Goal: Task Accomplishment & Management: Manage account settings

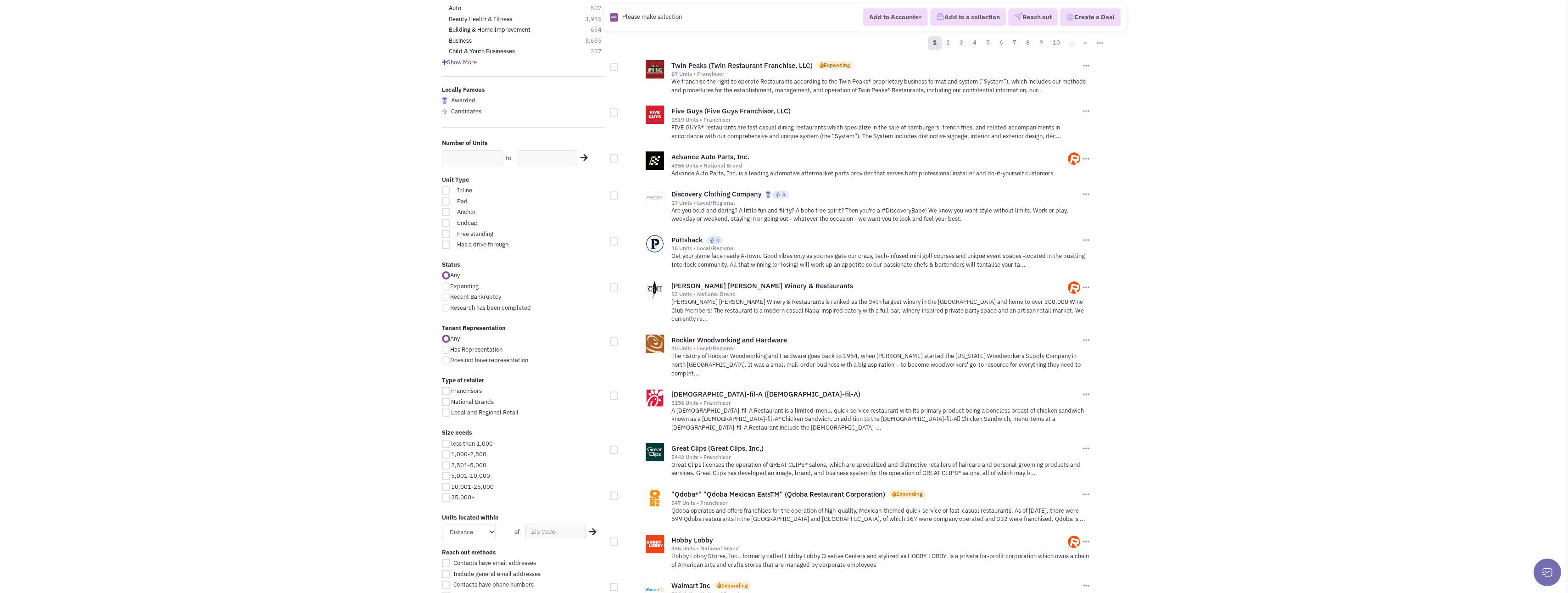
scroll to position [92, 0]
click at [449, 452] on div at bounding box center [446, 452] width 9 height 9
click at [451, 452] on input "1,000-2,500" at bounding box center [454, 453] width 6 height 6
checkbox input "true"
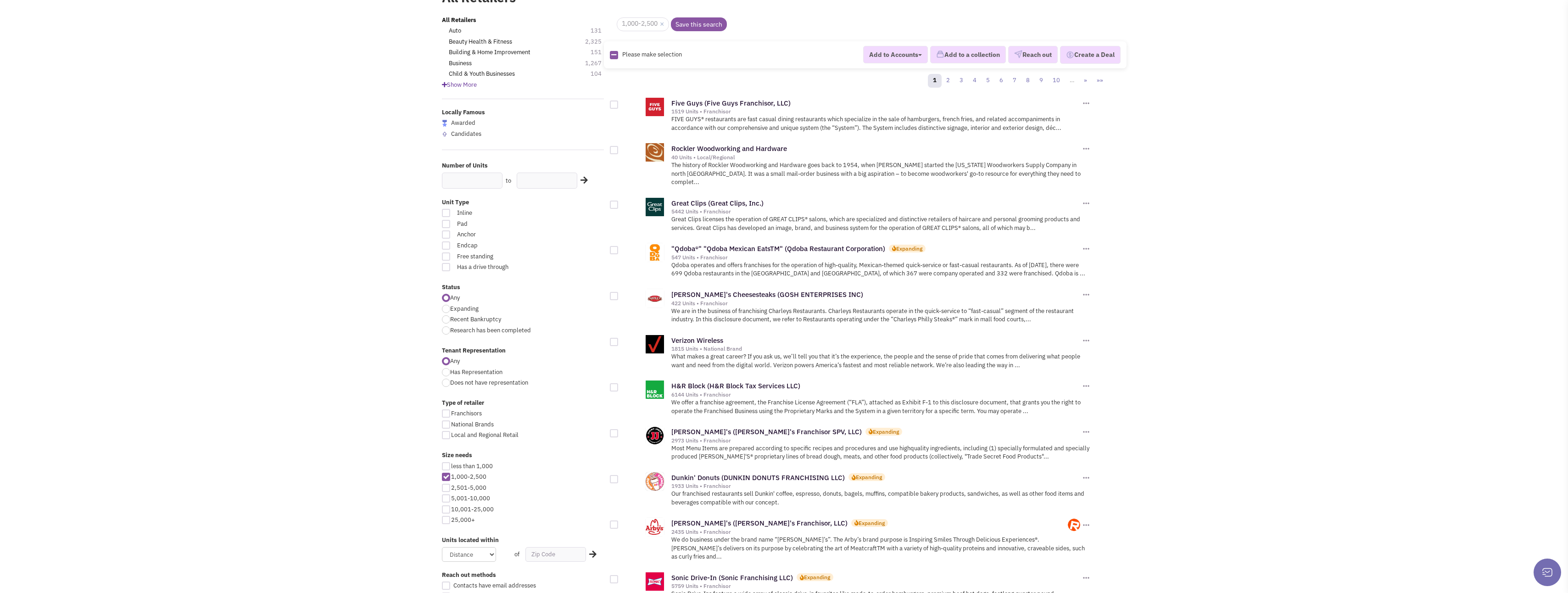
scroll to position [92, 0]
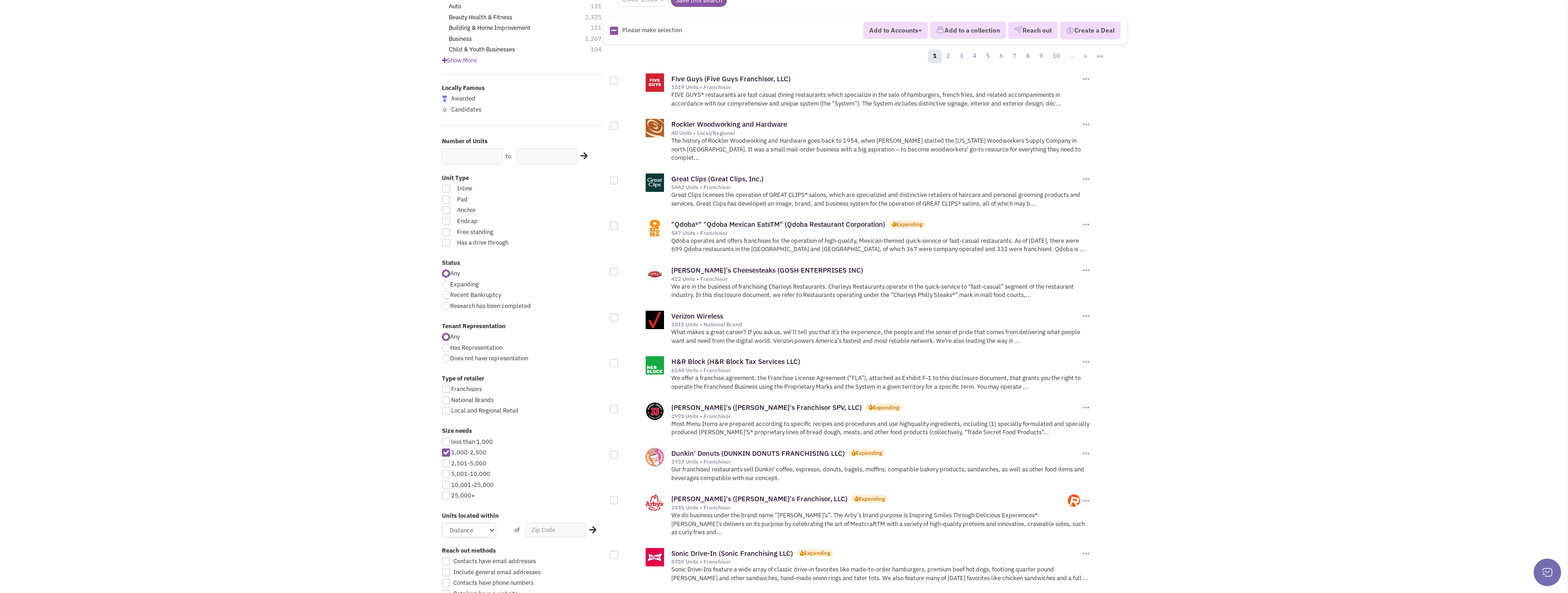
click at [445, 463] on div at bounding box center [446, 463] width 9 height 9
click at [451, 463] on input "2,501-5,000" at bounding box center [454, 464] width 6 height 6
checkbox input "true"
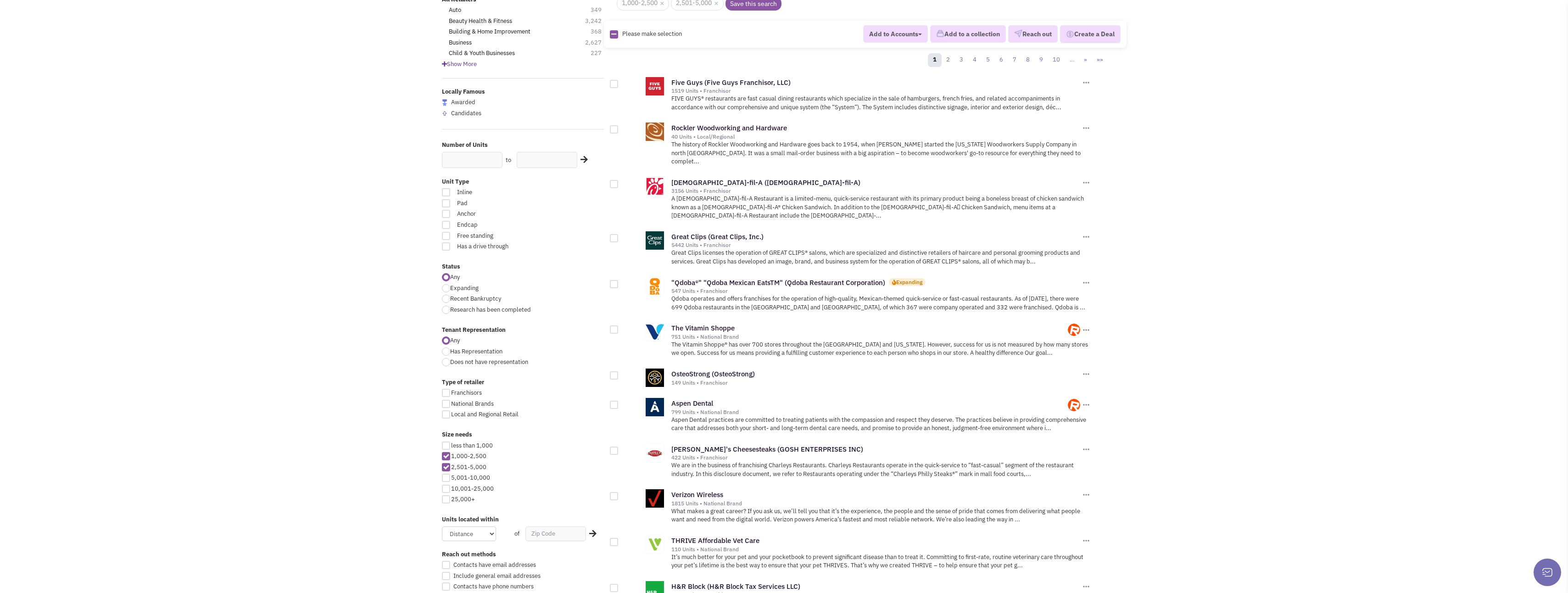
scroll to position [92, 0]
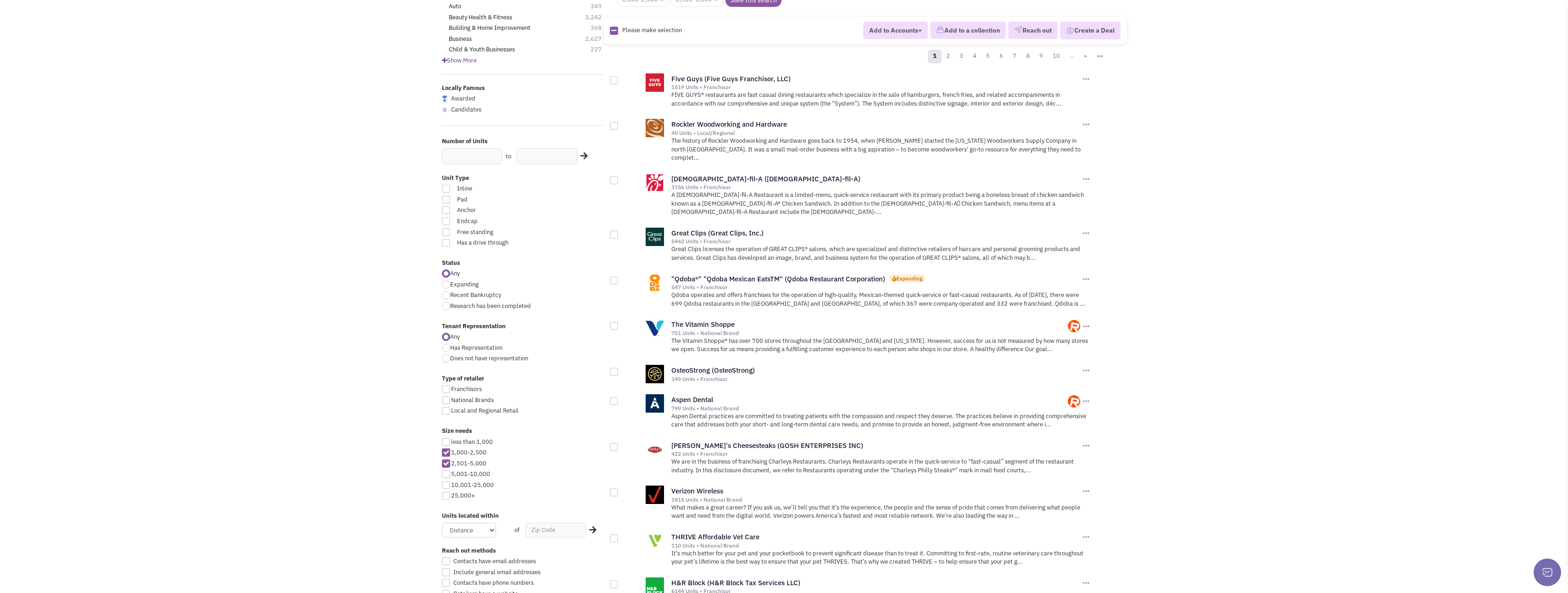
click at [446, 474] on div at bounding box center [446, 474] width 9 height 9
click at [451, 474] on input "5,001-10,000" at bounding box center [454, 475] width 6 height 6
checkbox input "true"
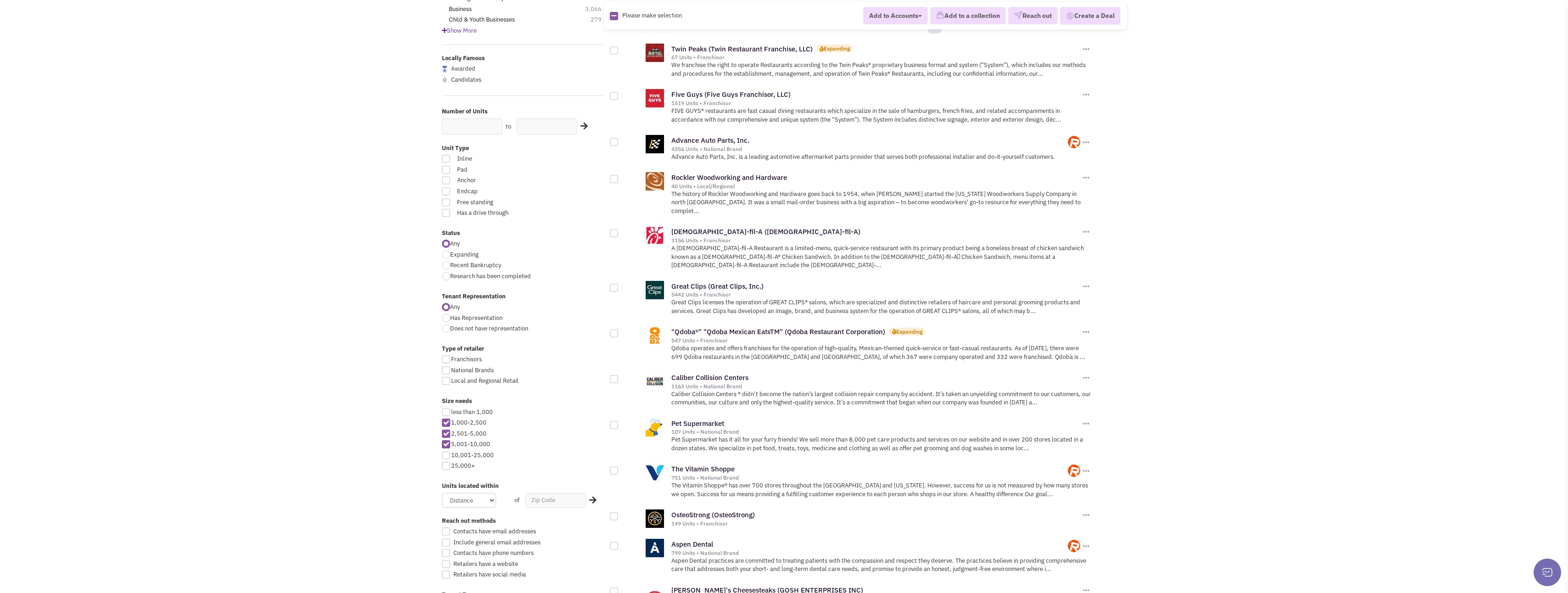
scroll to position [138, 0]
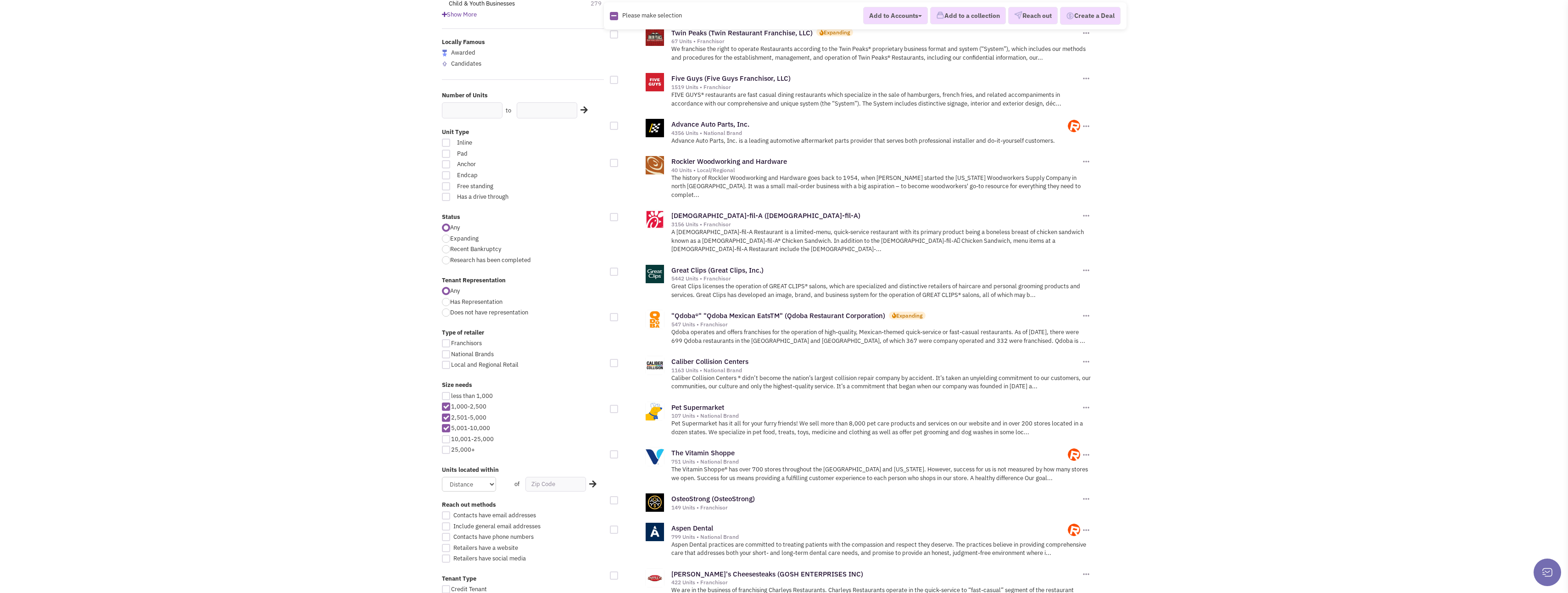
click at [616, 313] on div at bounding box center [614, 317] width 9 height 9
click at [619, 315] on input "checkbox" at bounding box center [622, 318] width 6 height 6
checkbox input "true"
click at [614, 405] on div at bounding box center [614, 409] width 9 height 9
click at [619, 407] on input "checkbox" at bounding box center [622, 410] width 6 height 6
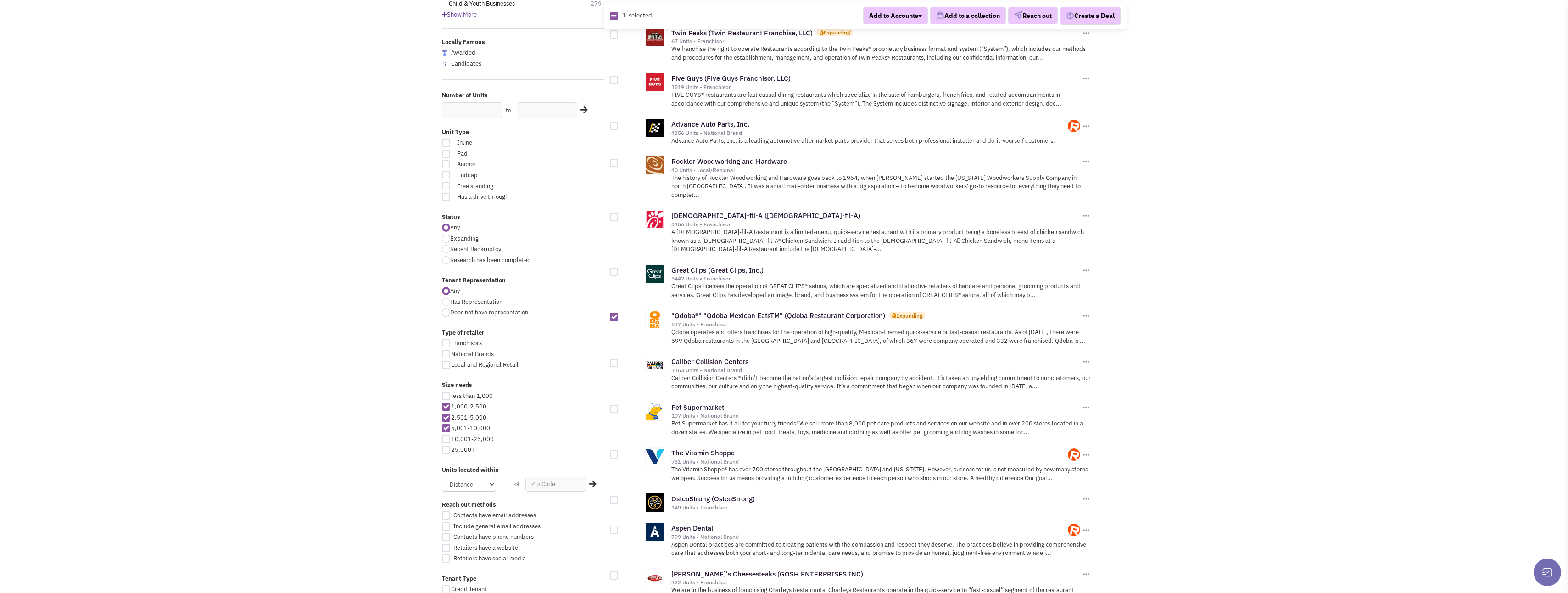
checkbox input "true"
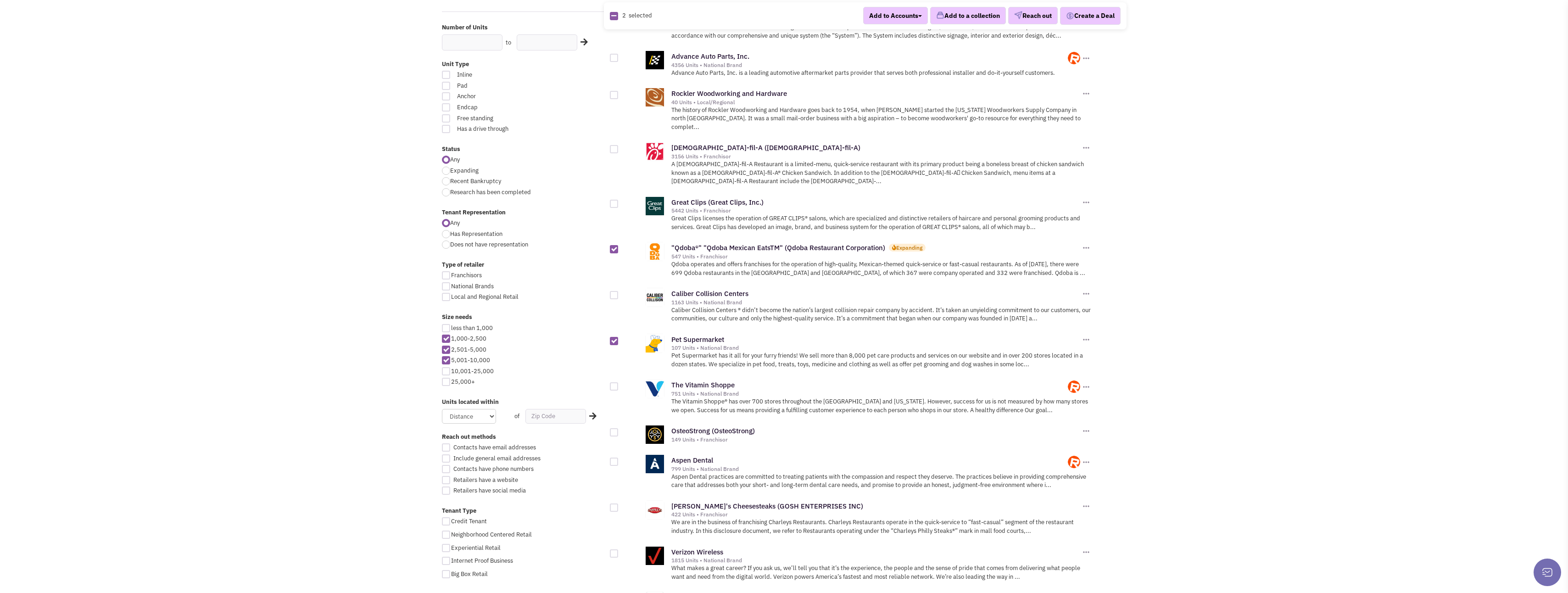
scroll to position [229, 0]
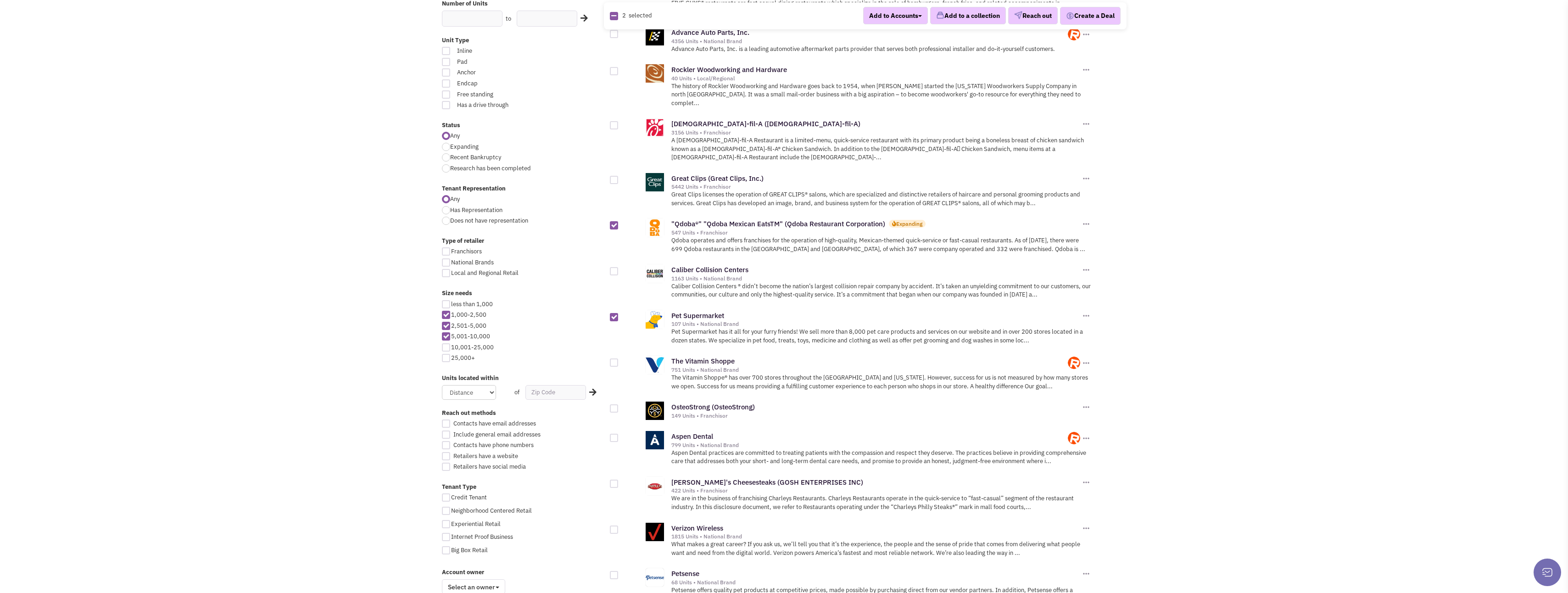
click at [616, 358] on div at bounding box center [614, 363] width 9 height 9
click at [619, 360] on input "checkbox" at bounding box center [622, 363] width 6 height 6
checkbox input "true"
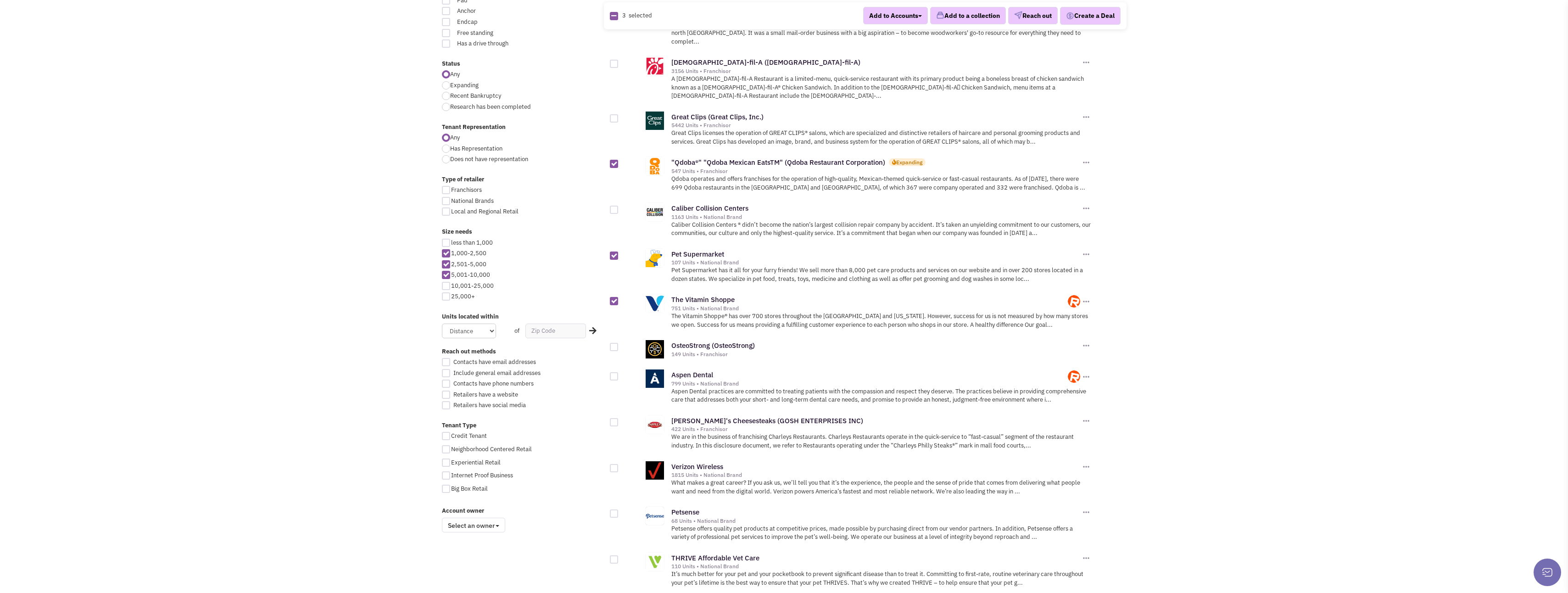
scroll to position [321, 0]
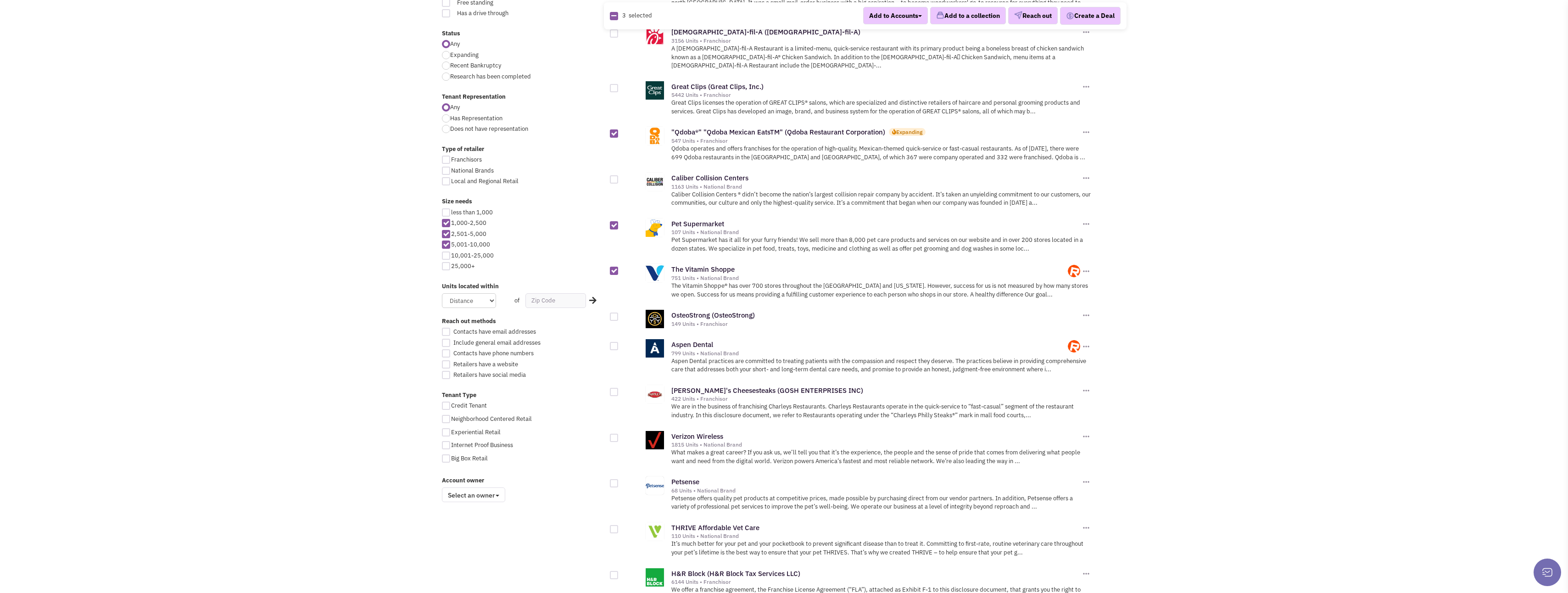
click at [616, 342] on div at bounding box center [614, 346] width 9 height 9
click at [619, 344] on input "checkbox" at bounding box center [622, 347] width 6 height 6
checkbox input "true"
click at [613, 312] on div at bounding box center [614, 317] width 9 height 9
click at [619, 314] on input "checkbox" at bounding box center [622, 317] width 6 height 6
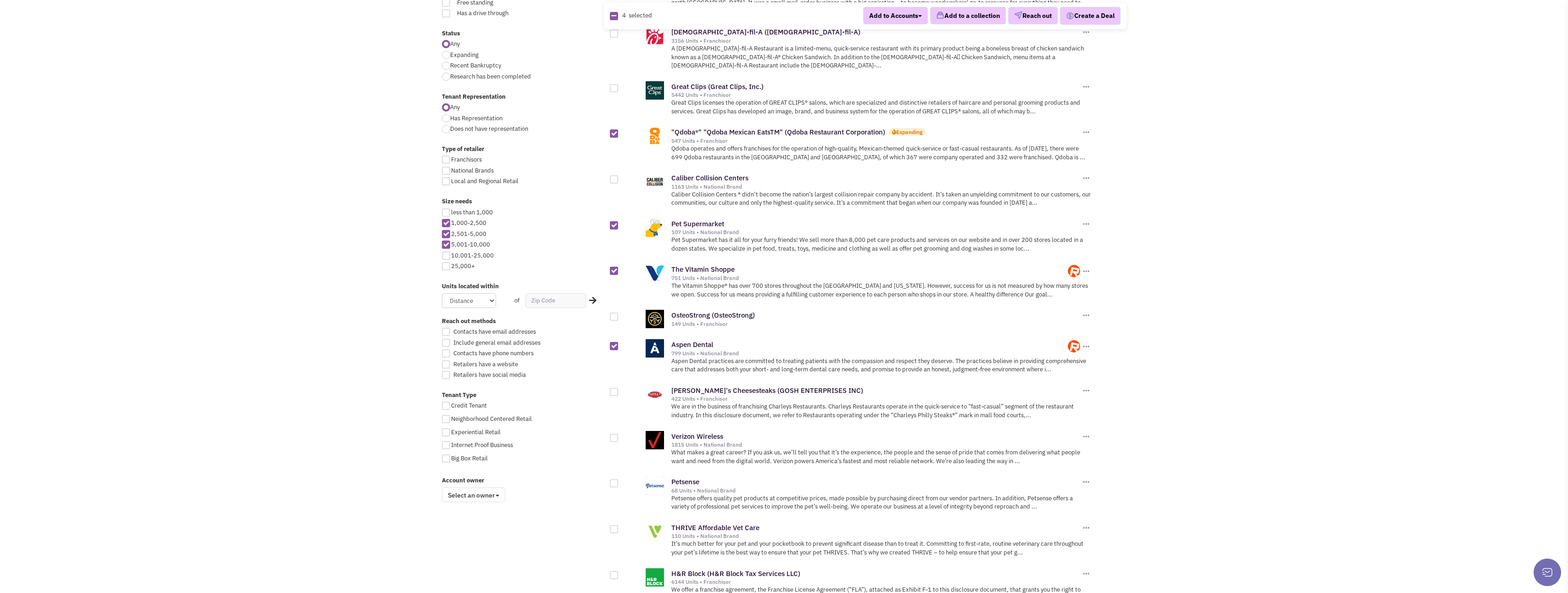
checkbox input "true"
click at [613, 388] on div at bounding box center [614, 392] width 9 height 9
click at [619, 389] on input "checkbox" at bounding box center [622, 392] width 6 height 6
checkbox input "true"
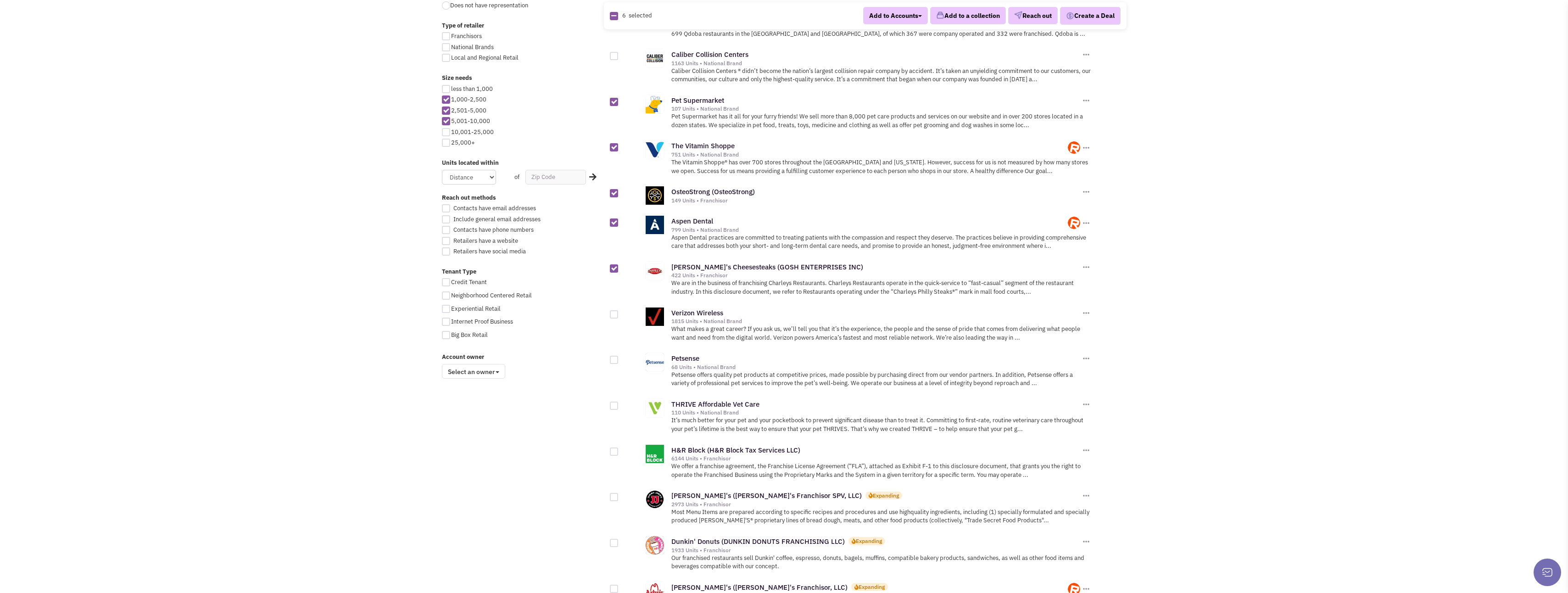
scroll to position [459, 0]
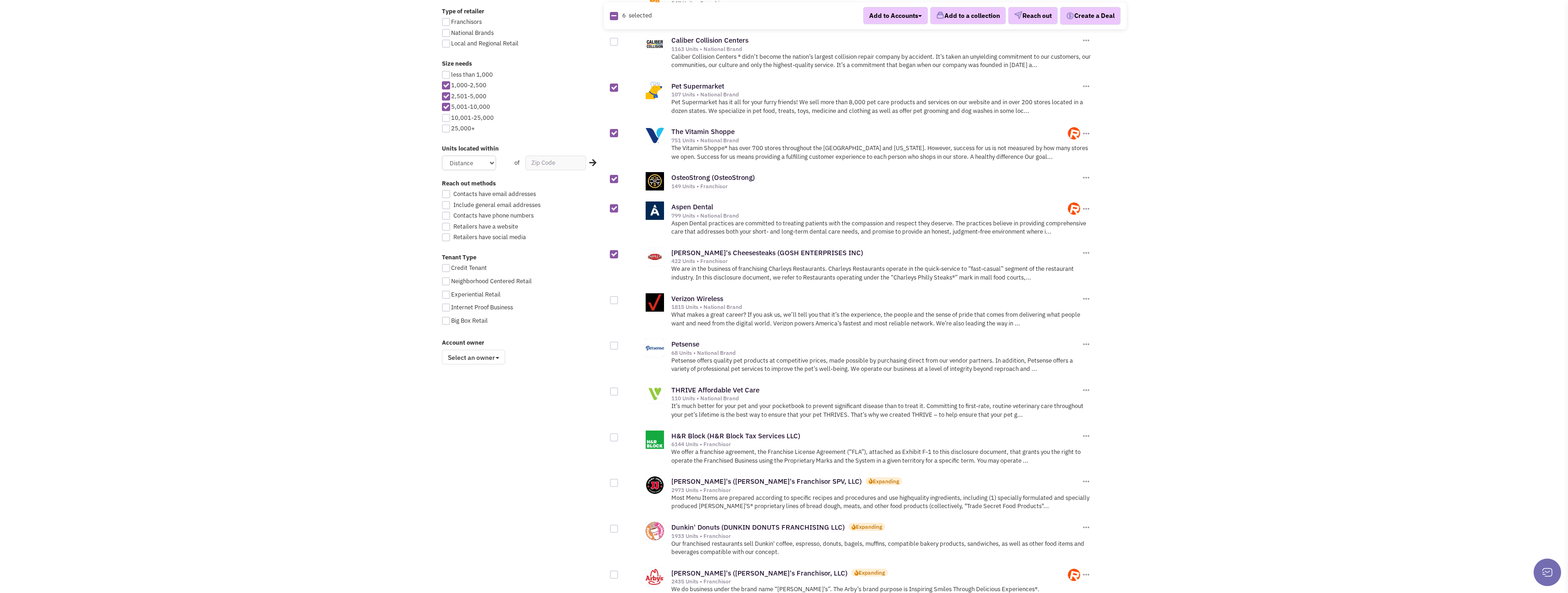
click at [612, 341] on div at bounding box center [614, 345] width 9 height 9
click at [619, 343] on input "checkbox" at bounding box center [622, 346] width 6 height 6
checkbox input "true"
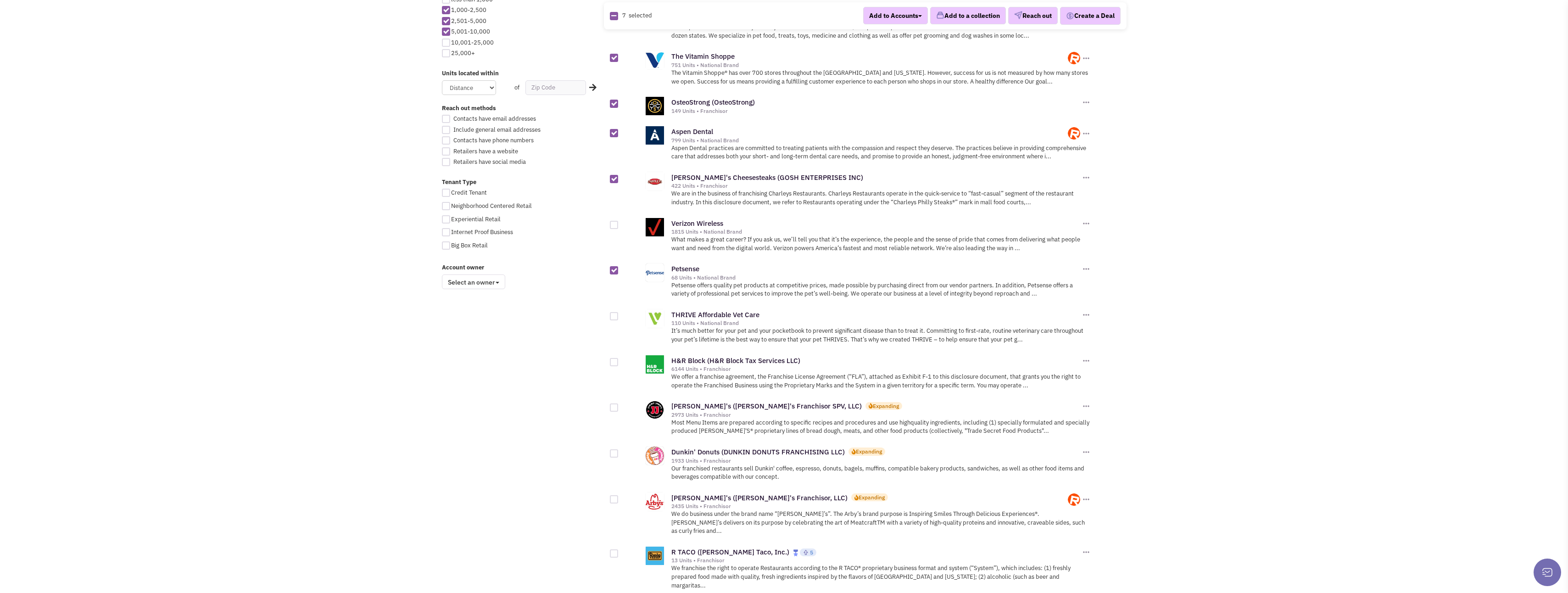
scroll to position [551, 0]
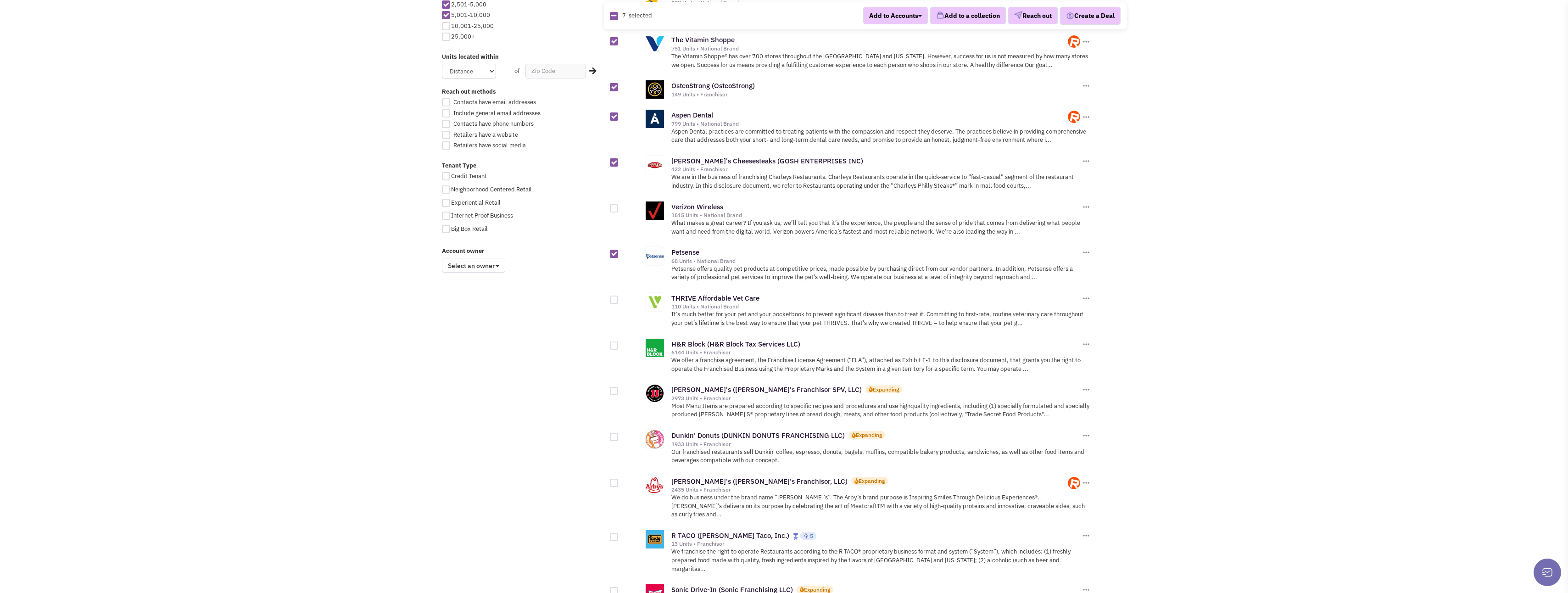
click at [613, 295] on div at bounding box center [614, 300] width 9 height 9
click at [619, 297] on input "checkbox" at bounding box center [622, 300] width 6 height 6
checkbox input "true"
click at [616, 387] on div at bounding box center [614, 391] width 9 height 9
click at [619, 389] on input "checkbox" at bounding box center [622, 392] width 6 height 6
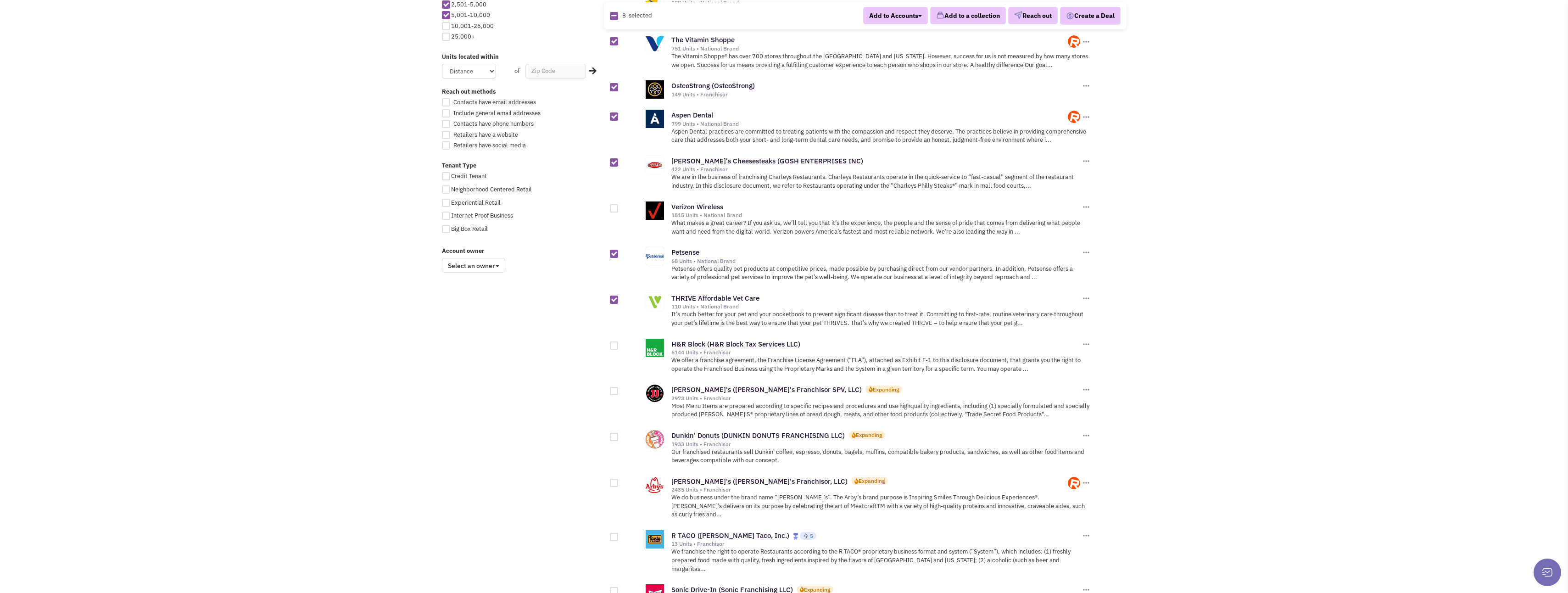
checkbox input "true"
click at [615, 433] on div at bounding box center [614, 437] width 9 height 9
click at [619, 435] on input "checkbox" at bounding box center [622, 438] width 6 height 6
checkbox input "true"
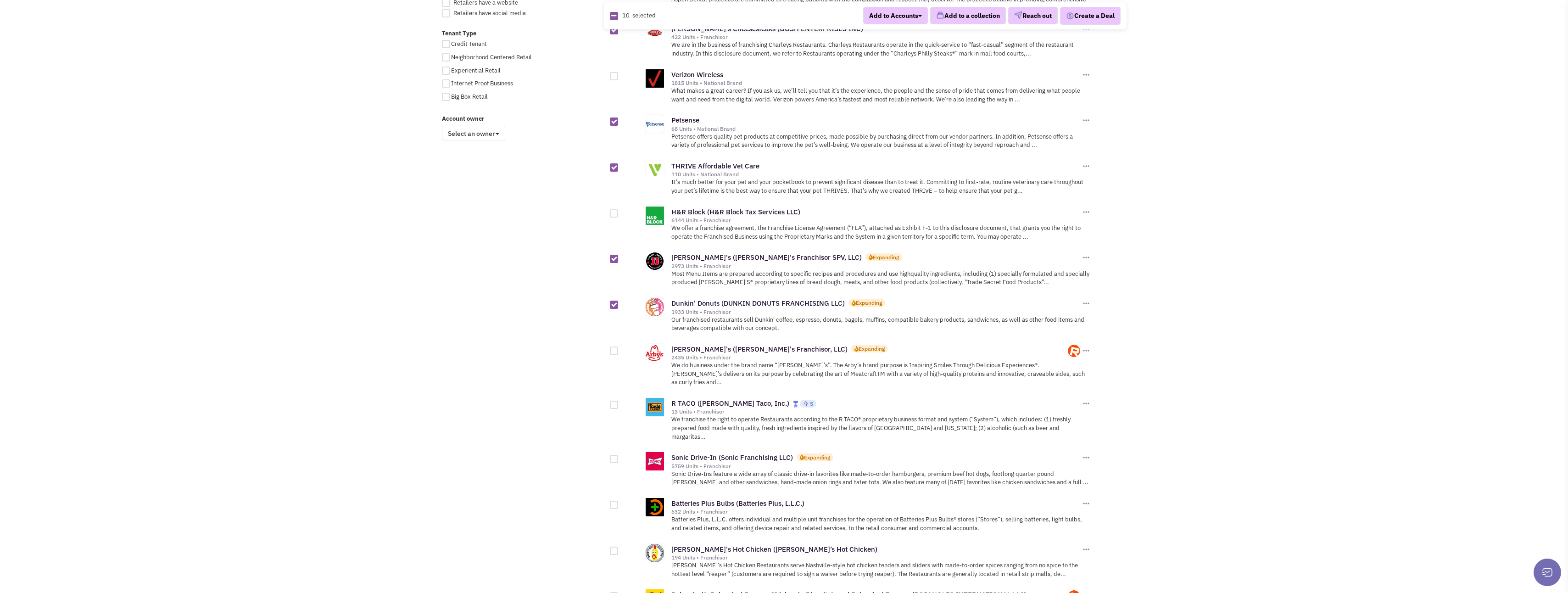
scroll to position [734, 0]
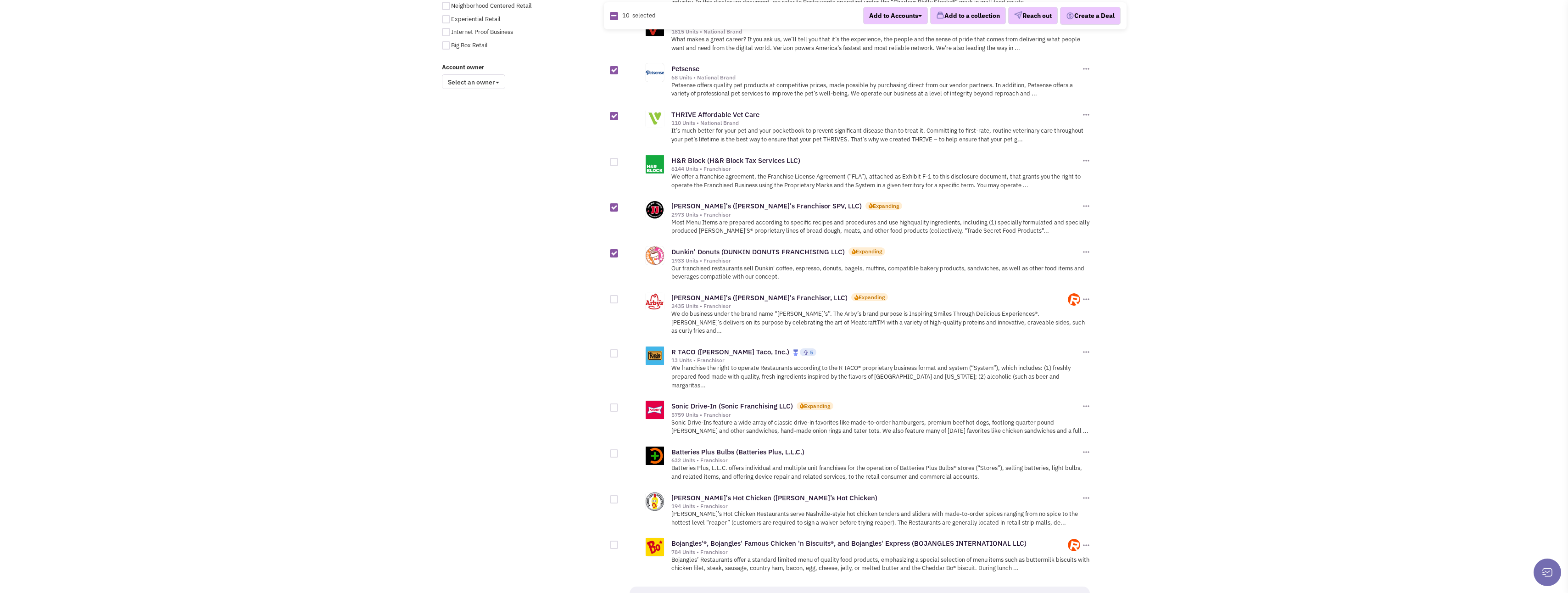
click at [614, 349] on div at bounding box center [614, 353] width 9 height 9
click at [619, 351] on input "checkbox" at bounding box center [622, 354] width 6 height 6
checkbox input "true"
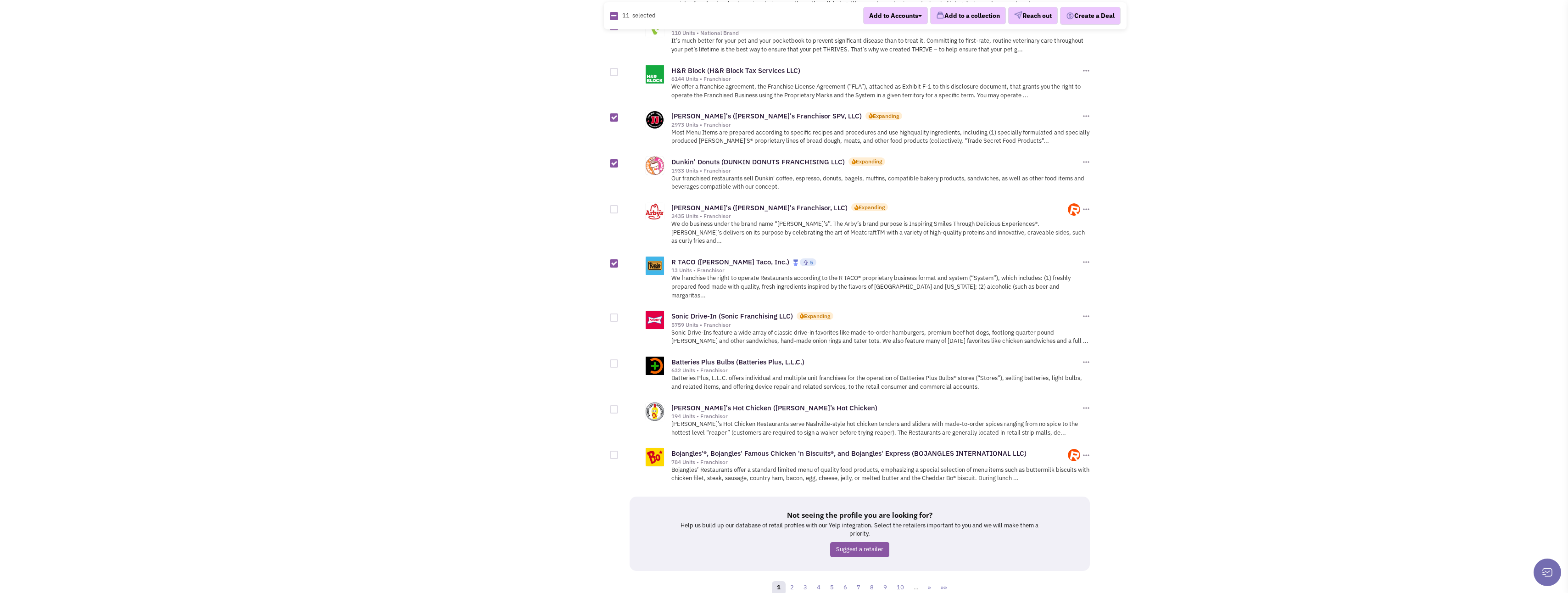
scroll to position [826, 0]
click at [619, 394] on div at bounding box center [631, 403] width 42 height 18
click at [618, 394] on div at bounding box center [631, 403] width 42 height 18
click at [791, 579] on link "2" at bounding box center [792, 586] width 14 height 14
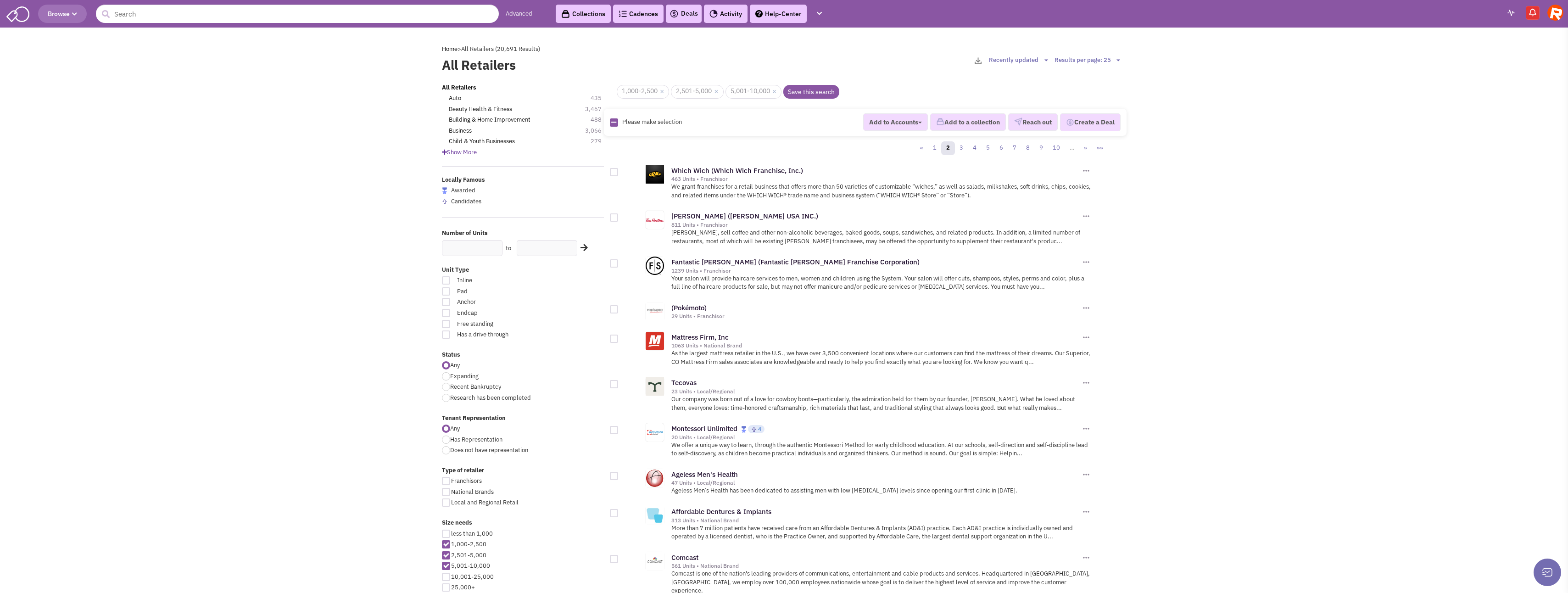
click at [615, 172] on div at bounding box center [614, 172] width 9 height 9
click at [619, 172] on input "checkbox" at bounding box center [622, 173] width 6 height 6
checkbox input "true"
click at [617, 218] on div at bounding box center [614, 218] width 9 height 9
click at [619, 218] on input "checkbox" at bounding box center [622, 218] width 6 height 6
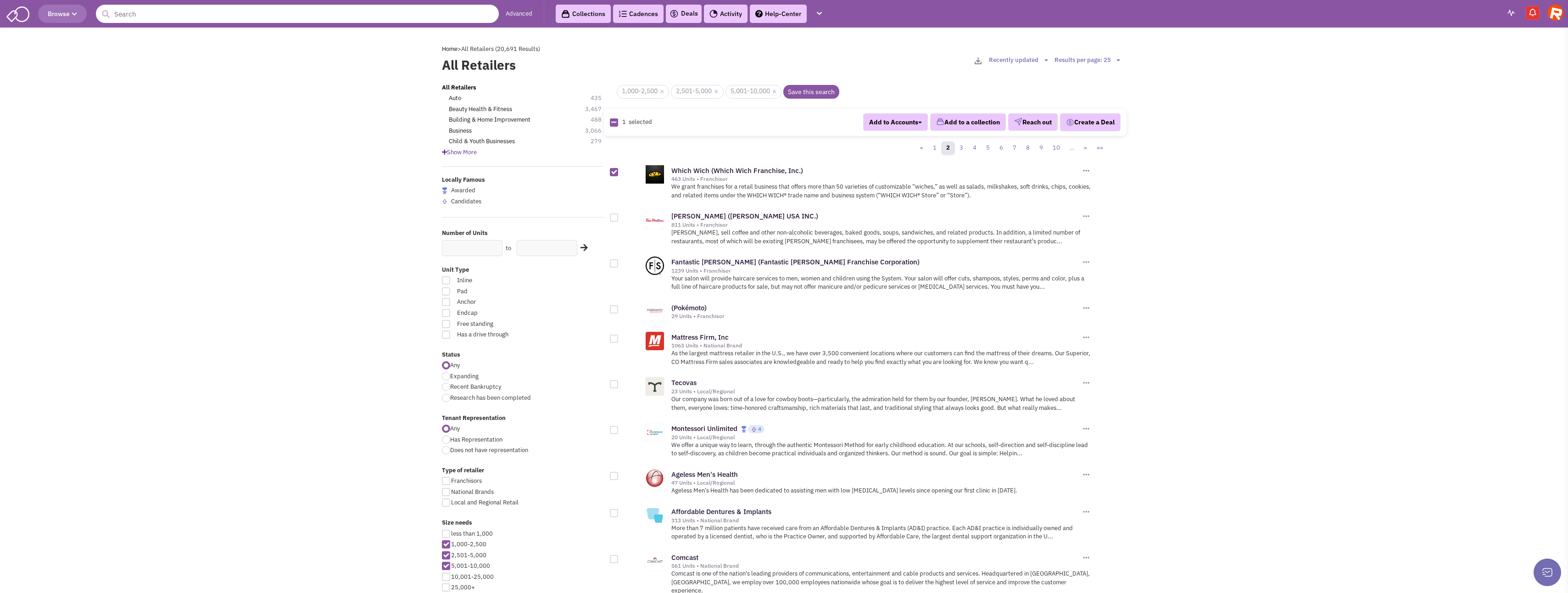
checkbox input "true"
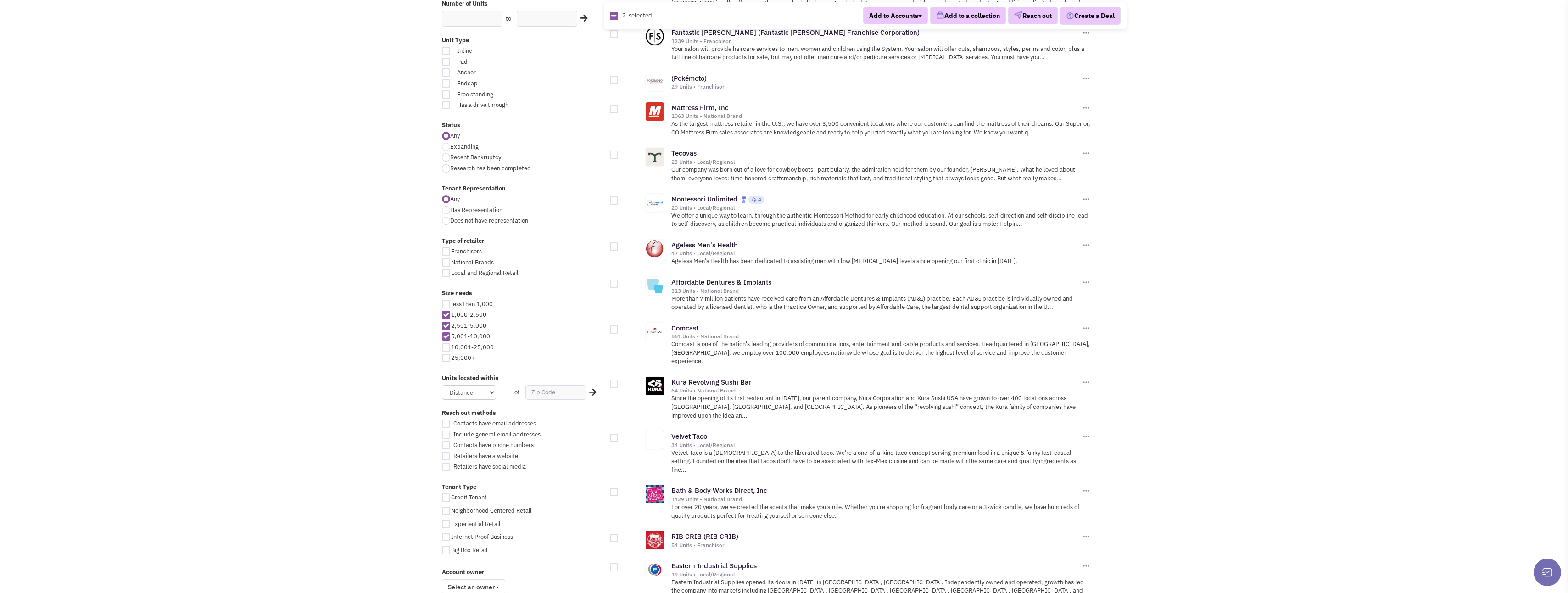
scroll to position [275, 0]
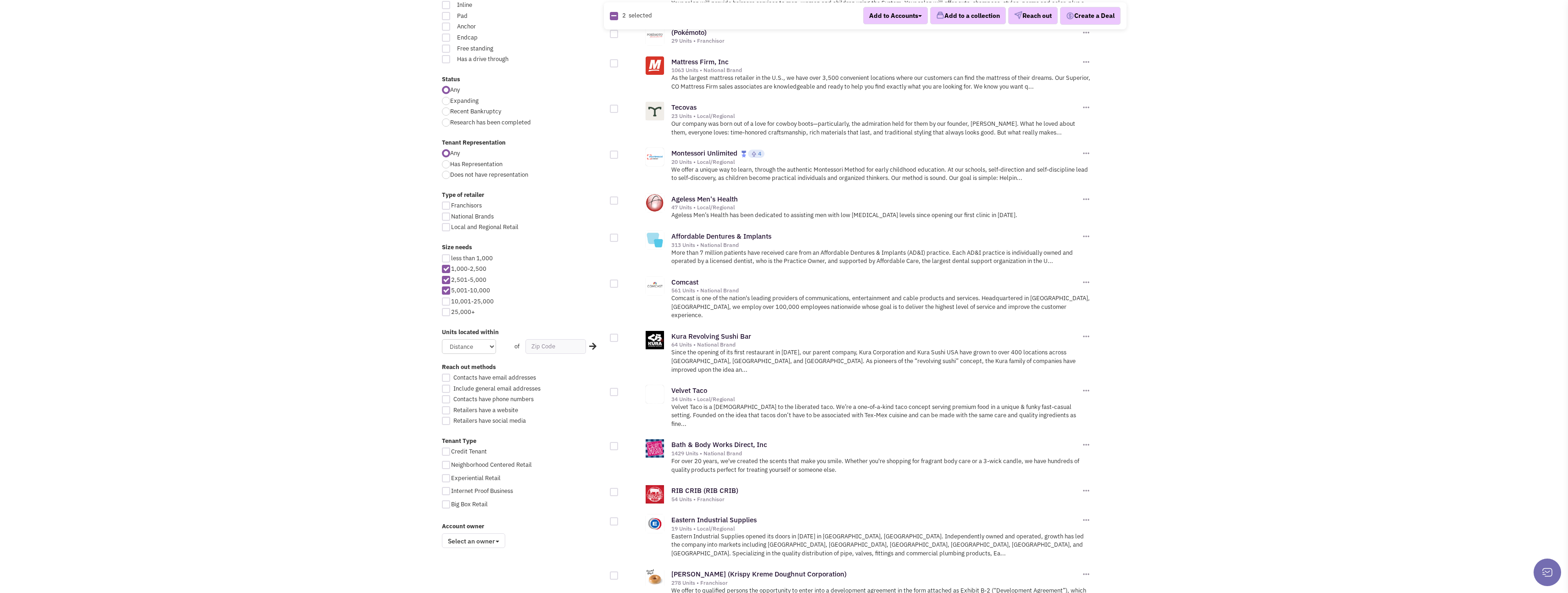
click at [614, 334] on div at bounding box center [614, 338] width 9 height 9
click at [619, 336] on input "checkbox" at bounding box center [622, 339] width 6 height 6
checkbox input "true"
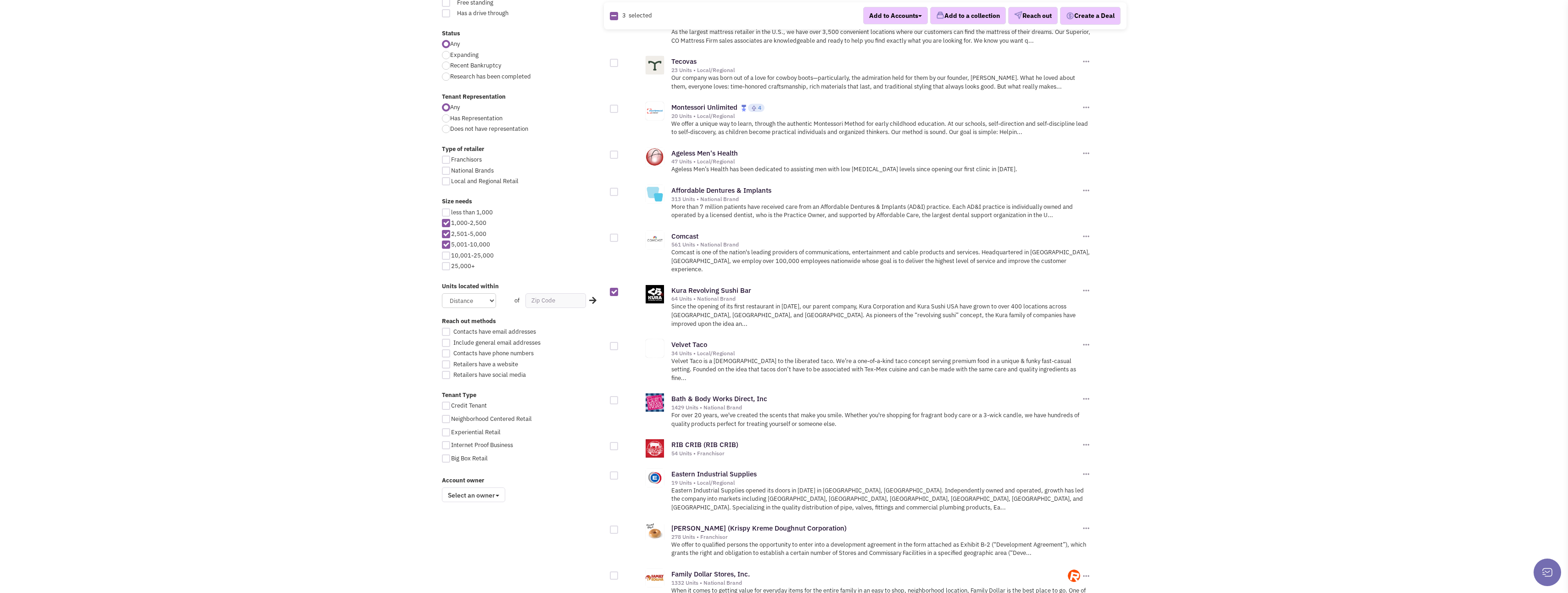
scroll to position [367, 0]
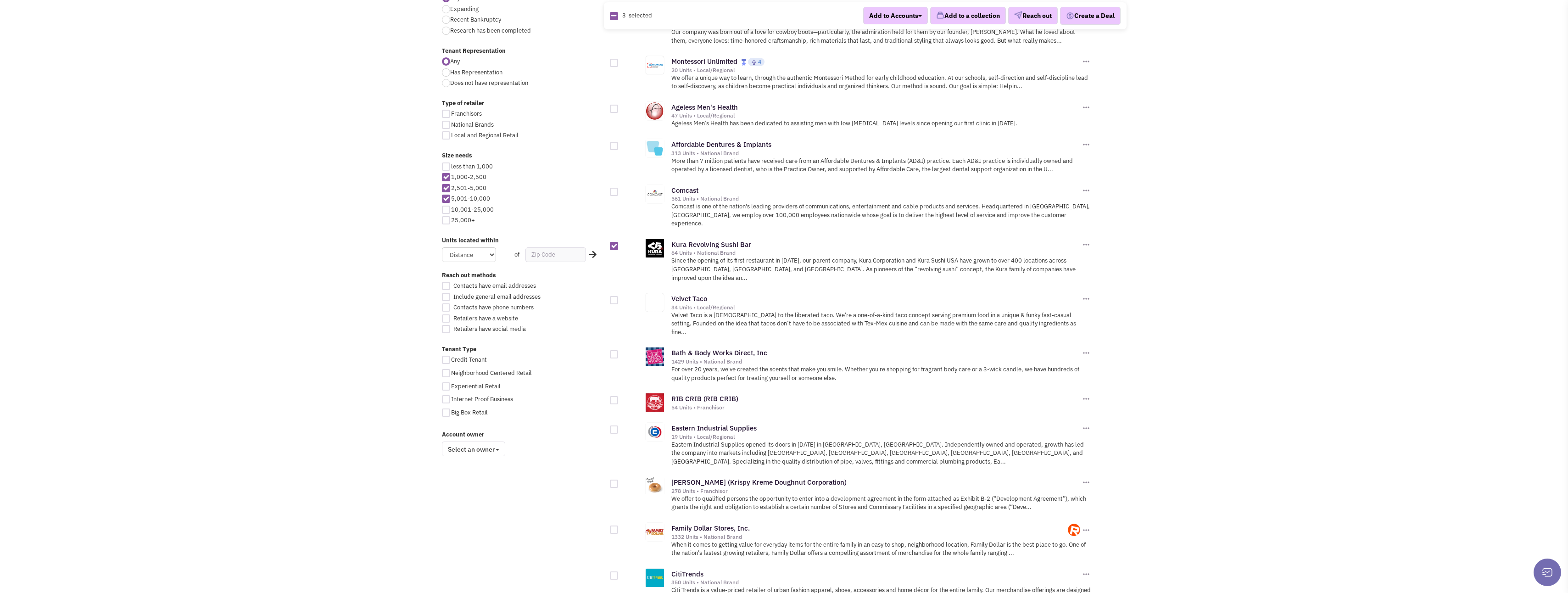
click at [616, 296] on div at bounding box center [614, 300] width 9 height 9
click at [619, 298] on input "checkbox" at bounding box center [622, 301] width 6 height 6
checkbox input "true"
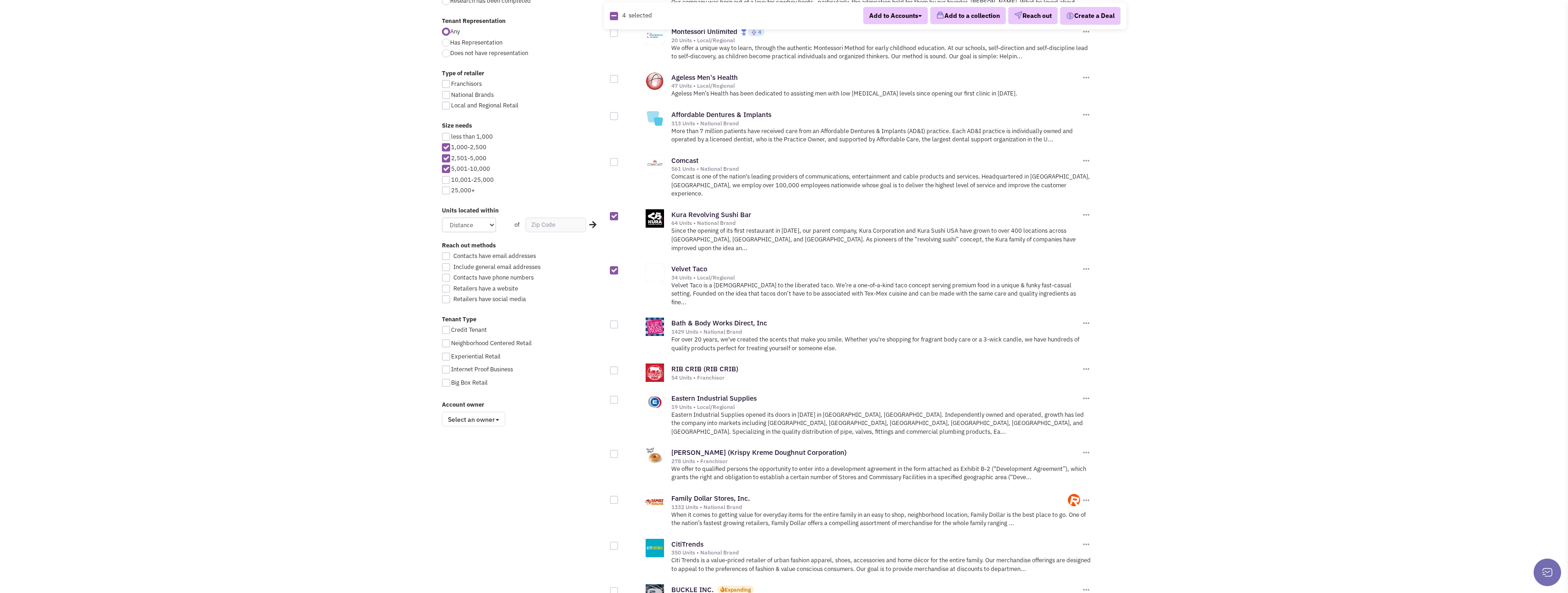
scroll to position [413, 0]
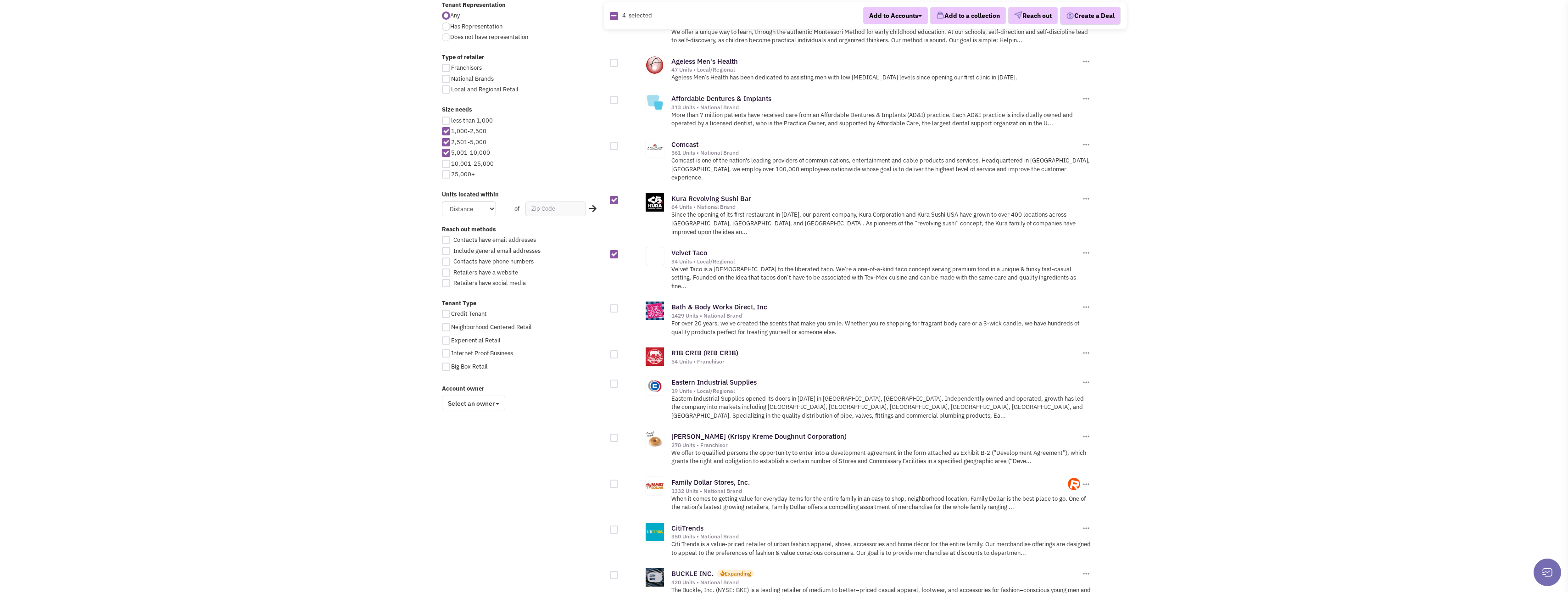
click at [612, 350] on div at bounding box center [614, 355] width 9 height 9
click at [619, 352] on input "checkbox" at bounding box center [622, 355] width 6 height 6
checkbox input "true"
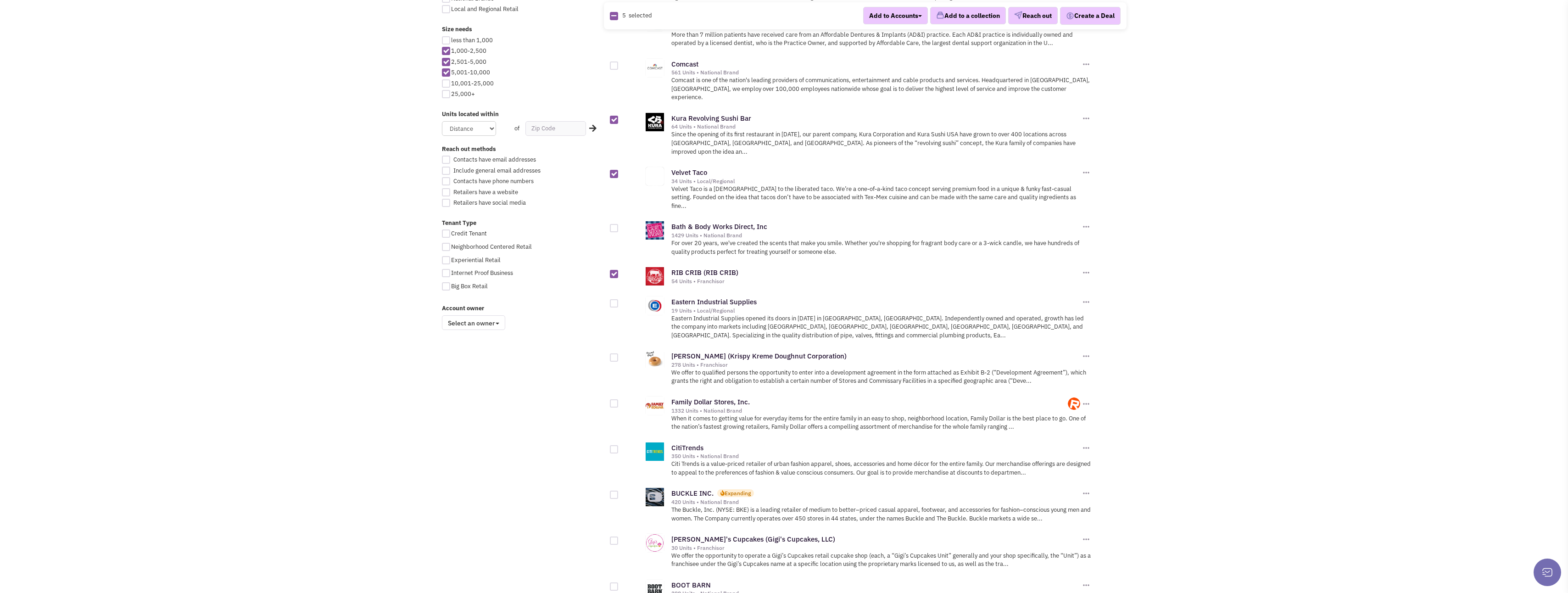
scroll to position [505, 0]
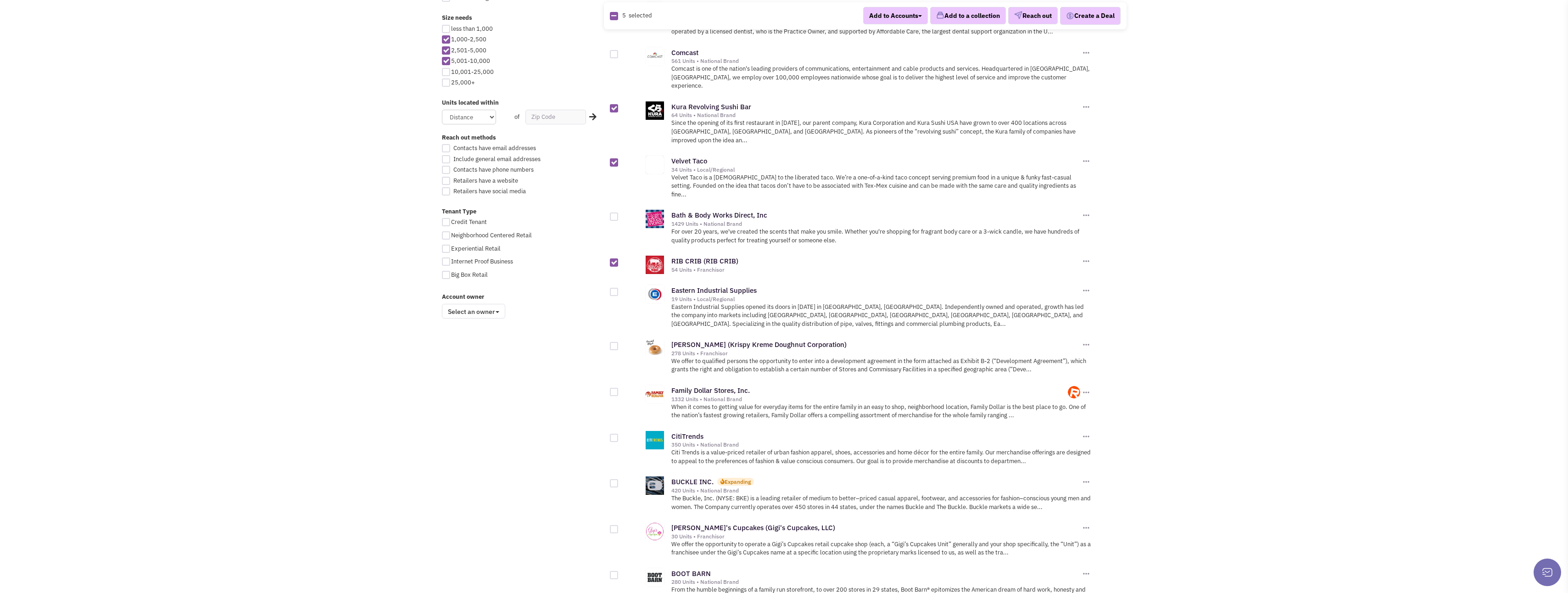
click at [612, 342] on div at bounding box center [614, 346] width 9 height 9
click at [619, 344] on input "checkbox" at bounding box center [622, 347] width 6 height 6
checkbox input "true"
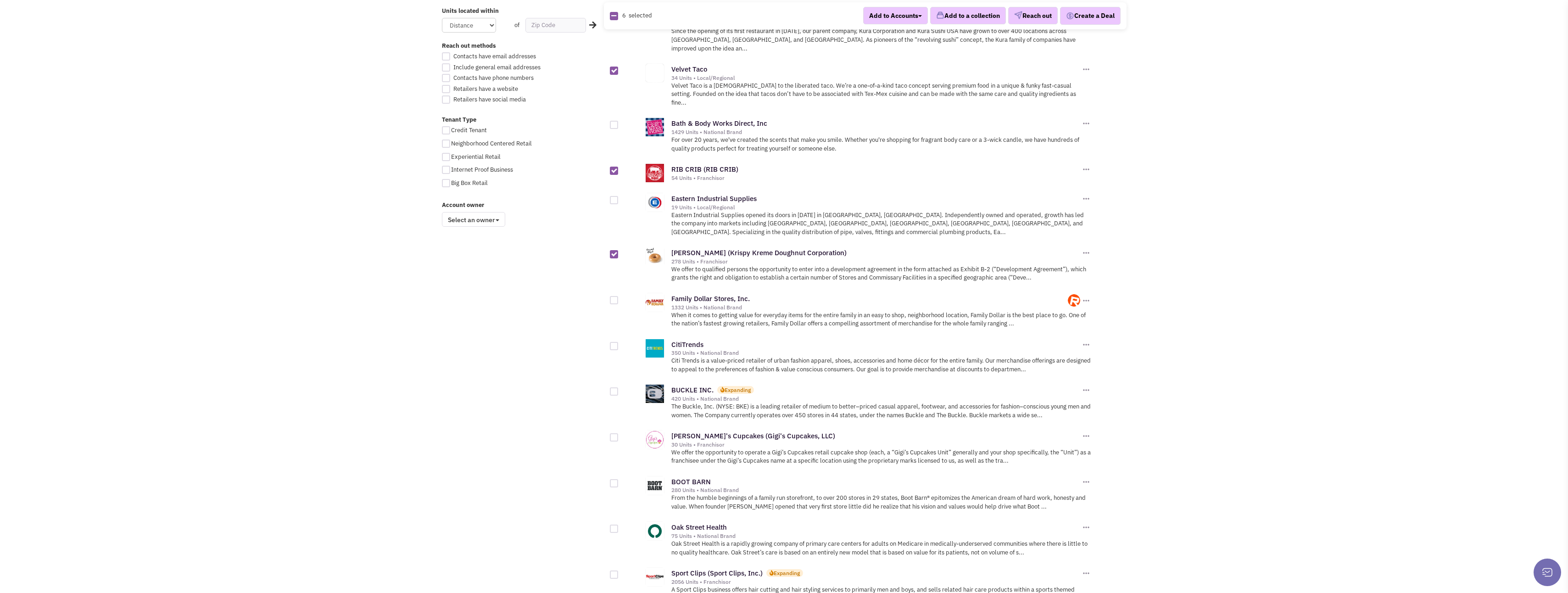
scroll to position [643, 0]
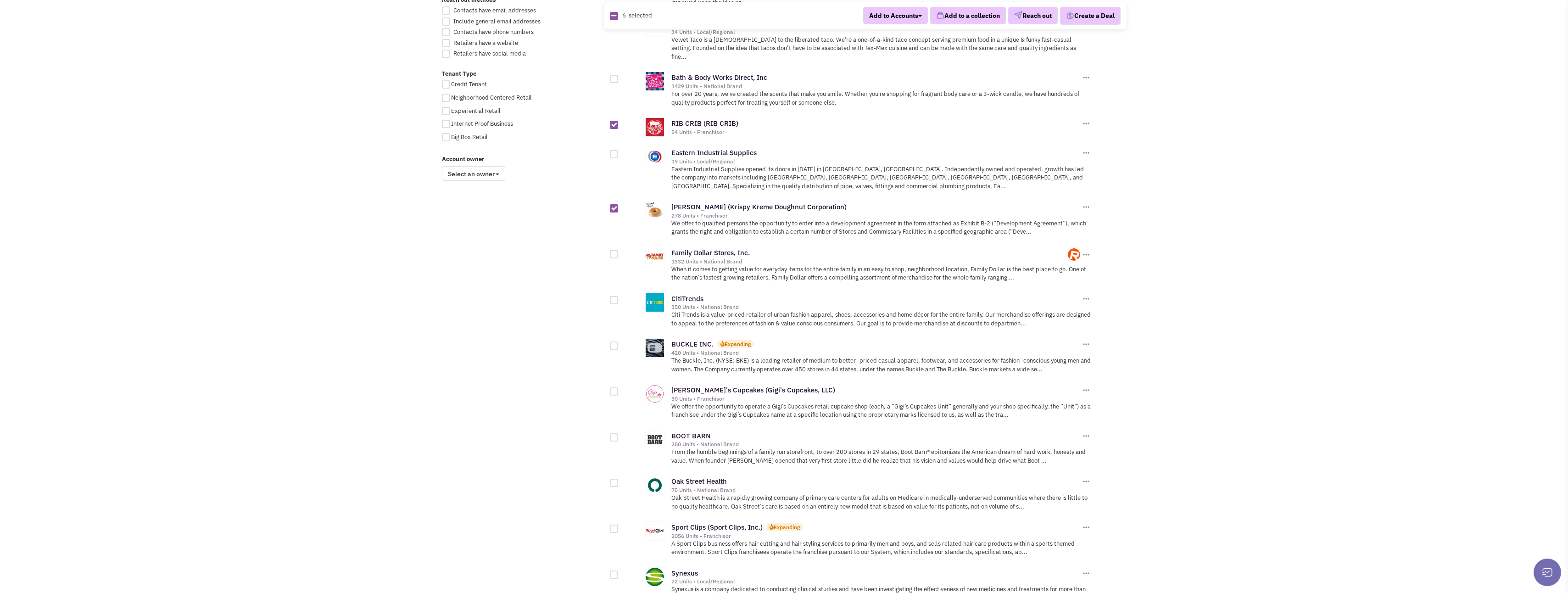
click at [617, 387] on div at bounding box center [614, 391] width 9 height 9
click at [619, 389] on input "checkbox" at bounding box center [622, 392] width 6 height 6
checkbox input "true"
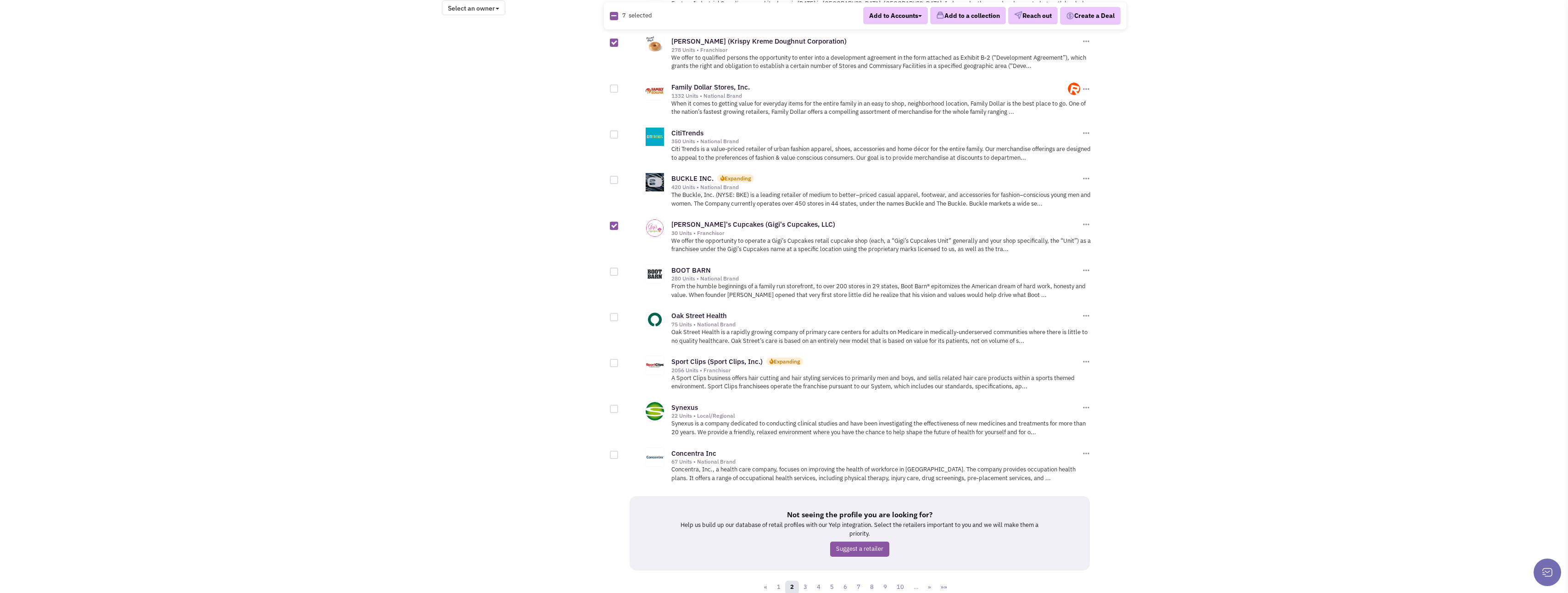
scroll to position [816, 0]
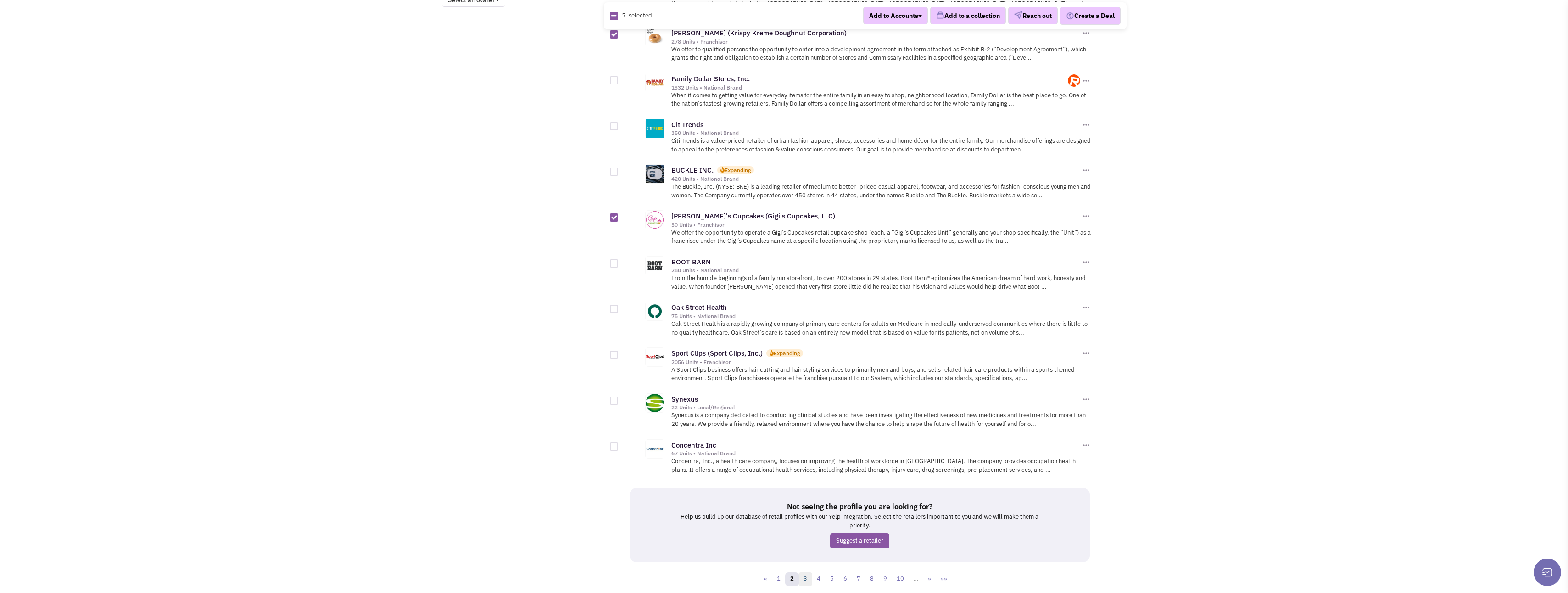
click at [803, 572] on link "3" at bounding box center [805, 579] width 14 height 14
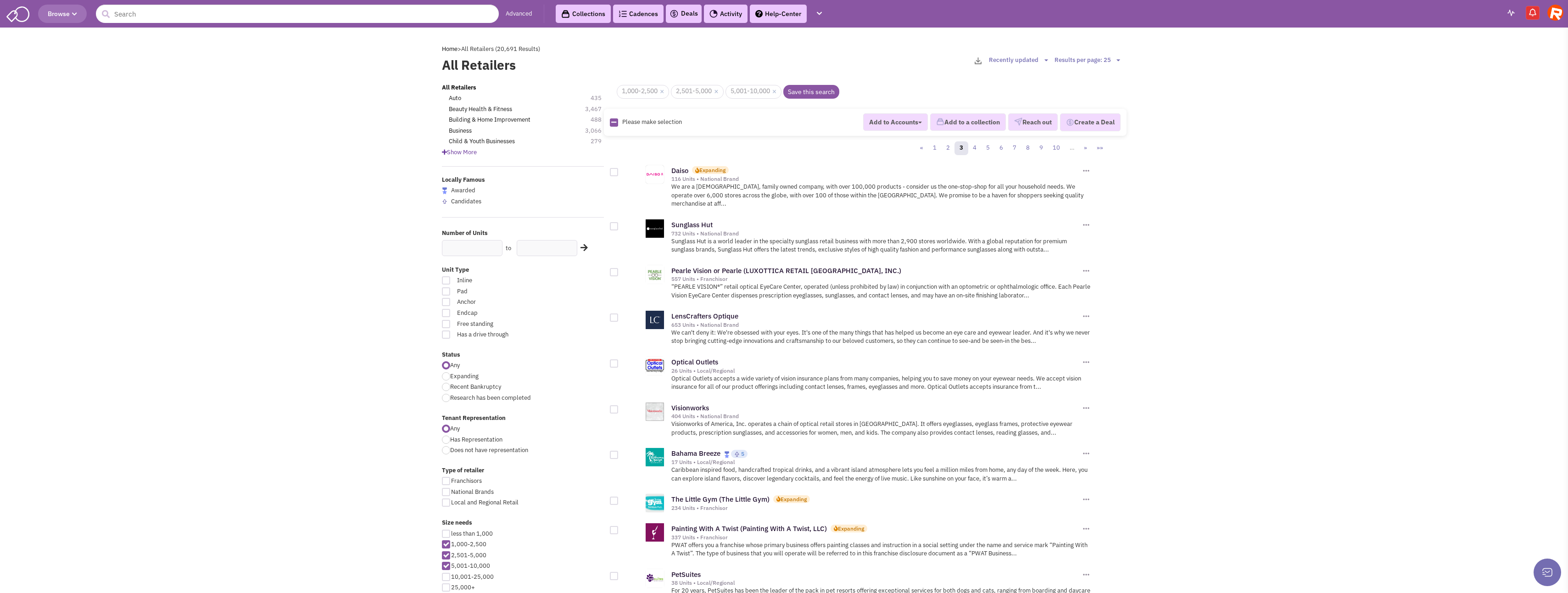
click at [614, 222] on div at bounding box center [614, 226] width 9 height 9
click at [619, 224] on input "checkbox" at bounding box center [622, 227] width 6 height 6
checkbox input "true"
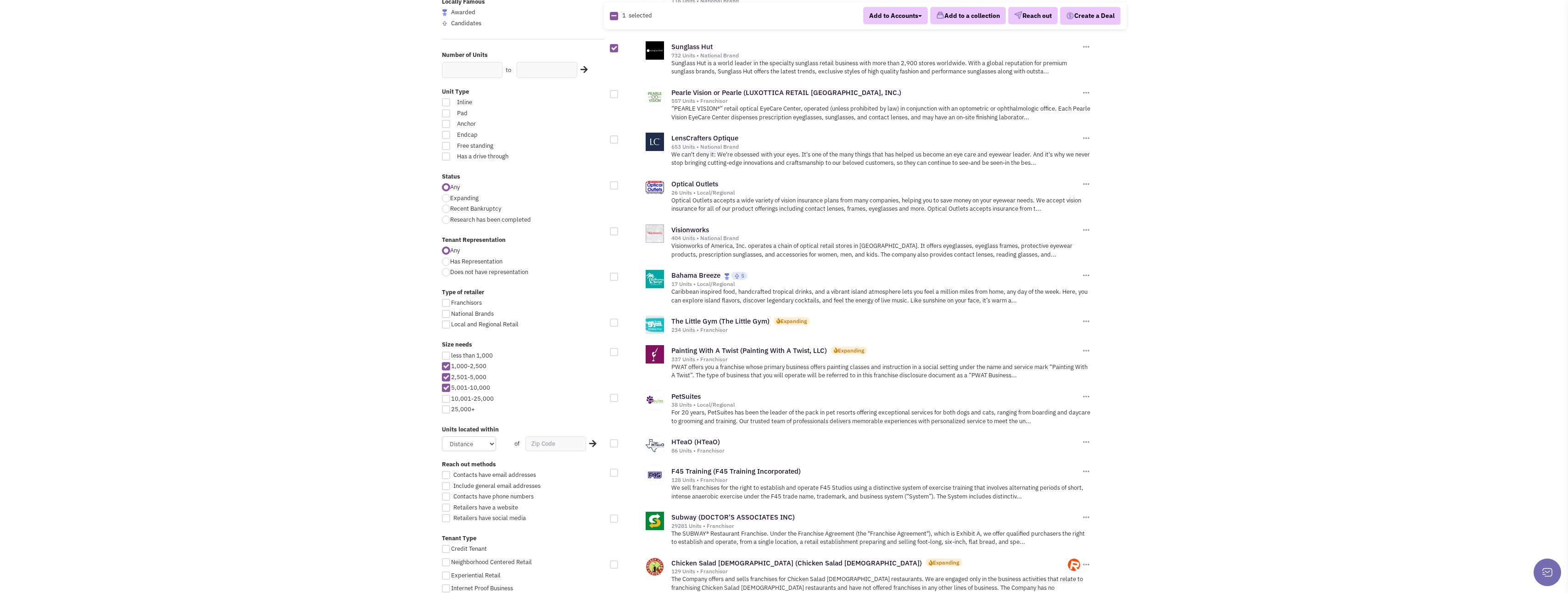
scroll to position [183, 0]
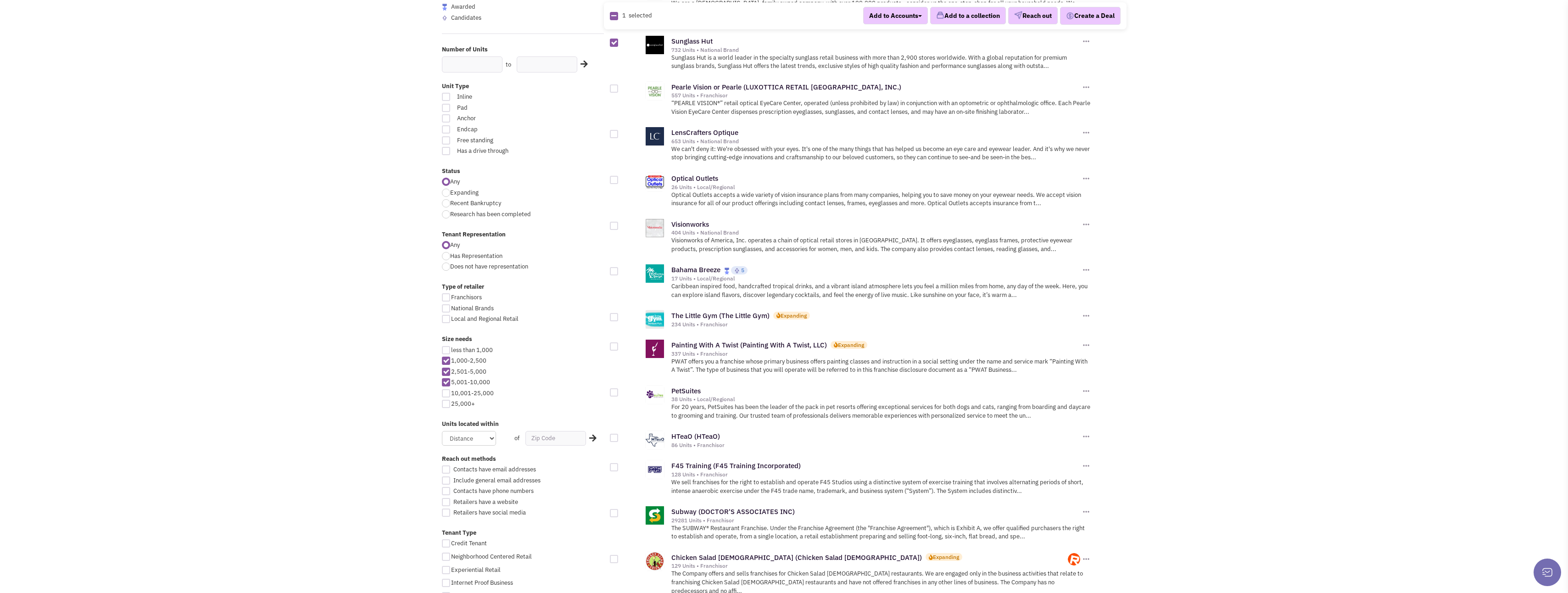
click at [613, 313] on div at bounding box center [614, 317] width 9 height 9
click at [619, 315] on input "checkbox" at bounding box center [622, 318] width 6 height 6
checkbox input "true"
click at [612, 267] on div at bounding box center [614, 271] width 9 height 9
click at [619, 269] on input "checkbox" at bounding box center [622, 272] width 6 height 6
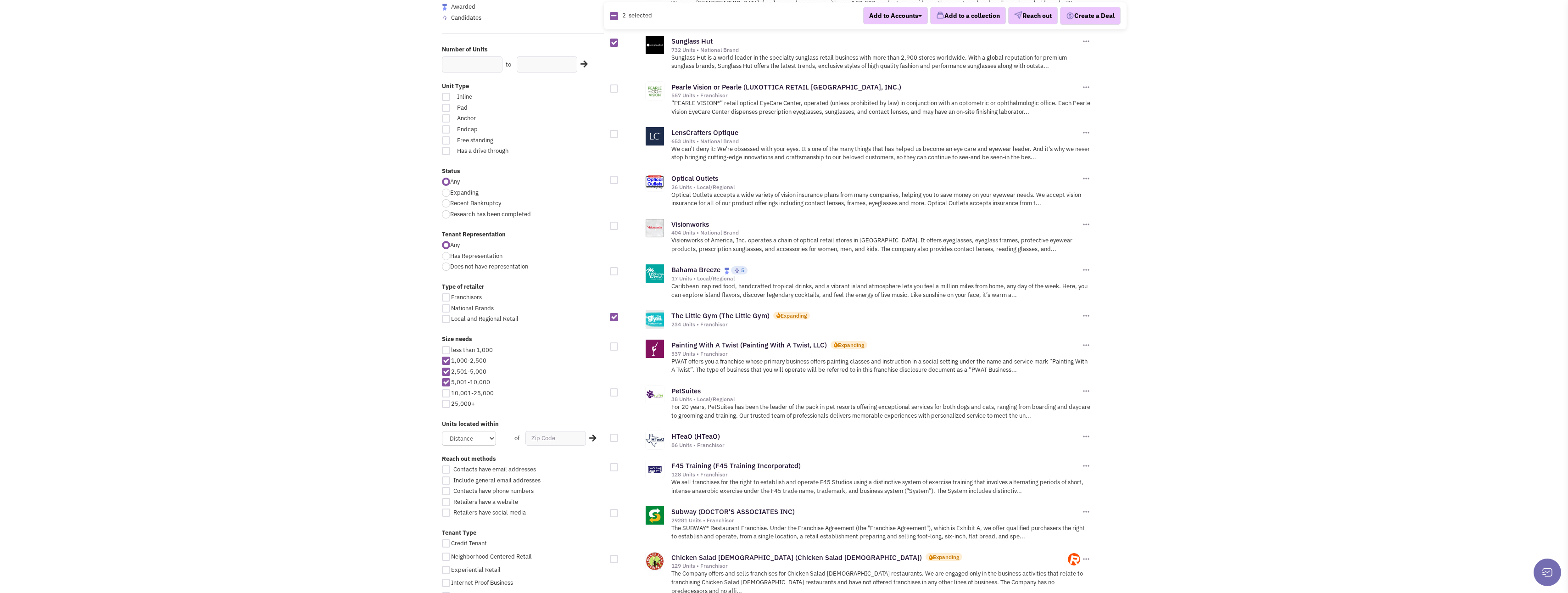
checkbox input "true"
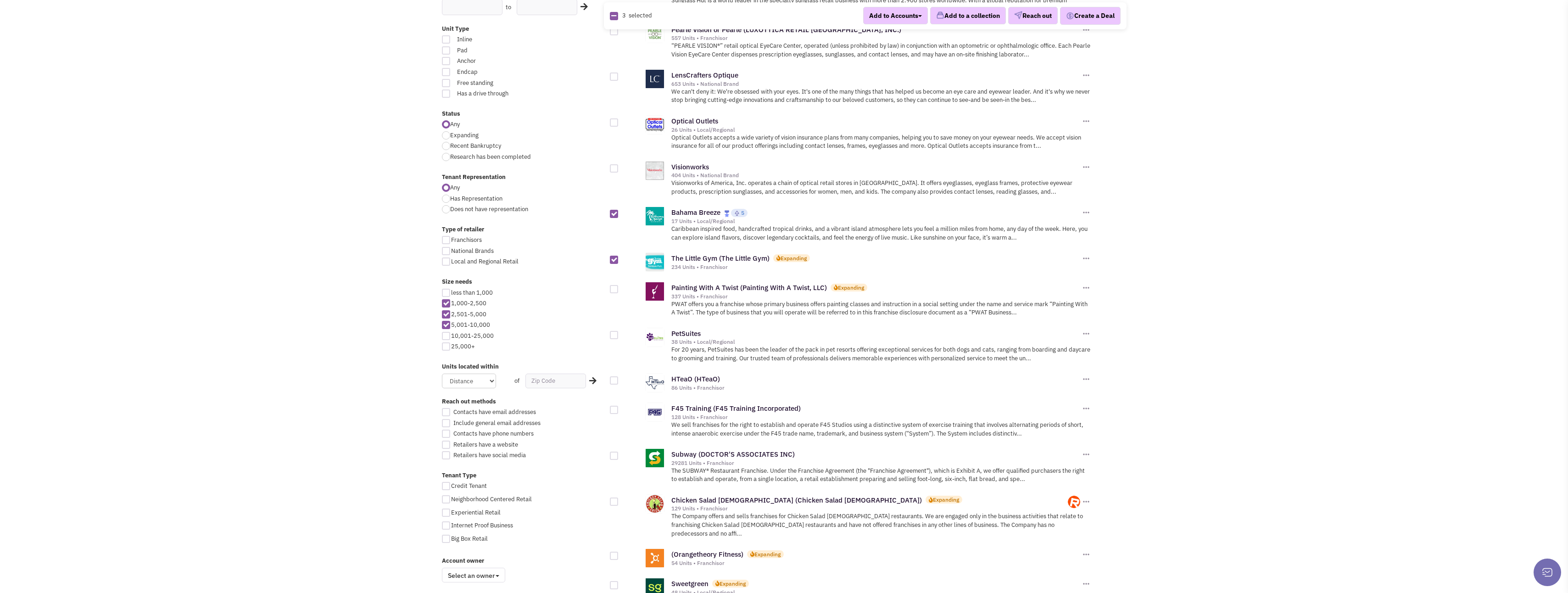
scroll to position [275, 0]
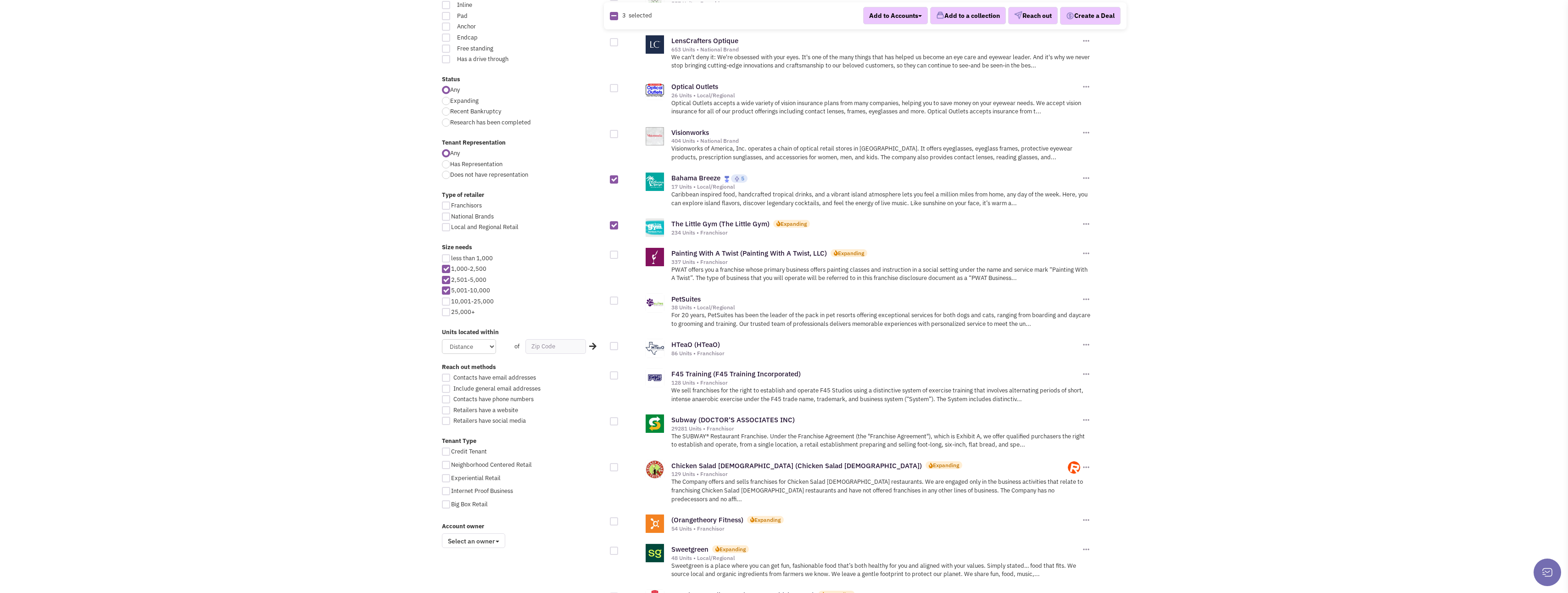
click at [616, 371] on div at bounding box center [614, 375] width 9 height 9
click at [619, 373] on input "checkbox" at bounding box center [622, 376] width 6 height 6
checkbox input "true"
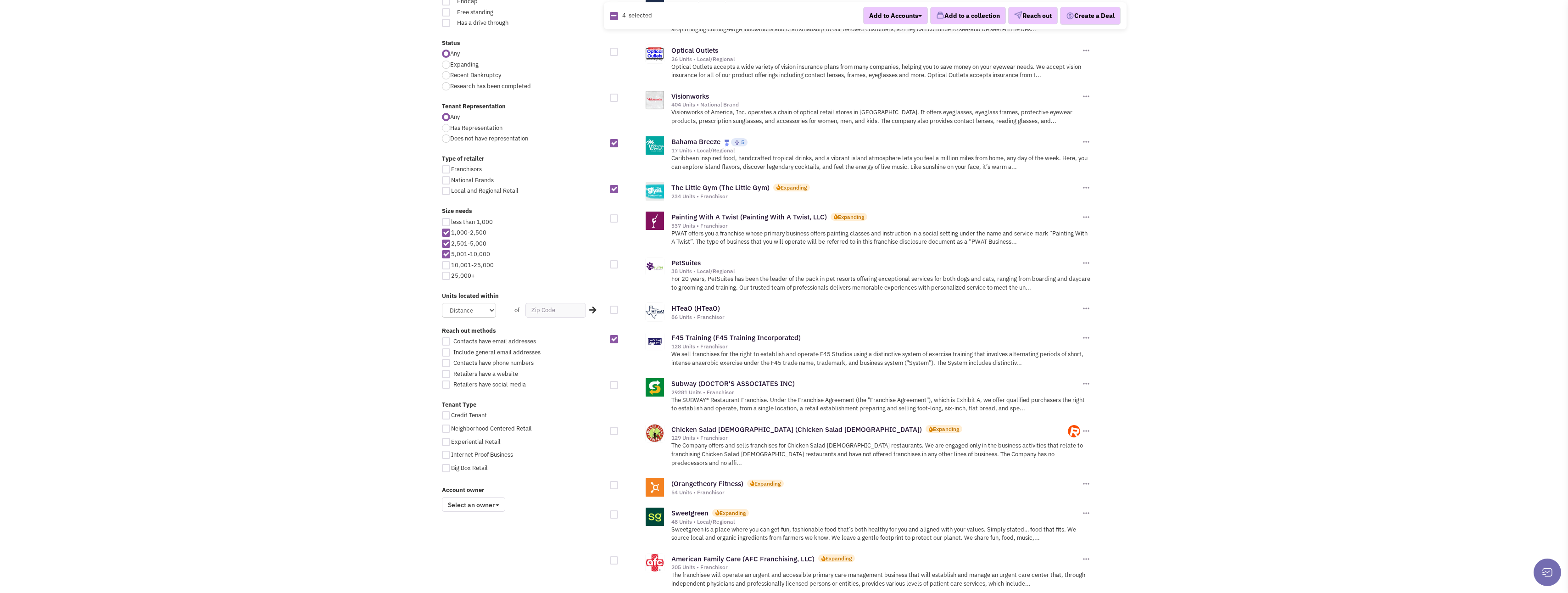
scroll to position [367, 0]
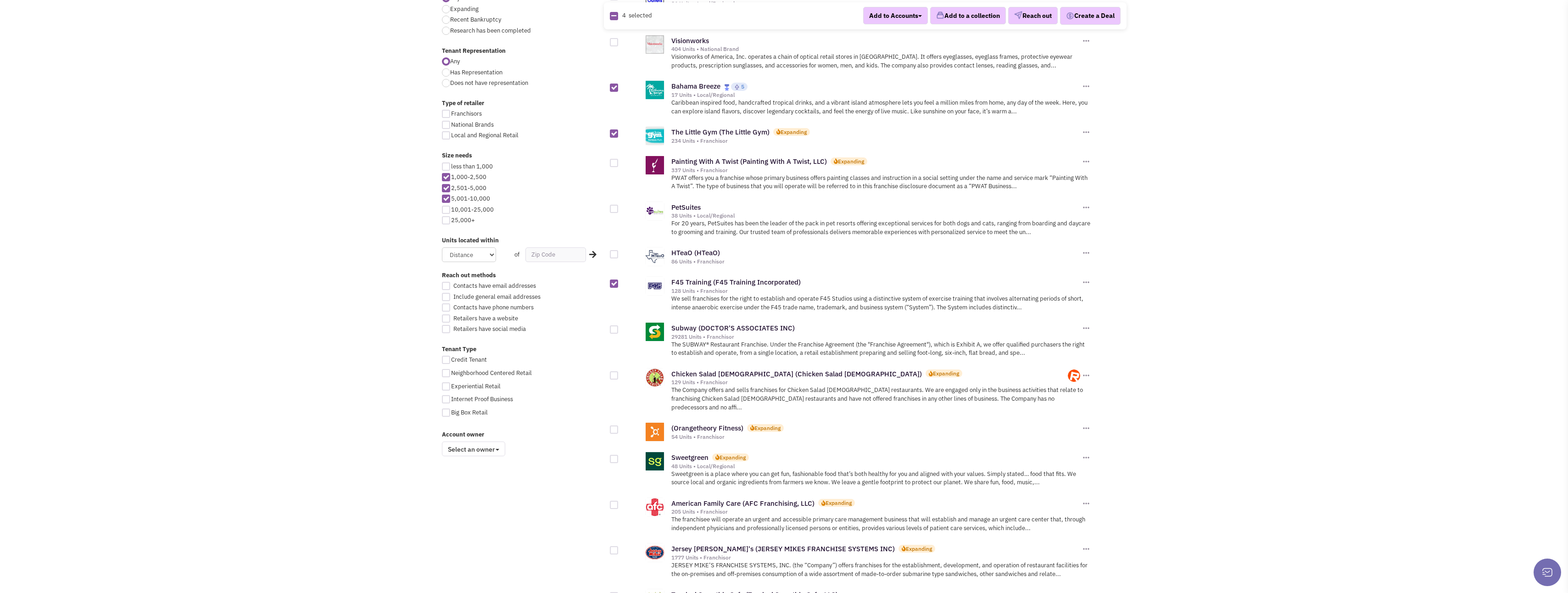
click at [613, 371] on div at bounding box center [614, 375] width 9 height 9
click at [619, 373] on input "checkbox" at bounding box center [622, 376] width 6 height 6
checkbox input "true"
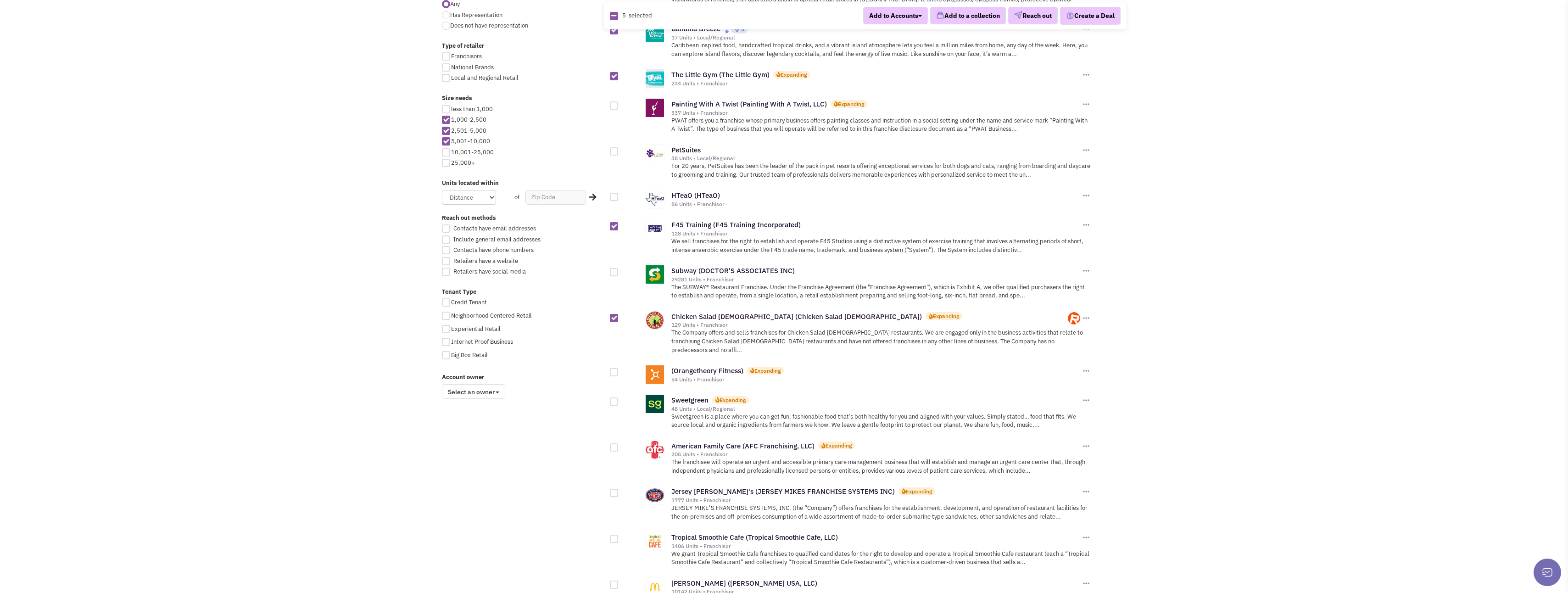
scroll to position [505, 0]
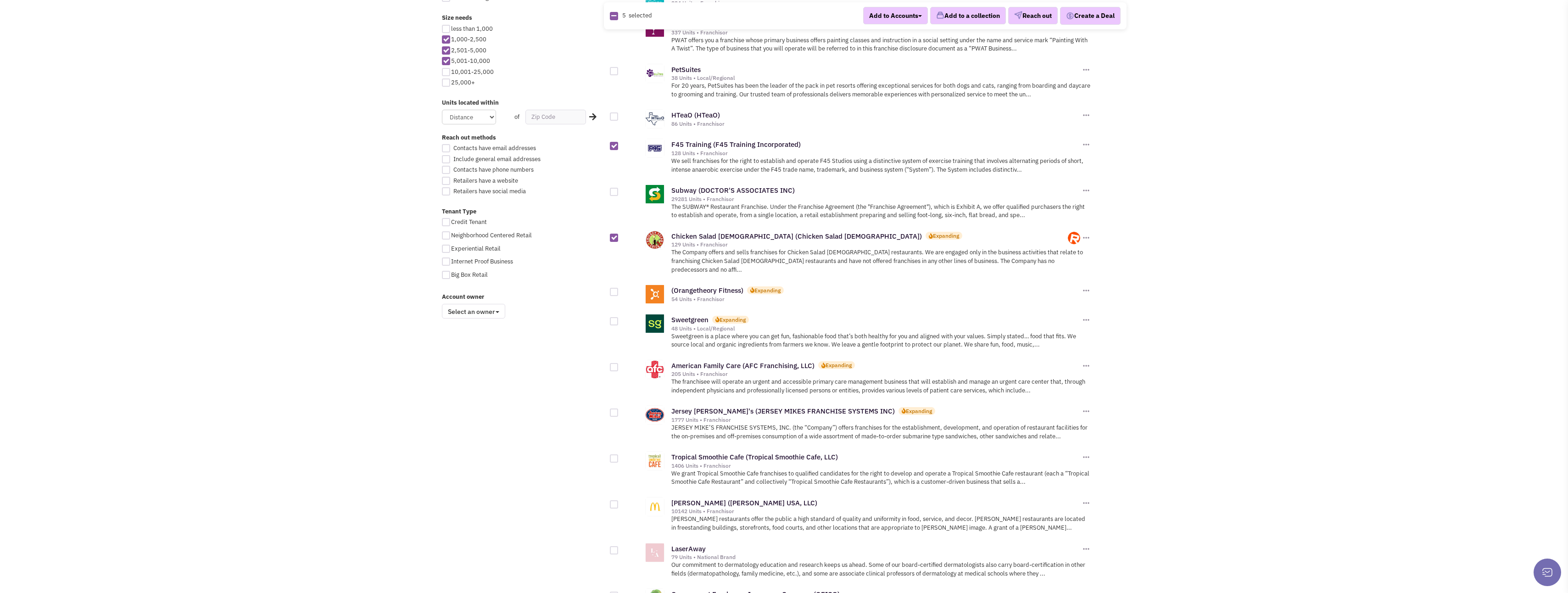
click at [614, 288] on div at bounding box center [614, 292] width 9 height 9
click at [619, 290] on input "checkbox" at bounding box center [622, 293] width 6 height 6
checkbox input "true"
click at [614, 317] on div at bounding box center [614, 322] width 9 height 9
click at [619, 319] on input "checkbox" at bounding box center [622, 322] width 6 height 6
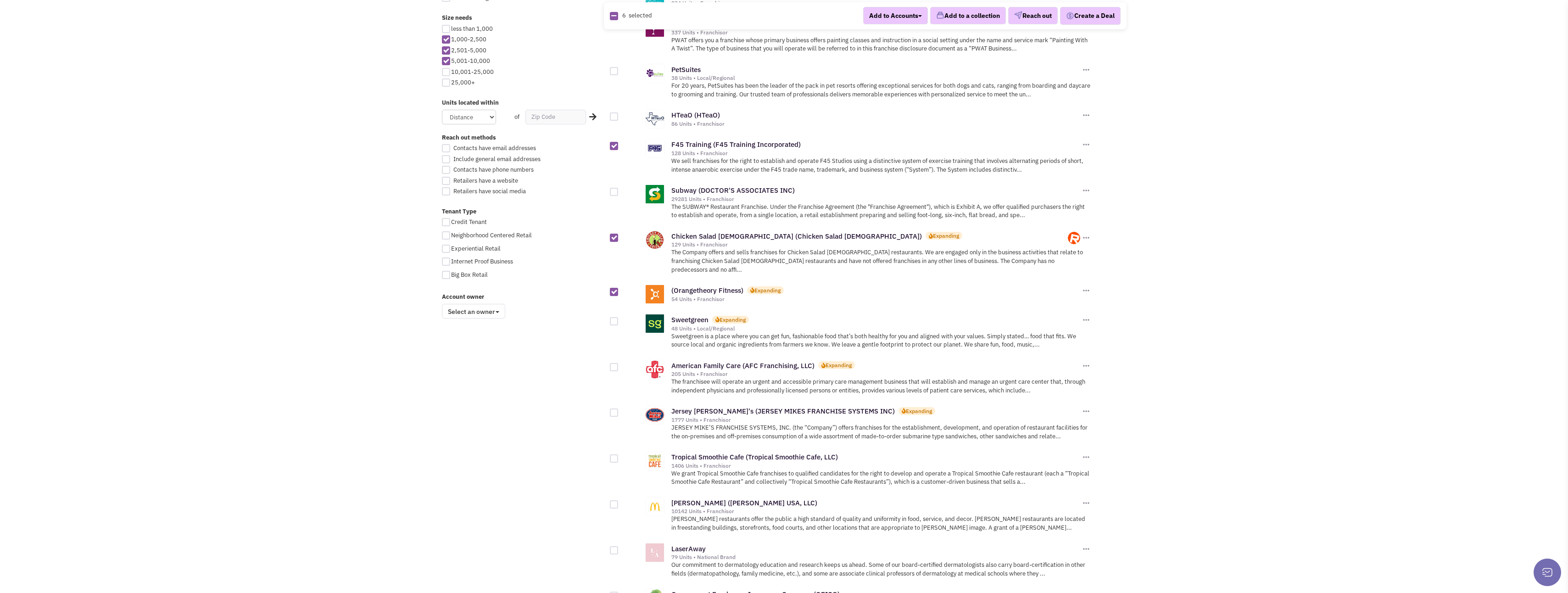
checkbox input "true"
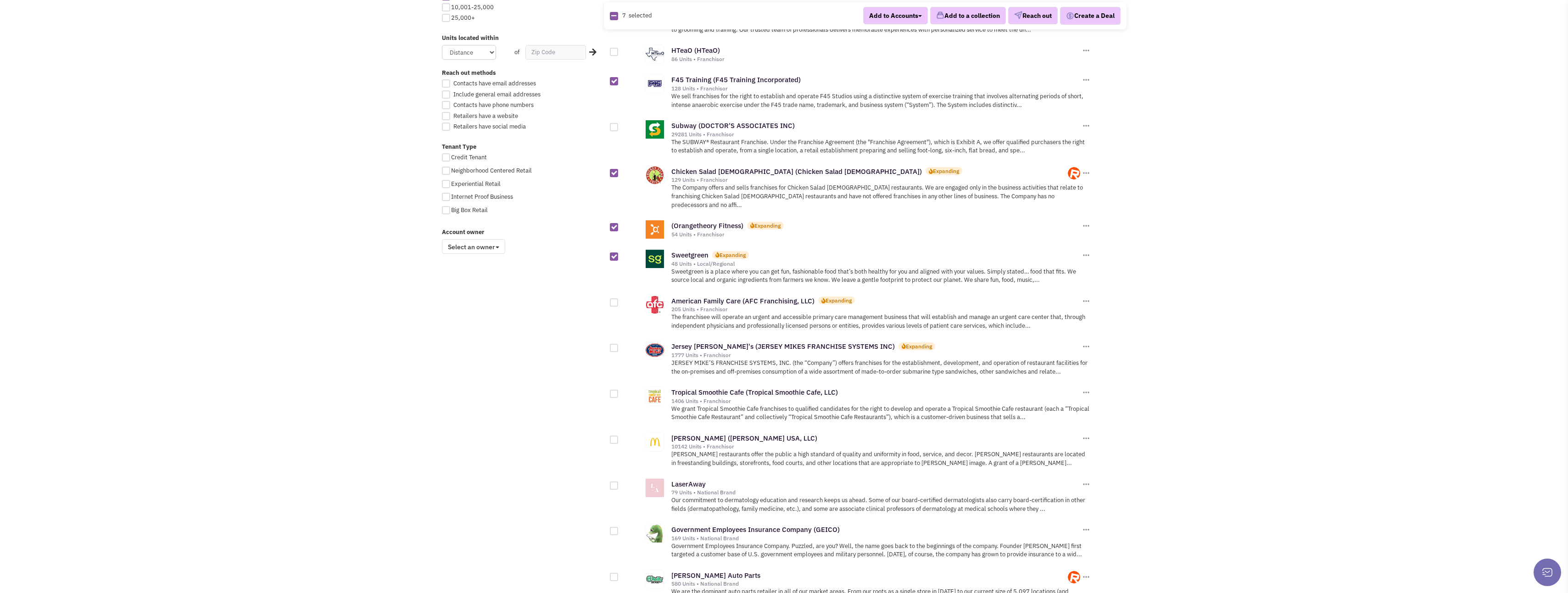
scroll to position [597, 0]
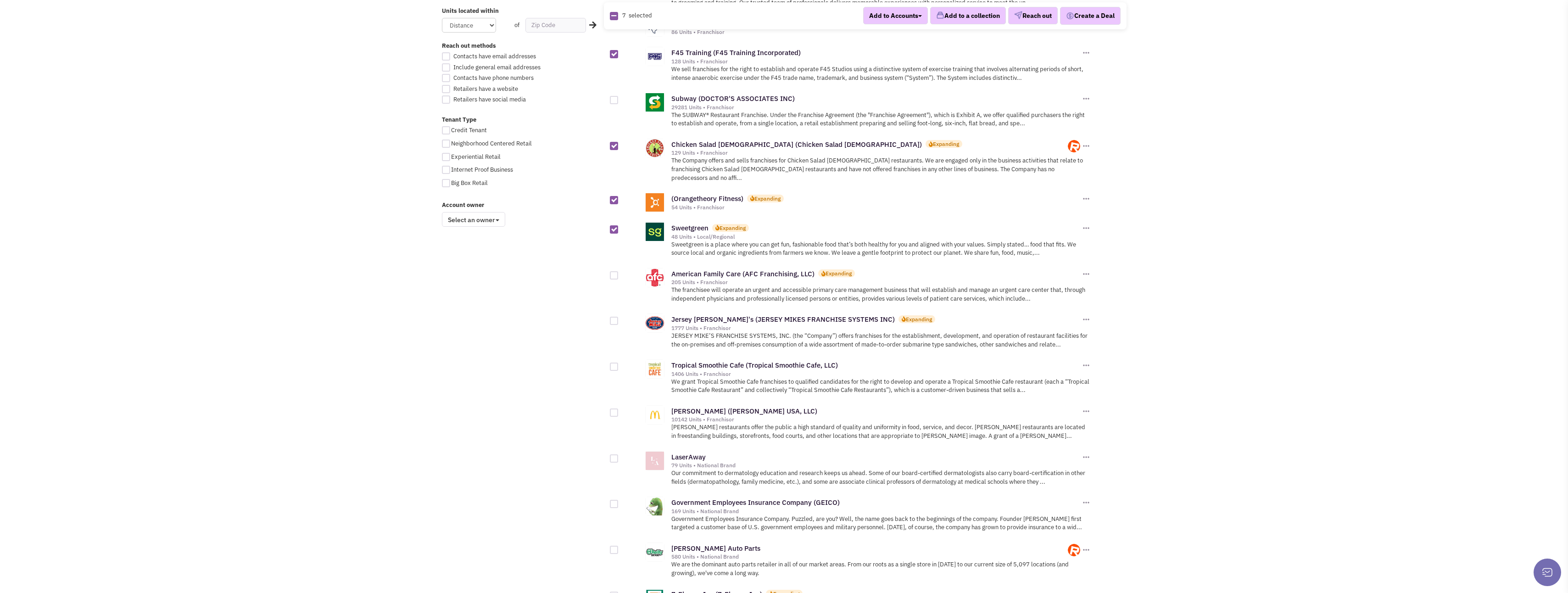
click at [616, 317] on div at bounding box center [614, 321] width 9 height 9
click at [619, 319] on input "checkbox" at bounding box center [622, 322] width 6 height 6
checkbox input "true"
drag, startPoint x: 617, startPoint y: 350, endPoint x: 613, endPoint y: 355, distance: 6.4
click at [613, 355] on div "Tropical Smoothie Cafe (Tropical Smoothie Cafe, LLC) 1406 Units • Franchisor Ad…" at bounding box center [862, 376] width 504 height 46
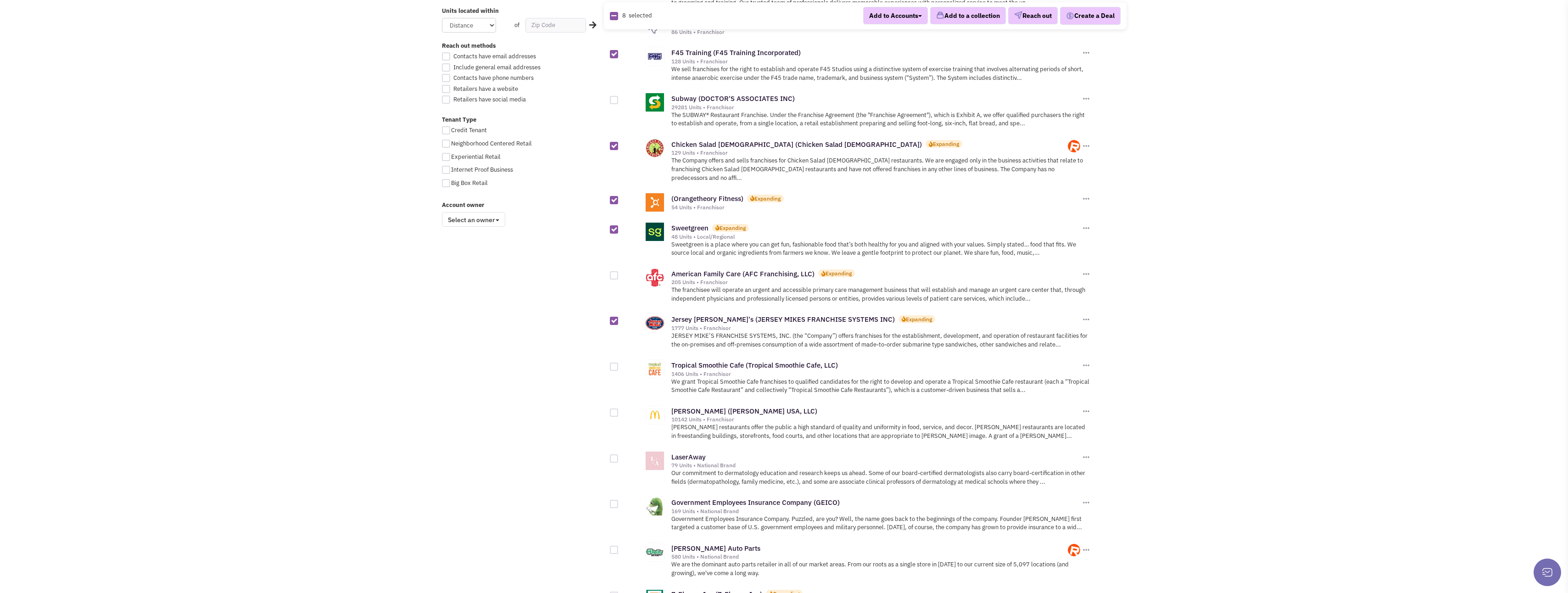
click at [613, 363] on div at bounding box center [614, 367] width 9 height 9
click at [619, 364] on input "checkbox" at bounding box center [622, 367] width 6 height 6
checkbox input "true"
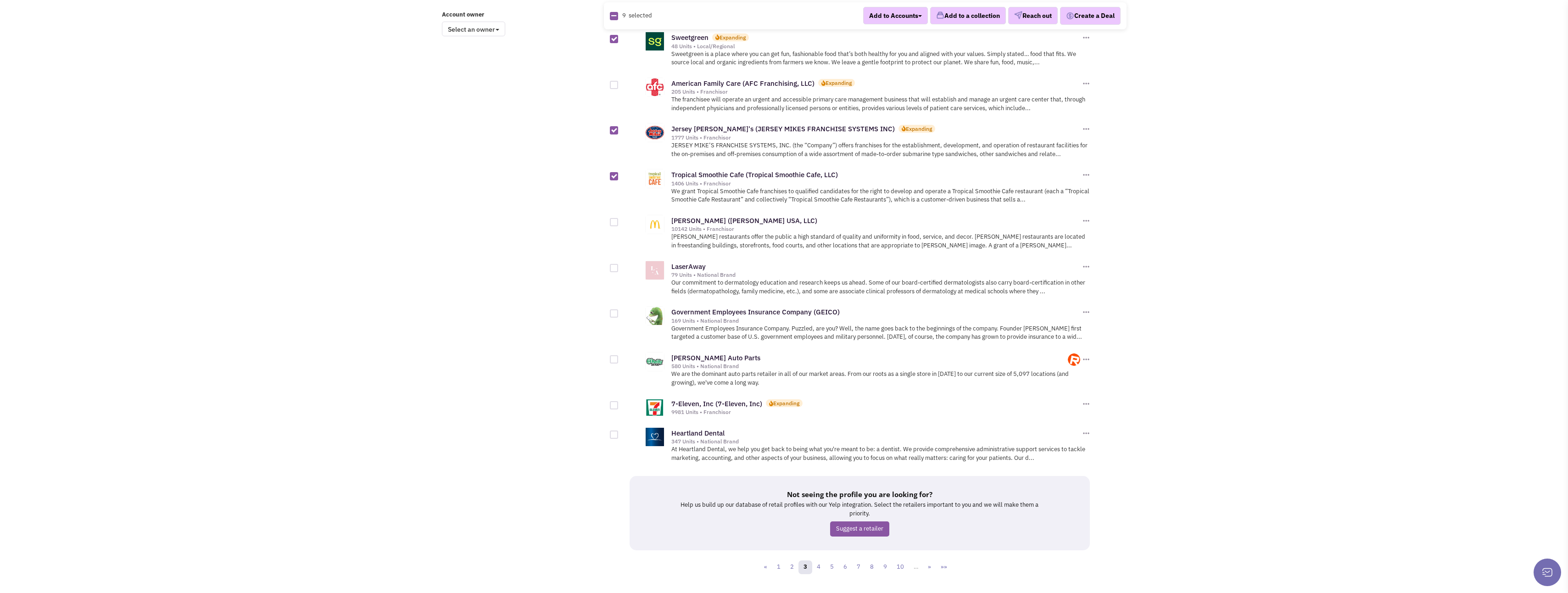
scroll to position [792, 0]
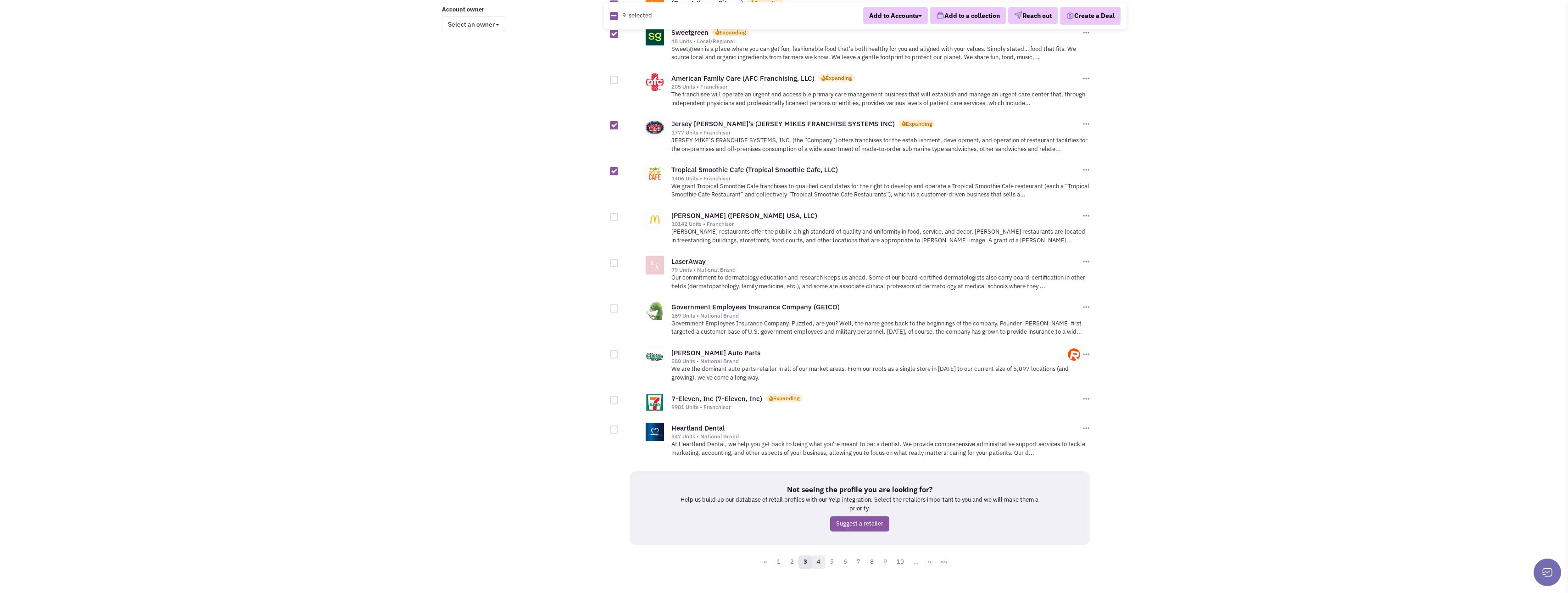
click link "4"
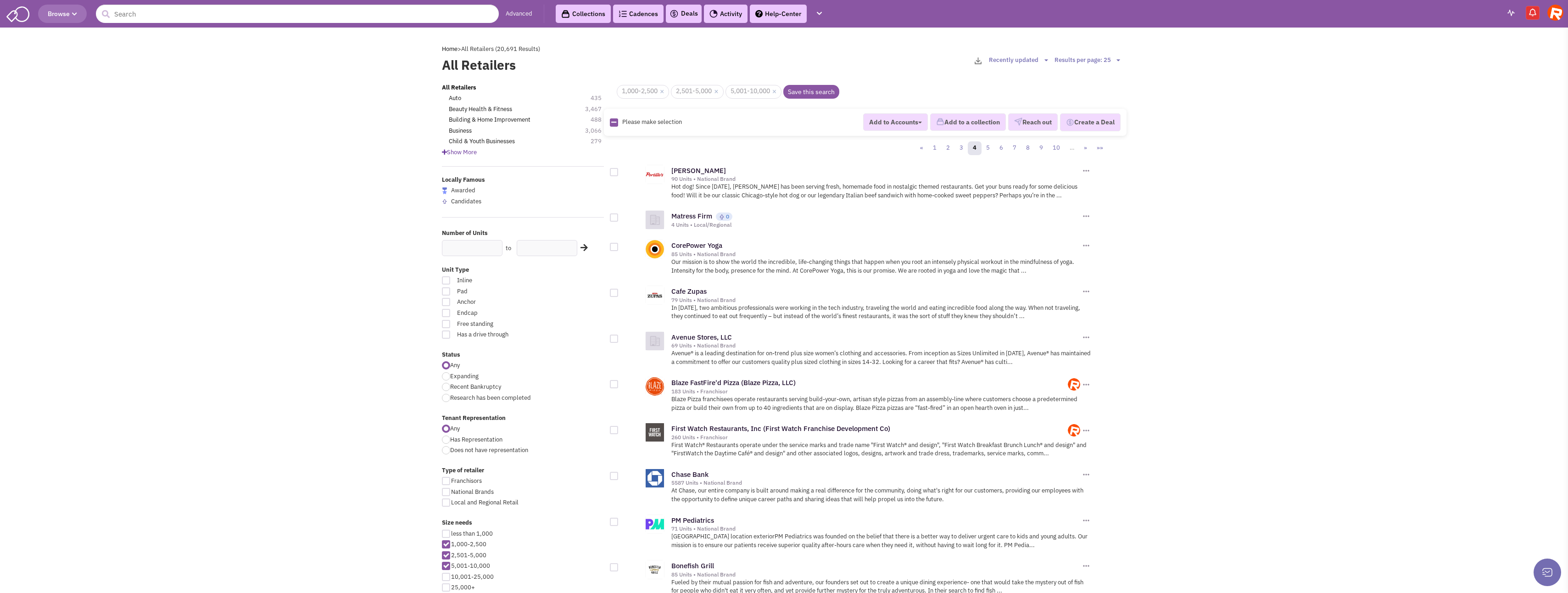
click at [612, 174] on div at bounding box center [614, 172] width 9 height 9
click at [619, 174] on input "checkbox" at bounding box center [622, 173] width 6 height 6
checkbox input "true"
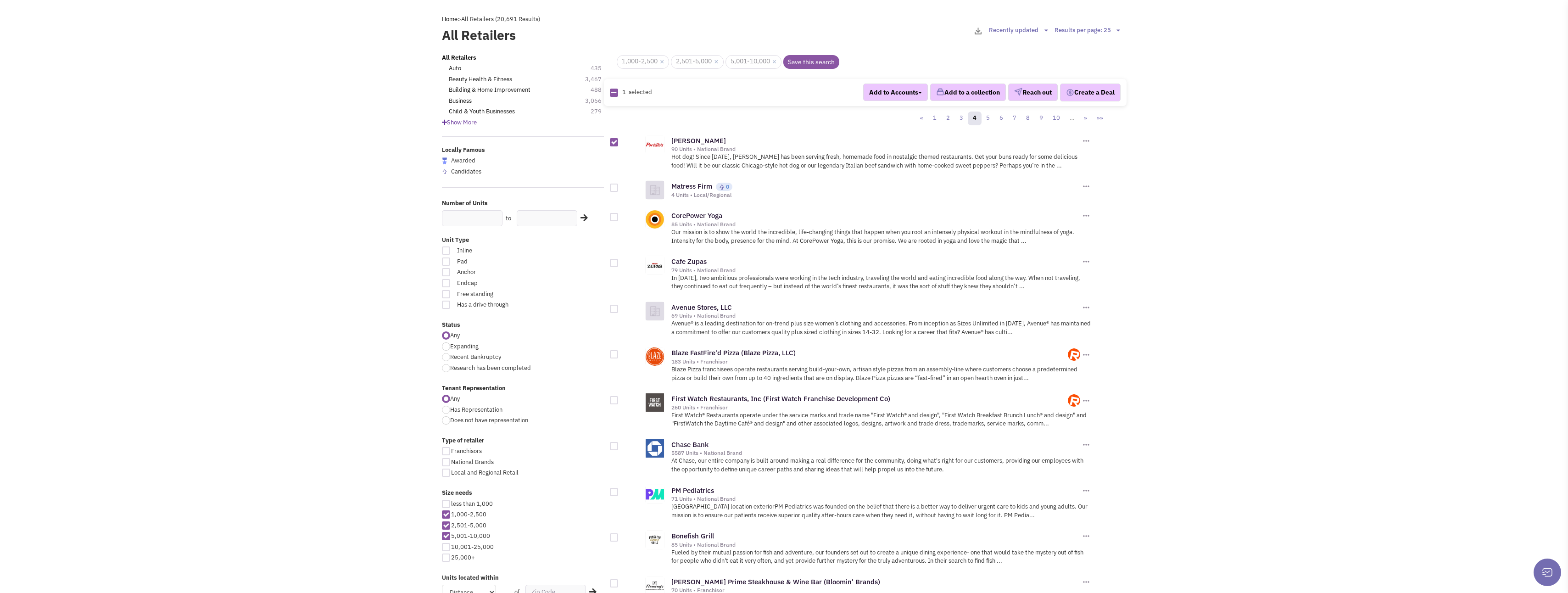
scroll to position [46, 0]
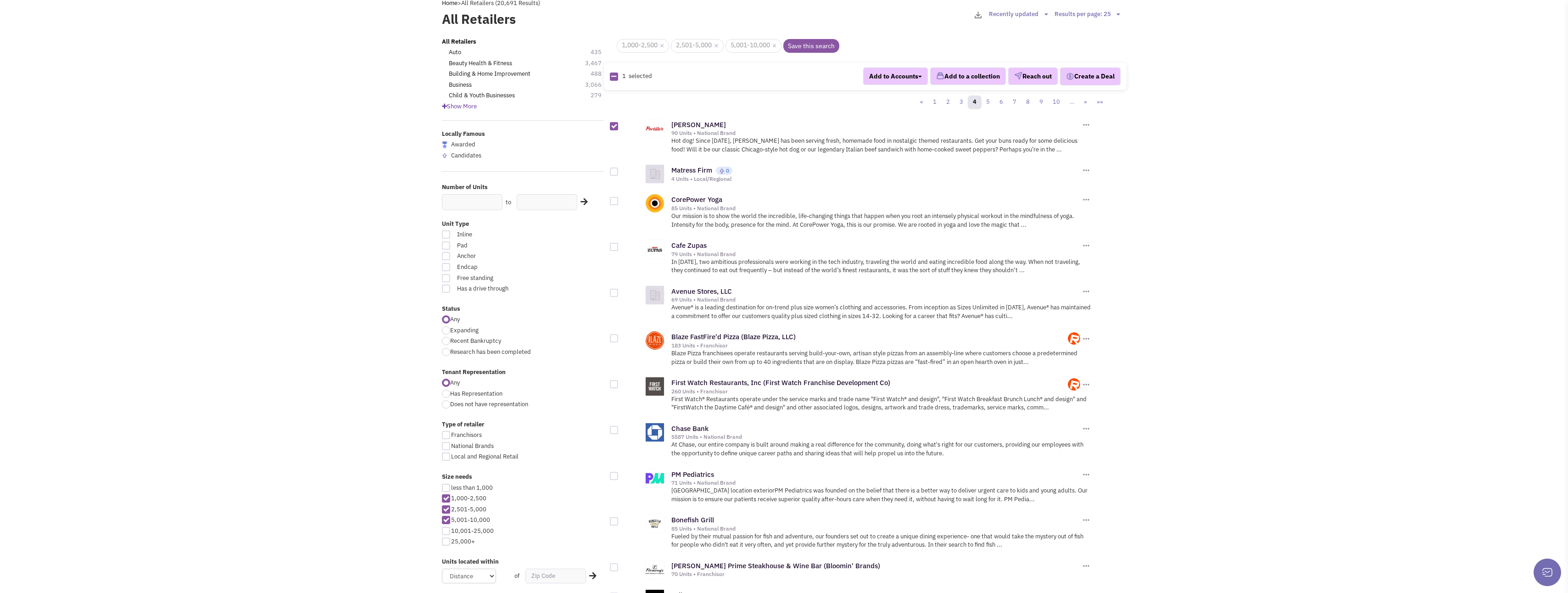
click at [614, 337] on div at bounding box center [614, 338] width 9 height 9
click at [619, 337] on input "checkbox" at bounding box center [622, 339] width 6 height 6
checkbox input "true"
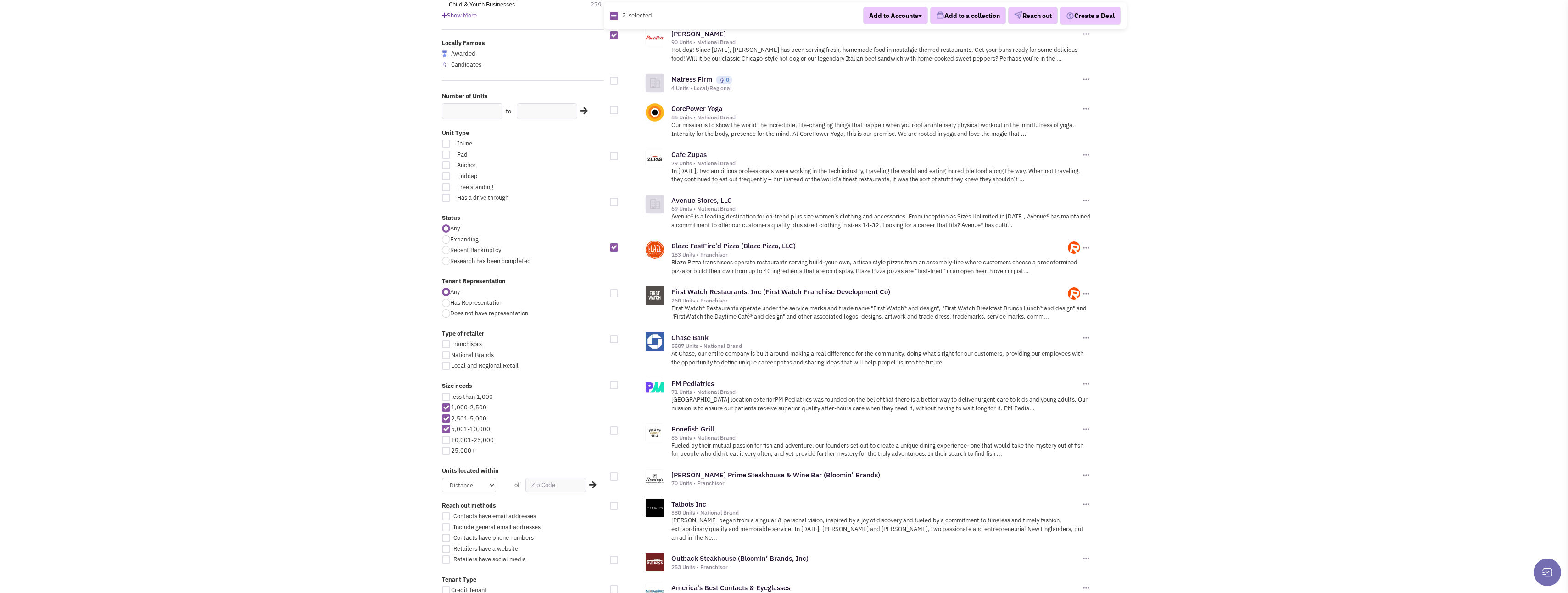
scroll to position [138, 0]
click at [613, 293] on div at bounding box center [614, 292] width 9 height 9
click at [619, 293] on input "checkbox" at bounding box center [622, 293] width 6 height 6
checkbox input "true"
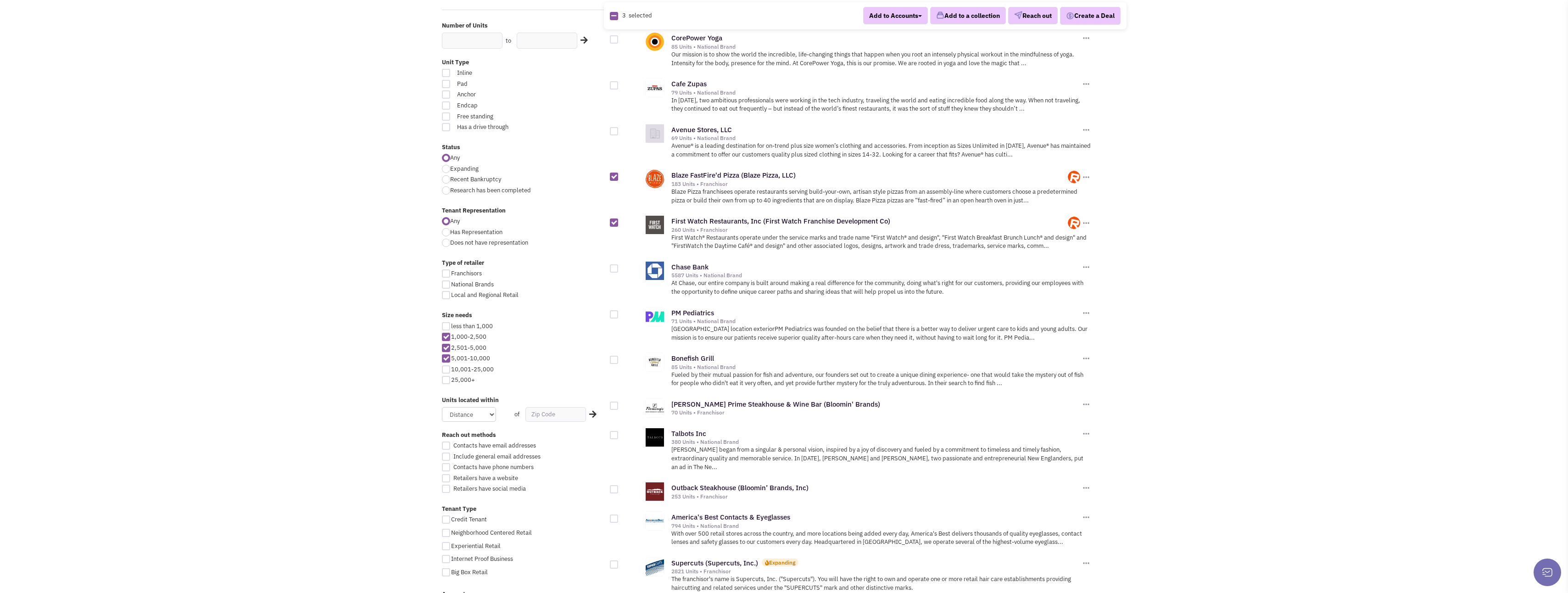
scroll to position [229, 0]
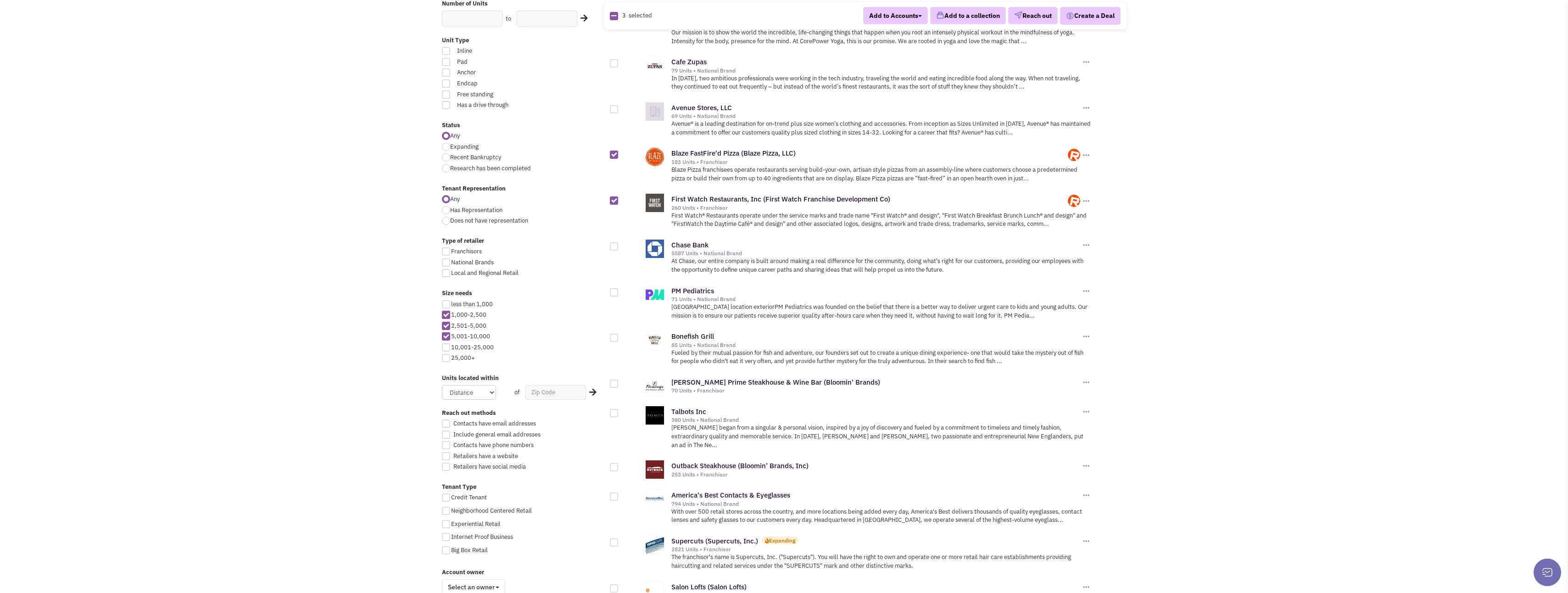
click at [614, 339] on div at bounding box center [614, 338] width 9 height 9
click at [619, 339] on input "checkbox" at bounding box center [622, 339] width 6 height 6
checkbox input "true"
click at [614, 386] on div at bounding box center [614, 384] width 9 height 9
click at [619, 386] on input "checkbox" at bounding box center [622, 385] width 6 height 6
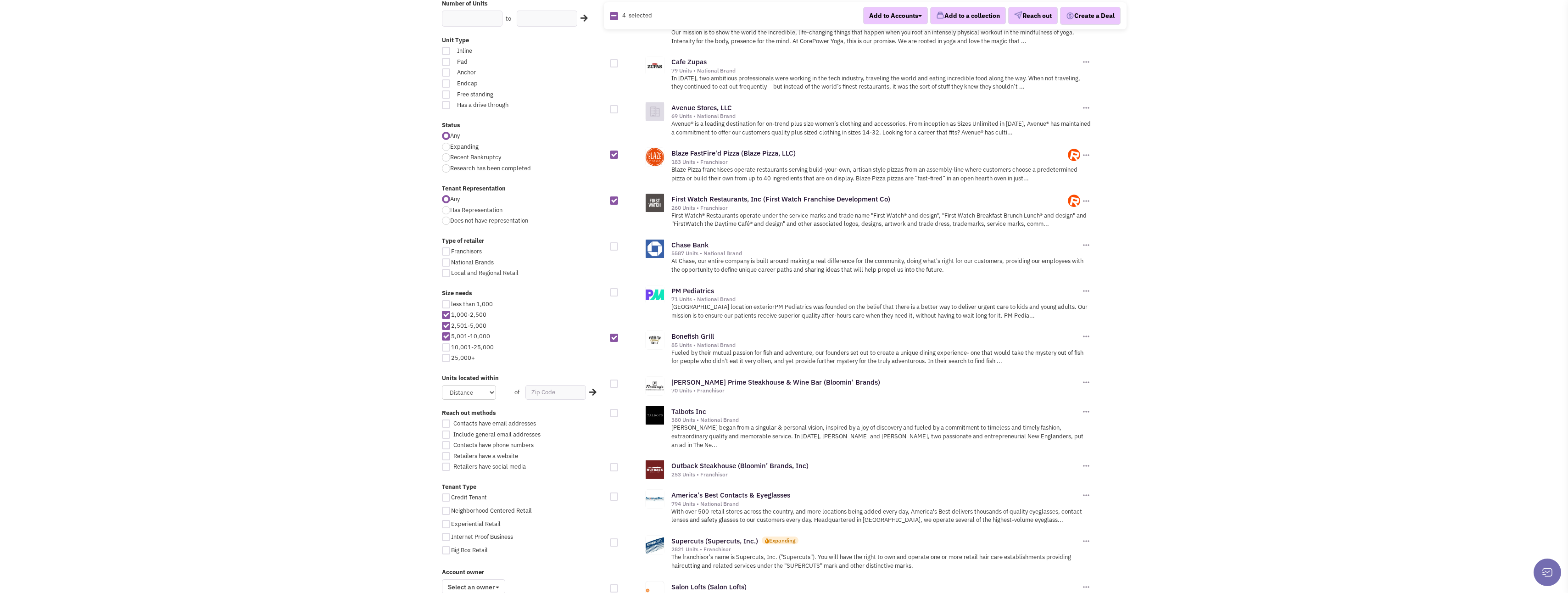
checkbox input "true"
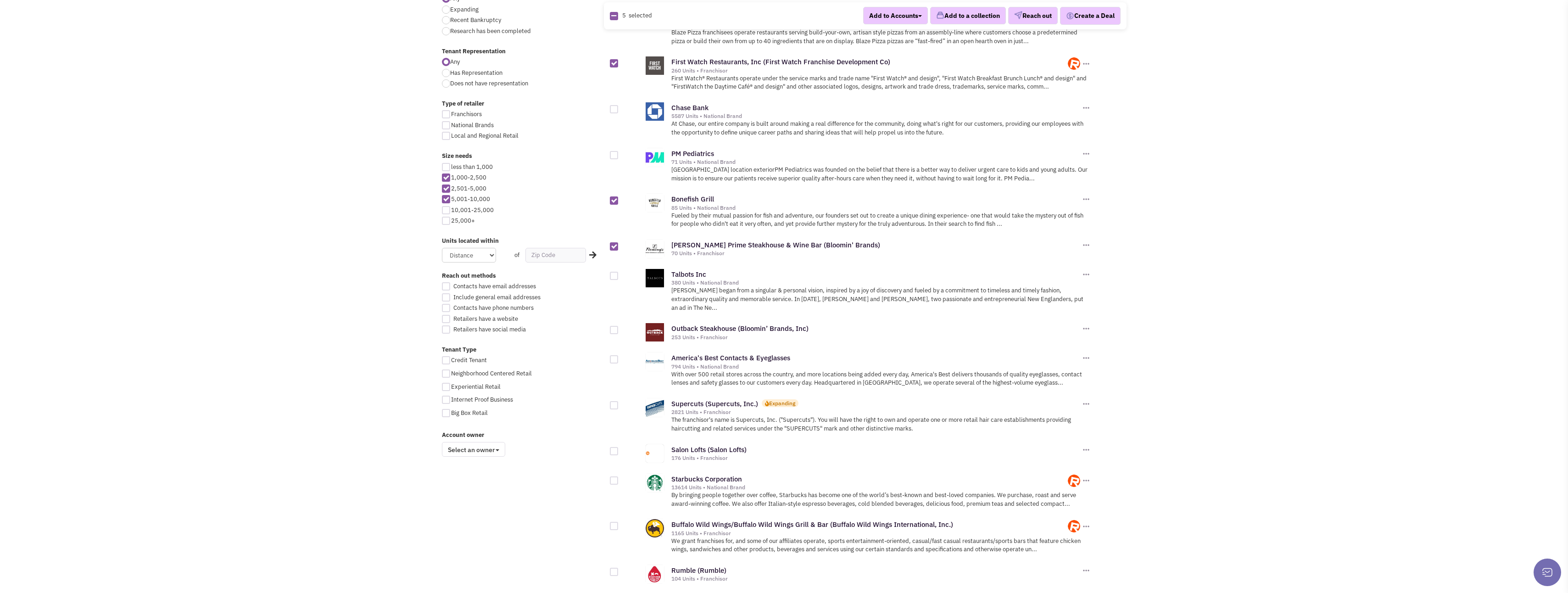
scroll to position [367, 0]
click at [614, 325] on div at bounding box center [614, 330] width 9 height 9
click at [619, 327] on input "checkbox" at bounding box center [622, 330] width 6 height 6
checkbox input "true"
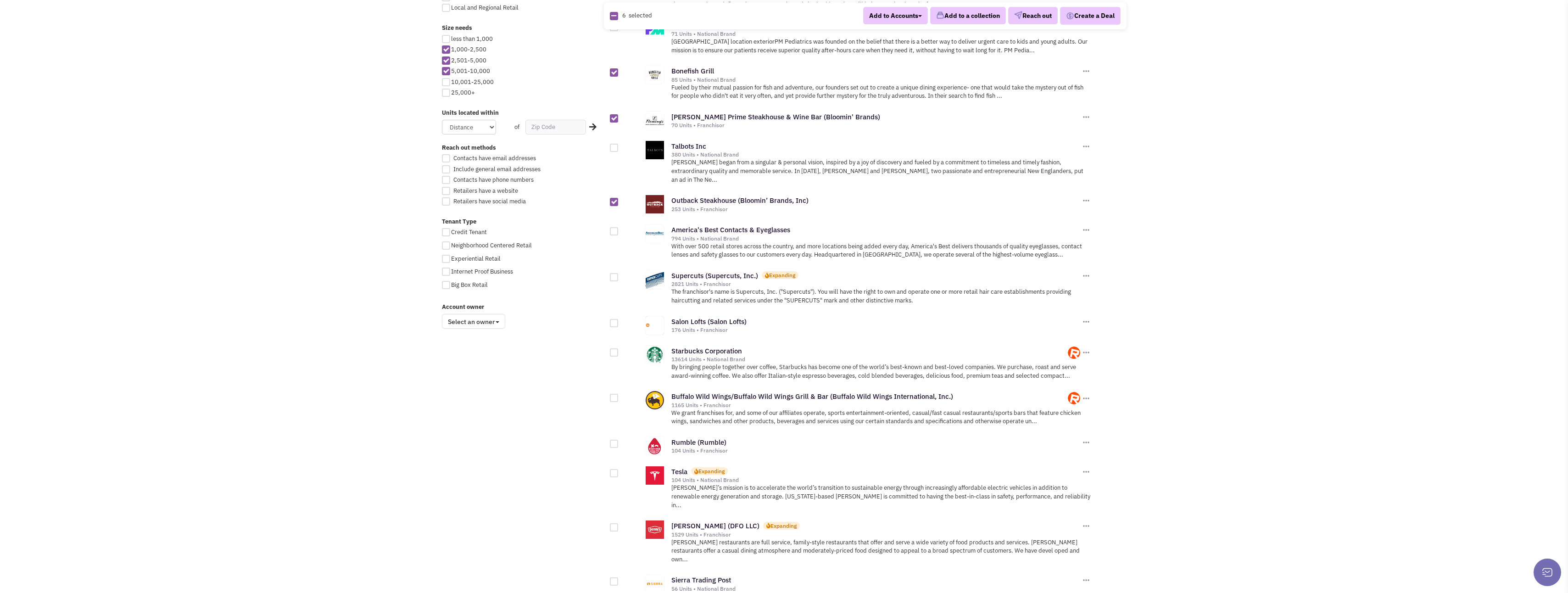
scroll to position [505, 0]
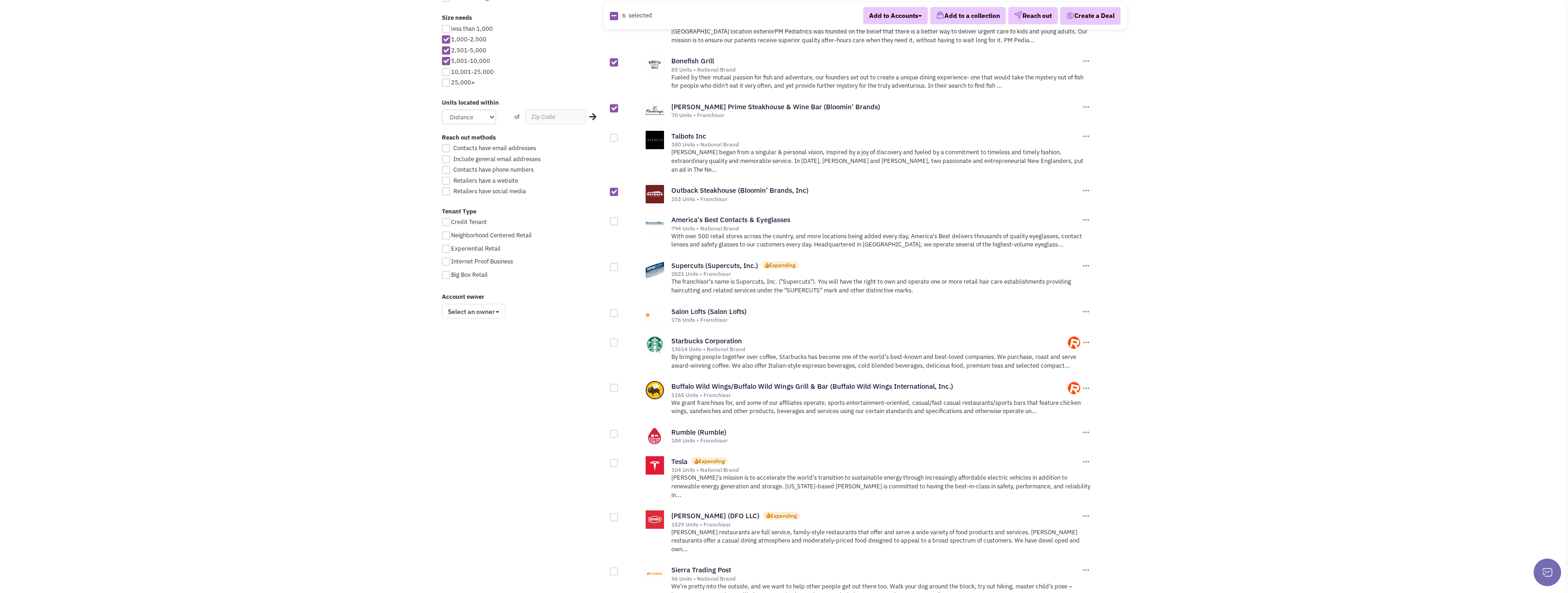
click at [613, 338] on div at bounding box center [614, 342] width 9 height 9
click at [619, 340] on input "checkbox" at bounding box center [622, 343] width 6 height 6
checkbox input "true"
drag, startPoint x: 613, startPoint y: 381, endPoint x: 613, endPoint y: 389, distance: 8.0
click at [613, 389] on div "Buffalo Wild Wings/Buffalo Wild Wings Grill & Bar (Buffalo Wild Wings Internati…" at bounding box center [862, 397] width 504 height 46
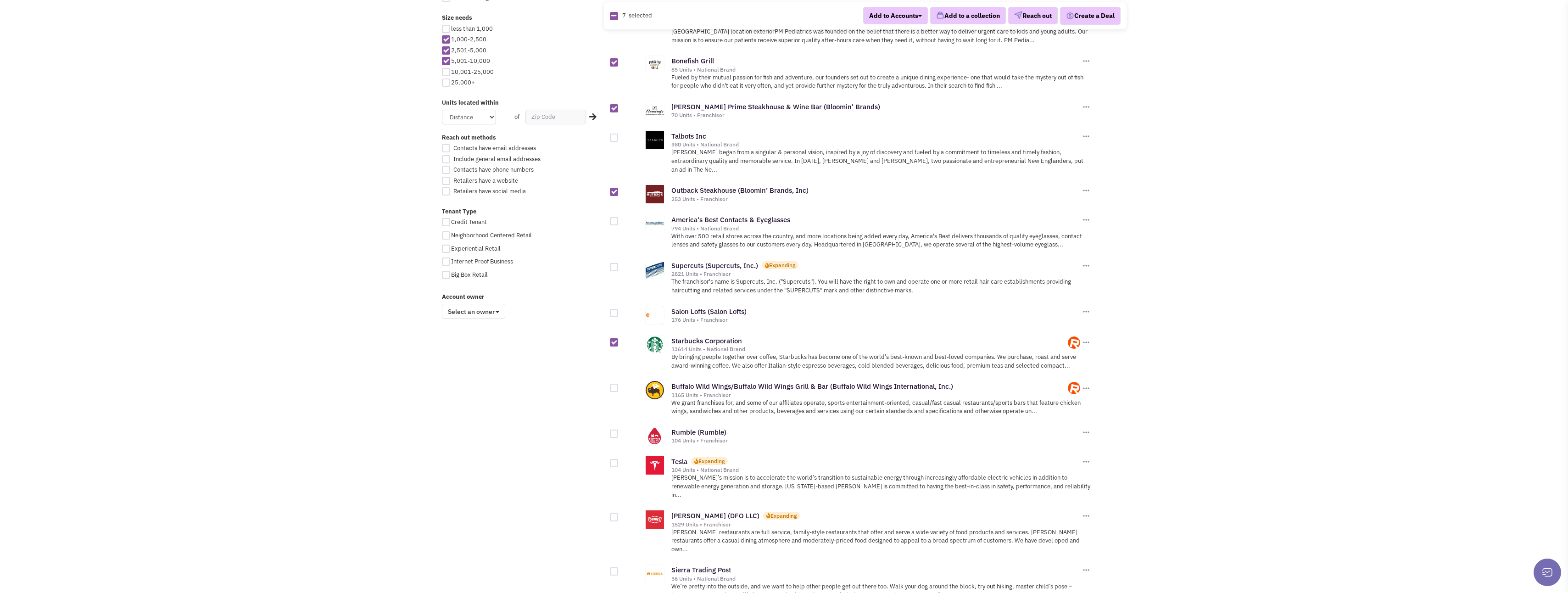
click at [614, 383] on div at bounding box center [614, 388] width 9 height 9
click at [619, 385] on input "checkbox" at bounding box center [622, 388] width 6 height 6
checkbox input "true"
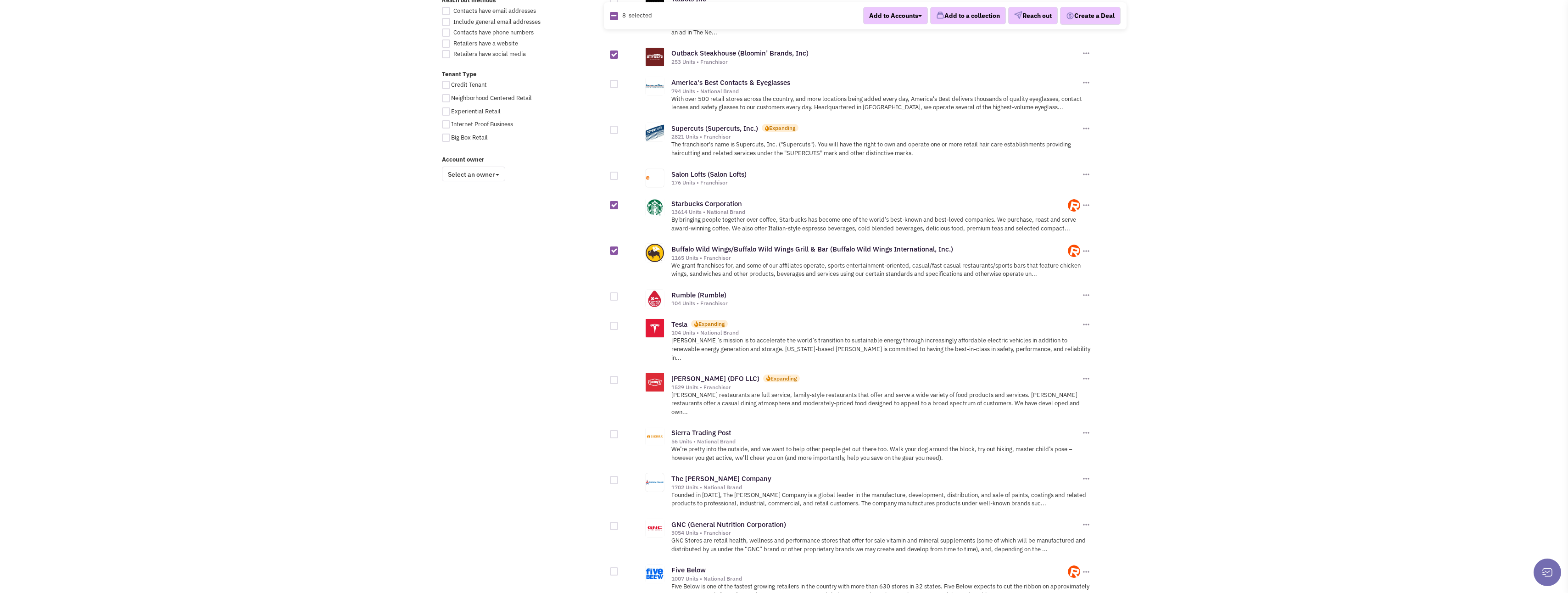
scroll to position [643, 0]
click at [613, 321] on div at bounding box center [614, 325] width 9 height 9
click at [619, 323] on input "checkbox" at bounding box center [622, 326] width 6 height 6
checkbox input "true"
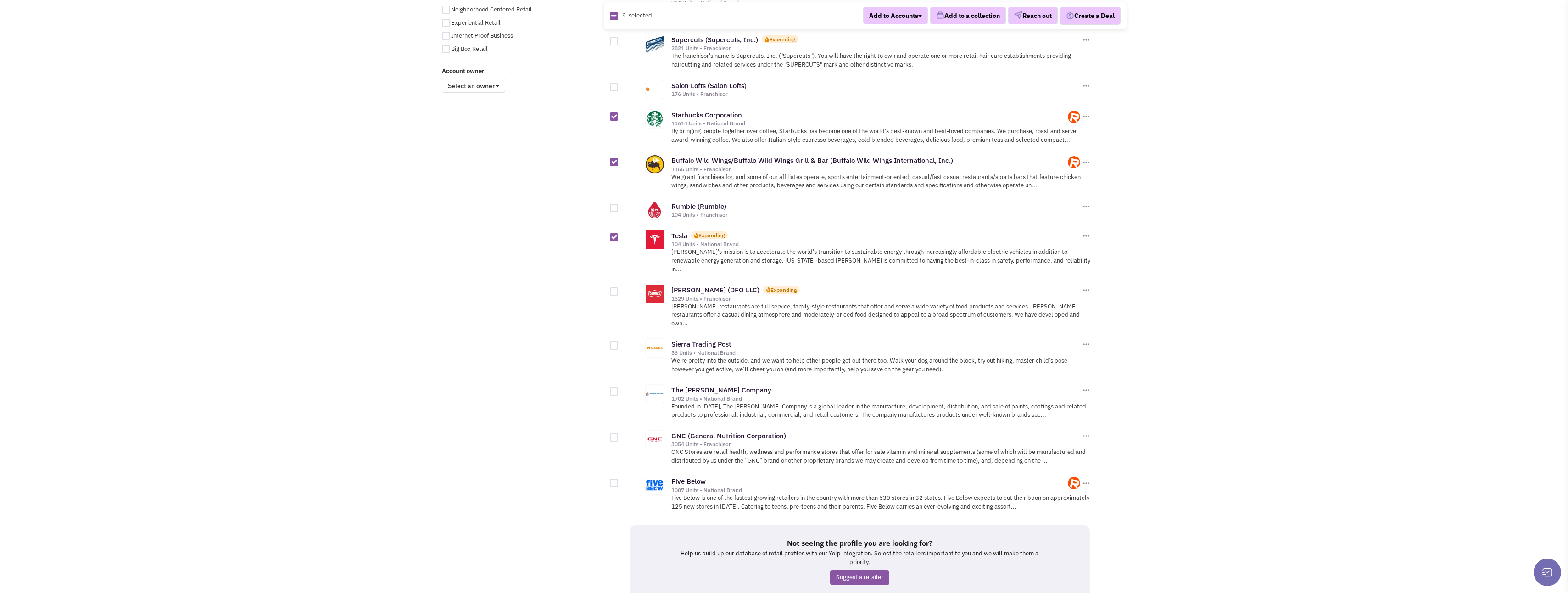
scroll to position [734, 0]
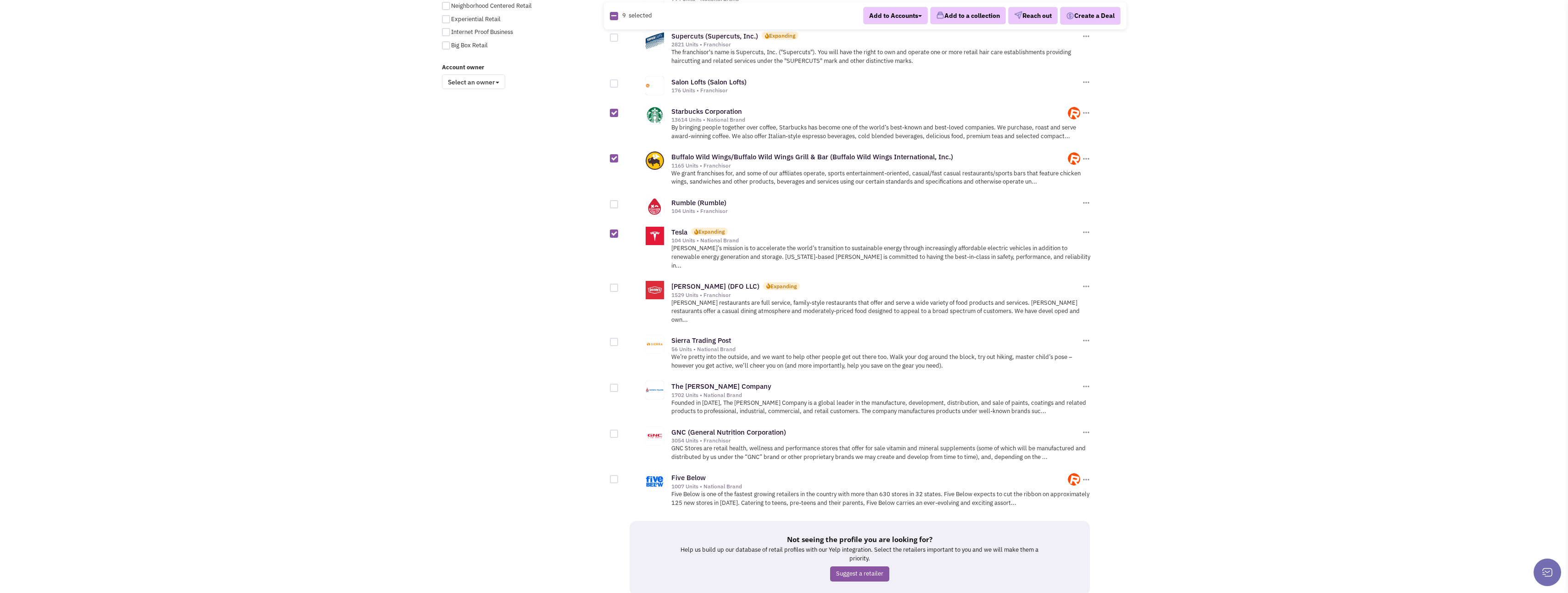
click at [613, 430] on div at bounding box center [614, 434] width 9 height 9
click at [619, 432] on input "checkbox" at bounding box center [622, 435] width 6 height 6
checkbox input "true"
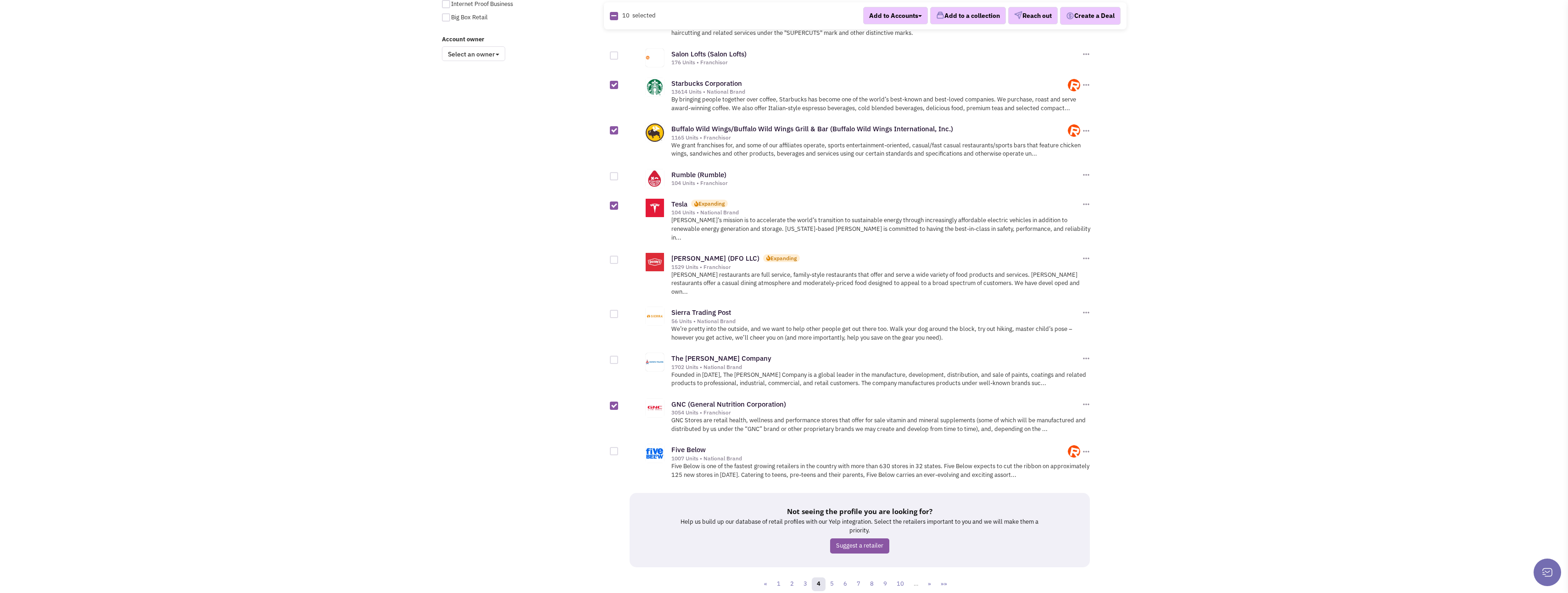
scroll to position [776, 0]
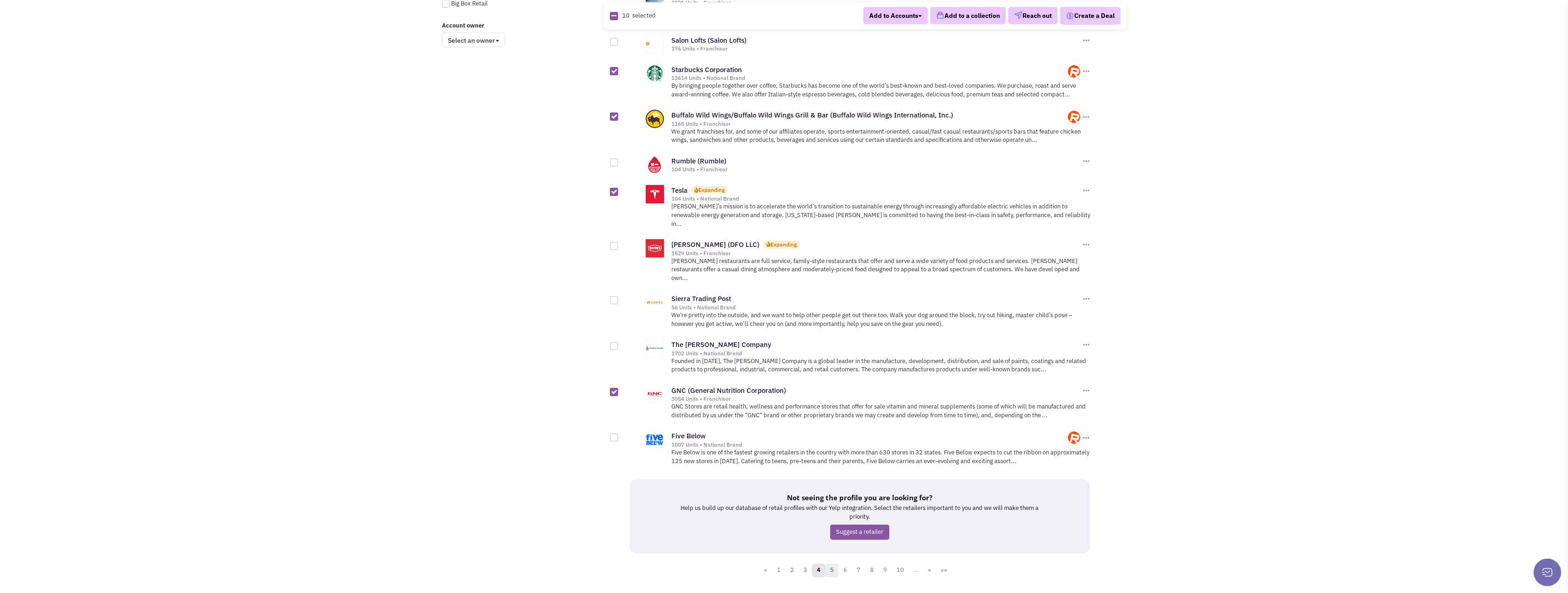
click at [831, 564] on link "5" at bounding box center [832, 570] width 14 height 14
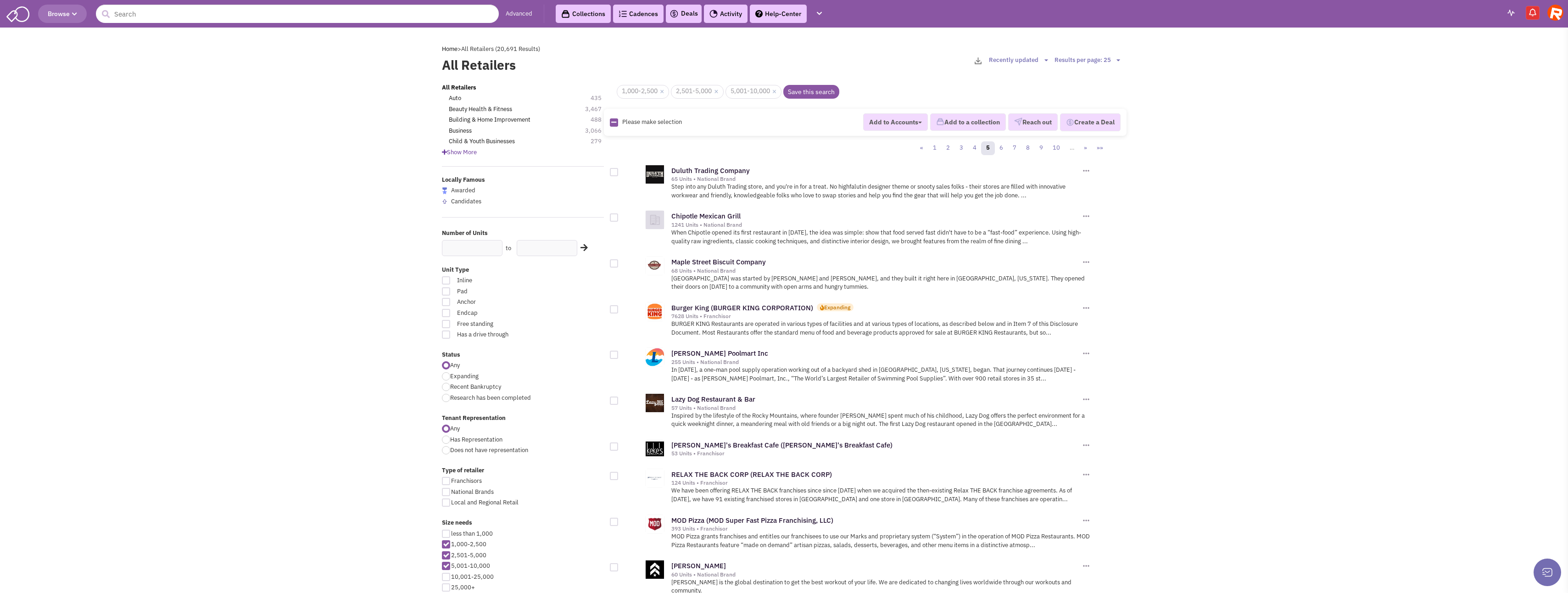
click at [614, 265] on div at bounding box center [614, 263] width 9 height 9
click at [619, 265] on input "checkbox" at bounding box center [622, 264] width 6 height 6
checkbox input "true"
click at [613, 218] on div at bounding box center [614, 218] width 9 height 9
click at [619, 218] on input "checkbox" at bounding box center [622, 218] width 6 height 6
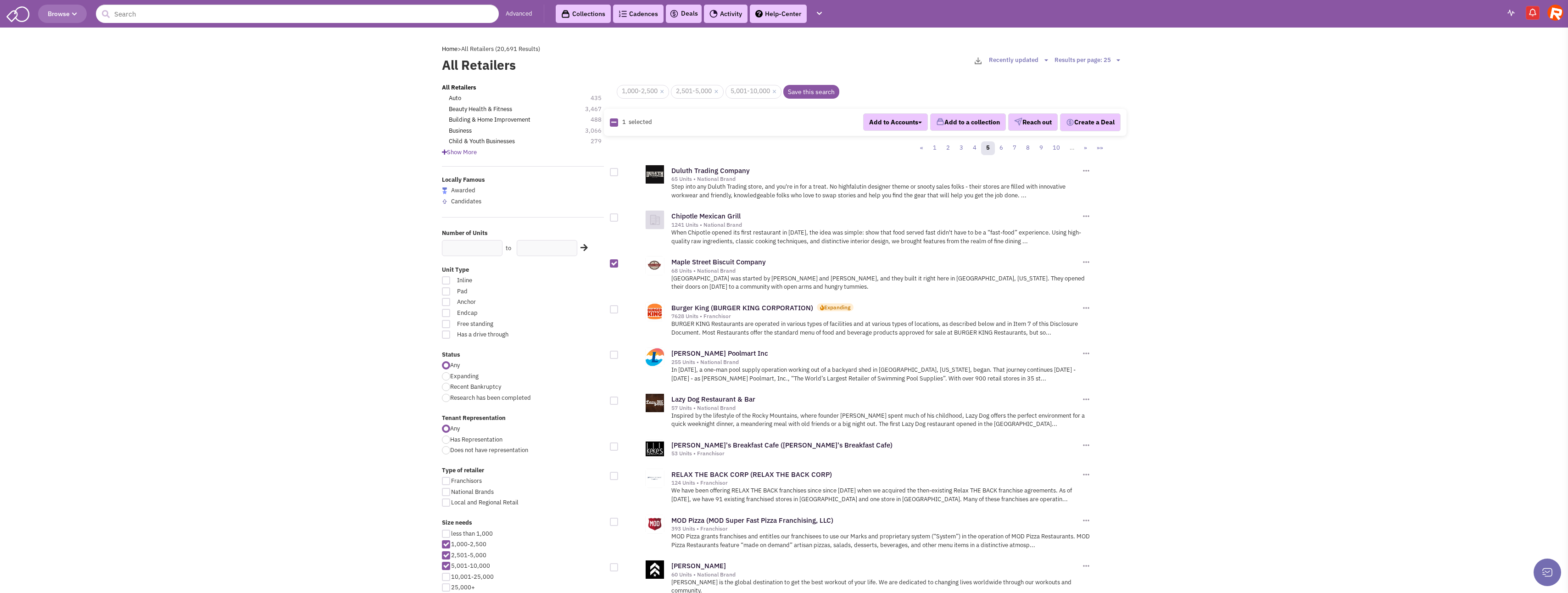
checkbox input "true"
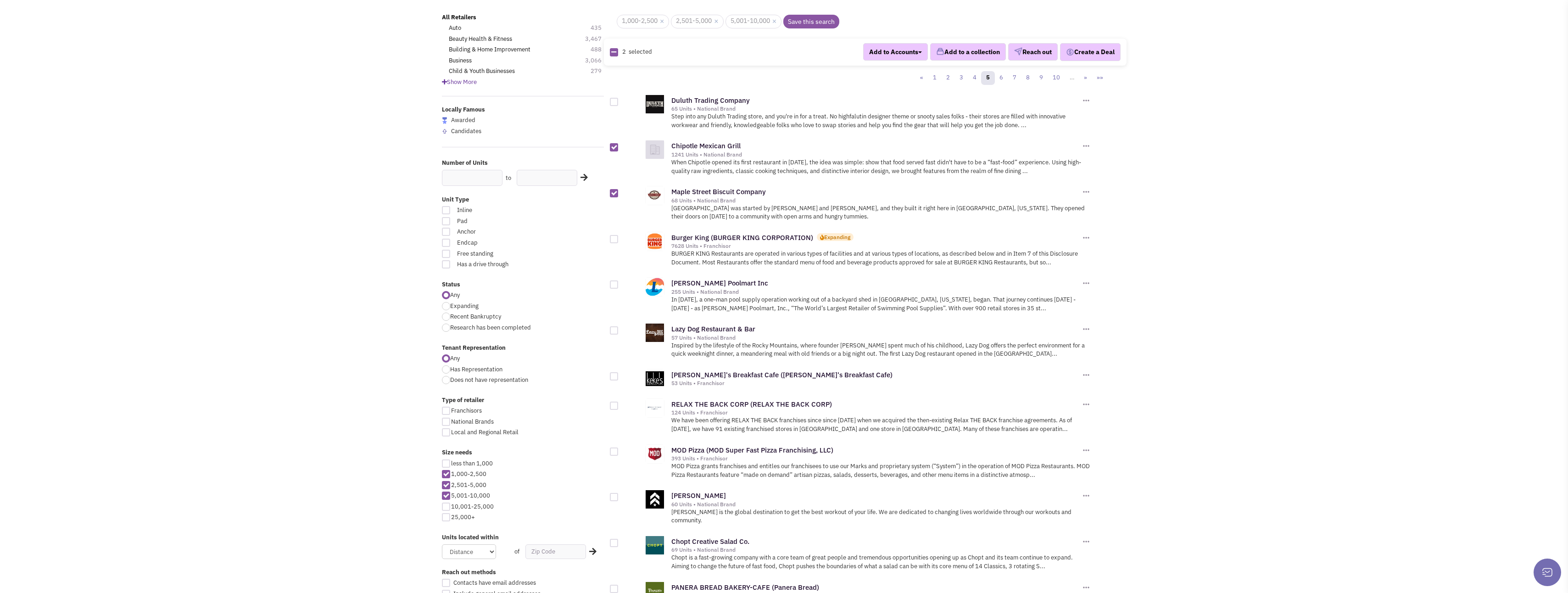
scroll to position [92, 0]
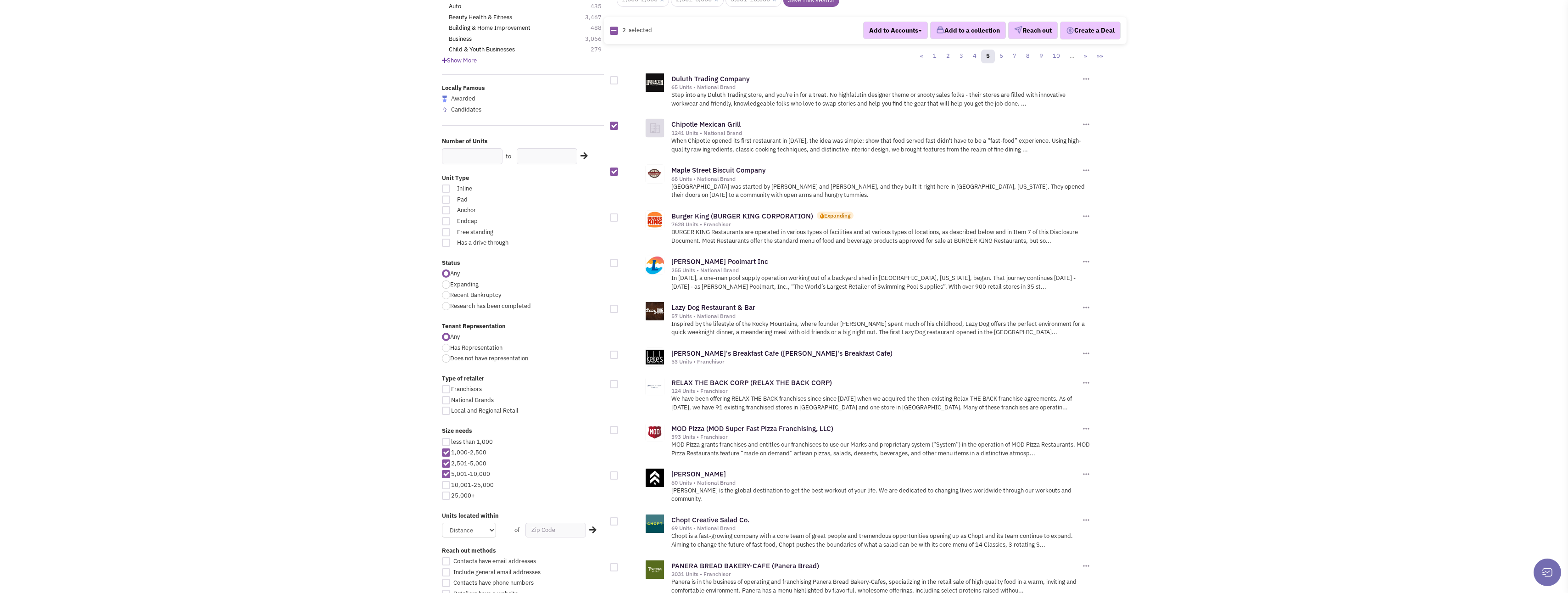
click at [614, 307] on div at bounding box center [614, 309] width 9 height 9
click at [619, 307] on input "checkbox" at bounding box center [622, 309] width 6 height 6
checkbox input "true"
click at [615, 353] on div at bounding box center [614, 355] width 9 height 9
click at [619, 353] on input "checkbox" at bounding box center [622, 355] width 6 height 6
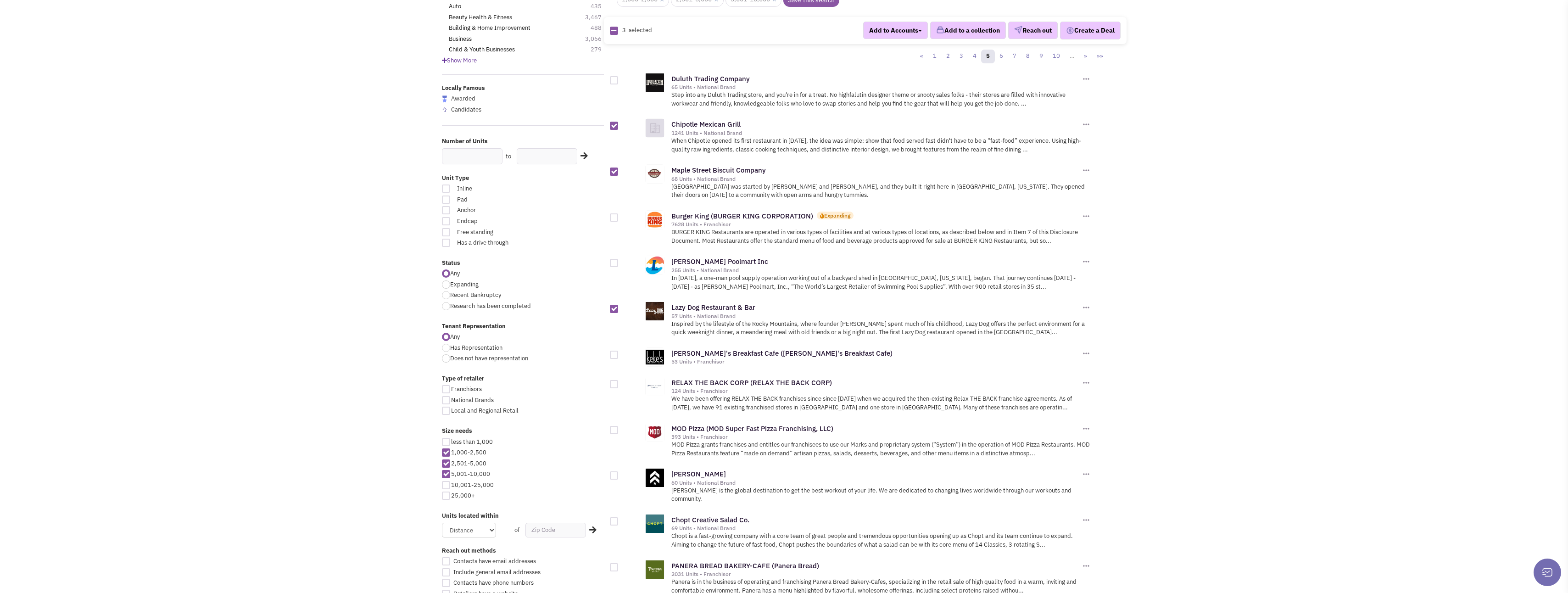
checkbox input "true"
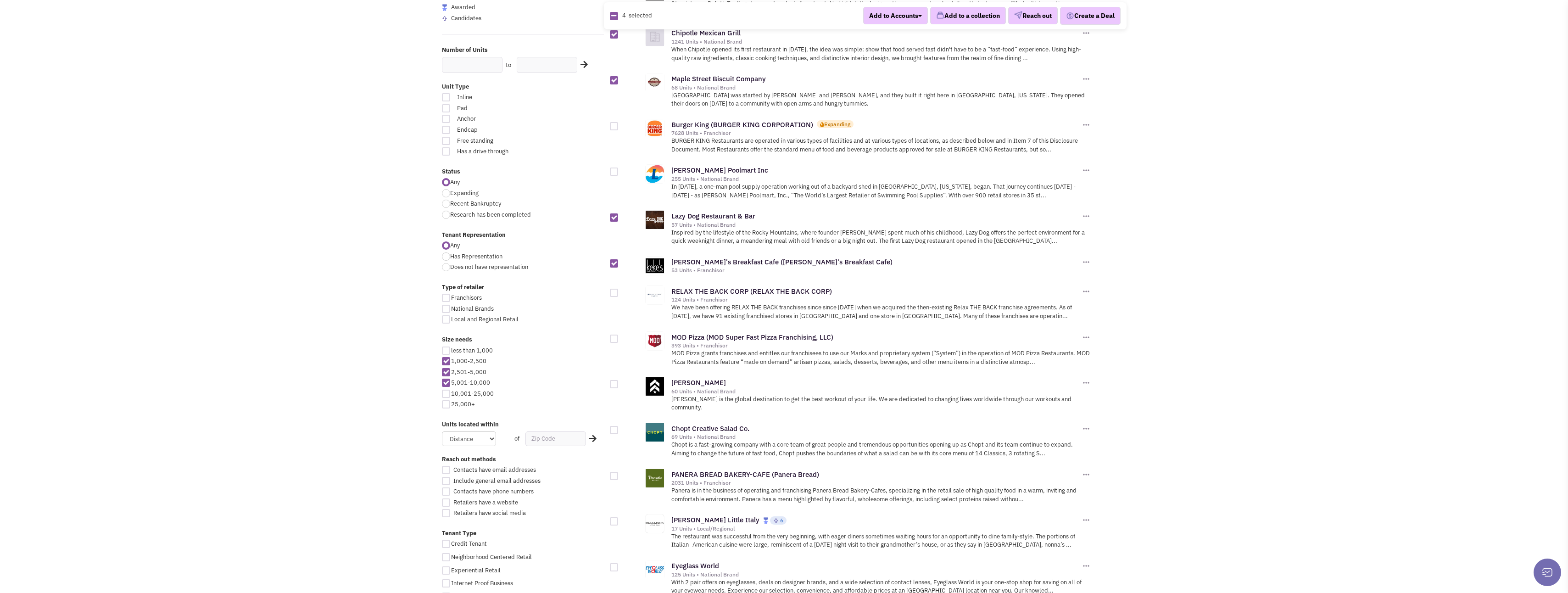
scroll to position [183, 0]
click at [614, 341] on div at bounding box center [614, 338] width 9 height 9
click at [619, 341] on input "checkbox" at bounding box center [622, 339] width 6 height 6
checkbox input "true"
click at [616, 383] on div at bounding box center [614, 384] width 9 height 9
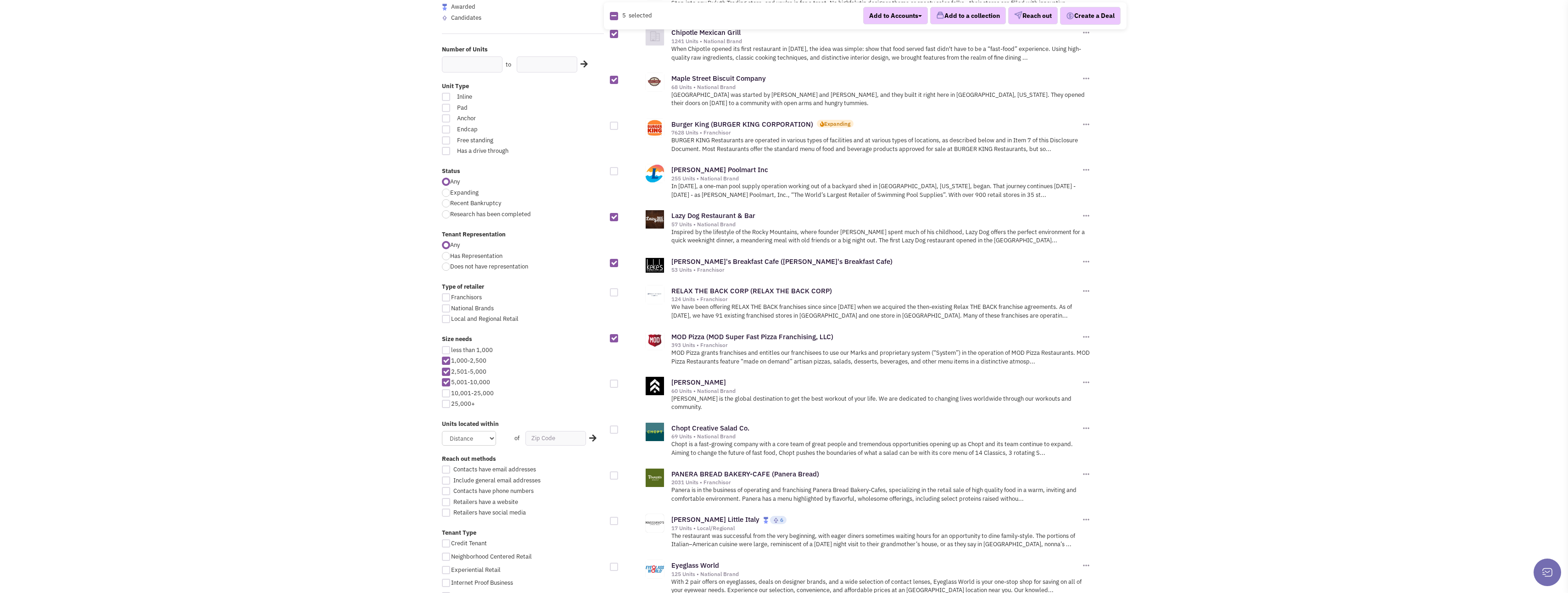
click at [619, 383] on input "checkbox" at bounding box center [622, 385] width 6 height 6
checkbox input "true"
click at [614, 425] on div at bounding box center [614, 430] width 9 height 9
click at [619, 427] on input "checkbox" at bounding box center [622, 430] width 6 height 6
checkbox input "true"
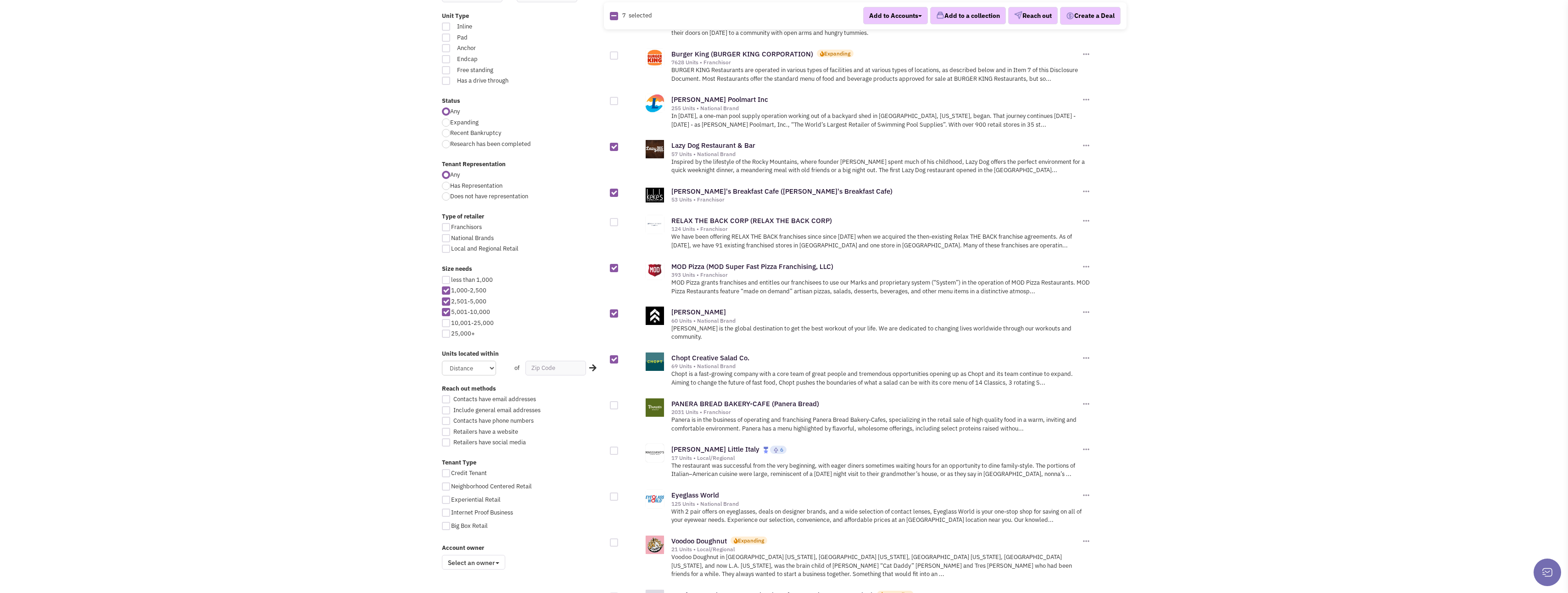
scroll to position [275, 0]
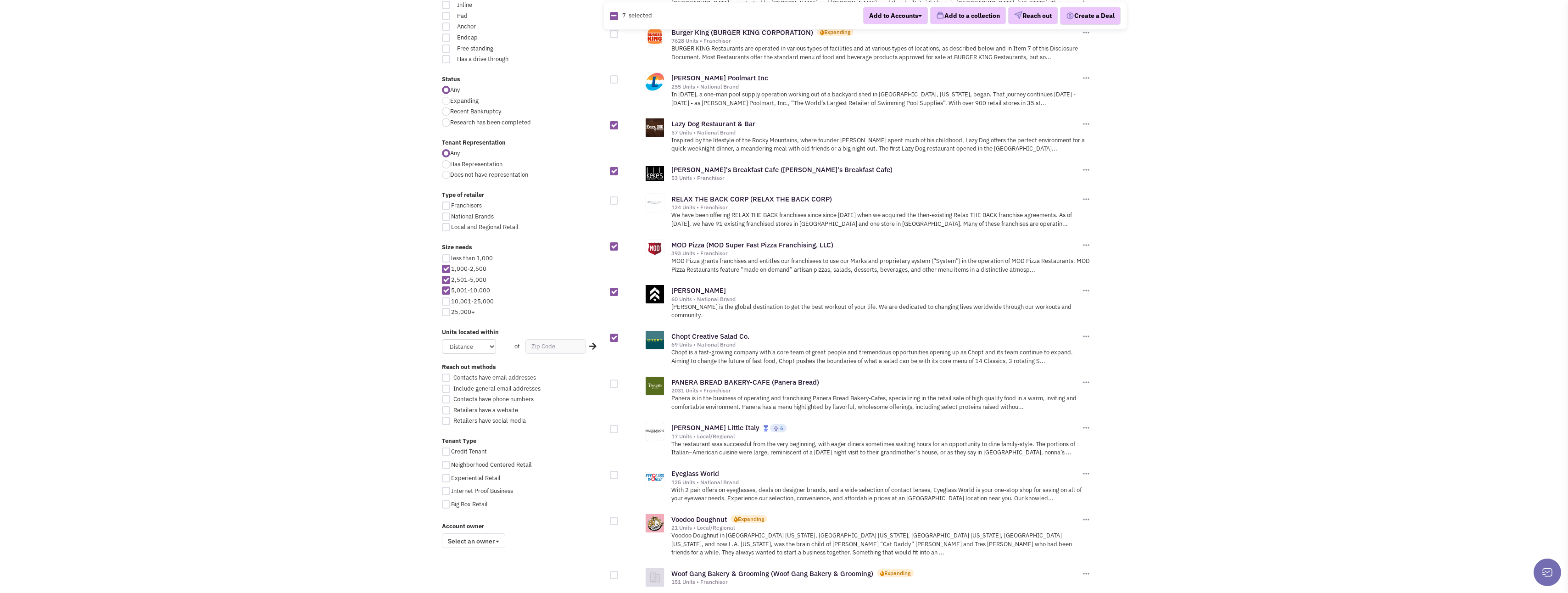
click at [615, 380] on div at bounding box center [614, 384] width 9 height 9
click at [619, 381] on input "checkbox" at bounding box center [622, 385] width 6 height 6
checkbox input "true"
click at [617, 425] on div at bounding box center [614, 429] width 9 height 9
click at [619, 427] on input "checkbox" at bounding box center [622, 430] width 6 height 6
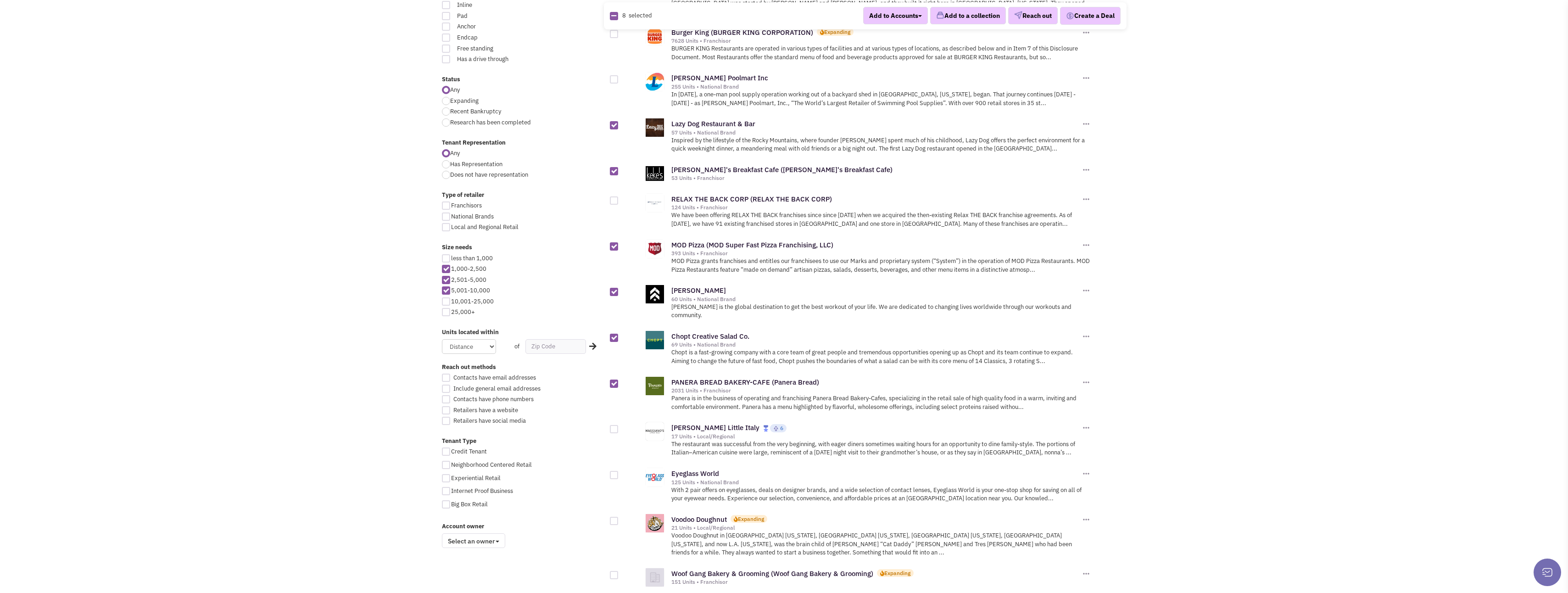
checkbox input "true"
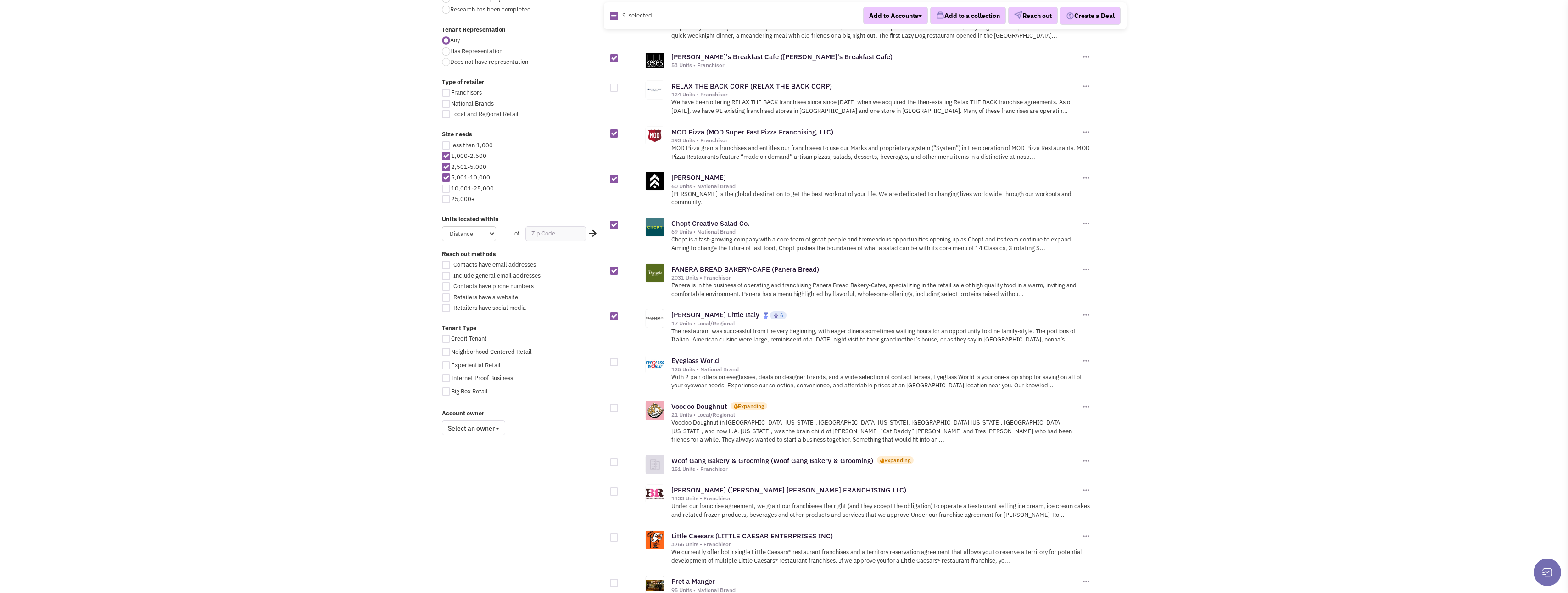
scroll to position [413, 0]
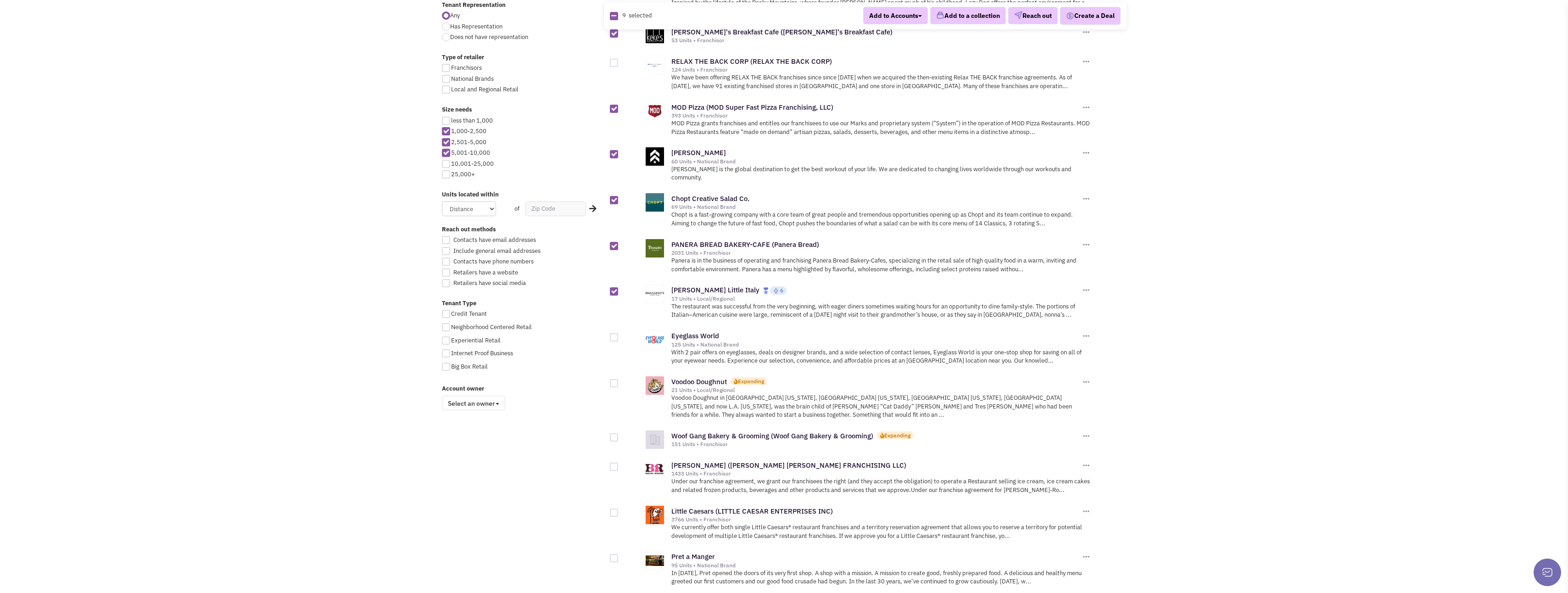
click at [614, 379] on div at bounding box center [614, 383] width 9 height 9
click at [619, 381] on input "checkbox" at bounding box center [622, 384] width 6 height 6
checkbox input "true"
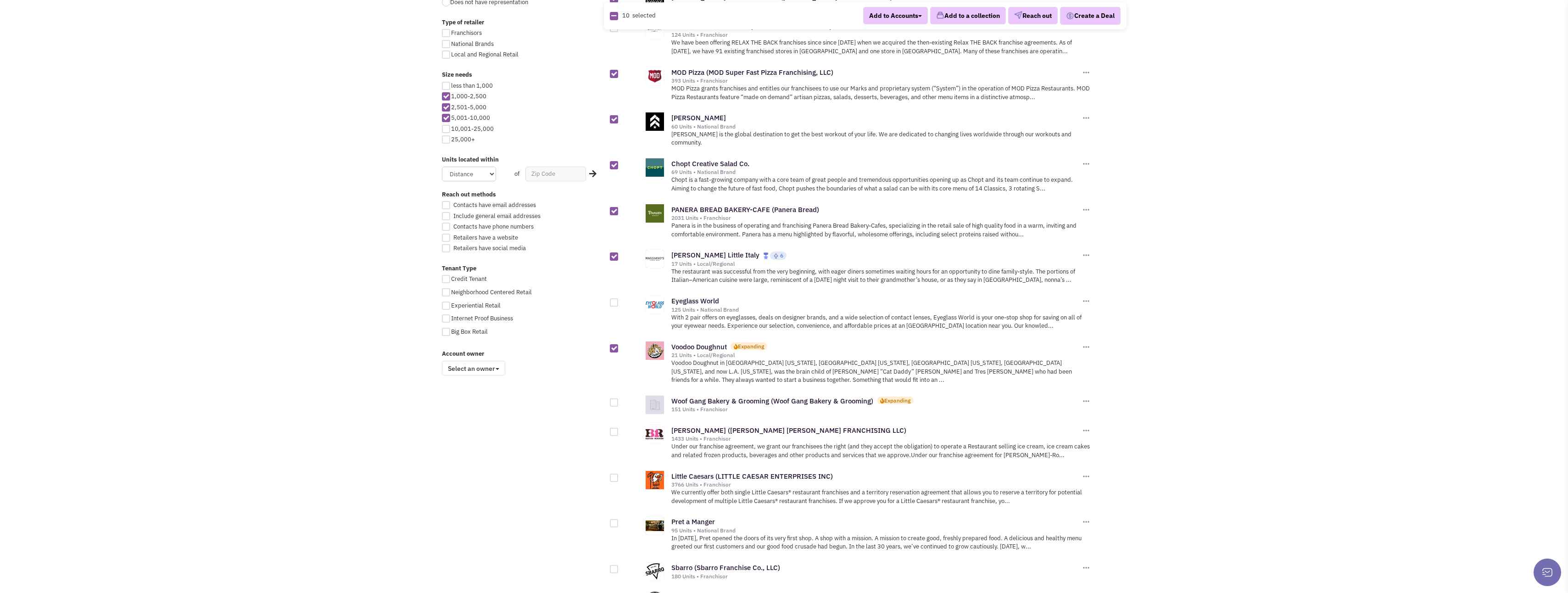
scroll to position [505, 0]
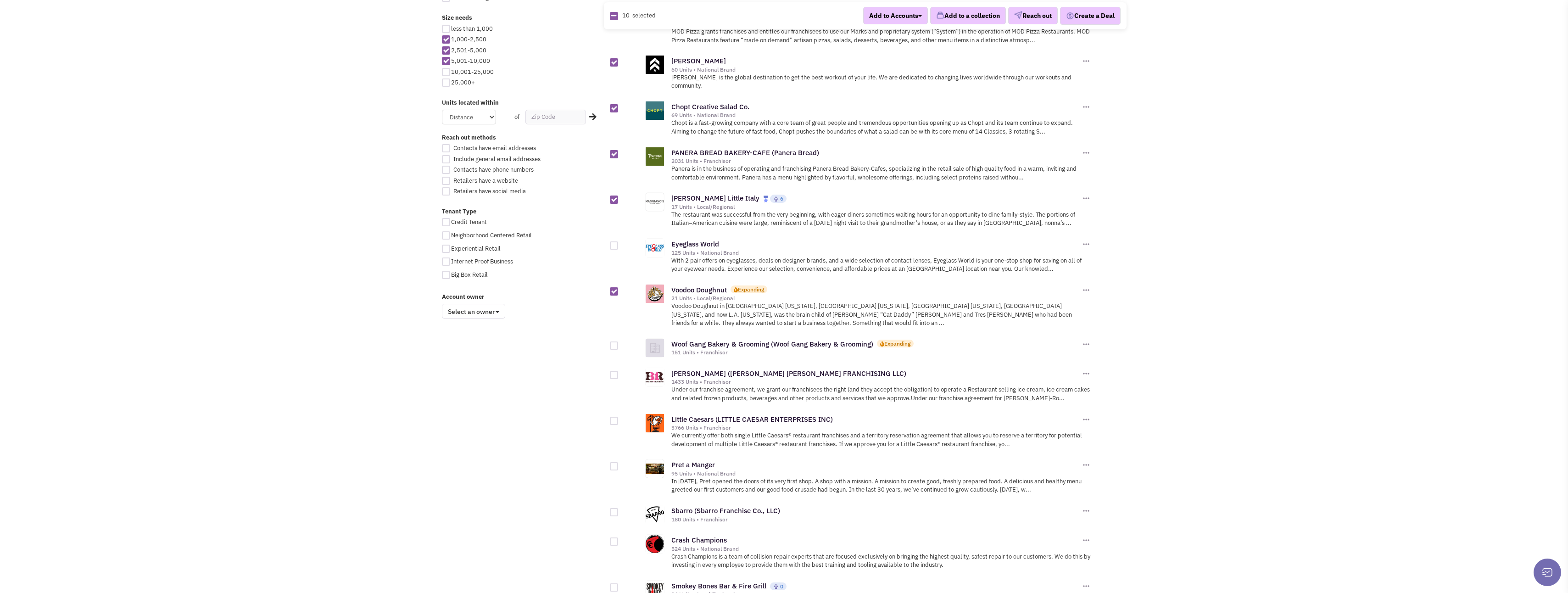
click at [614, 370] on div at bounding box center [614, 375] width 9 height 9
click at [619, 372] on input "checkbox" at bounding box center [622, 375] width 6 height 6
checkbox input "true"
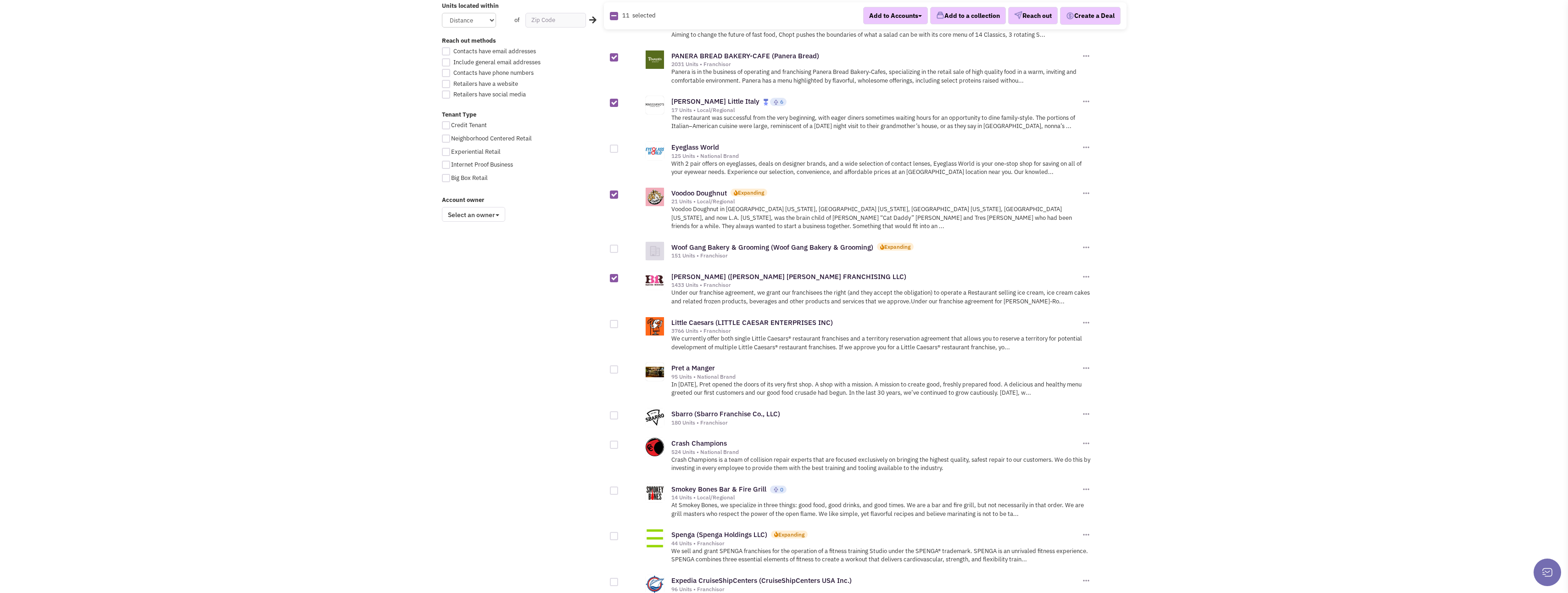
scroll to position [643, 0]
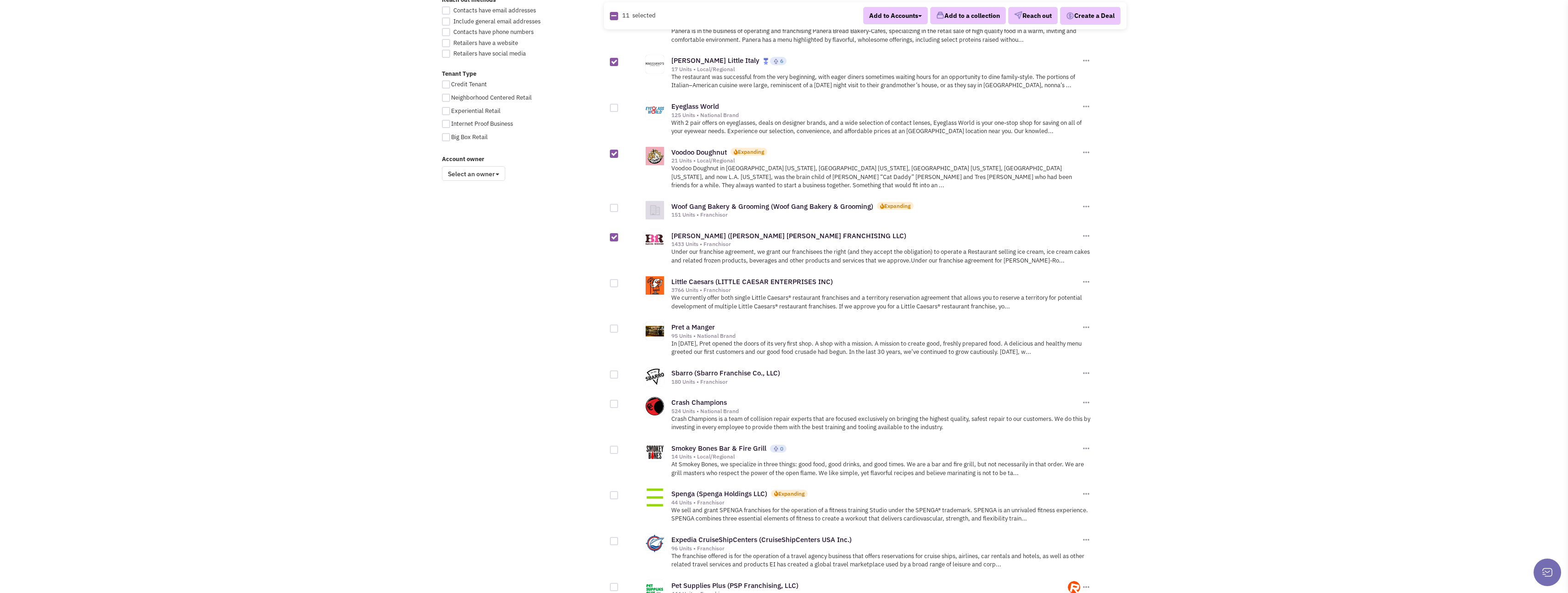
click at [614, 325] on div at bounding box center [614, 329] width 9 height 9
click at [619, 326] on input "checkbox" at bounding box center [622, 330] width 6 height 6
checkbox input "true"
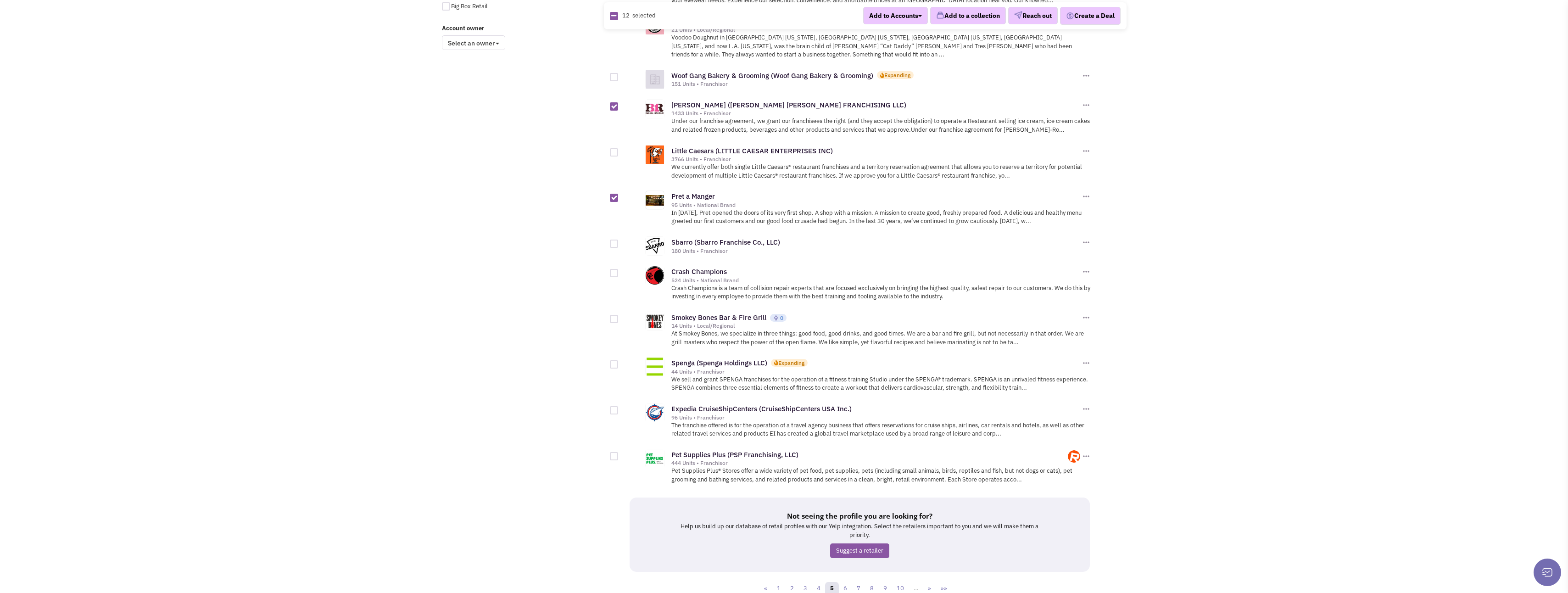
scroll to position [780, 0]
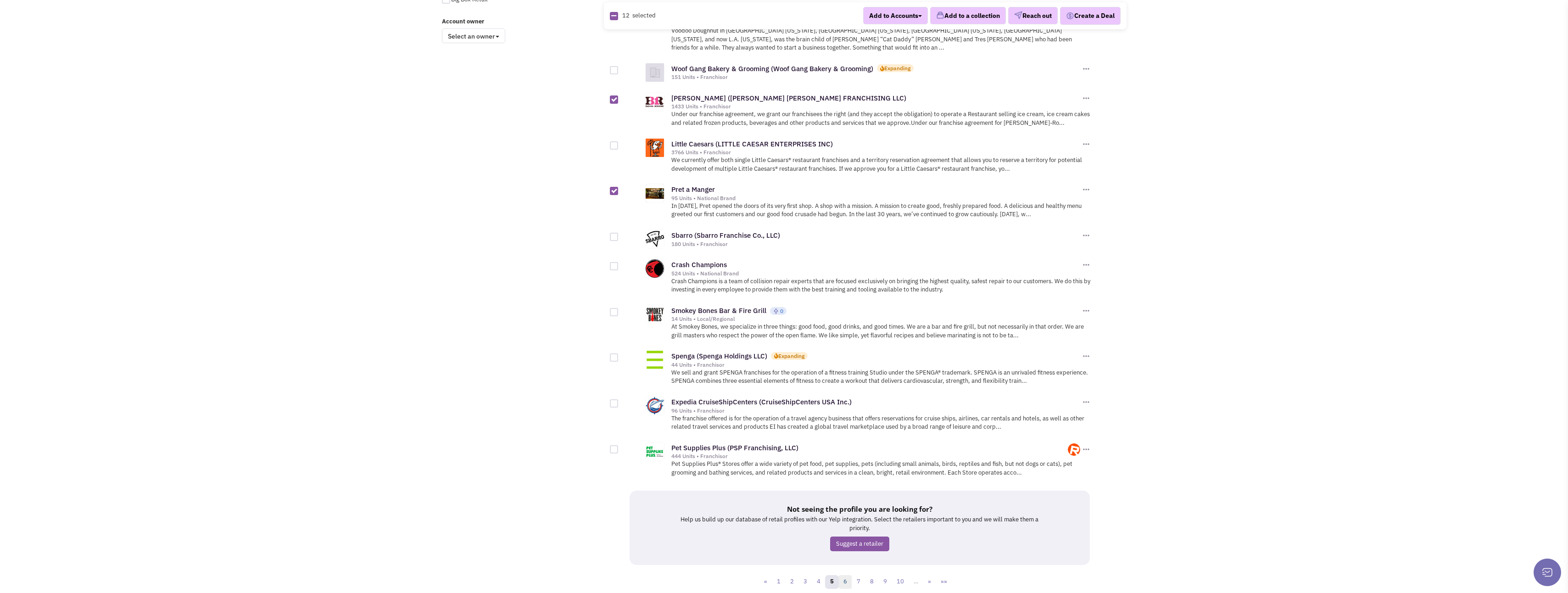
click at [845, 575] on link "6" at bounding box center [845, 581] width 14 height 14
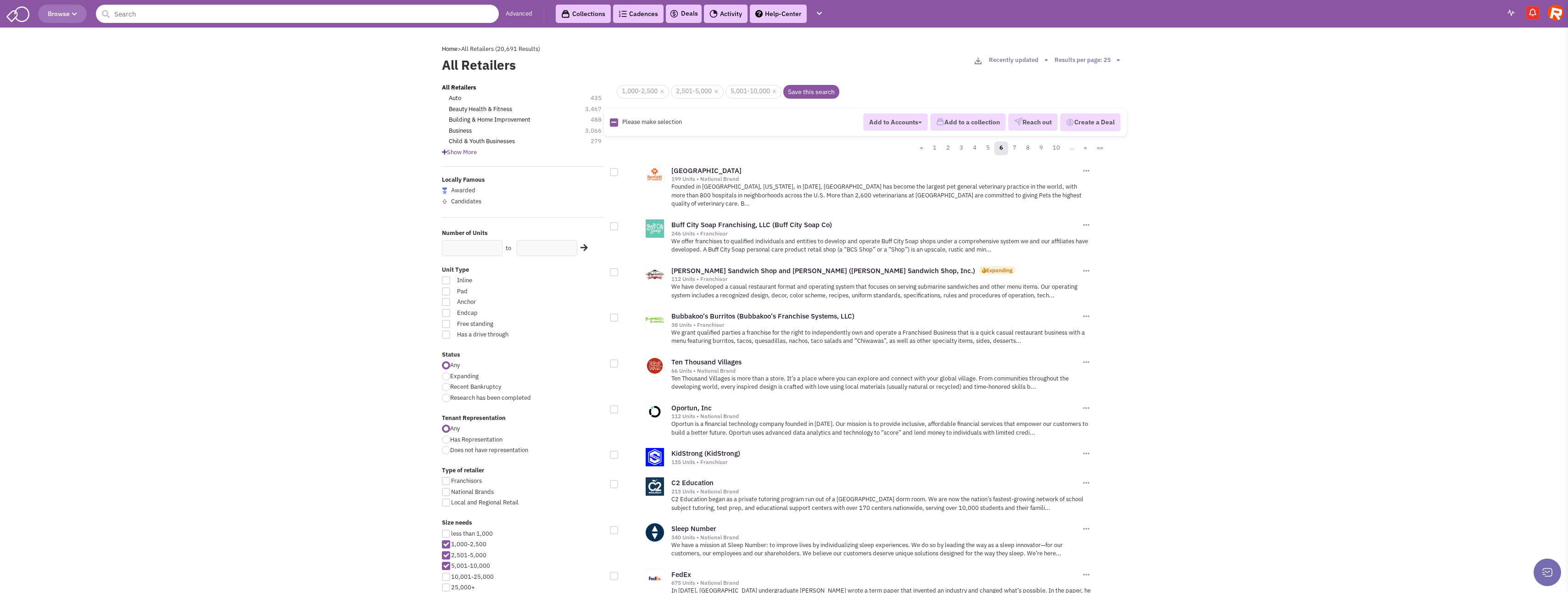
click at [614, 268] on div at bounding box center [614, 272] width 9 height 9
click at [619, 270] on input "checkbox" at bounding box center [622, 273] width 6 height 6
checkbox input "true"
click at [612, 314] on div at bounding box center [614, 318] width 9 height 9
click at [619, 315] on input "checkbox" at bounding box center [622, 319] width 6 height 6
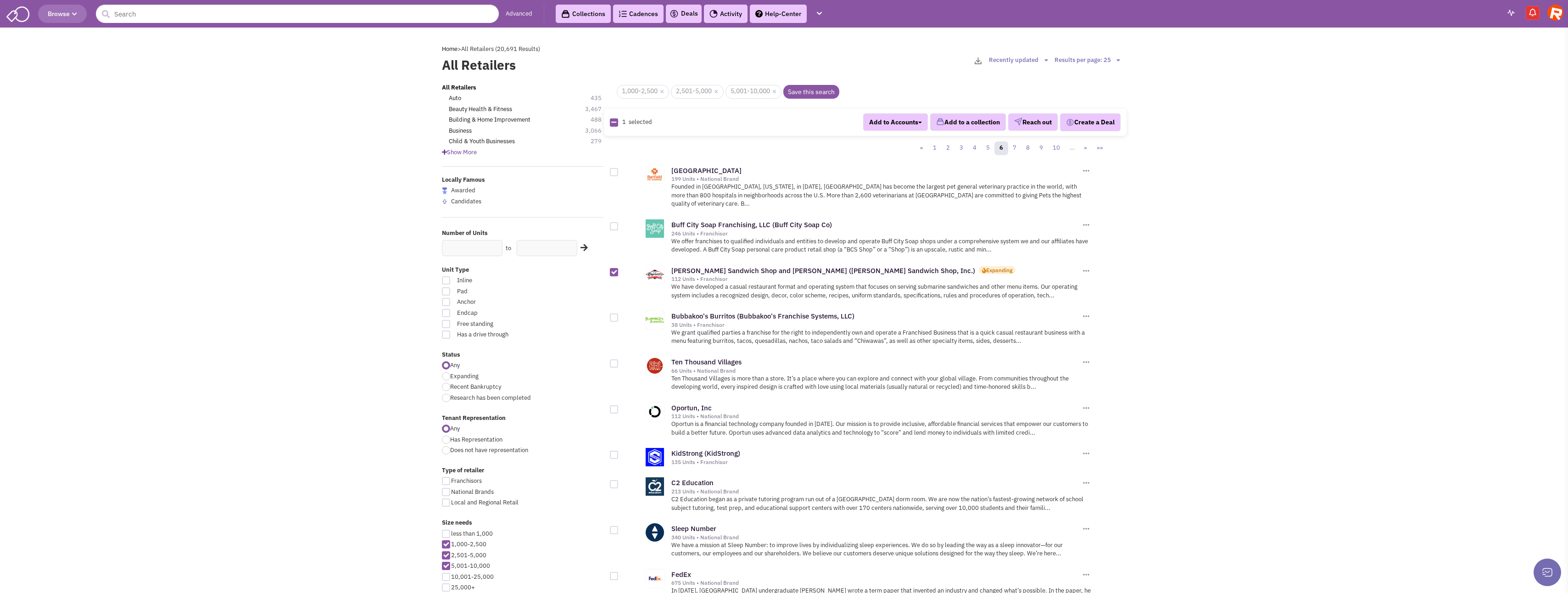
checkbox input "true"
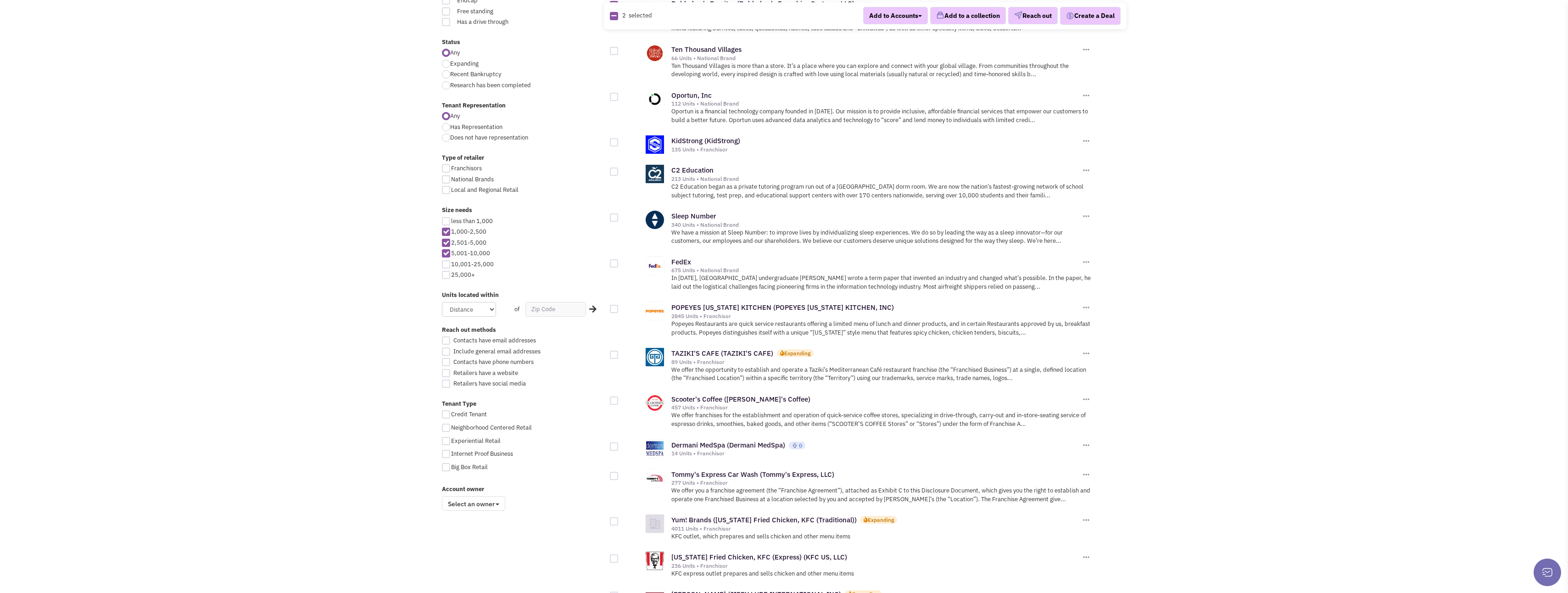
scroll to position [321, 0]
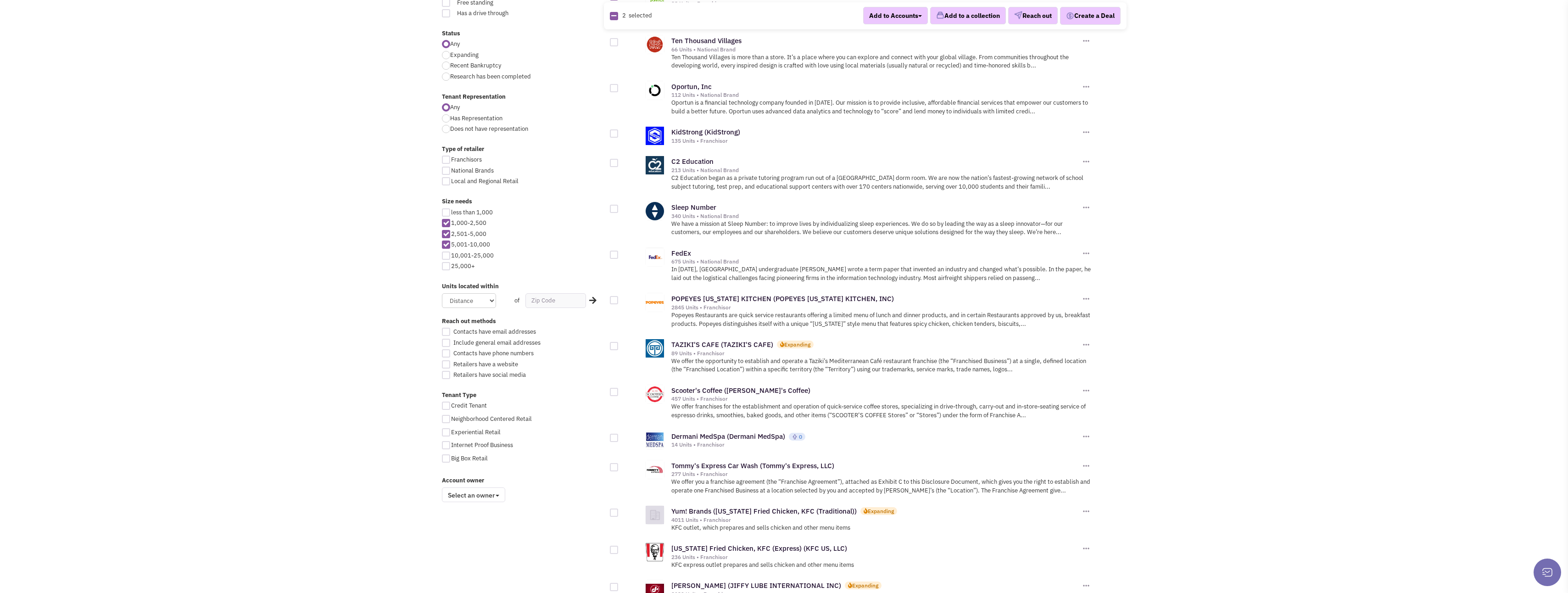
click at [611, 296] on div at bounding box center [614, 300] width 9 height 9
click at [619, 298] on input "checkbox" at bounding box center [622, 301] width 6 height 6
checkbox input "true"
click at [614, 342] on div at bounding box center [614, 346] width 9 height 9
click at [619, 344] on input "checkbox" at bounding box center [622, 347] width 6 height 6
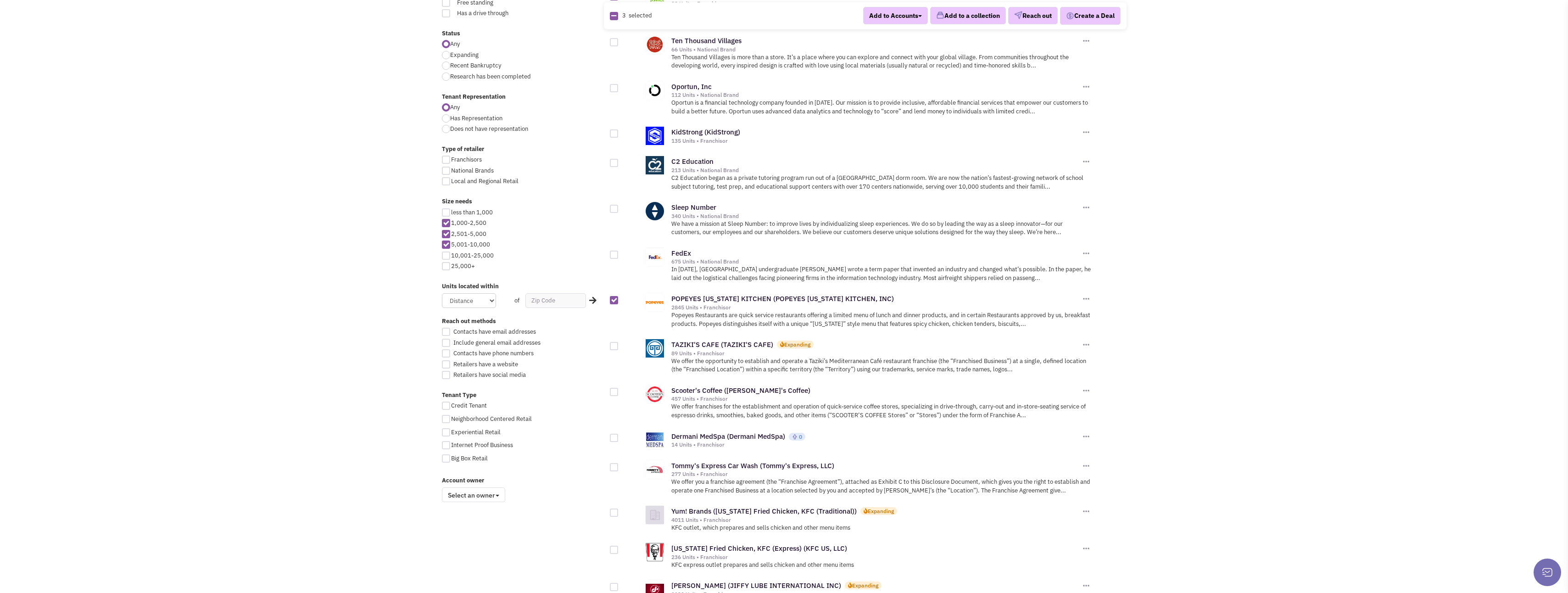
checkbox input "true"
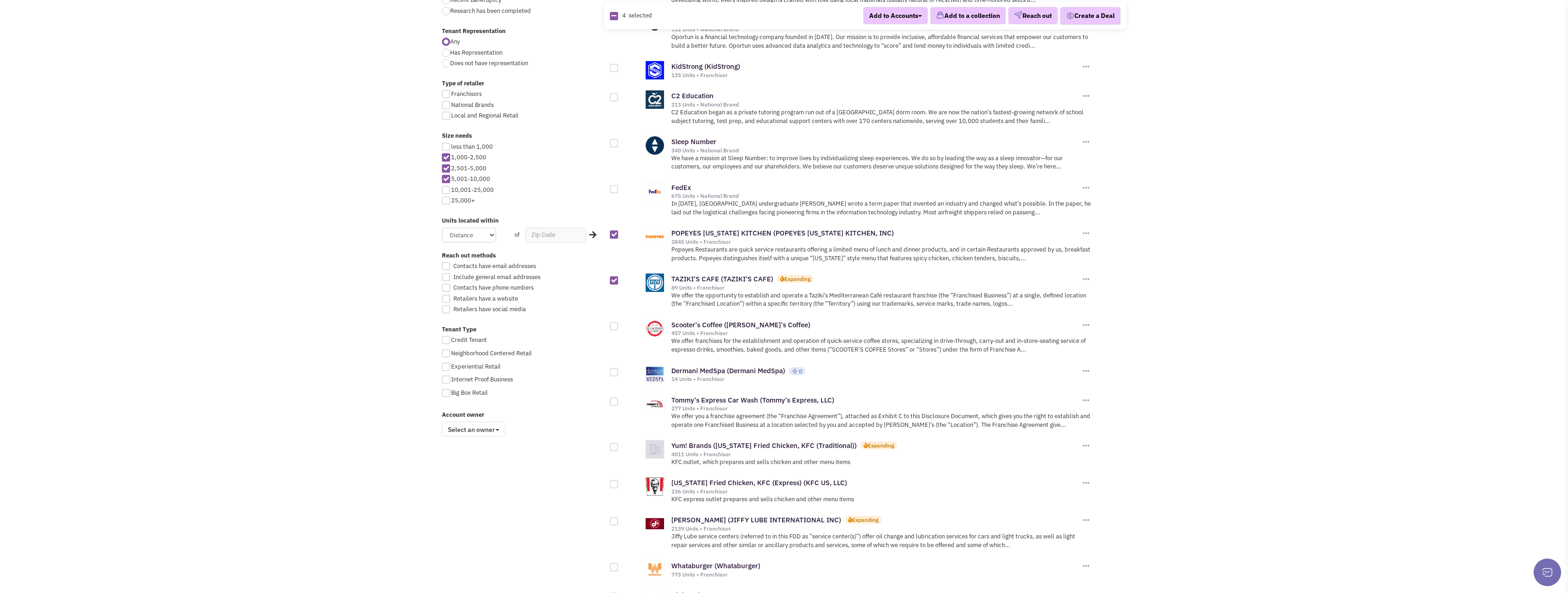
scroll to position [413, 0]
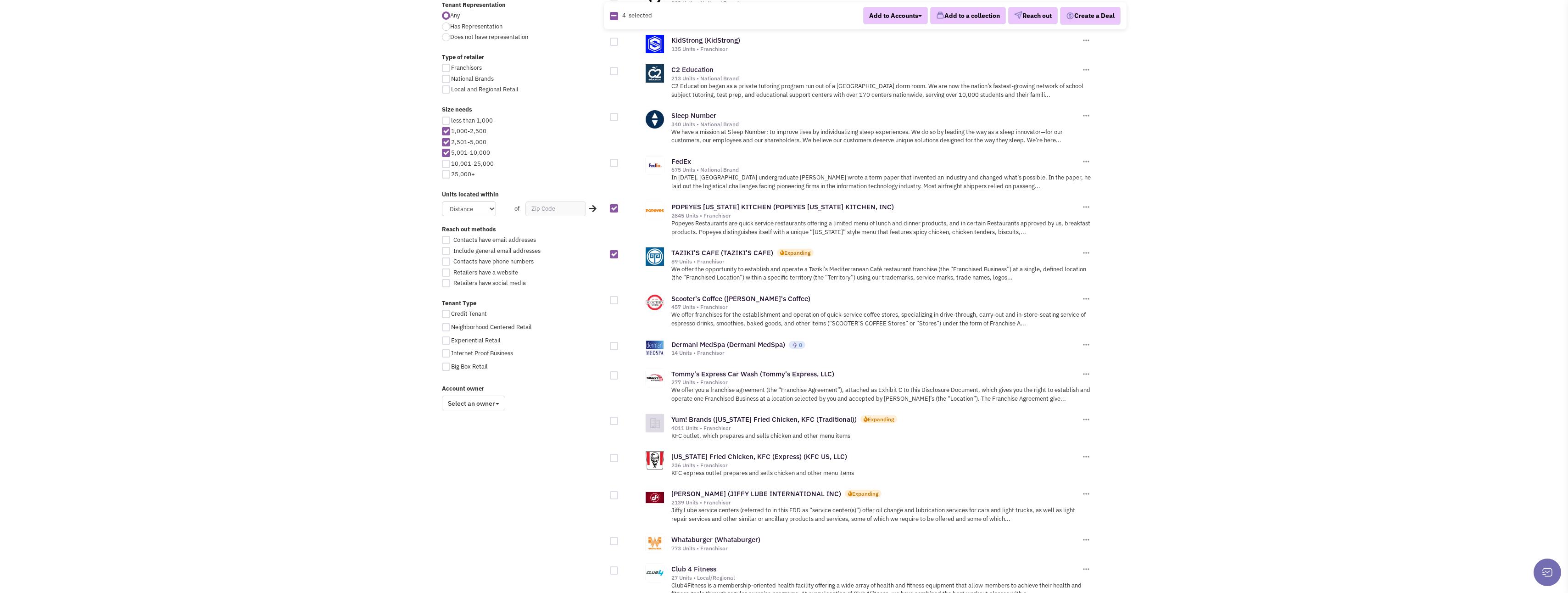
click at [613, 296] on div at bounding box center [614, 300] width 9 height 9
click at [619, 298] on input "checkbox" at bounding box center [622, 301] width 6 height 6
checkbox input "true"
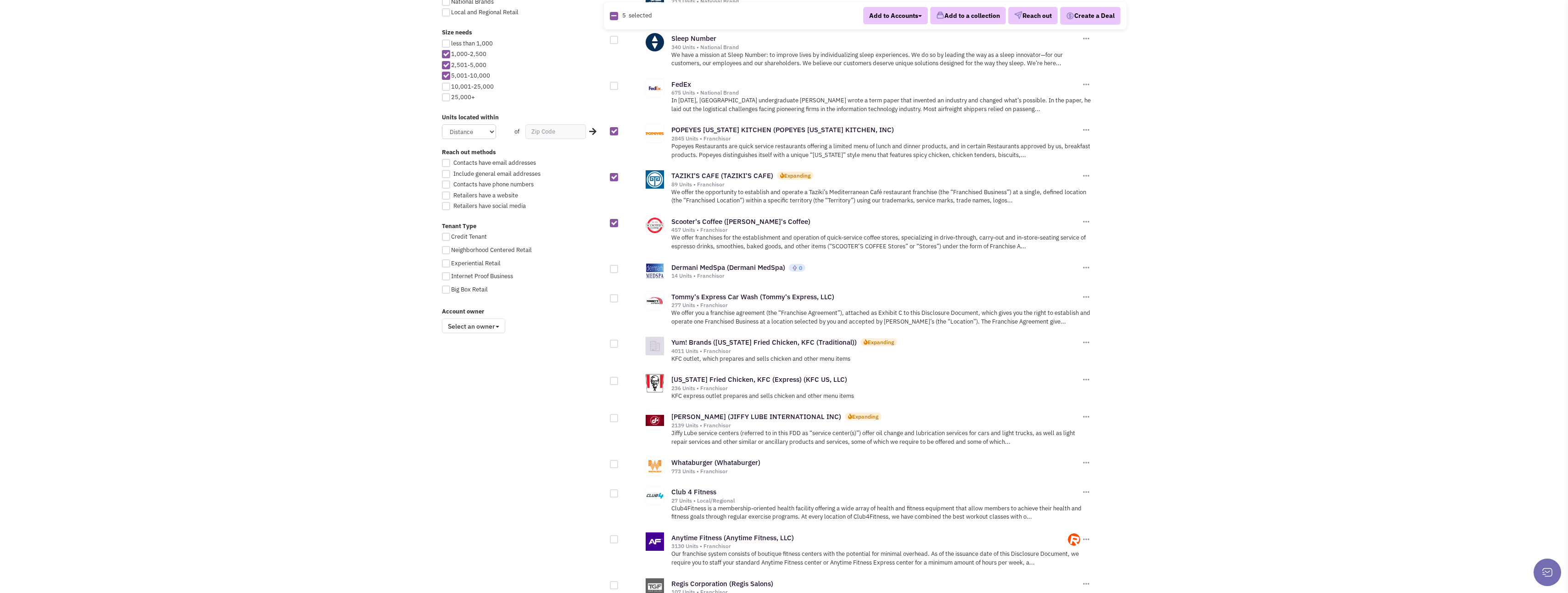
scroll to position [505, 0]
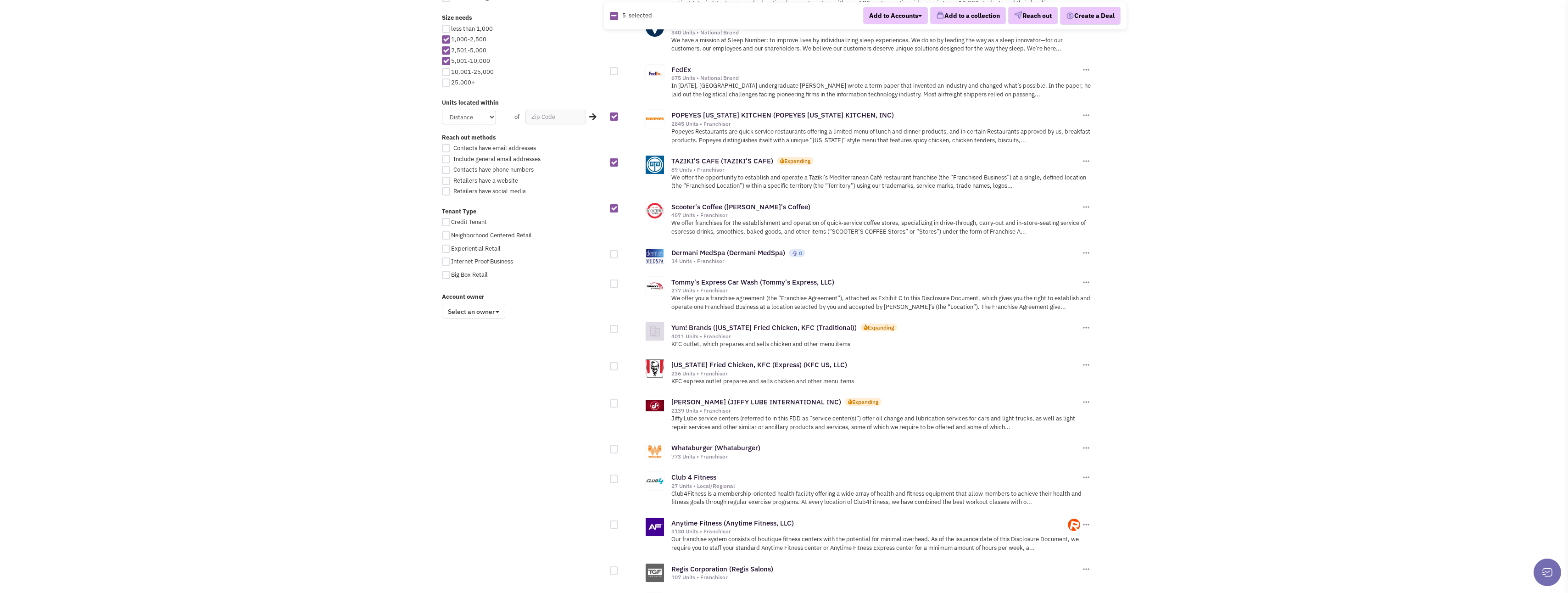
click at [615, 250] on div at bounding box center [614, 254] width 9 height 9
click at [619, 252] on input "checkbox" at bounding box center [622, 255] width 6 height 6
checkbox input "true"
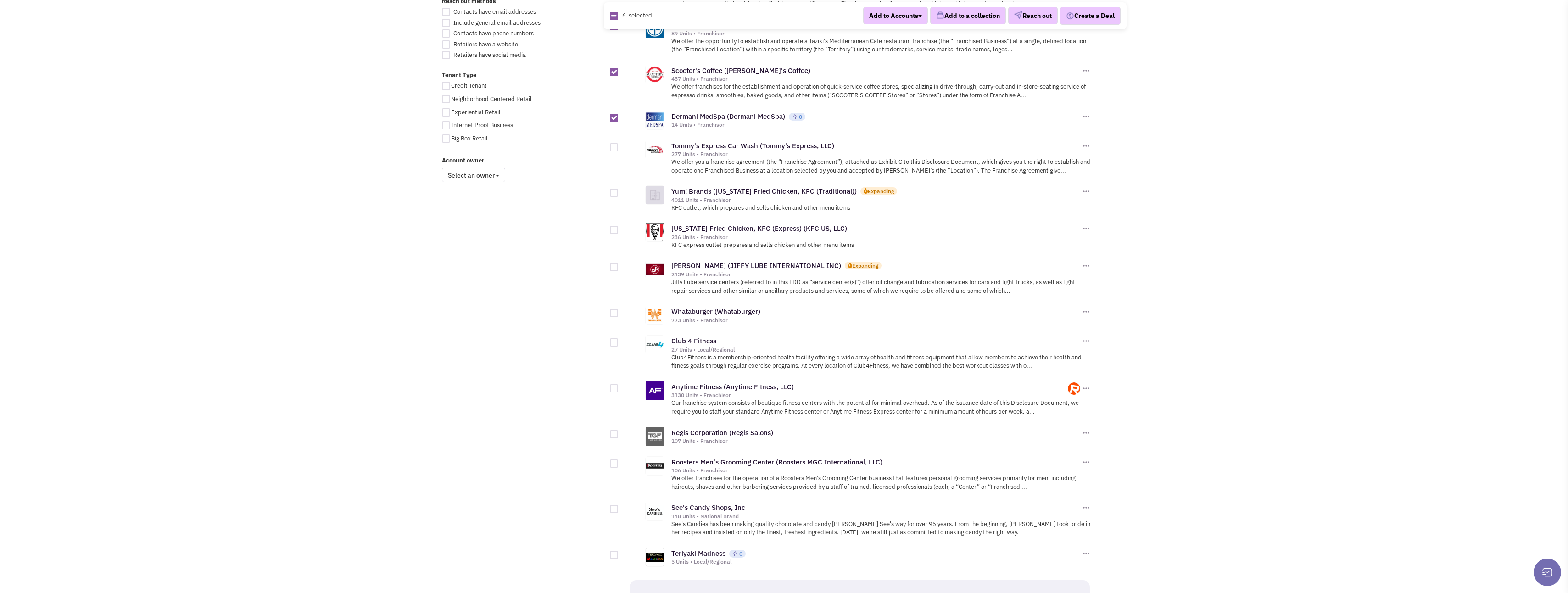
scroll to position [688, 0]
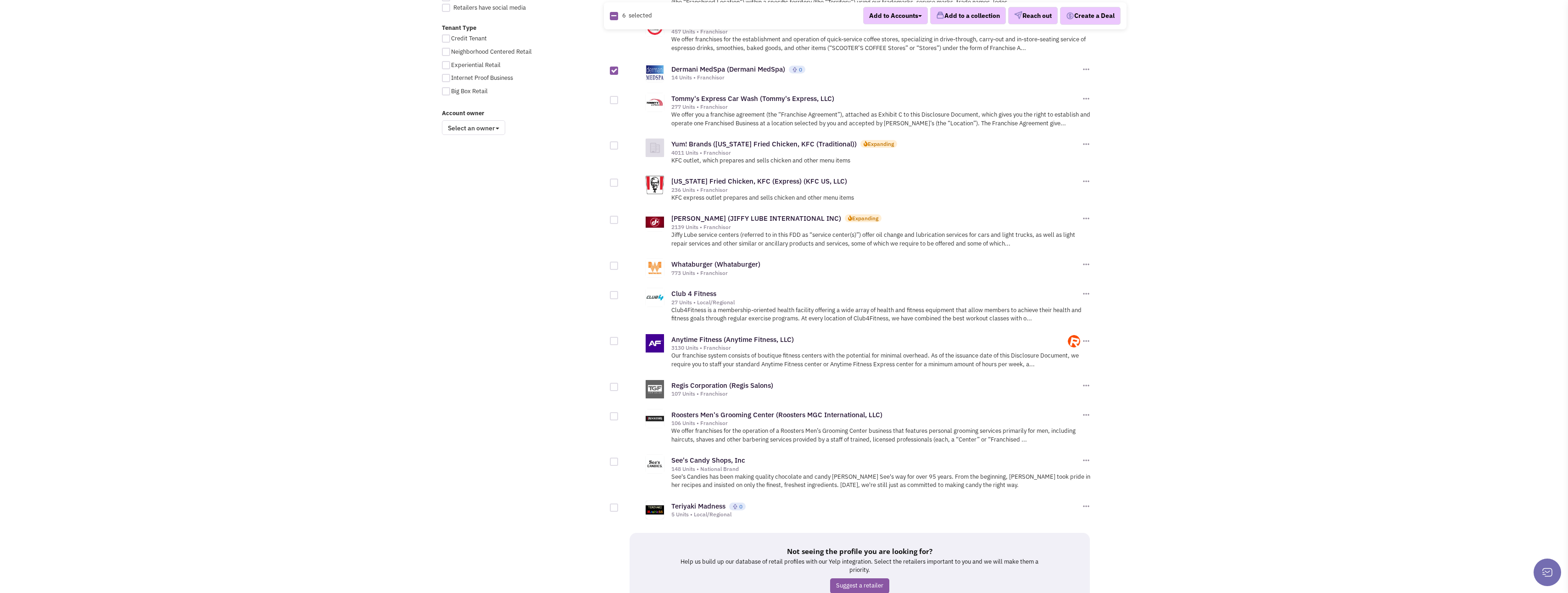
click at [617, 291] on div at bounding box center [614, 295] width 9 height 9
click at [619, 293] on input "checkbox" at bounding box center [622, 296] width 6 height 6
checkbox input "true"
click at [615, 337] on div at bounding box center [614, 341] width 9 height 9
click at [619, 339] on input "checkbox" at bounding box center [622, 342] width 6 height 6
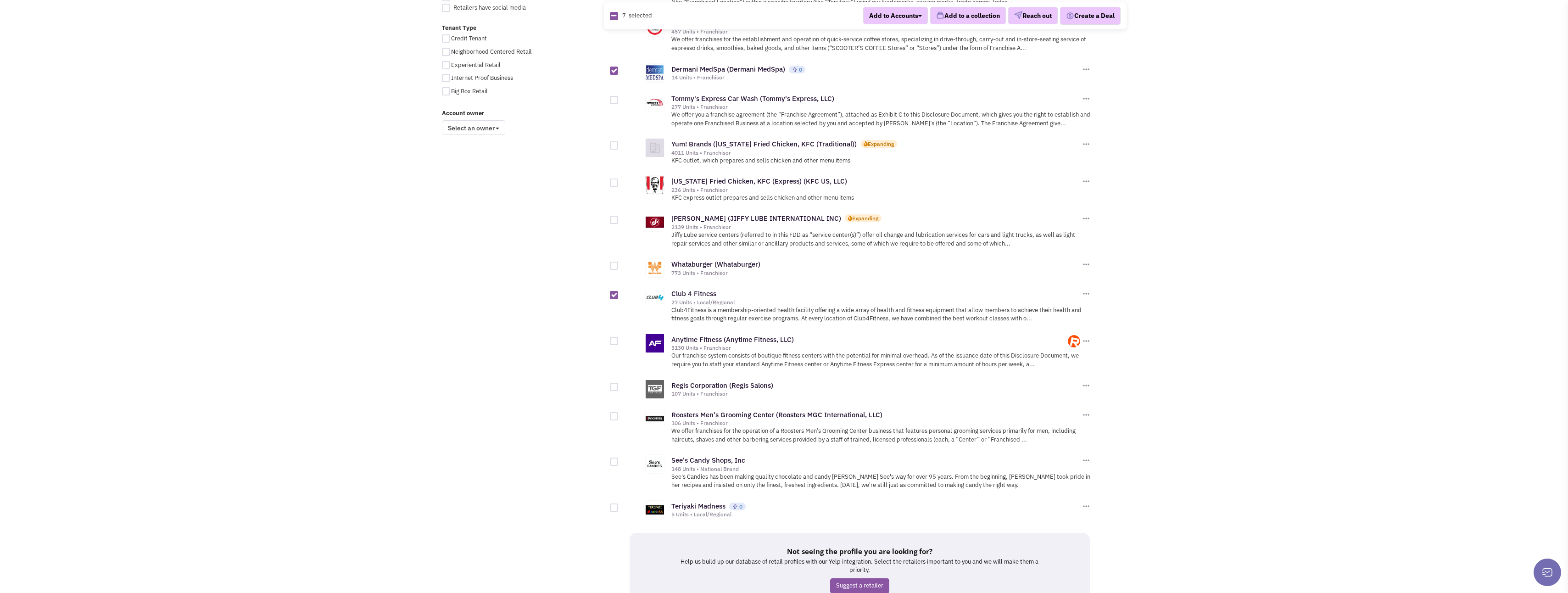
checkbox input "true"
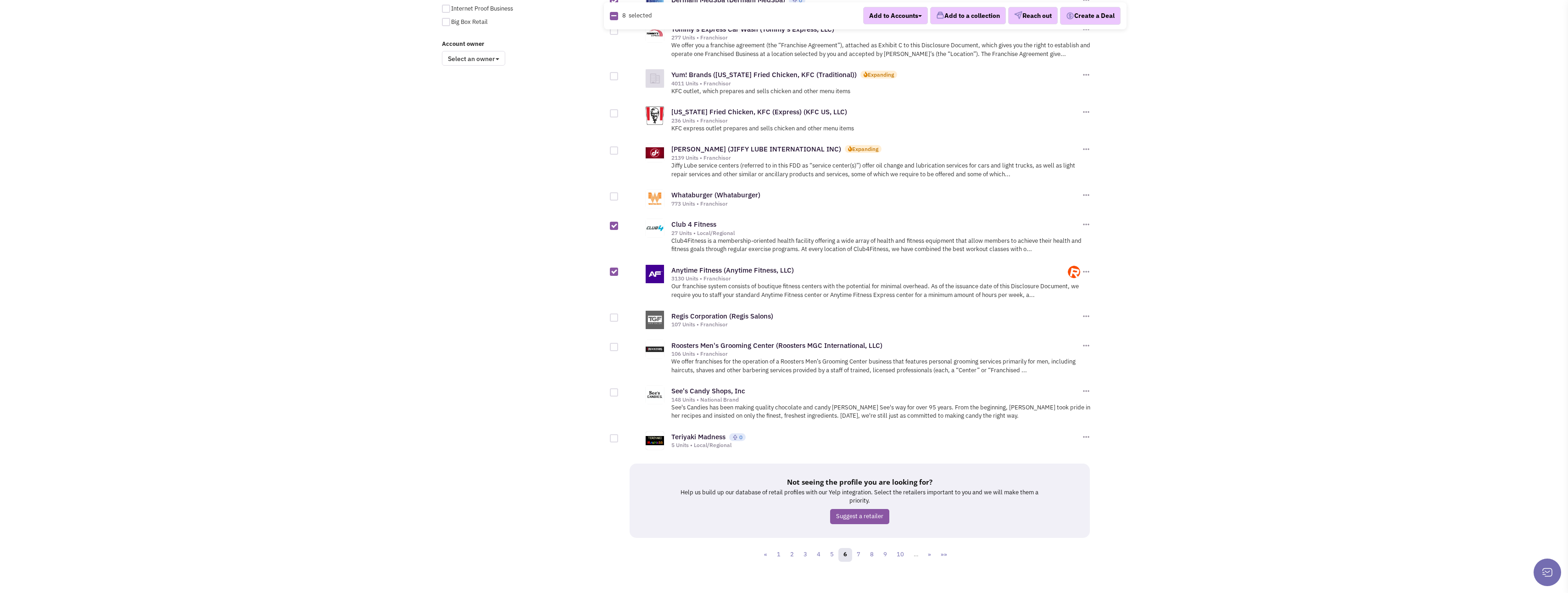
scroll to position [759, 0]
click at [614, 387] on div at bounding box center [614, 391] width 9 height 9
click at [619, 389] on input "checkbox" at bounding box center [622, 392] width 6 height 6
checkbox input "true"
click at [616, 433] on div at bounding box center [614, 437] width 9 height 9
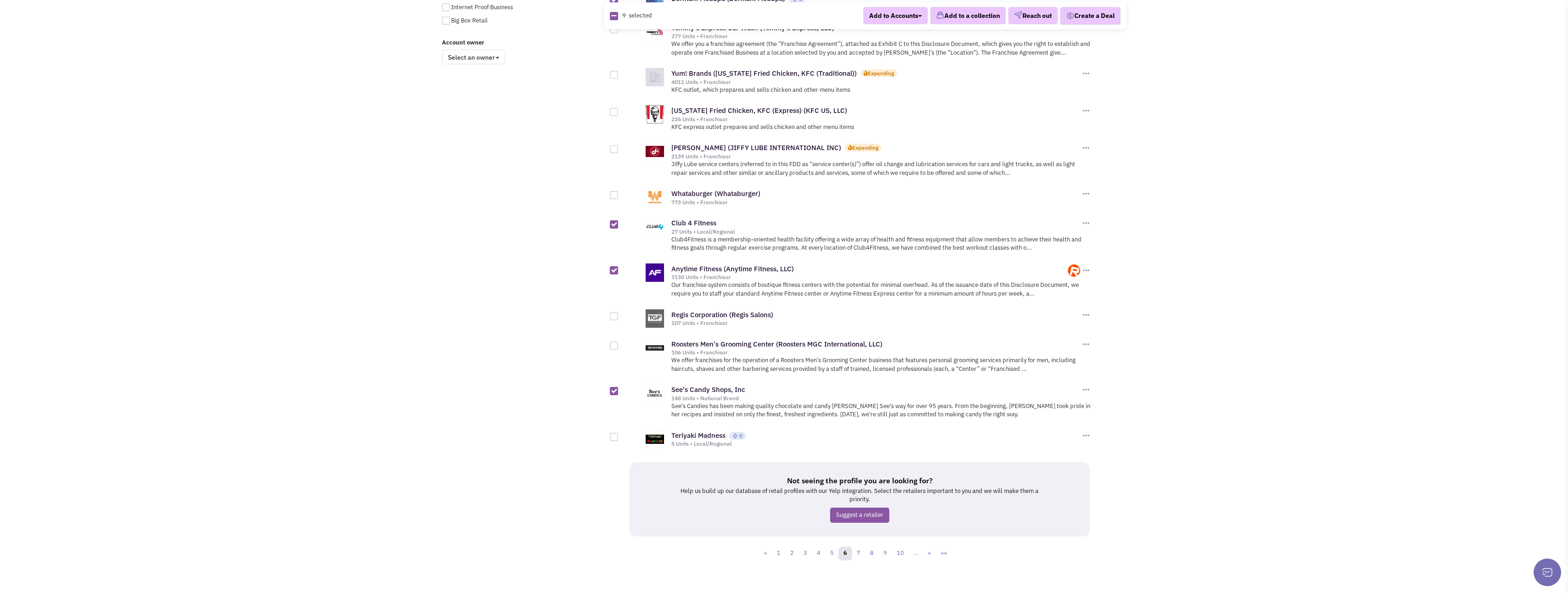
click at [619, 435] on input "checkbox" at bounding box center [622, 438] width 6 height 6
checkbox input "true"
click at [858, 547] on link "7" at bounding box center [858, 553] width 14 height 14
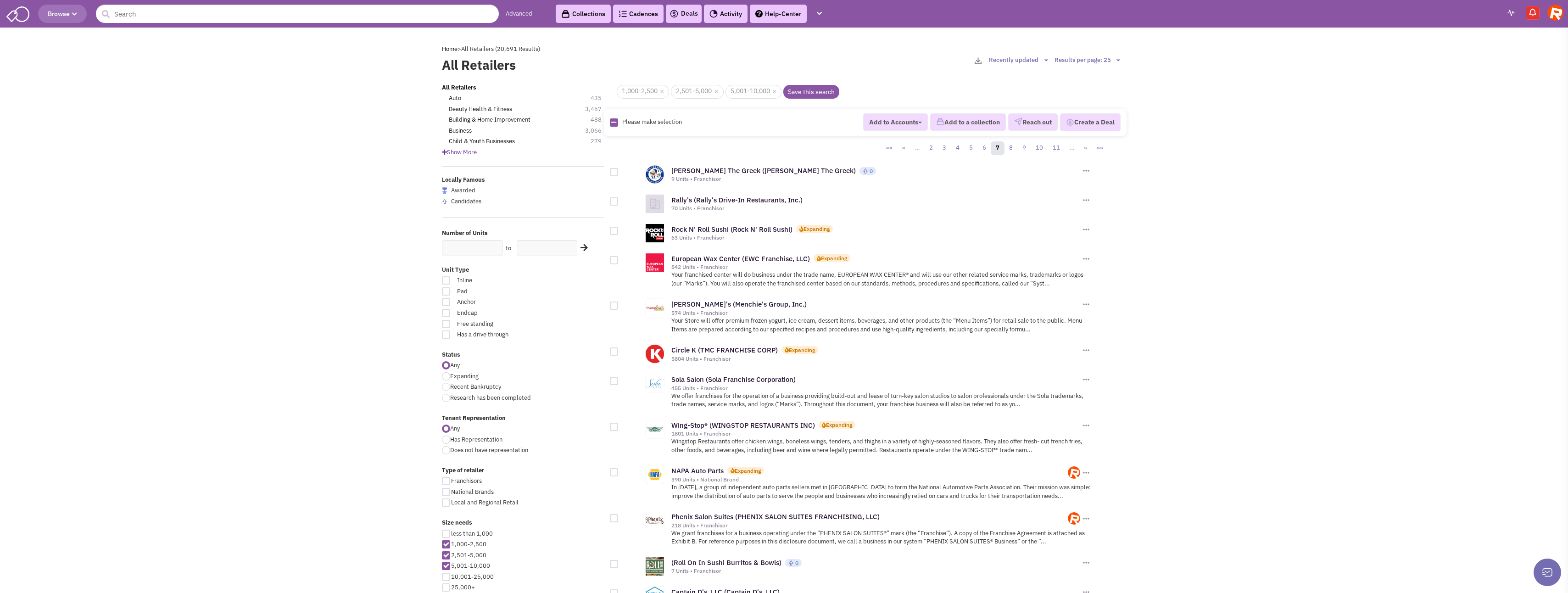
click at [613, 173] on div at bounding box center [614, 172] width 9 height 9
click at [619, 173] on input "checkbox" at bounding box center [622, 173] width 6 height 6
checkbox input "true"
click at [614, 233] on div at bounding box center [614, 231] width 9 height 9
click at [619, 233] on input "checkbox" at bounding box center [622, 232] width 6 height 6
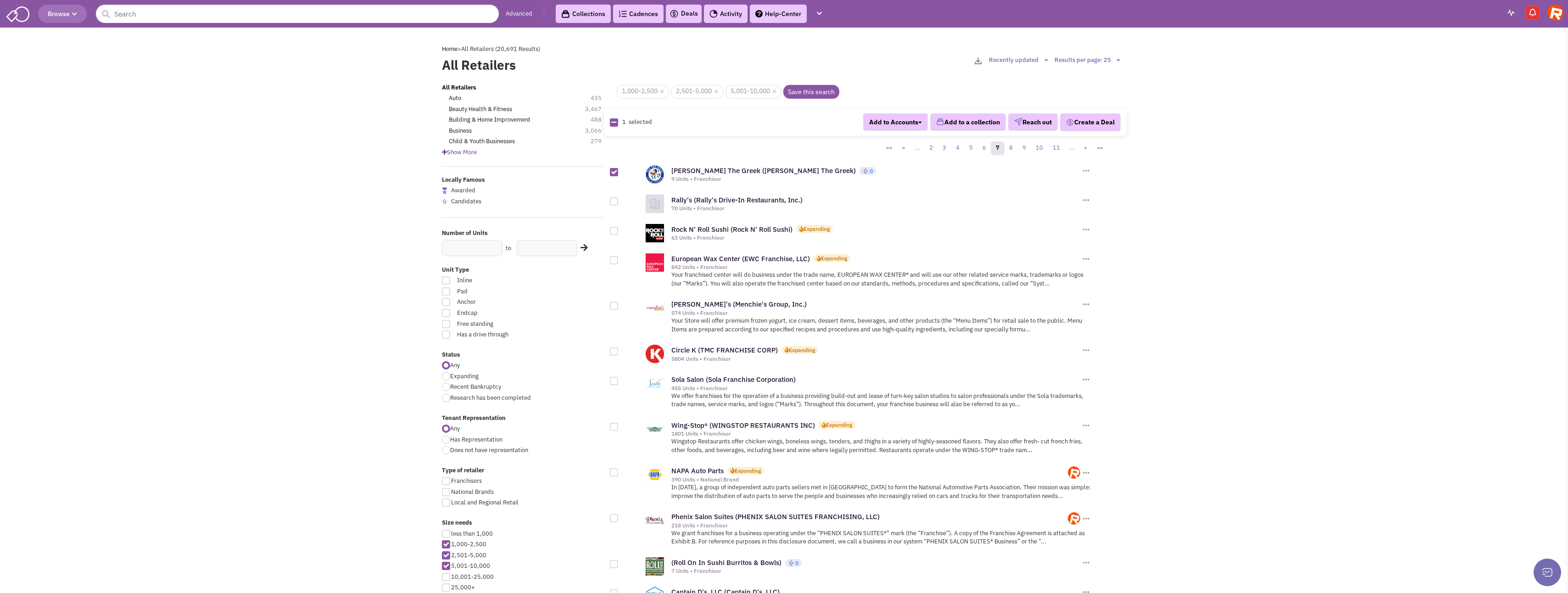
checkbox input "true"
click at [614, 259] on div at bounding box center [614, 260] width 9 height 9
click at [619, 259] on input "checkbox" at bounding box center [622, 261] width 6 height 6
checkbox input "true"
click at [614, 304] on div at bounding box center [614, 306] width 9 height 9
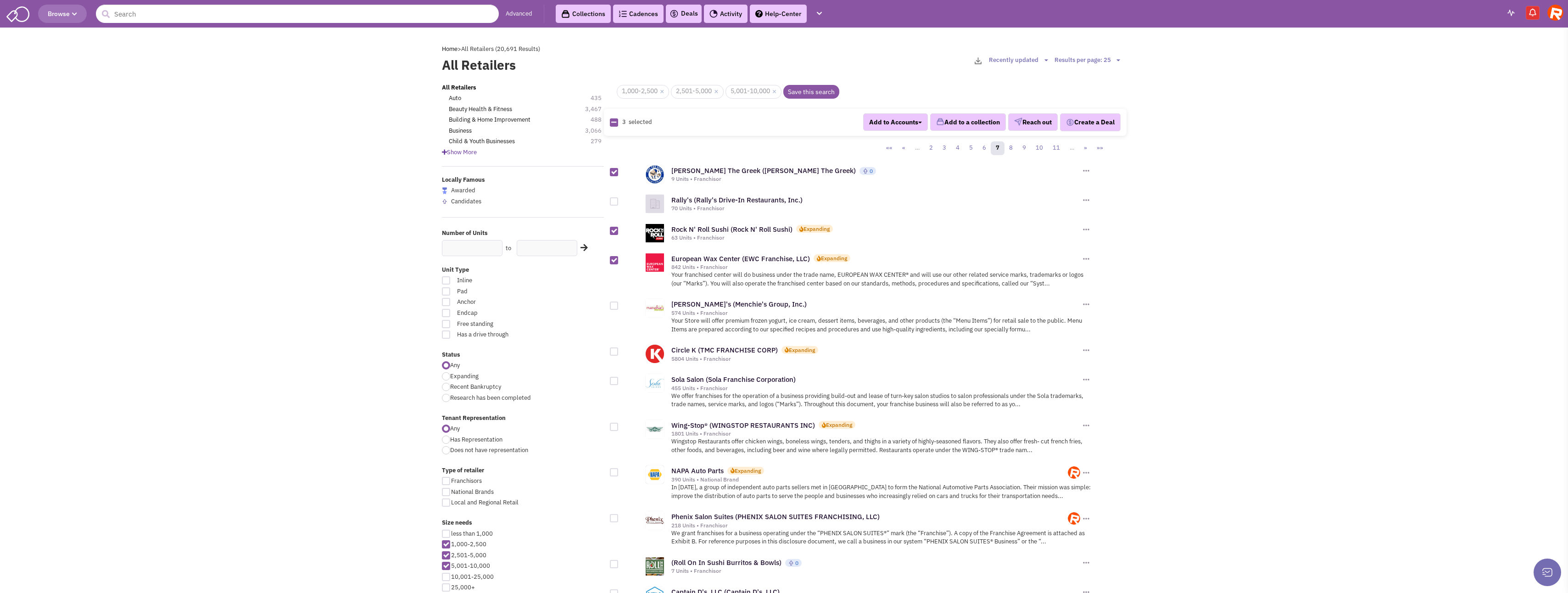
click at [619, 304] on input "checkbox" at bounding box center [622, 306] width 6 height 6
checkbox input "true"
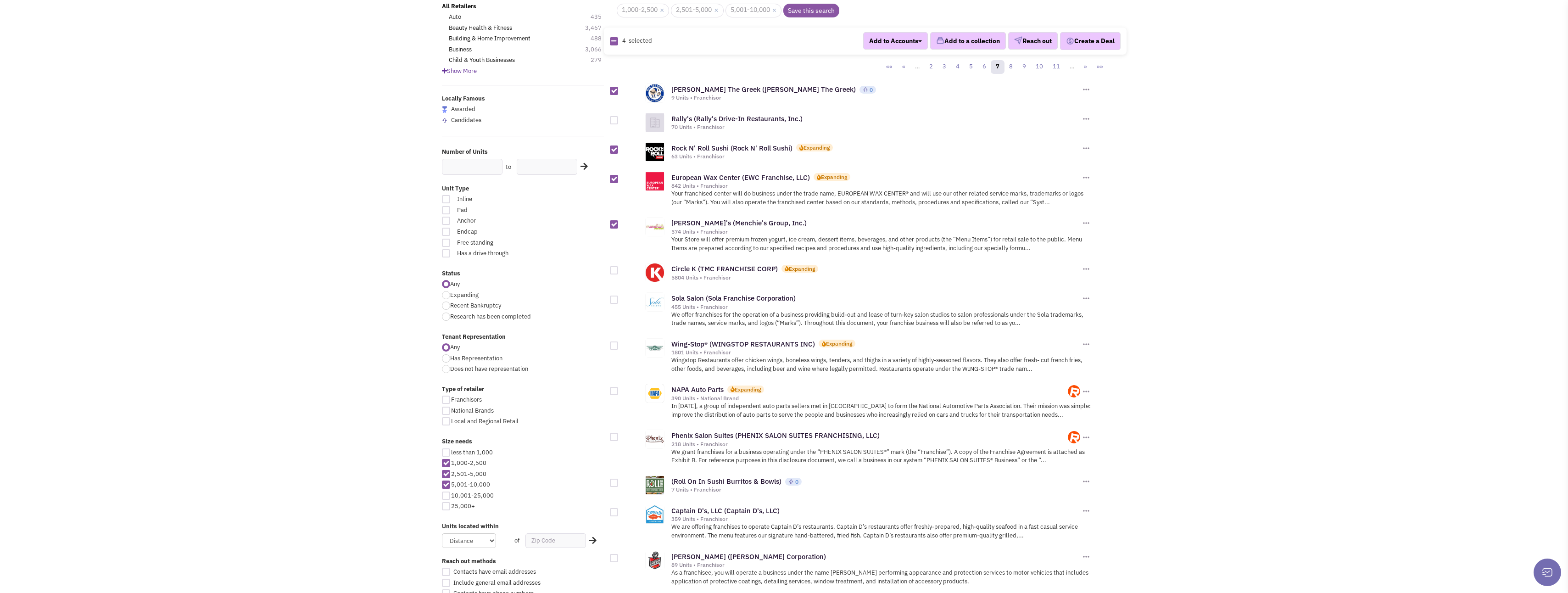
scroll to position [138, 0]
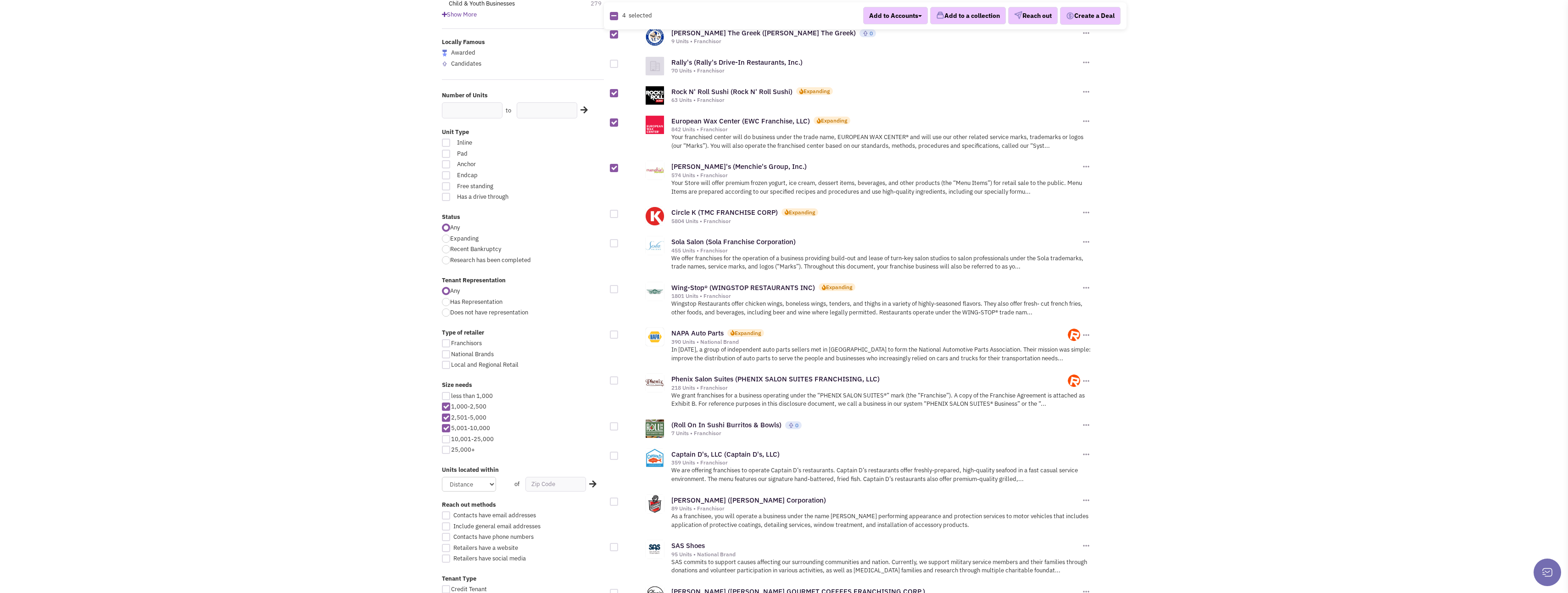
click at [615, 290] on div at bounding box center [614, 289] width 9 height 9
click at [619, 290] on input "checkbox" at bounding box center [622, 290] width 6 height 6
checkbox input "true"
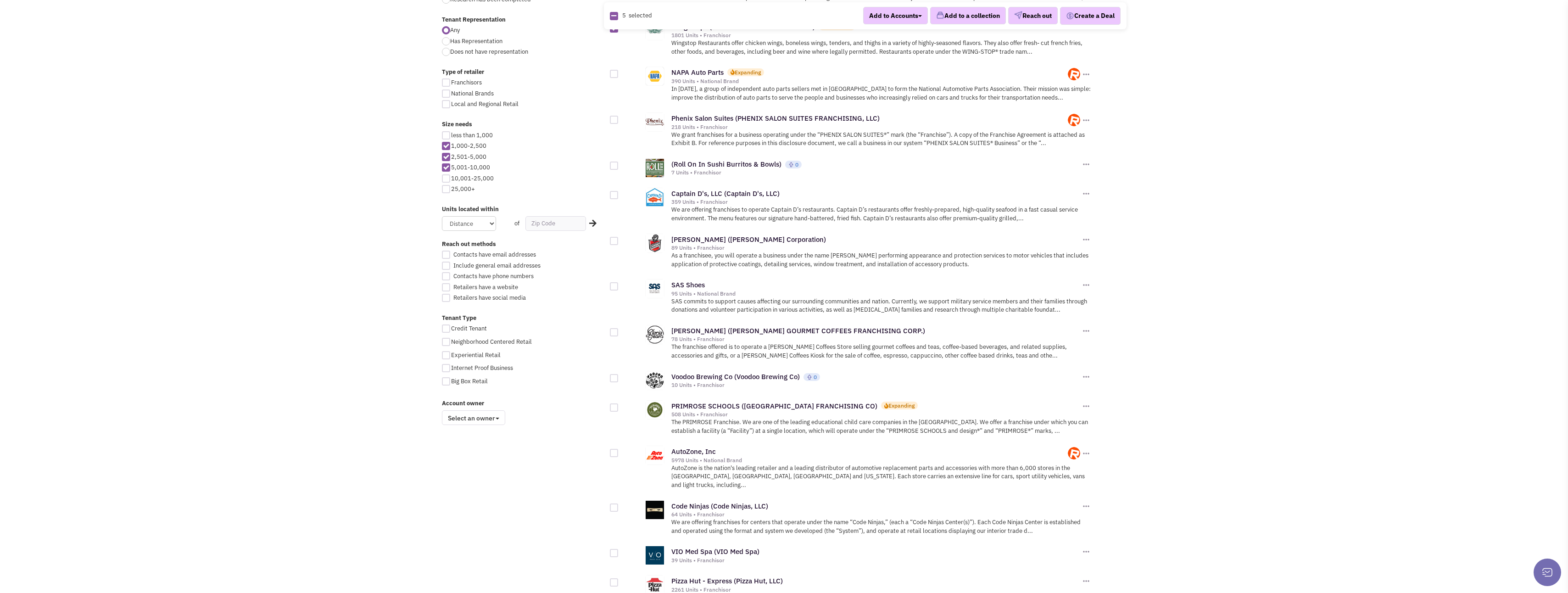
scroll to position [413, 0]
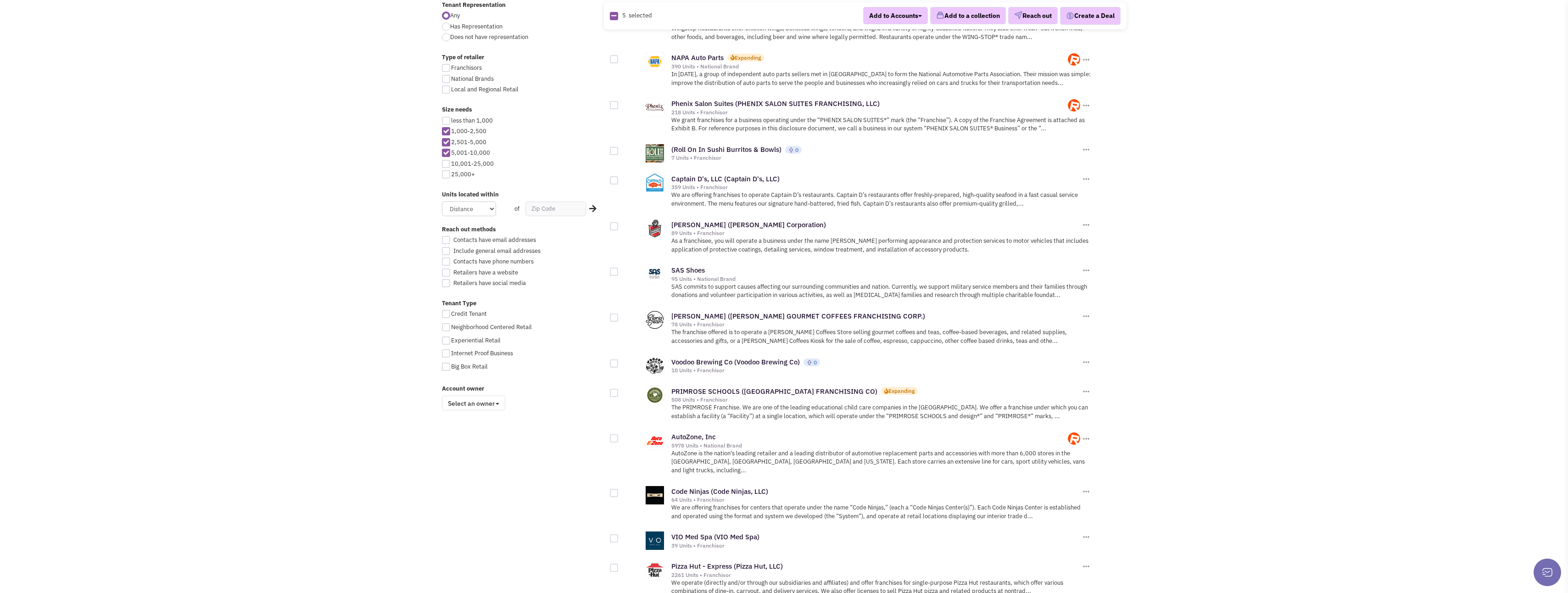
click at [614, 317] on div at bounding box center [614, 318] width 9 height 9
click at [619, 317] on input "checkbox" at bounding box center [622, 319] width 6 height 6
checkbox input "true"
click at [616, 363] on div at bounding box center [614, 364] width 9 height 9
click at [619, 363] on input "checkbox" at bounding box center [622, 364] width 6 height 6
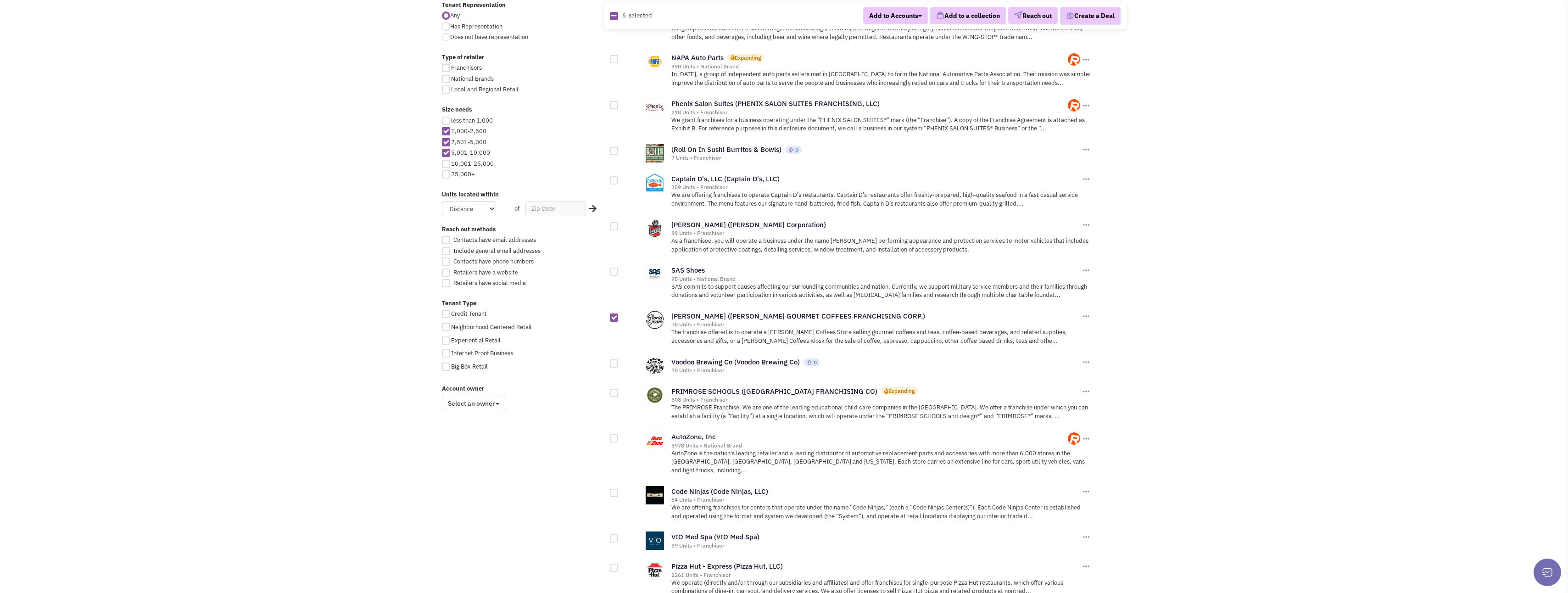
checkbox input "true"
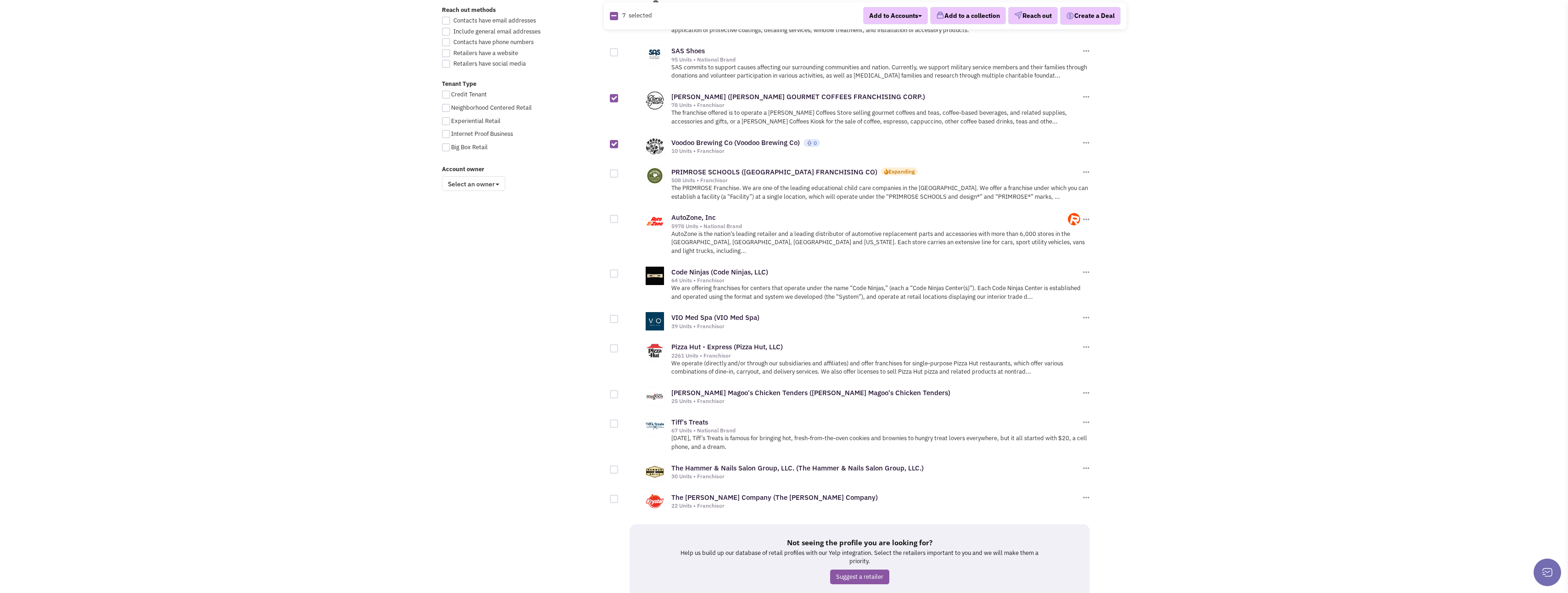
scroll to position [643, 0]
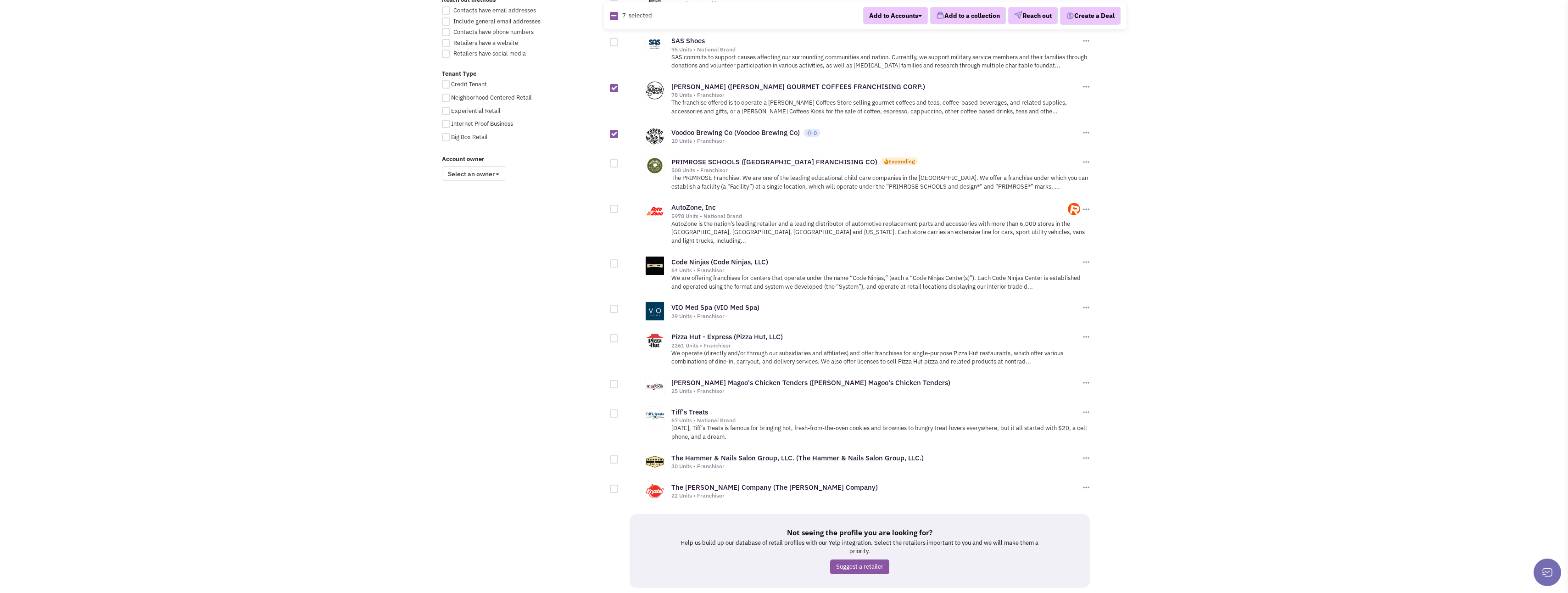
click at [613, 380] on div at bounding box center [614, 384] width 9 height 9
click at [619, 381] on input "checkbox" at bounding box center [622, 385] width 6 height 6
checkbox input "true"
click at [616, 485] on div at bounding box center [614, 489] width 9 height 9
click at [619, 487] on input "checkbox" at bounding box center [622, 490] width 6 height 6
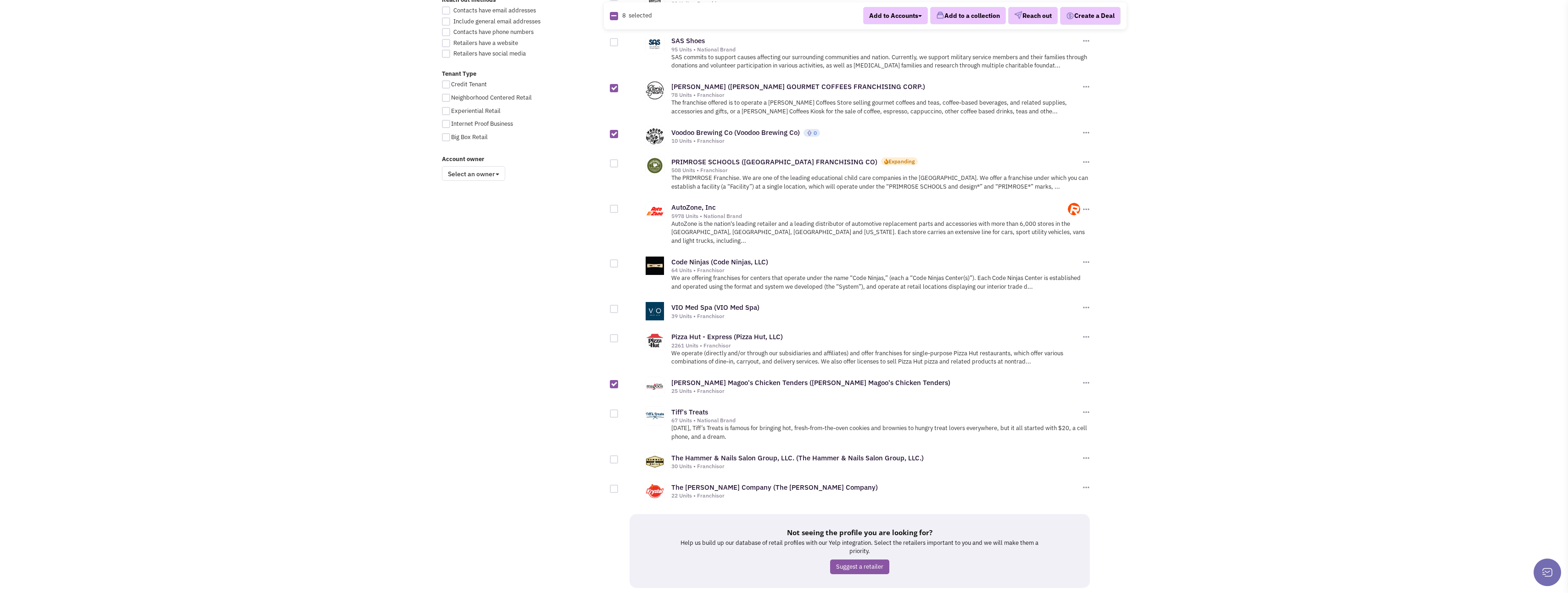
checkbox input "true"
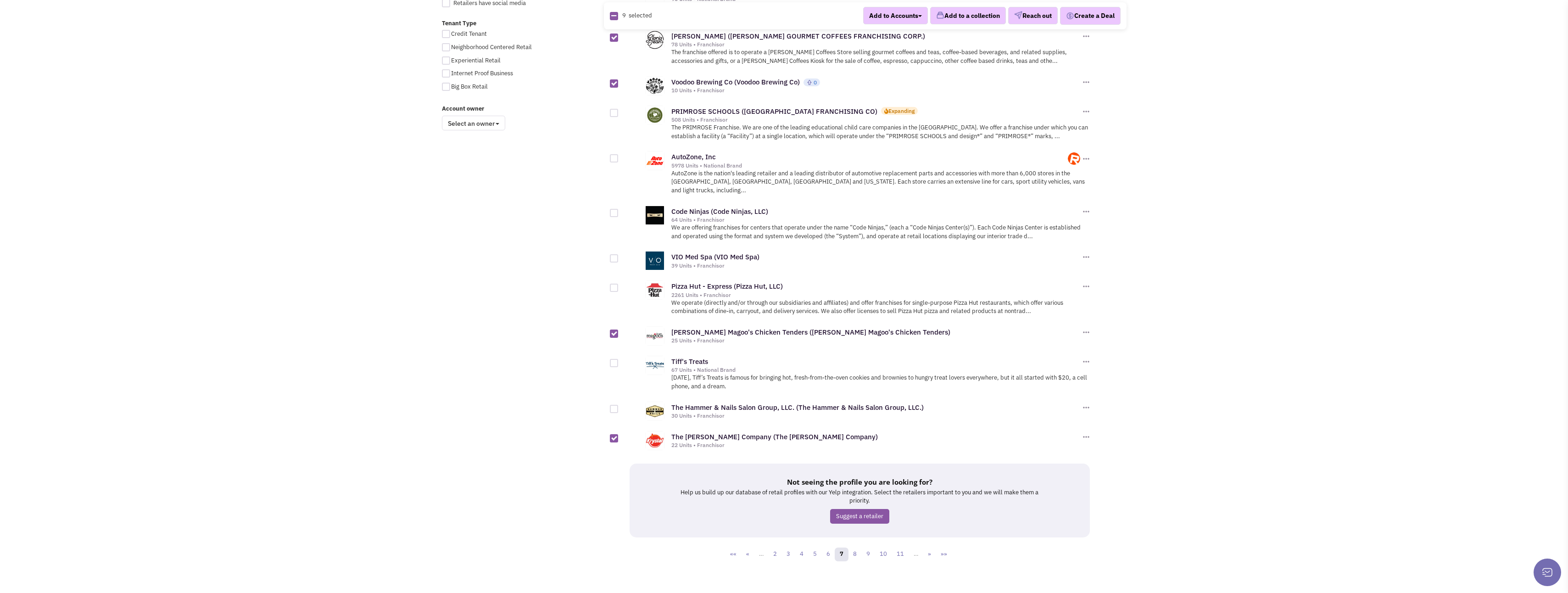
scroll to position [694, 0]
click at [859, 547] on link "8" at bounding box center [855, 553] width 14 height 14
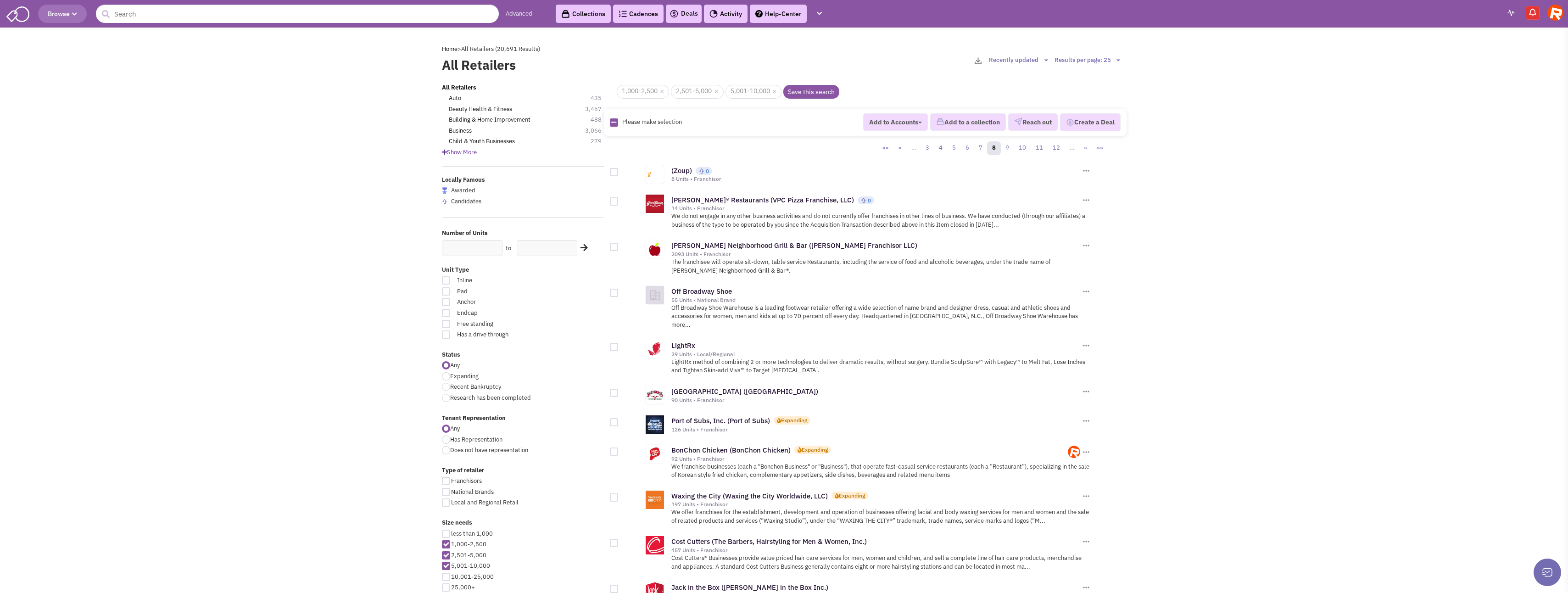
click at [614, 204] on div at bounding box center [614, 202] width 9 height 9
click at [619, 204] on input "checkbox" at bounding box center [622, 202] width 6 height 6
checkbox input "true"
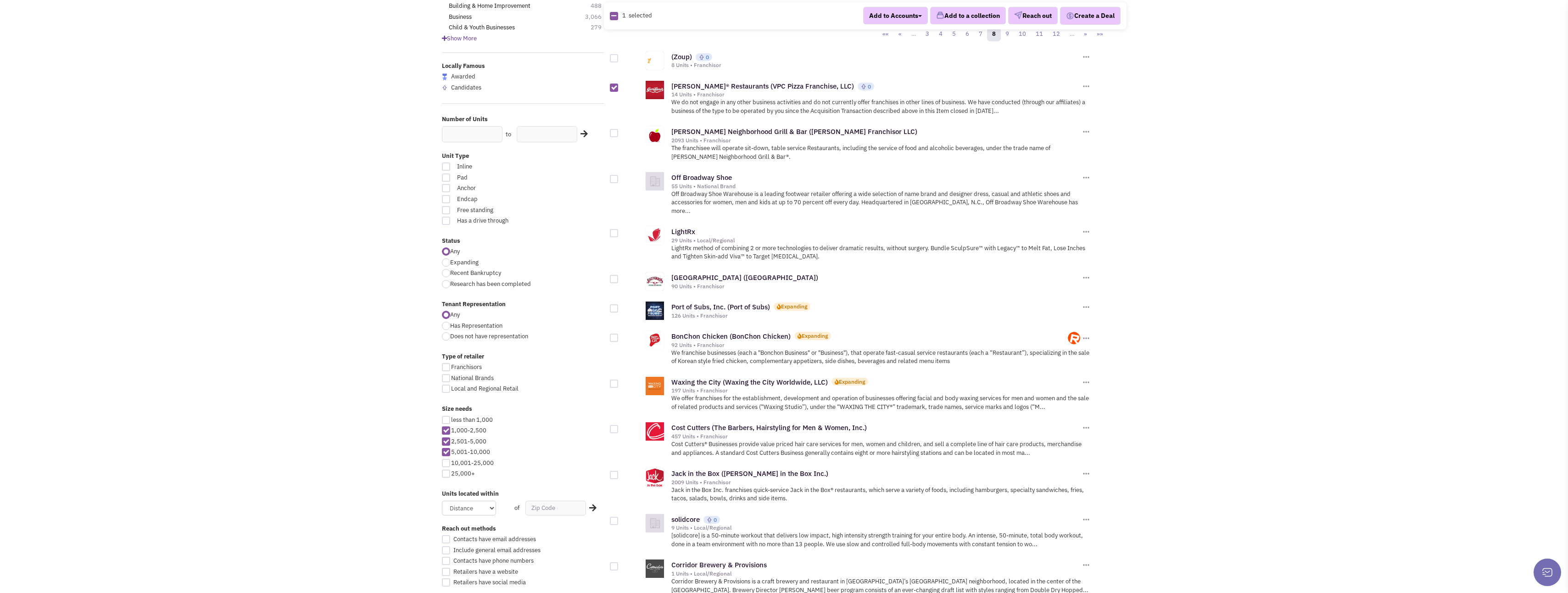
scroll to position [138, 0]
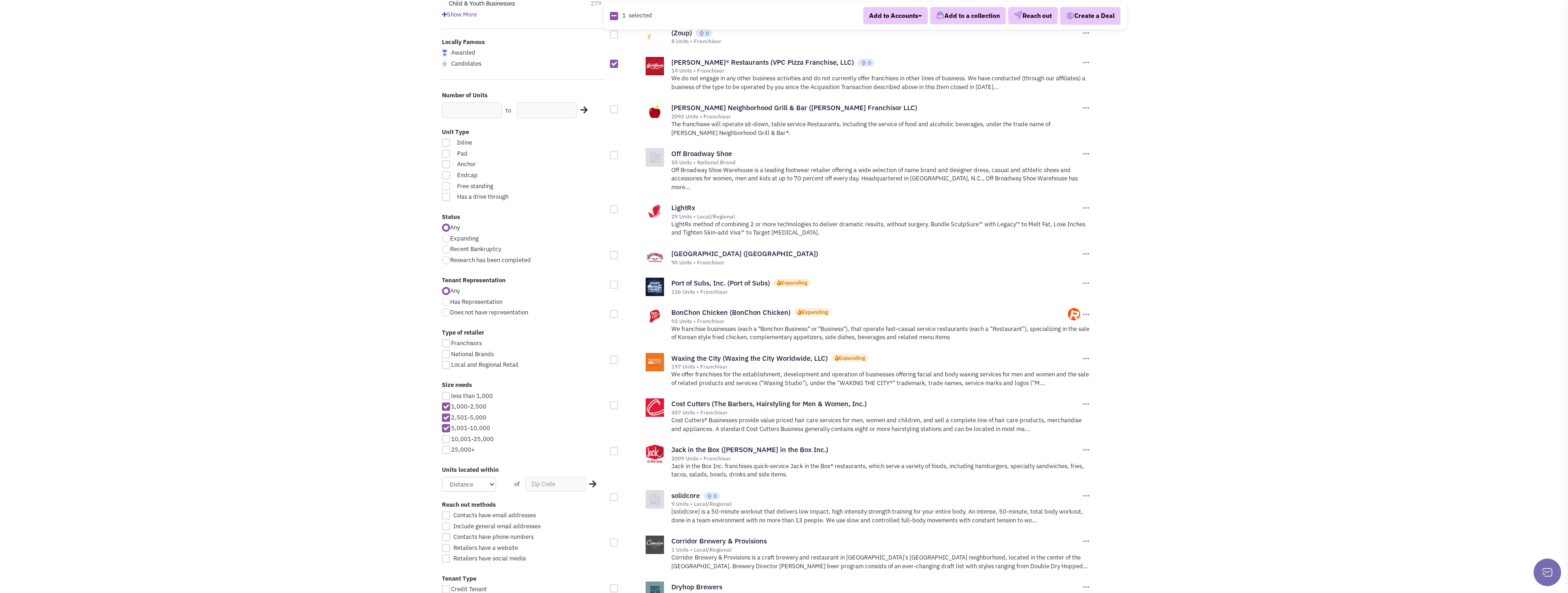
click at [612, 251] on div at bounding box center [614, 256] width 9 height 9
click at [619, 253] on input "checkbox" at bounding box center [622, 256] width 6 height 6
checkbox input "true"
click at [614, 281] on div at bounding box center [614, 285] width 9 height 9
click at [619, 282] on input "checkbox" at bounding box center [622, 285] width 6 height 6
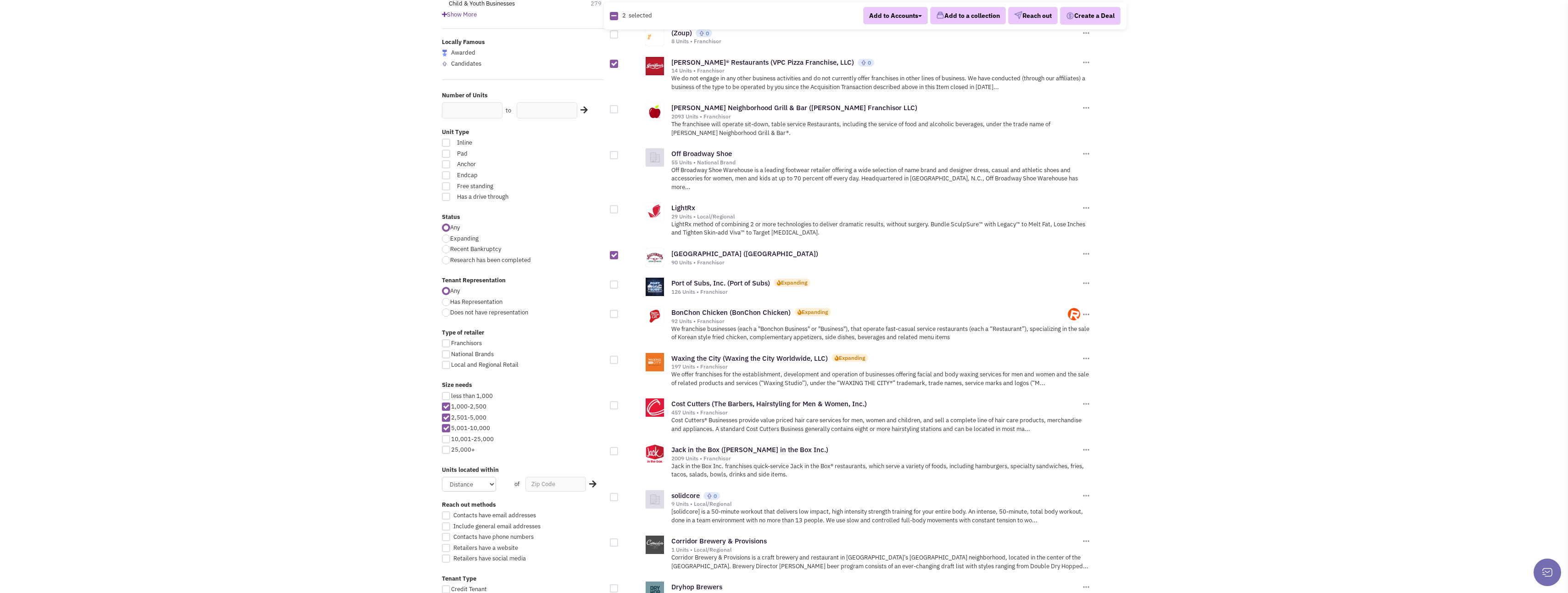
checkbox input "true"
click at [614, 310] on div at bounding box center [614, 314] width 9 height 9
click at [619, 312] on input "checkbox" at bounding box center [622, 315] width 6 height 6
checkbox input "true"
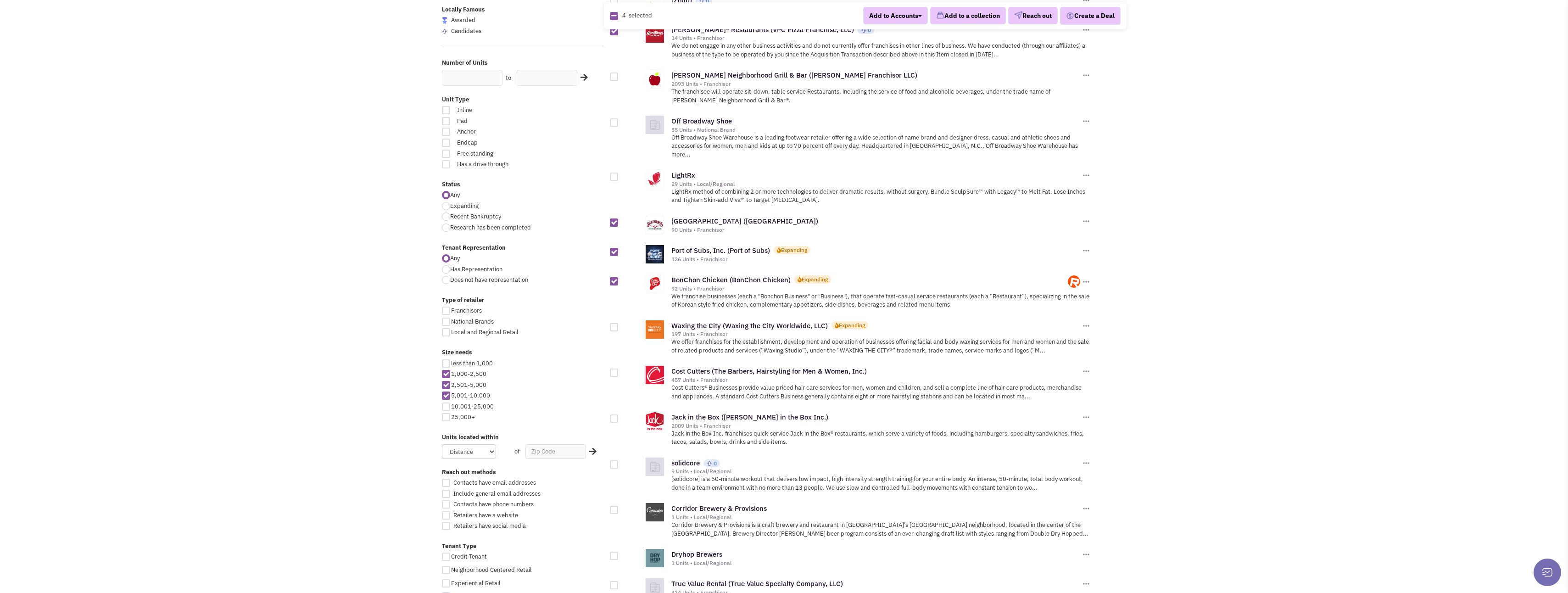
scroll to position [275, 0]
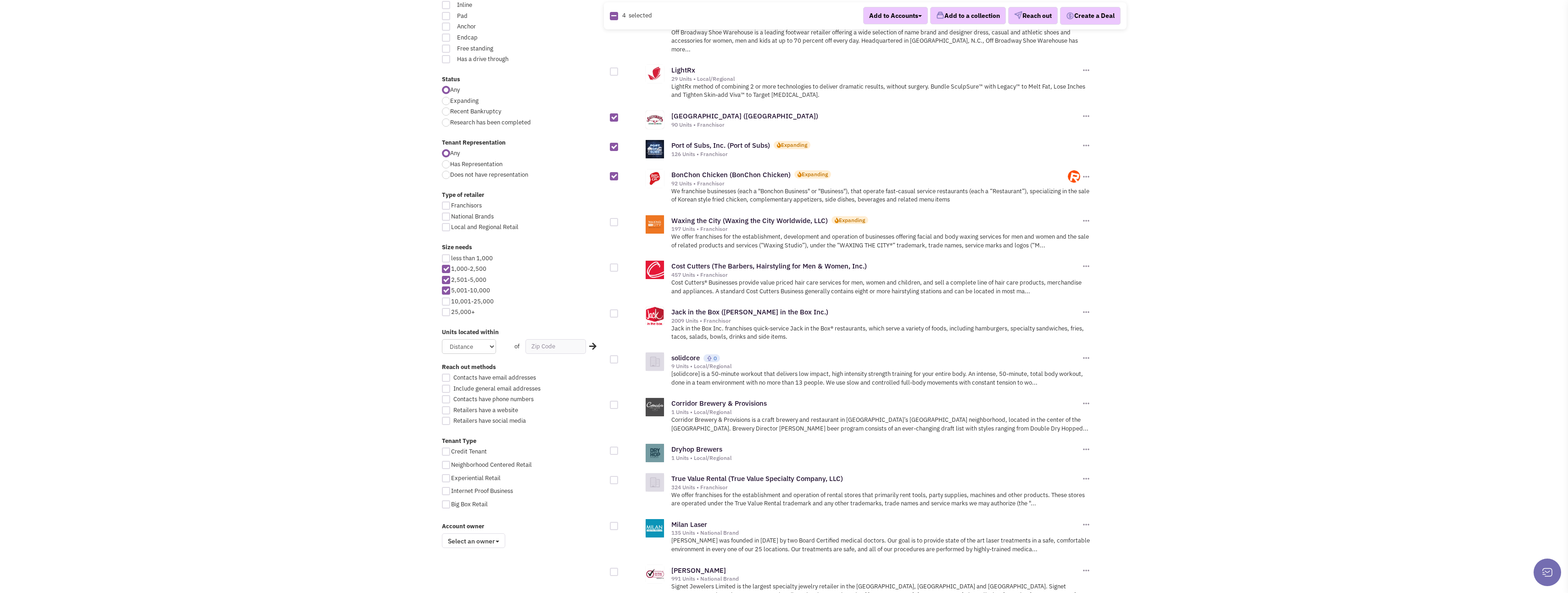
click at [613, 218] on div at bounding box center [614, 223] width 9 height 9
click at [619, 220] on input "checkbox" at bounding box center [622, 223] width 6 height 6
checkbox input "true"
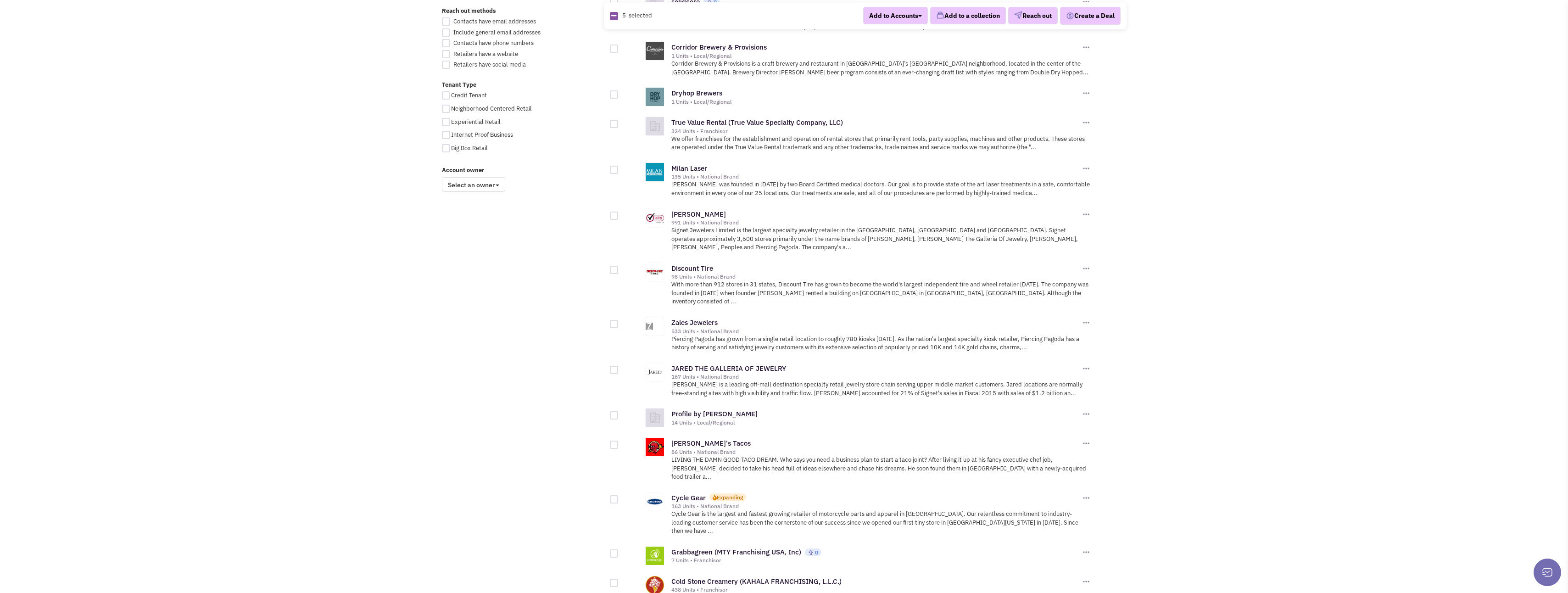
scroll to position [643, 0]
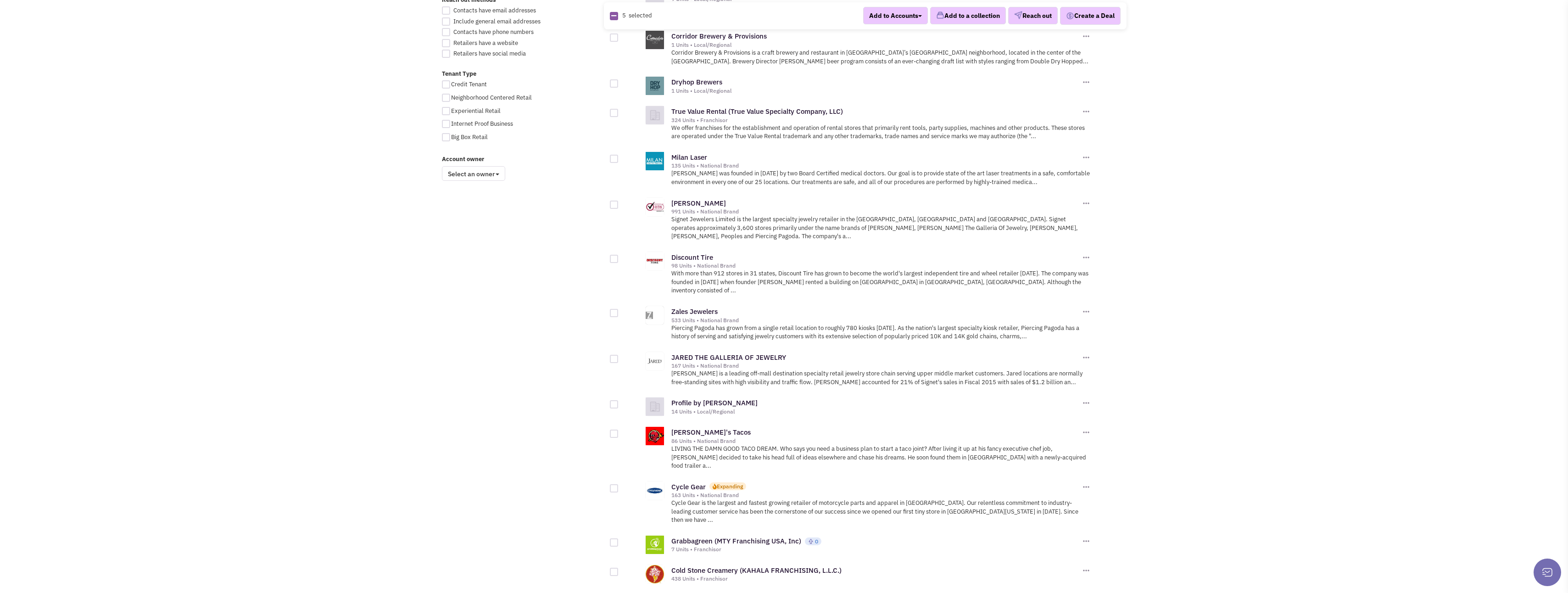
click at [612, 155] on div at bounding box center [614, 159] width 9 height 9
click at [619, 157] on input "checkbox" at bounding box center [622, 160] width 6 height 6
checkbox input "true"
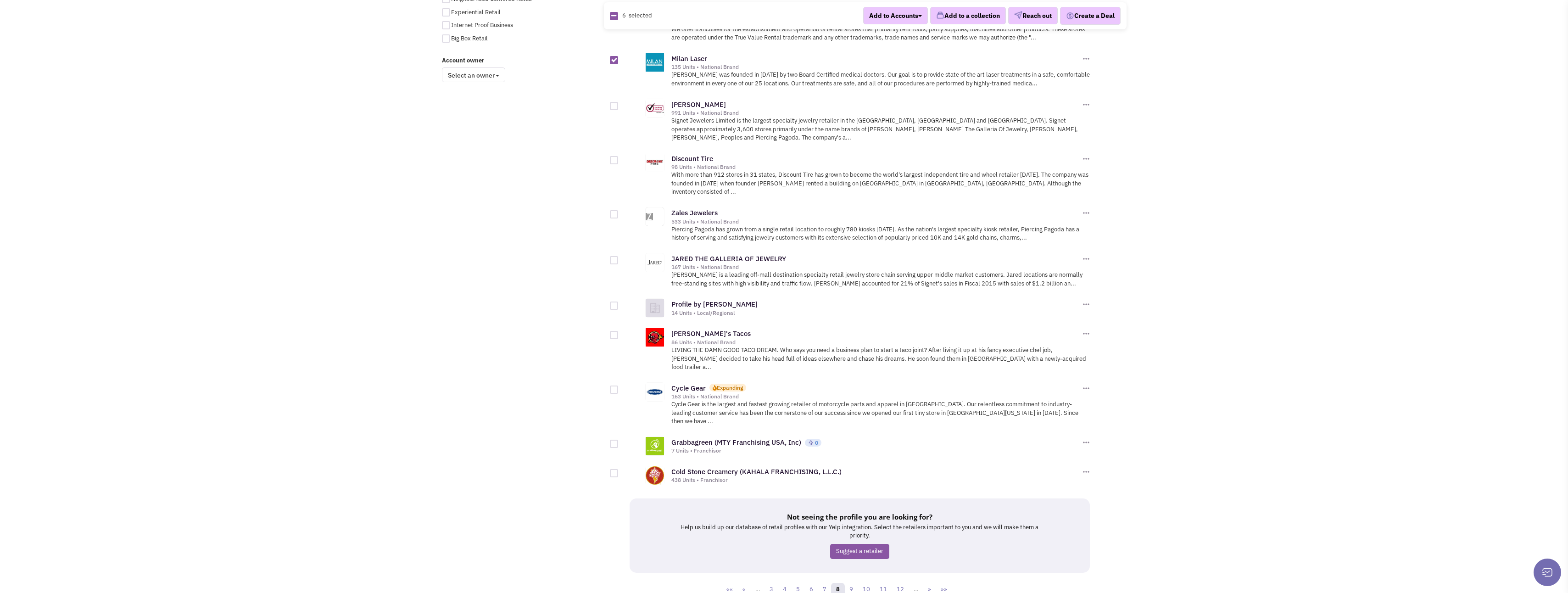
scroll to position [743, 0]
click at [614, 438] on div at bounding box center [614, 442] width 9 height 9
click at [619, 440] on input "checkbox" at bounding box center [622, 443] width 6 height 6
checkbox input "true"
click at [612, 467] on div at bounding box center [614, 471] width 9 height 9
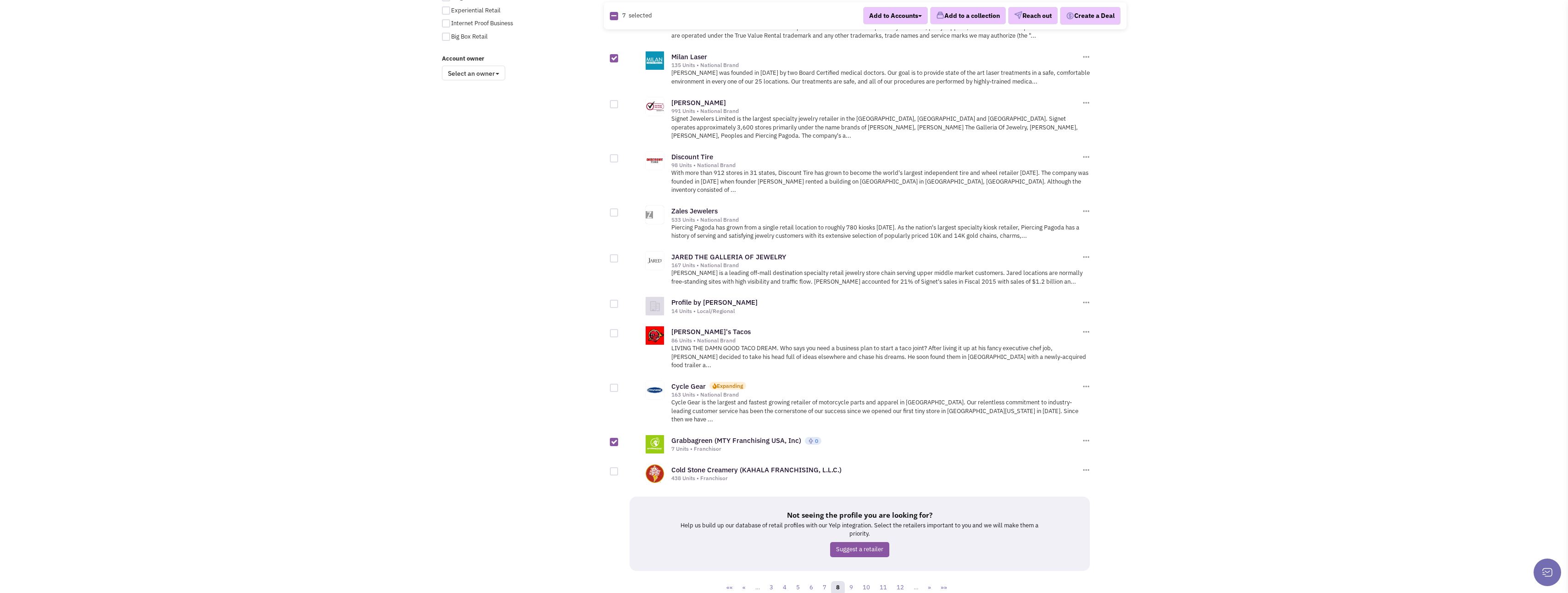
click at [619, 469] on input "checkbox" at bounding box center [622, 472] width 6 height 6
checkbox input "true"
click at [853, 581] on link "9" at bounding box center [851, 587] width 14 height 14
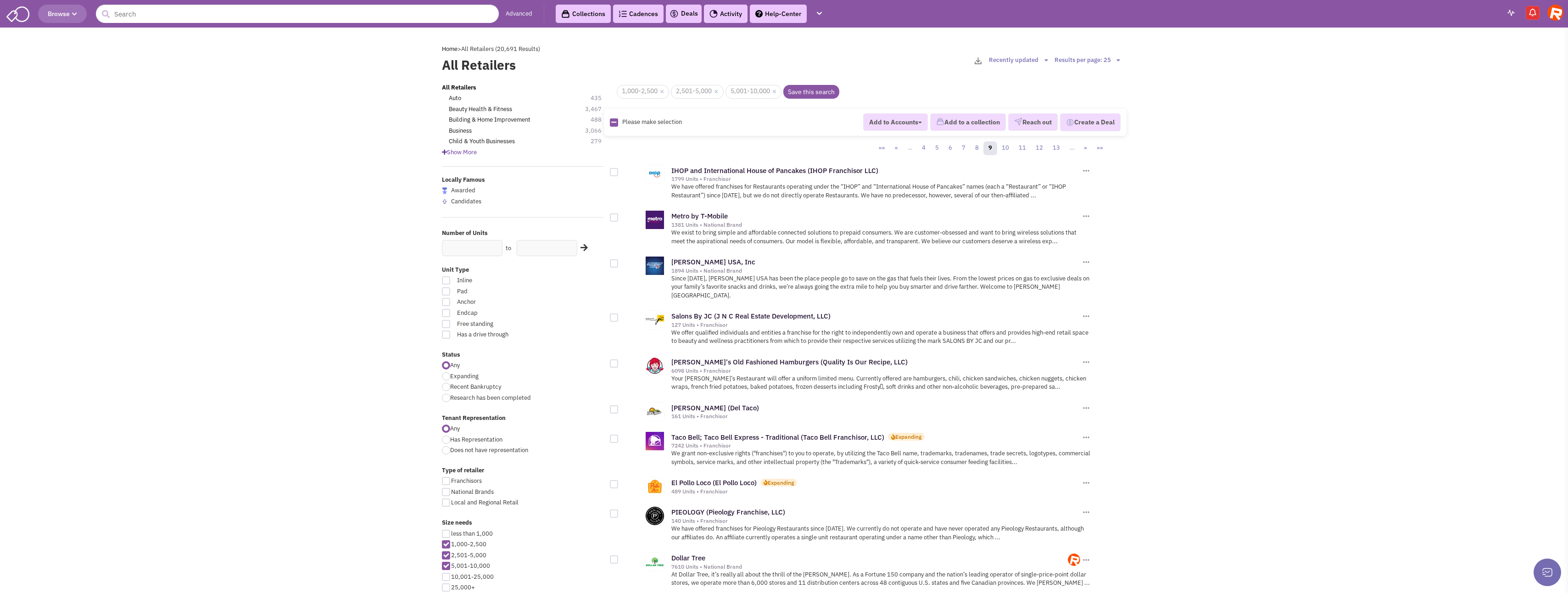
click at [613, 172] on div at bounding box center [614, 172] width 9 height 9
click at [619, 172] on input "checkbox" at bounding box center [622, 173] width 6 height 6
checkbox input "true"
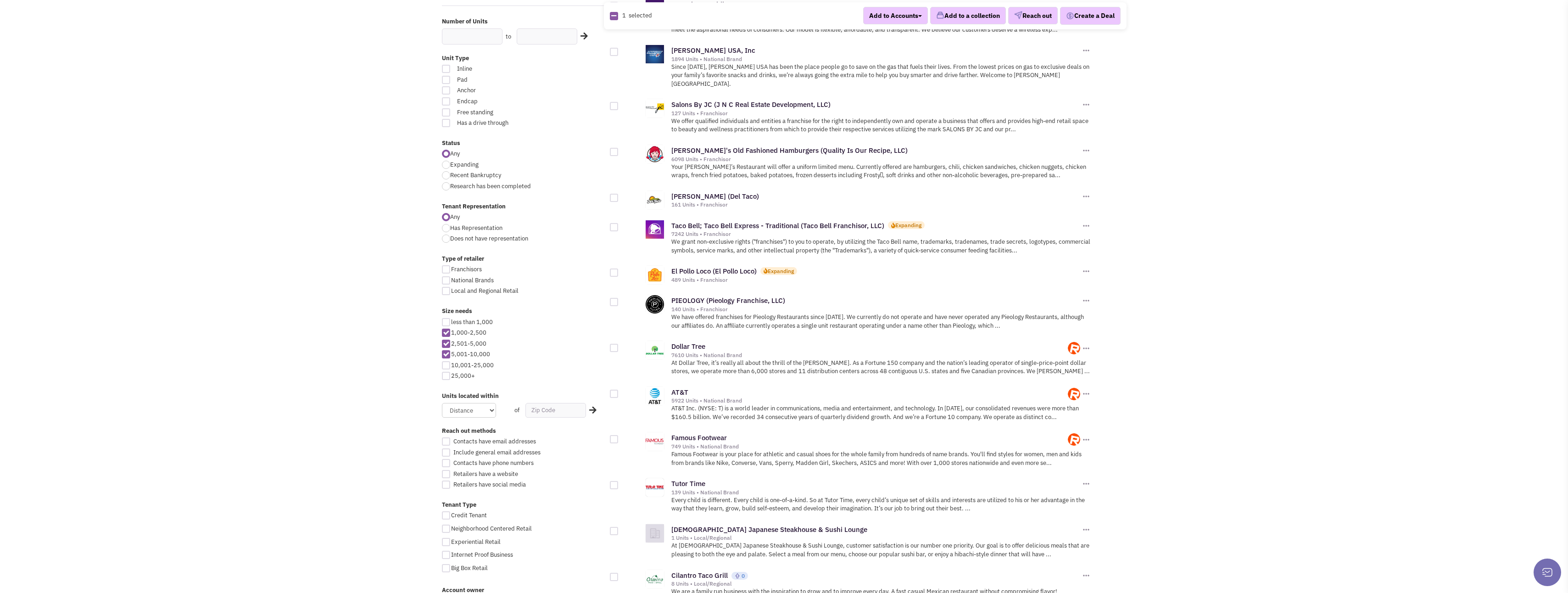
scroll to position [229, 0]
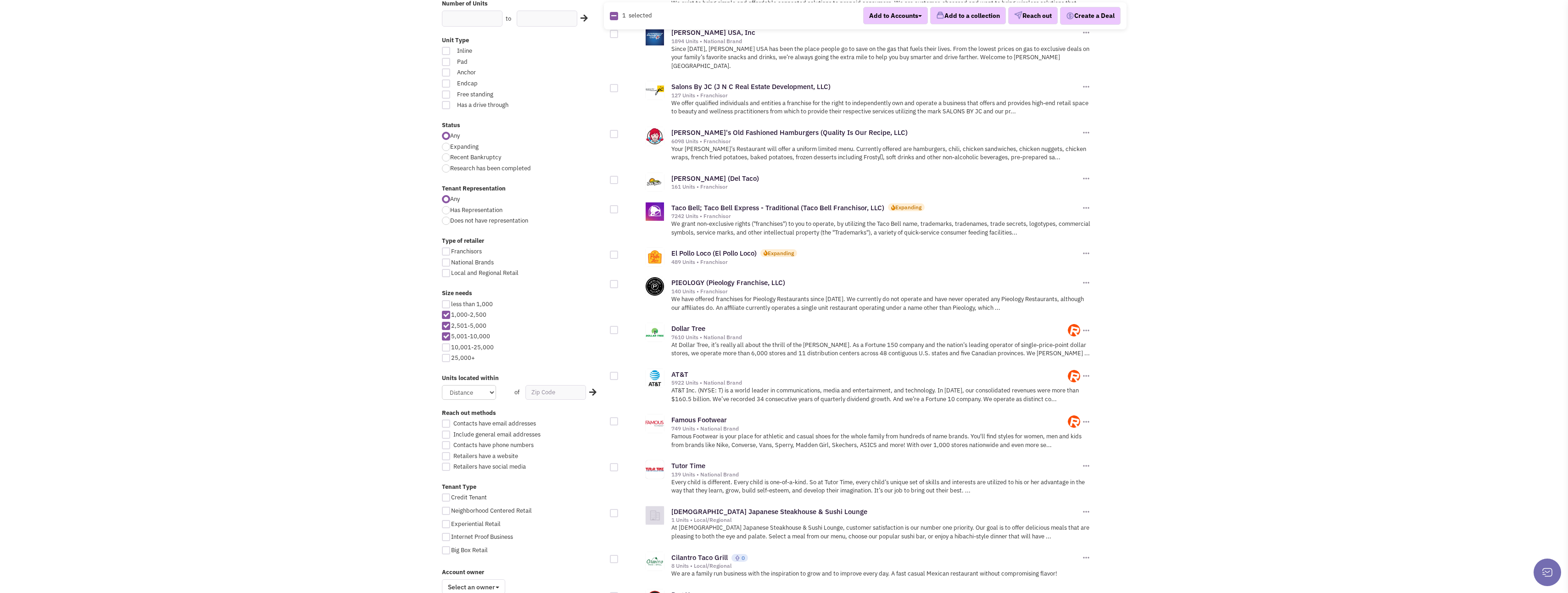
click at [614, 280] on div at bounding box center [614, 284] width 9 height 9
click at [619, 282] on input "checkbox" at bounding box center [622, 285] width 6 height 6
checkbox input "true"
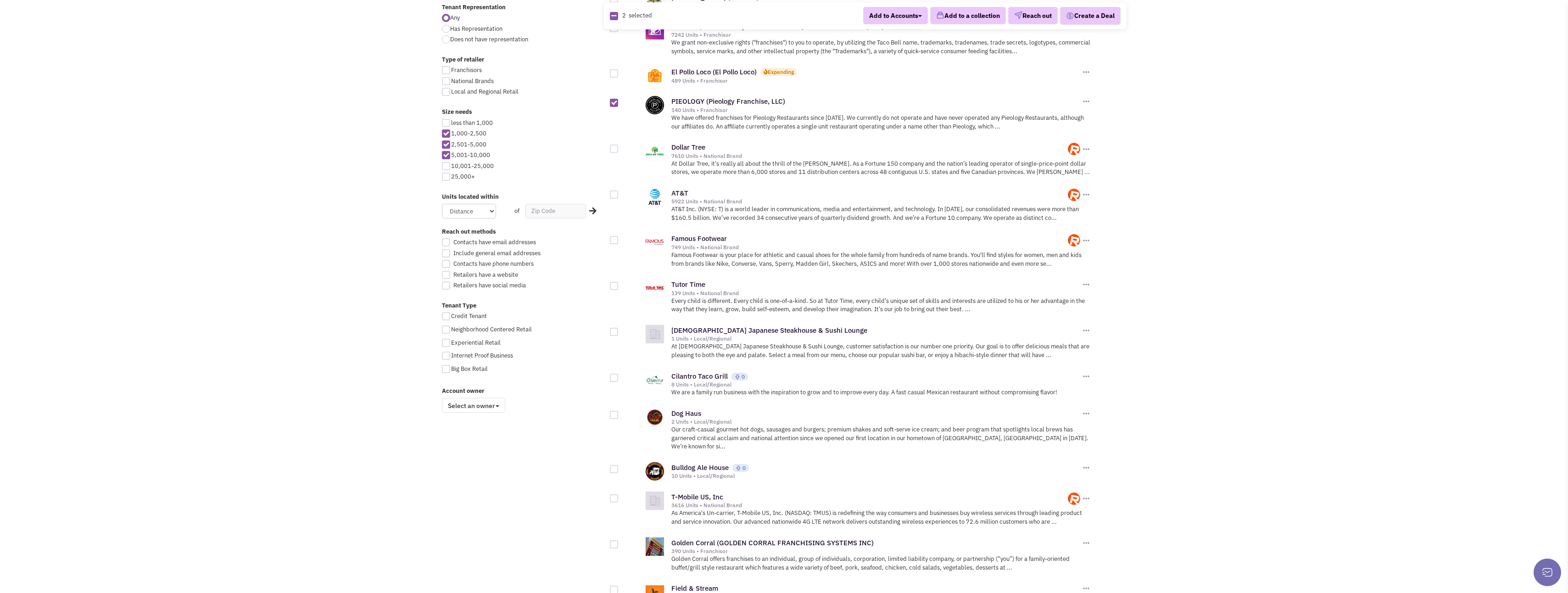
scroll to position [413, 0]
click at [614, 325] on div at bounding box center [614, 330] width 9 height 9
click at [619, 327] on input "checkbox" at bounding box center [622, 330] width 6 height 6
checkbox input "true"
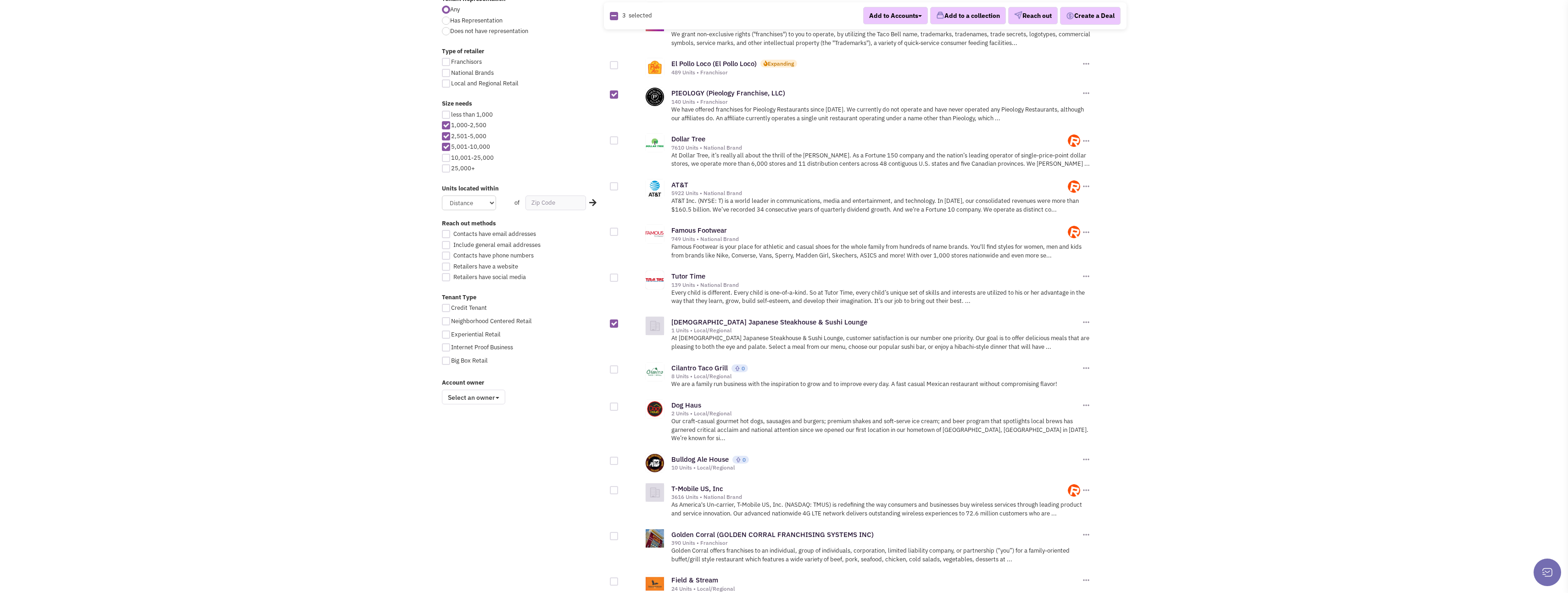
scroll to position [459, 0]
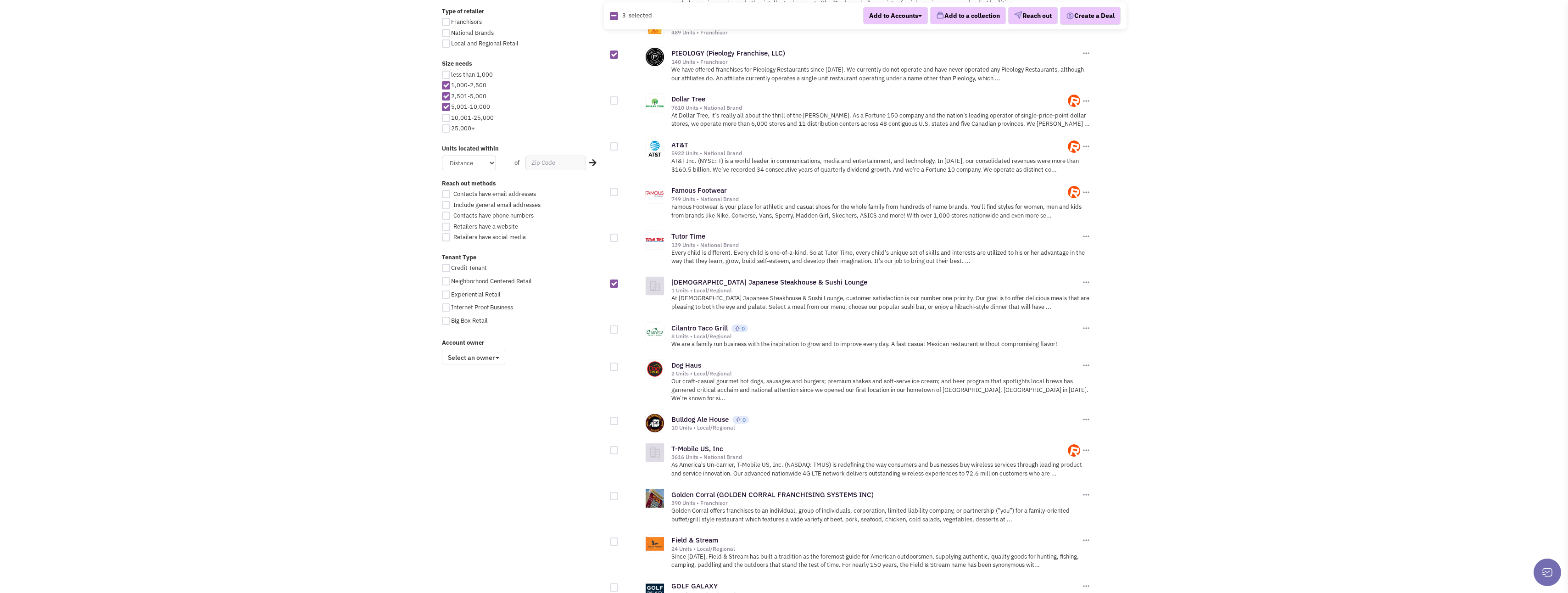
click at [614, 325] on div at bounding box center [614, 330] width 9 height 9
click at [619, 327] on input "checkbox" at bounding box center [622, 330] width 6 height 6
checkbox input "true"
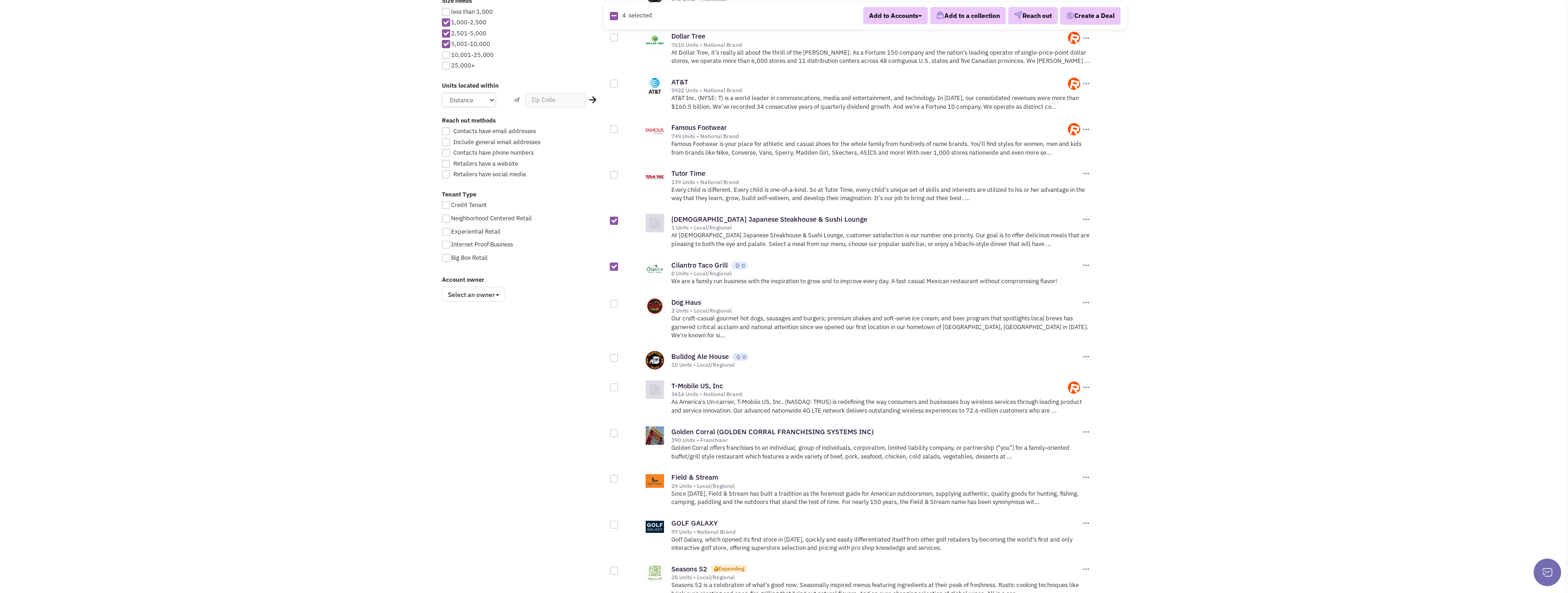
scroll to position [551, 0]
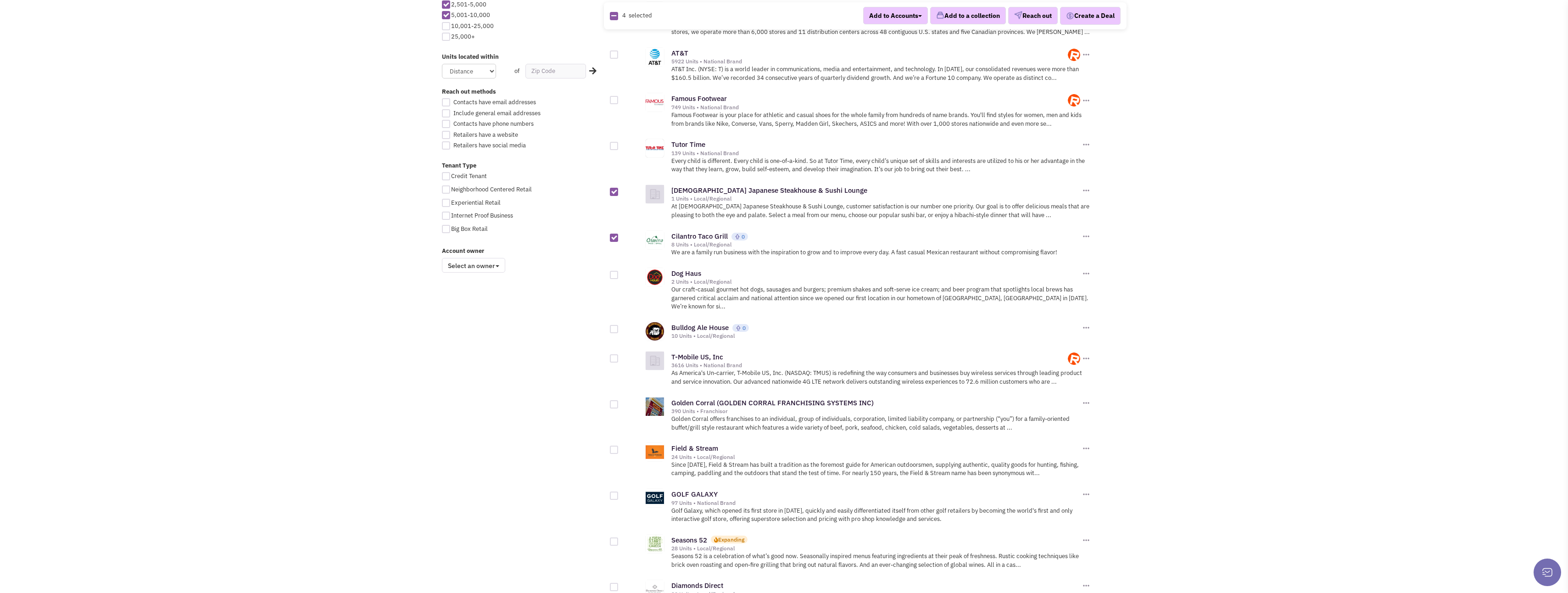
click at [615, 271] on div at bounding box center [614, 275] width 9 height 9
click at [619, 273] on input "checkbox" at bounding box center [622, 276] width 6 height 6
checkbox input "true"
click at [613, 325] on div at bounding box center [614, 329] width 9 height 9
click at [619, 326] on input "checkbox" at bounding box center [622, 330] width 6 height 6
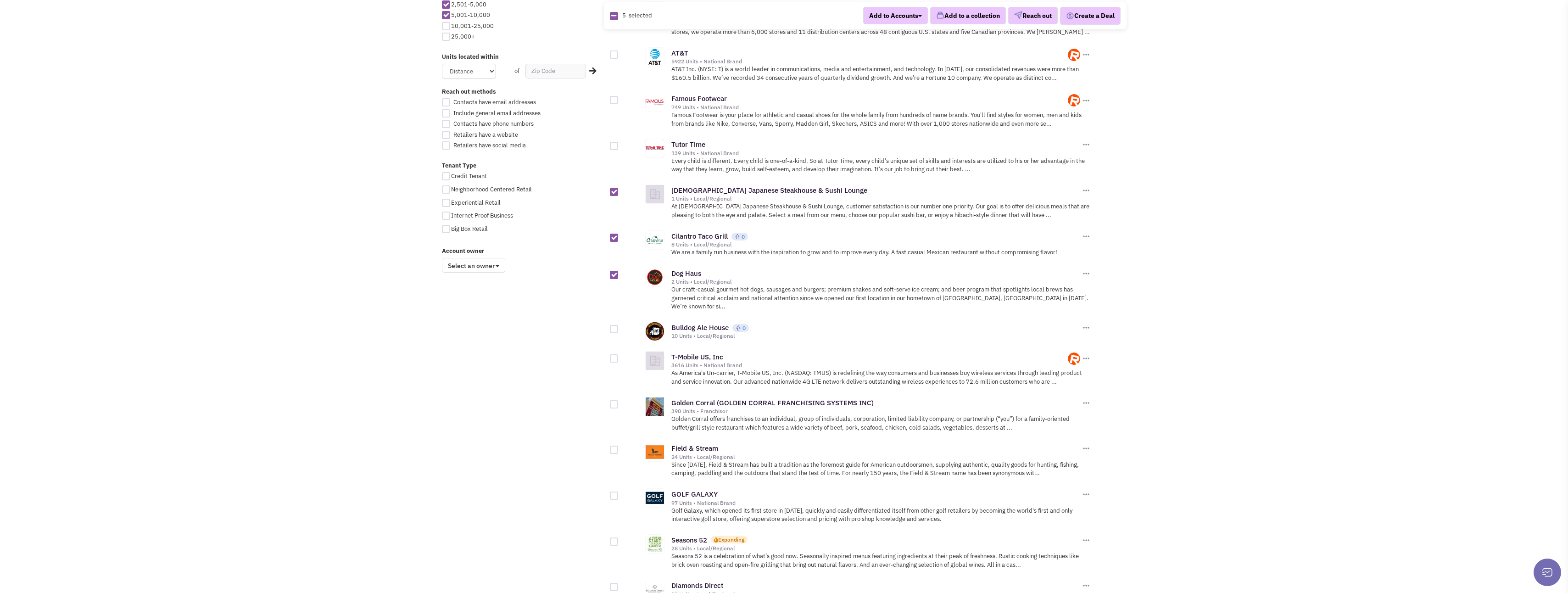
checkbox input "true"
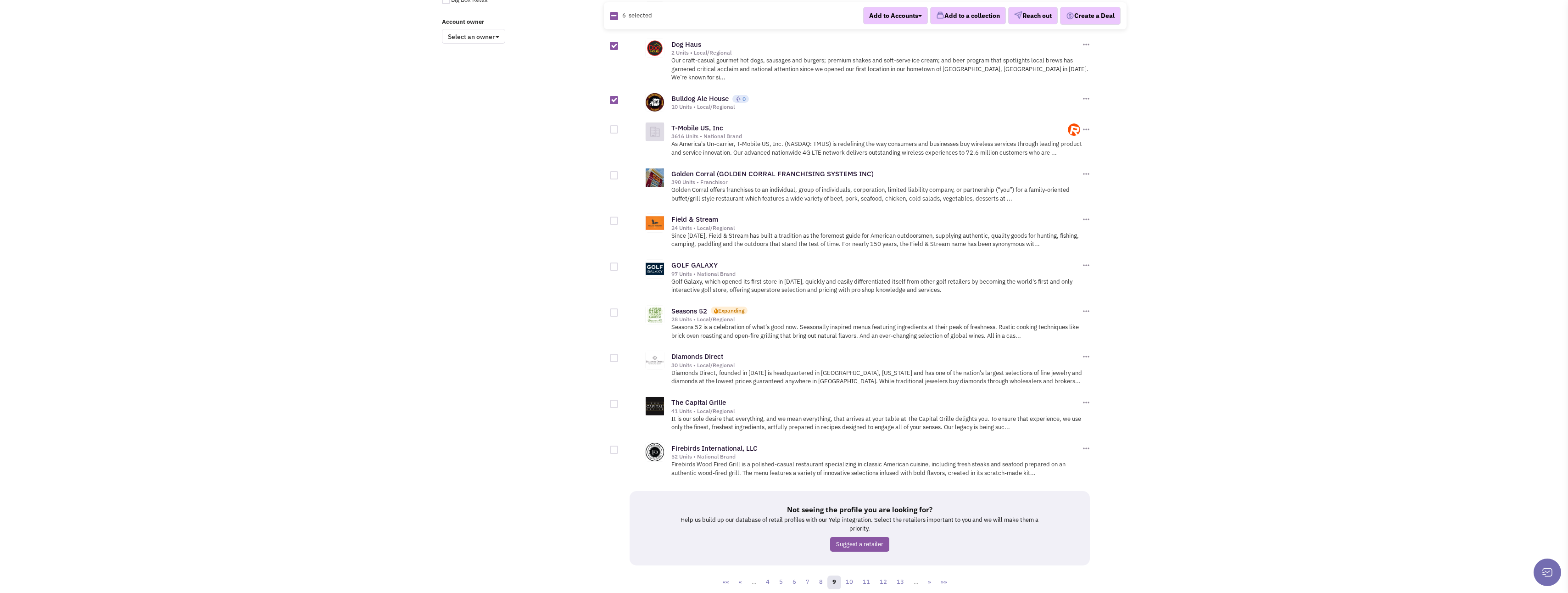
scroll to position [780, 0]
click at [615, 308] on div at bounding box center [614, 312] width 9 height 9
click at [619, 310] on input "checkbox" at bounding box center [622, 313] width 6 height 6
checkbox input "true"
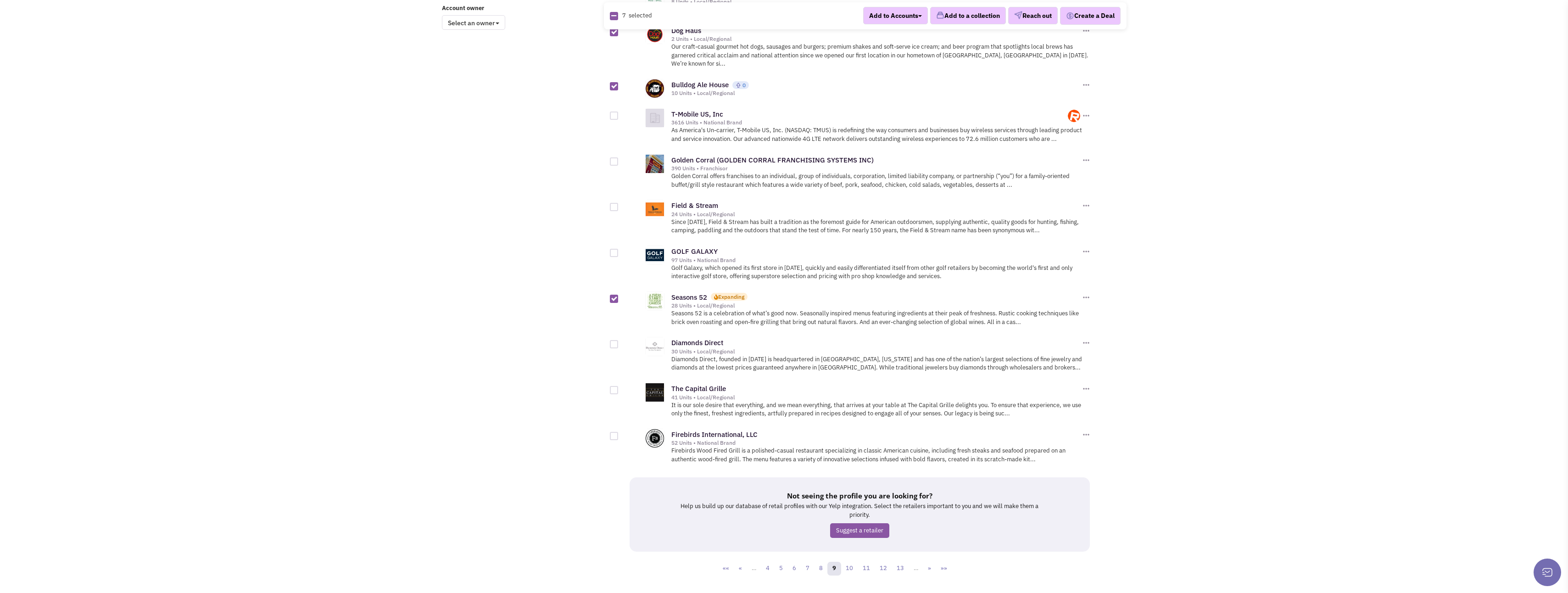
scroll to position [800, 0]
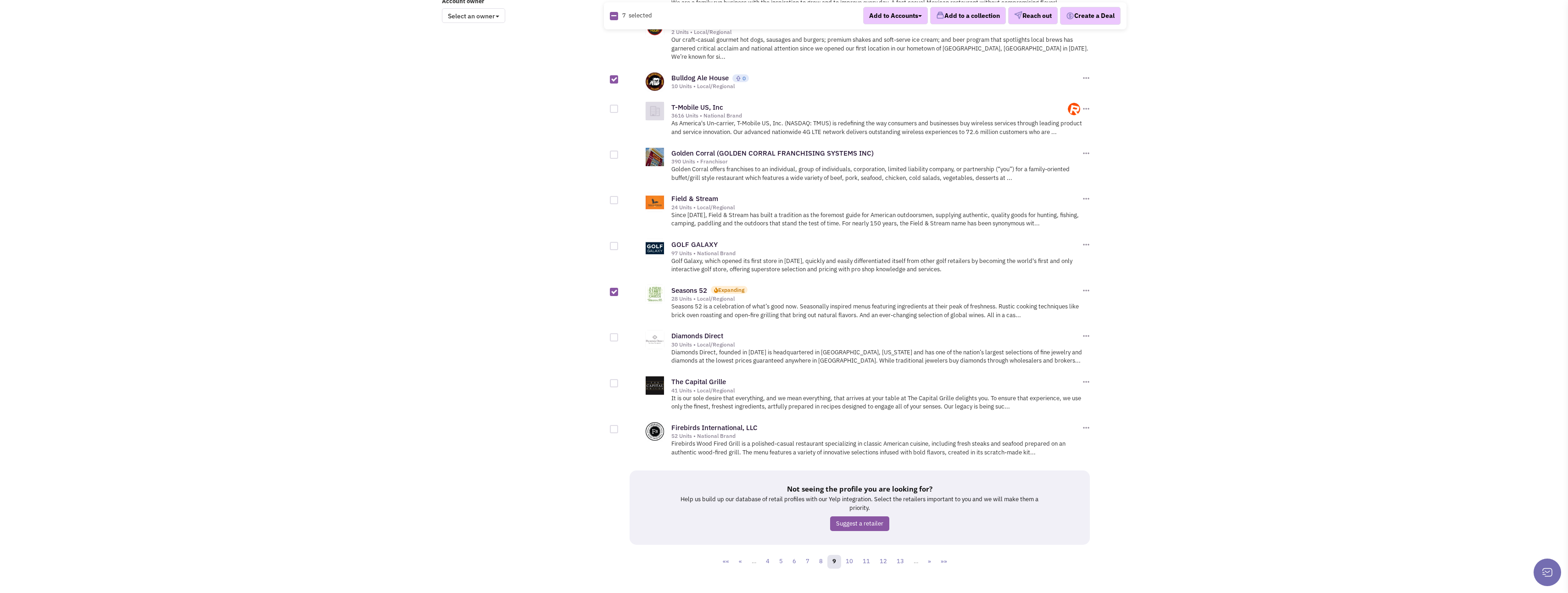
click at [614, 425] on div at bounding box center [614, 429] width 9 height 9
click at [619, 427] on input "checkbox" at bounding box center [622, 430] width 6 height 6
checkbox input "true"
click at [855, 554] on link "10" at bounding box center [849, 561] width 18 height 14
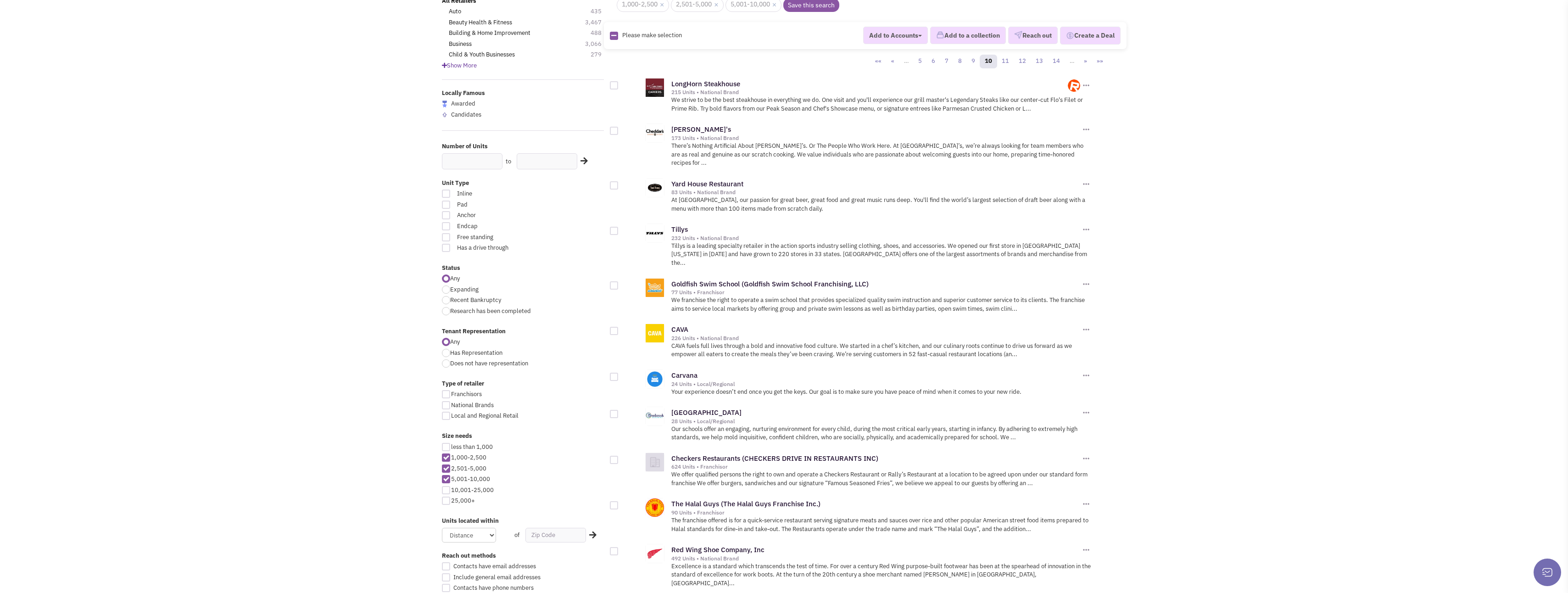
scroll to position [92, 0]
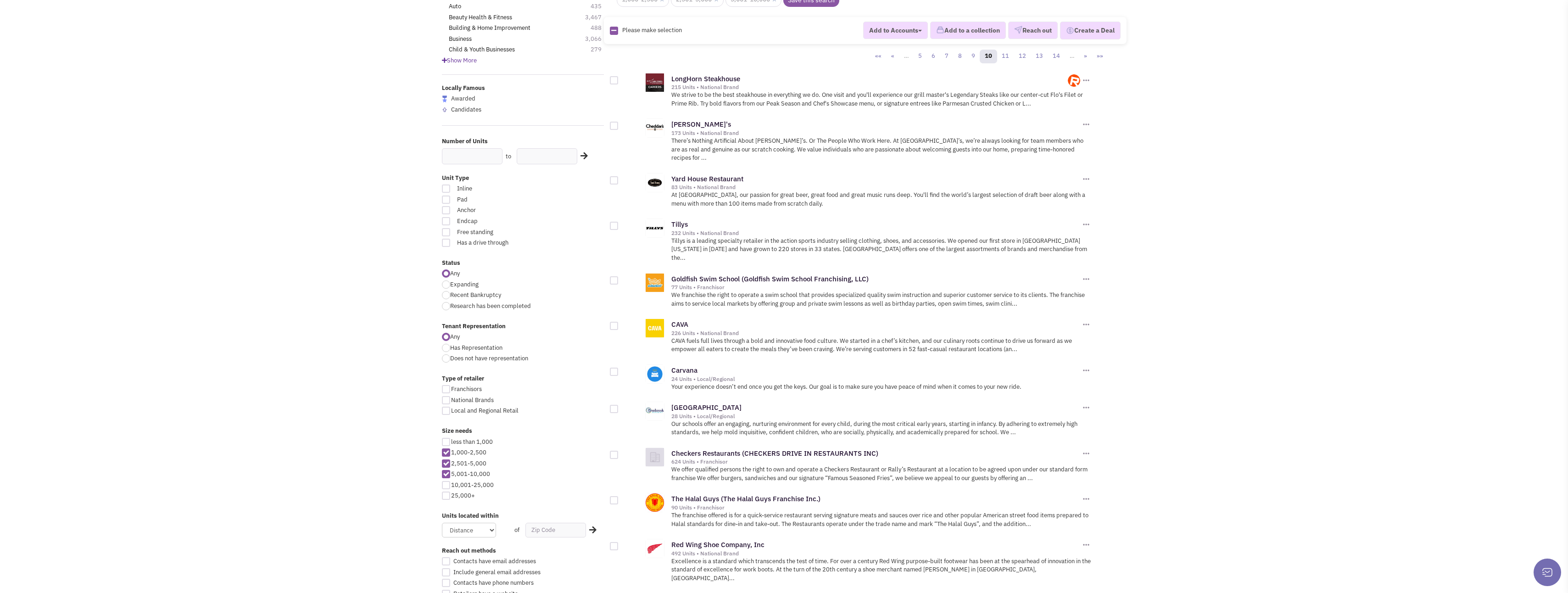
click at [614, 176] on div at bounding box center [614, 180] width 9 height 9
click at [619, 178] on input "checkbox" at bounding box center [622, 181] width 6 height 6
checkbox input "true"
click at [616, 322] on div at bounding box center [614, 326] width 9 height 9
click at [619, 323] on input "checkbox" at bounding box center [622, 326] width 6 height 6
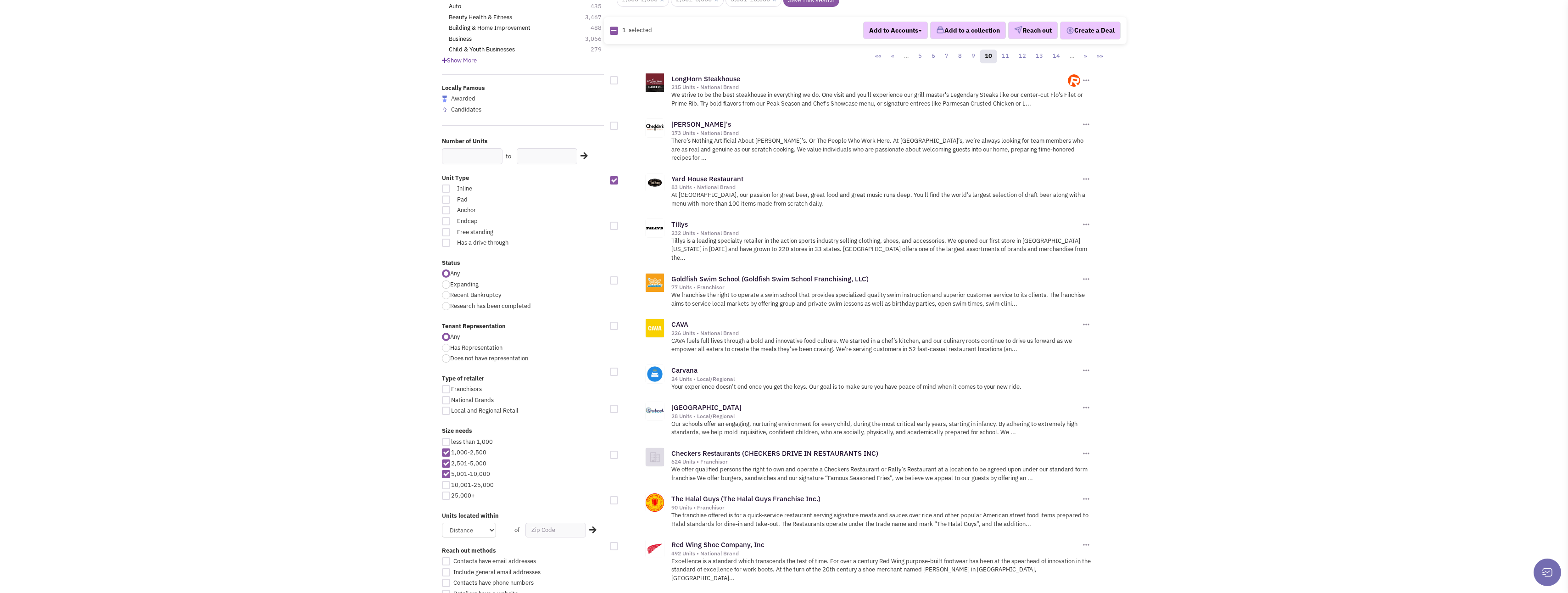
checkbox input "true"
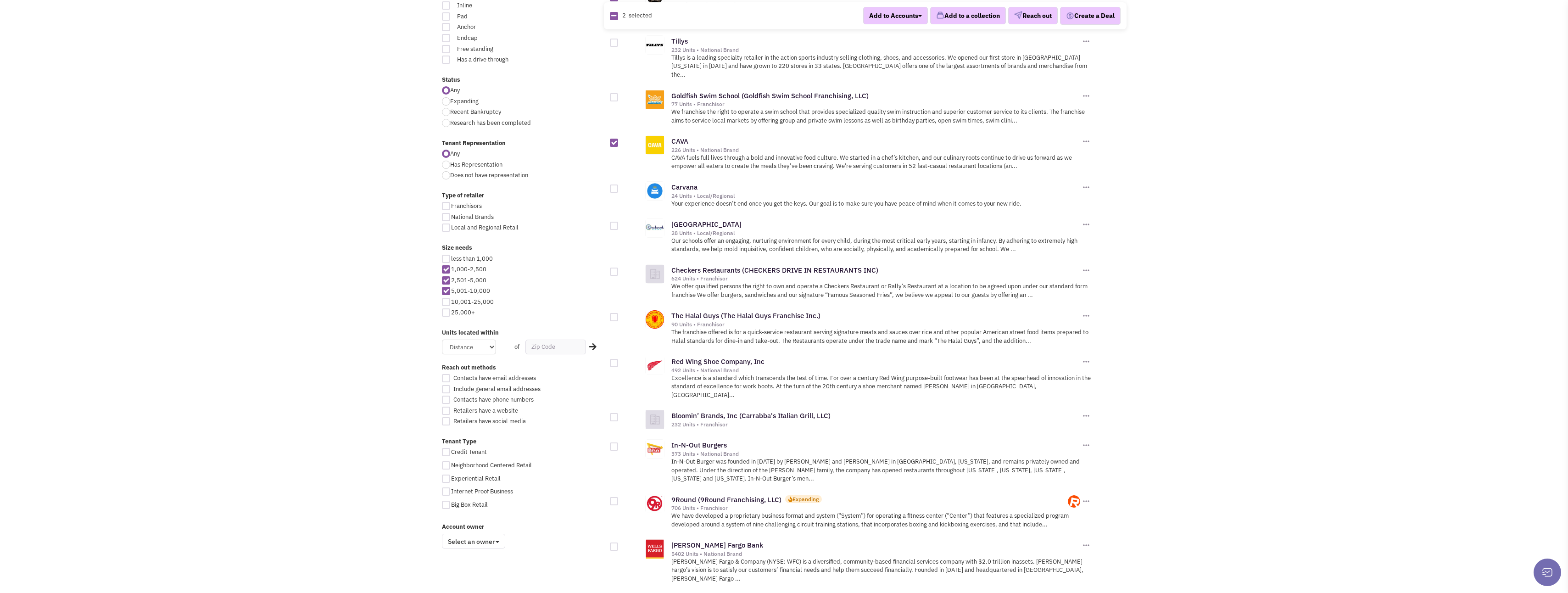
scroll to position [275, 0]
click at [612, 312] on div at bounding box center [614, 317] width 9 height 9
click at [619, 314] on input "checkbox" at bounding box center [622, 317] width 6 height 6
checkbox input "true"
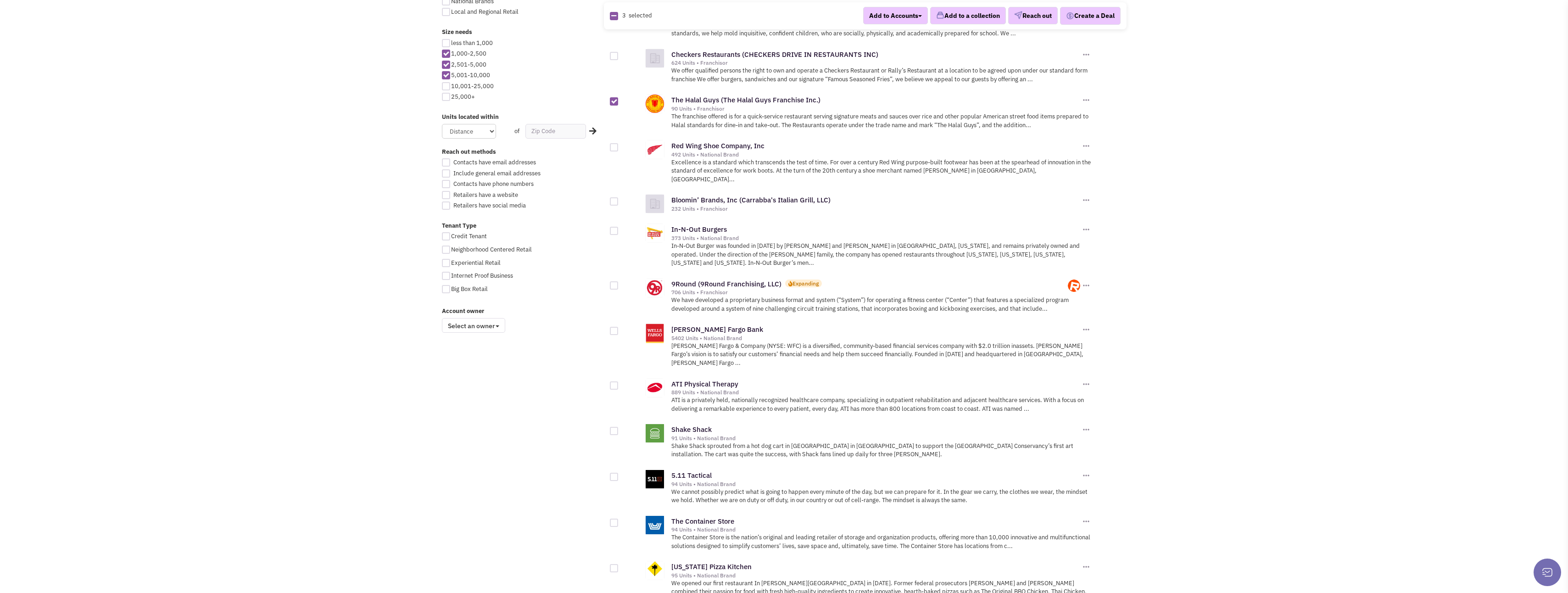
scroll to position [551, 0]
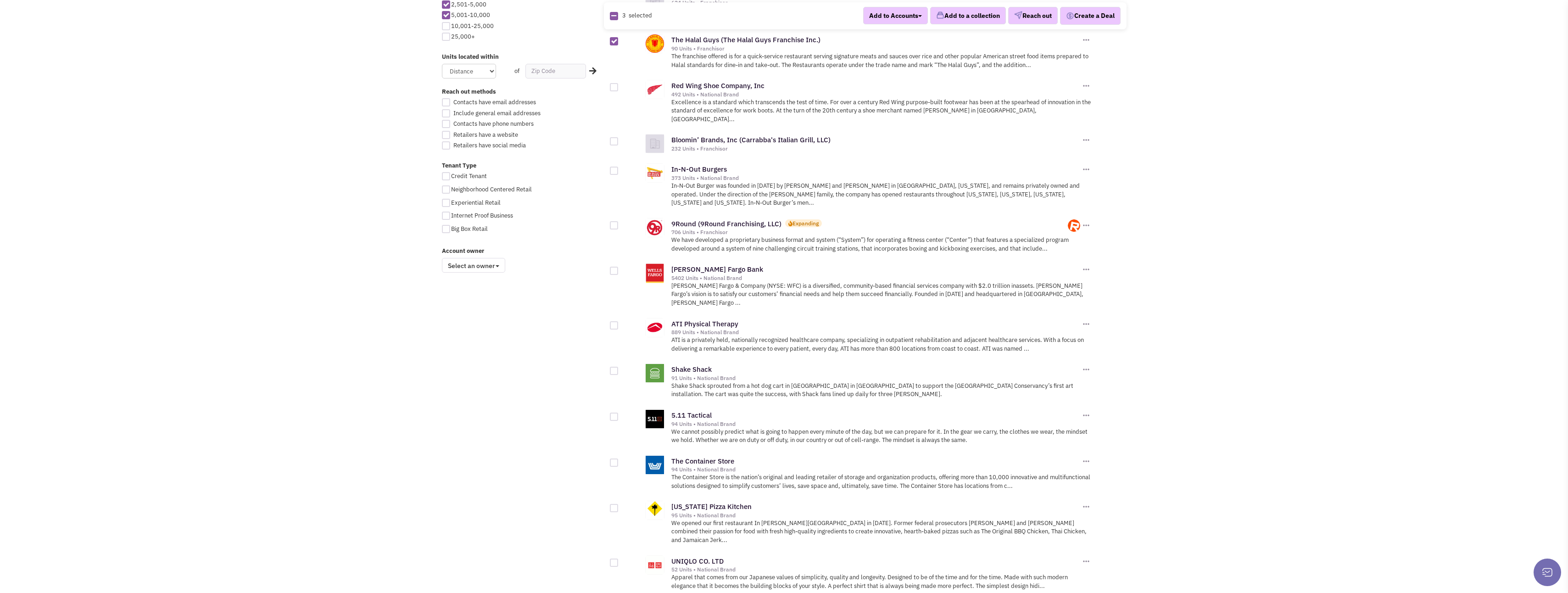
click at [614, 367] on div at bounding box center [614, 371] width 9 height 9
click at [619, 369] on input "checkbox" at bounding box center [622, 372] width 6 height 6
checkbox input "true"
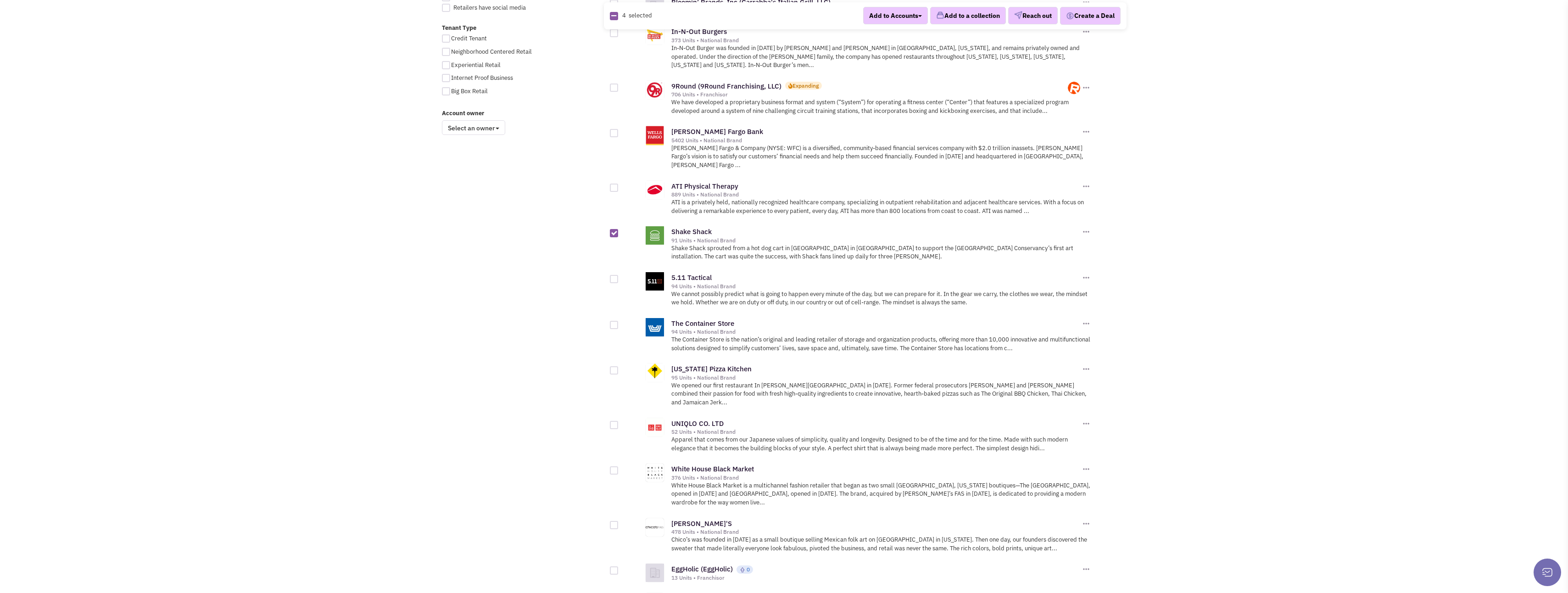
scroll to position [734, 0]
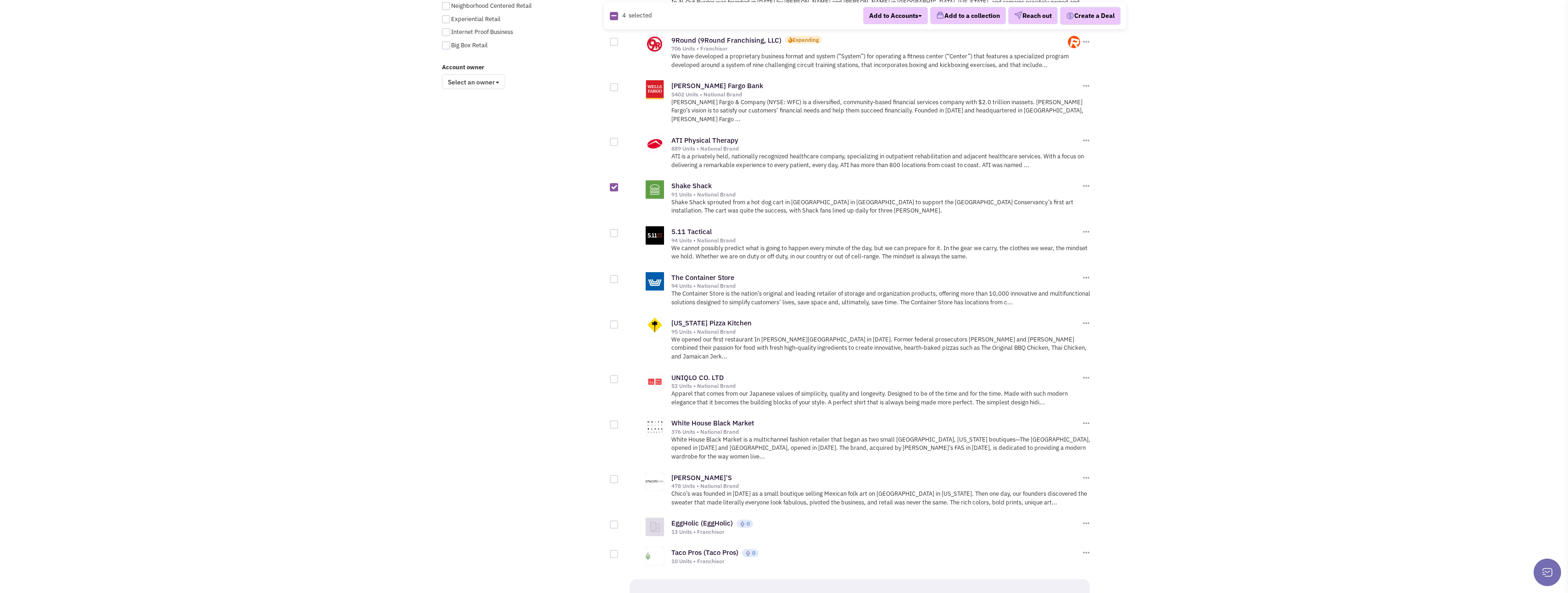
click at [614, 320] on div at bounding box center [614, 325] width 9 height 9
click at [619, 322] on input "checkbox" at bounding box center [622, 325] width 6 height 6
checkbox input "true"
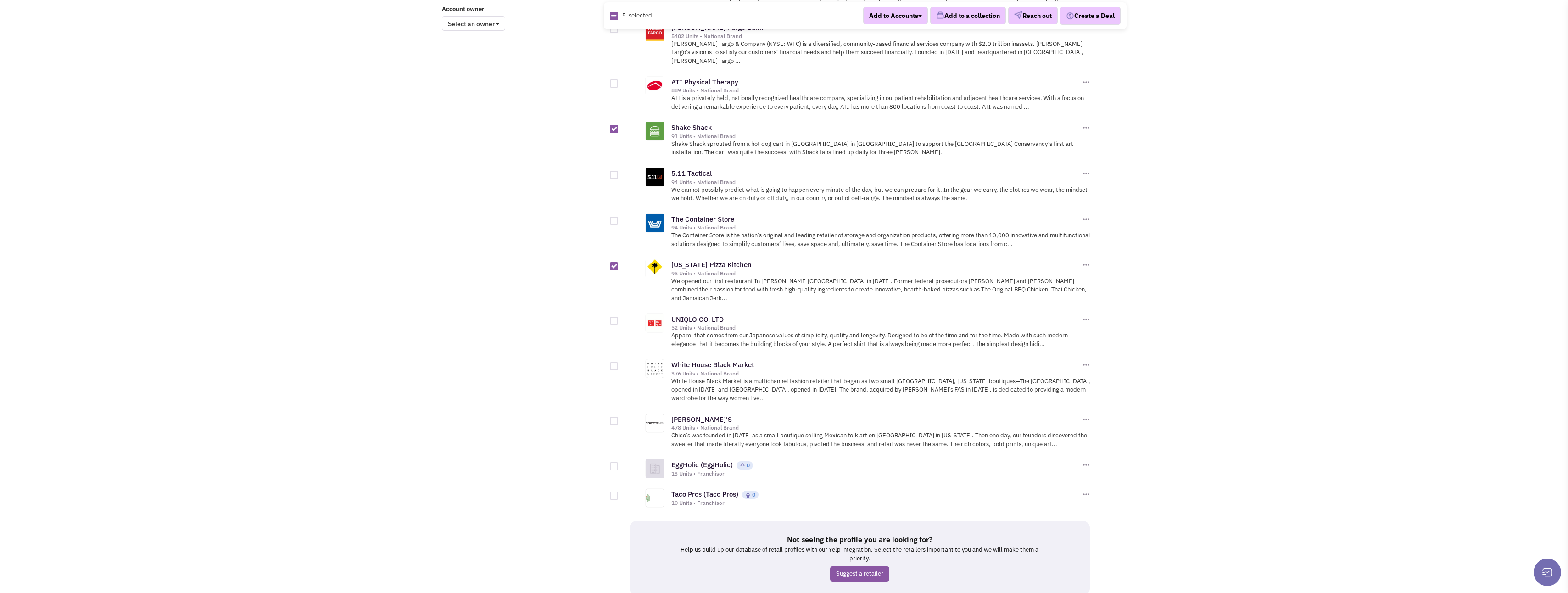
scroll to position [800, 0]
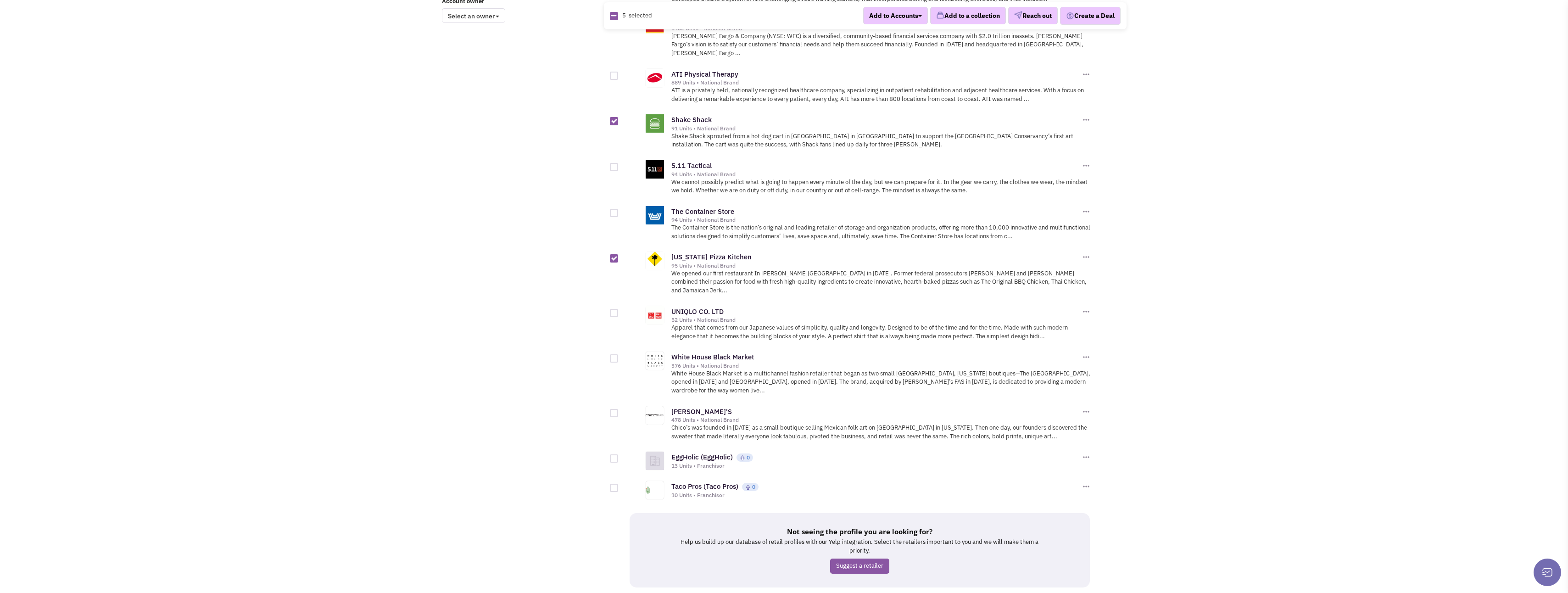
click at [614, 484] on div at bounding box center [614, 488] width 9 height 9
click at [619, 485] on input "checkbox" at bounding box center [622, 488] width 6 height 6
checkbox input "true"
click at [612, 454] on div at bounding box center [614, 459] width 9 height 9
click at [619, 456] on input "checkbox" at bounding box center [622, 459] width 6 height 6
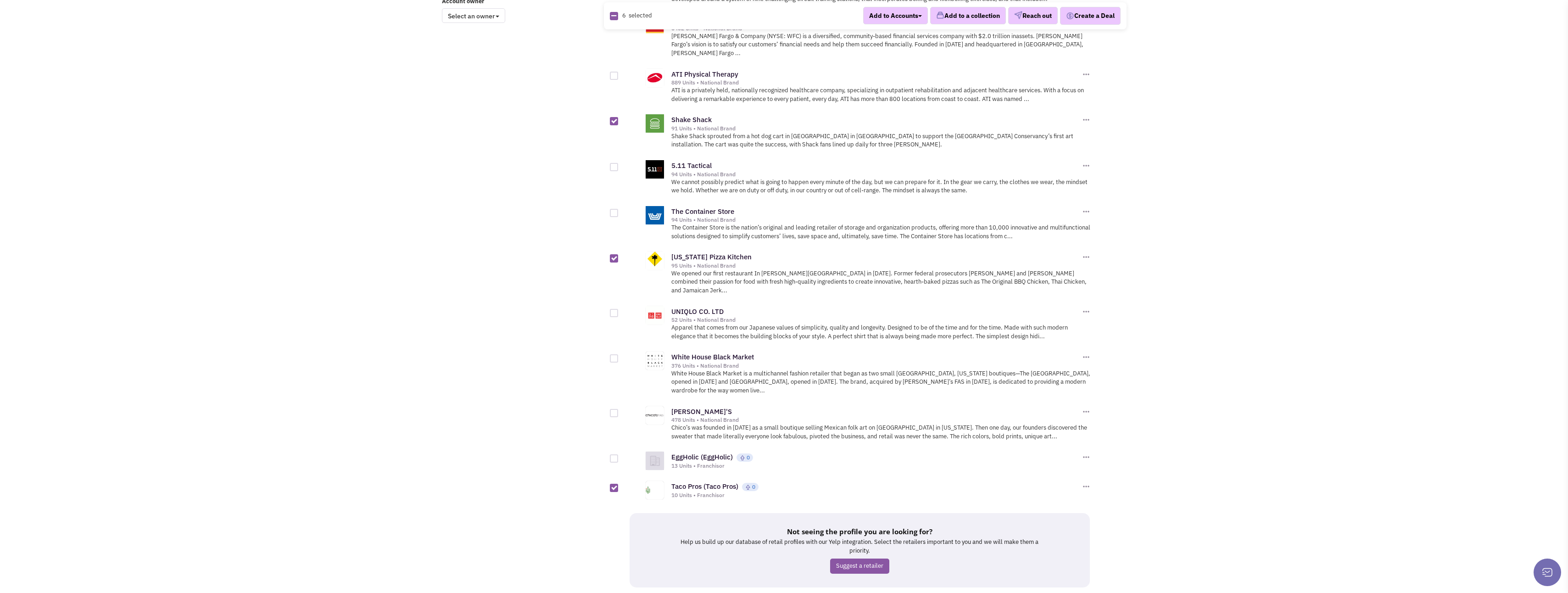
checkbox input "true"
click at [849, 592] on link "11" at bounding box center [849, 604] width 18 height 14
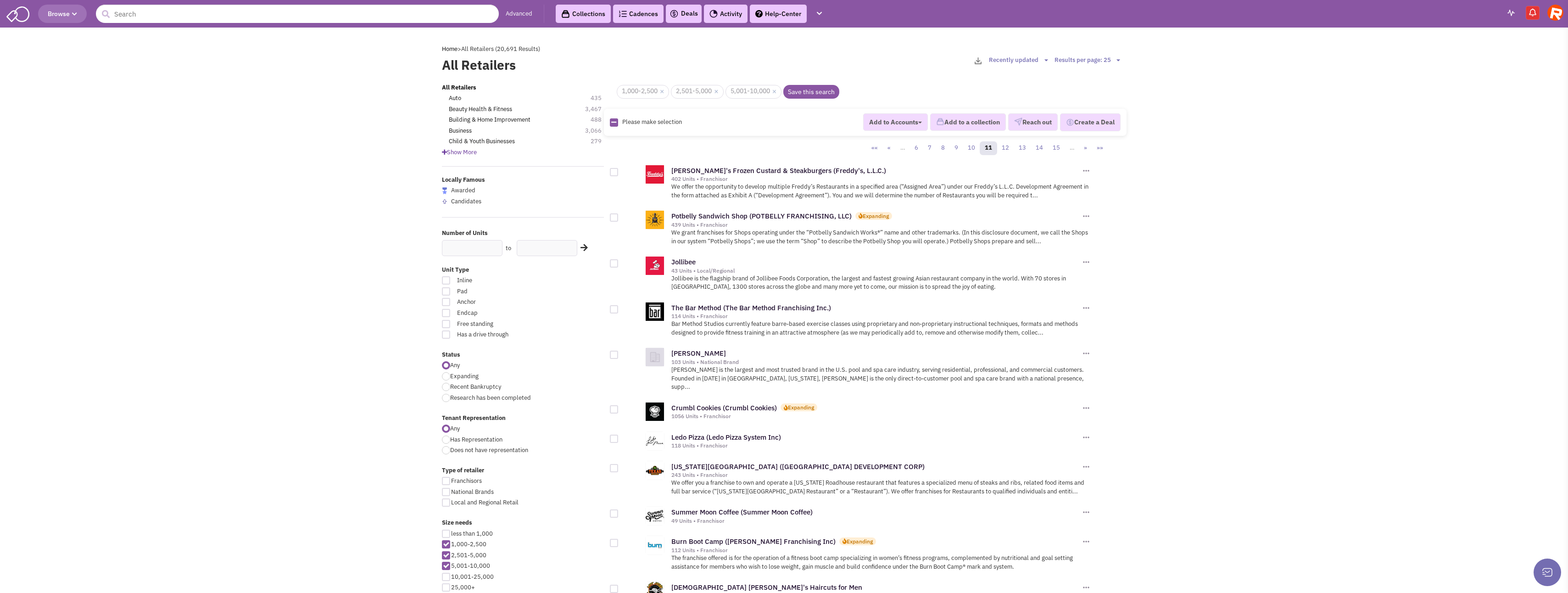
click at [616, 216] on div at bounding box center [614, 218] width 9 height 9
click at [619, 216] on input "checkbox" at bounding box center [622, 218] width 6 height 6
checkbox input "true"
click at [614, 174] on div at bounding box center [614, 172] width 9 height 9
click at [619, 174] on input "checkbox" at bounding box center [622, 173] width 6 height 6
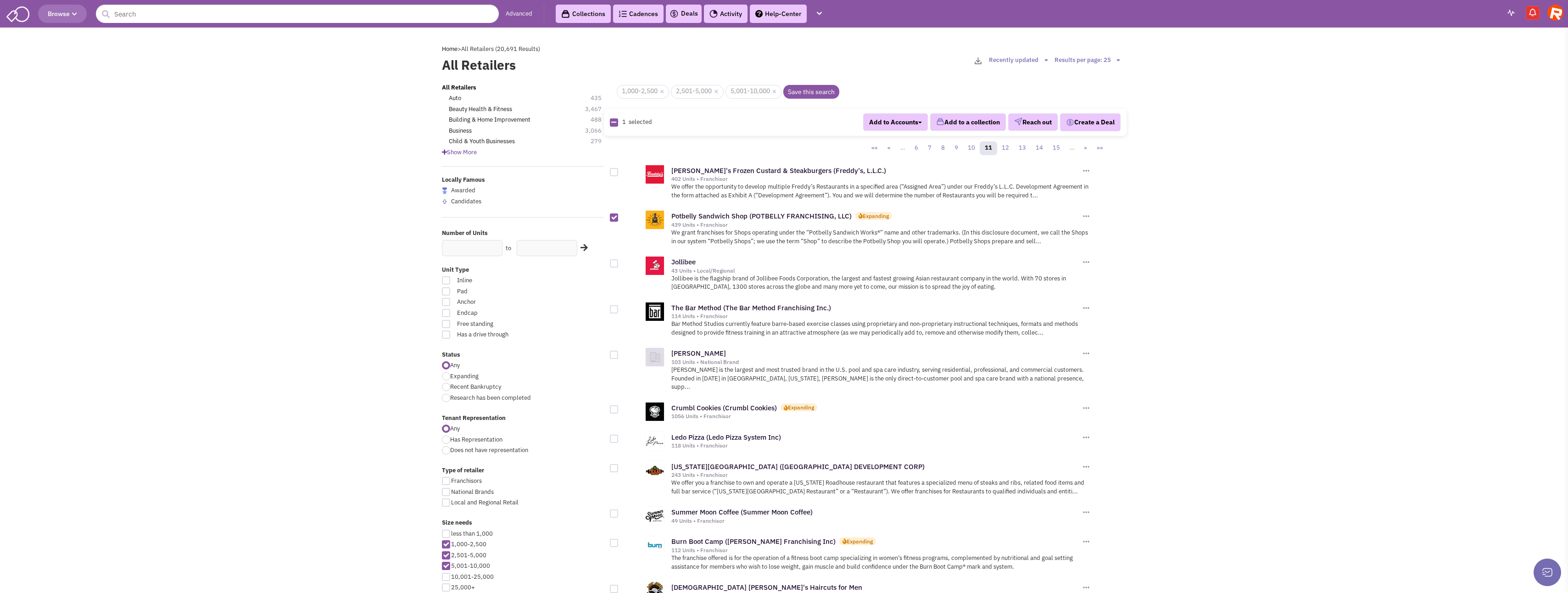
checkbox input "true"
click at [614, 262] on div at bounding box center [614, 263] width 9 height 9
click at [619, 262] on input "checkbox" at bounding box center [622, 264] width 6 height 6
checkbox input "true"
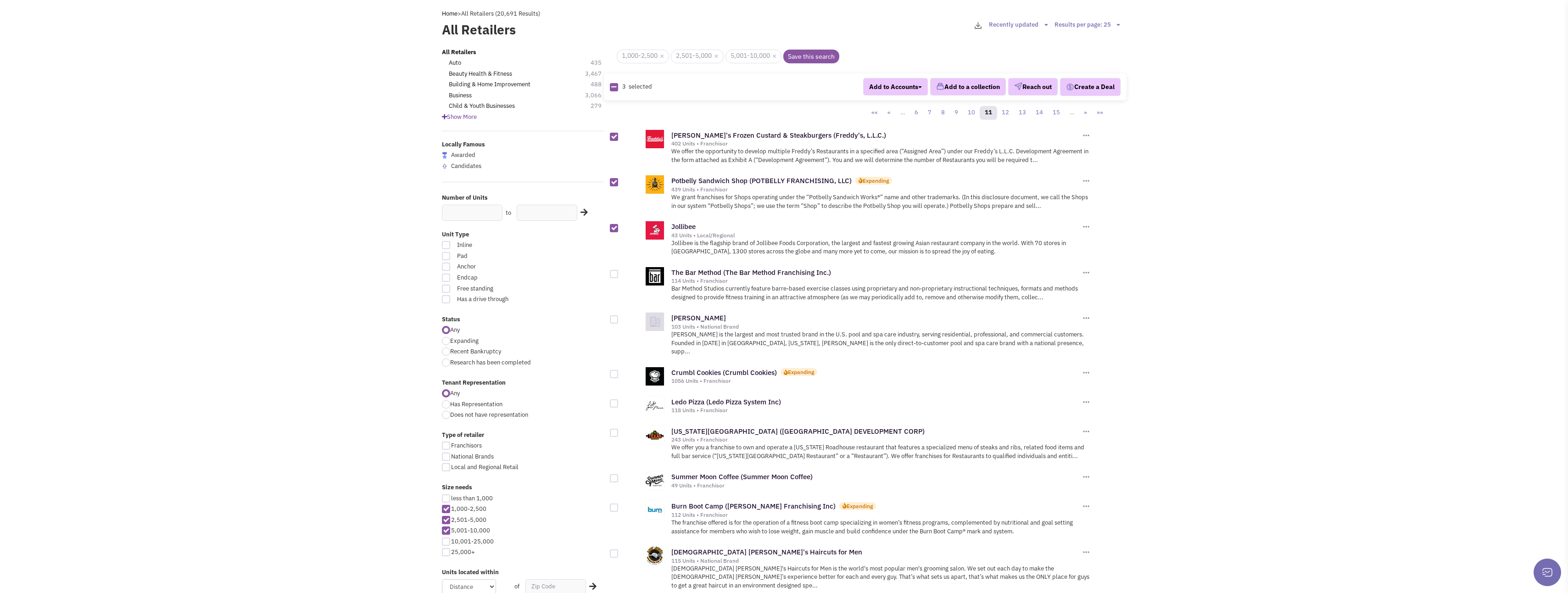
scroll to position [46, 0]
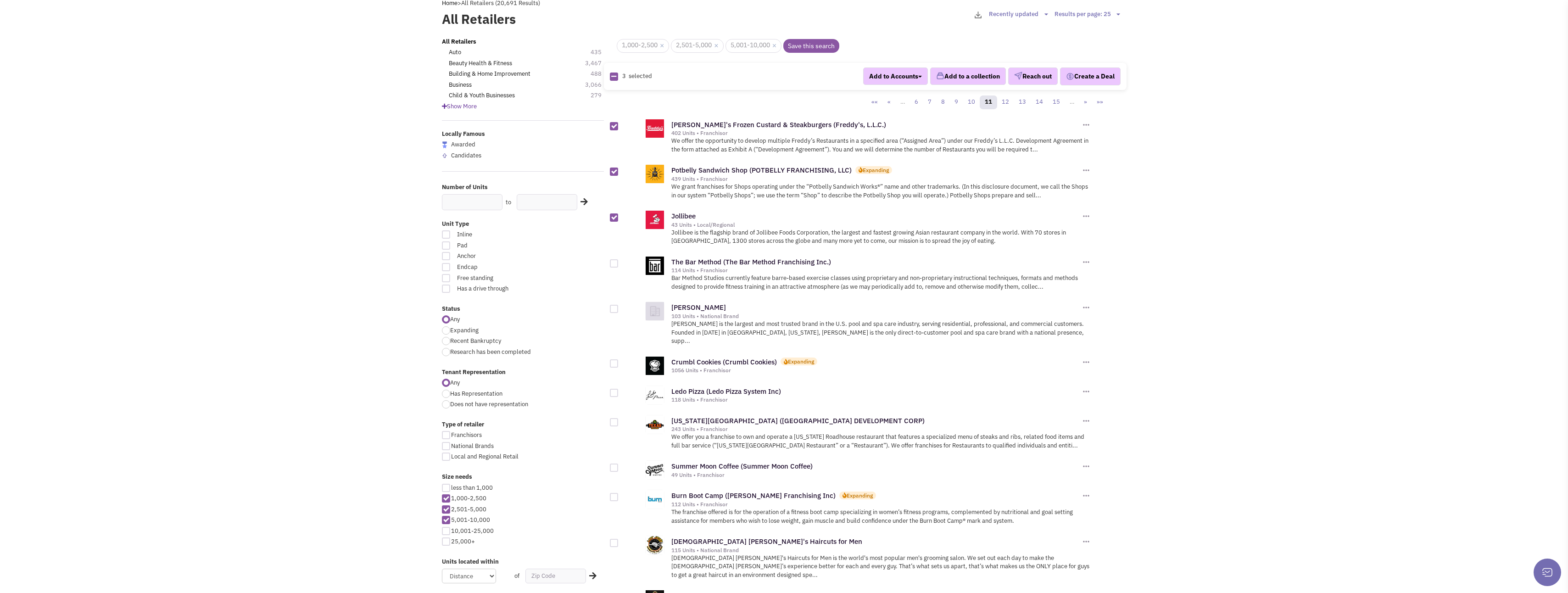
click at [616, 264] on div at bounding box center [614, 263] width 9 height 9
click at [619, 264] on input "checkbox" at bounding box center [622, 264] width 6 height 6
checkbox input "true"
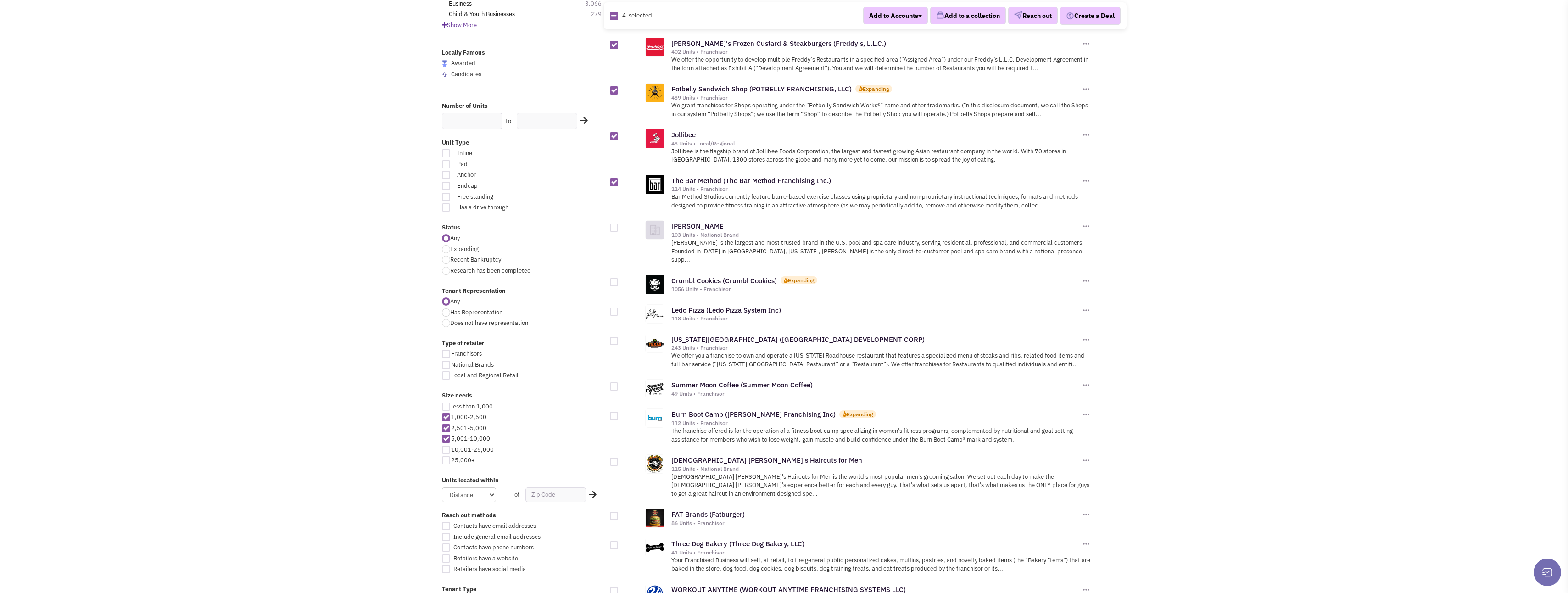
scroll to position [183, 0]
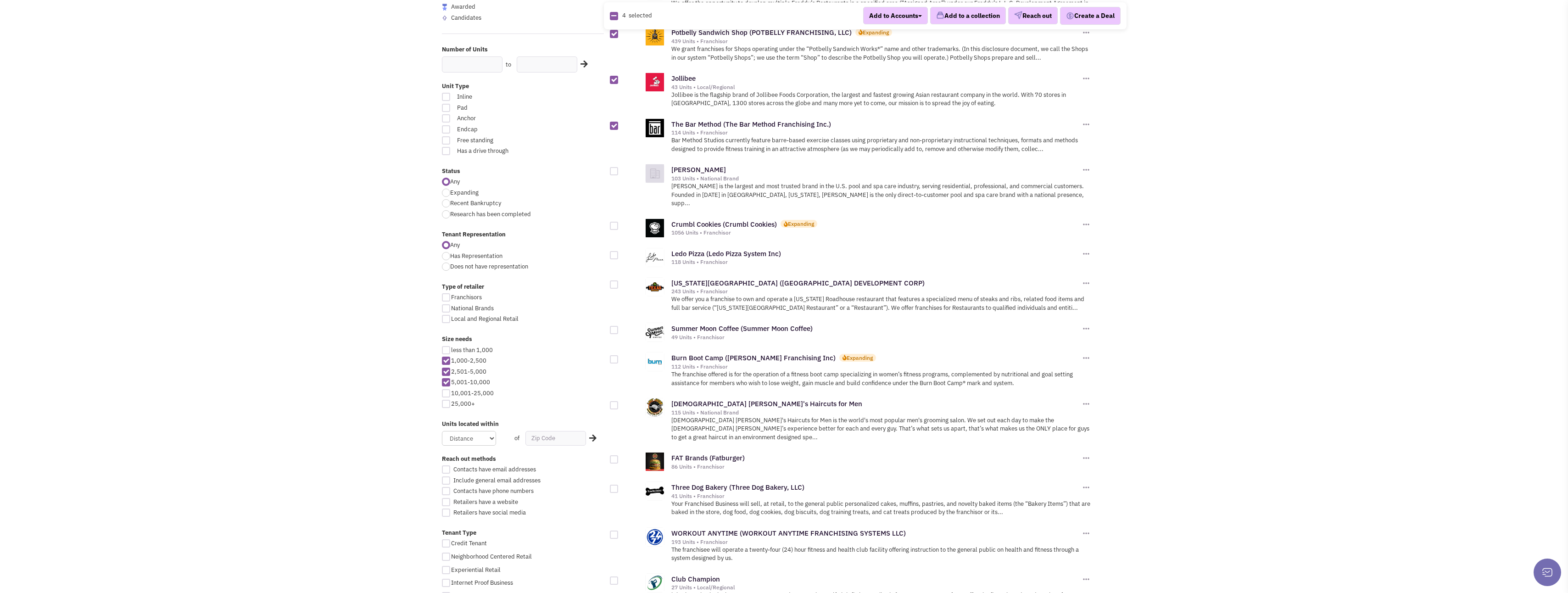
click at [614, 222] on div at bounding box center [614, 226] width 9 height 9
click at [619, 224] on input "checkbox" at bounding box center [622, 227] width 6 height 6
checkbox input "true"
click at [616, 251] on div at bounding box center [614, 256] width 9 height 9
click at [619, 253] on input "checkbox" at bounding box center [622, 256] width 6 height 6
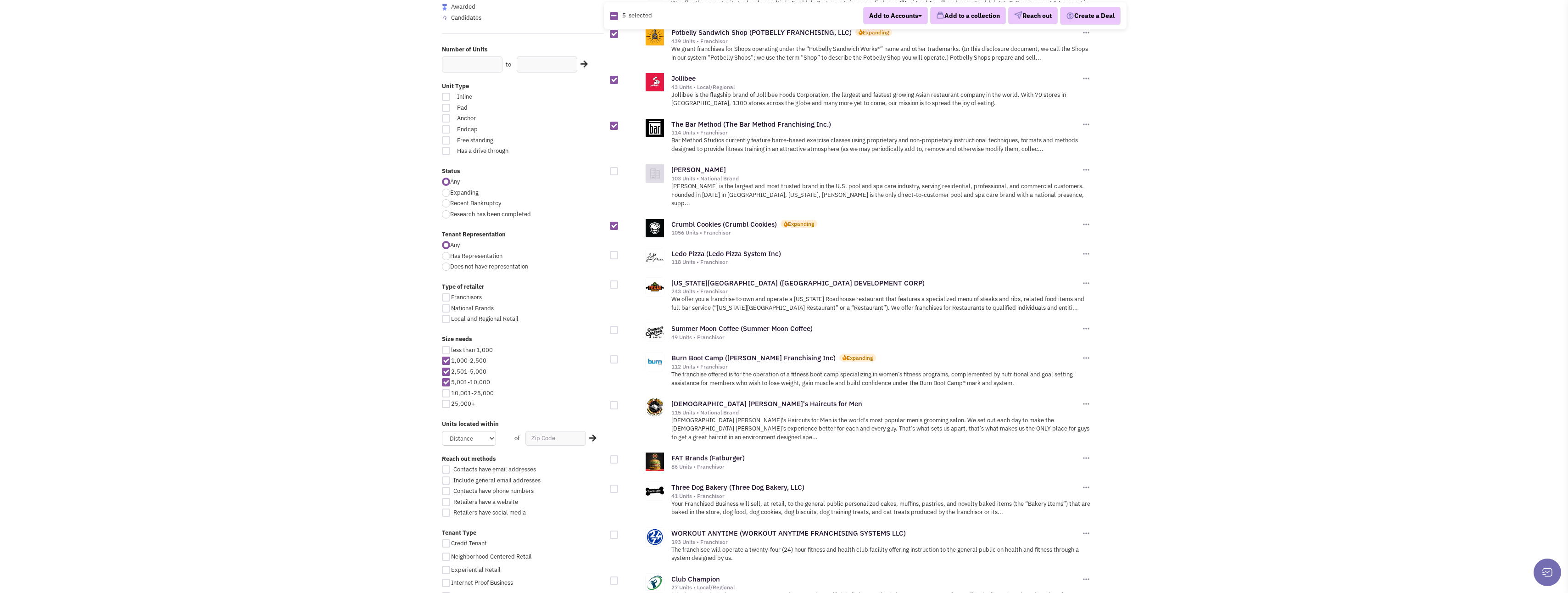
checkbox input "true"
click at [615, 281] on div at bounding box center [614, 285] width 9 height 9
click at [619, 282] on input "checkbox" at bounding box center [622, 285] width 6 height 6
checkbox input "true"
click at [616, 355] on div at bounding box center [614, 359] width 9 height 9
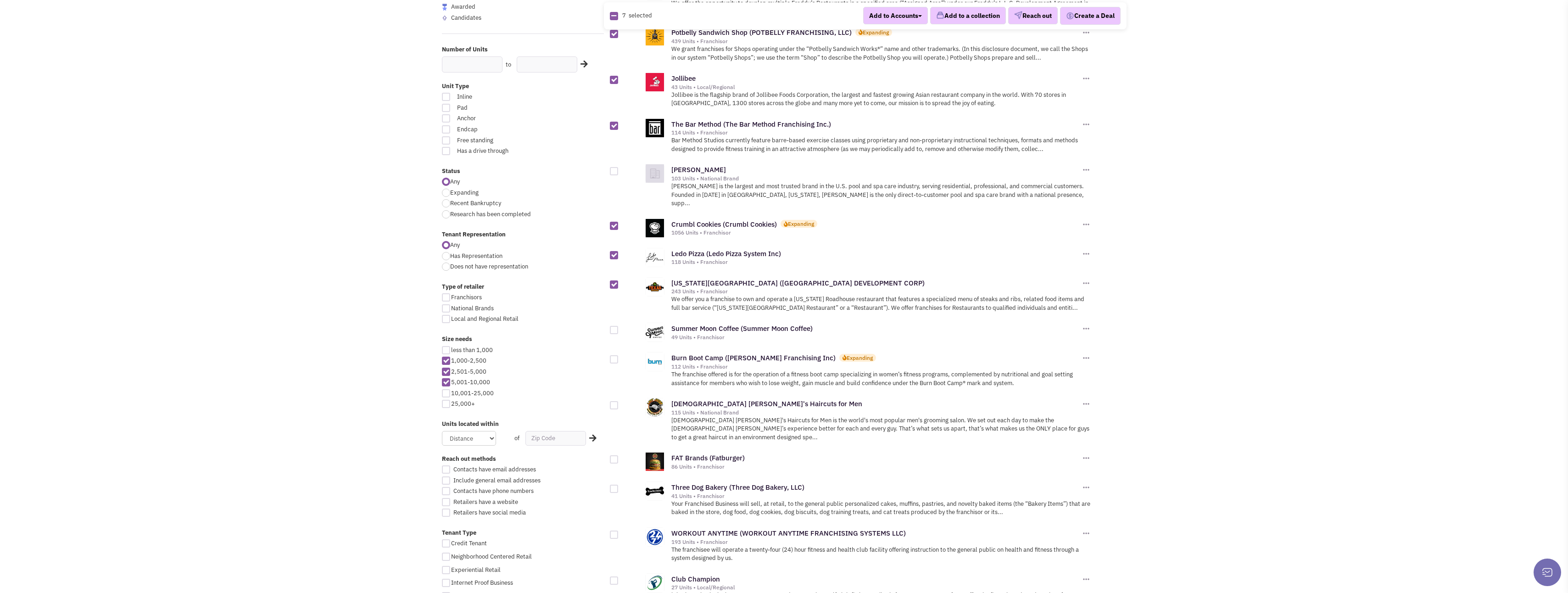
click at [619, 357] on input "checkbox" at bounding box center [622, 360] width 6 height 6
checkbox input "true"
click at [616, 326] on div at bounding box center [614, 330] width 9 height 9
click at [619, 328] on input "checkbox" at bounding box center [622, 331] width 6 height 6
checkbox input "true"
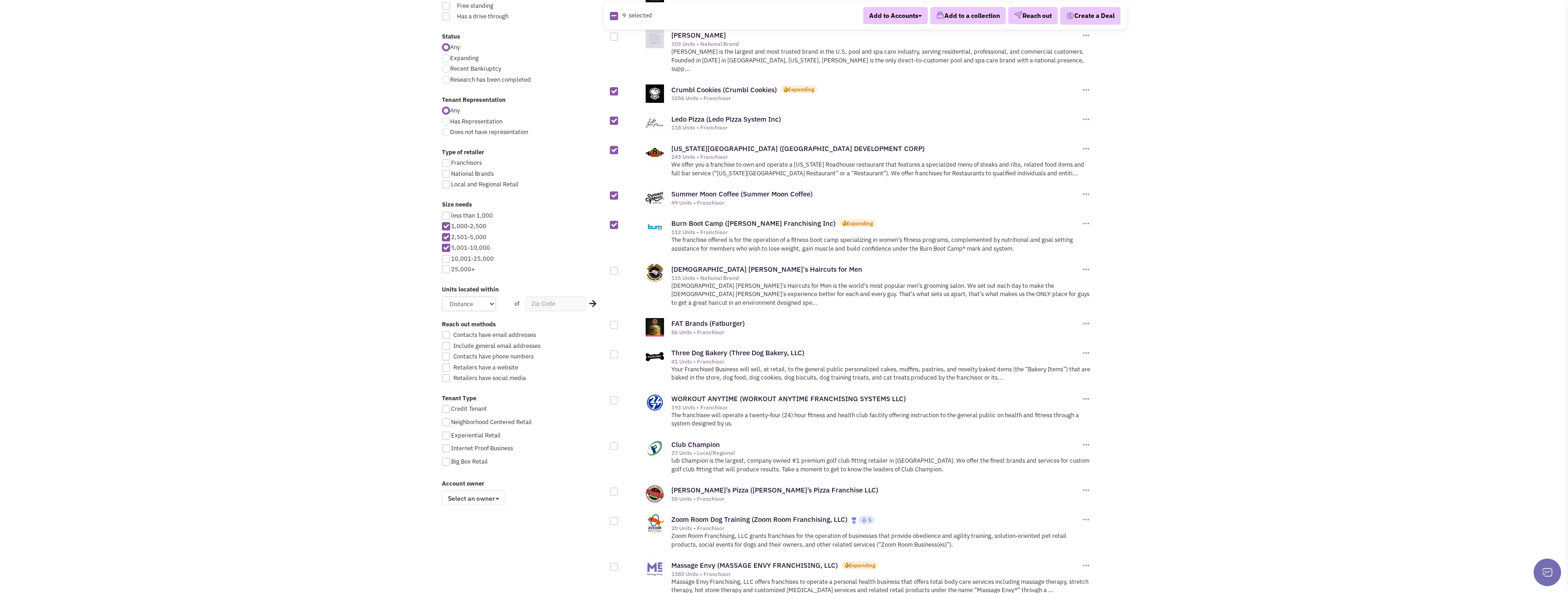
scroll to position [321, 0]
click at [612, 317] on div at bounding box center [614, 322] width 9 height 9
click at [619, 319] on input "checkbox" at bounding box center [622, 322] width 6 height 6
checkbox input "true"
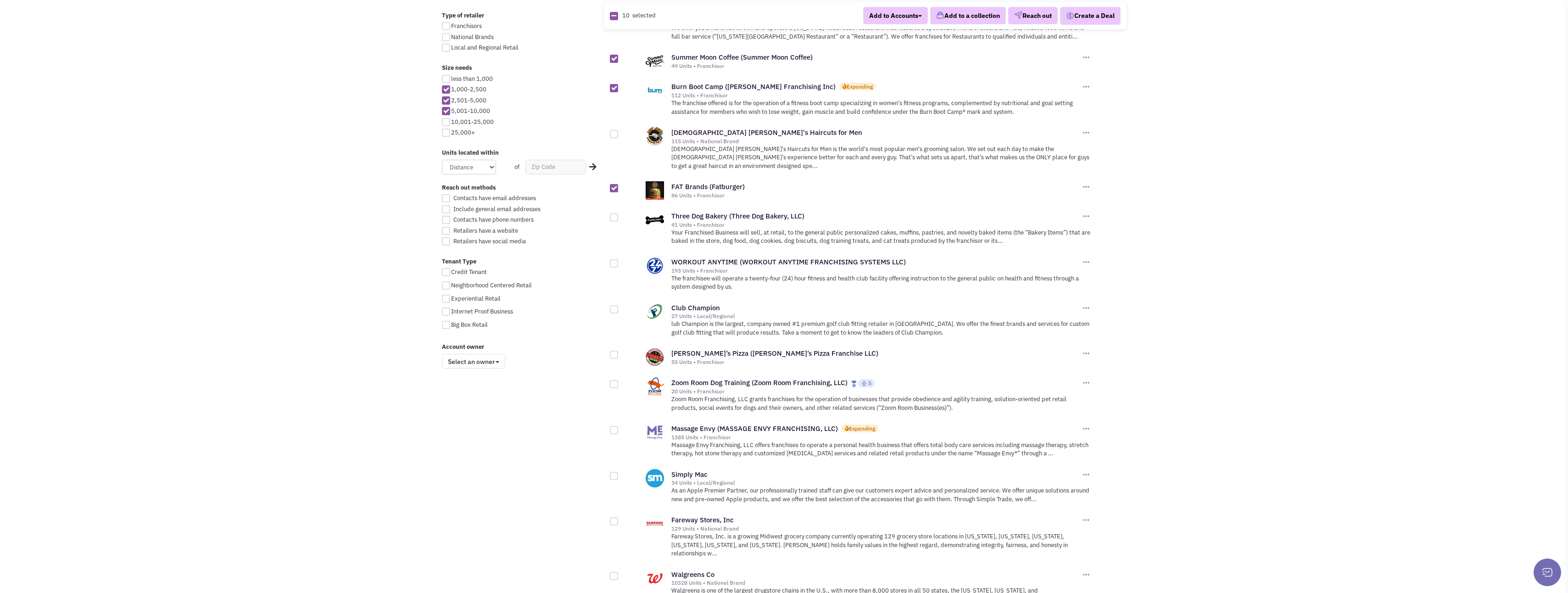
scroll to position [459, 0]
click at [612, 255] on div at bounding box center [614, 259] width 9 height 9
click at [619, 257] on input "checkbox" at bounding box center [622, 260] width 6 height 6
checkbox input "true"
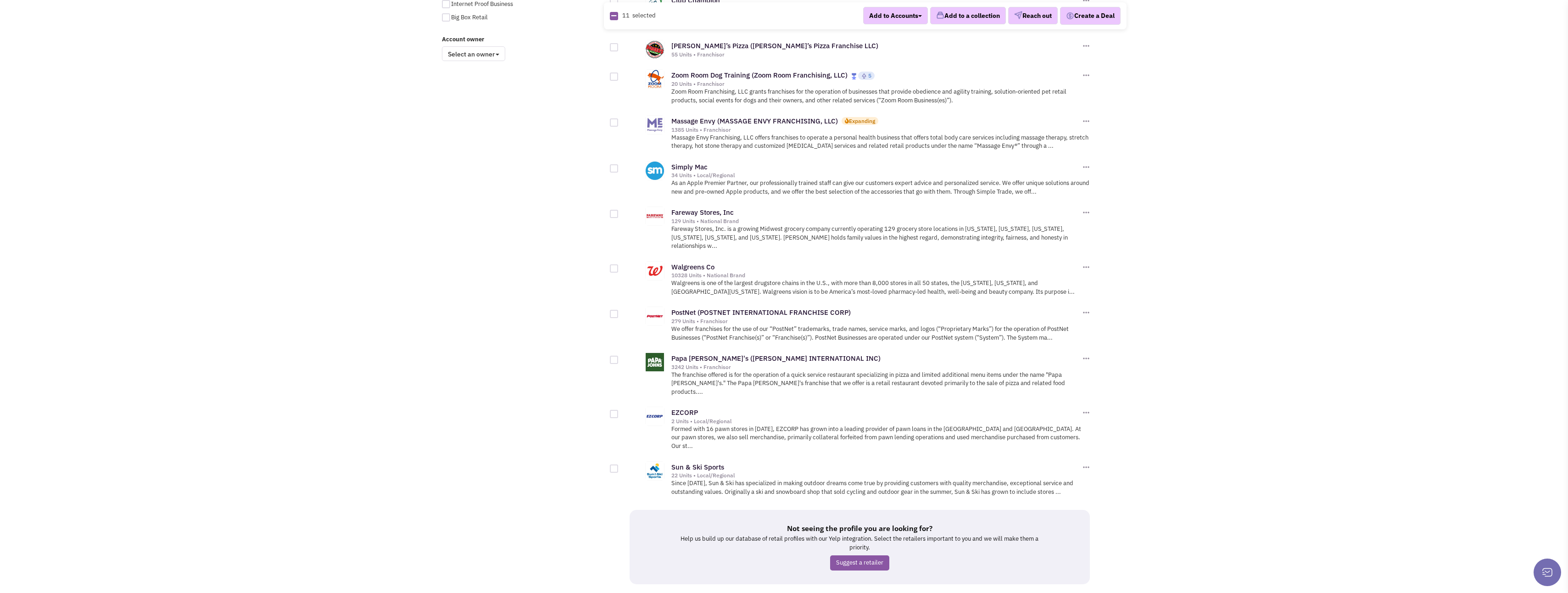
scroll to position [776, 0]
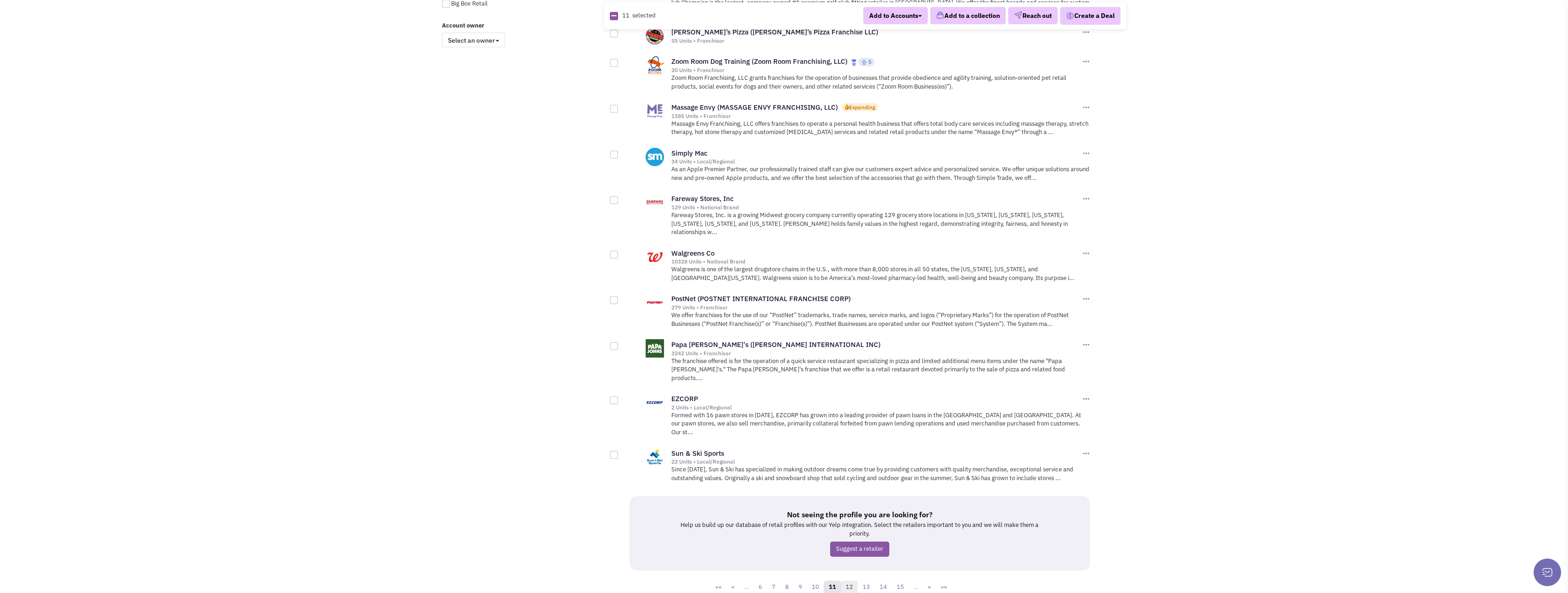
click at [855, 580] on link "12" at bounding box center [849, 587] width 18 height 14
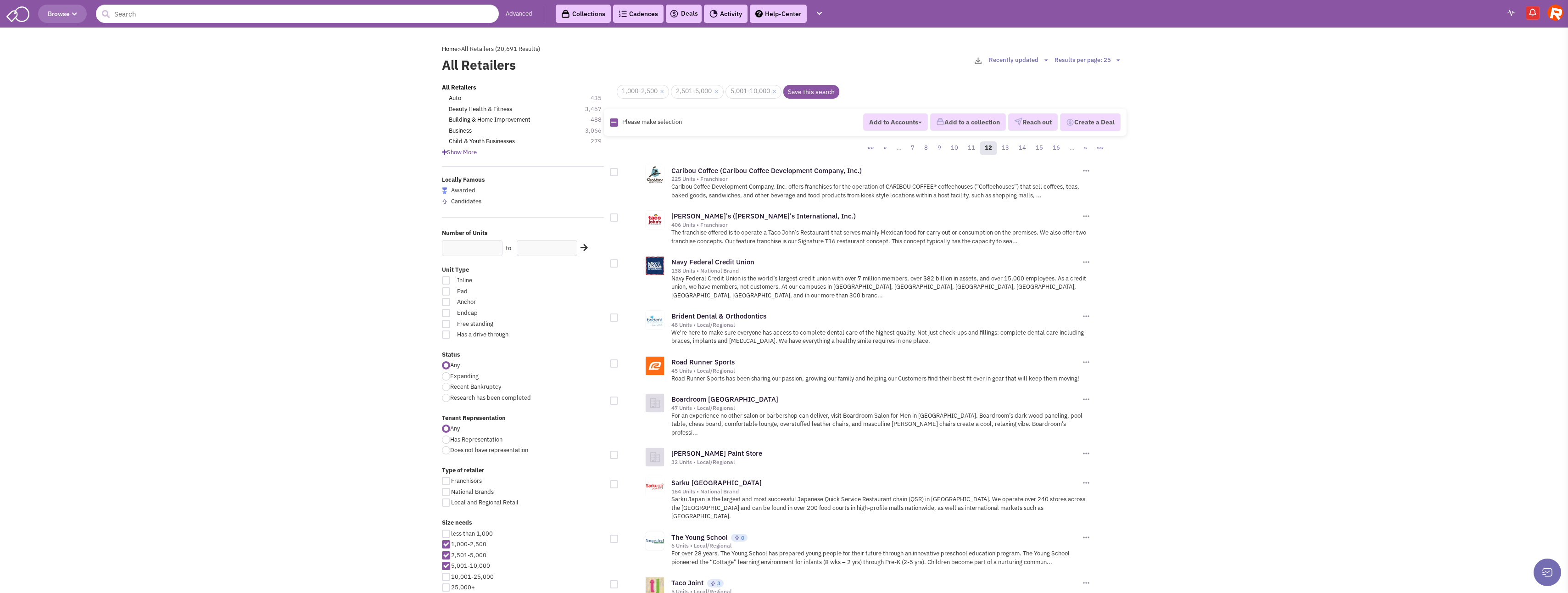
click at [616, 173] on div at bounding box center [614, 172] width 9 height 9
click at [619, 173] on input "checkbox" at bounding box center [622, 173] width 6 height 6
checkbox input "true"
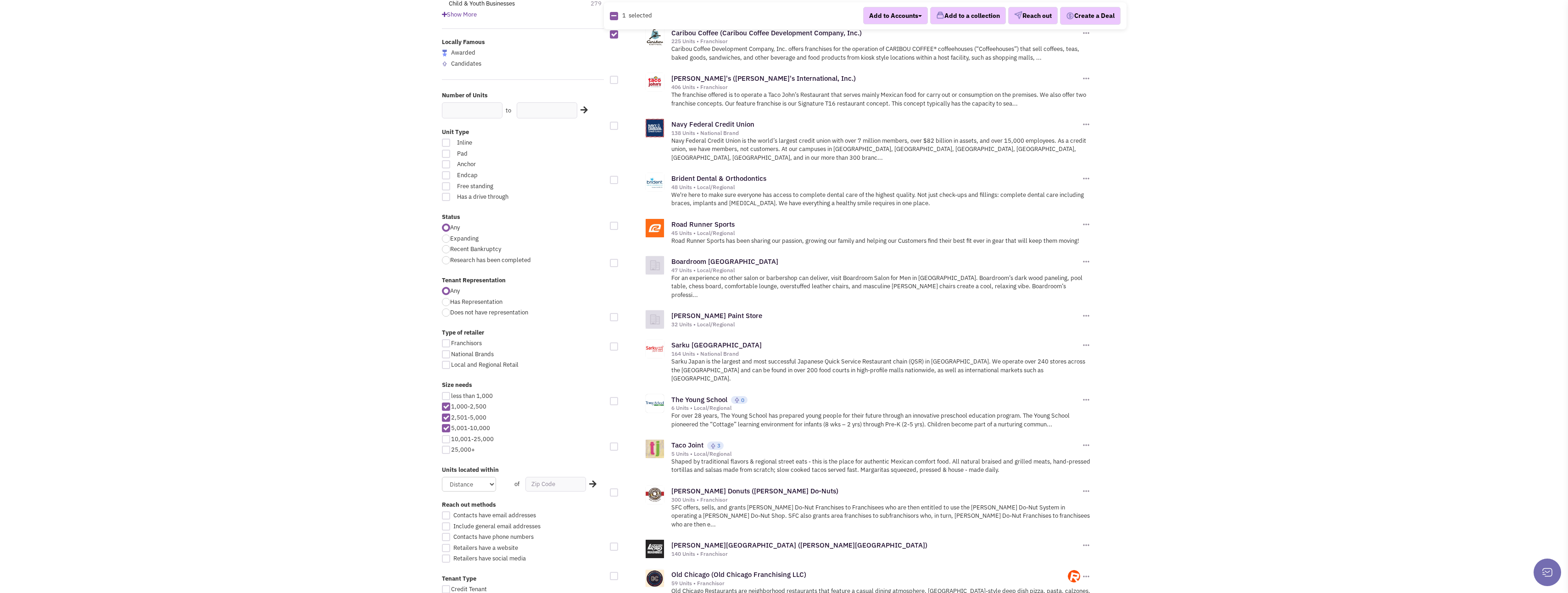
scroll to position [183, 0]
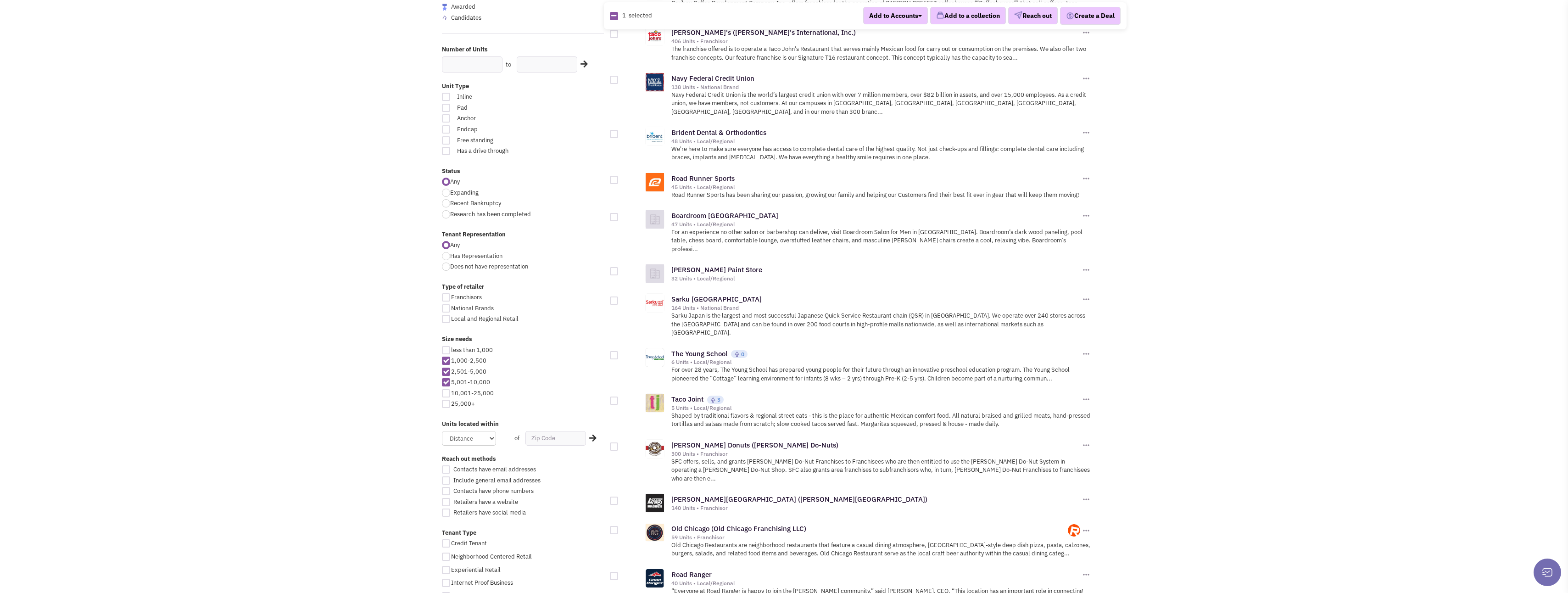
click at [613, 296] on div at bounding box center [614, 301] width 9 height 9
click at [619, 298] on input "checkbox" at bounding box center [622, 301] width 6 height 6
checkbox input "true"
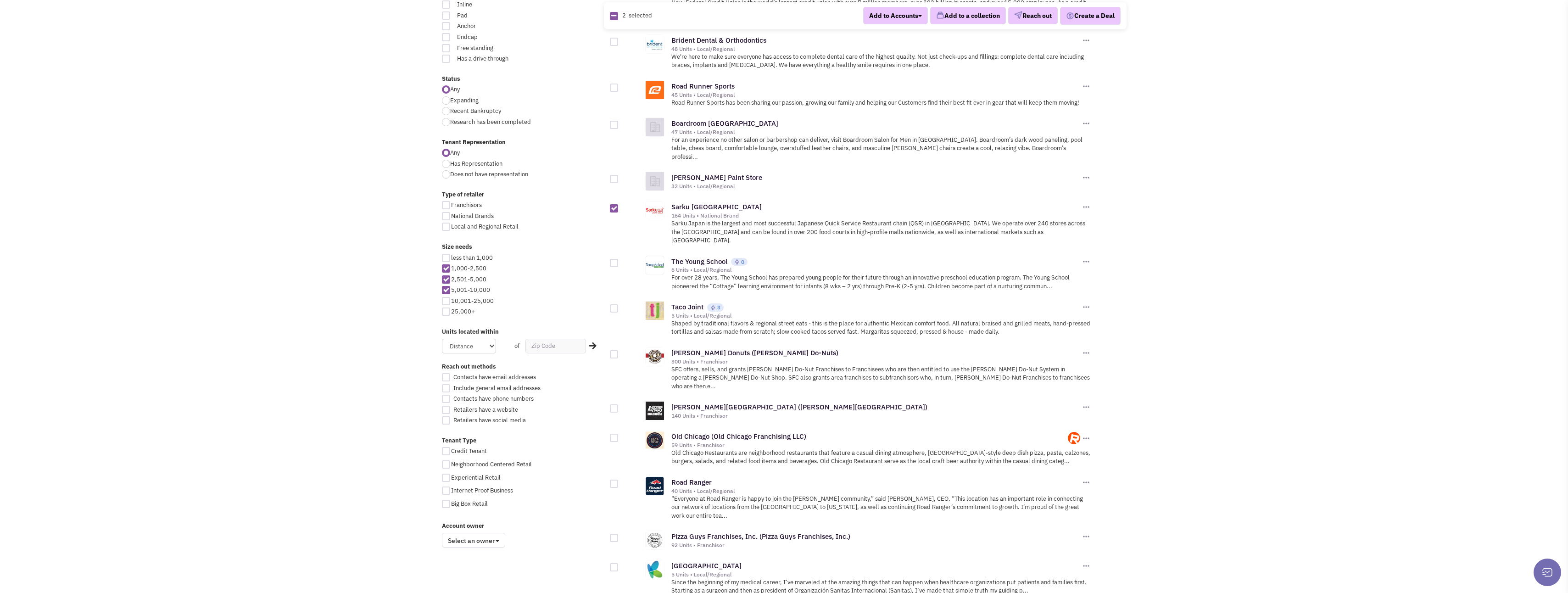
scroll to position [321, 0]
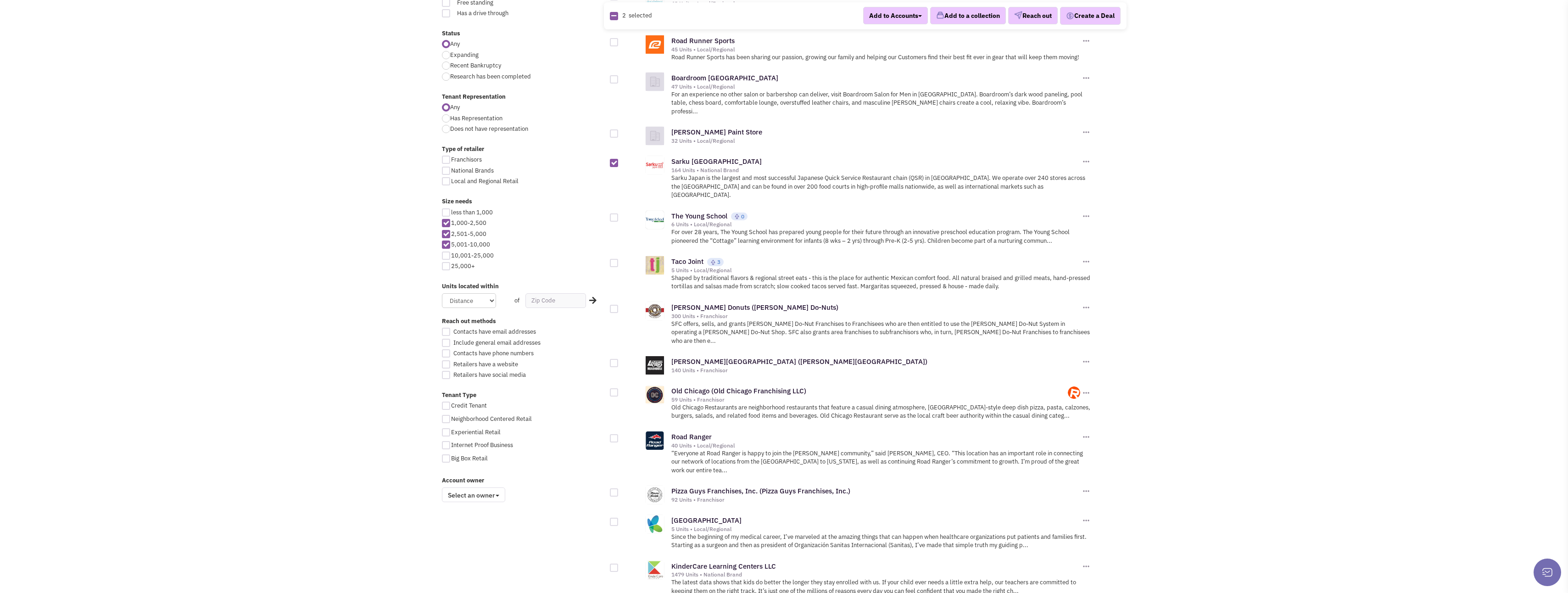
click at [617, 259] on div at bounding box center [614, 263] width 9 height 9
click at [619, 260] on input "checkbox" at bounding box center [622, 263] width 6 height 6
checkbox input "true"
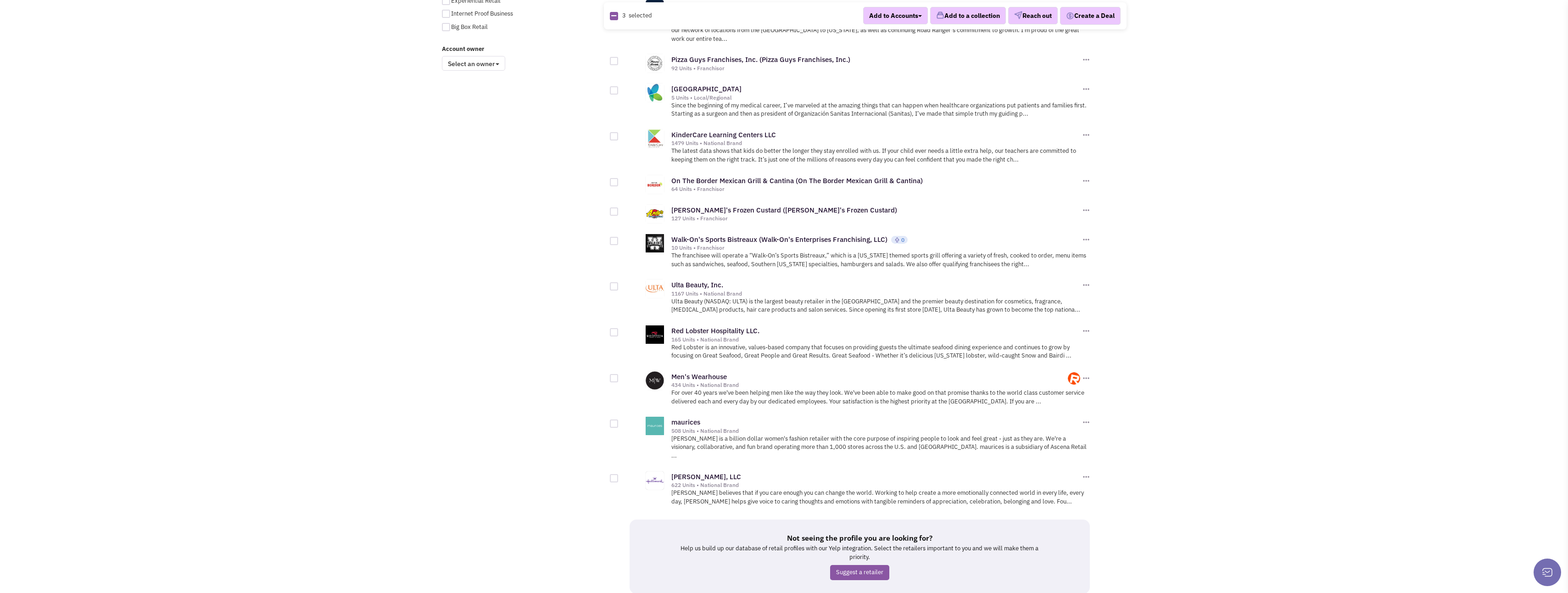
scroll to position [767, 0]
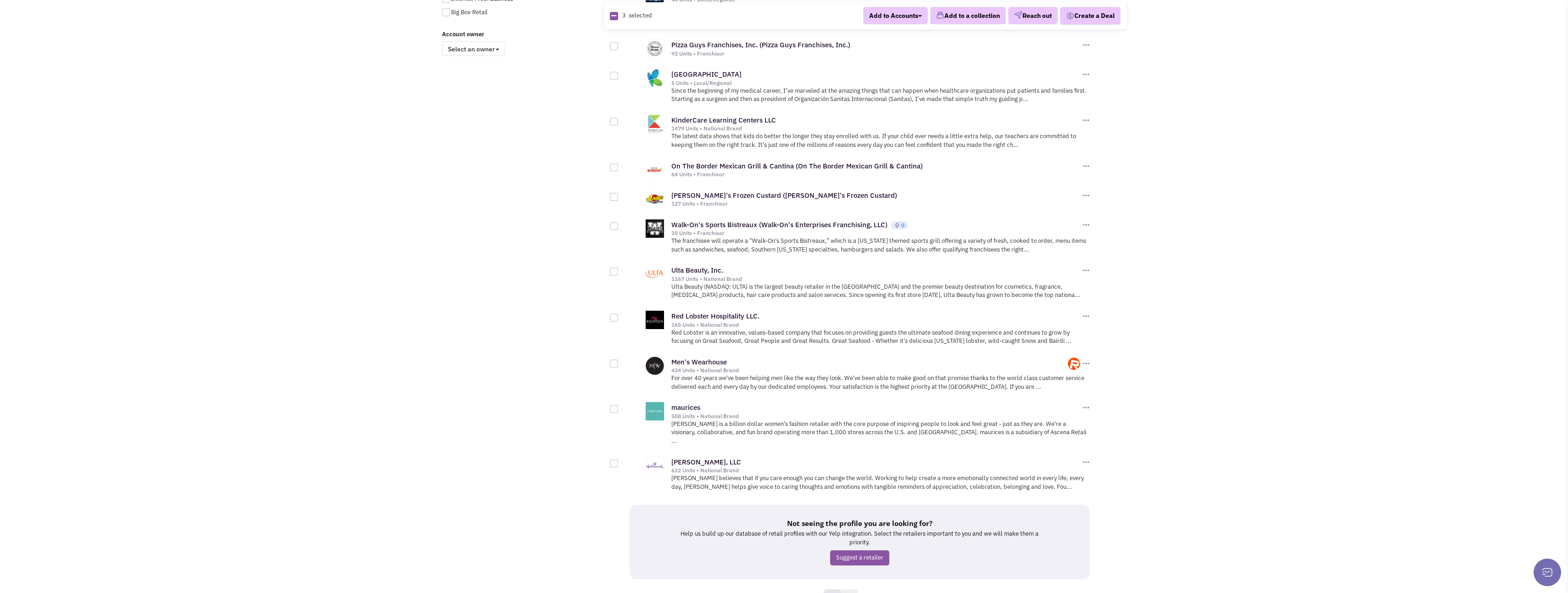
click at [851, 589] on link "13" at bounding box center [849, 596] width 18 height 14
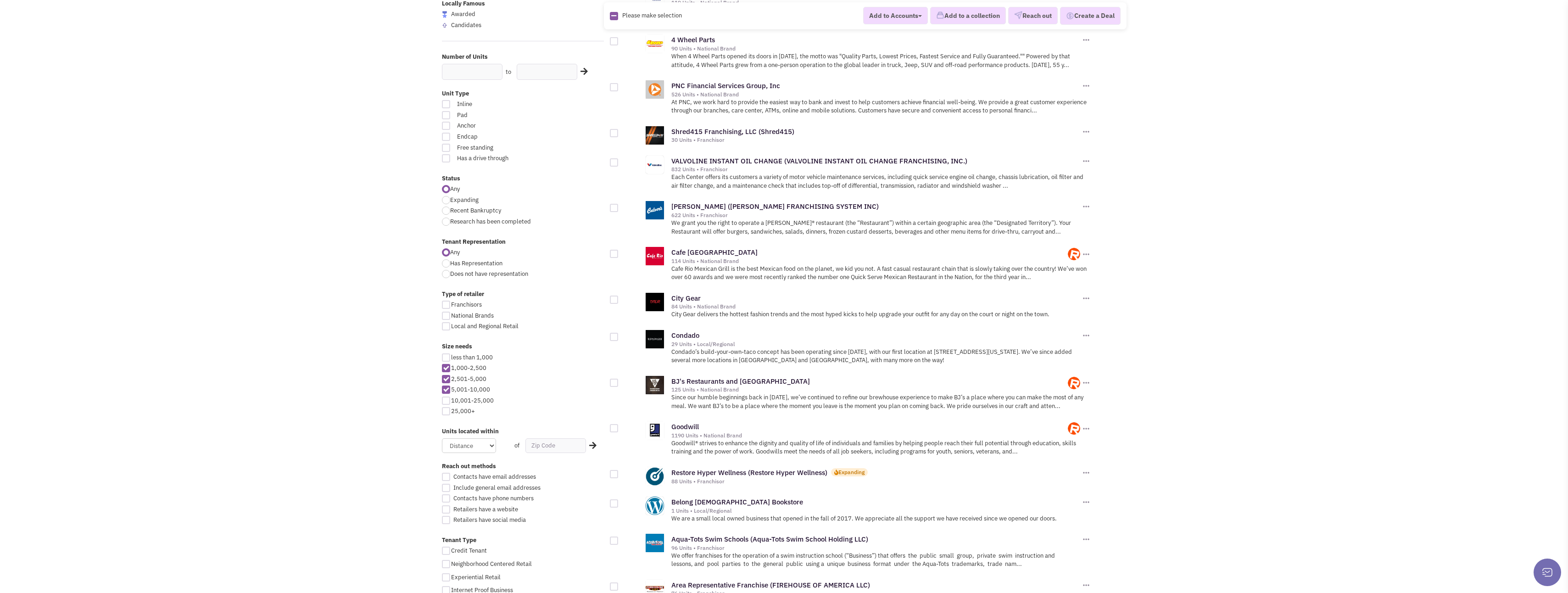
scroll to position [183, 0]
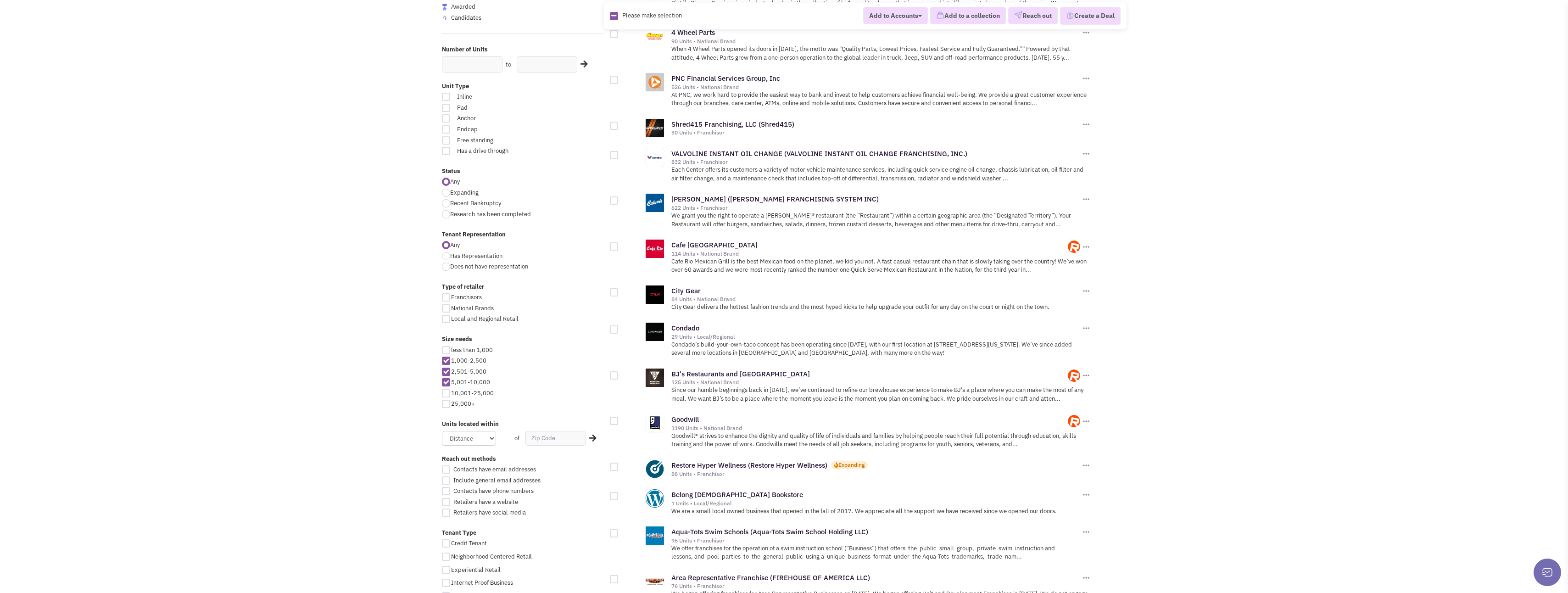
click at [613, 198] on div at bounding box center [614, 201] width 9 height 9
click at [619, 198] on input "checkbox" at bounding box center [622, 201] width 6 height 6
checkbox input "true"
click at [611, 246] on div at bounding box center [614, 246] width 9 height 9
click at [619, 246] on input "checkbox" at bounding box center [622, 247] width 6 height 6
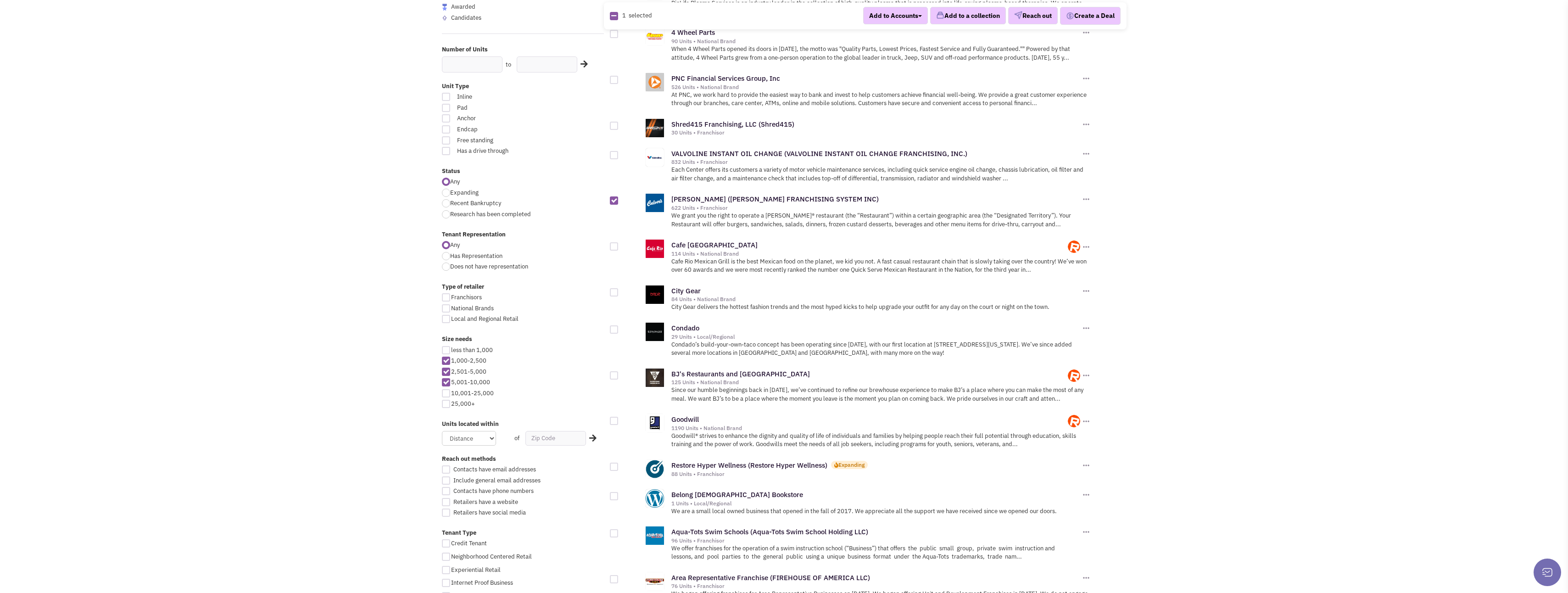
checkbox input "true"
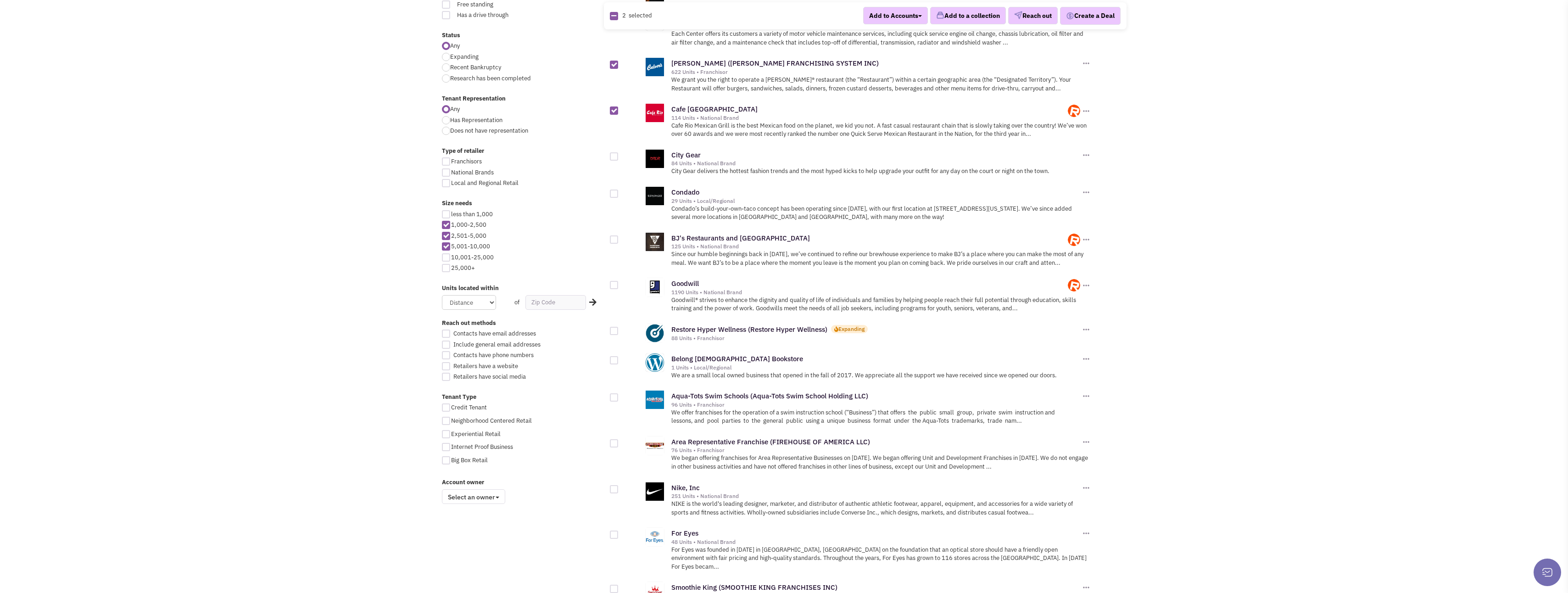
scroll to position [321, 0]
click at [615, 237] on div at bounding box center [614, 238] width 9 height 9
click at [619, 237] on input "checkbox" at bounding box center [622, 238] width 6 height 6
checkbox input "true"
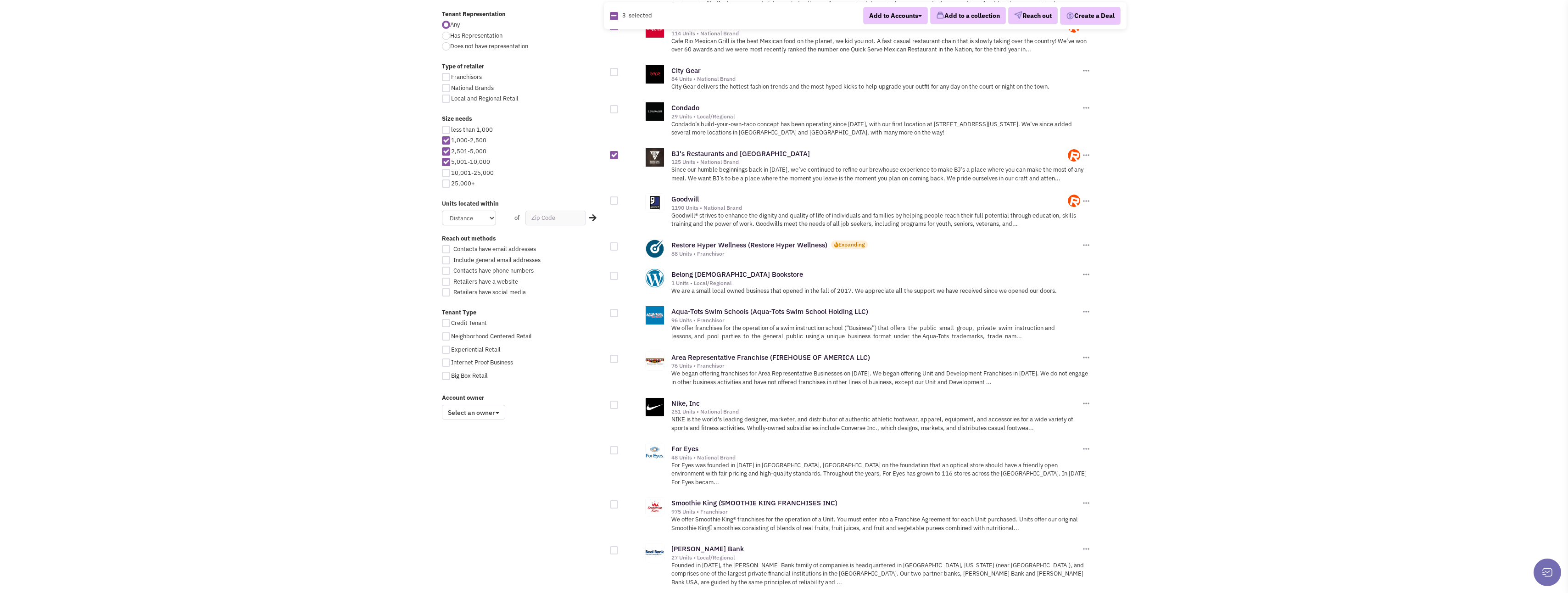
scroll to position [413, 0]
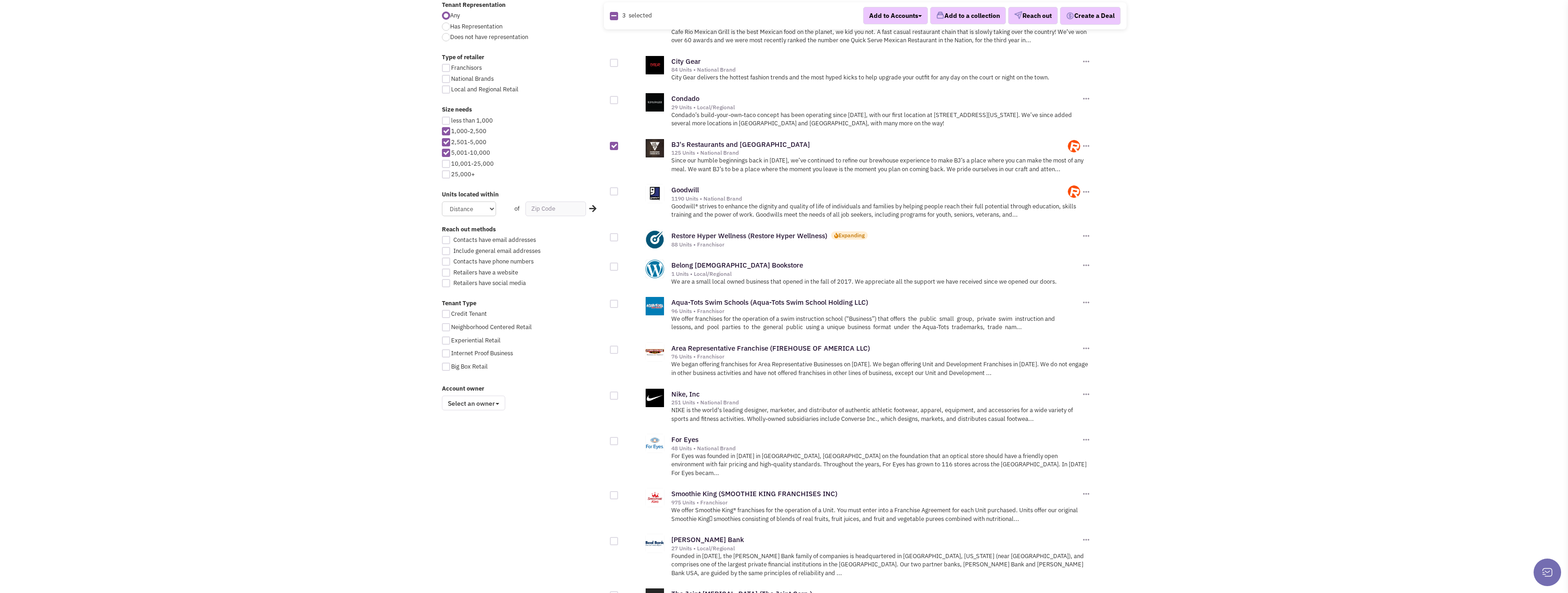
click at [614, 238] on div at bounding box center [614, 237] width 9 height 9
click at [619, 238] on input "checkbox" at bounding box center [622, 238] width 6 height 6
checkbox input "true"
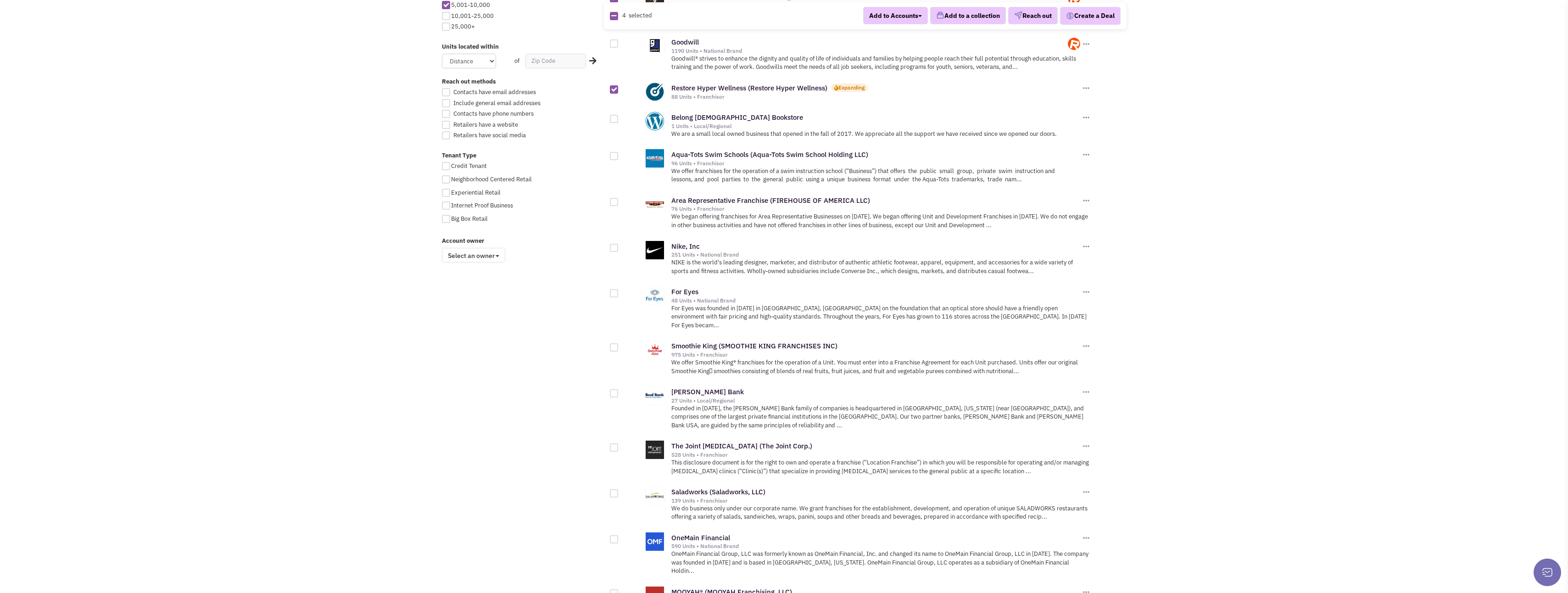
scroll to position [597, 0]
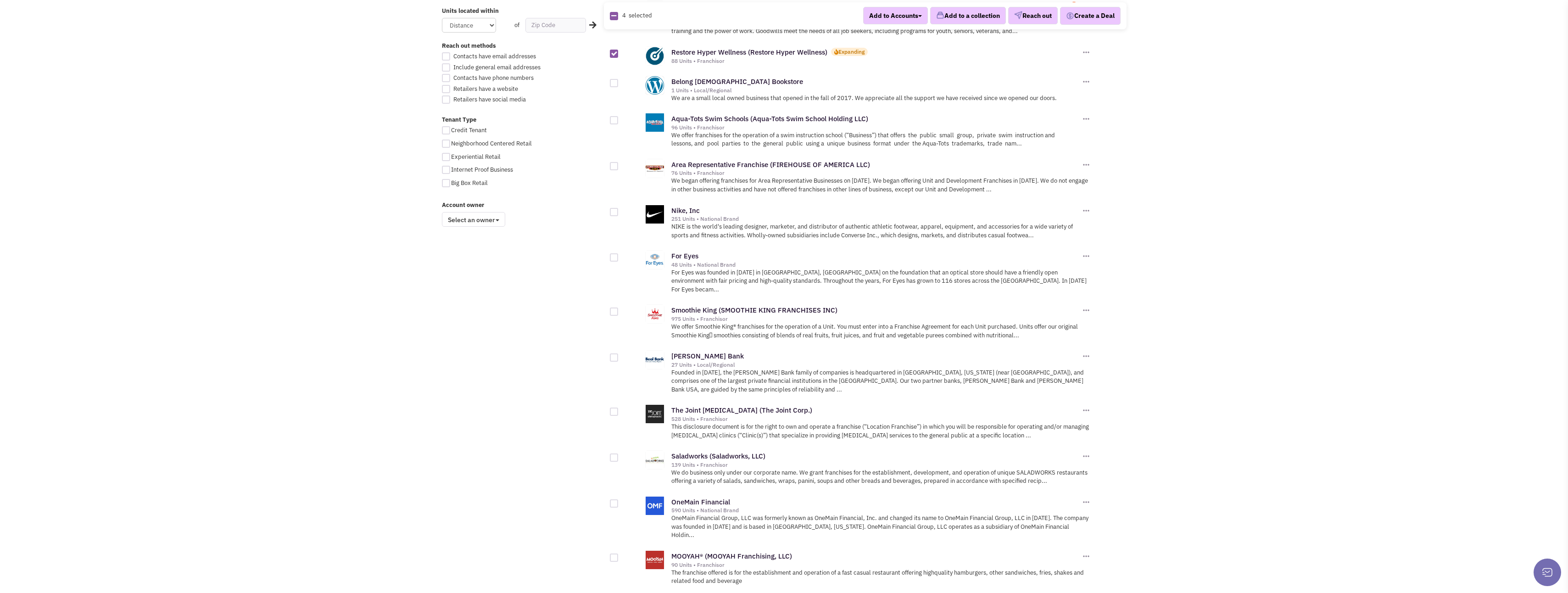
click at [612, 308] on div at bounding box center [614, 312] width 9 height 9
click at [619, 309] on input "checkbox" at bounding box center [622, 312] width 6 height 6
checkbox input "true"
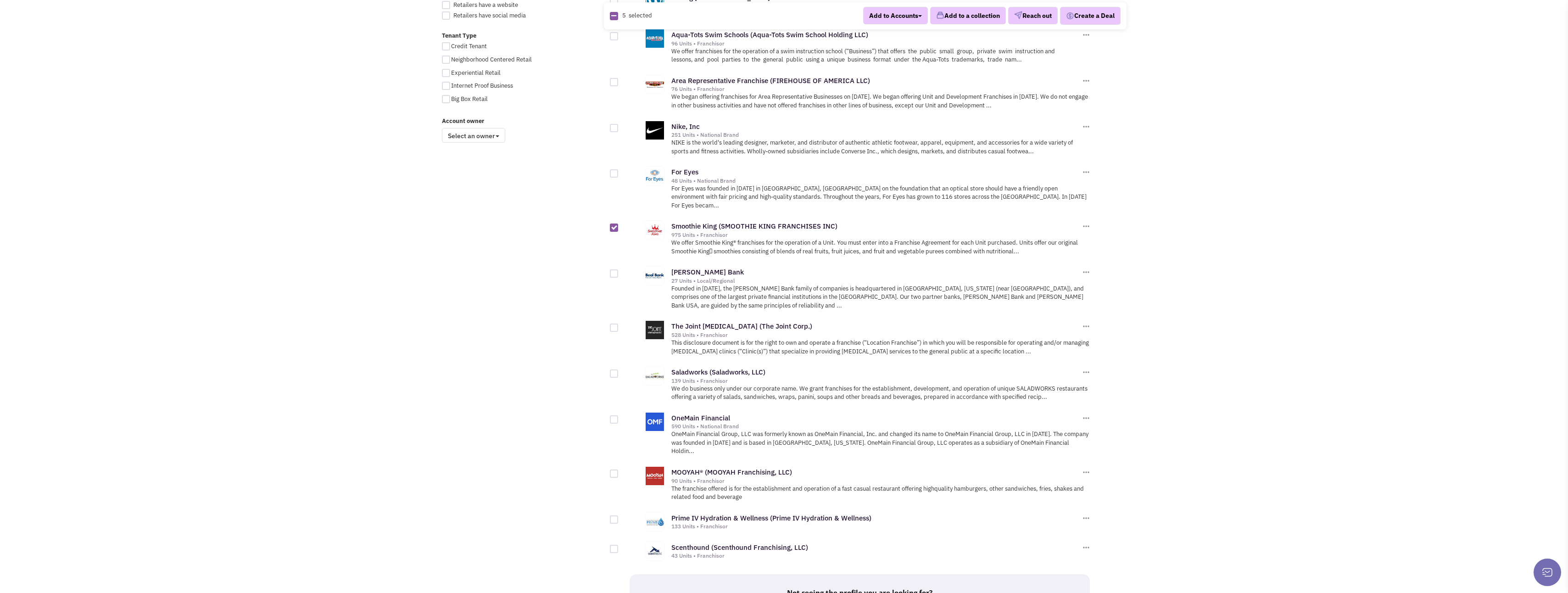
scroll to position [688, 0]
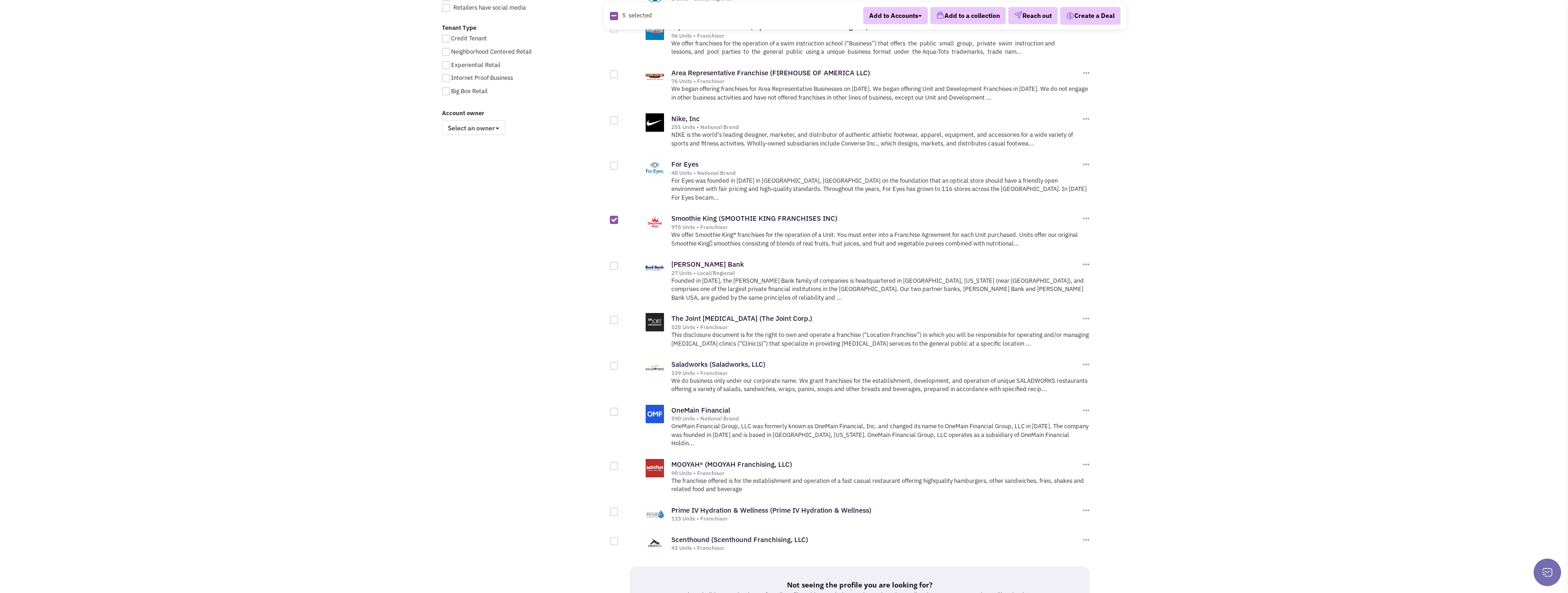
click at [614, 361] on div at bounding box center [614, 366] width 9 height 9
click at [619, 363] on input "checkbox" at bounding box center [622, 366] width 6 height 6
checkbox input "true"
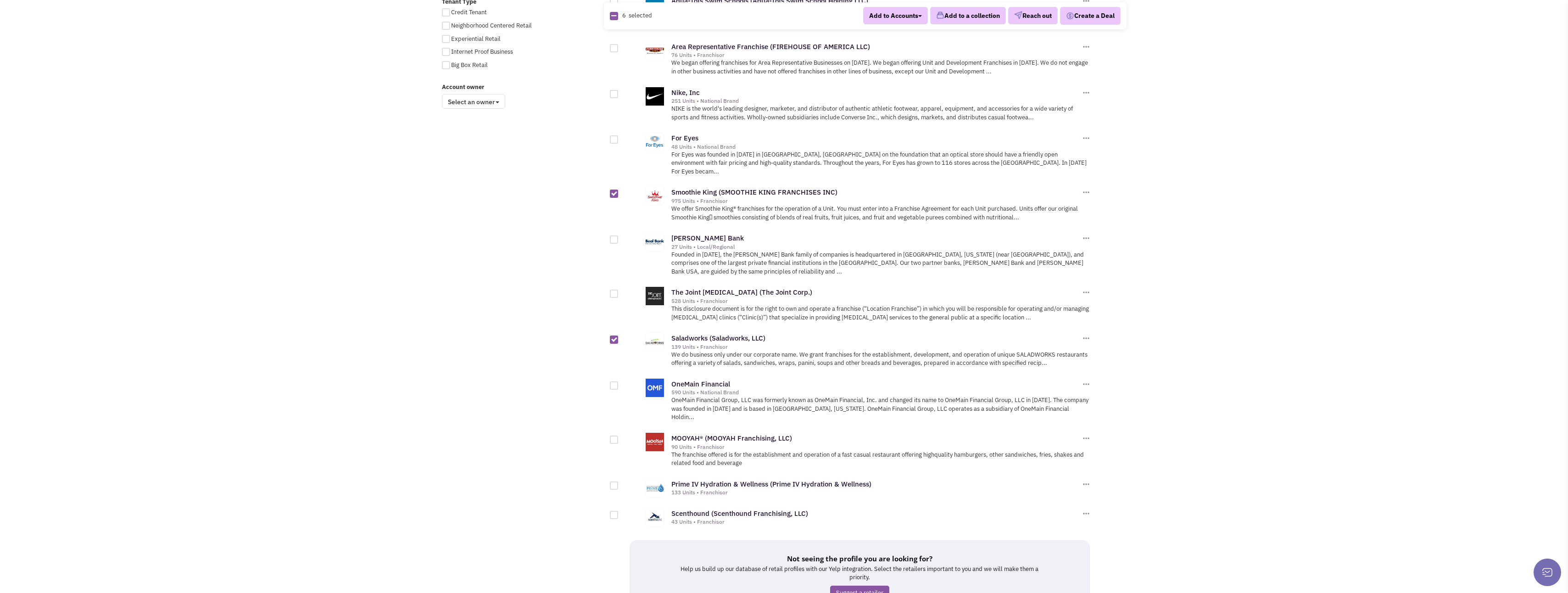
scroll to position [775, 0]
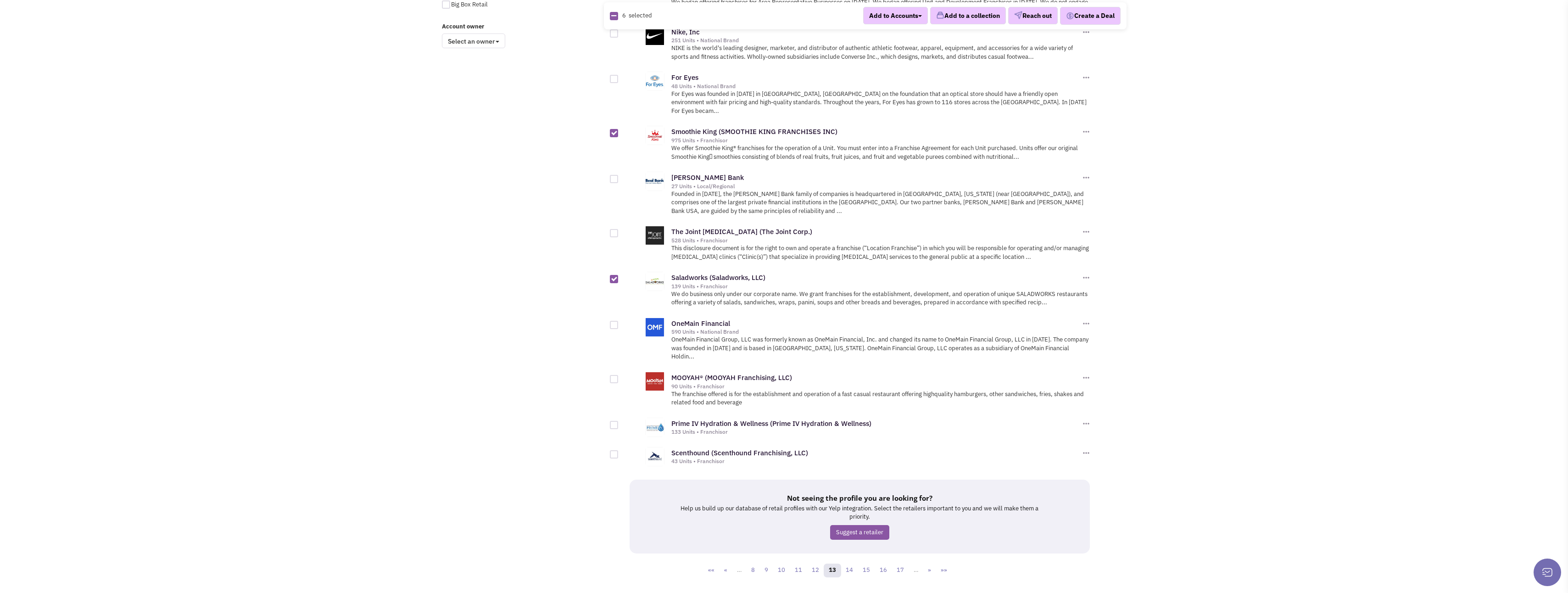
click at [614, 421] on div at bounding box center [614, 425] width 9 height 9
click at [619, 422] on input "checkbox" at bounding box center [622, 425] width 6 height 6
checkbox input "true"
click at [847, 564] on link "14" at bounding box center [849, 570] width 18 height 14
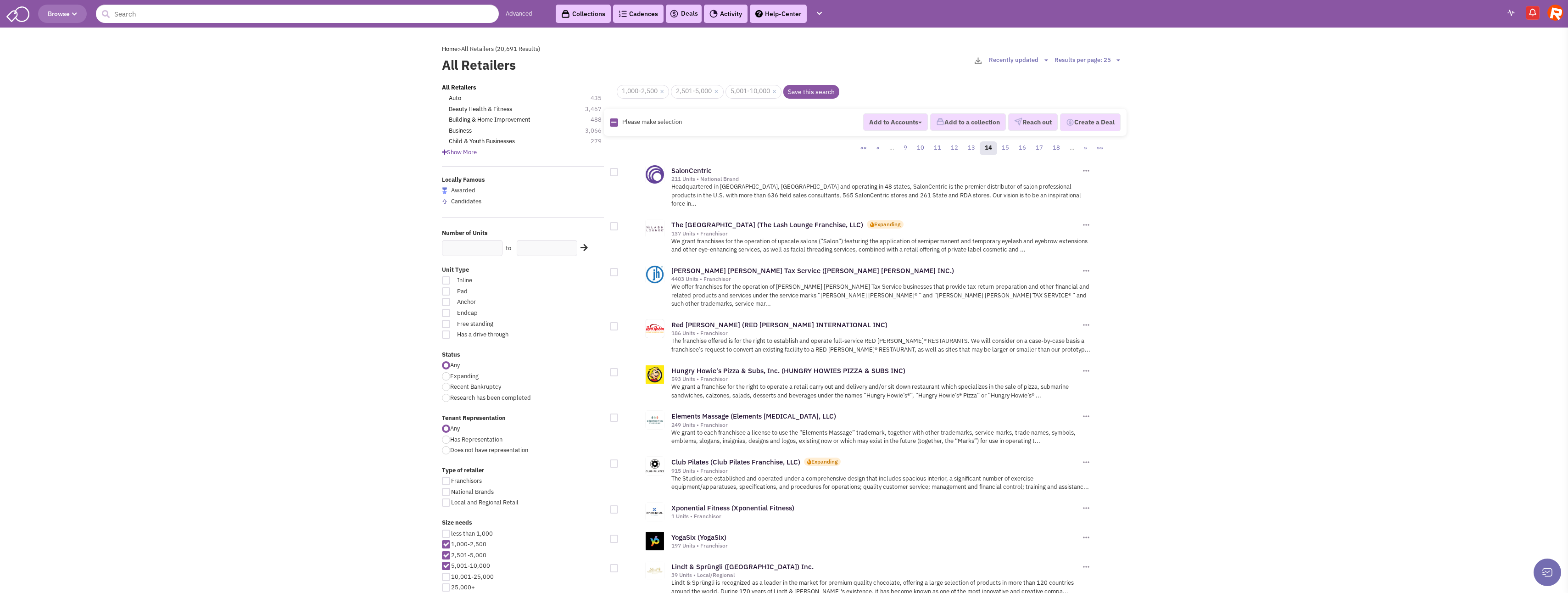
click at [614, 222] on div at bounding box center [614, 226] width 9 height 9
click at [619, 224] on input "checkbox" at bounding box center [622, 227] width 6 height 6
checkbox input "true"
click at [612, 172] on div at bounding box center [614, 172] width 9 height 9
click at [619, 172] on input "checkbox" at bounding box center [622, 173] width 6 height 6
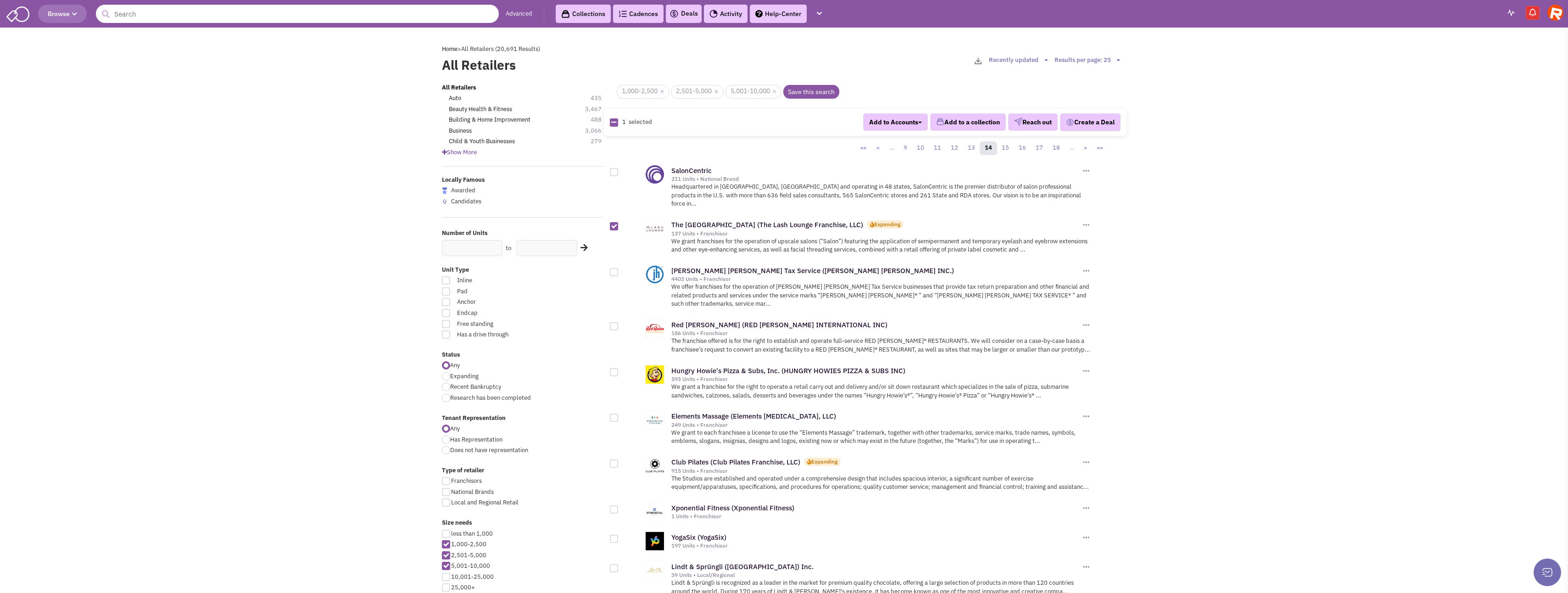
checkbox input "true"
click at [615, 322] on div at bounding box center [614, 326] width 9 height 9
click at [619, 324] on input "checkbox" at bounding box center [622, 327] width 6 height 6
checkbox input "true"
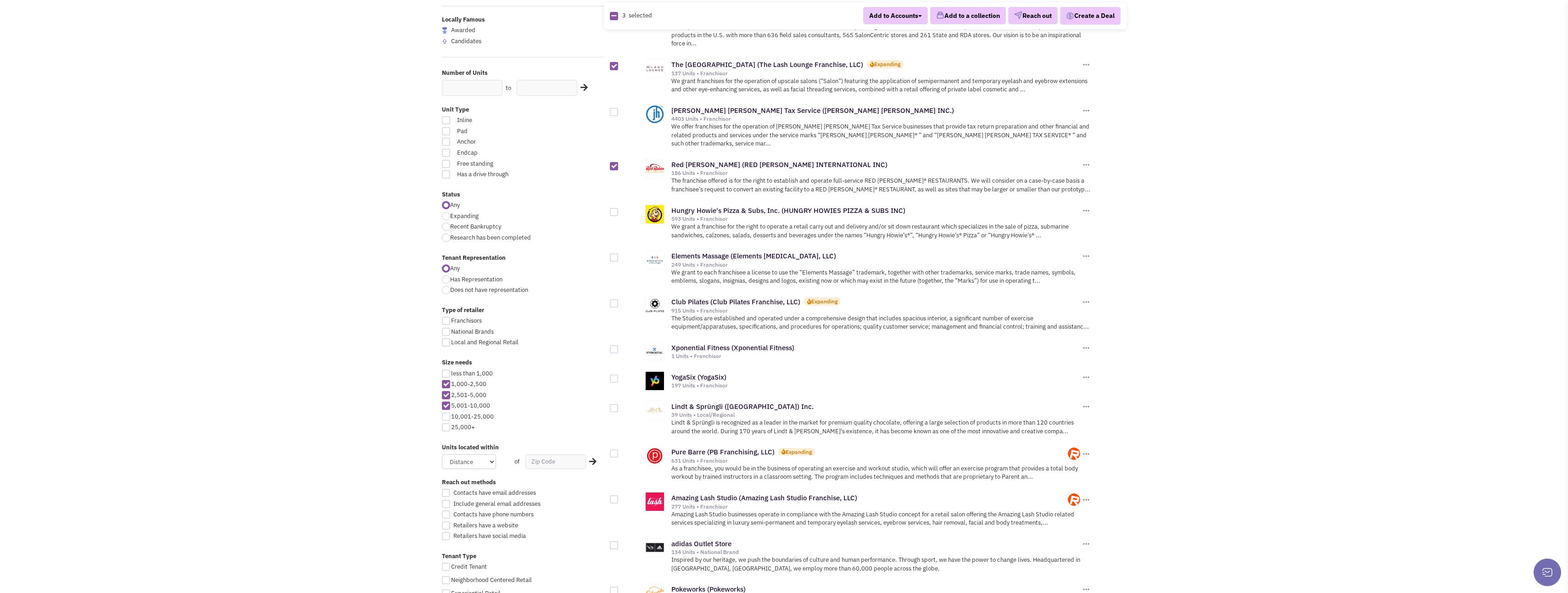
scroll to position [183, 0]
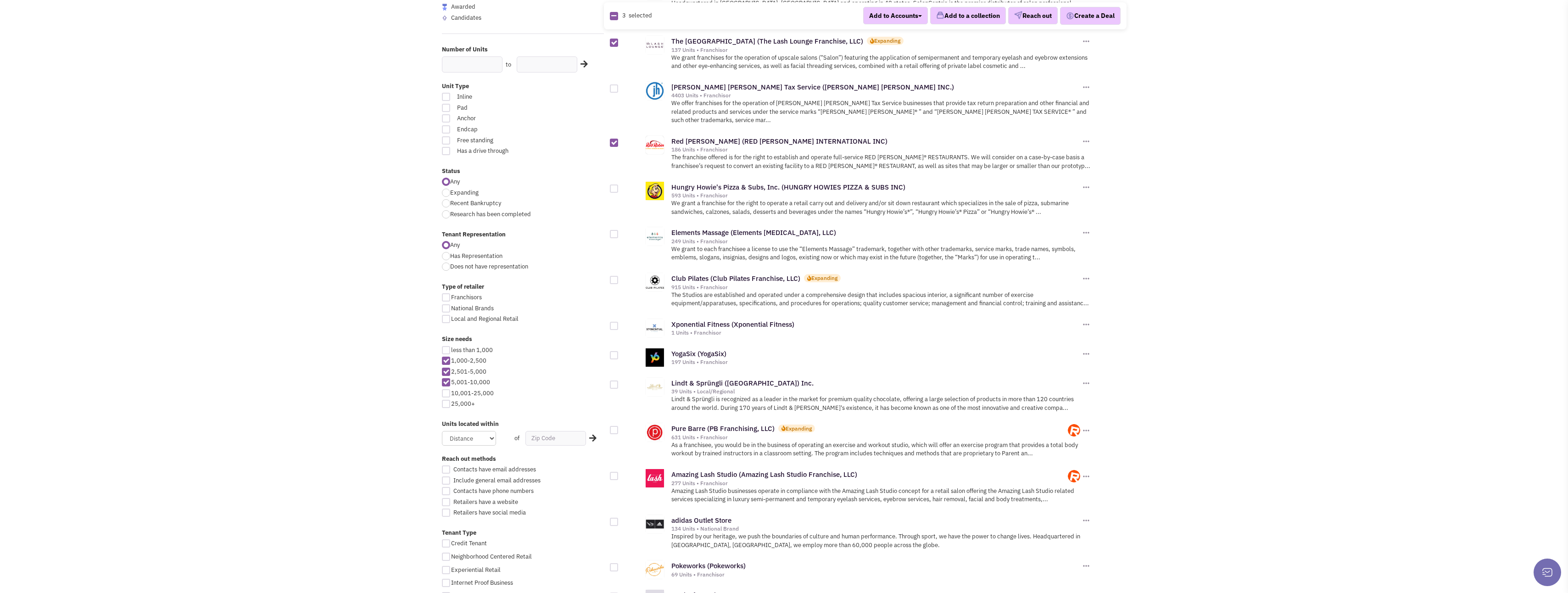
click at [614, 351] on div at bounding box center [614, 355] width 9 height 9
click at [619, 353] on input "checkbox" at bounding box center [622, 356] width 6 height 6
checkbox input "true"
click at [613, 322] on div at bounding box center [614, 326] width 9 height 9
click at [619, 323] on input "checkbox" at bounding box center [622, 326] width 6 height 6
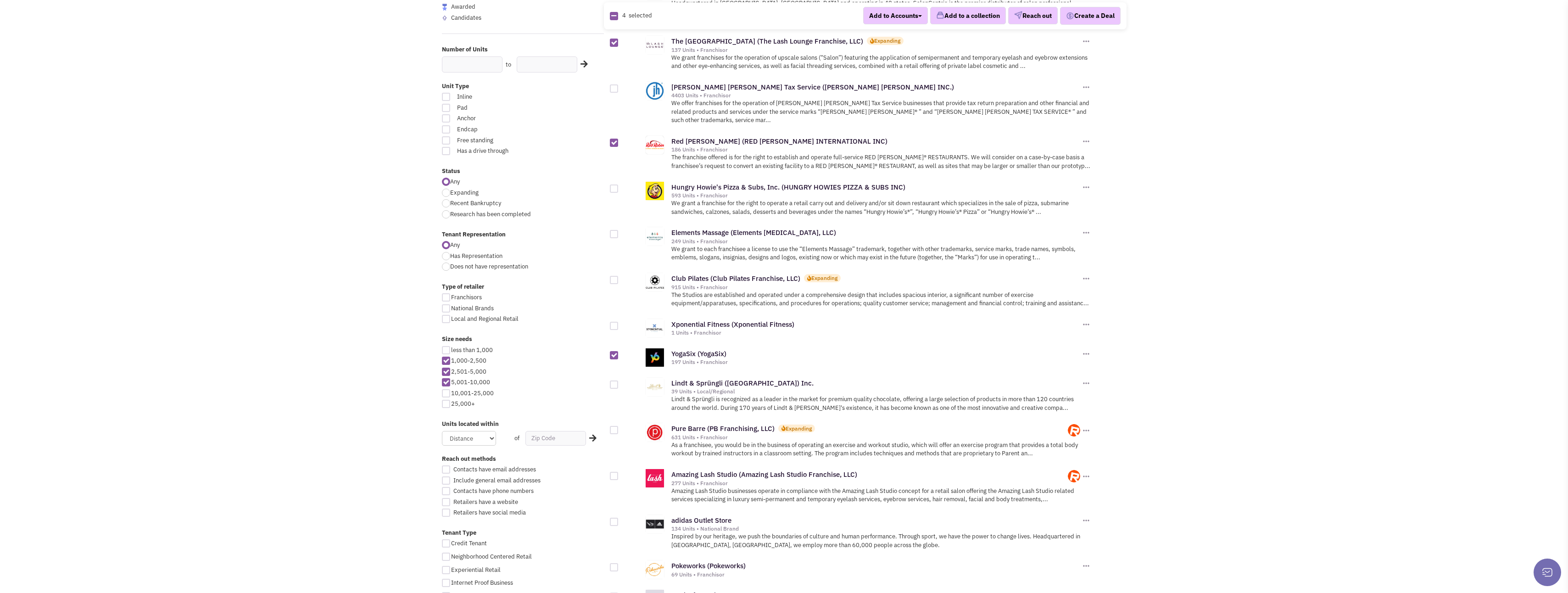
checkbox input "true"
click at [616, 276] on div at bounding box center [614, 280] width 9 height 9
click at [619, 278] on input "checkbox" at bounding box center [622, 281] width 6 height 6
checkbox input "true"
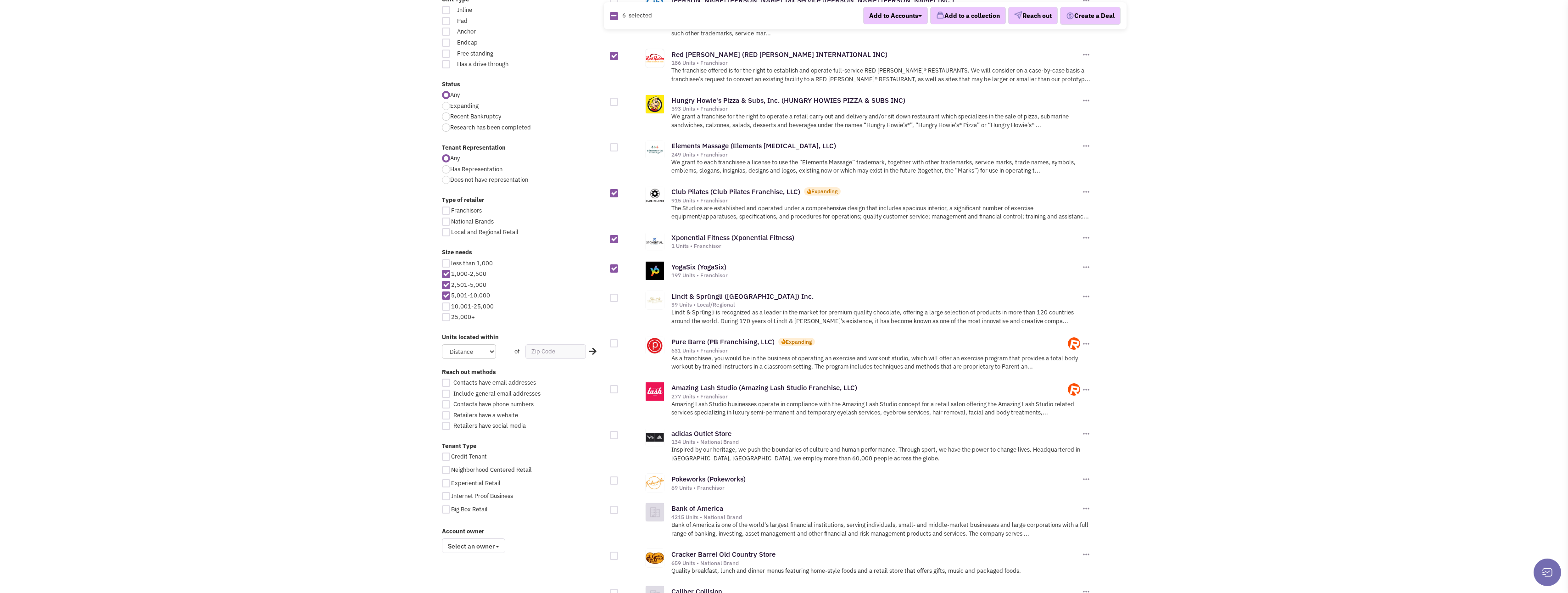
scroll to position [321, 0]
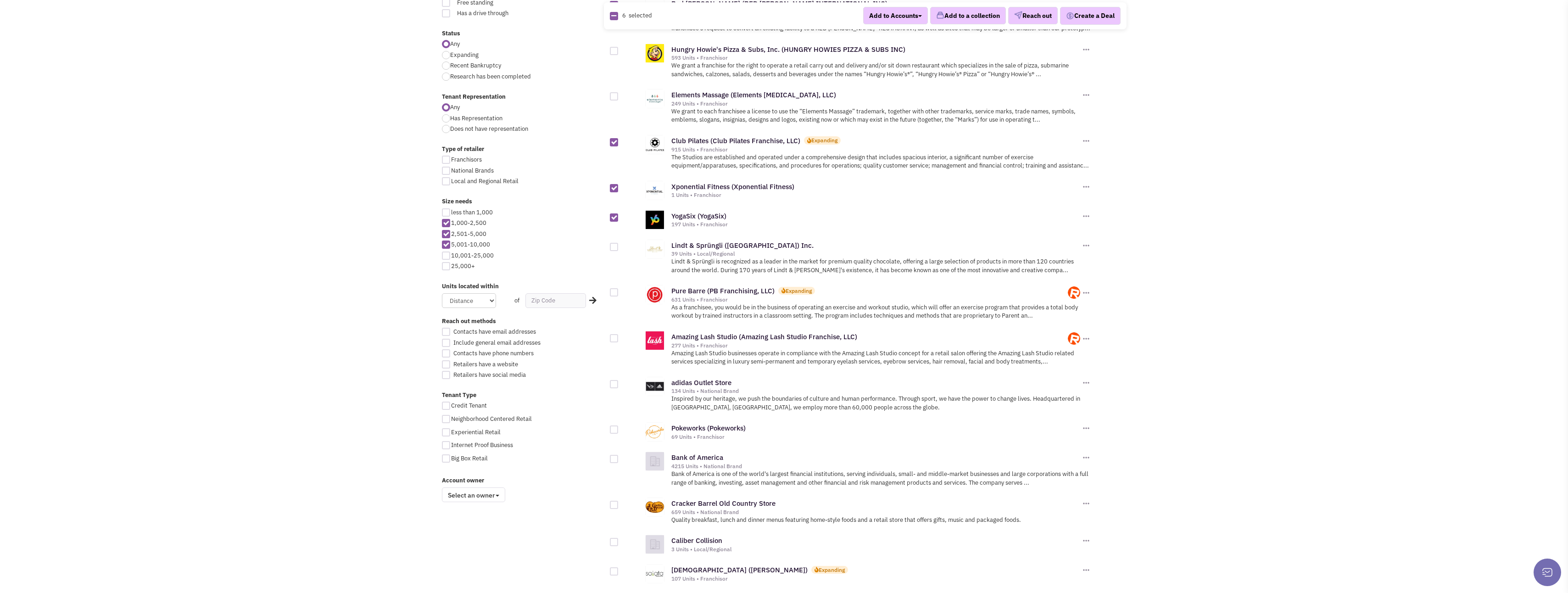
click at [616, 288] on div at bounding box center [614, 292] width 9 height 9
click at [619, 290] on input "checkbox" at bounding box center [622, 293] width 6 height 6
checkbox input "true"
click at [613, 334] on div at bounding box center [614, 338] width 9 height 9
click at [619, 336] on input "checkbox" at bounding box center [622, 339] width 6 height 6
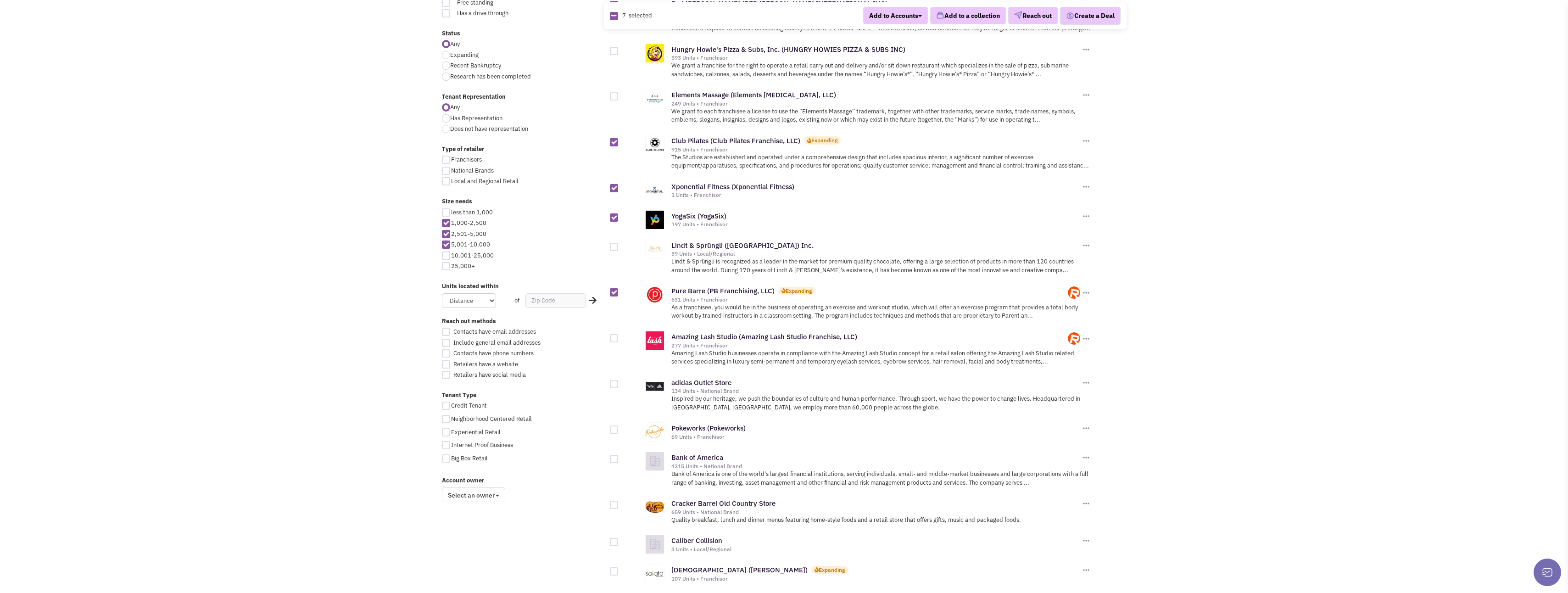
checkbox input "true"
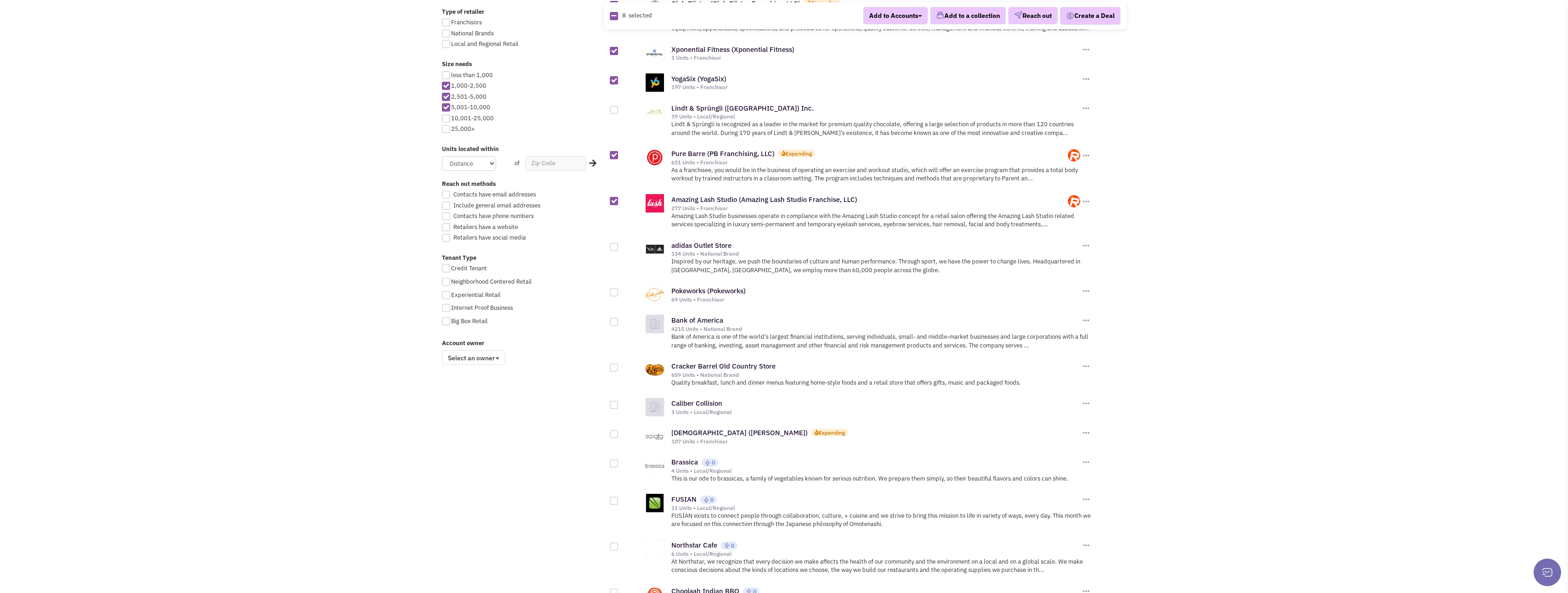
scroll to position [459, 0]
click at [613, 288] on div at bounding box center [614, 292] width 9 height 9
click at [619, 290] on input "checkbox" at bounding box center [622, 293] width 6 height 6
checkbox input "true"
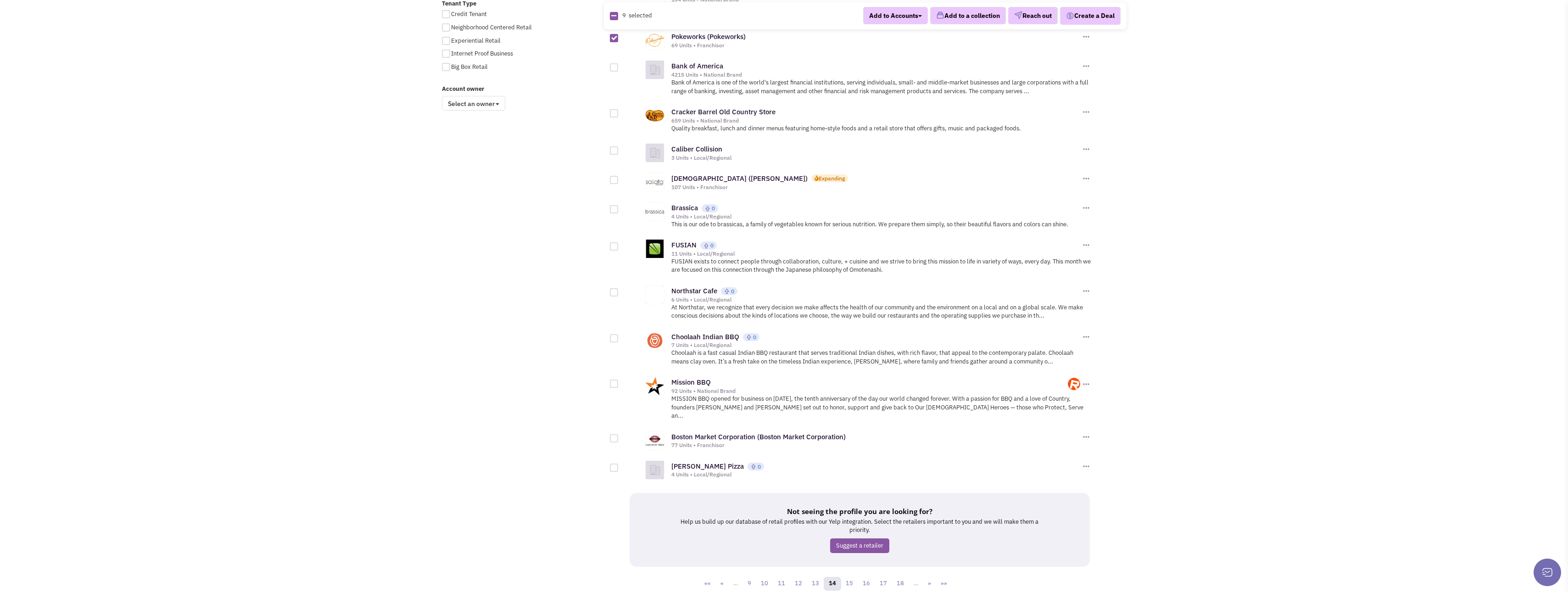
scroll to position [726, 0]
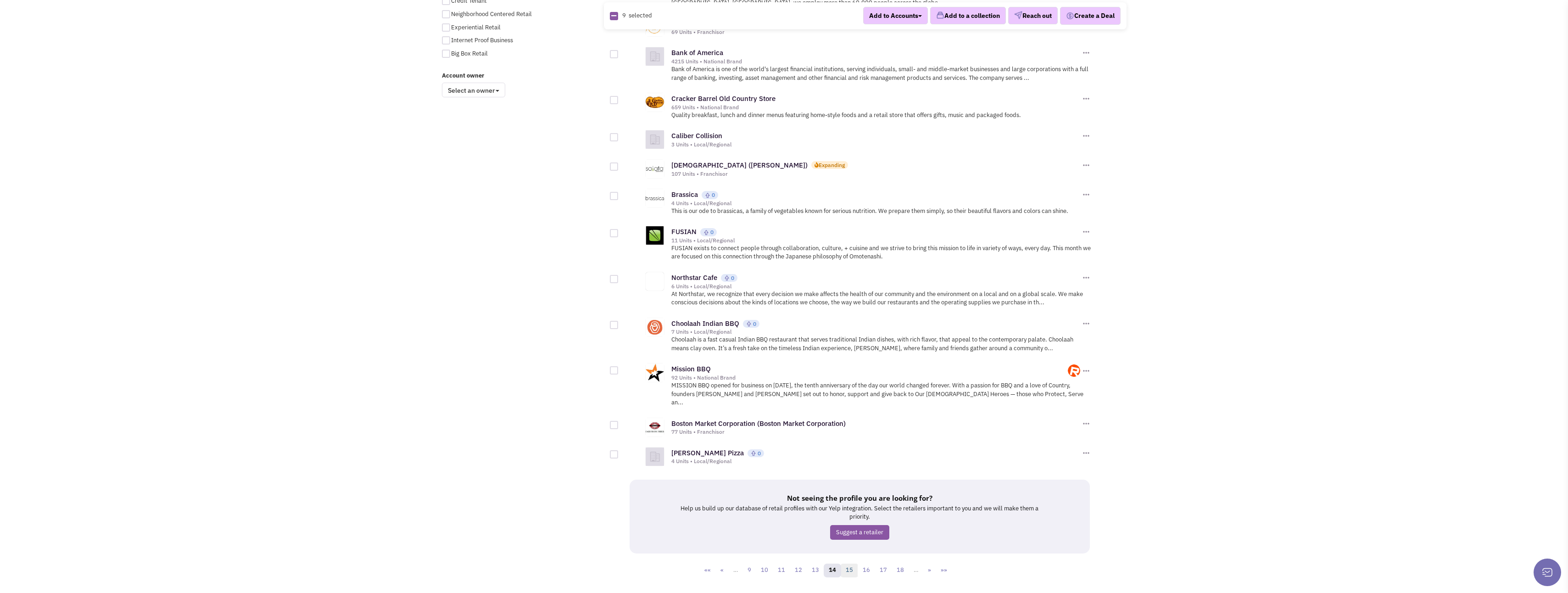
click at [846, 564] on link "15" at bounding box center [849, 570] width 18 height 14
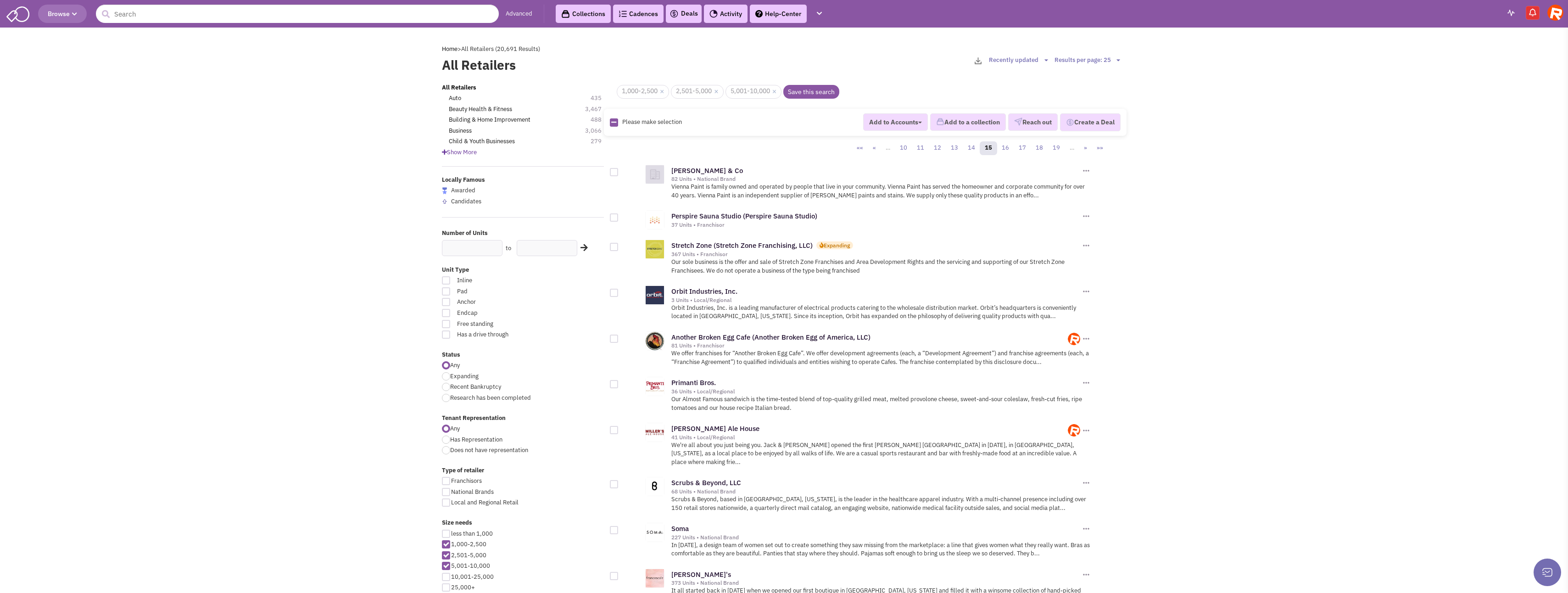
click at [616, 384] on div at bounding box center [614, 384] width 9 height 9
click at [619, 384] on input "checkbox" at bounding box center [622, 385] width 6 height 6
checkbox input "true"
click at [616, 340] on div at bounding box center [614, 339] width 9 height 9
click at [619, 340] on input "checkbox" at bounding box center [622, 339] width 6 height 6
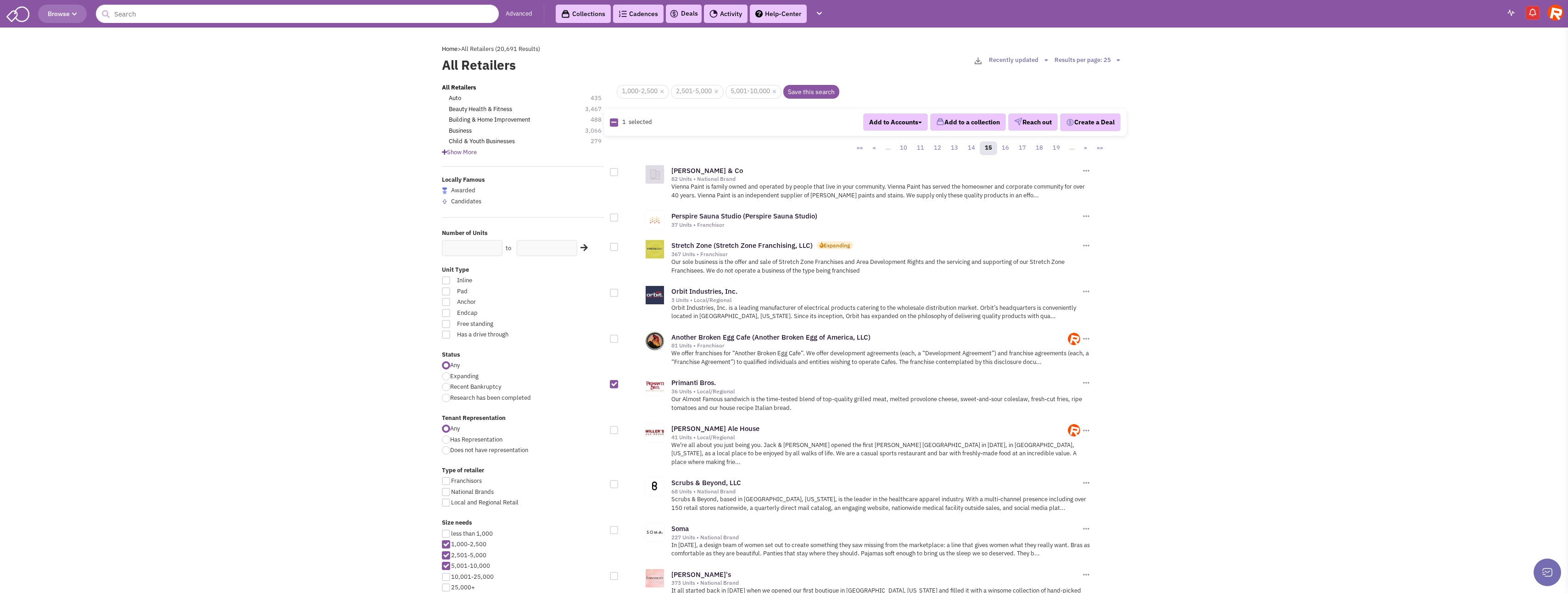
checkbox input "true"
click at [617, 244] on div at bounding box center [614, 247] width 9 height 9
click at [619, 245] on input "checkbox" at bounding box center [622, 248] width 6 height 6
checkbox input "true"
click at [613, 218] on div at bounding box center [614, 218] width 9 height 9
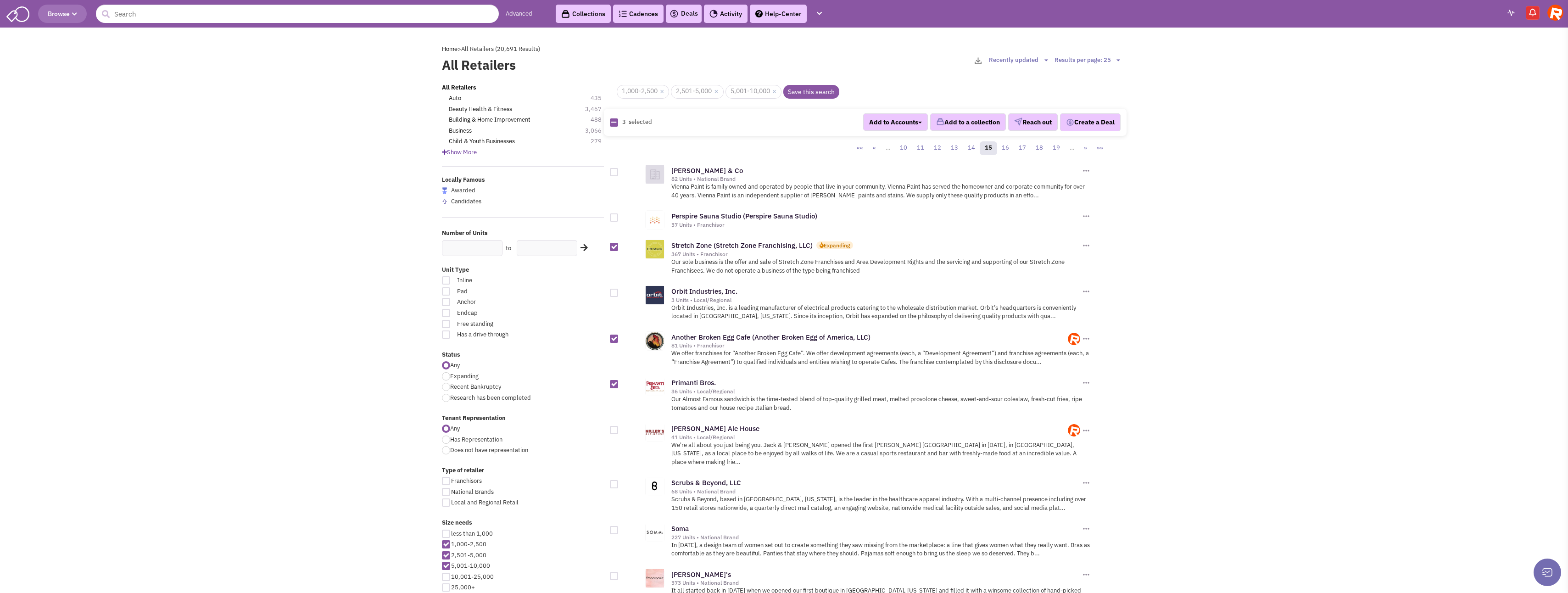
click at [619, 218] on input "checkbox" at bounding box center [622, 218] width 6 height 6
checkbox input "true"
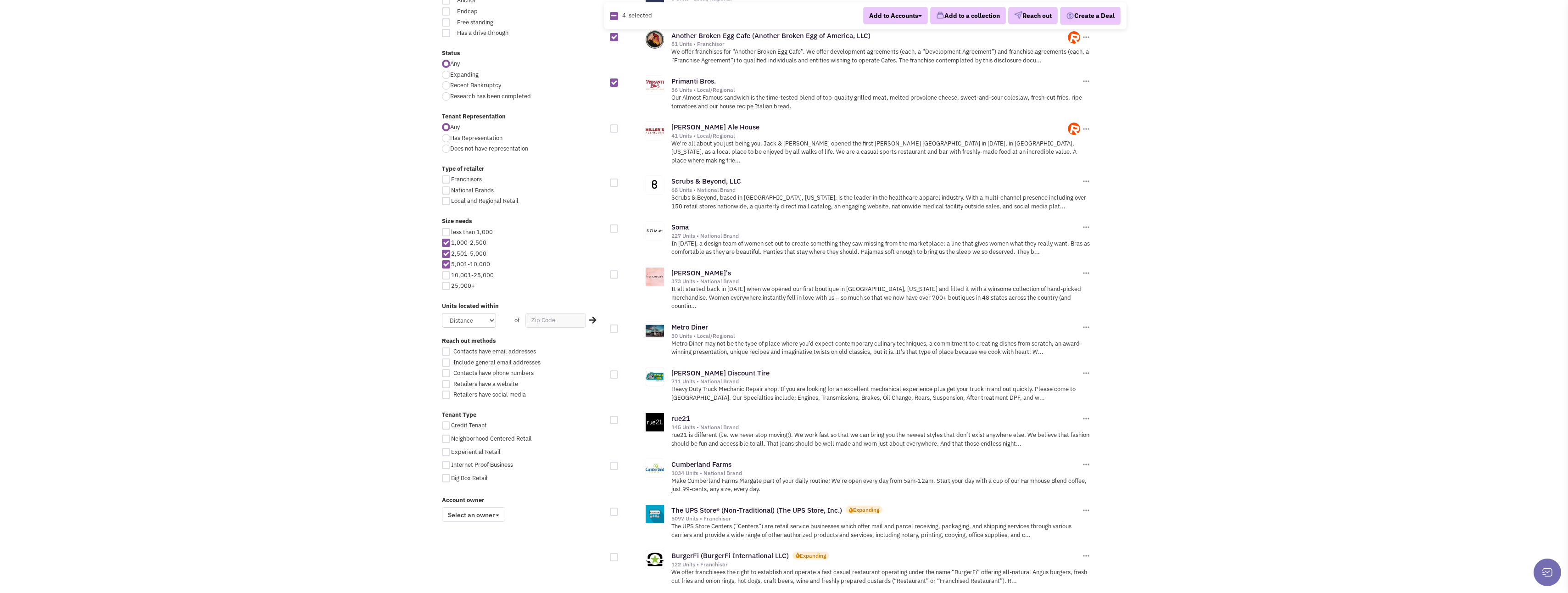
scroll to position [321, 0]
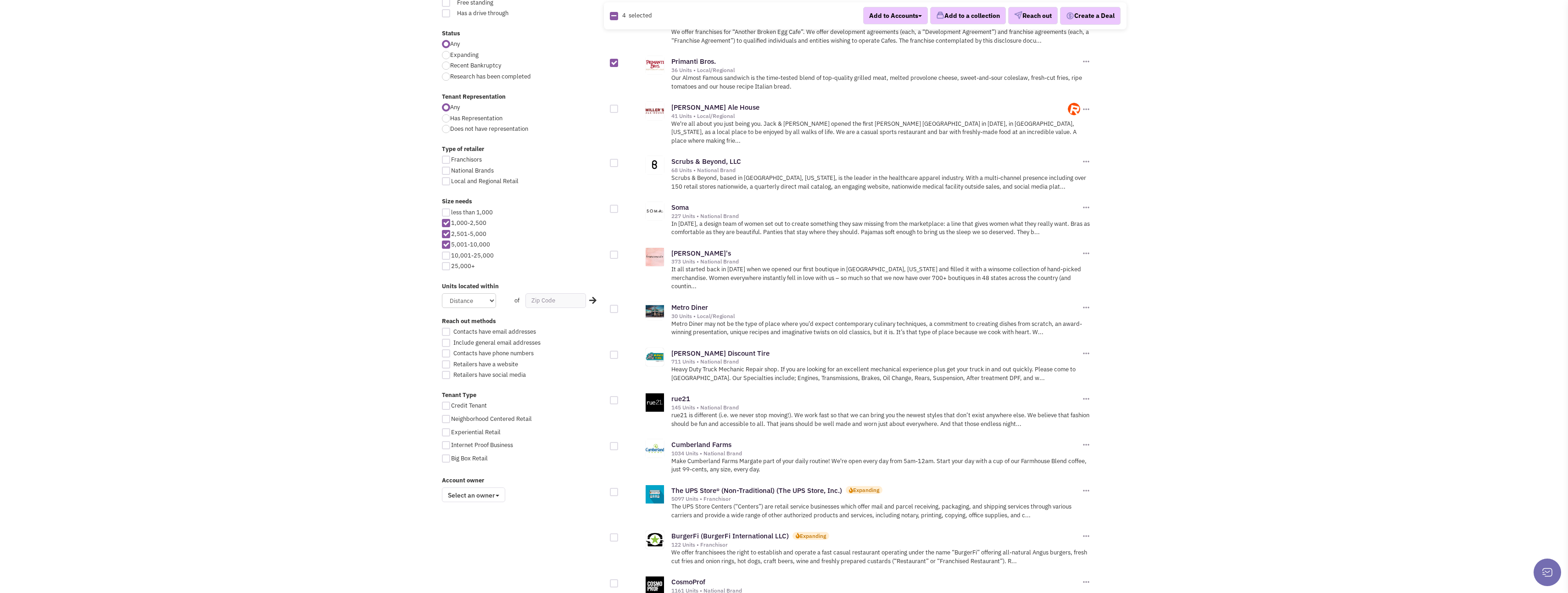
click at [614, 304] on div at bounding box center [614, 309] width 9 height 9
click at [619, 306] on input "checkbox" at bounding box center [622, 309] width 6 height 6
checkbox input "true"
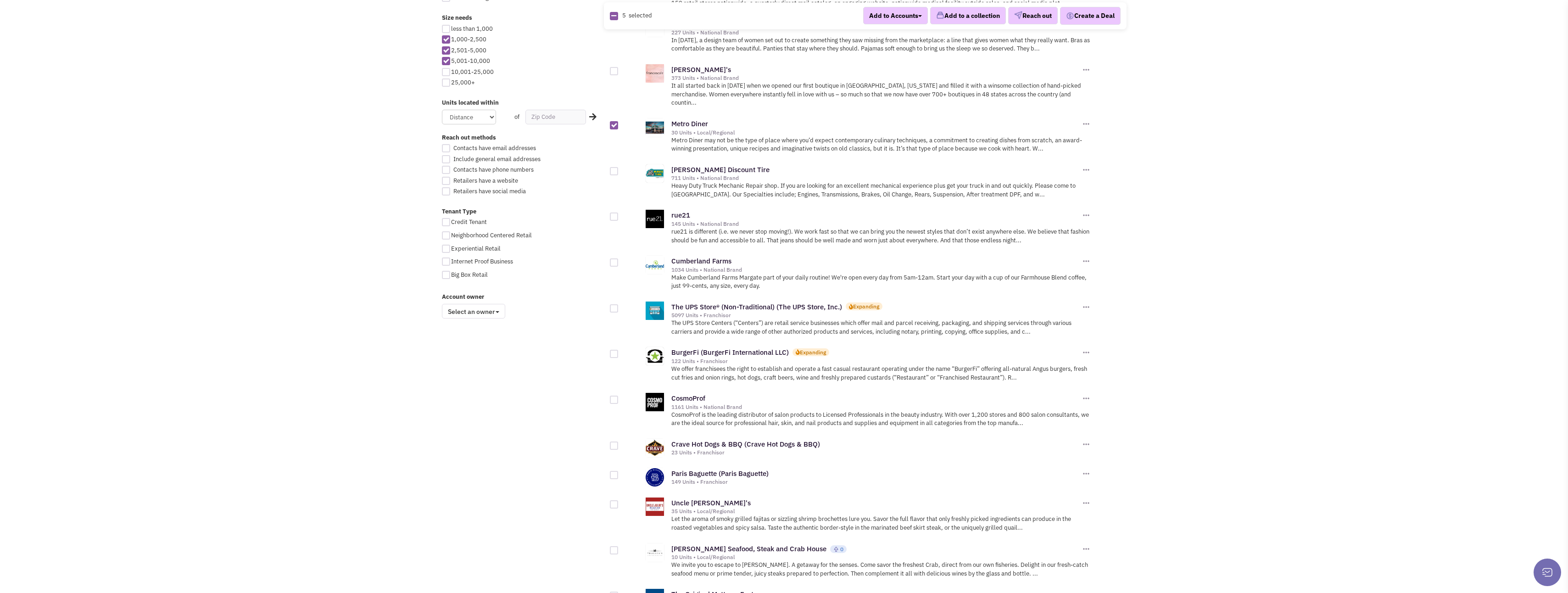
scroll to position [597, 0]
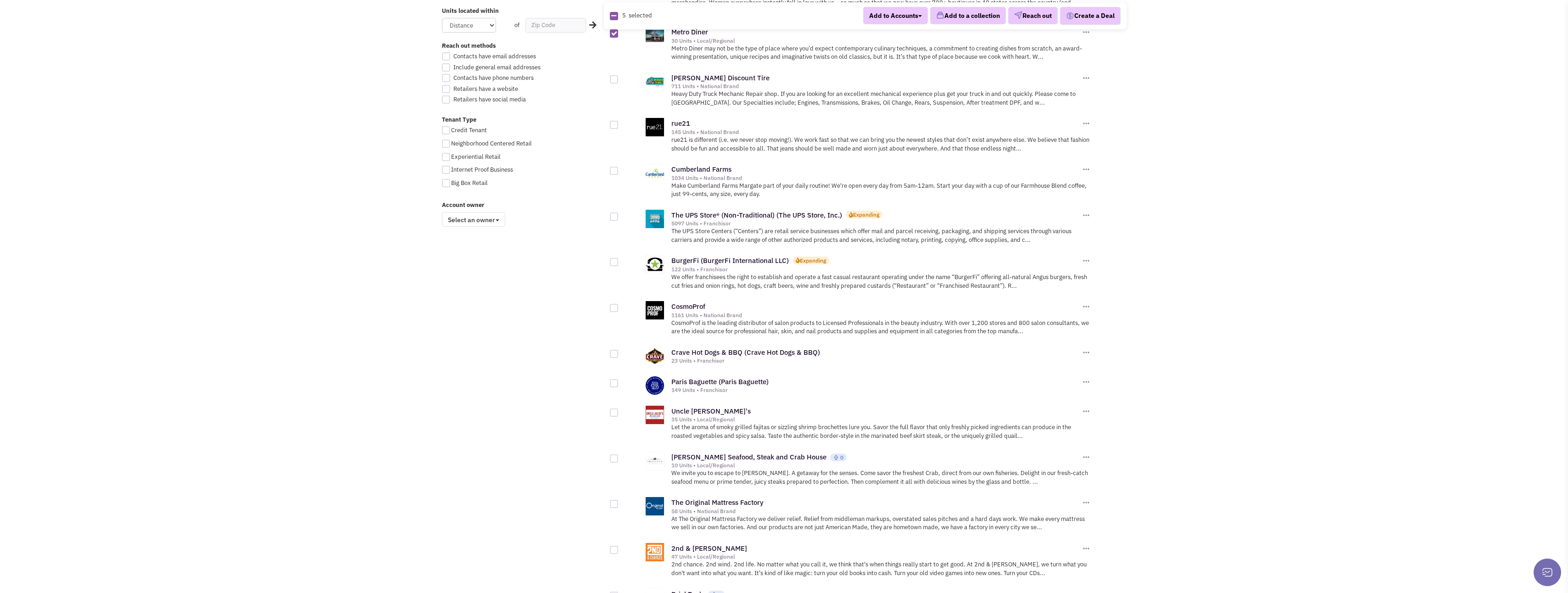
click at [615, 350] on div at bounding box center [614, 354] width 9 height 9
click at [619, 352] on input "checkbox" at bounding box center [622, 355] width 6 height 6
checkbox input "true"
click at [613, 379] on div at bounding box center [614, 383] width 9 height 9
click at [619, 381] on input "checkbox" at bounding box center [622, 384] width 6 height 6
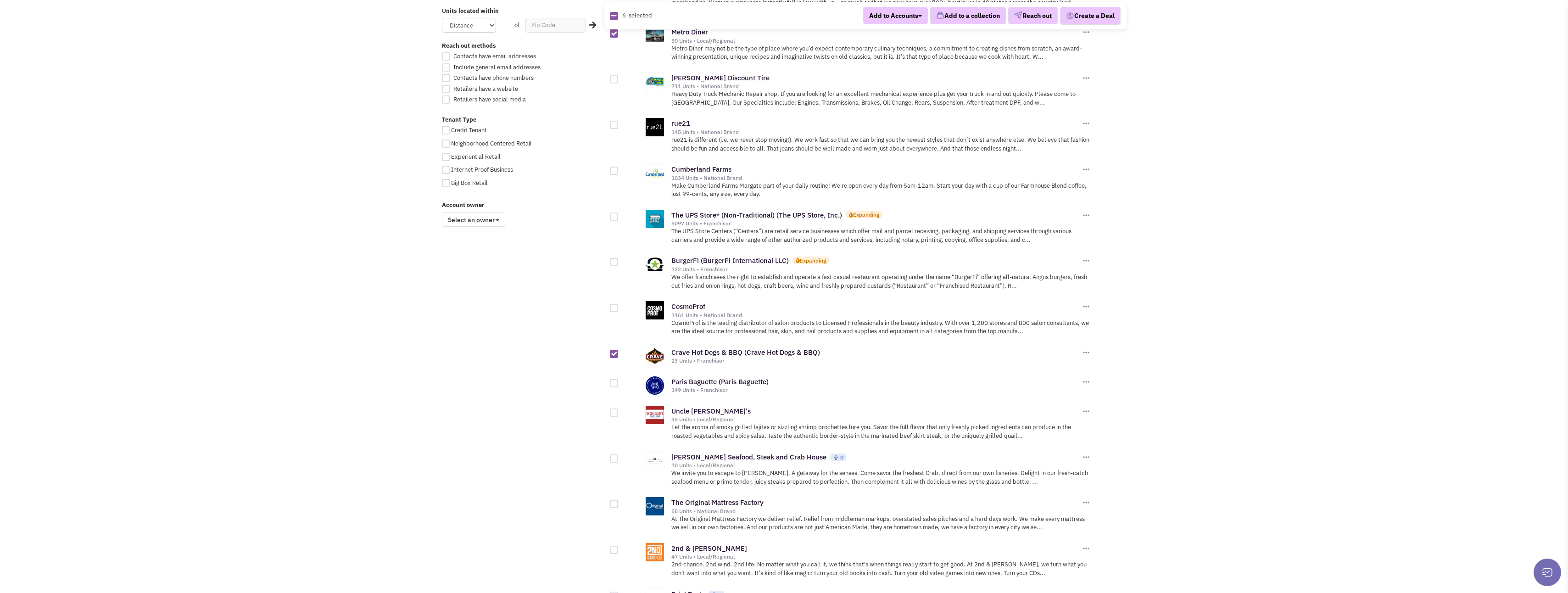
checkbox input "true"
click at [613, 408] on div at bounding box center [614, 413] width 9 height 9
click at [619, 410] on input "checkbox" at bounding box center [622, 413] width 6 height 6
checkbox input "true"
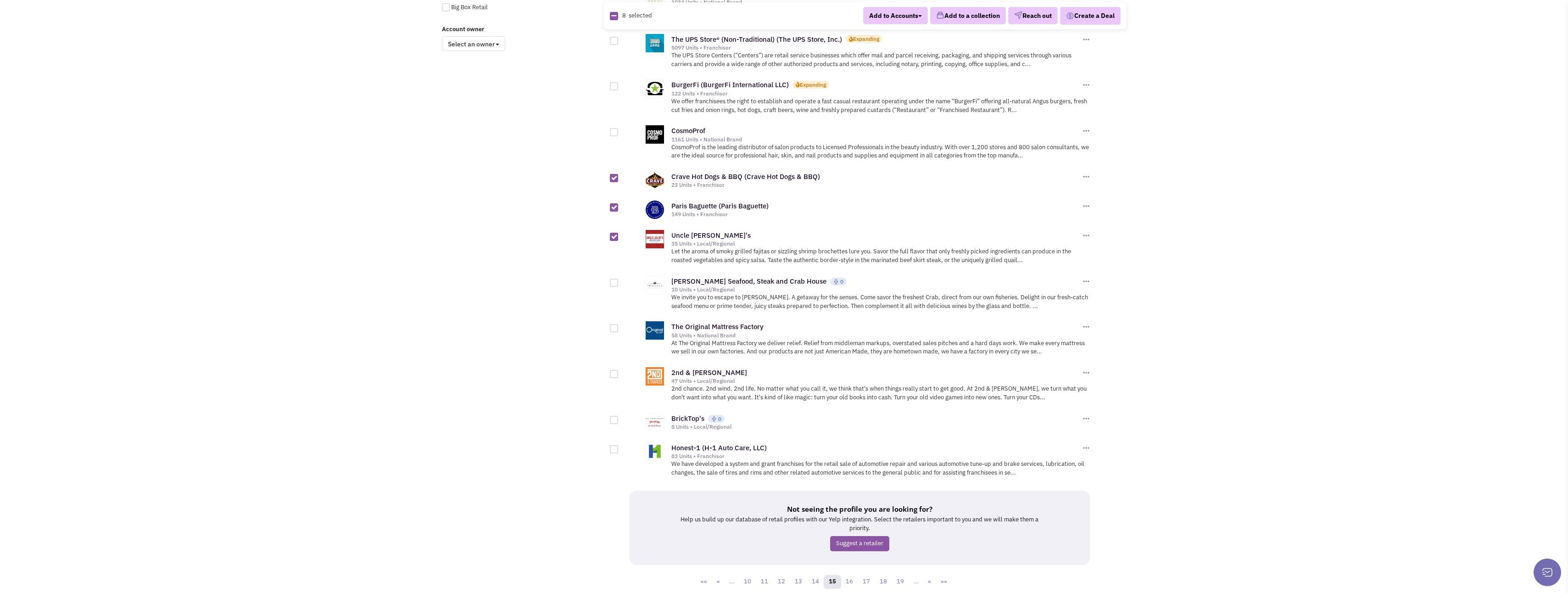
scroll to position [780, 0]
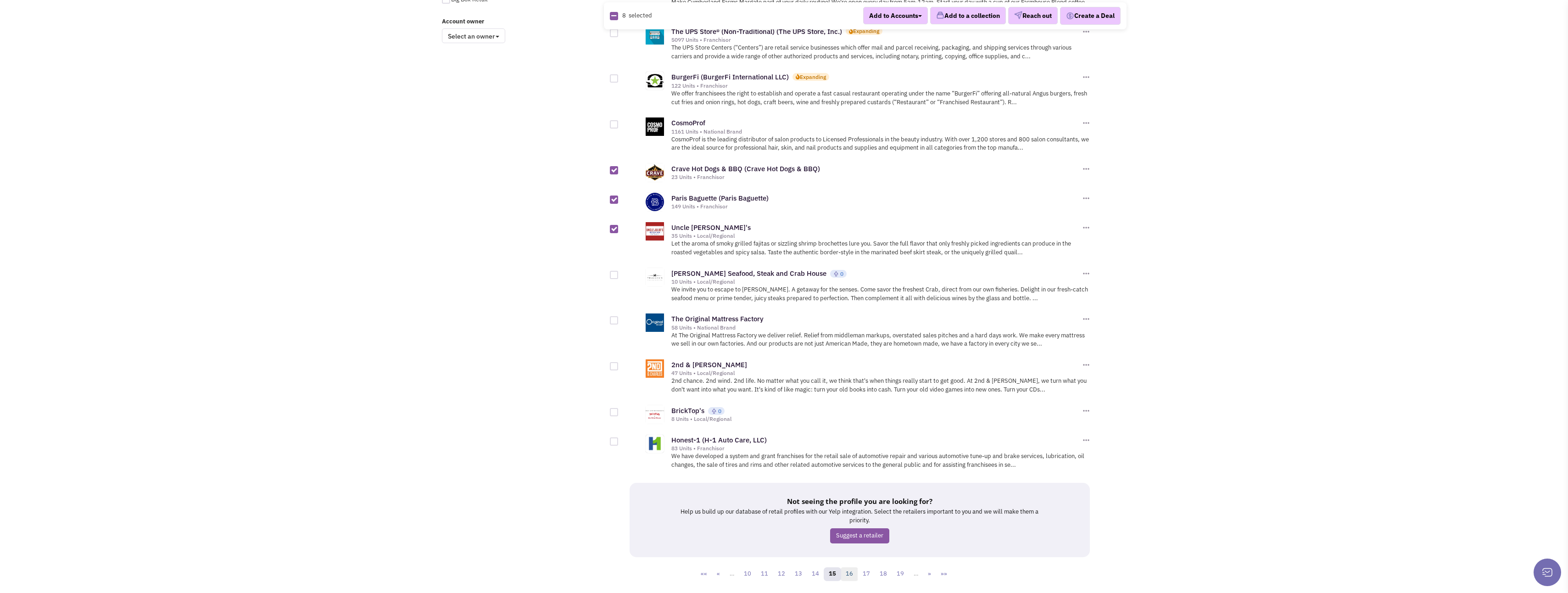
click at [849, 567] on link "16" at bounding box center [849, 574] width 18 height 14
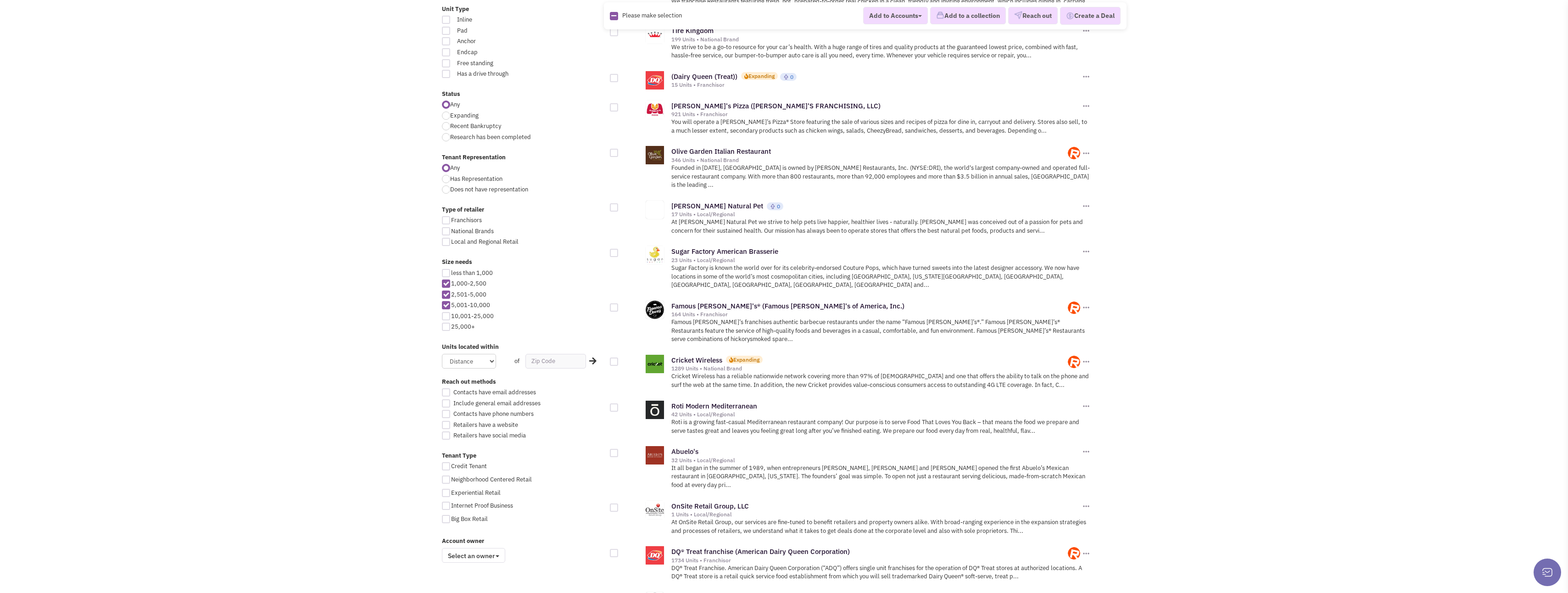
scroll to position [275, 0]
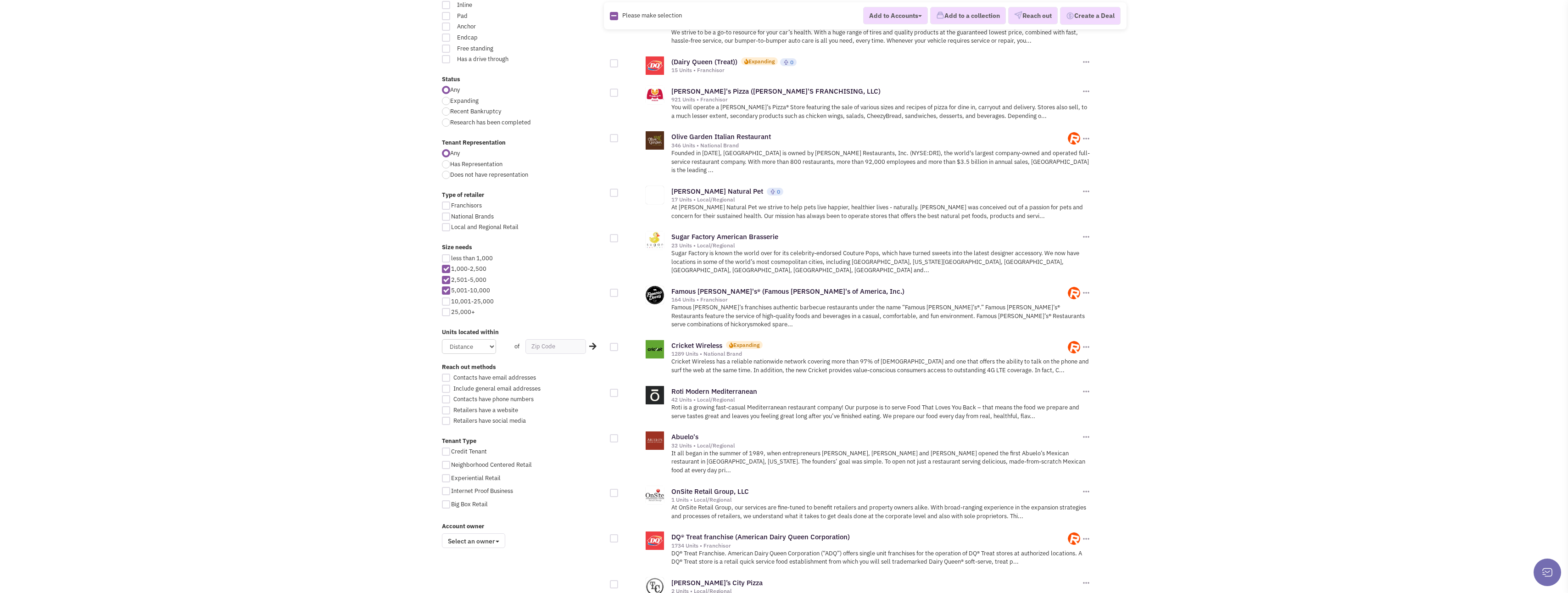
click at [612, 234] on div at bounding box center [614, 238] width 9 height 9
click at [619, 236] on input "checkbox" at bounding box center [622, 239] width 6 height 6
checkbox input "true"
click at [612, 289] on div at bounding box center [614, 293] width 9 height 9
click at [619, 290] on input "checkbox" at bounding box center [622, 293] width 6 height 6
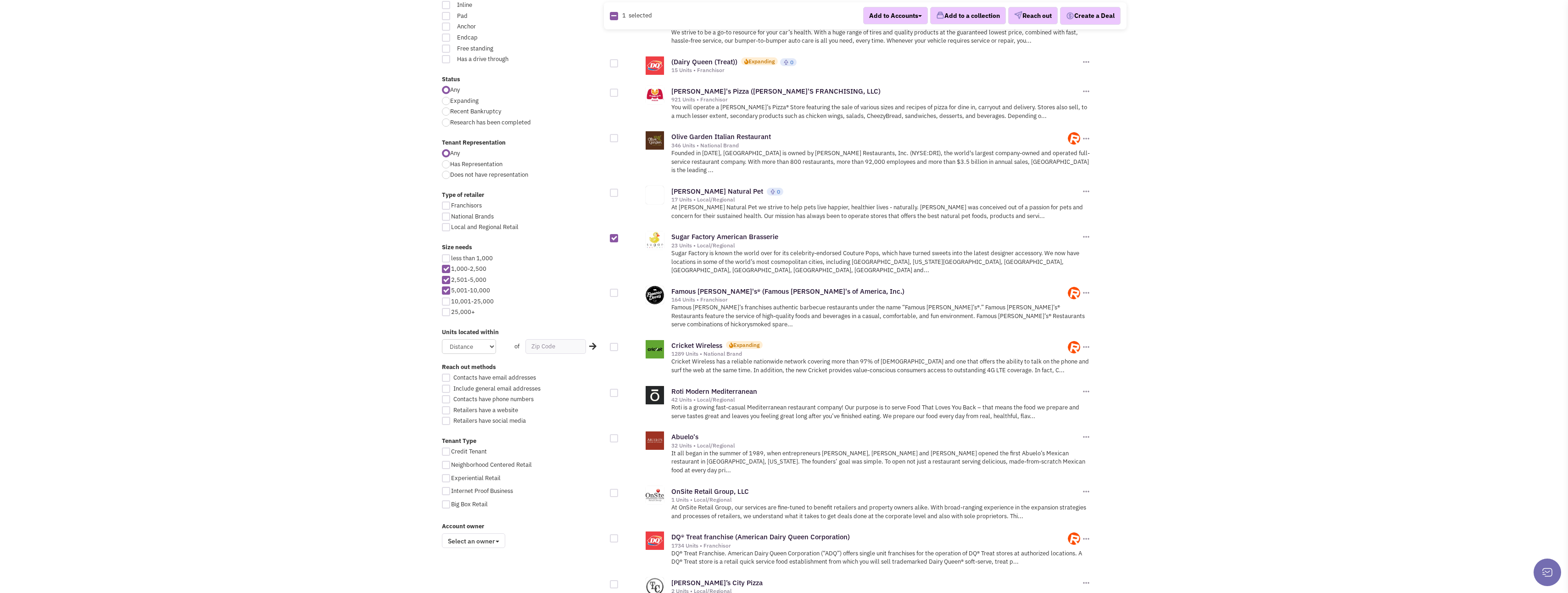
checkbox input "true"
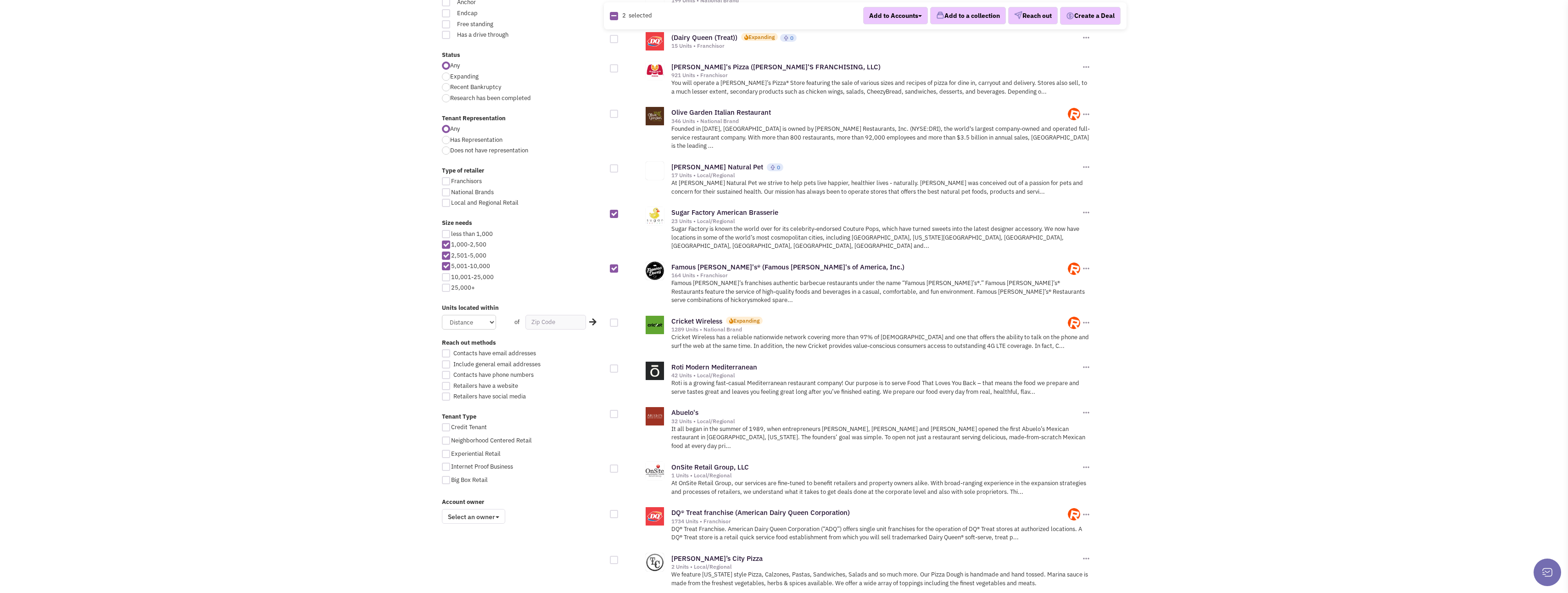
scroll to position [321, 0]
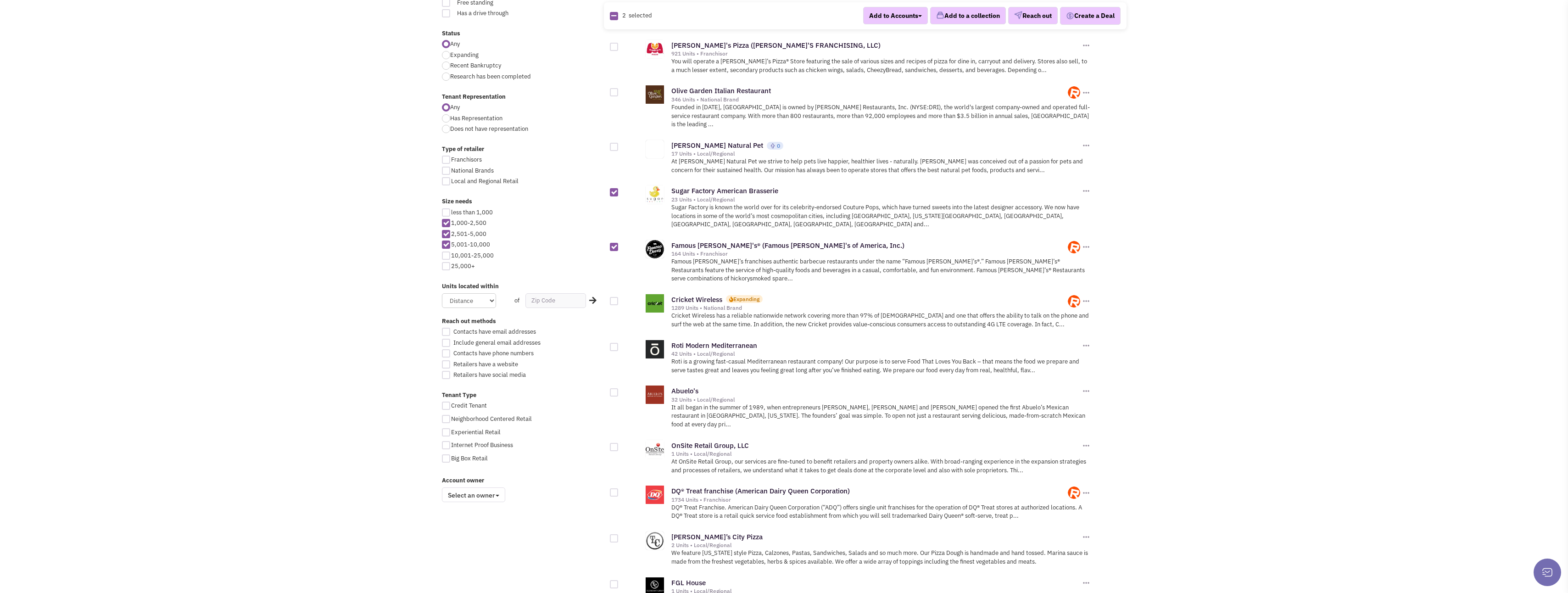
click at [617, 343] on div at bounding box center [614, 347] width 9 height 9
click at [619, 345] on input "checkbox" at bounding box center [622, 348] width 6 height 6
checkbox input "true"
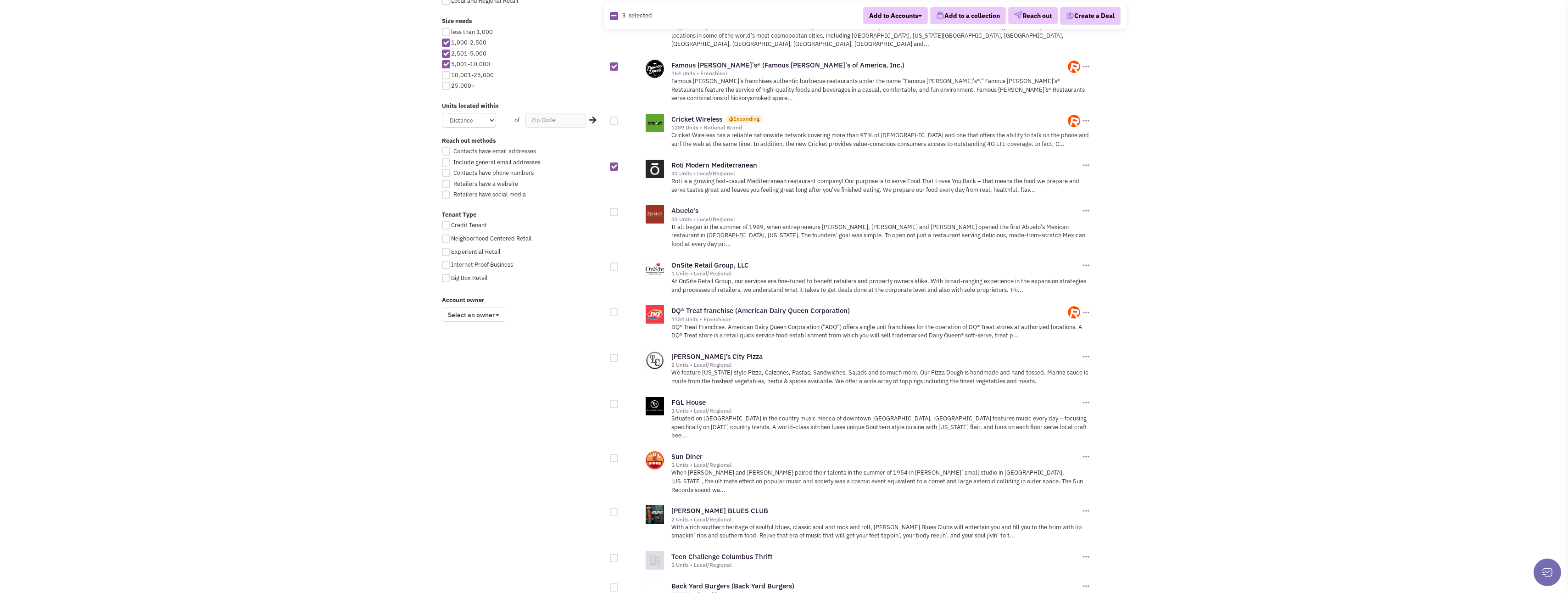
scroll to position [505, 0]
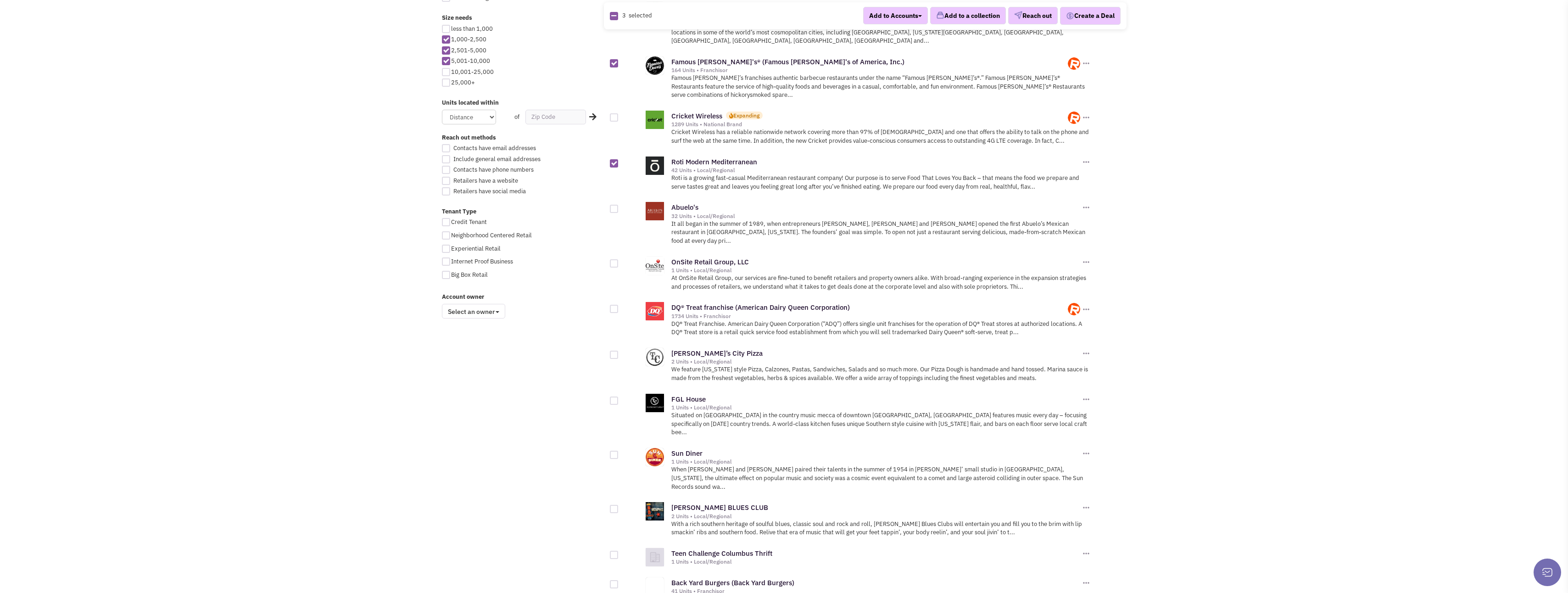
click at [614, 350] on div at bounding box center [614, 355] width 9 height 9
click at [619, 352] on input "checkbox" at bounding box center [622, 355] width 6 height 6
checkbox input "true"
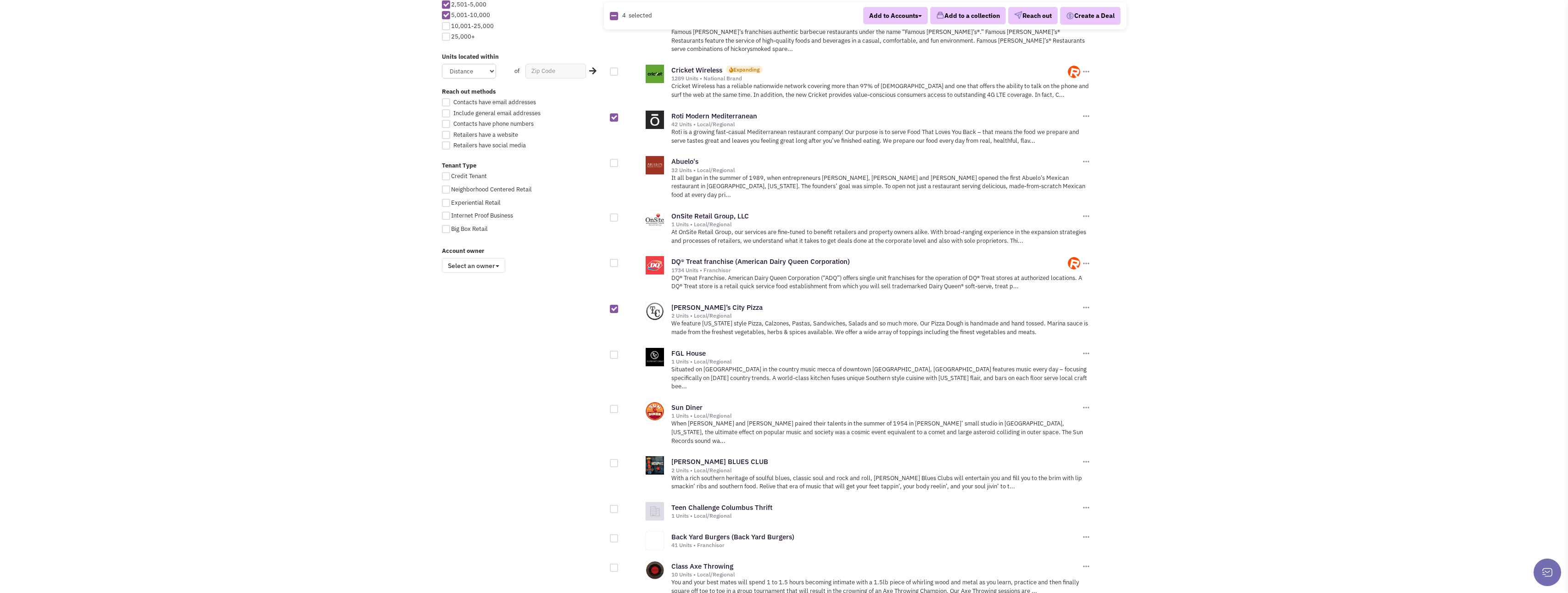
click at [616, 405] on div at bounding box center [614, 409] width 9 height 9
click at [619, 407] on input "checkbox" at bounding box center [622, 410] width 6 height 6
checkbox input "true"
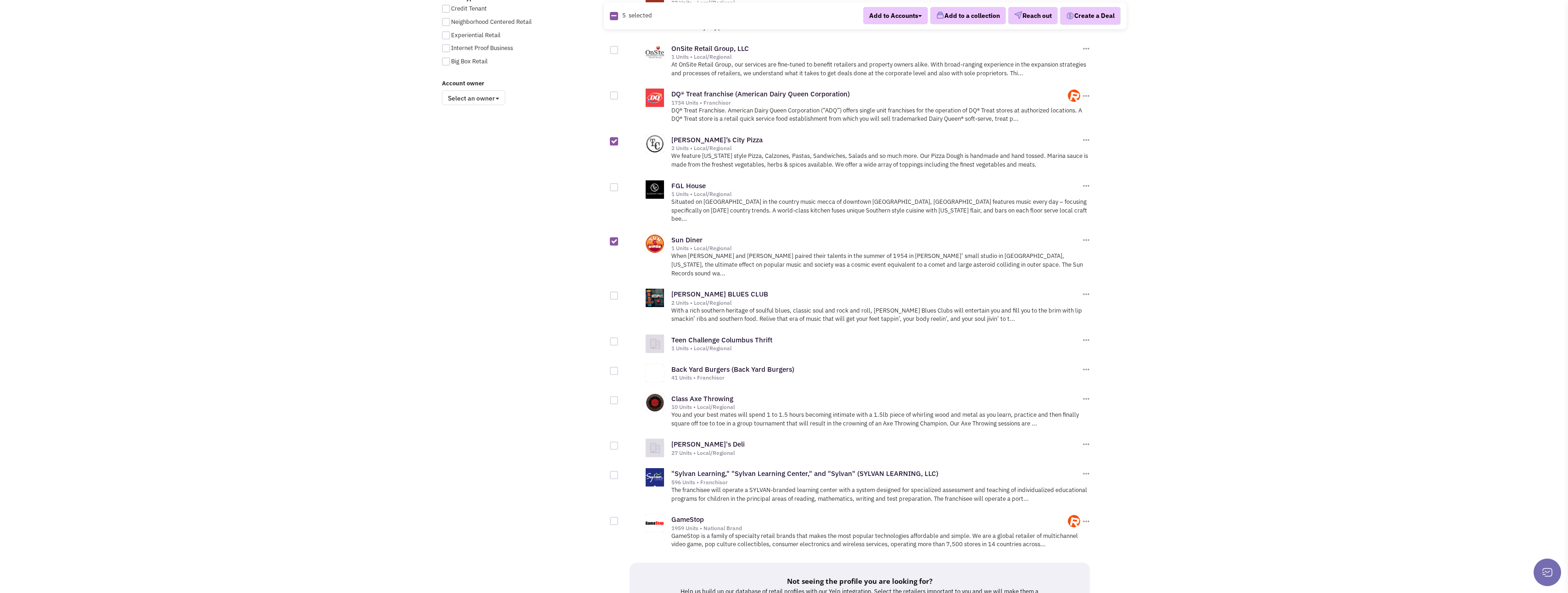
scroll to position [734, 0]
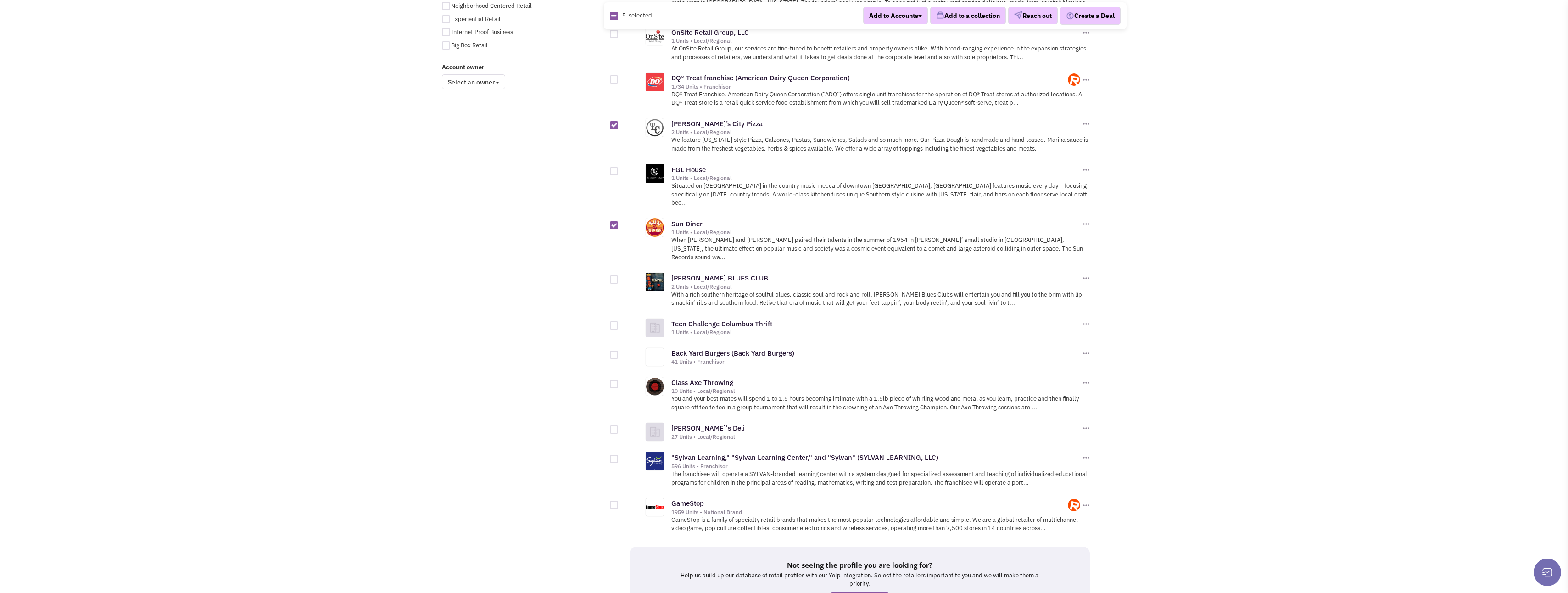
click at [616, 425] on div at bounding box center [614, 430] width 9 height 9
click at [619, 427] on input "checkbox" at bounding box center [622, 430] width 6 height 6
checkbox input "true"
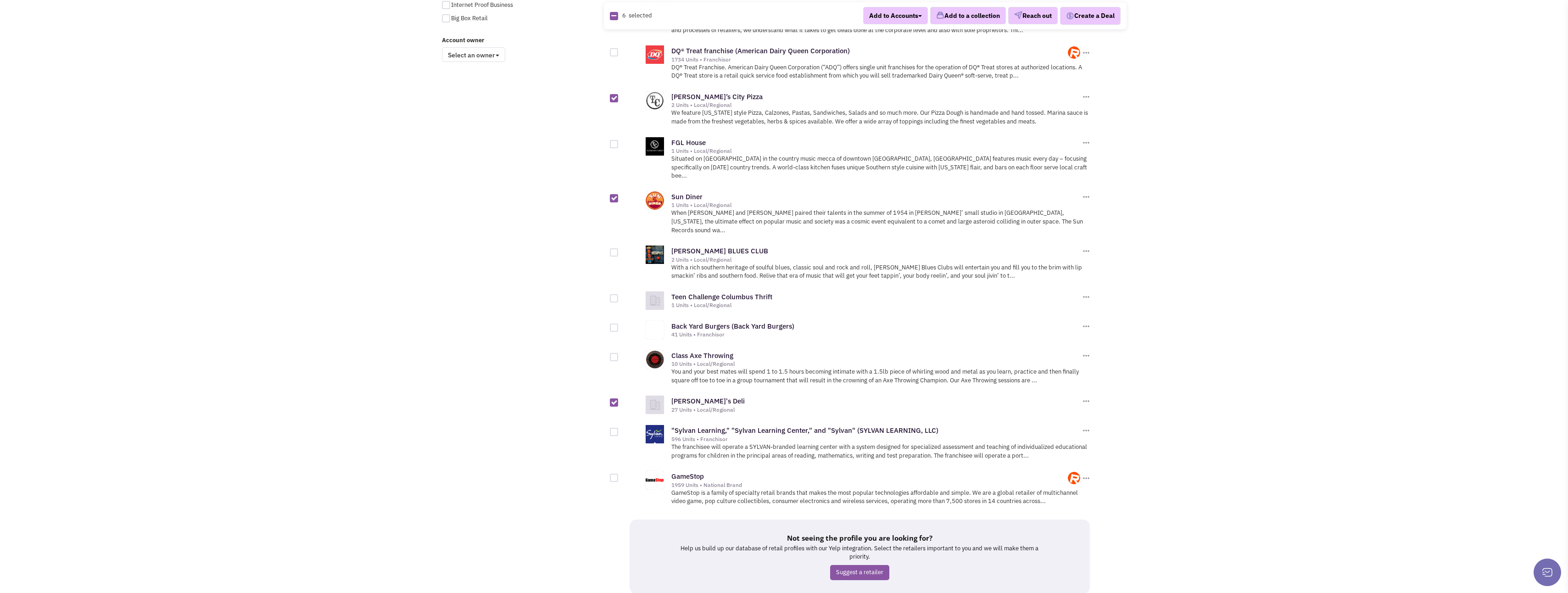
scroll to position [776, 0]
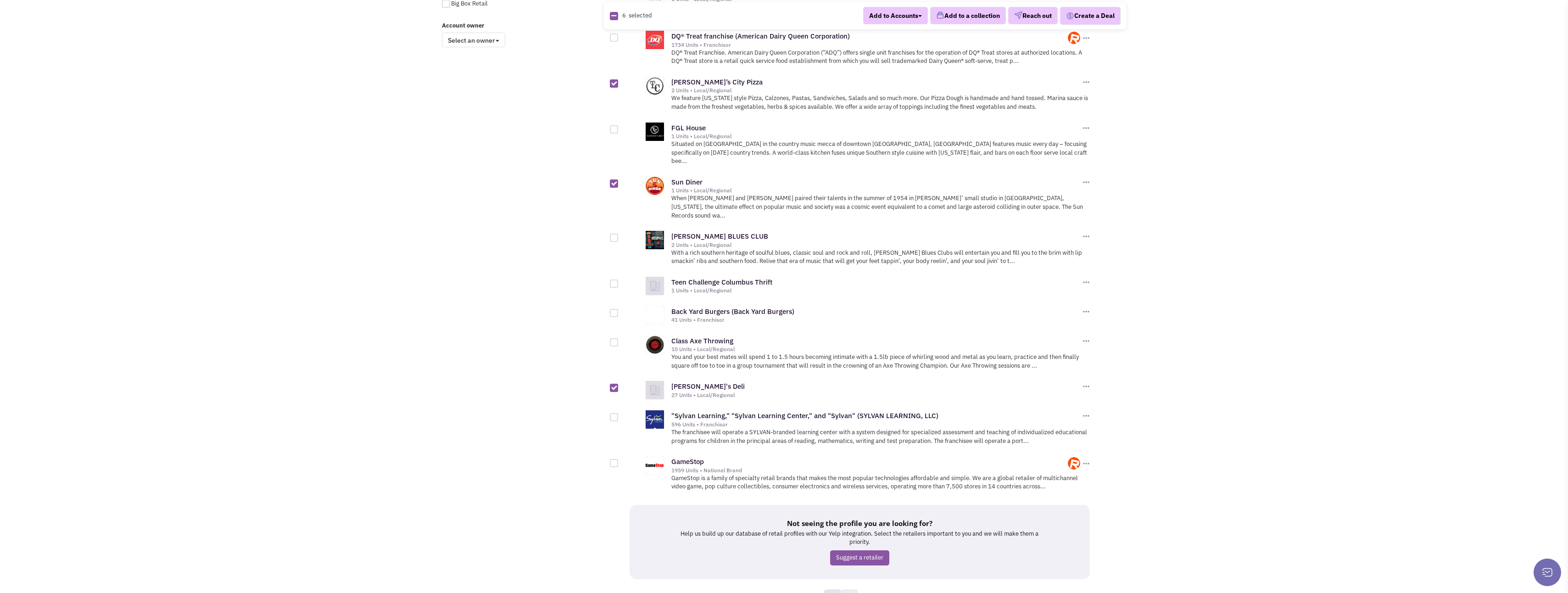
click at [853, 589] on link "17" at bounding box center [849, 596] width 18 height 14
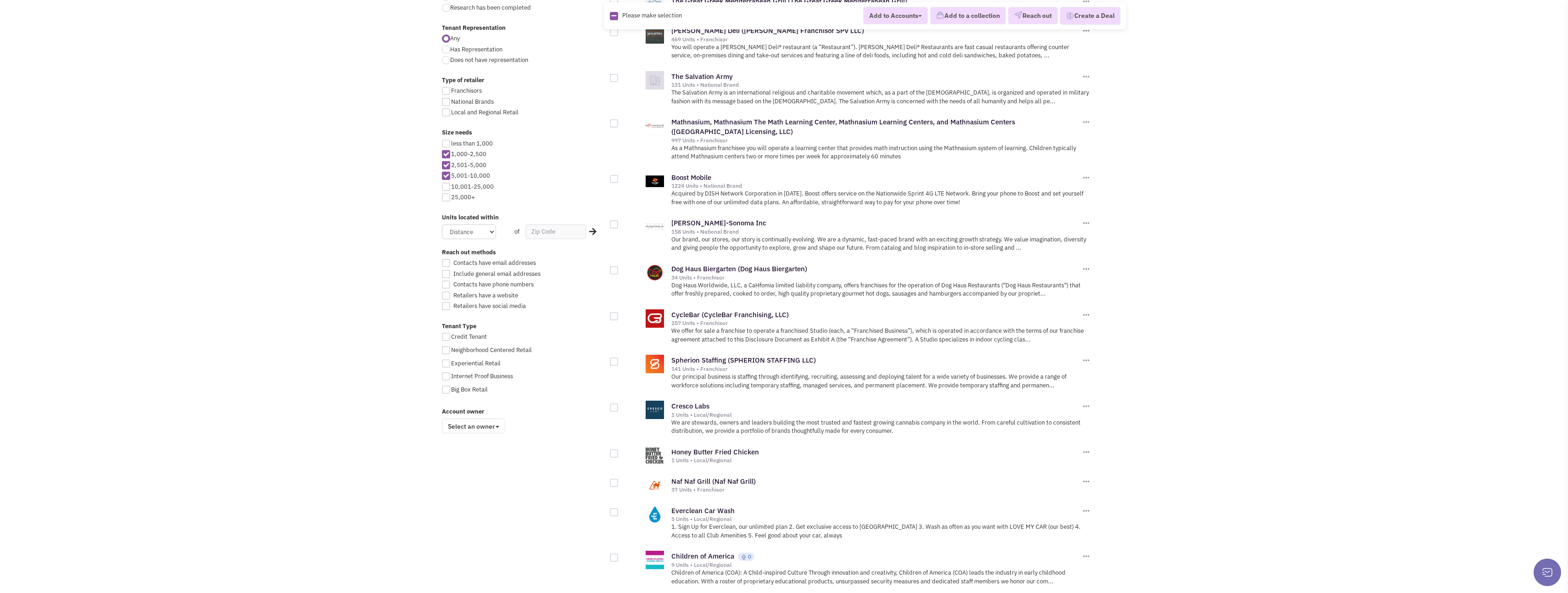
scroll to position [413, 0]
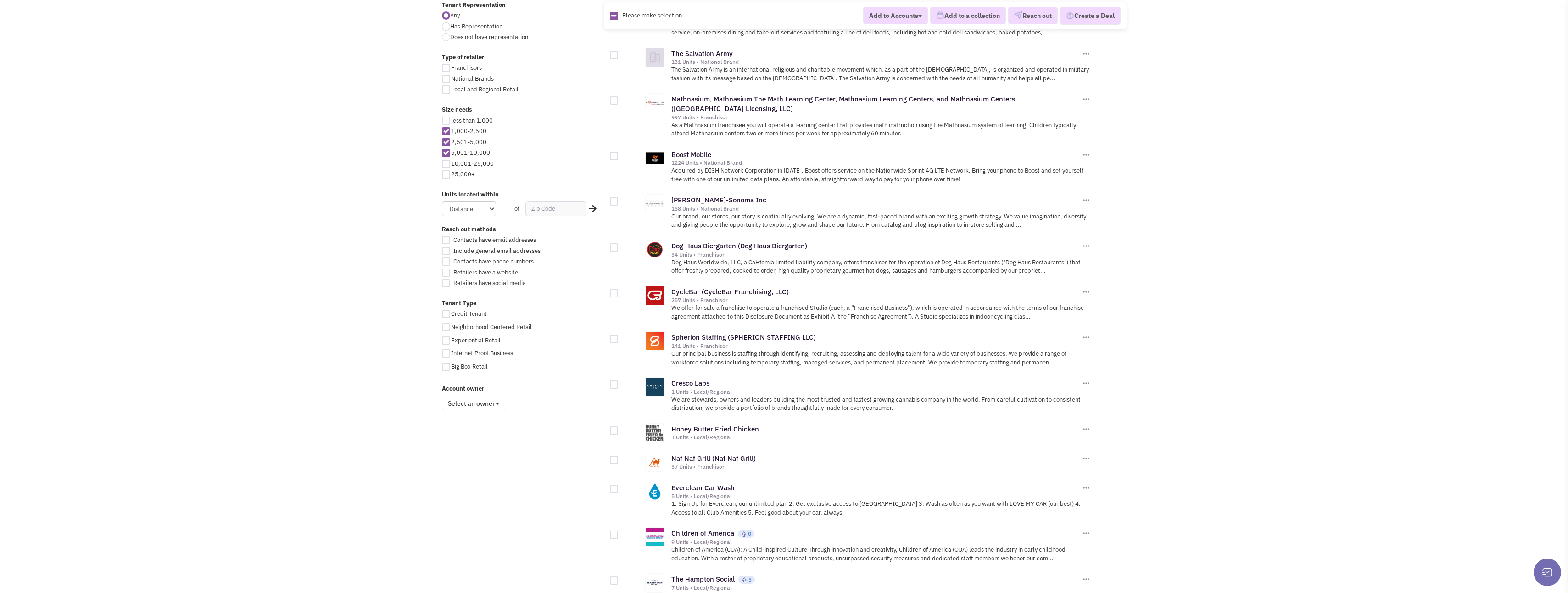
click at [614, 289] on div at bounding box center [614, 293] width 9 height 9
click at [619, 291] on input "checkbox" at bounding box center [622, 294] width 6 height 6
checkbox input "true"
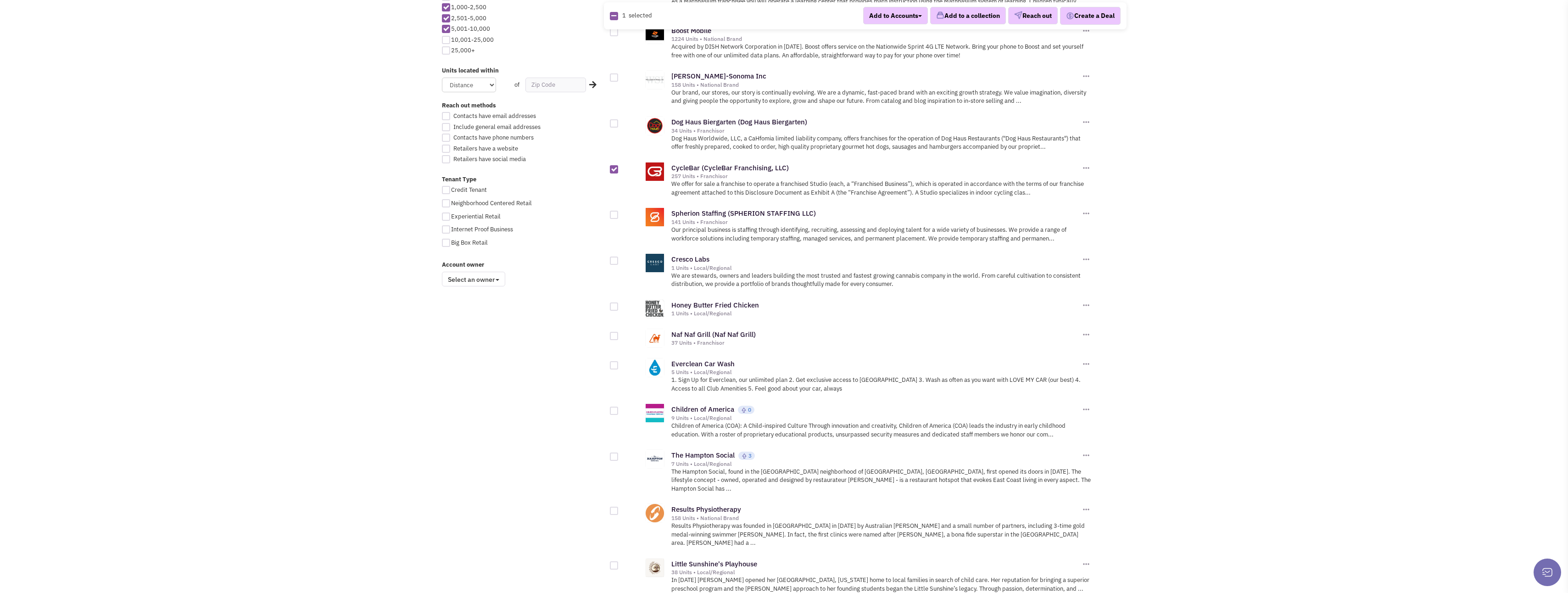
scroll to position [551, 0]
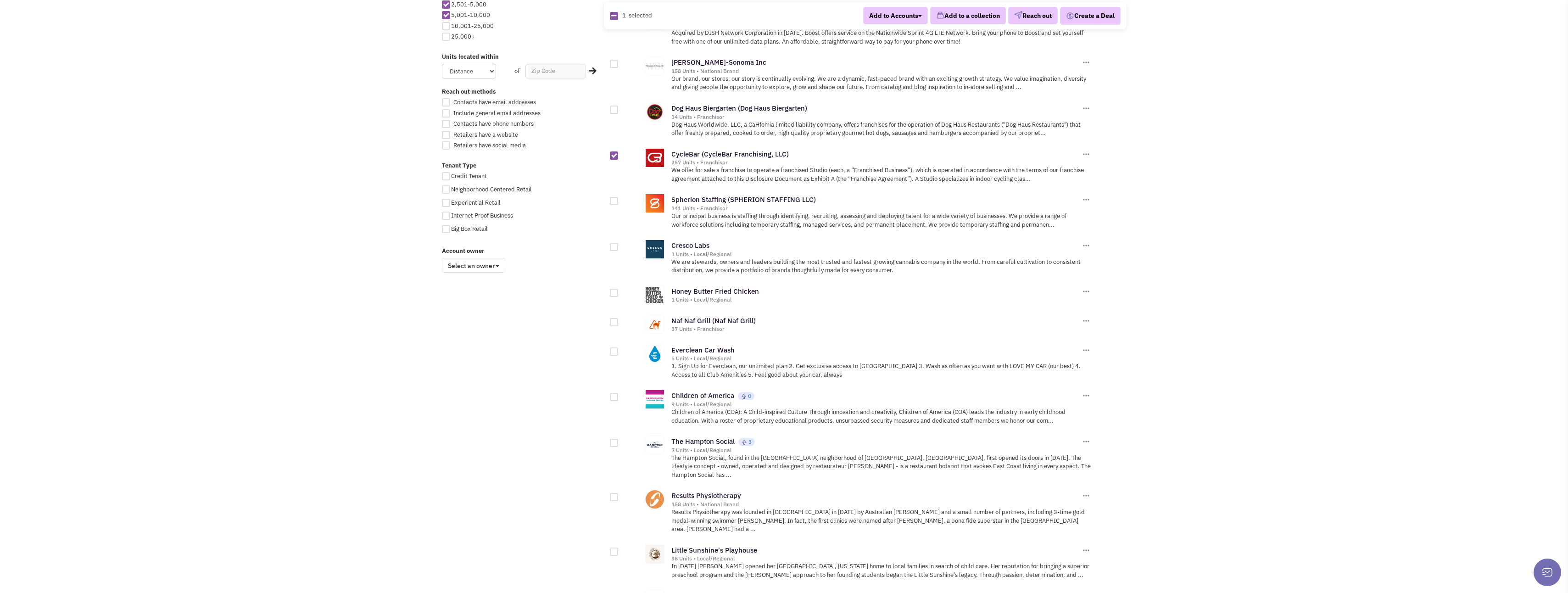
click at [615, 318] on div at bounding box center [614, 322] width 9 height 9
click at [619, 320] on input "checkbox" at bounding box center [622, 323] width 6 height 6
checkbox input "true"
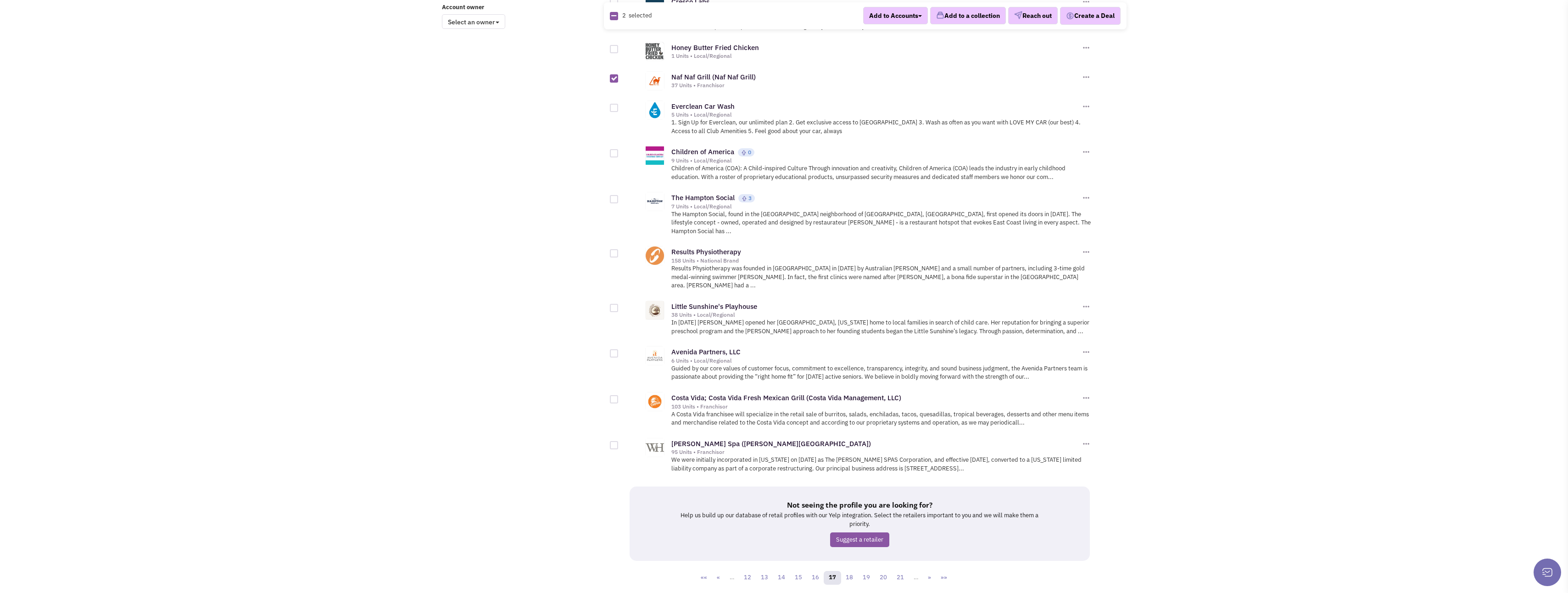
scroll to position [801, 0]
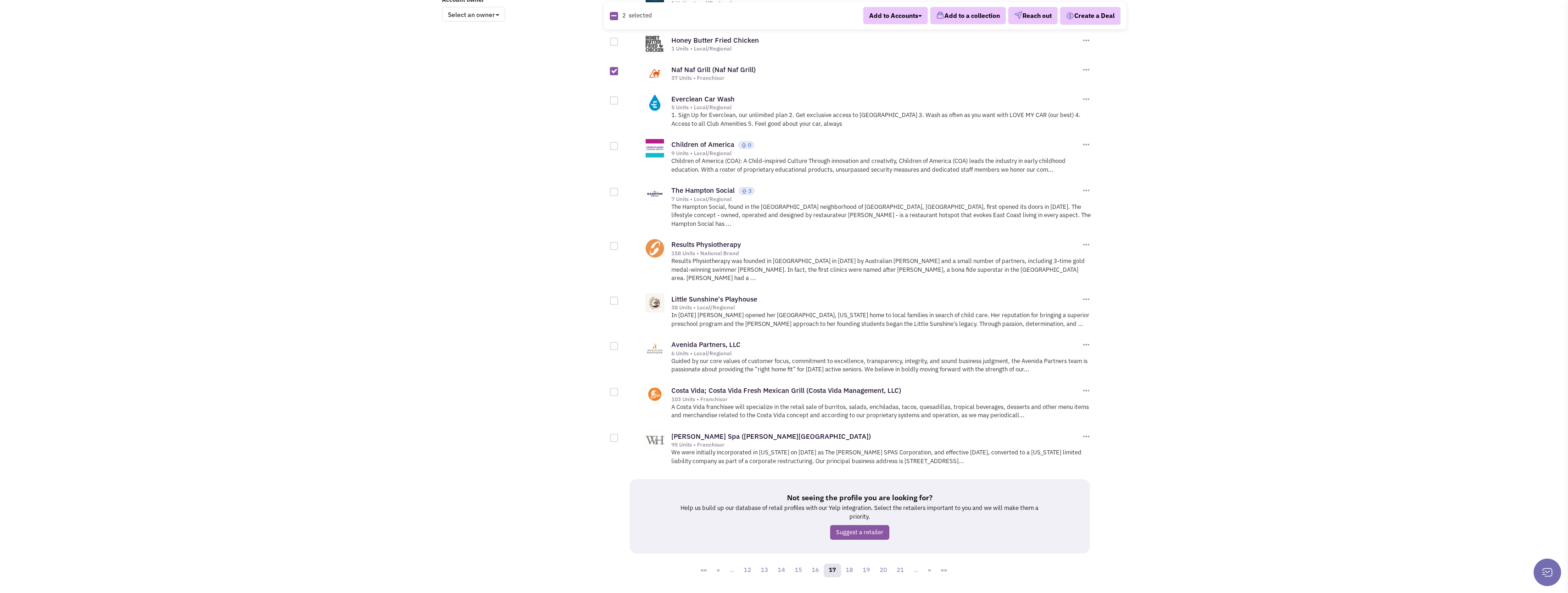
click at [613, 433] on div at bounding box center [614, 438] width 9 height 9
click at [619, 435] on input "checkbox" at bounding box center [622, 438] width 6 height 6
checkbox input "true"
click at [847, 564] on link "18" at bounding box center [849, 570] width 18 height 14
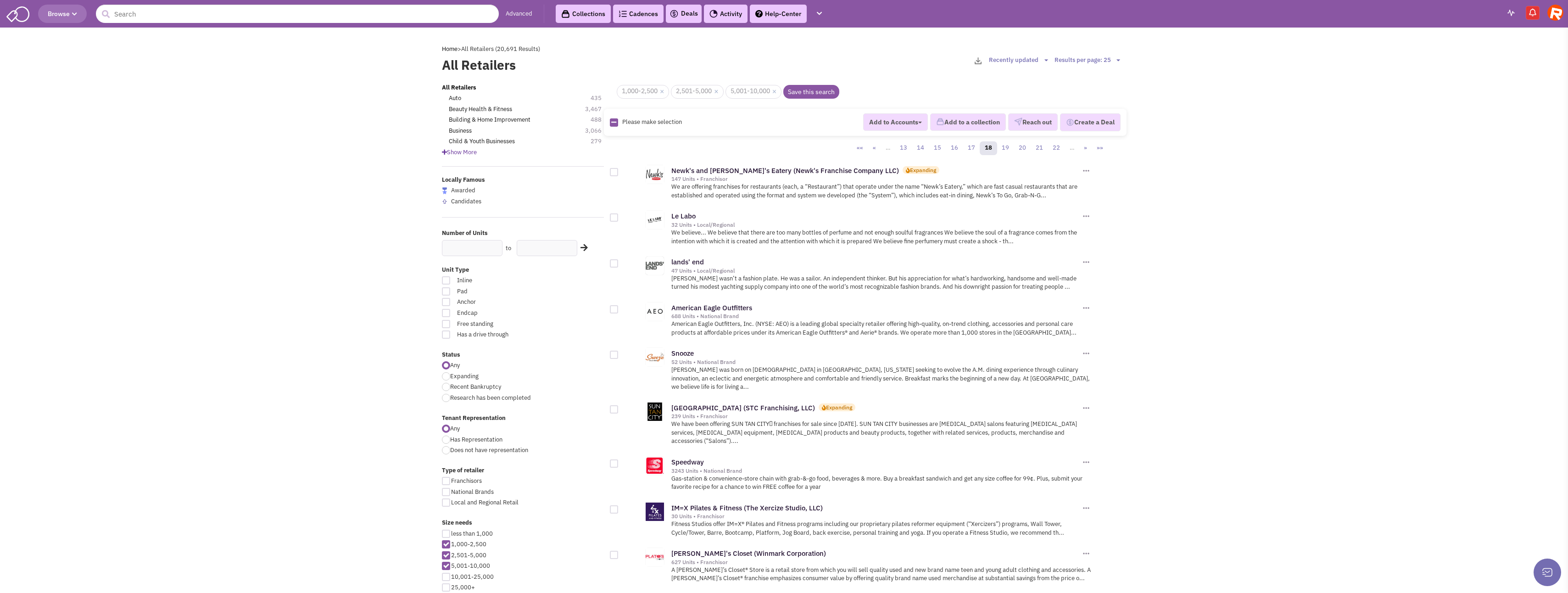
click at [616, 174] on div at bounding box center [614, 172] width 9 height 9
click at [619, 174] on input "checkbox" at bounding box center [622, 173] width 6 height 6
checkbox input "true"
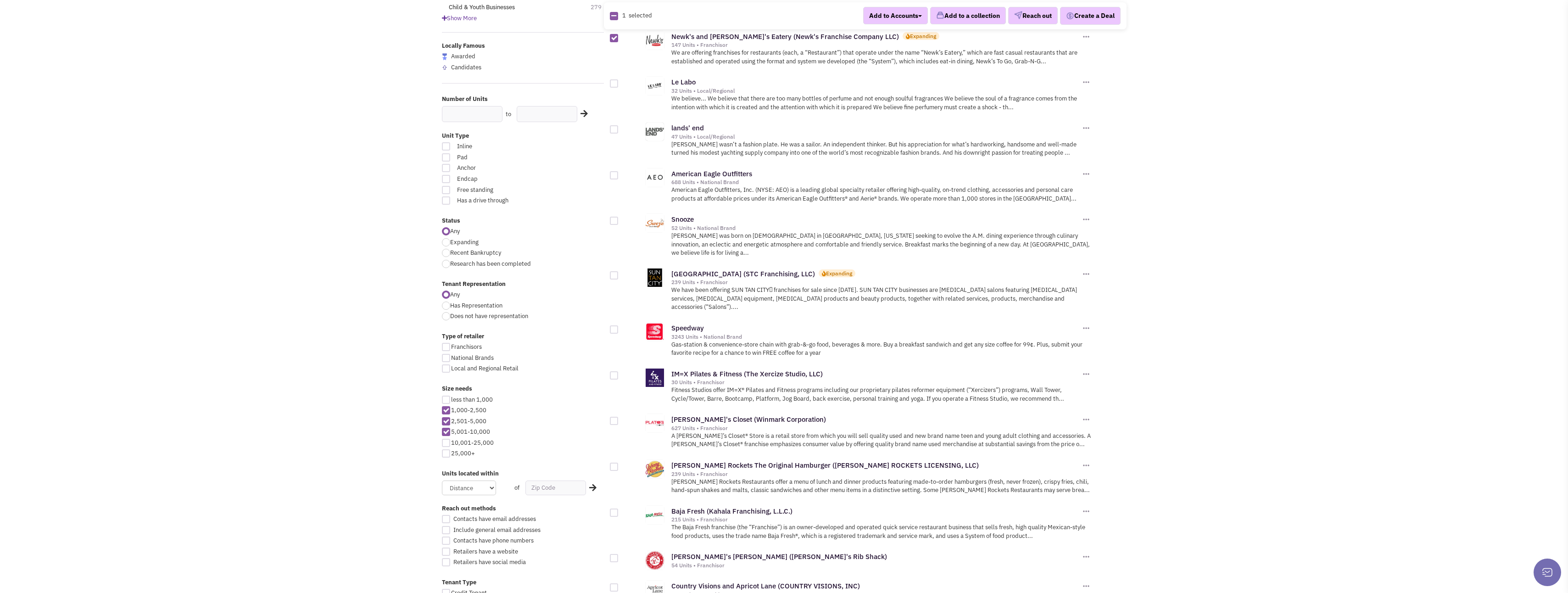
scroll to position [138, 0]
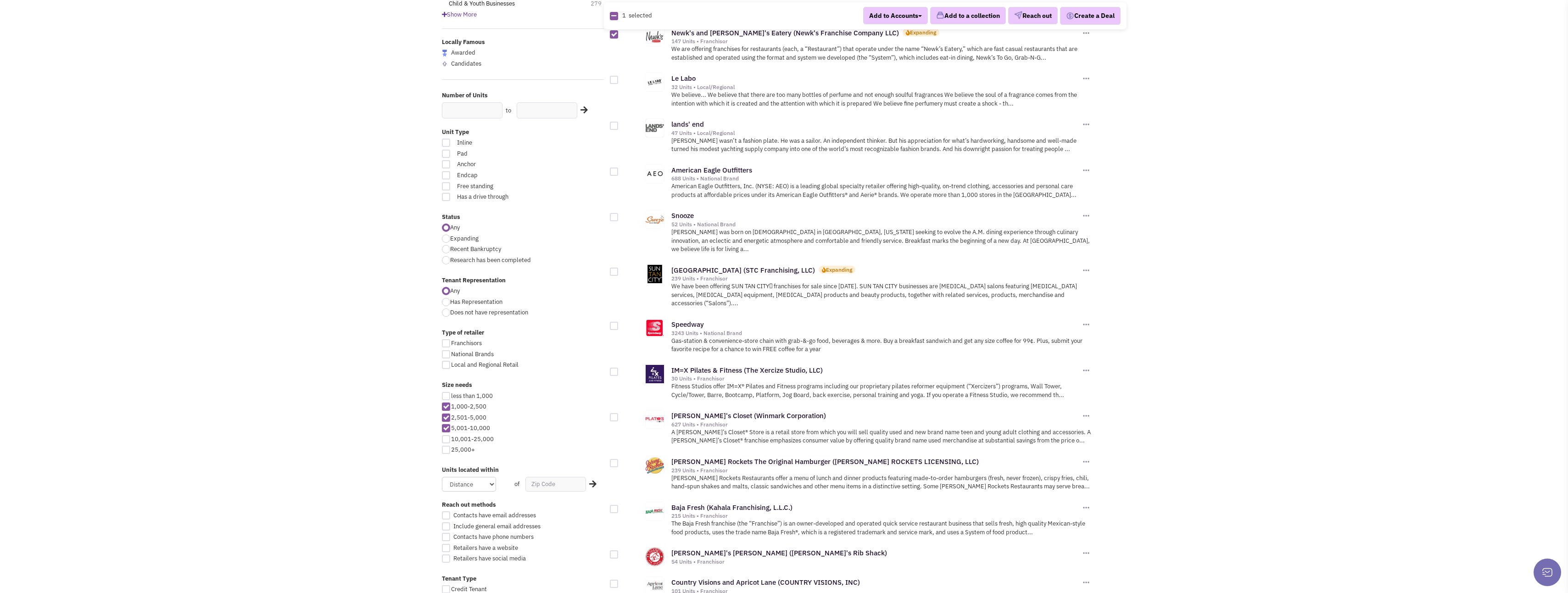
click at [614, 218] on div at bounding box center [614, 217] width 9 height 9
click at [619, 218] on input "checkbox" at bounding box center [622, 218] width 6 height 6
checkbox input "true"
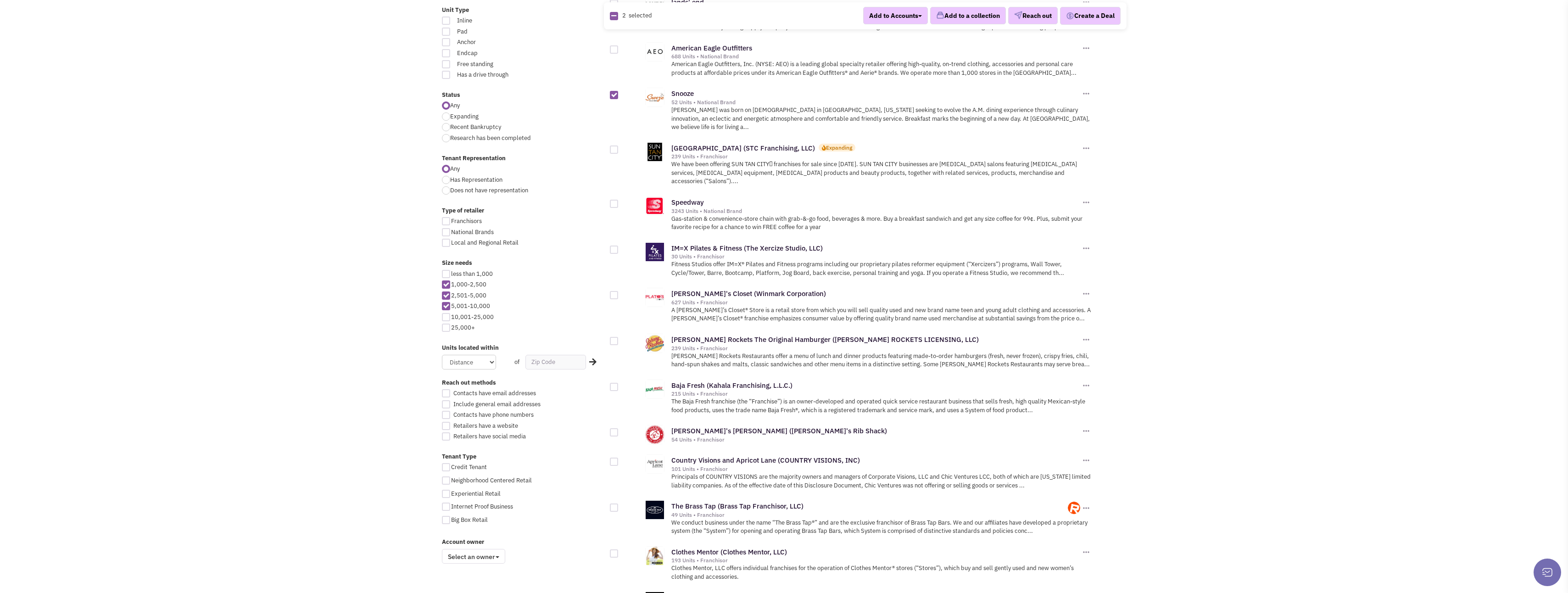
scroll to position [275, 0]
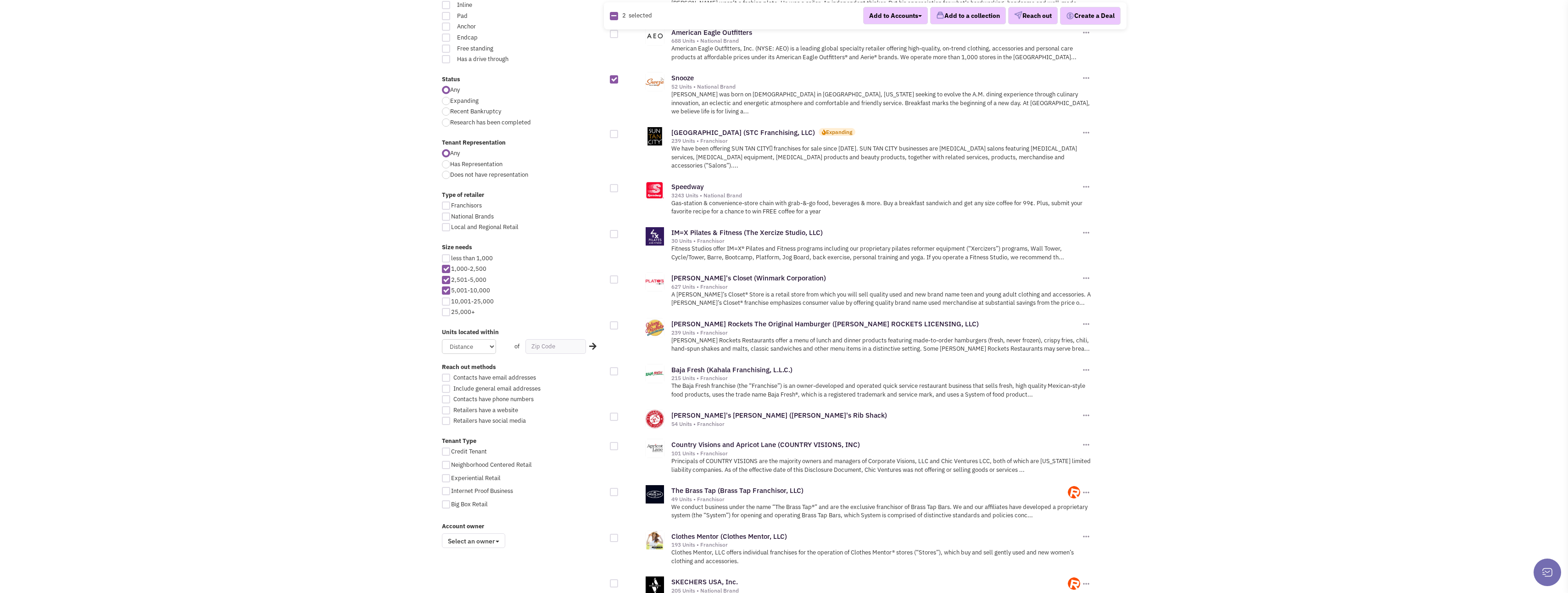
click at [614, 230] on div at bounding box center [614, 234] width 9 height 9
click at [619, 232] on input "checkbox" at bounding box center [622, 235] width 6 height 6
checkbox input "true"
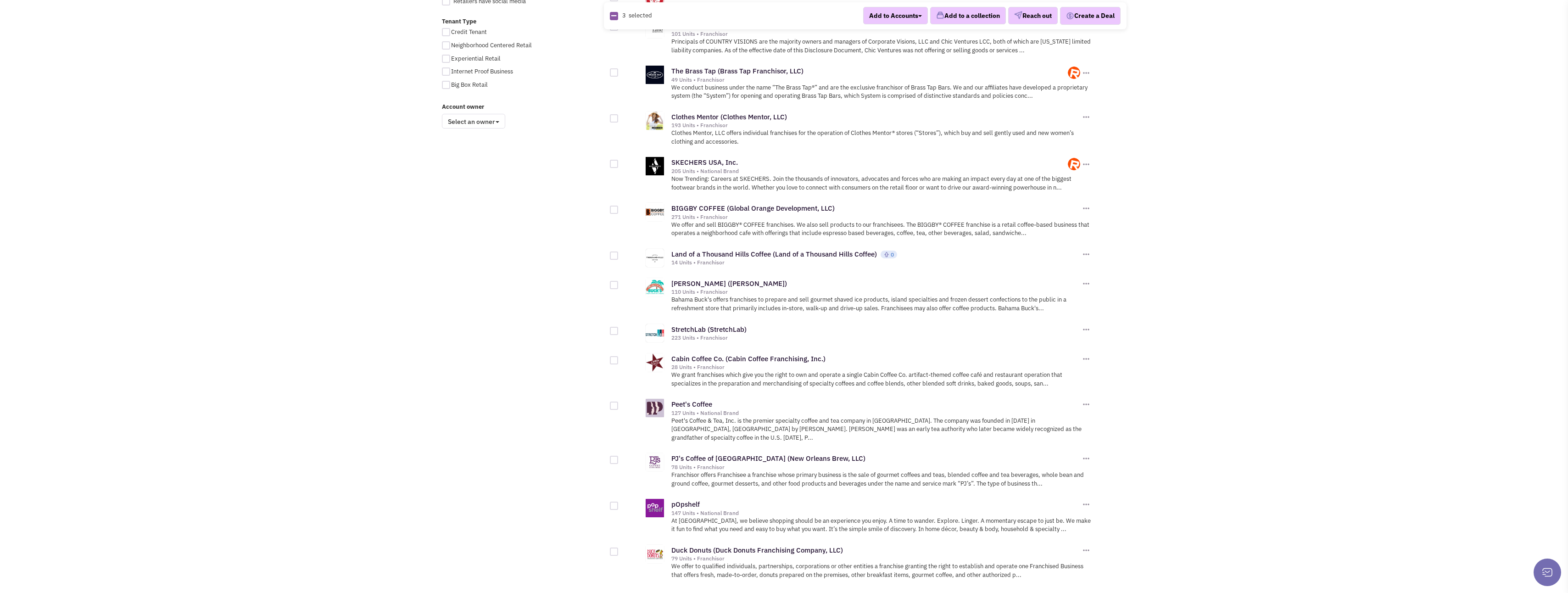
scroll to position [734, 0]
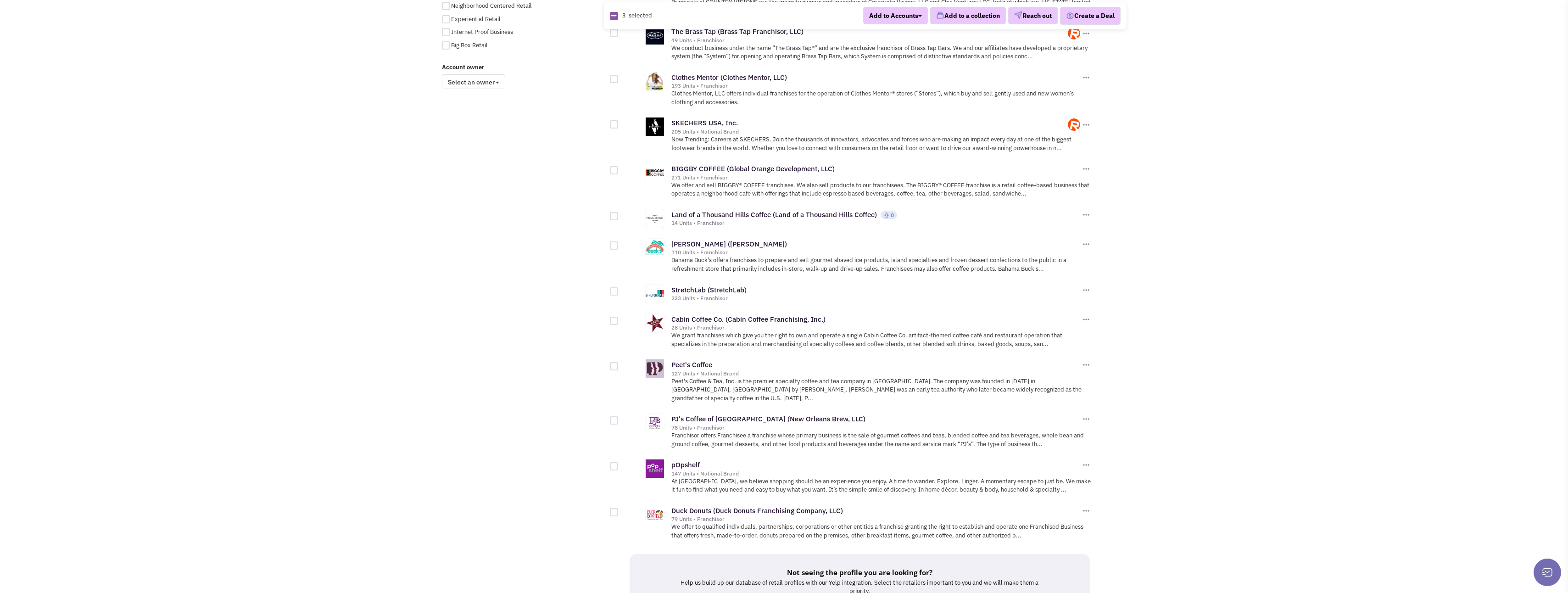
click at [617, 317] on div at bounding box center [614, 321] width 9 height 9
click at [619, 319] on input "checkbox" at bounding box center [622, 322] width 6 height 6
checkbox input "true"
click at [614, 362] on div at bounding box center [614, 366] width 9 height 9
click at [619, 364] on input "checkbox" at bounding box center [622, 367] width 6 height 6
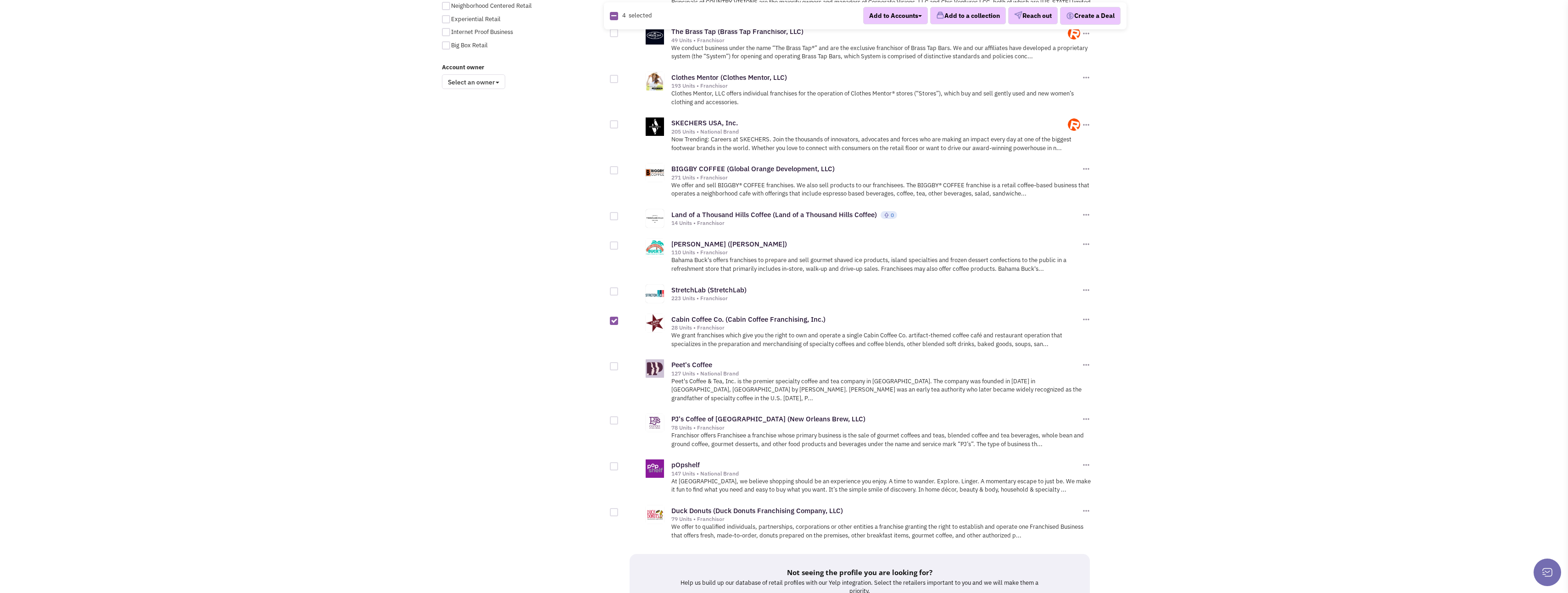
checkbox input "true"
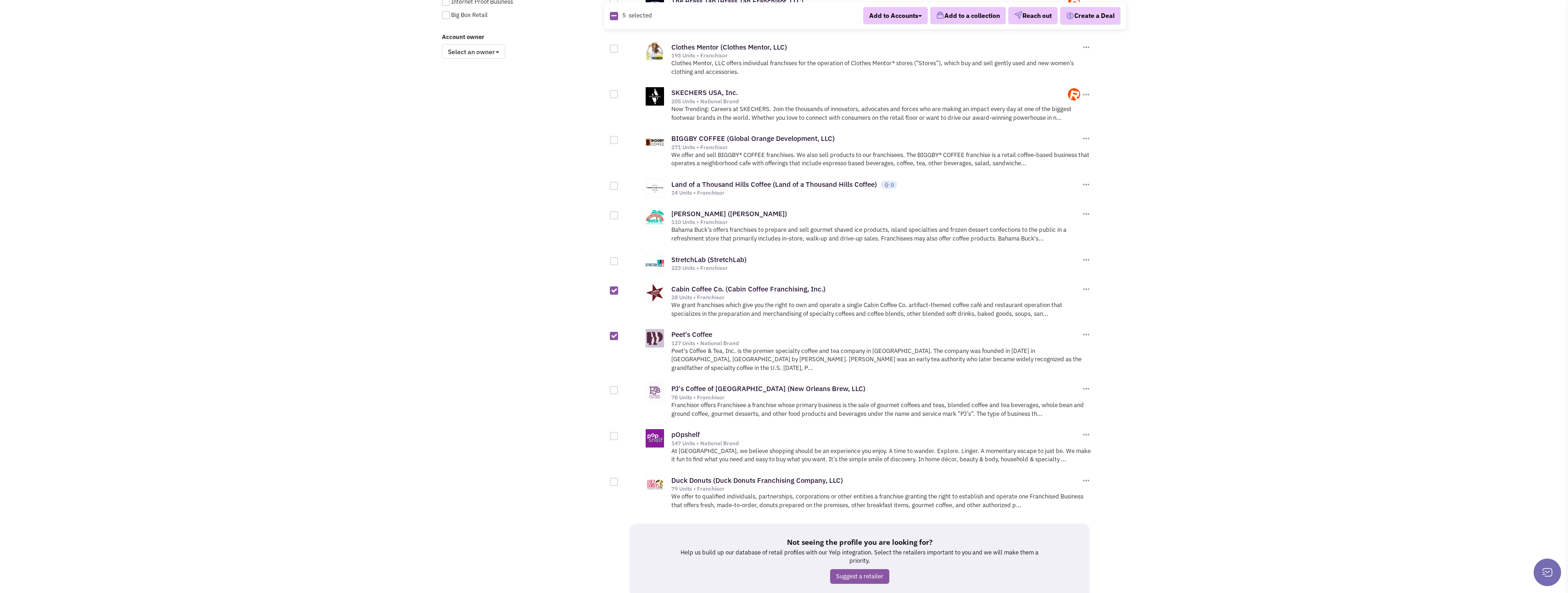
scroll to position [809, 0]
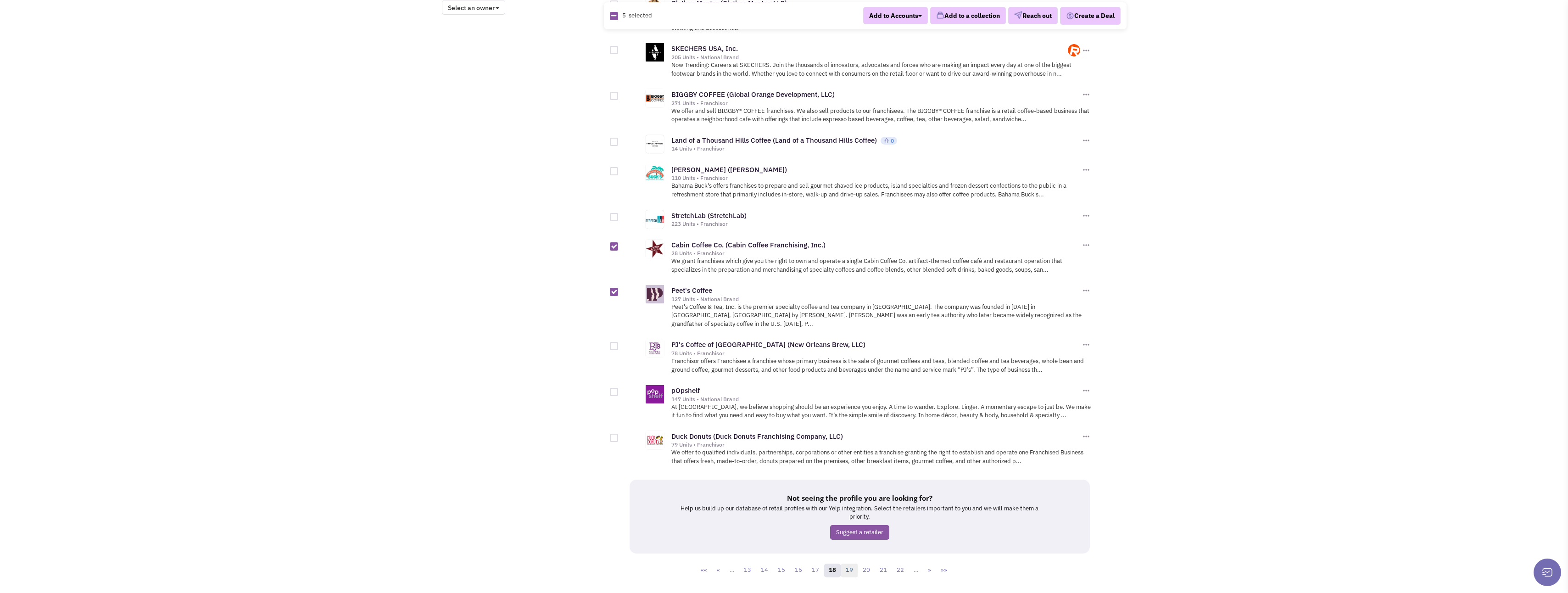
click at [852, 564] on link "19" at bounding box center [849, 570] width 18 height 14
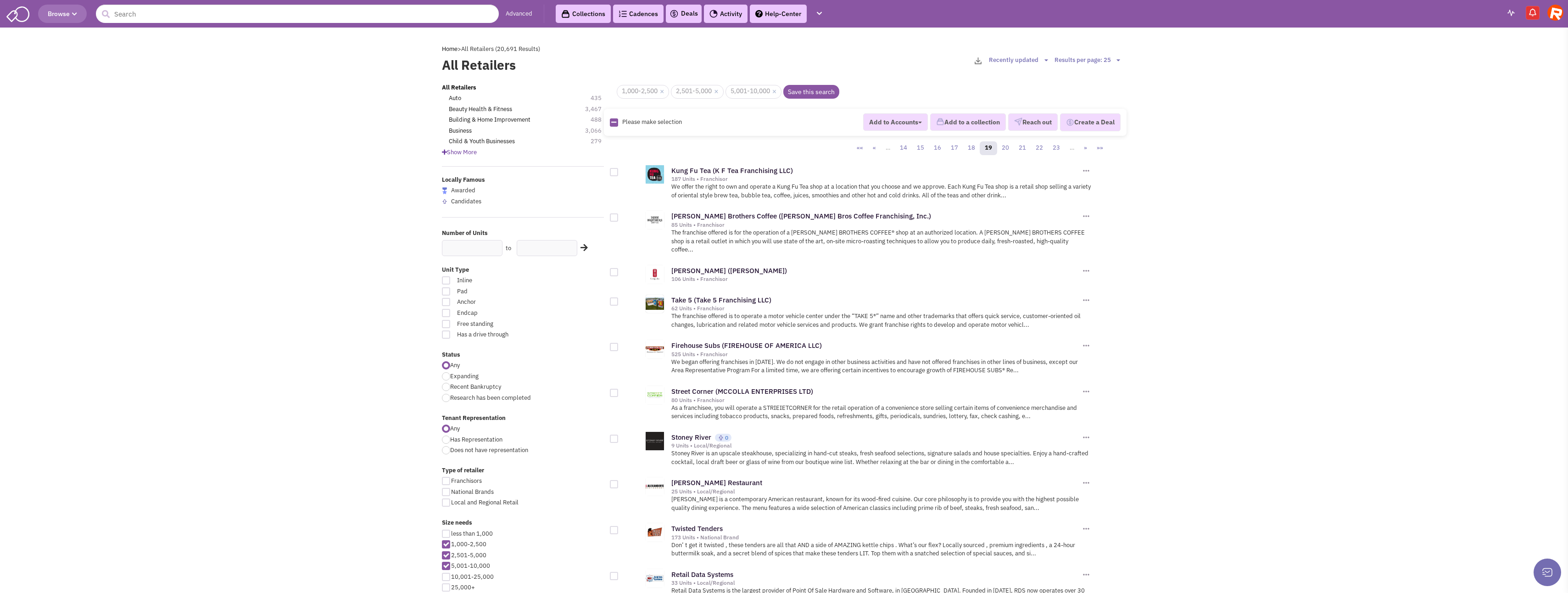
click at [613, 174] on div at bounding box center [614, 172] width 9 height 9
click at [619, 174] on input "checkbox" at bounding box center [622, 173] width 6 height 6
checkbox input "true"
click at [616, 218] on div at bounding box center [614, 218] width 9 height 9
click at [619, 218] on input "checkbox" at bounding box center [622, 218] width 6 height 6
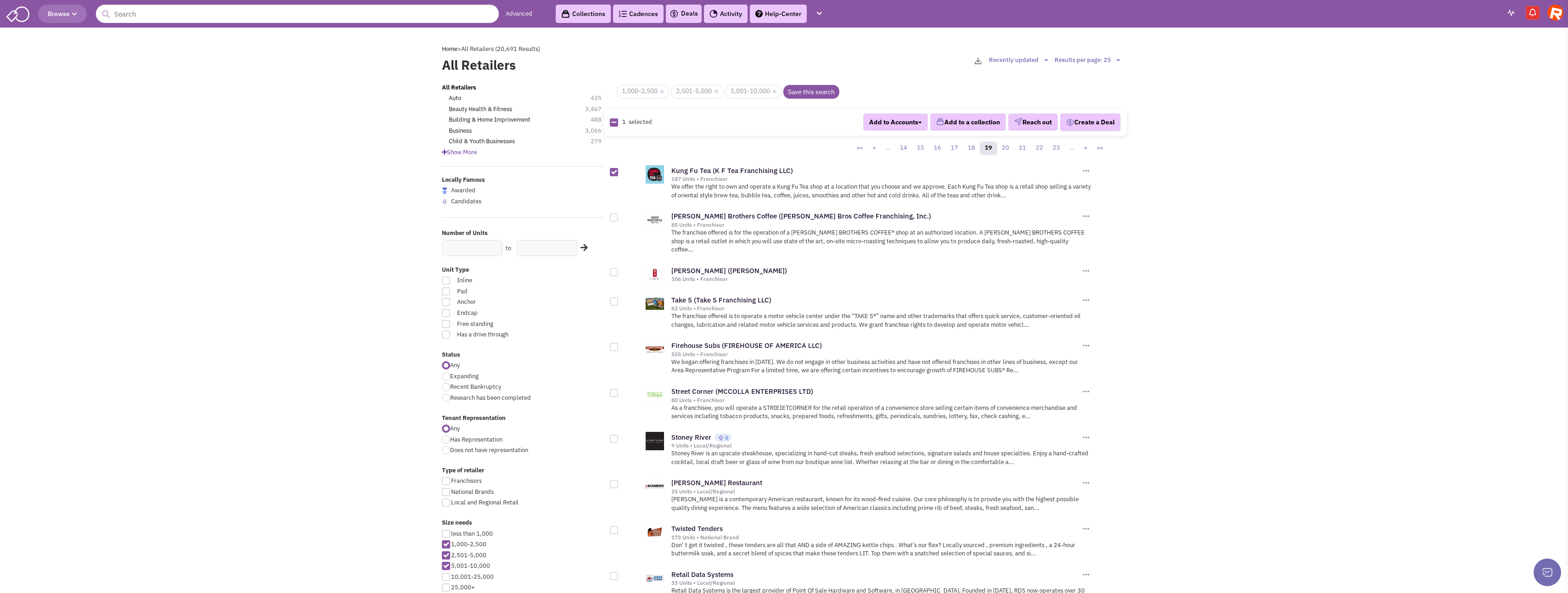
checkbox input "true"
click at [613, 268] on div at bounding box center [614, 272] width 9 height 9
click at [619, 270] on input "checkbox" at bounding box center [622, 273] width 6 height 6
checkbox input "true"
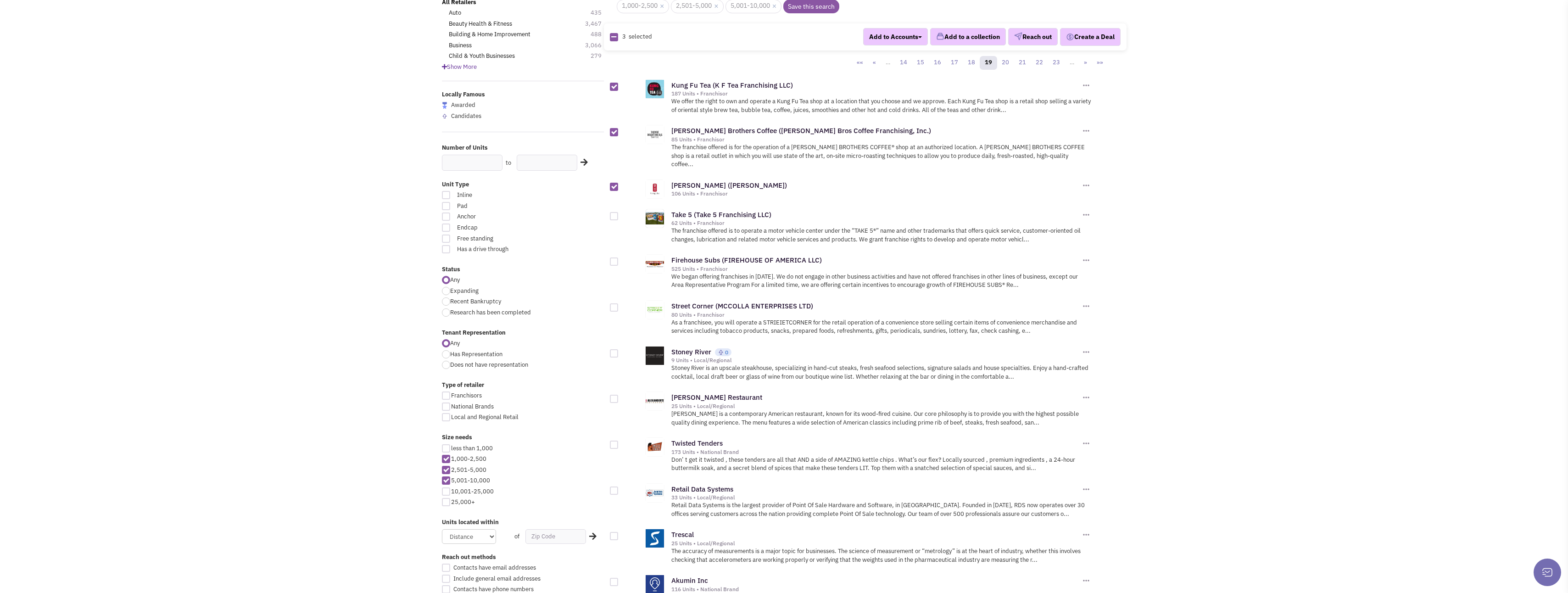
scroll to position [92, 0]
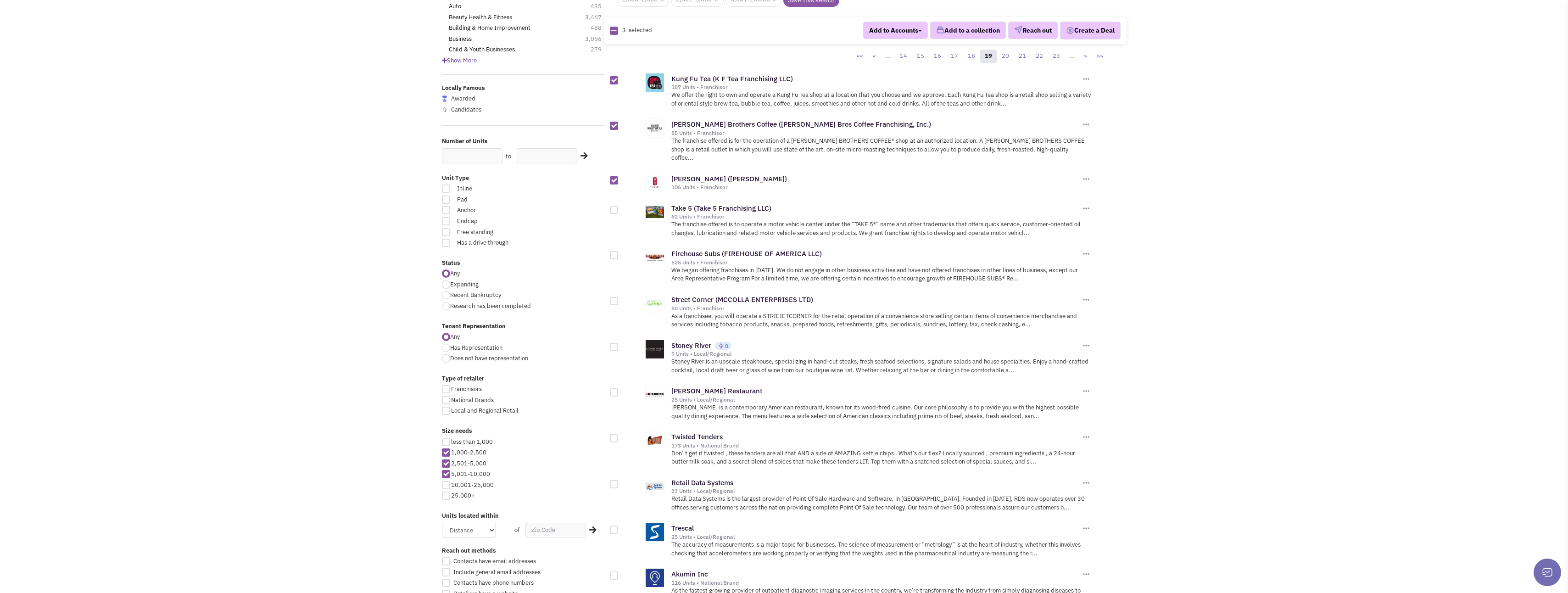
click at [616, 297] on div at bounding box center [614, 301] width 9 height 9
click at [619, 299] on input "checkbox" at bounding box center [622, 302] width 6 height 6
checkbox input "true"
click at [613, 343] on div at bounding box center [614, 347] width 9 height 9
click at [619, 345] on input "checkbox" at bounding box center [622, 348] width 6 height 6
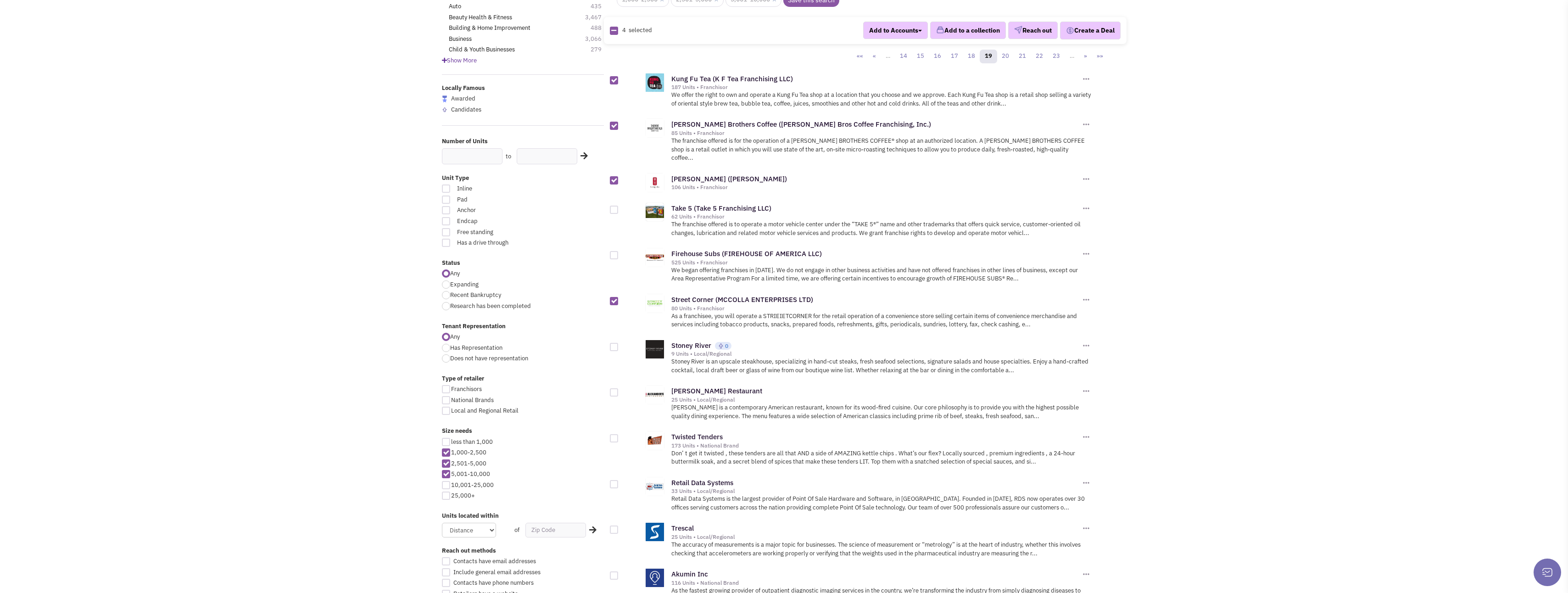
checkbox input "true"
click at [616, 388] on div at bounding box center [614, 392] width 9 height 9
click at [619, 390] on input "checkbox" at bounding box center [622, 393] width 6 height 6
checkbox input "true"
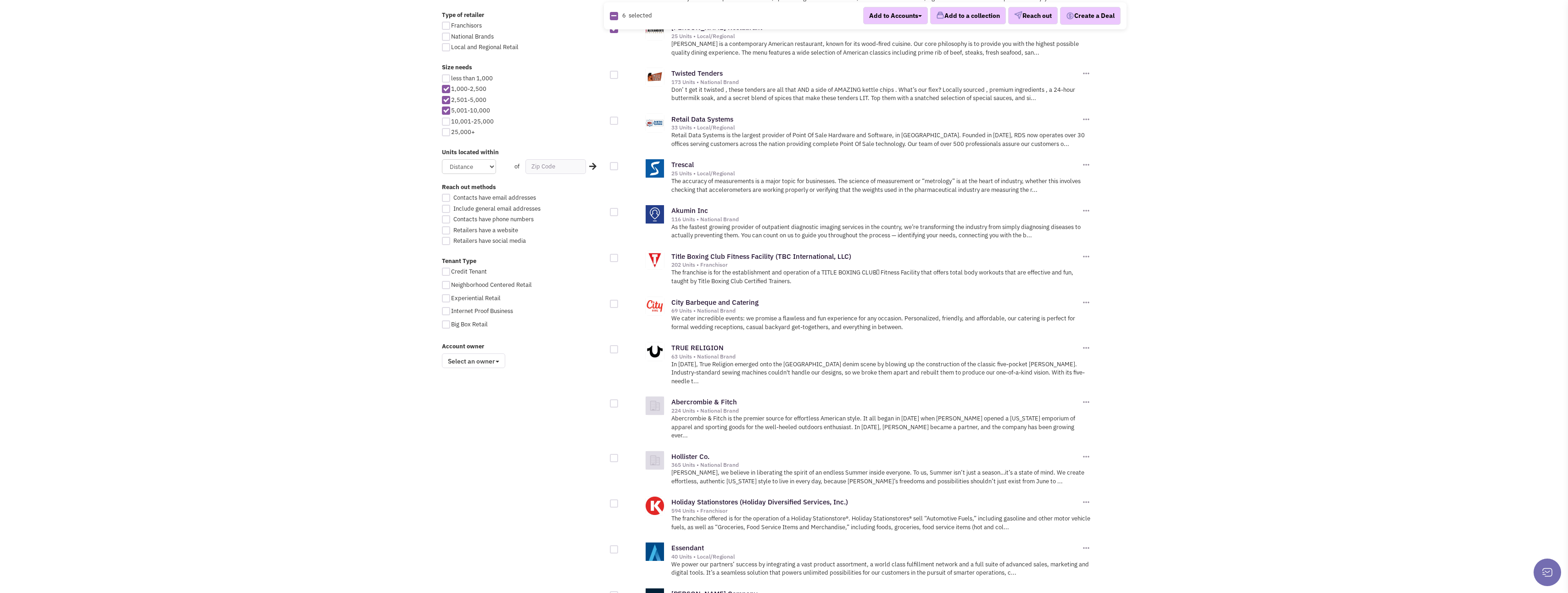
scroll to position [459, 0]
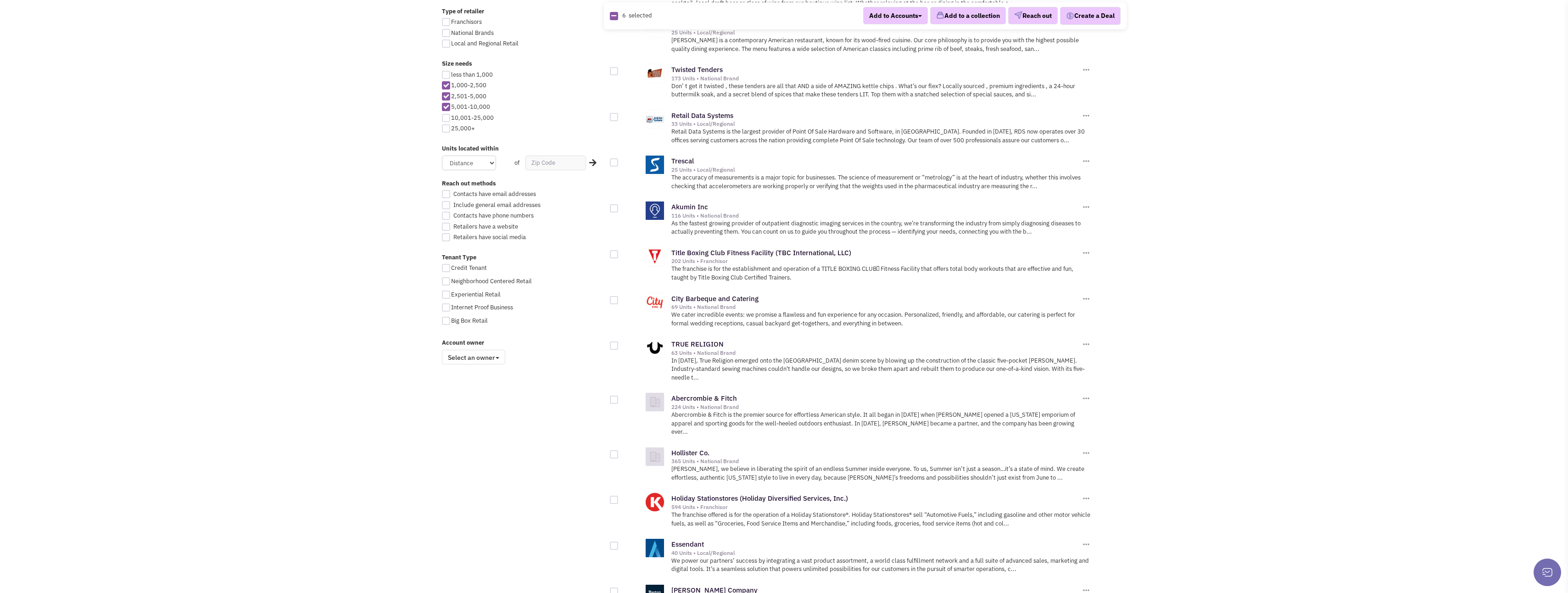
click at [614, 296] on div at bounding box center [614, 300] width 9 height 9
click at [619, 298] on input "checkbox" at bounding box center [622, 301] width 6 height 6
checkbox input "true"
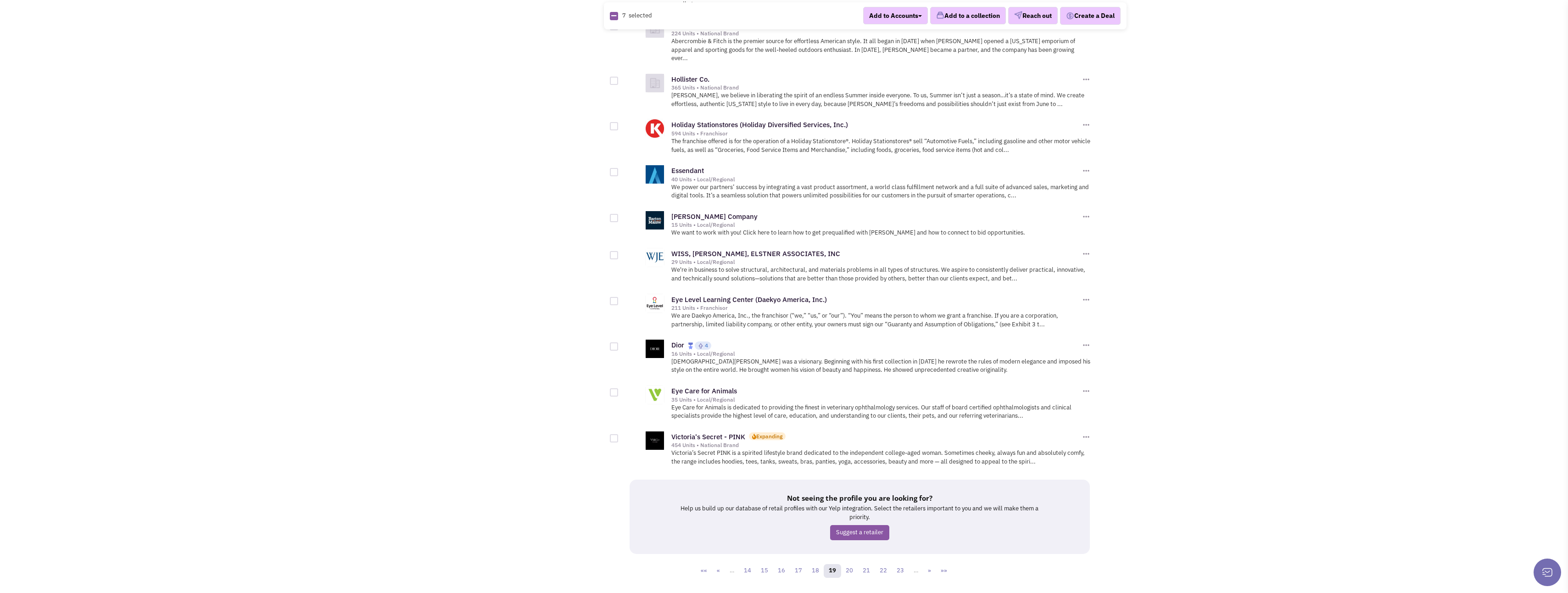
scroll to position [833, 0]
click at [851, 564] on link "20" at bounding box center [849, 570] width 18 height 14
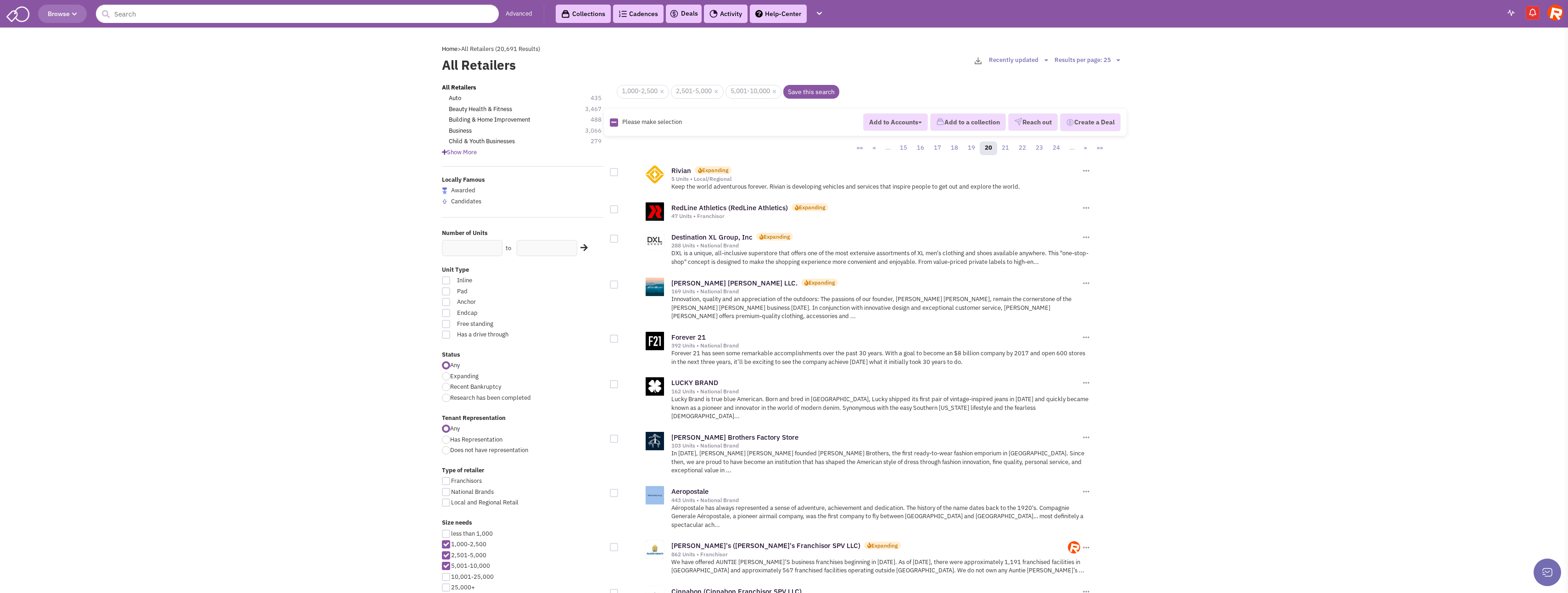
click at [615, 171] on div at bounding box center [614, 172] width 9 height 9
click at [619, 171] on input "checkbox" at bounding box center [622, 173] width 6 height 6
checkbox input "true"
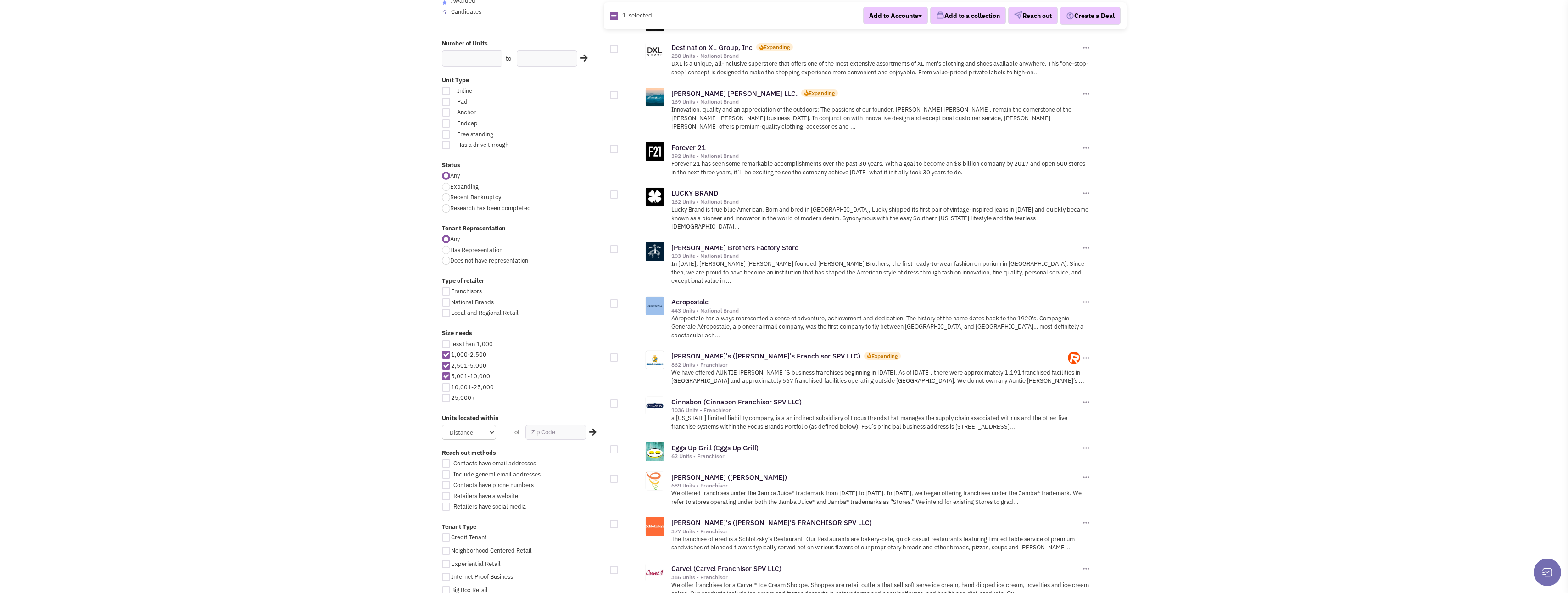
scroll to position [229, 0]
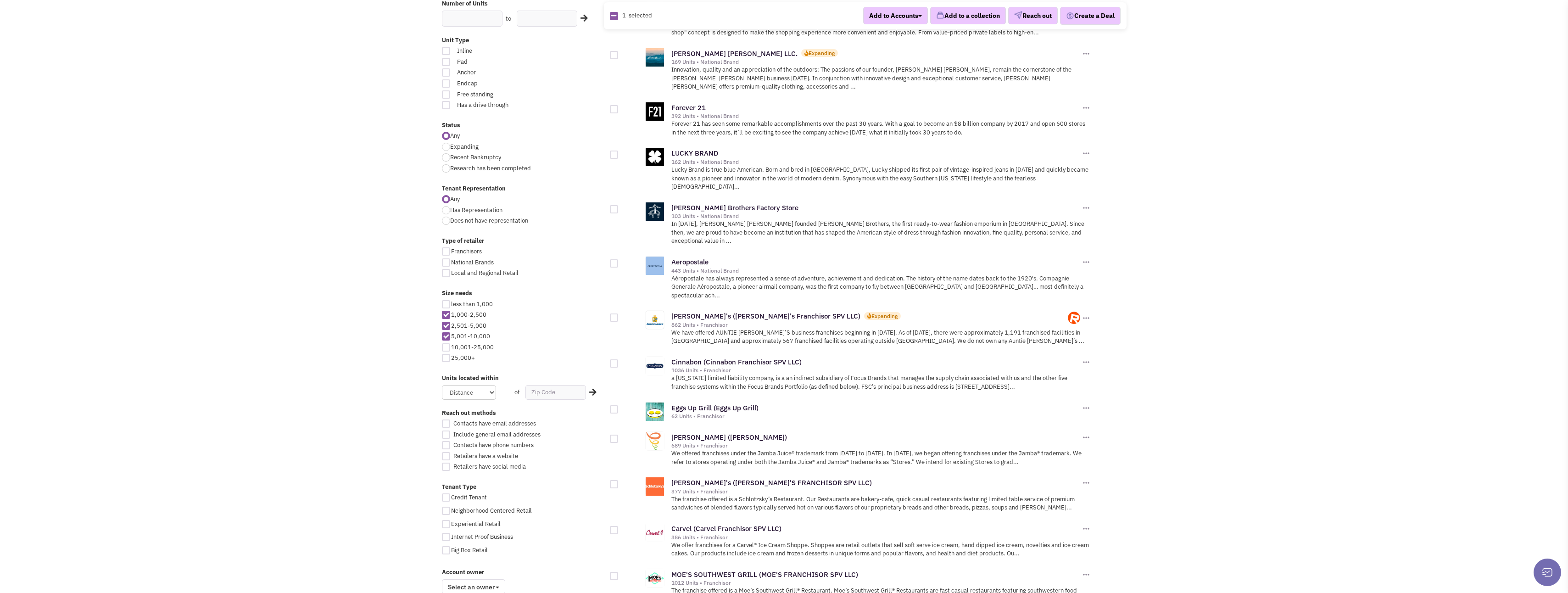
click at [616, 359] on div at bounding box center [614, 364] width 9 height 9
click at [619, 361] on input "checkbox" at bounding box center [622, 364] width 6 height 6
checkbox input "true"
click at [616, 314] on div at bounding box center [614, 318] width 9 height 9
click at [619, 315] on input "checkbox" at bounding box center [622, 319] width 6 height 6
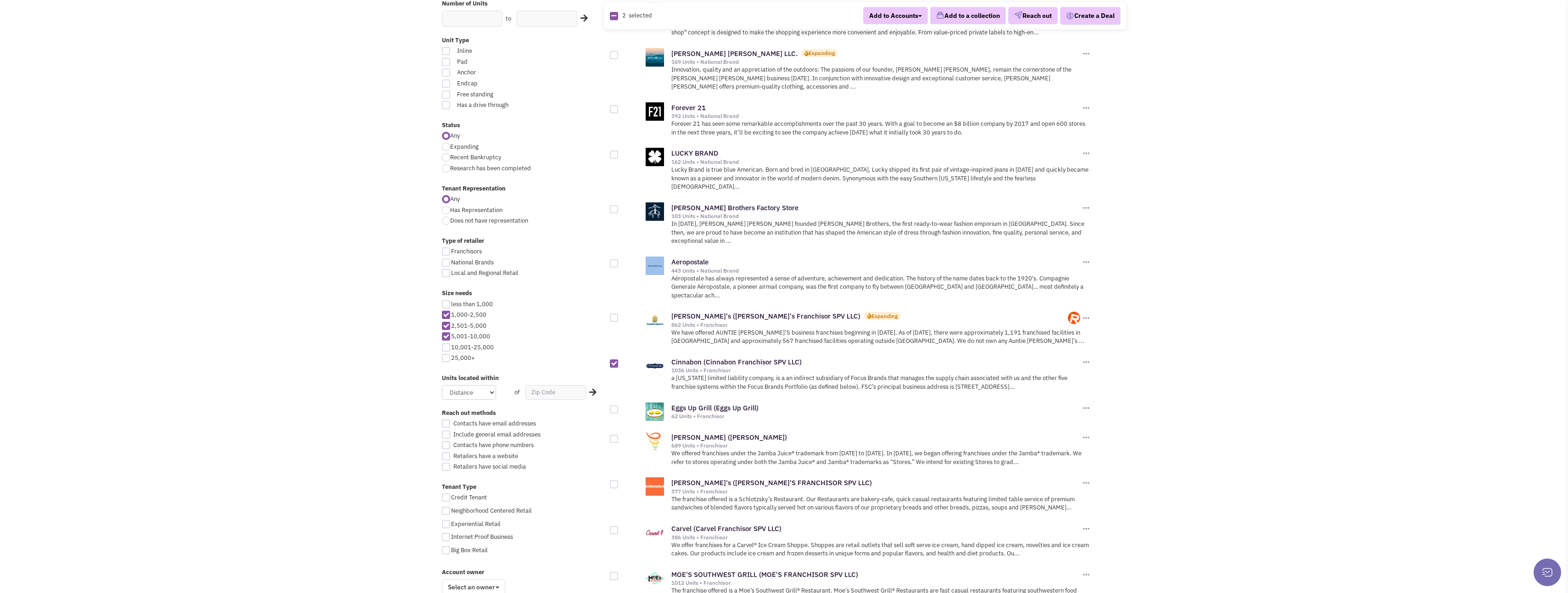
checkbox input "true"
click at [611, 435] on div at bounding box center [614, 439] width 9 height 9
click at [619, 436] on input "checkbox" at bounding box center [622, 440] width 6 height 6
checkbox input "true"
click at [616, 405] on div at bounding box center [614, 410] width 9 height 9
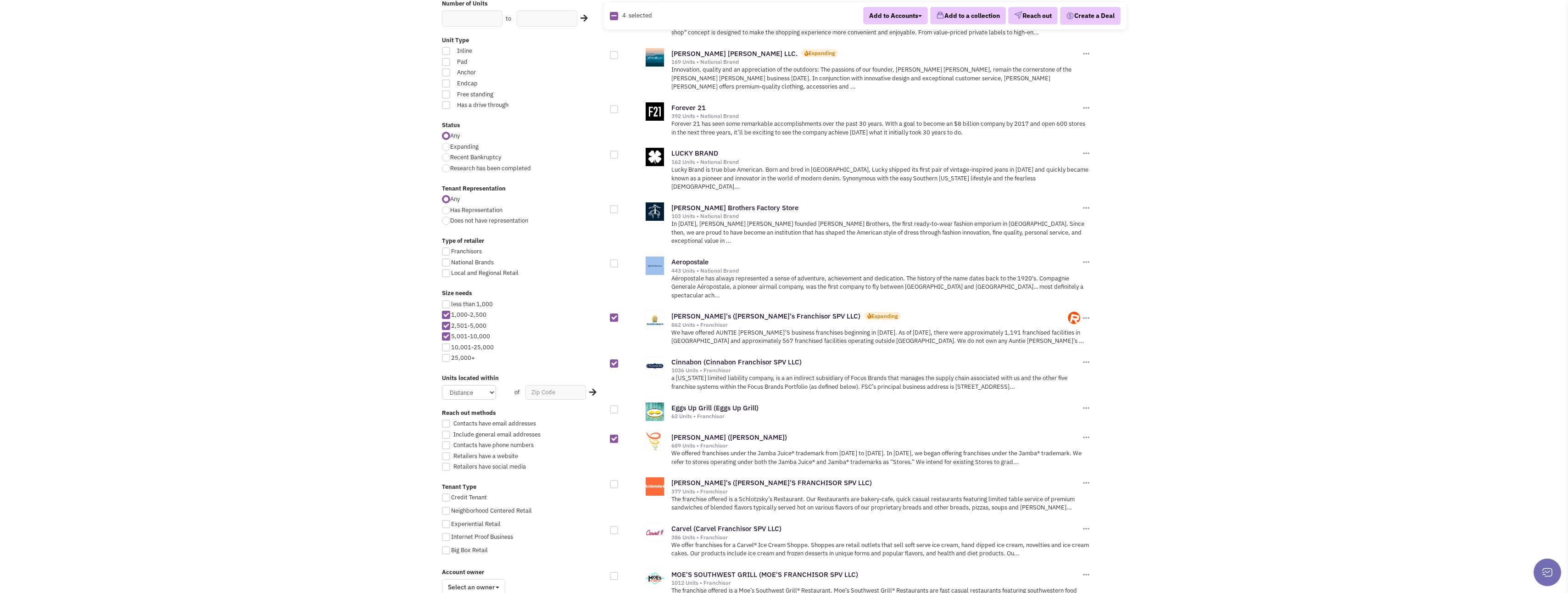
click at [619, 407] on input "checkbox" at bounding box center [622, 410] width 6 height 6
checkbox input "true"
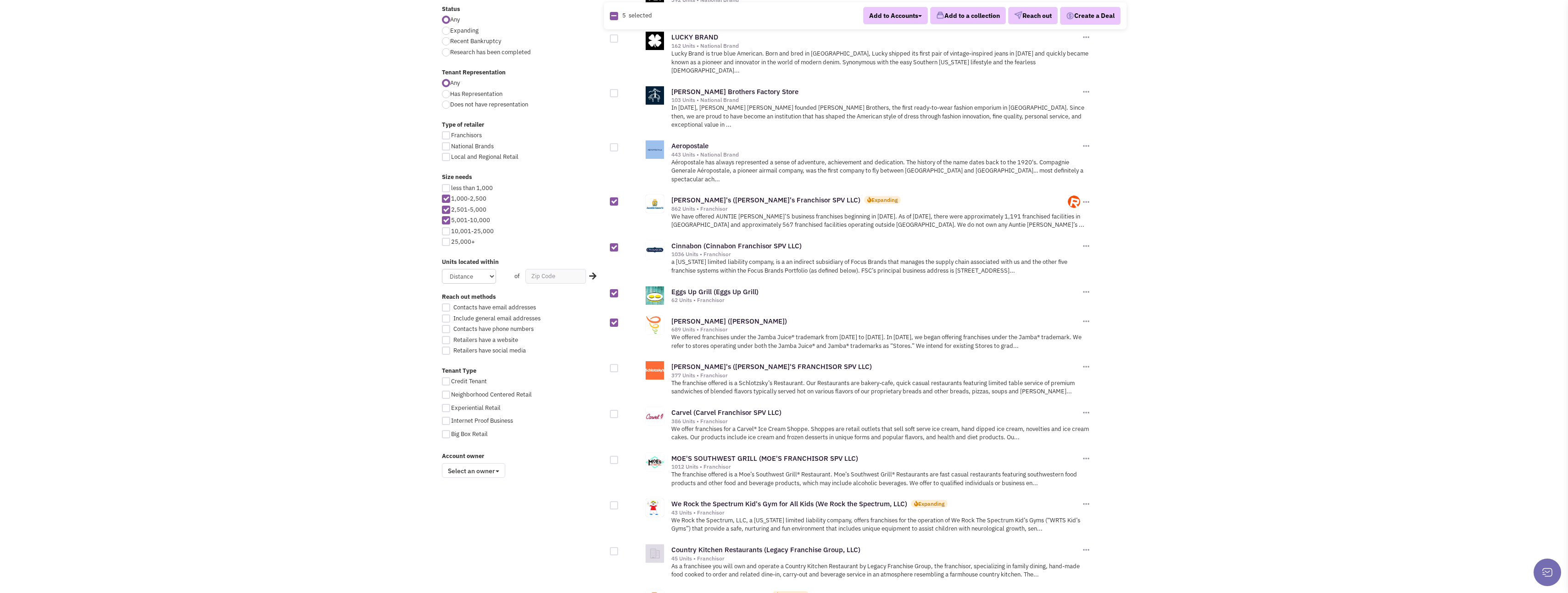
scroll to position [367, 0]
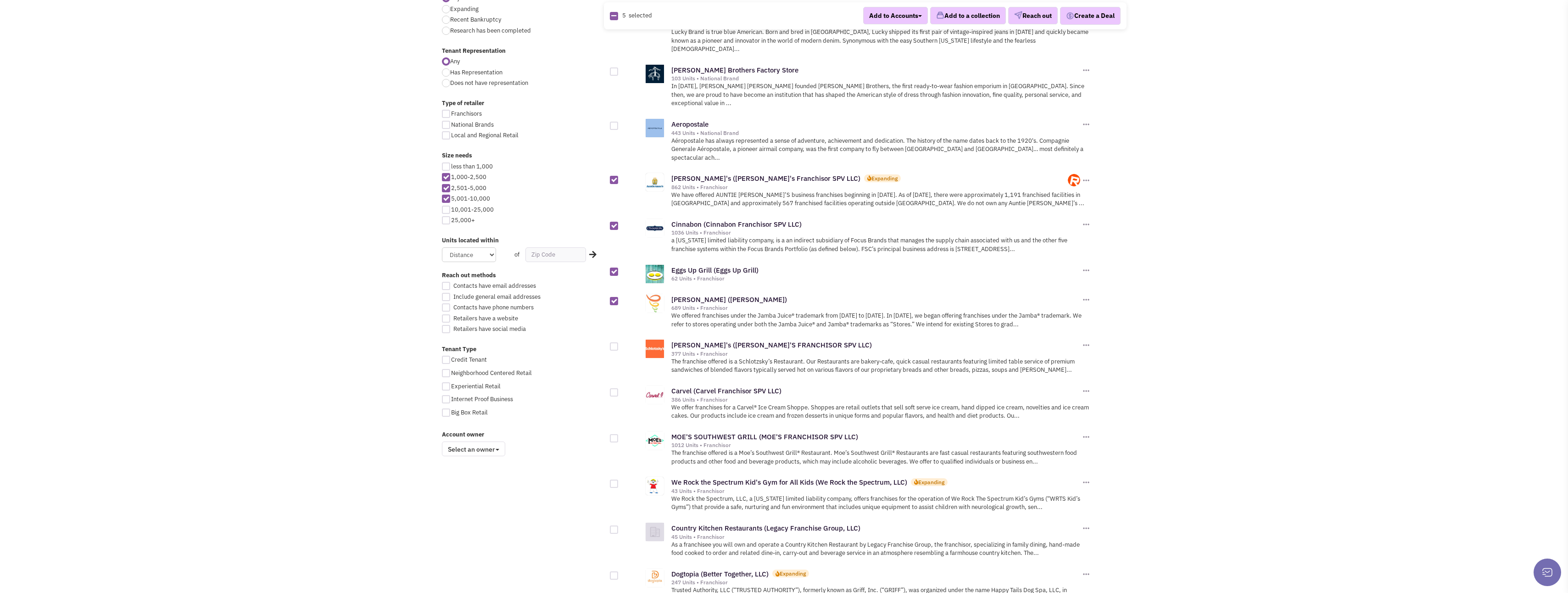
click at [617, 388] on div at bounding box center [614, 392] width 9 height 9
click at [619, 390] on input "checkbox" at bounding box center [622, 393] width 6 height 6
checkbox input "true"
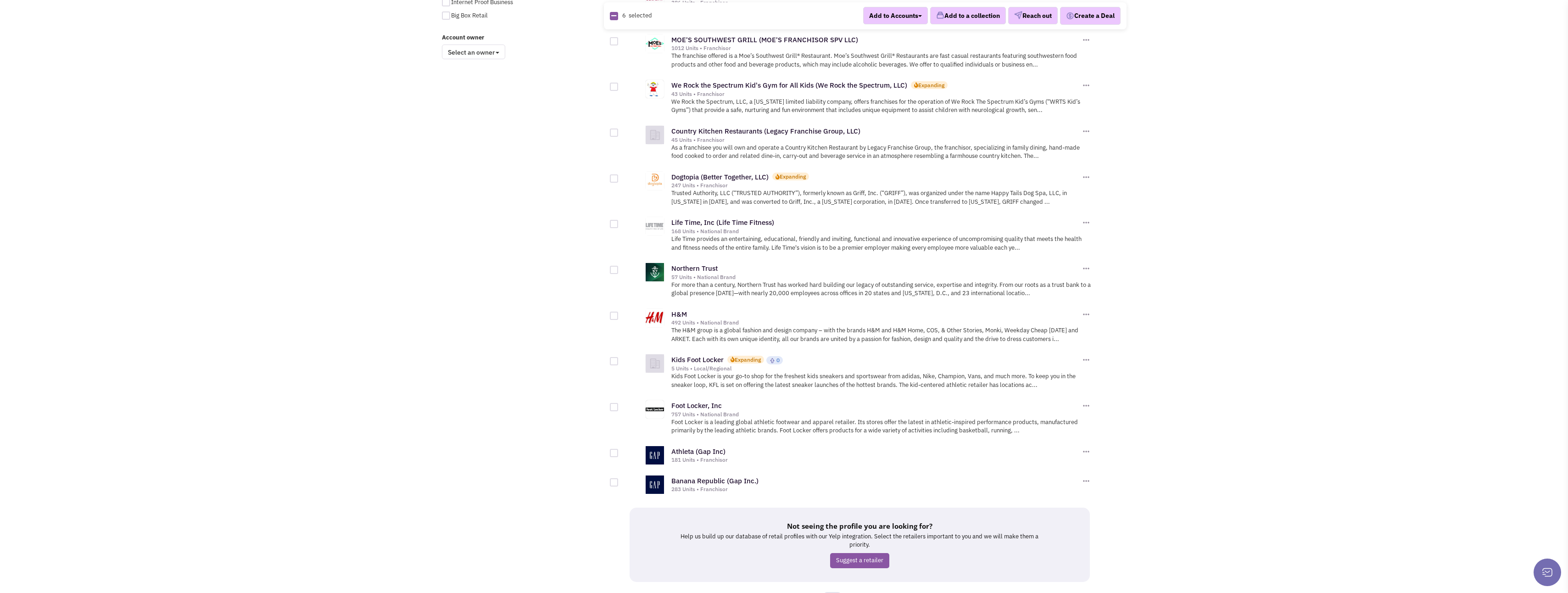
scroll to position [784, 0]
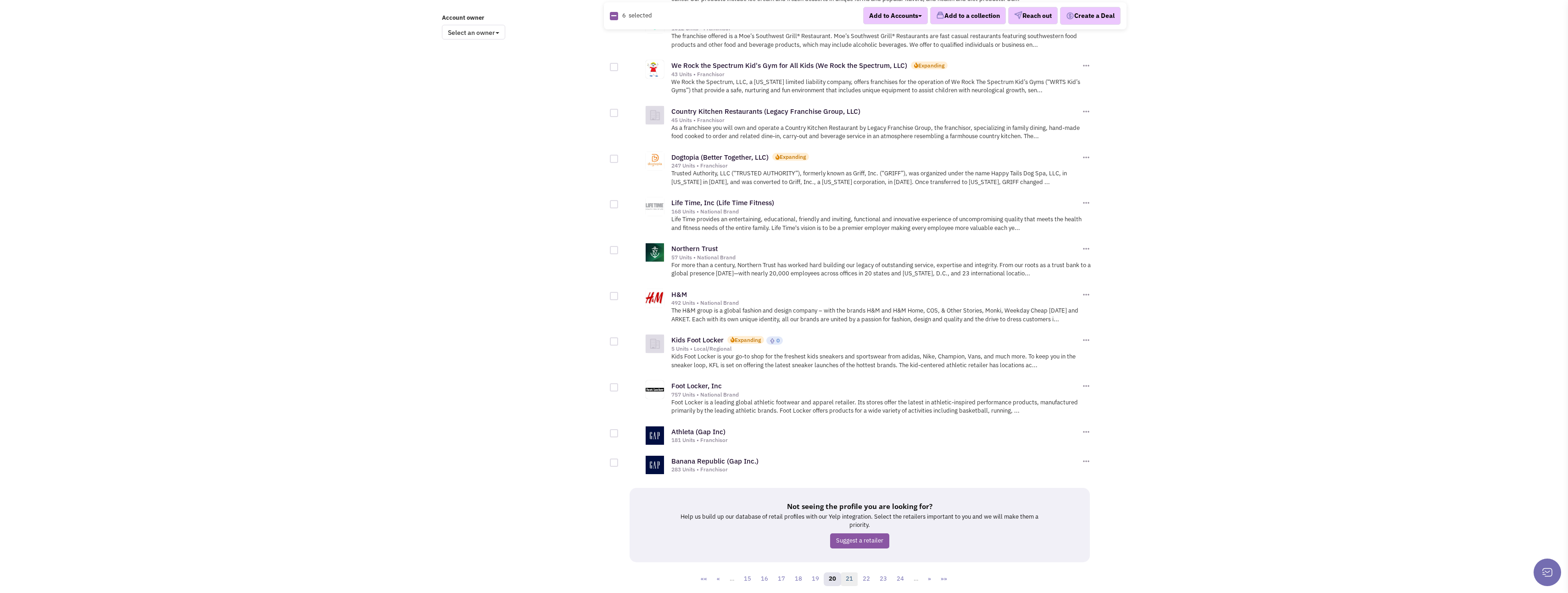
click at [848, 572] on link "21" at bounding box center [849, 579] width 18 height 14
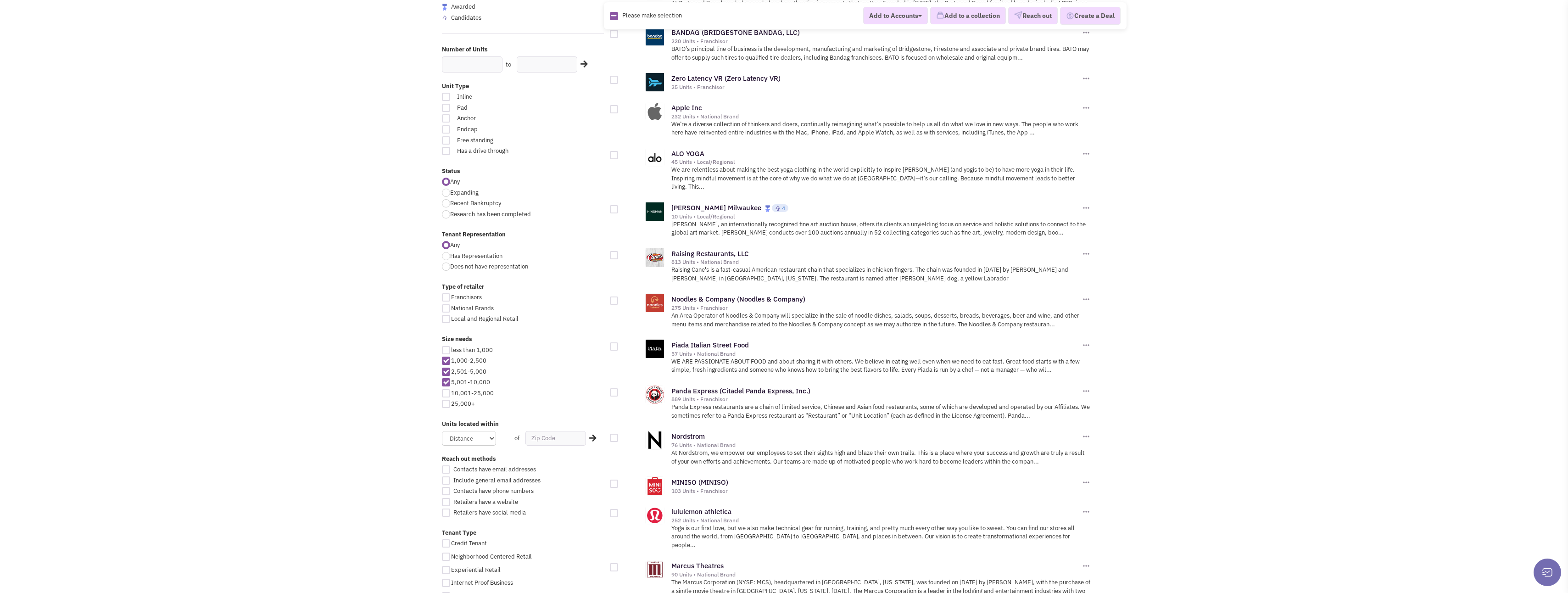
scroll to position [229, 0]
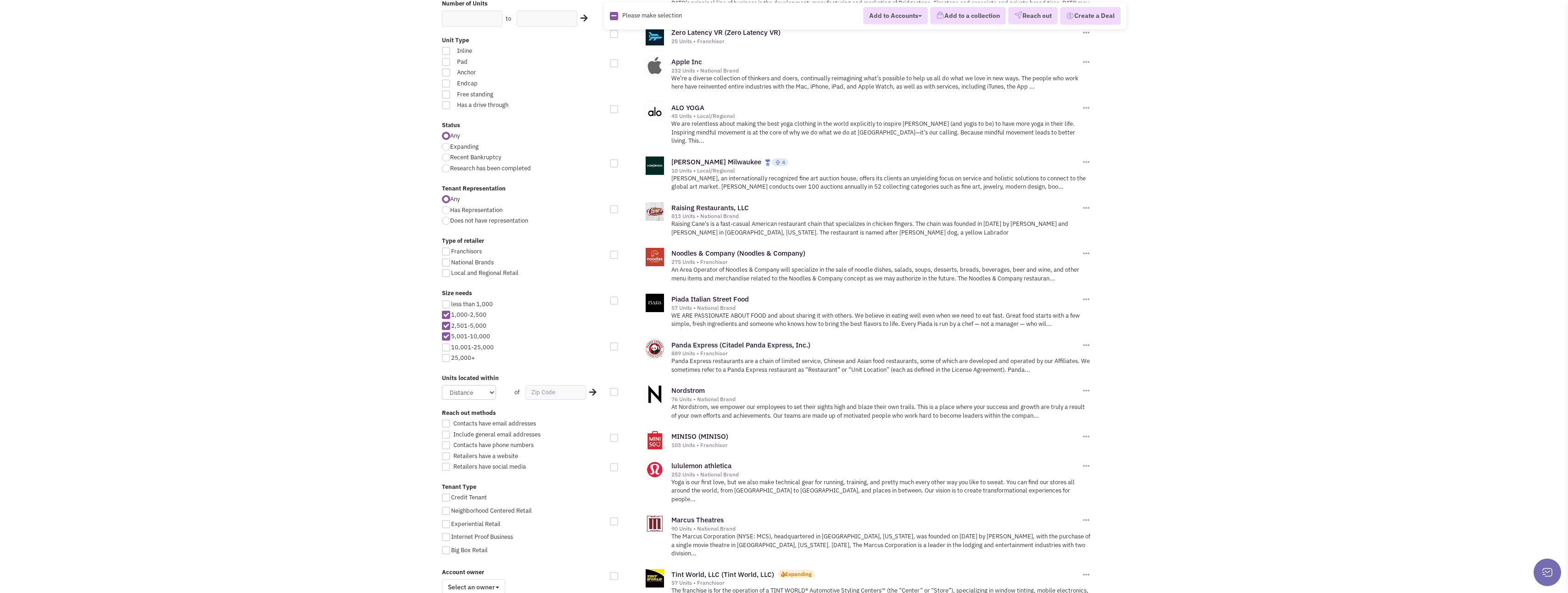
click at [615, 296] on div at bounding box center [614, 301] width 9 height 9
click at [619, 298] on input "checkbox" at bounding box center [622, 301] width 6 height 6
checkbox input "true"
click at [613, 205] on div at bounding box center [614, 210] width 9 height 9
click at [619, 207] on input "checkbox" at bounding box center [622, 210] width 6 height 6
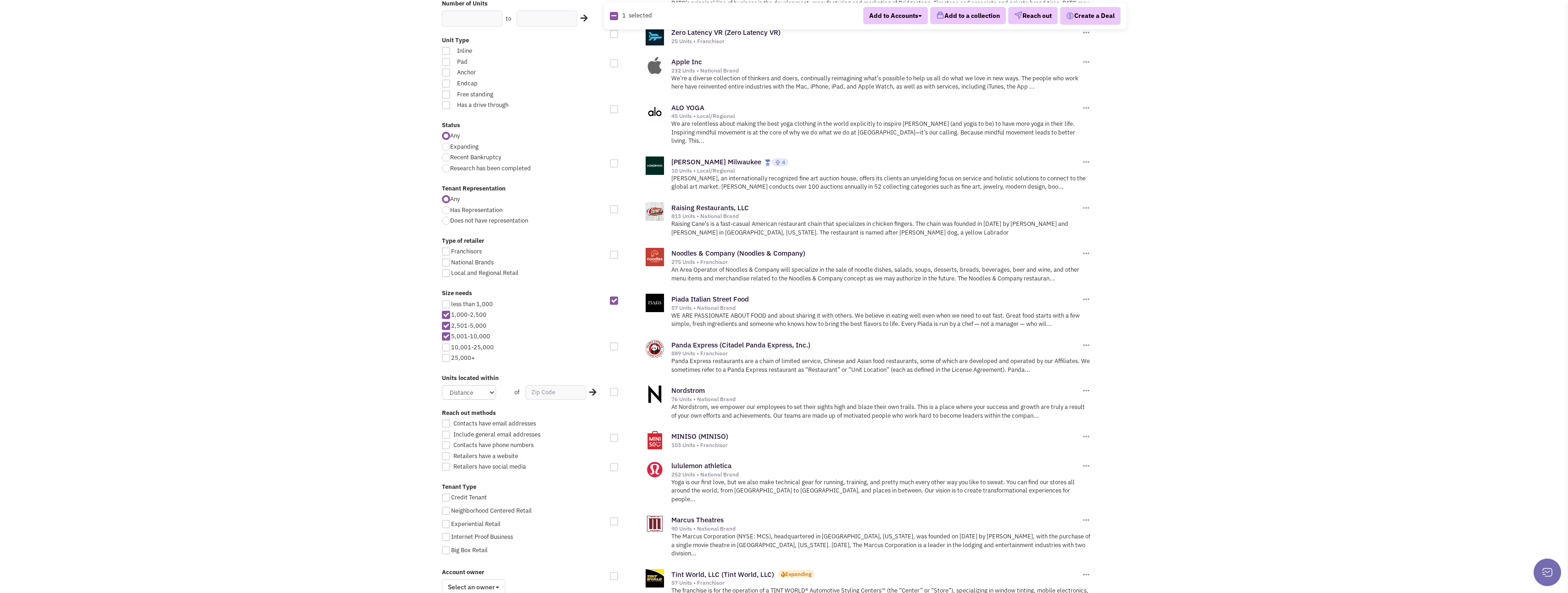
checkbox input "true"
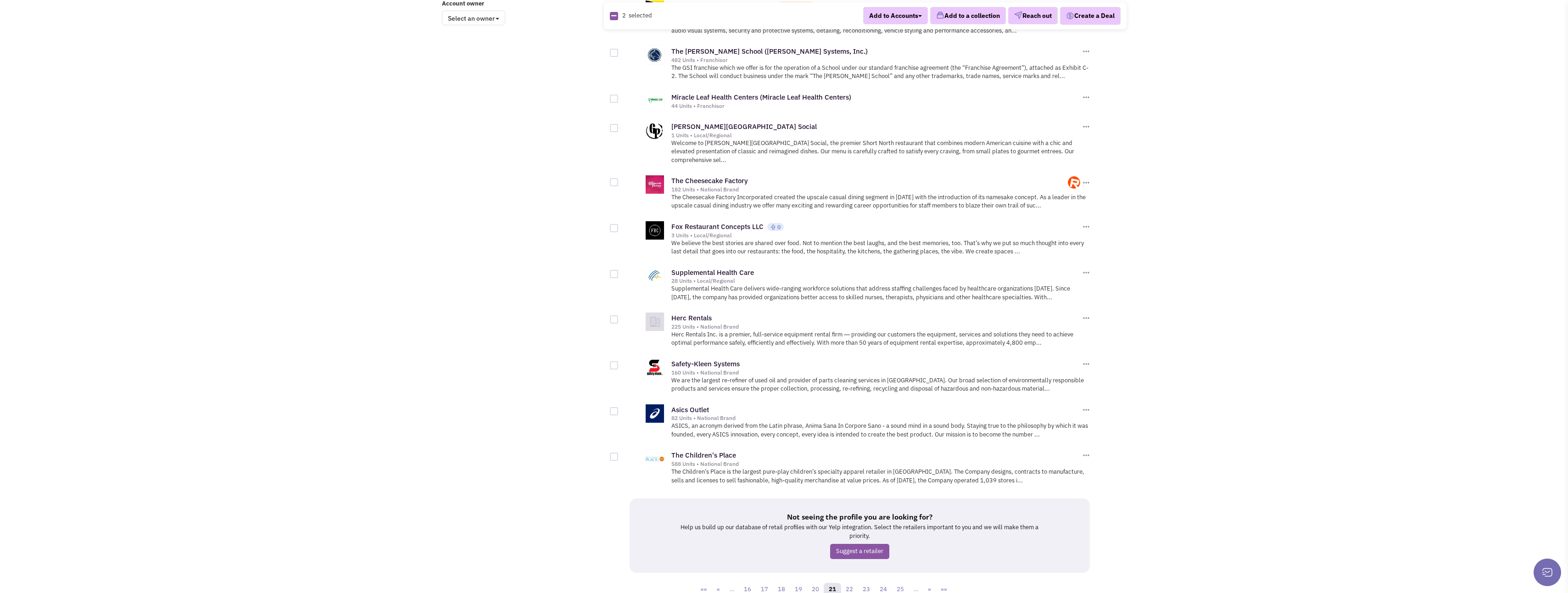
scroll to position [809, 0]
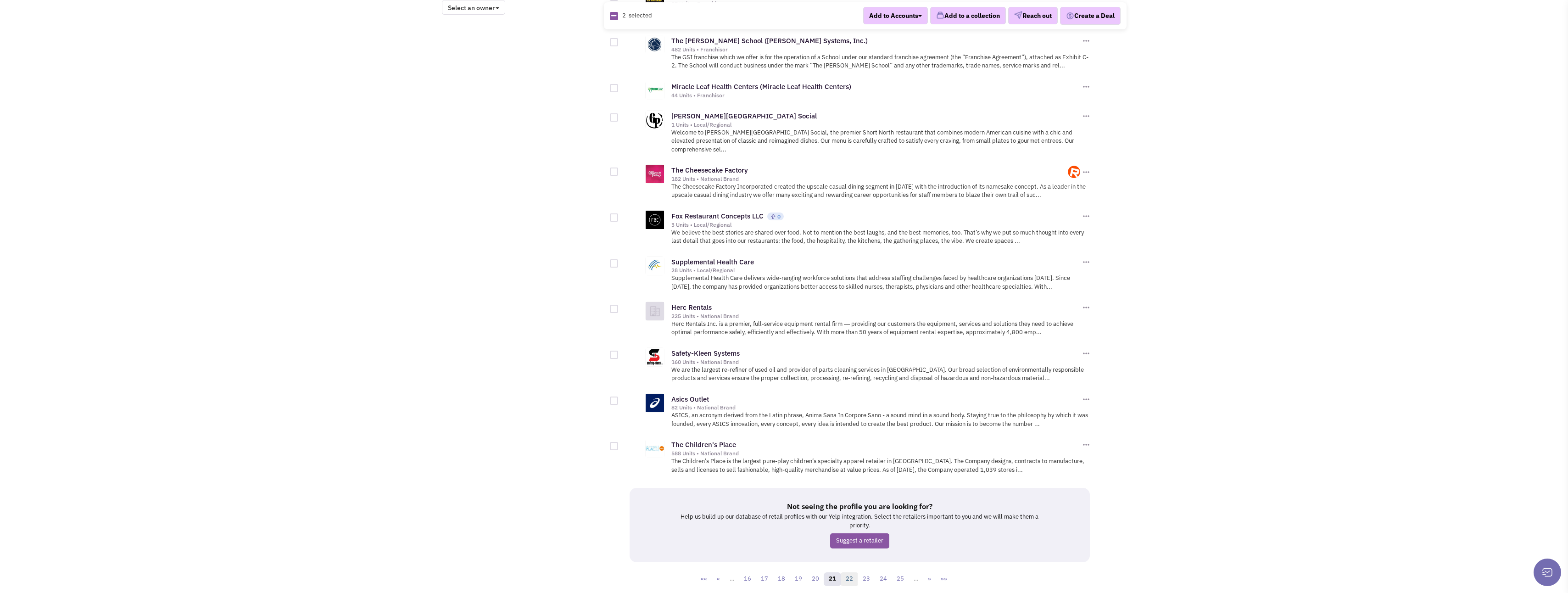
click at [848, 572] on link "22" at bounding box center [849, 579] width 18 height 14
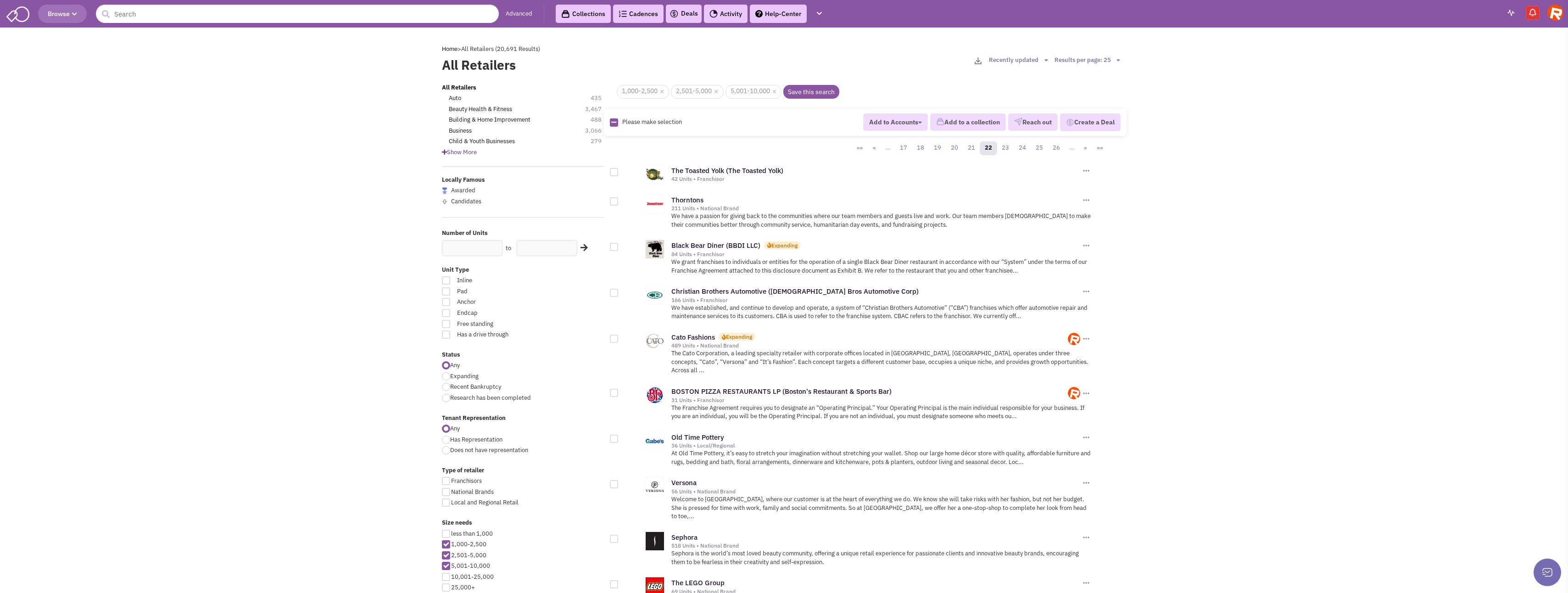
click at [615, 174] on div at bounding box center [614, 172] width 9 height 9
click at [619, 174] on input "checkbox" at bounding box center [622, 173] width 6 height 6
checkbox input "true"
click at [611, 246] on div at bounding box center [614, 247] width 9 height 9
click at [619, 246] on input "checkbox" at bounding box center [622, 248] width 6 height 6
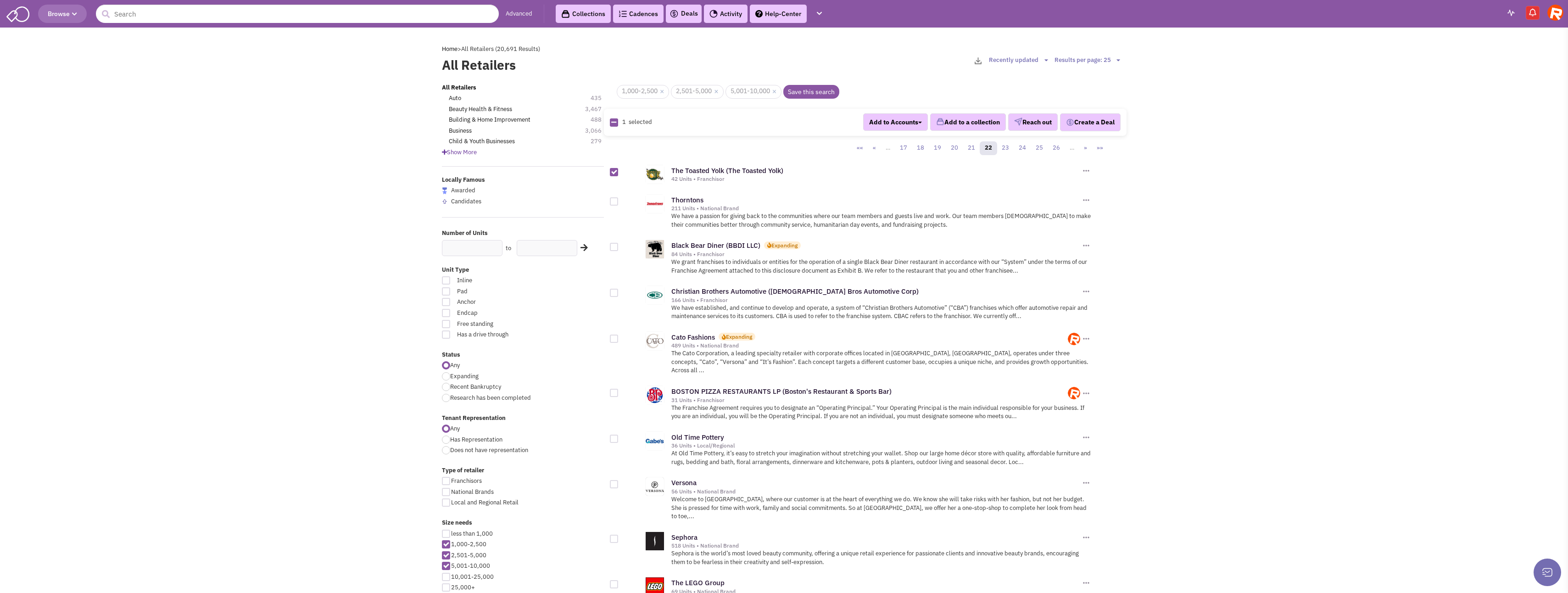
checkbox input "true"
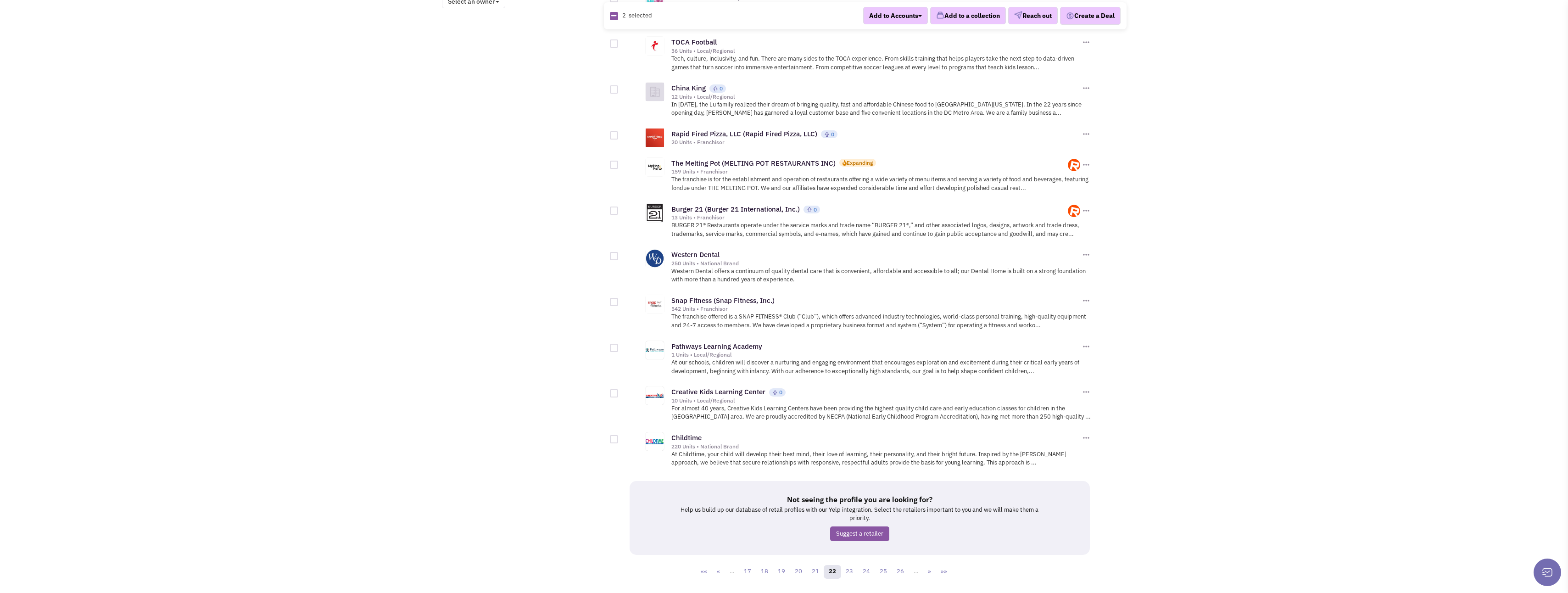
scroll to position [825, 0]
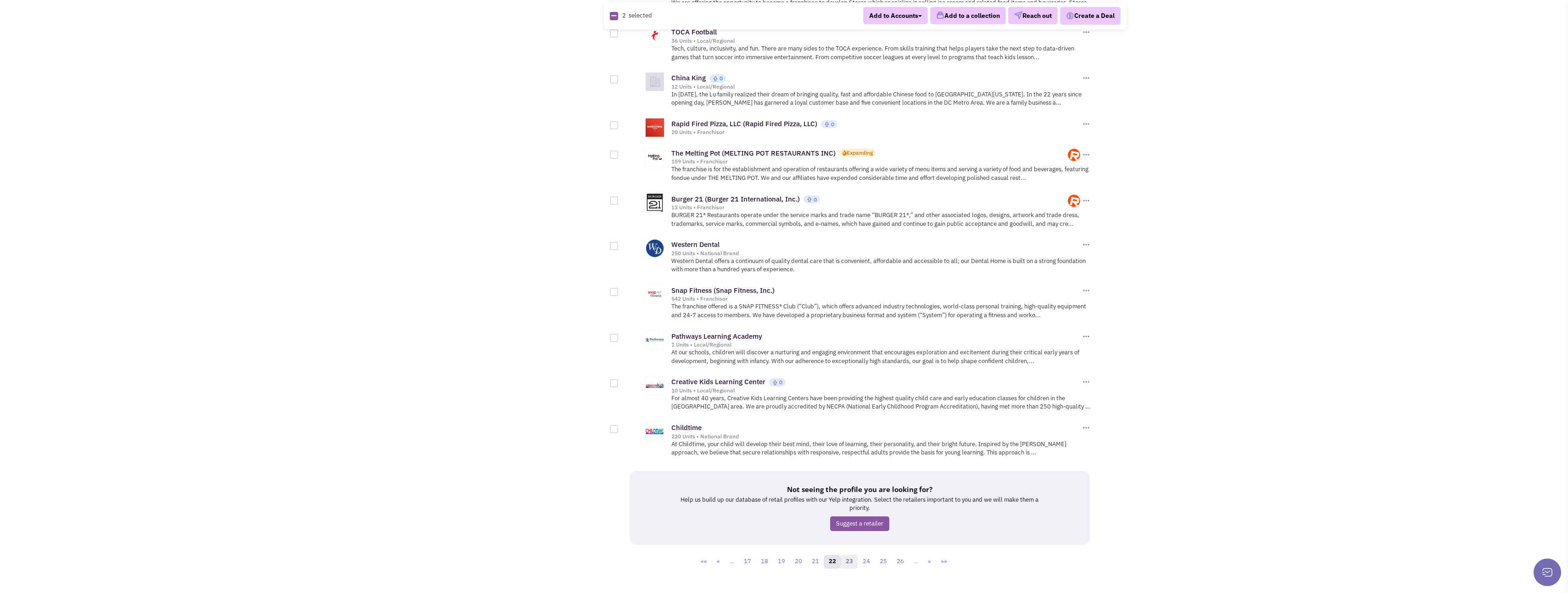
click at [847, 554] on link "23" at bounding box center [849, 561] width 18 height 14
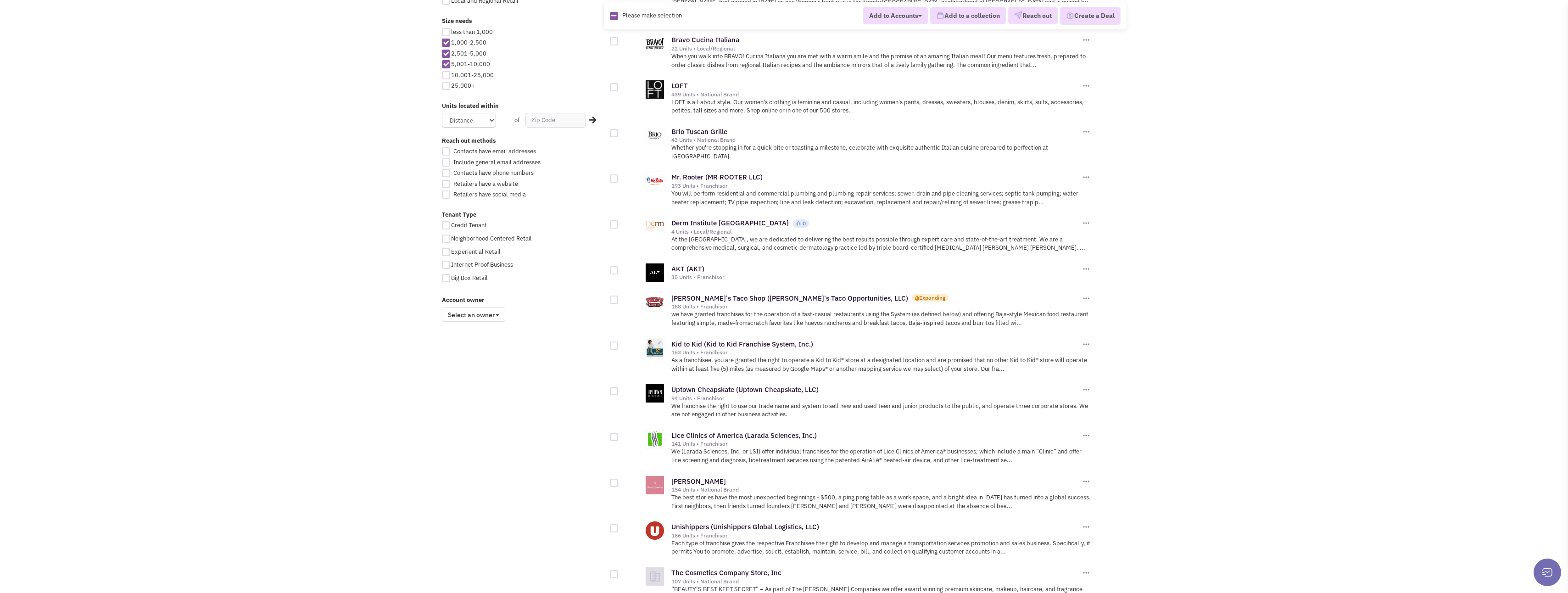
scroll to position [505, 0]
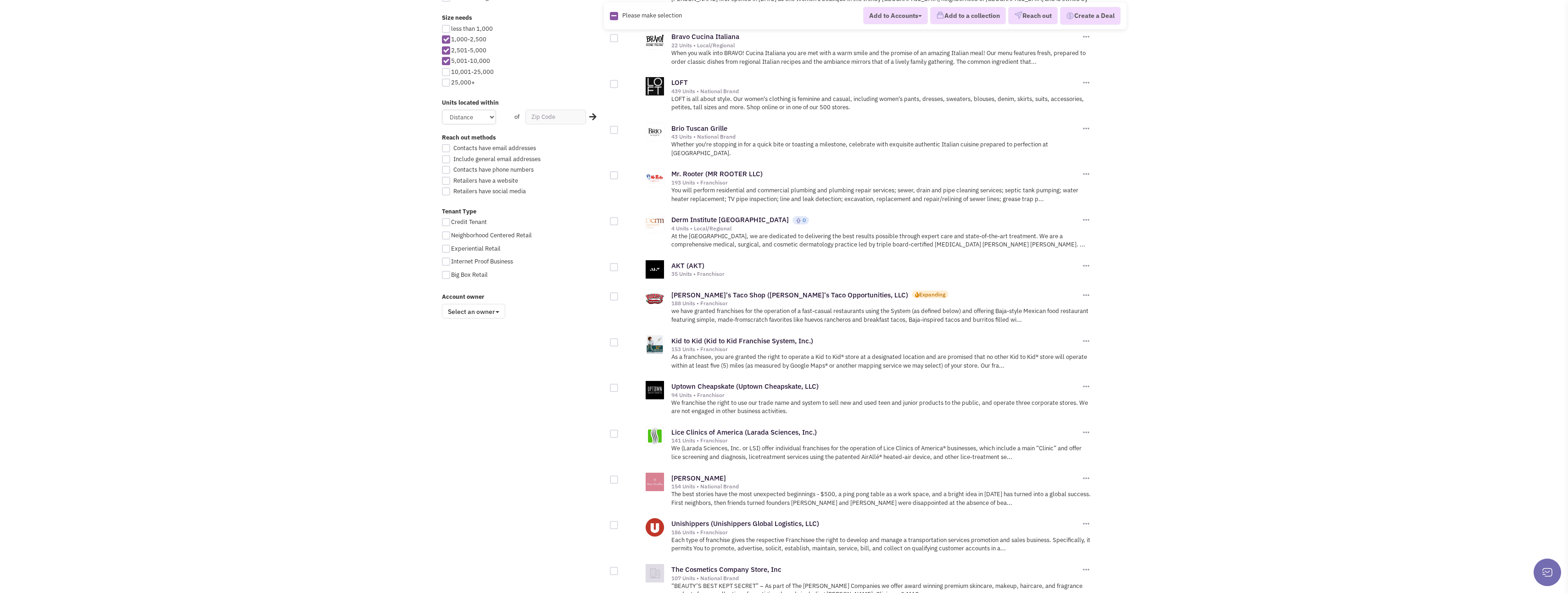
click at [616, 292] on div at bounding box center [614, 296] width 9 height 9
click at [619, 294] on input "checkbox" at bounding box center [622, 297] width 6 height 6
checkbox input "true"
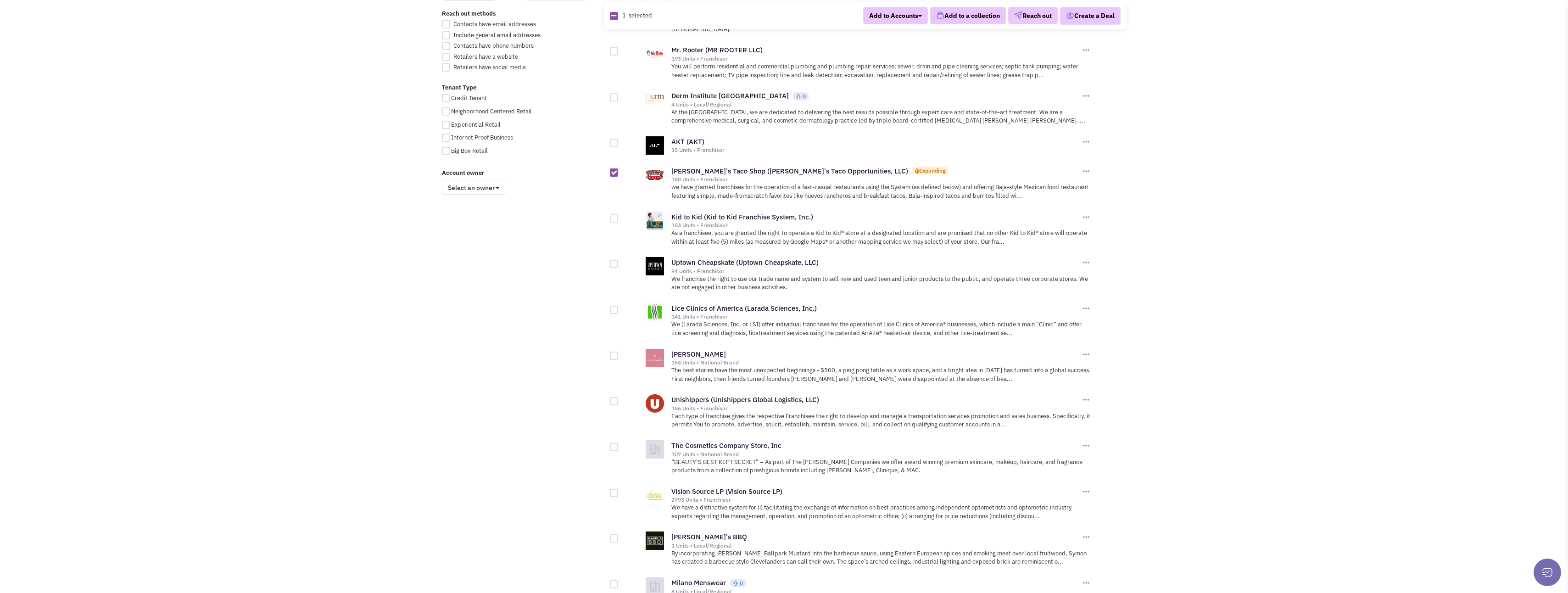
scroll to position [643, 0]
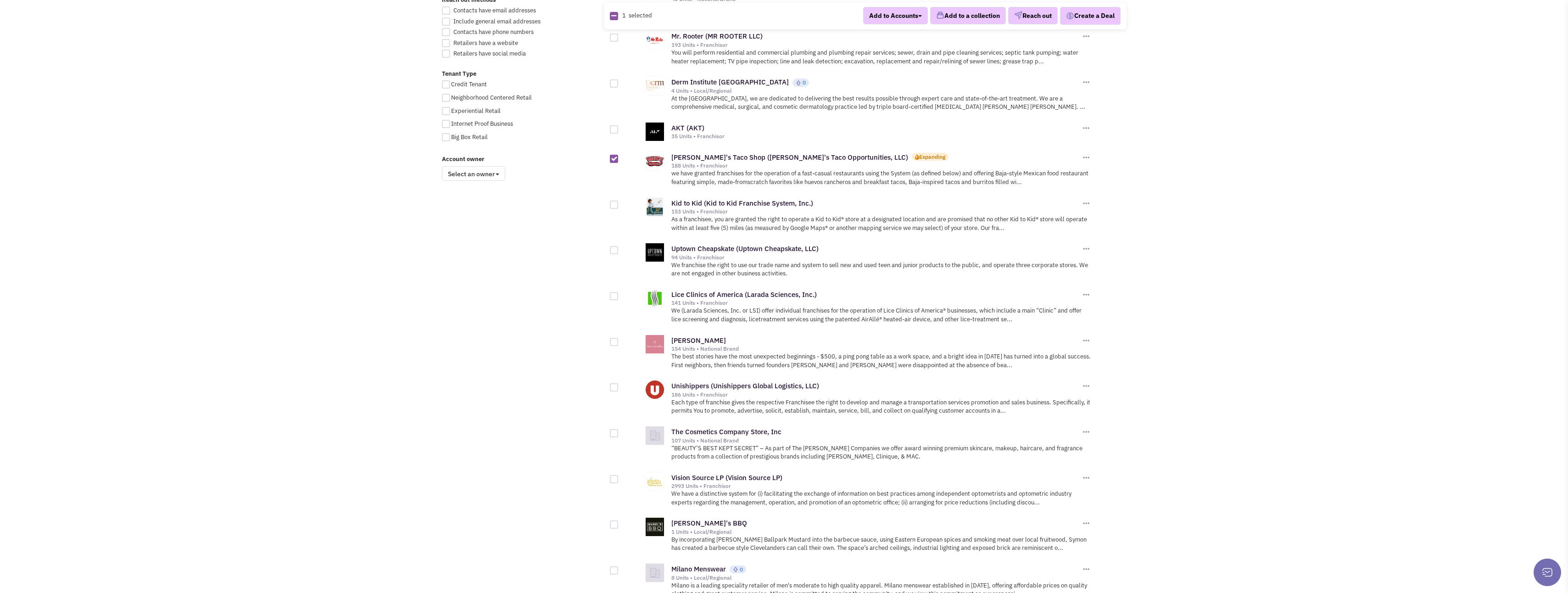
click at [615, 246] on div at bounding box center [614, 250] width 9 height 9
click at [619, 248] on input "checkbox" at bounding box center [622, 251] width 6 height 6
checkbox input "true"
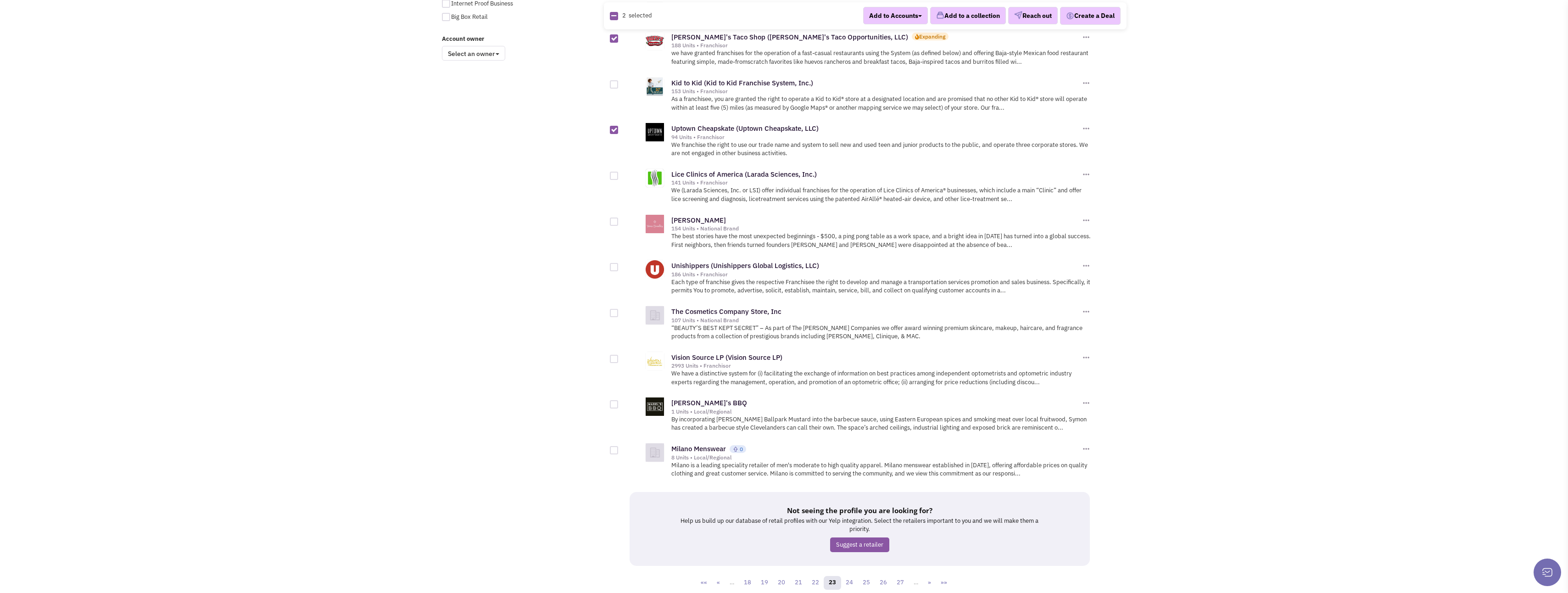
scroll to position [780, 0]
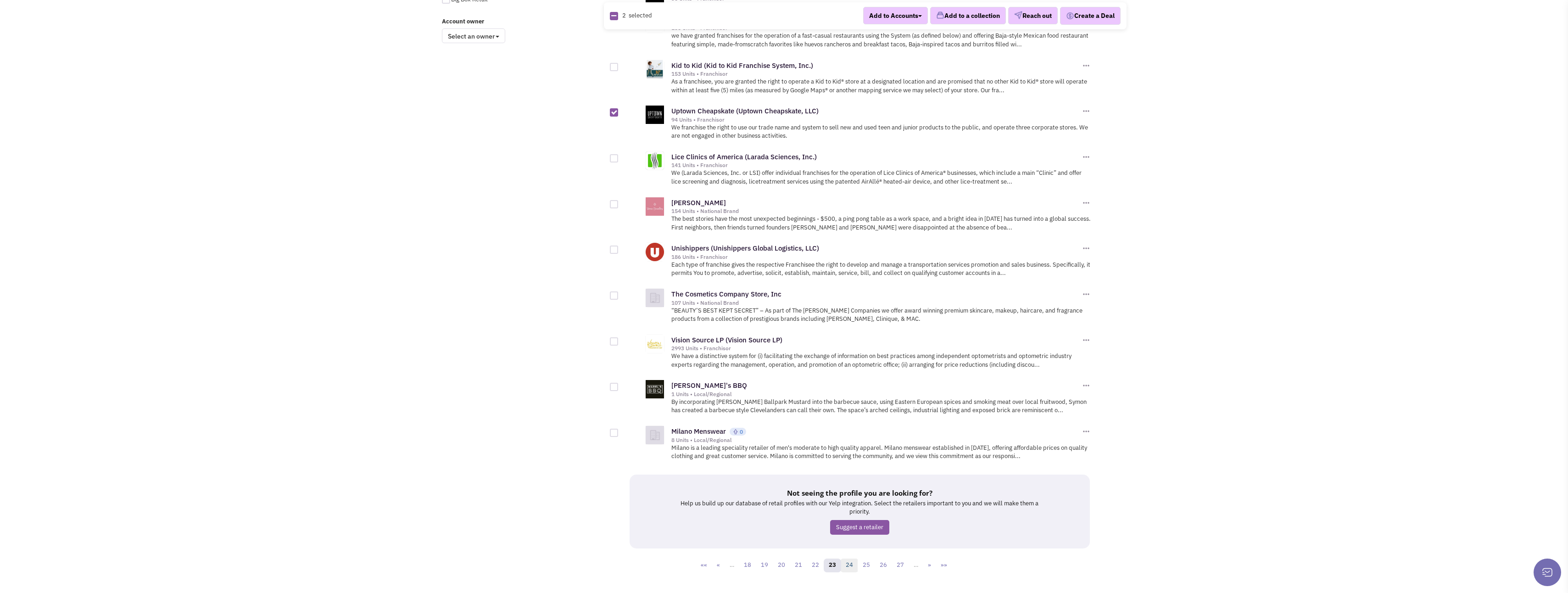
click at [851, 558] on link "24" at bounding box center [849, 565] width 18 height 14
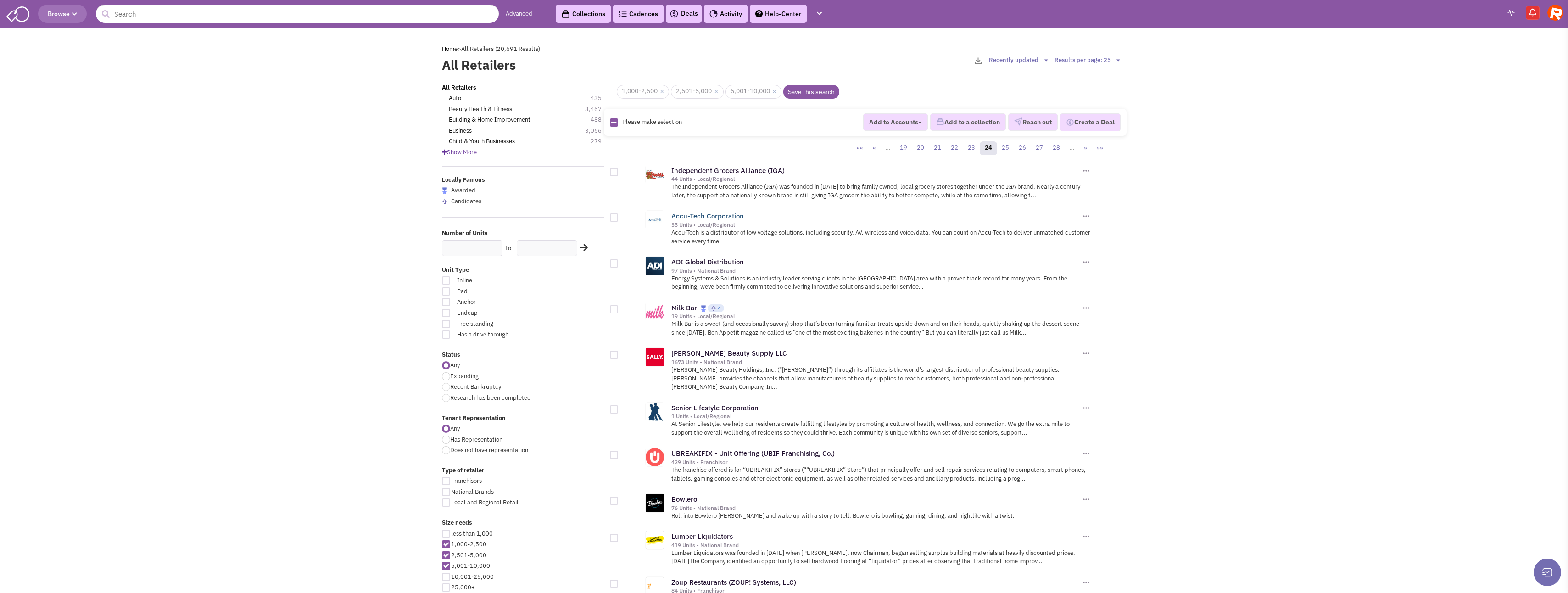
scroll to position [46, 0]
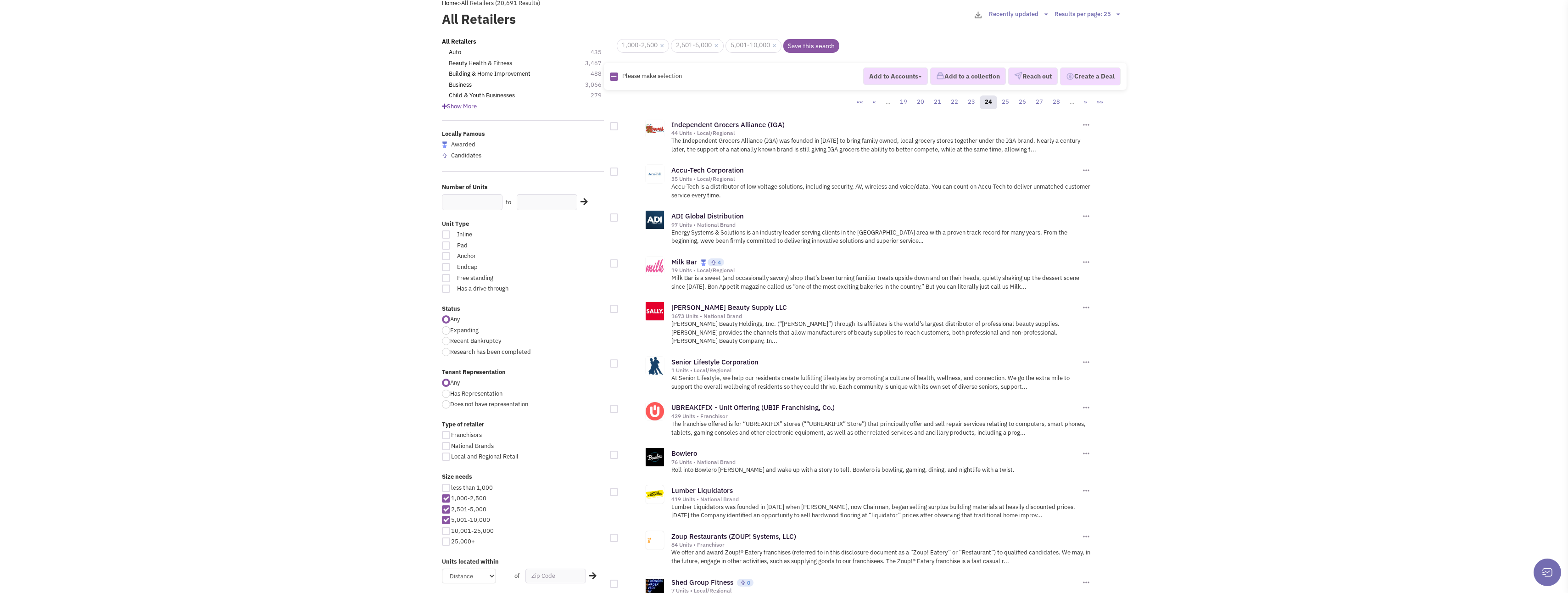
click at [614, 264] on div at bounding box center [614, 263] width 9 height 9
click at [619, 264] on input "checkbox" at bounding box center [622, 264] width 6 height 6
checkbox input "true"
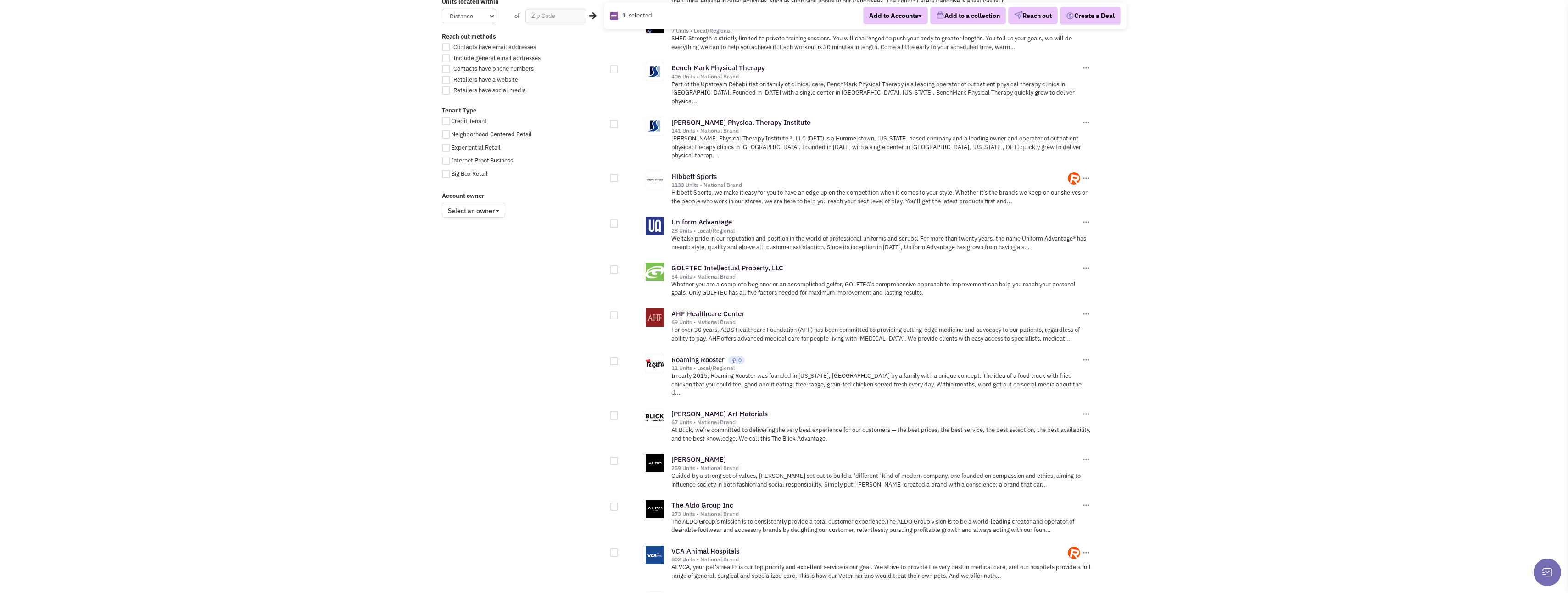
scroll to position [643, 0]
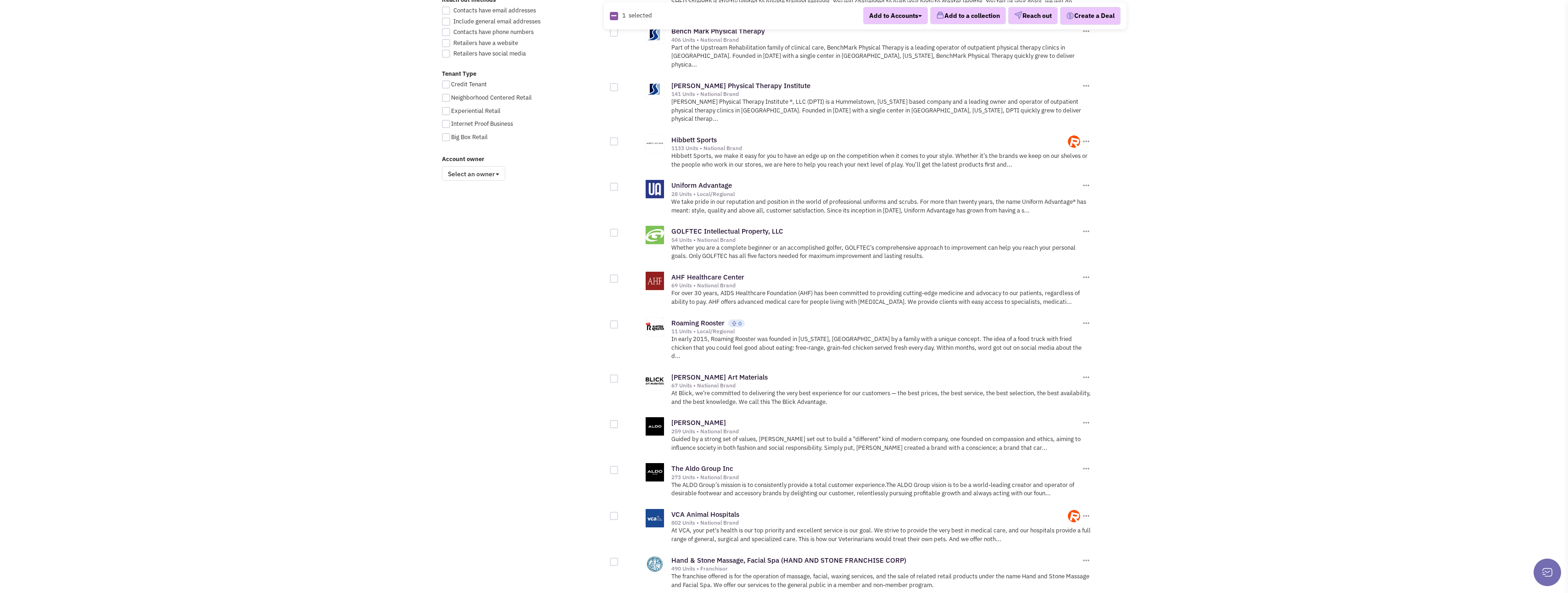
click at [615, 320] on div at bounding box center [614, 325] width 9 height 9
click at [619, 322] on input "checkbox" at bounding box center [622, 325] width 6 height 6
checkbox input "true"
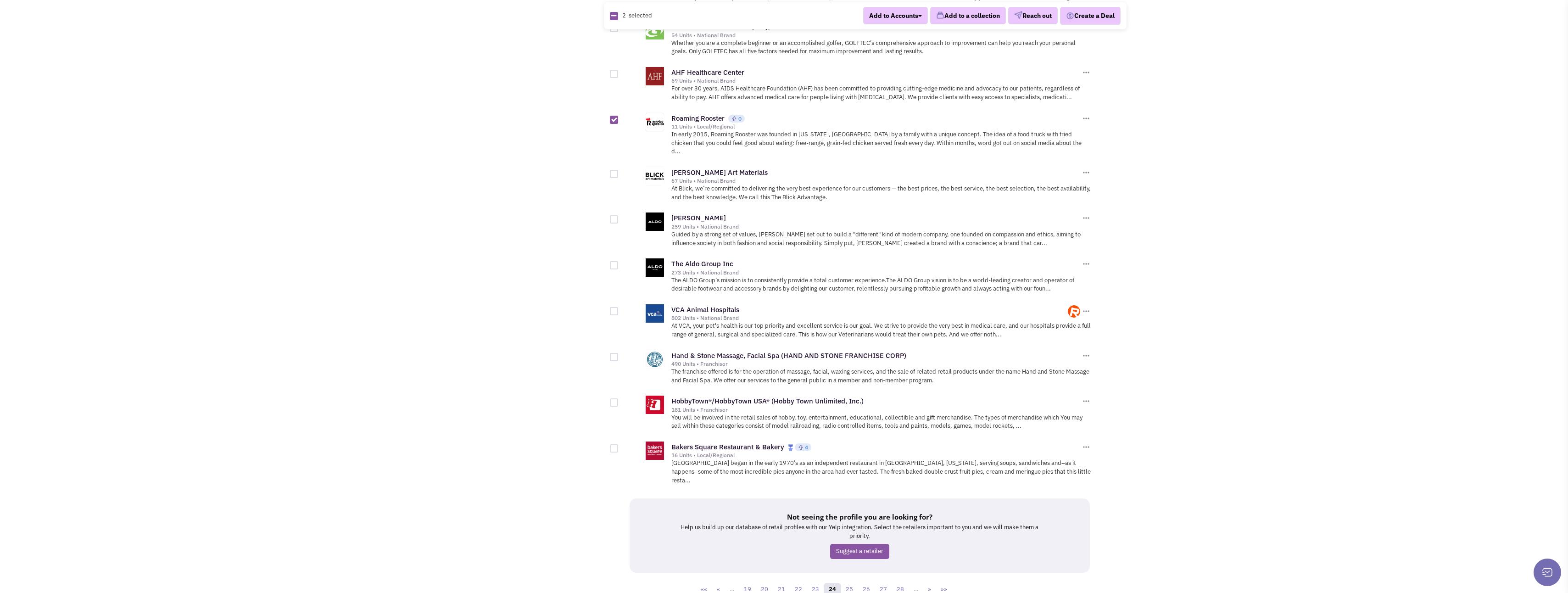
scroll to position [849, 0]
click at [615, 442] on div at bounding box center [614, 446] width 9 height 9
click at [619, 444] on input "checkbox" at bounding box center [622, 447] width 6 height 6
checkbox input "true"
click at [853, 580] on link "25" at bounding box center [849, 587] width 18 height 14
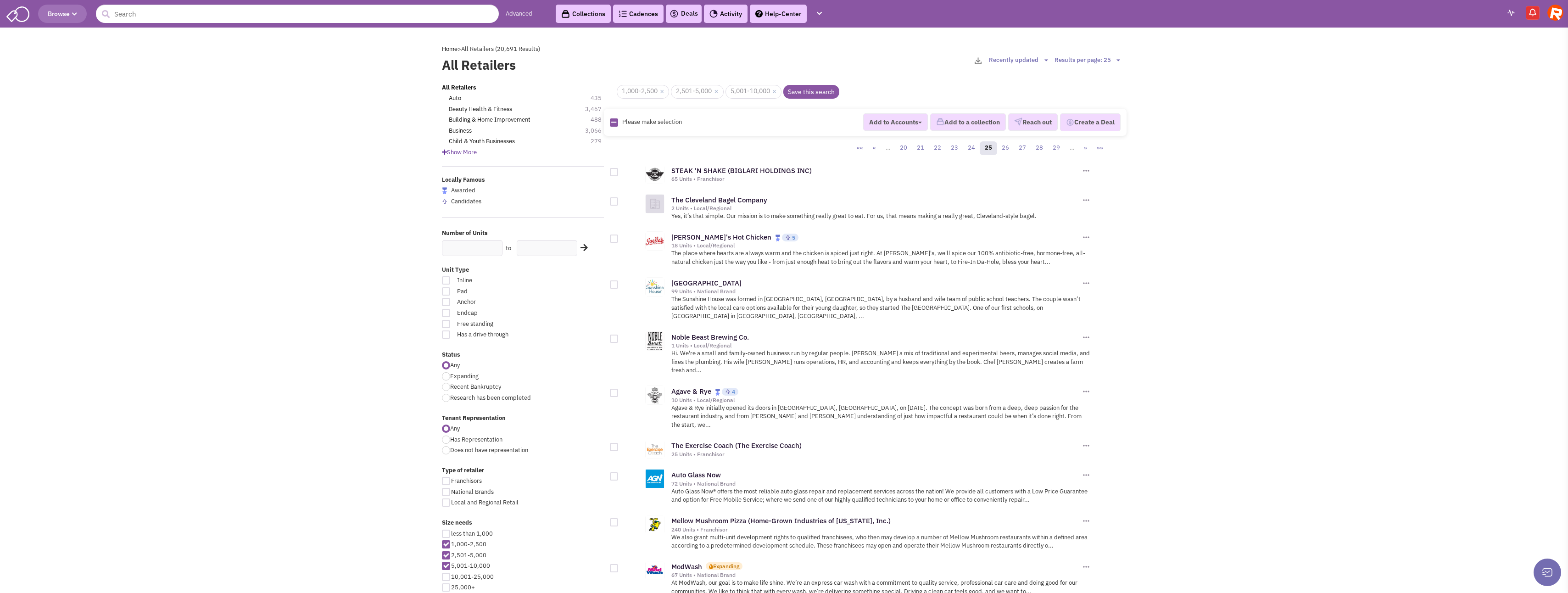
click at [615, 238] on div at bounding box center [614, 239] width 9 height 9
click at [619, 238] on input "checkbox" at bounding box center [622, 240] width 6 height 6
checkbox input "true"
click at [616, 202] on div at bounding box center [614, 202] width 9 height 9
click at [619, 202] on input "checkbox" at bounding box center [622, 202] width 6 height 6
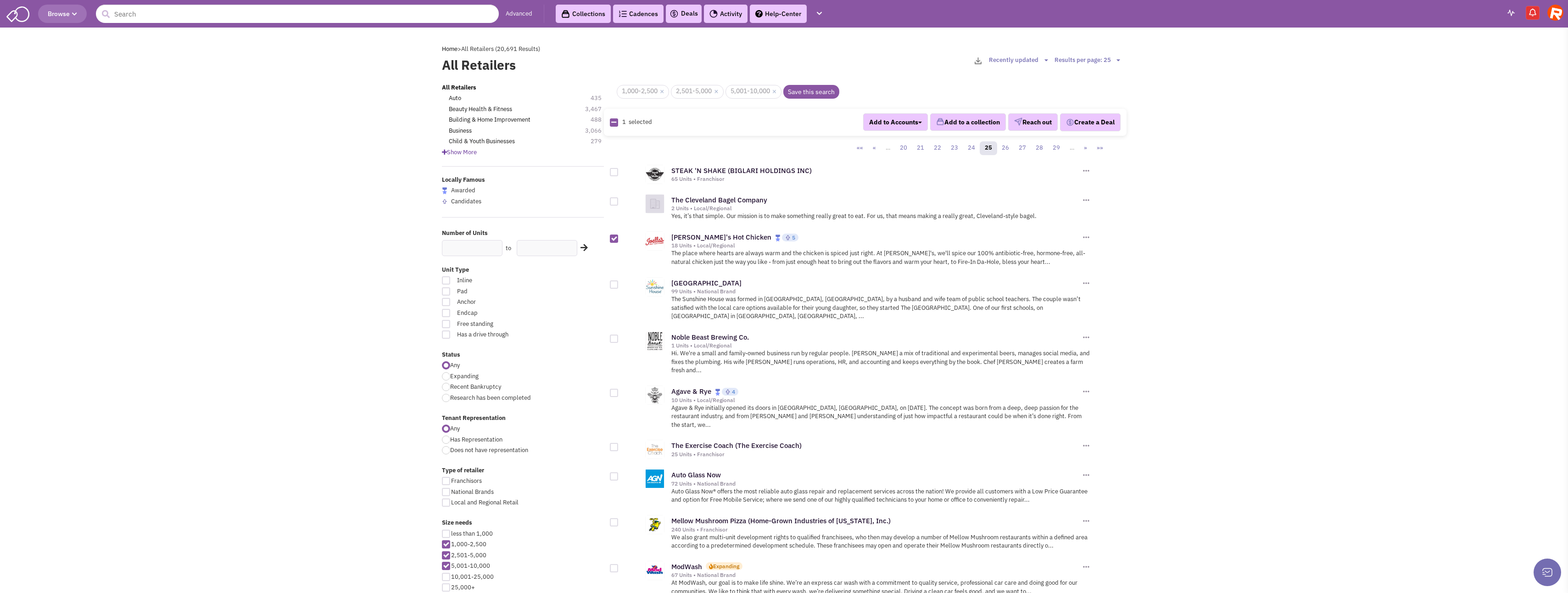
checkbox input "true"
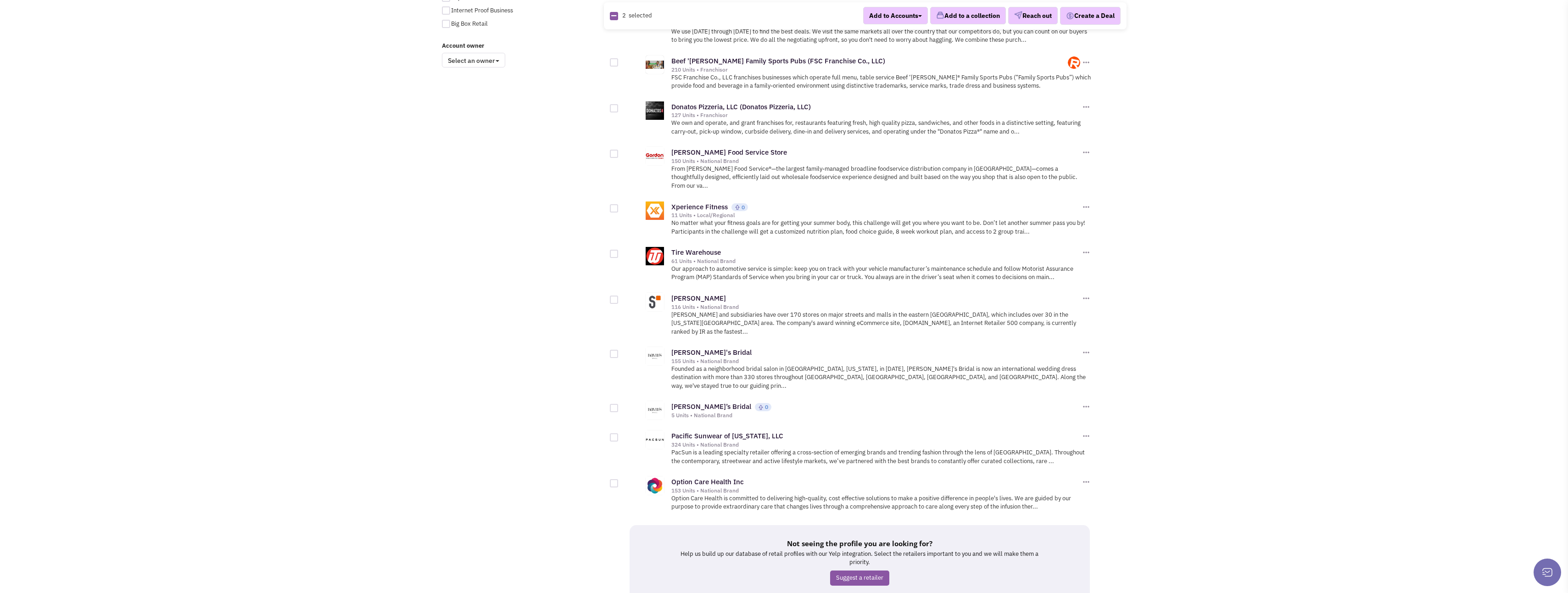
scroll to position [767, 0]
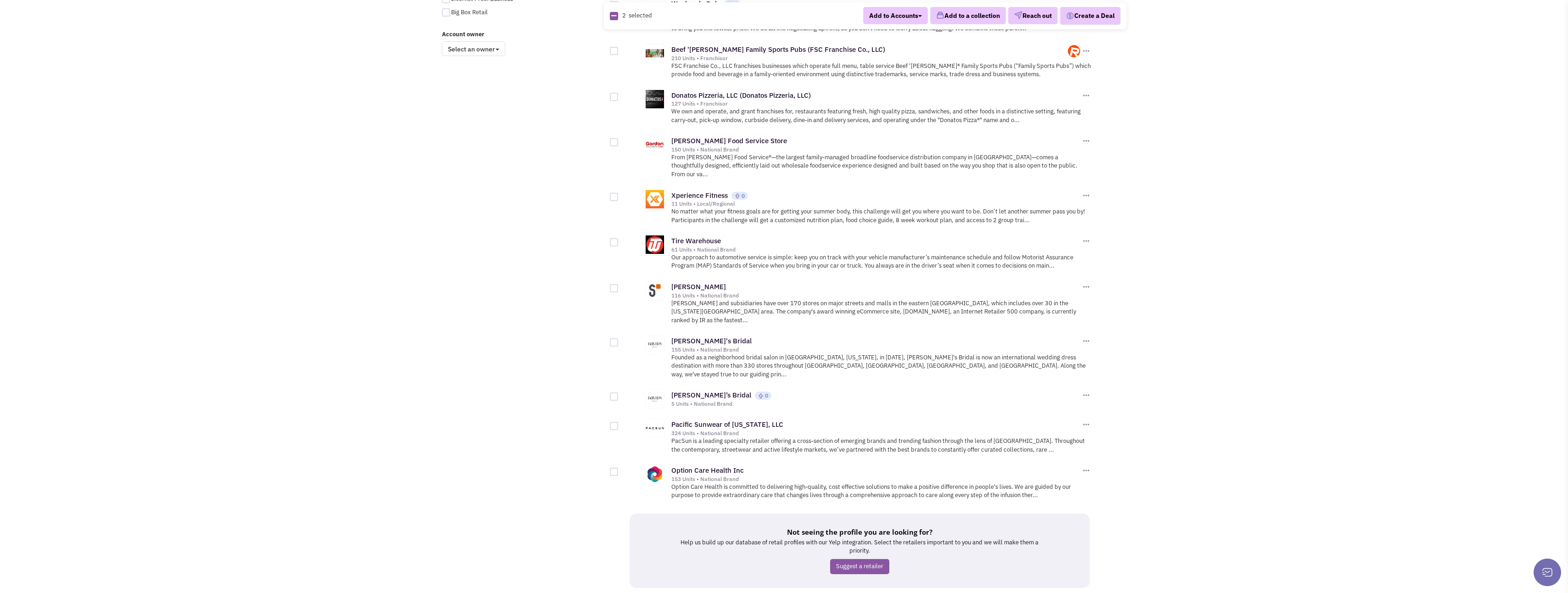
click at [850, 592] on link "26" at bounding box center [849, 605] width 18 height 14
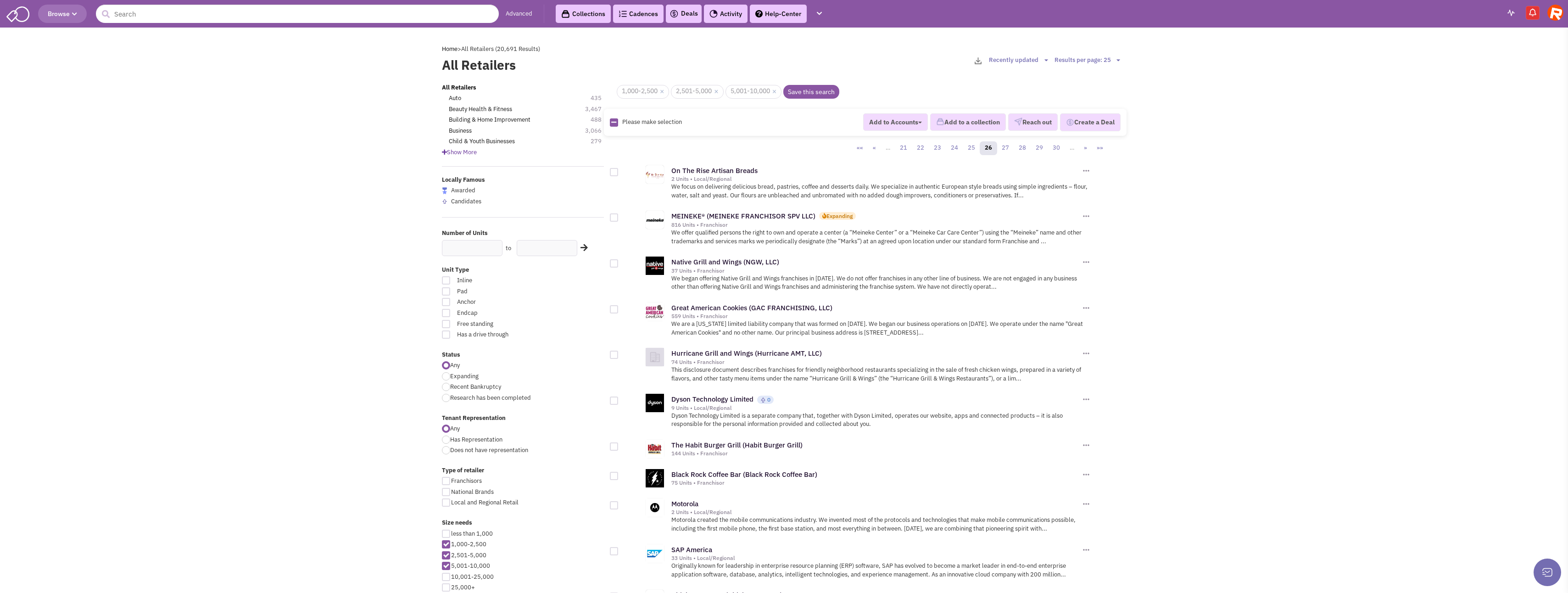
click at [614, 169] on div at bounding box center [614, 172] width 9 height 9
click at [619, 170] on input "checkbox" at bounding box center [622, 173] width 6 height 6
checkbox input "true"
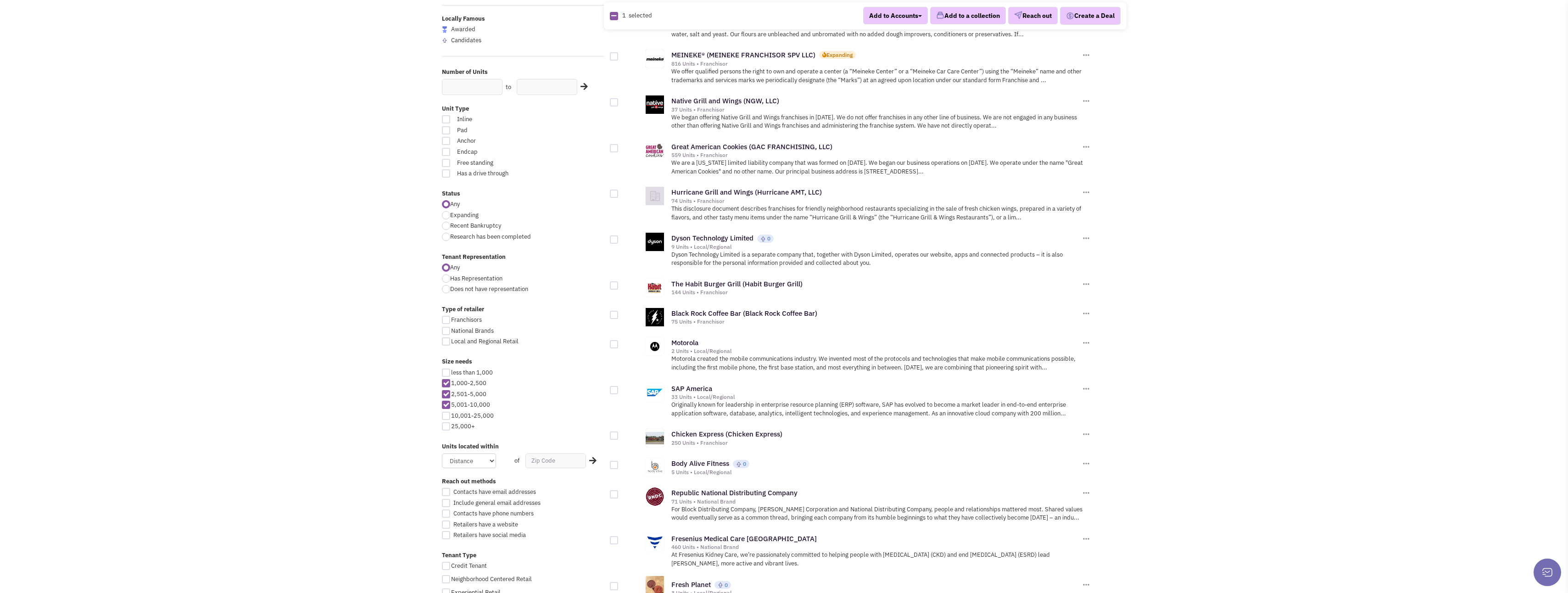
scroll to position [183, 0]
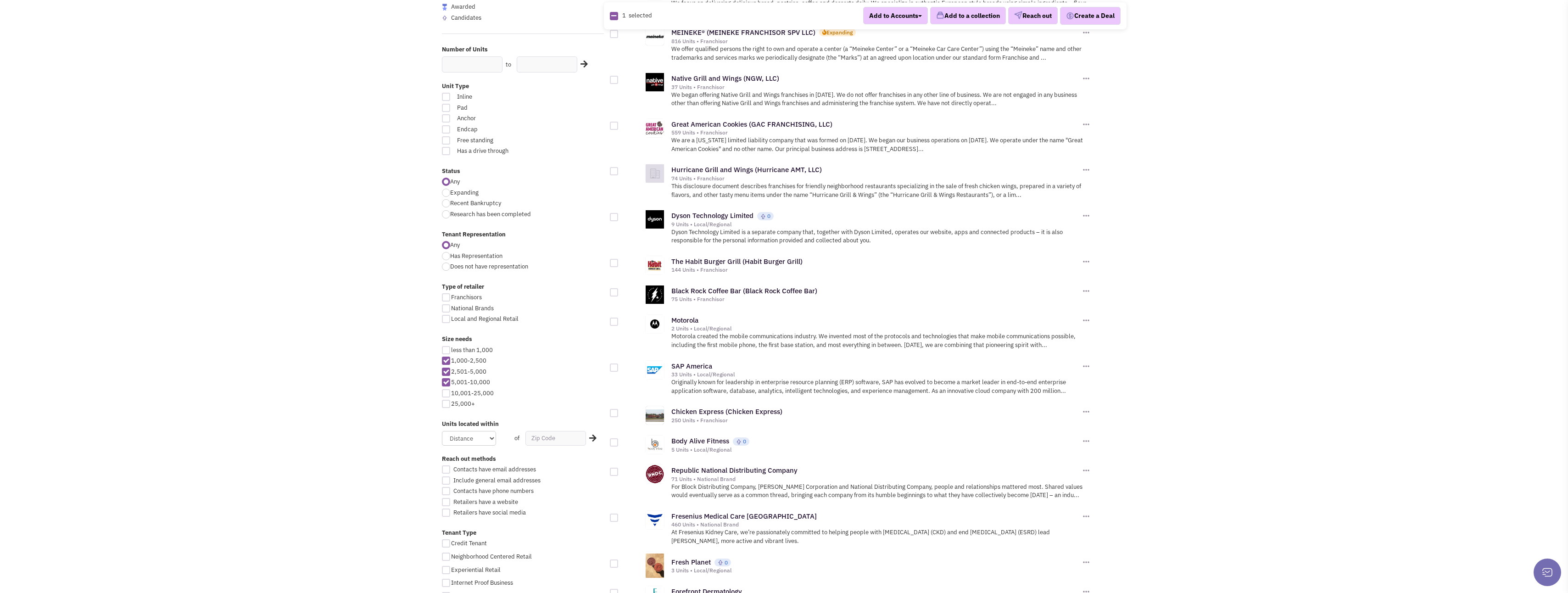
click at [612, 291] on div at bounding box center [614, 292] width 9 height 9
click at [619, 291] on input "checkbox" at bounding box center [622, 293] width 6 height 6
checkbox input "true"
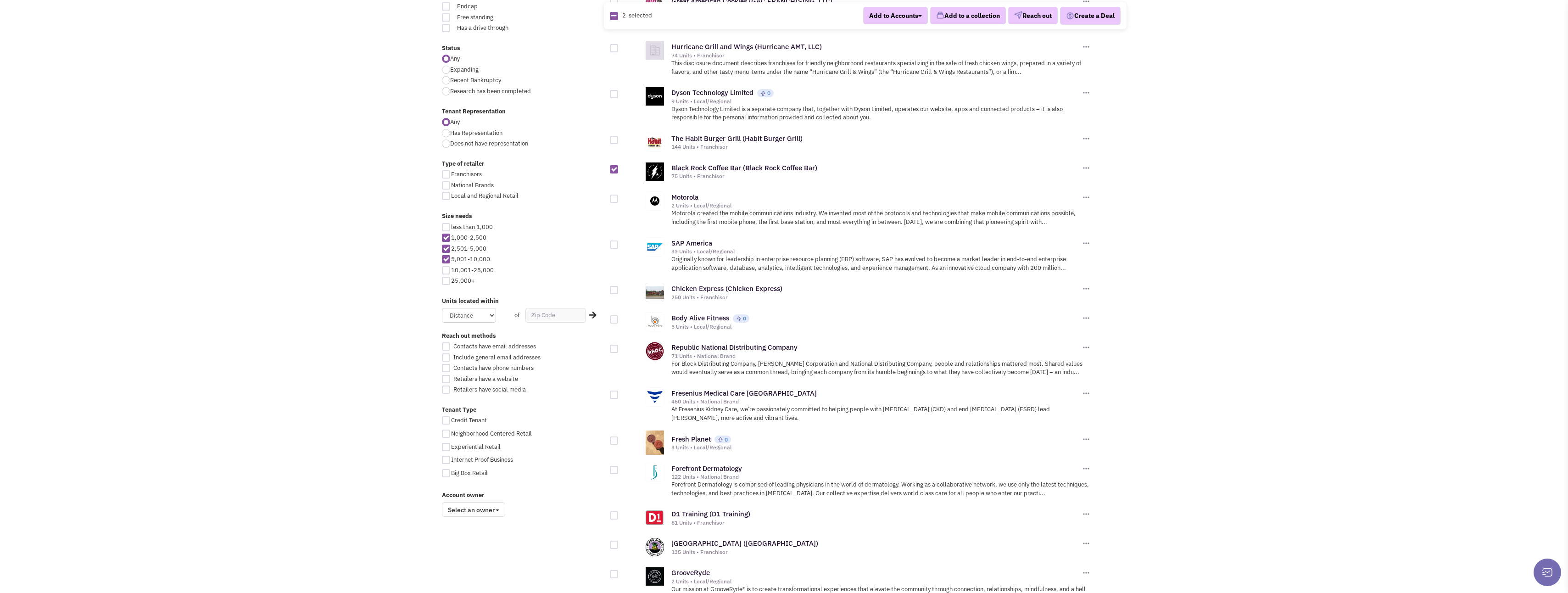
scroll to position [321, 0]
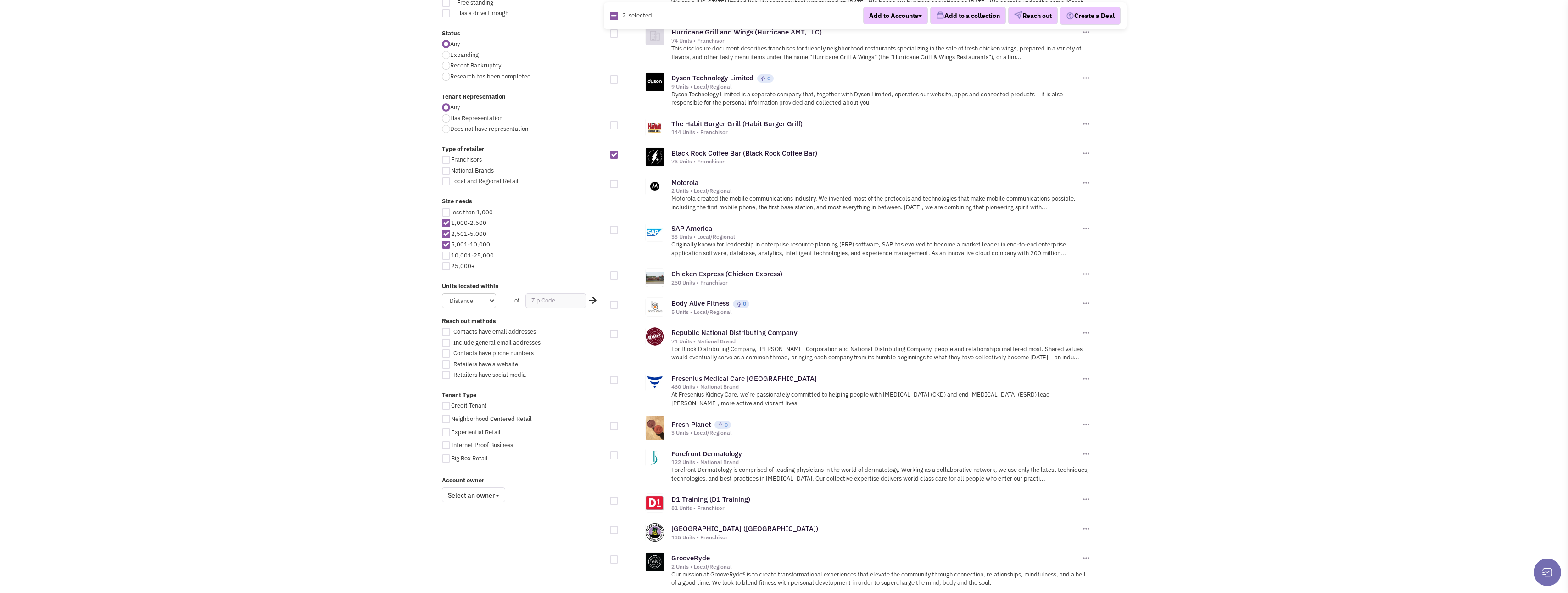
click at [616, 304] on div at bounding box center [614, 305] width 9 height 9
click at [619, 304] on input "checkbox" at bounding box center [622, 306] width 6 height 6
checkbox input "true"
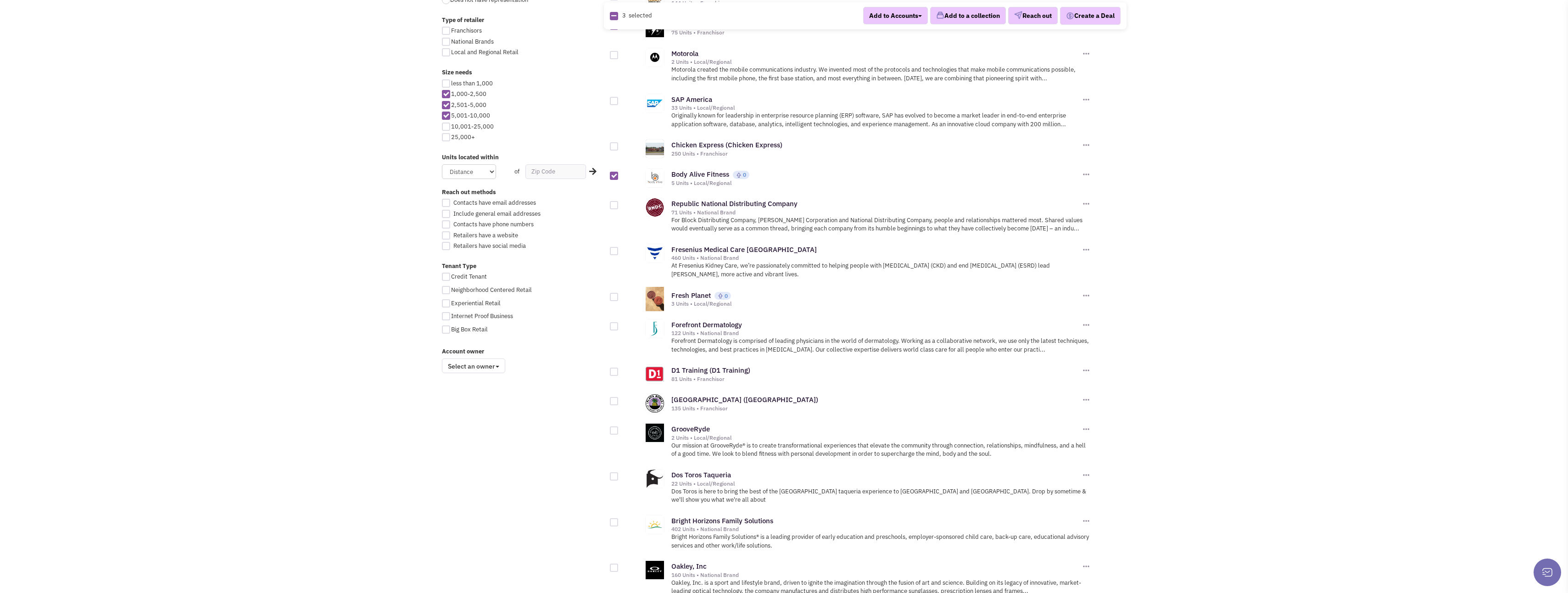
scroll to position [459, 0]
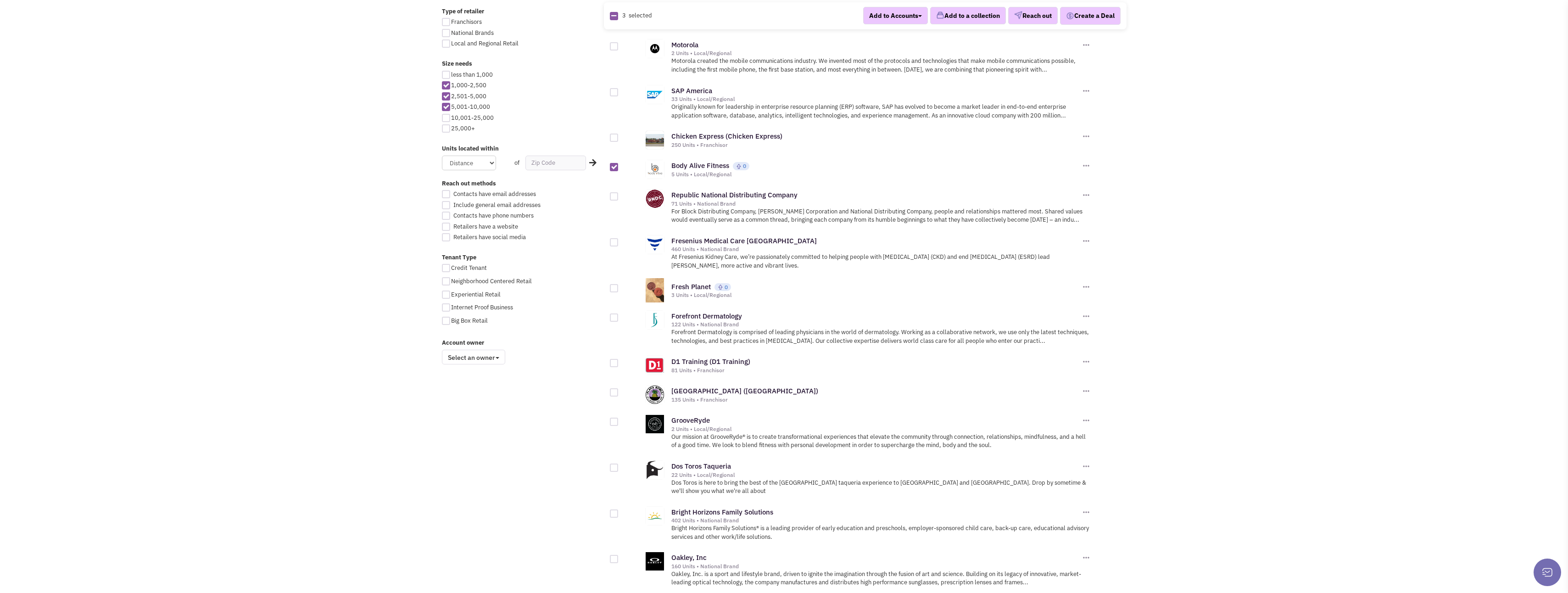
click at [614, 396] on div at bounding box center [614, 392] width 9 height 9
click input "checkbox"
checkbox input "true"
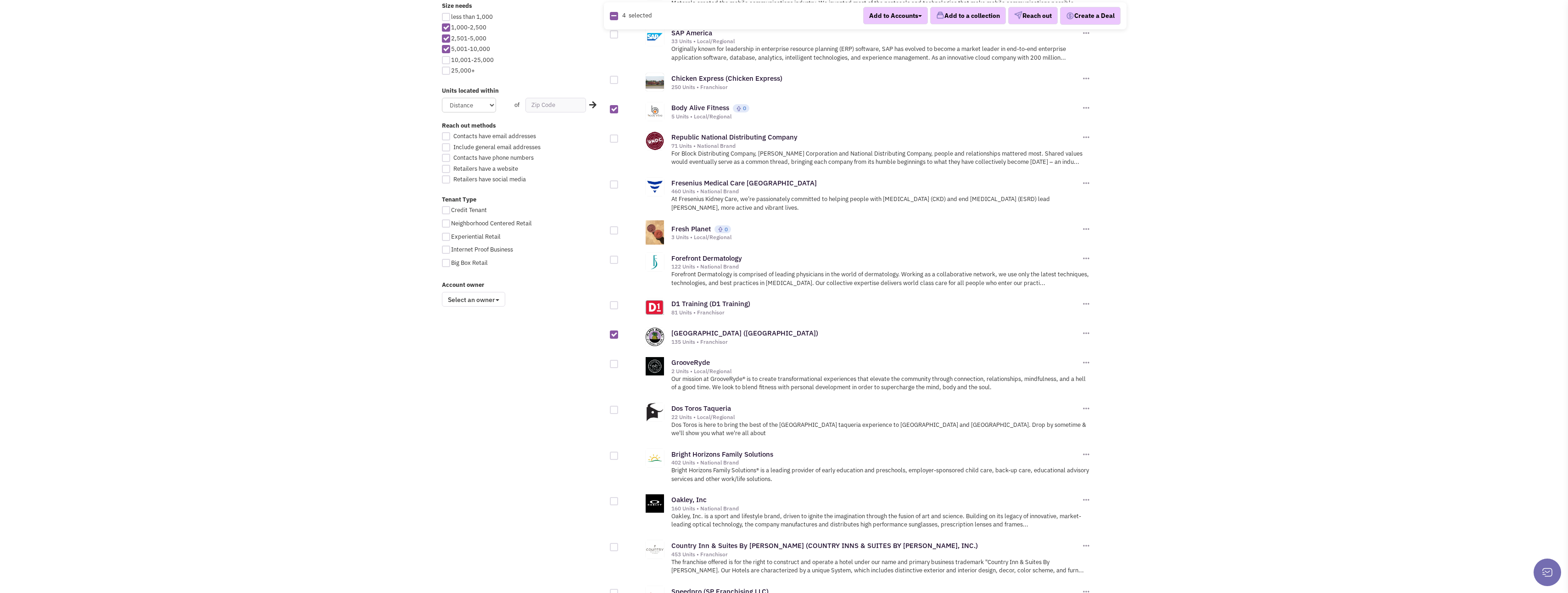
scroll to position [551, 0]
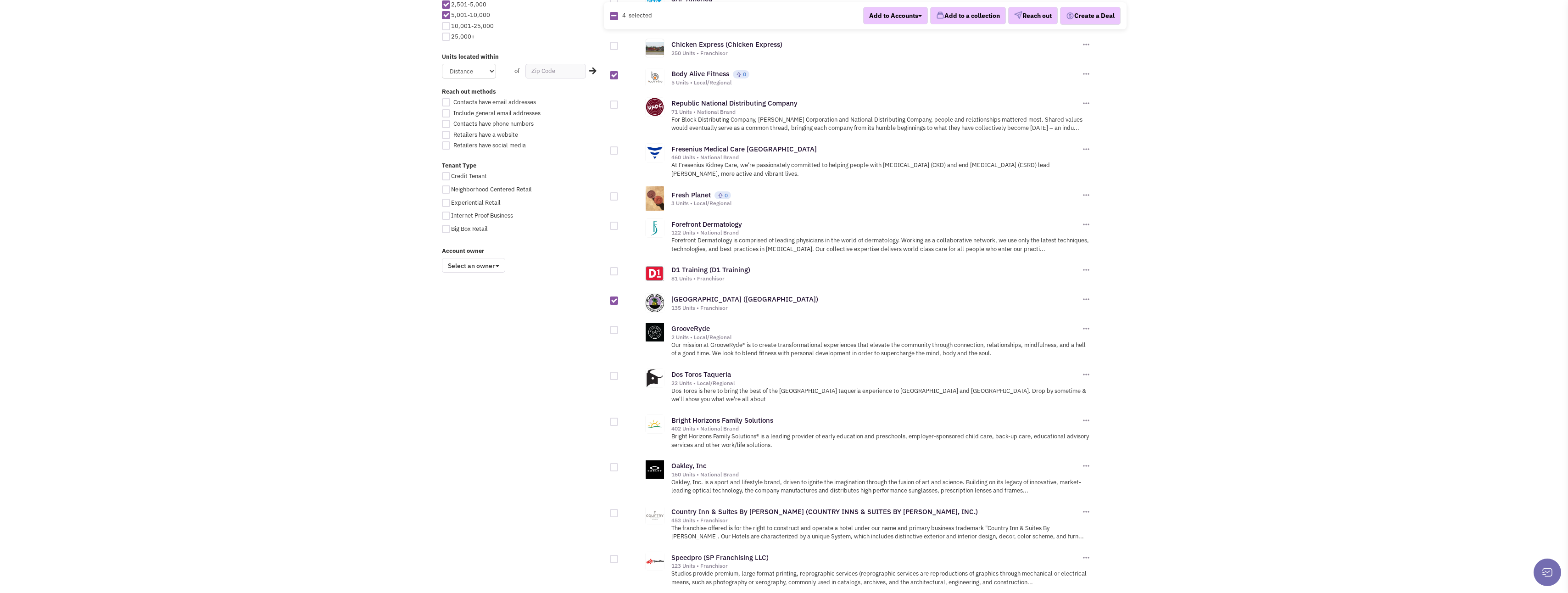
click div
click input "checkbox"
checkbox input "true"
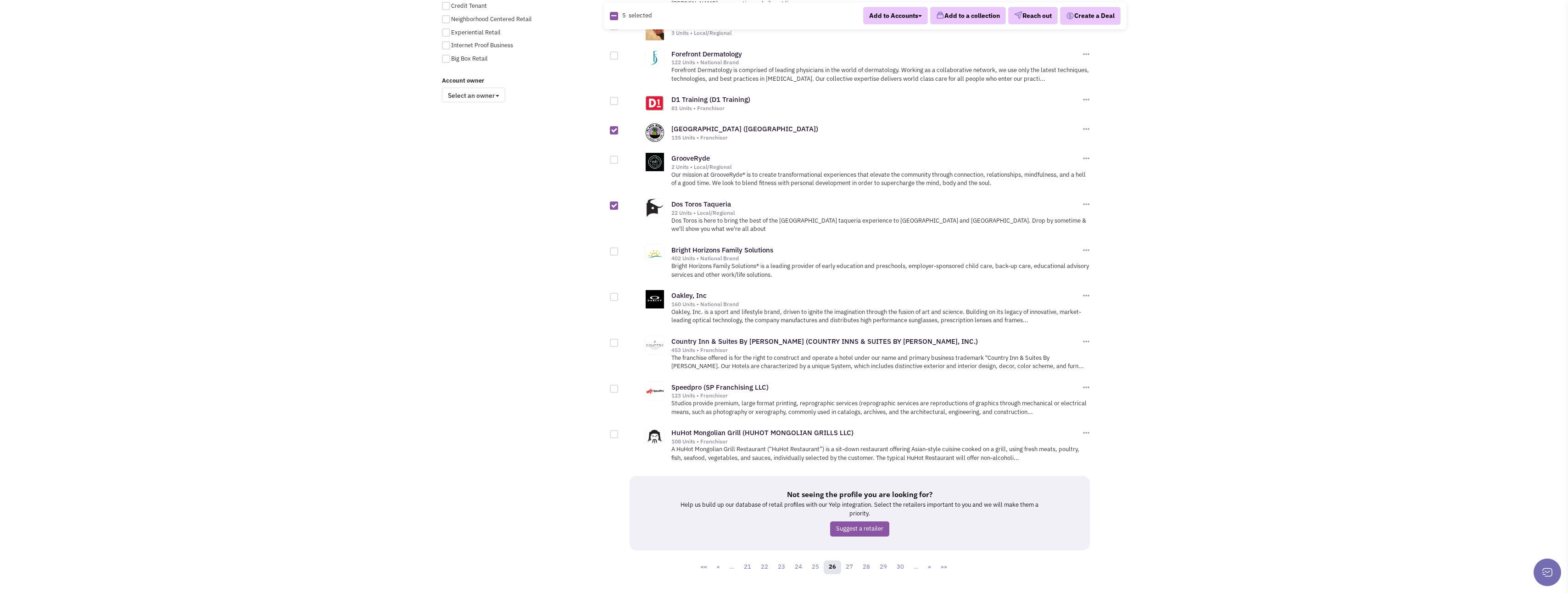
scroll to position [734, 0]
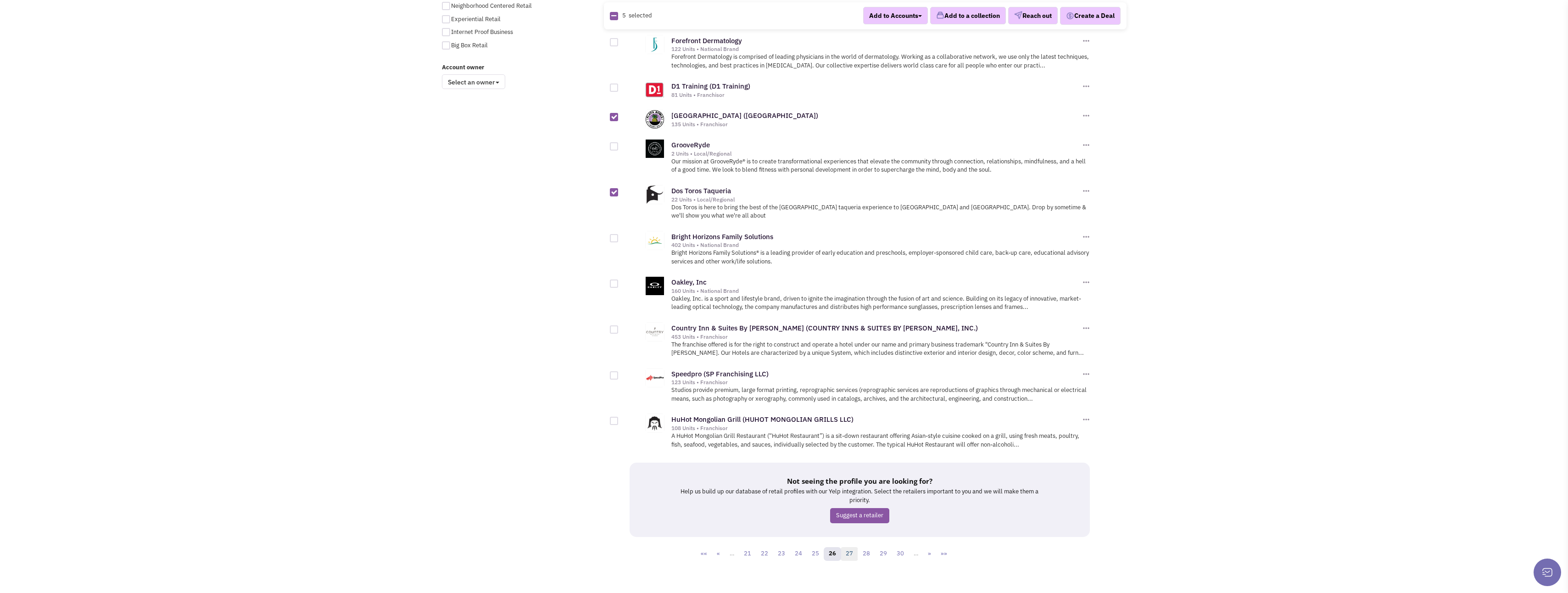
click link "27"
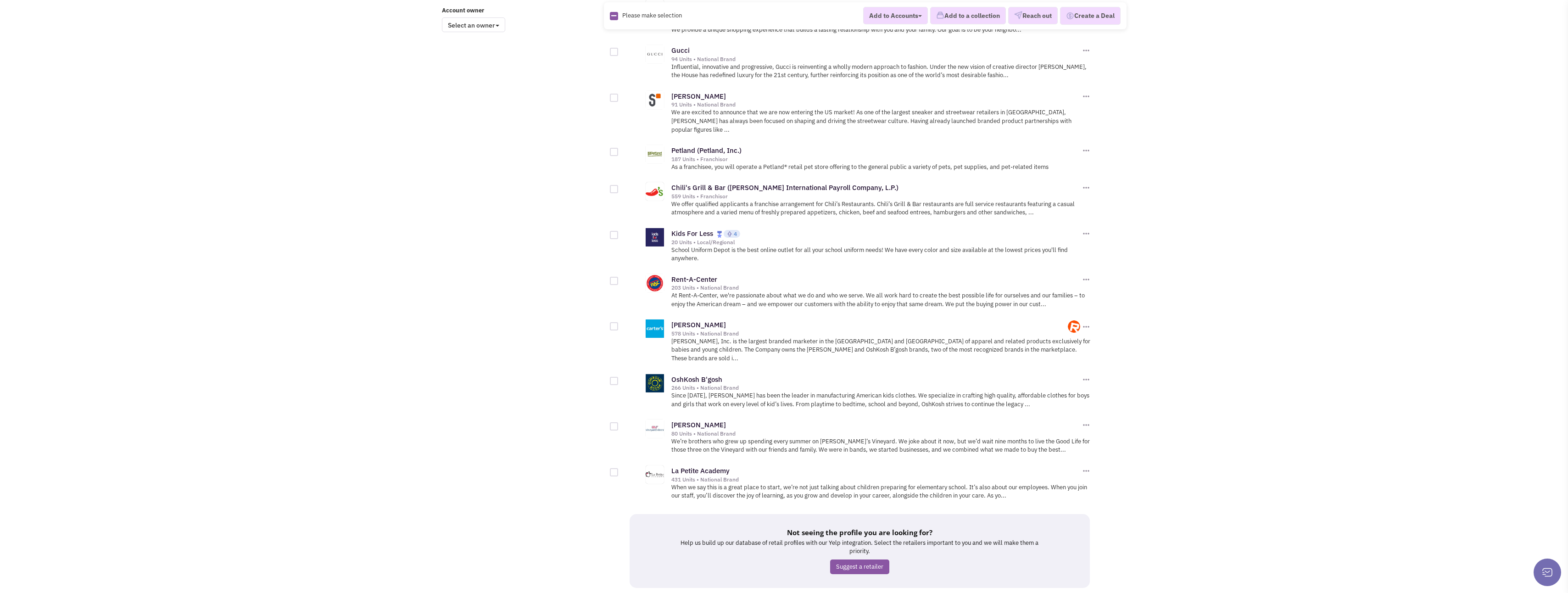
scroll to position [800, 0]
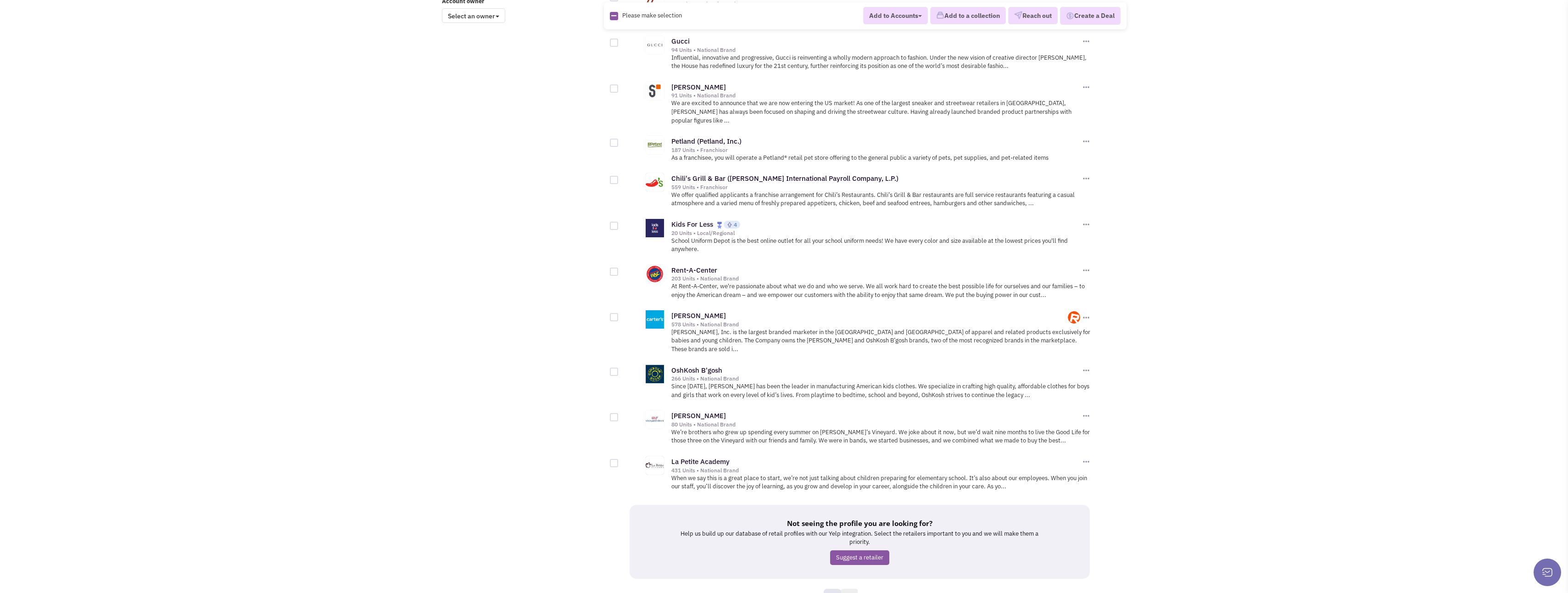
click at [848, 589] on link "28" at bounding box center [849, 595] width 18 height 14
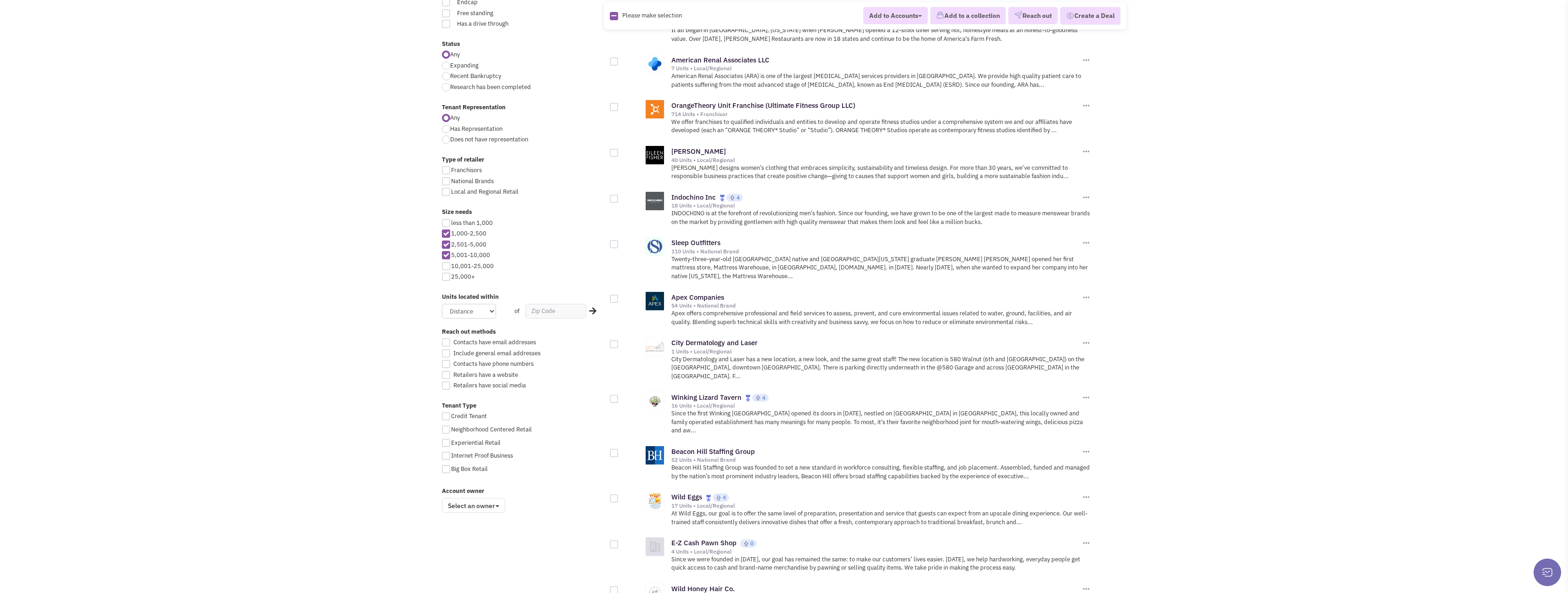
scroll to position [367, 0]
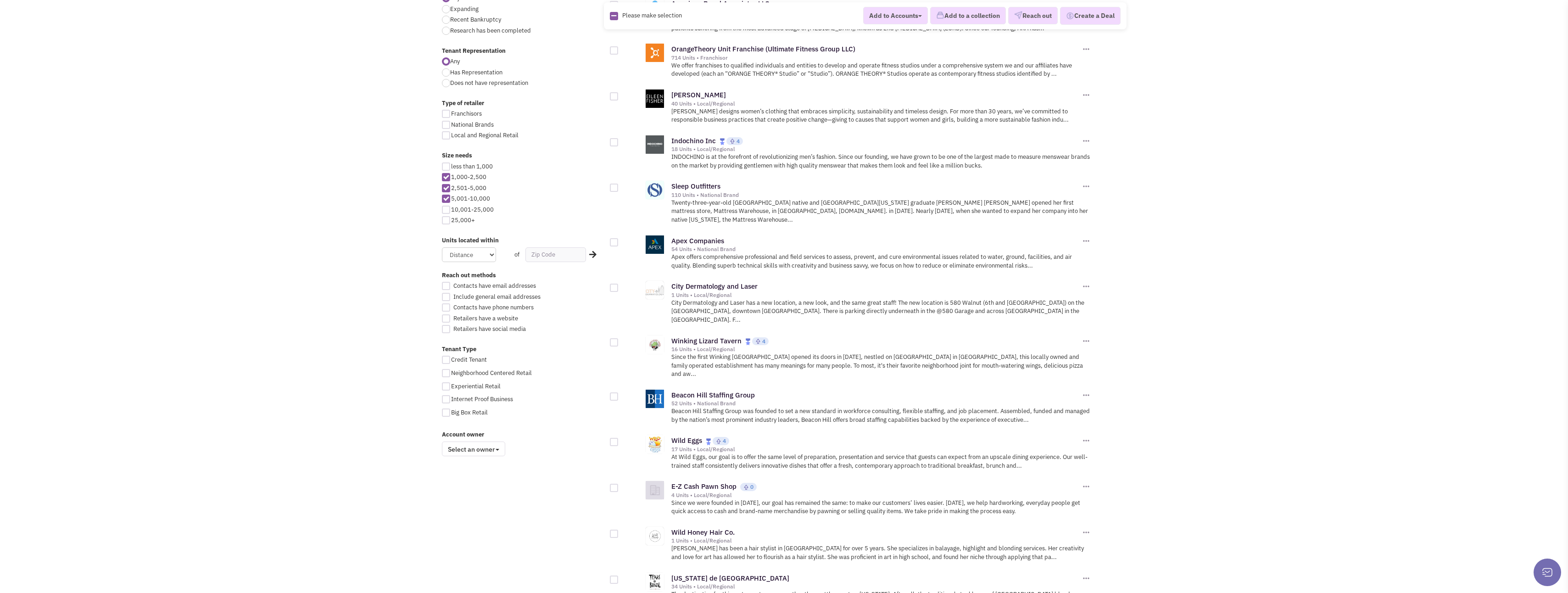
click at [615, 438] on div at bounding box center [614, 442] width 9 height 9
click at [619, 440] on input "checkbox" at bounding box center [622, 443] width 6 height 6
checkbox input "true"
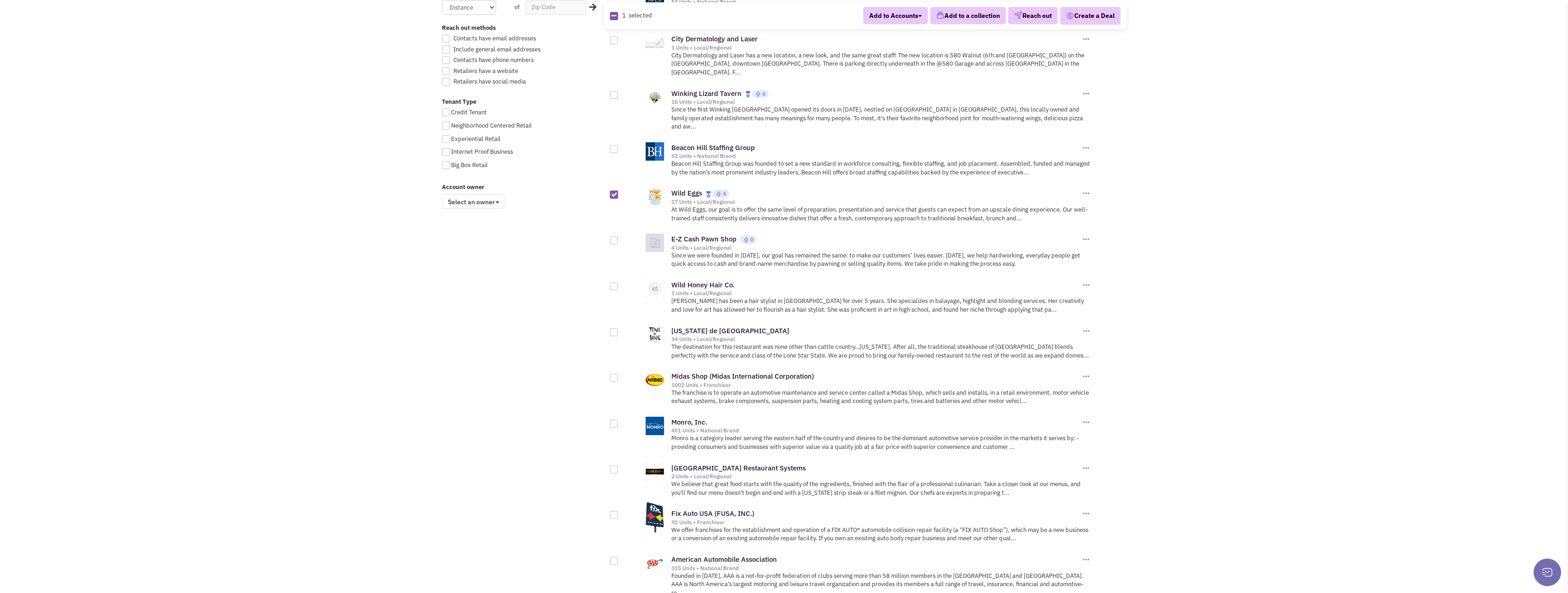
scroll to position [643, 0]
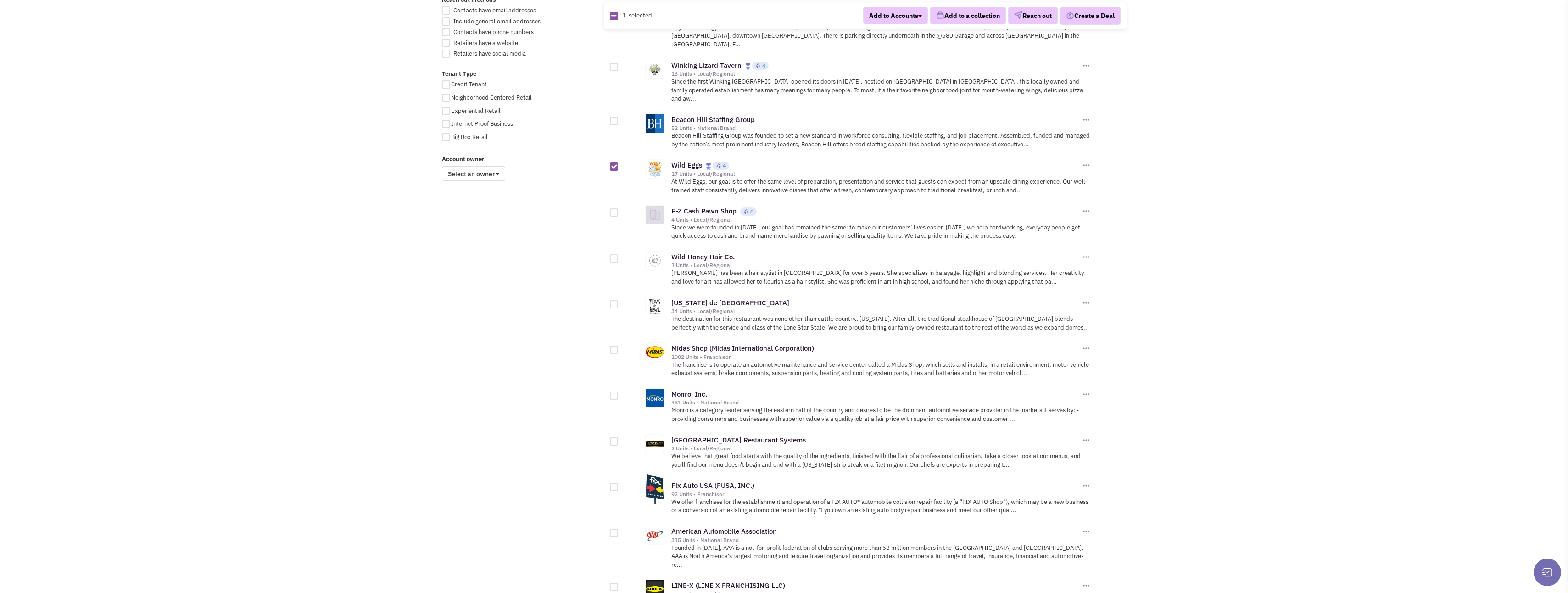
click at [613, 300] on div at bounding box center [614, 304] width 9 height 9
click at [619, 302] on input "checkbox" at bounding box center [622, 305] width 6 height 6
checkbox input "true"
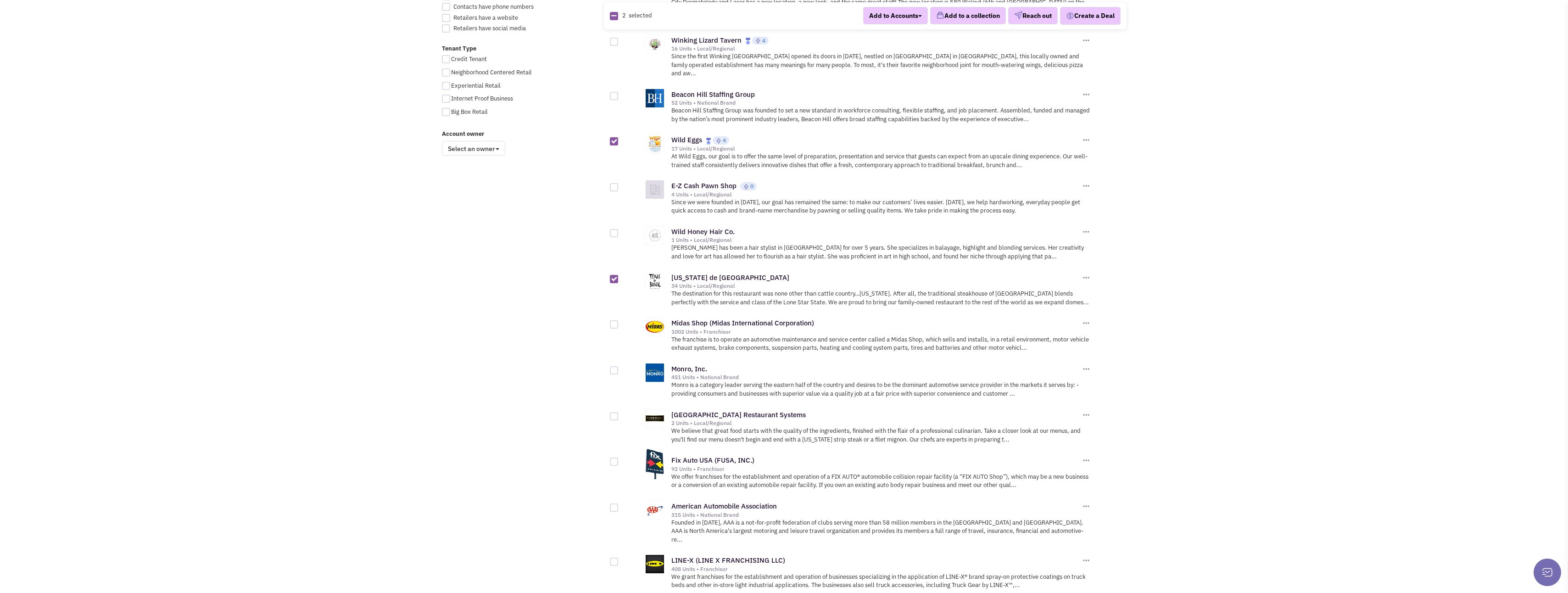
scroll to position [734, 0]
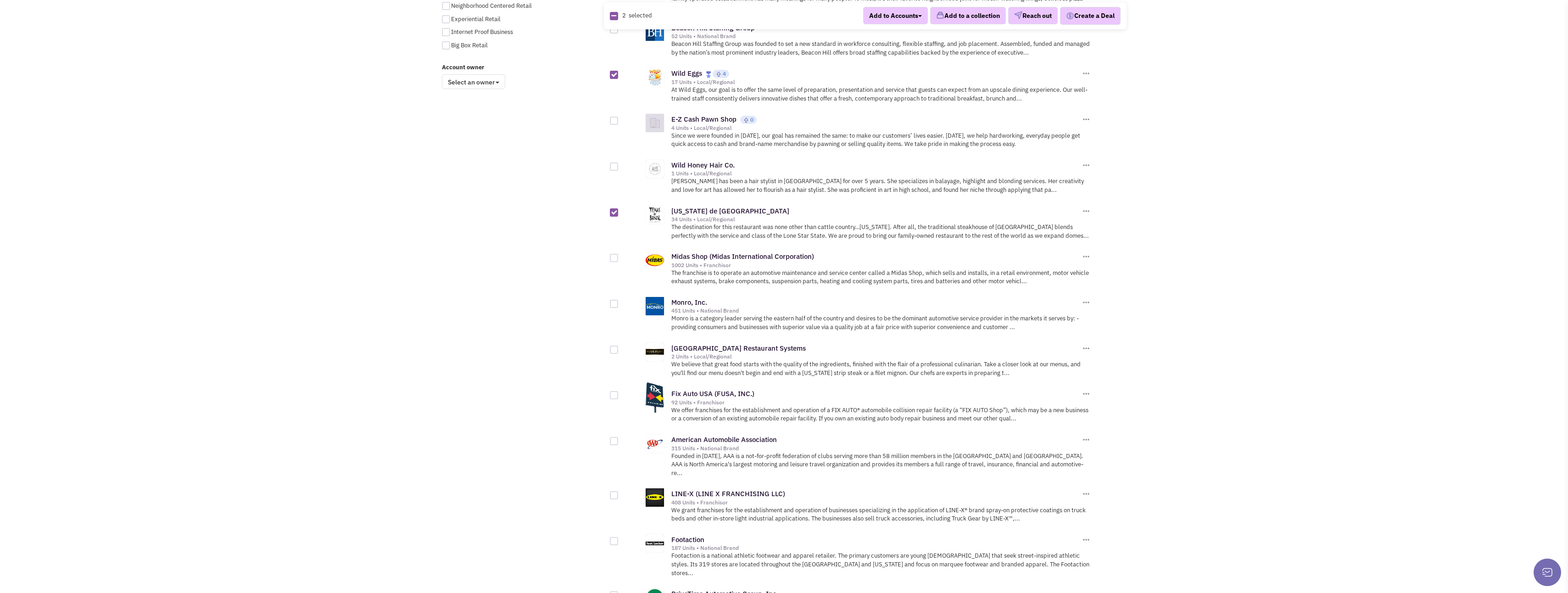
click at [614, 345] on div at bounding box center [614, 350] width 9 height 9
click at [619, 347] on input "checkbox" at bounding box center [622, 350] width 6 height 6
checkbox input "true"
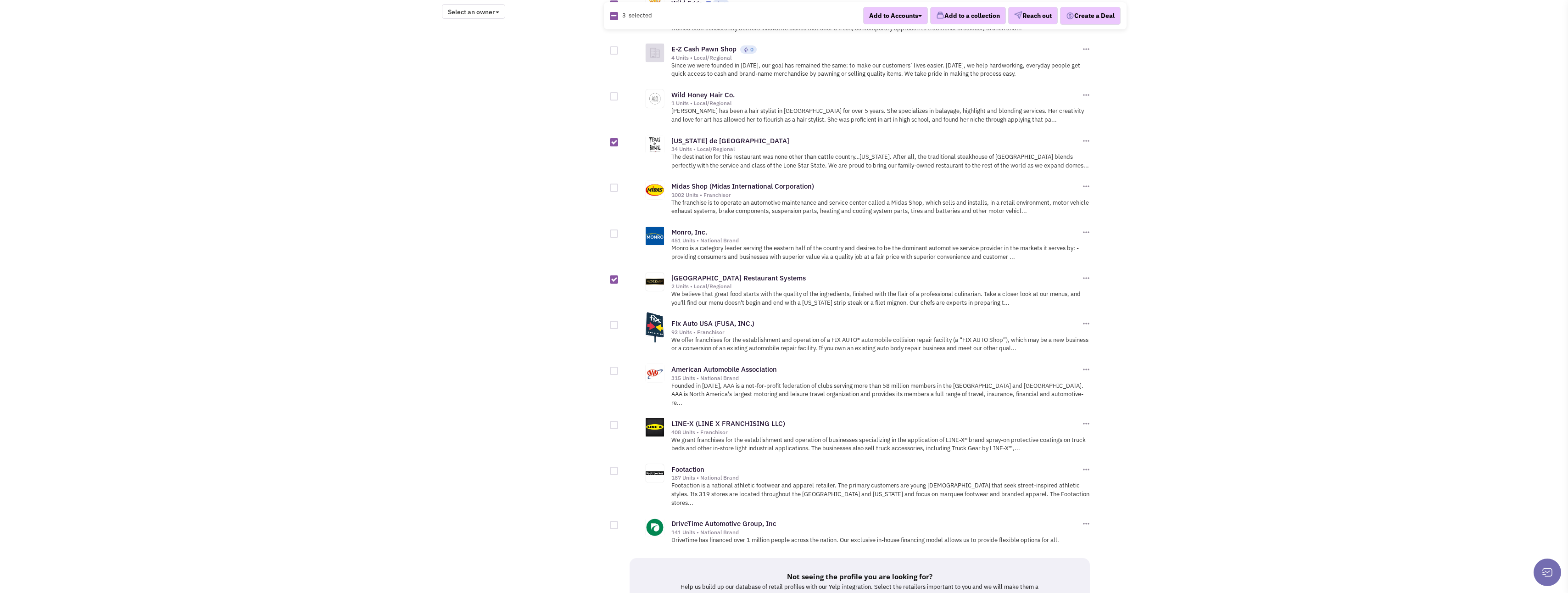
scroll to position [849, 0]
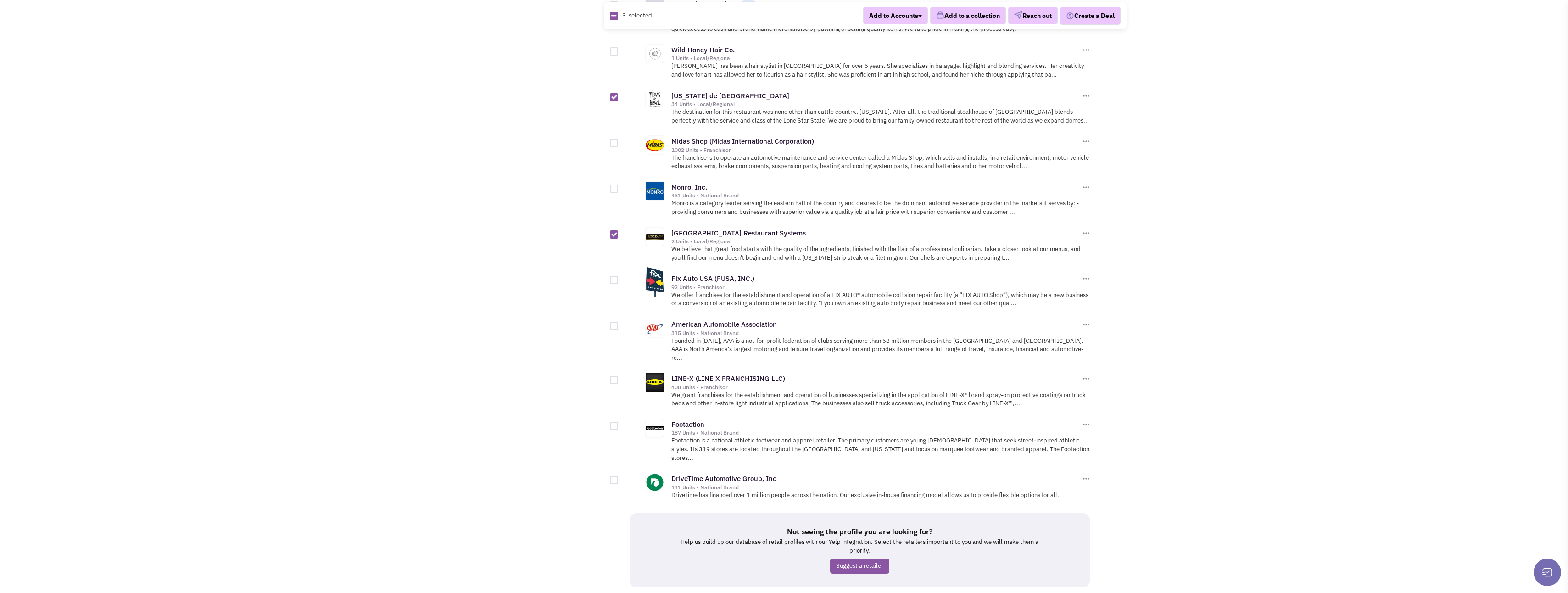
click at [851, 592] on link "29" at bounding box center [849, 604] width 18 height 14
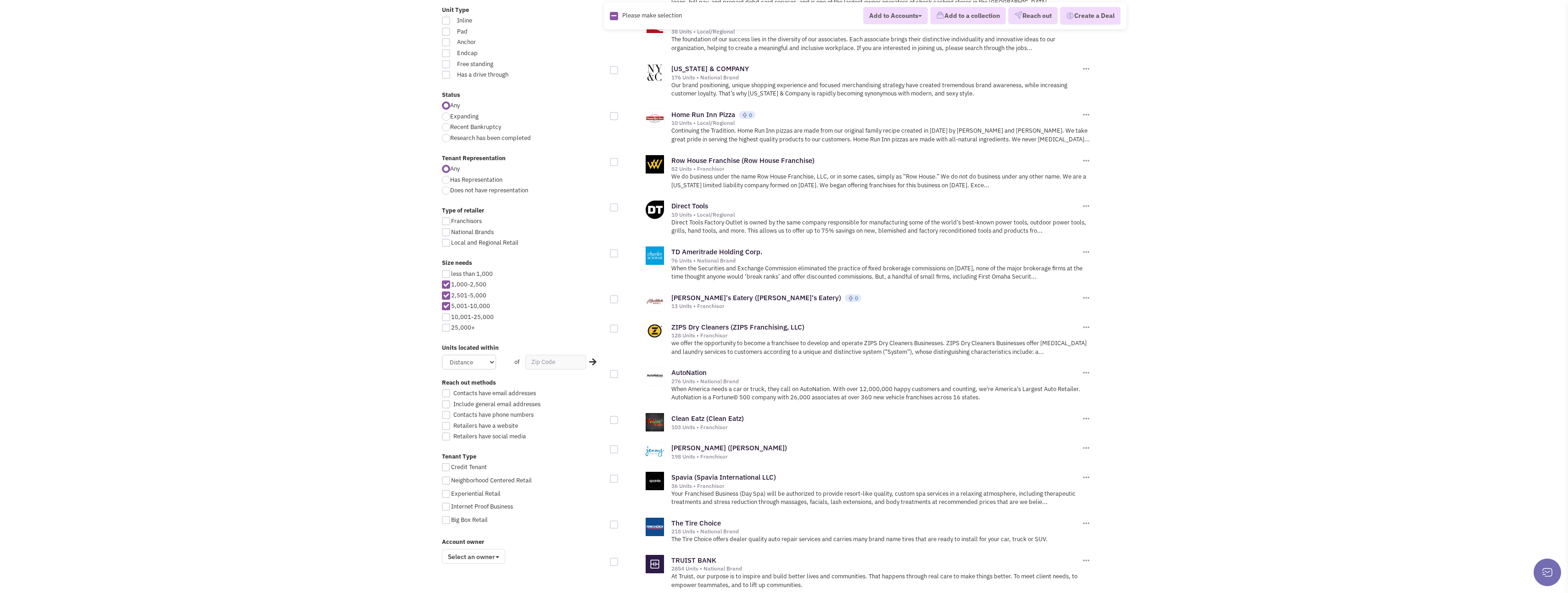
scroll to position [275, 0]
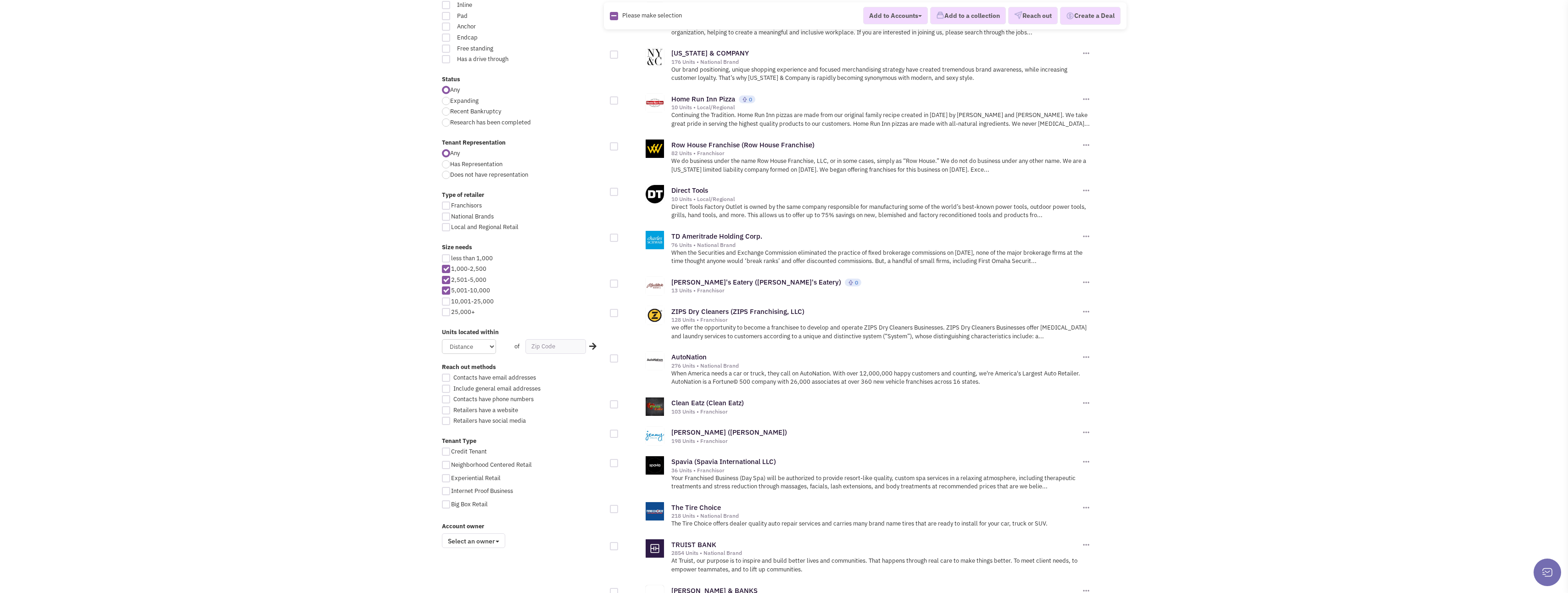
click at [614, 284] on div at bounding box center [614, 284] width 9 height 9
click at [619, 284] on input "checkbox" at bounding box center [622, 284] width 6 height 6
checkbox input "true"
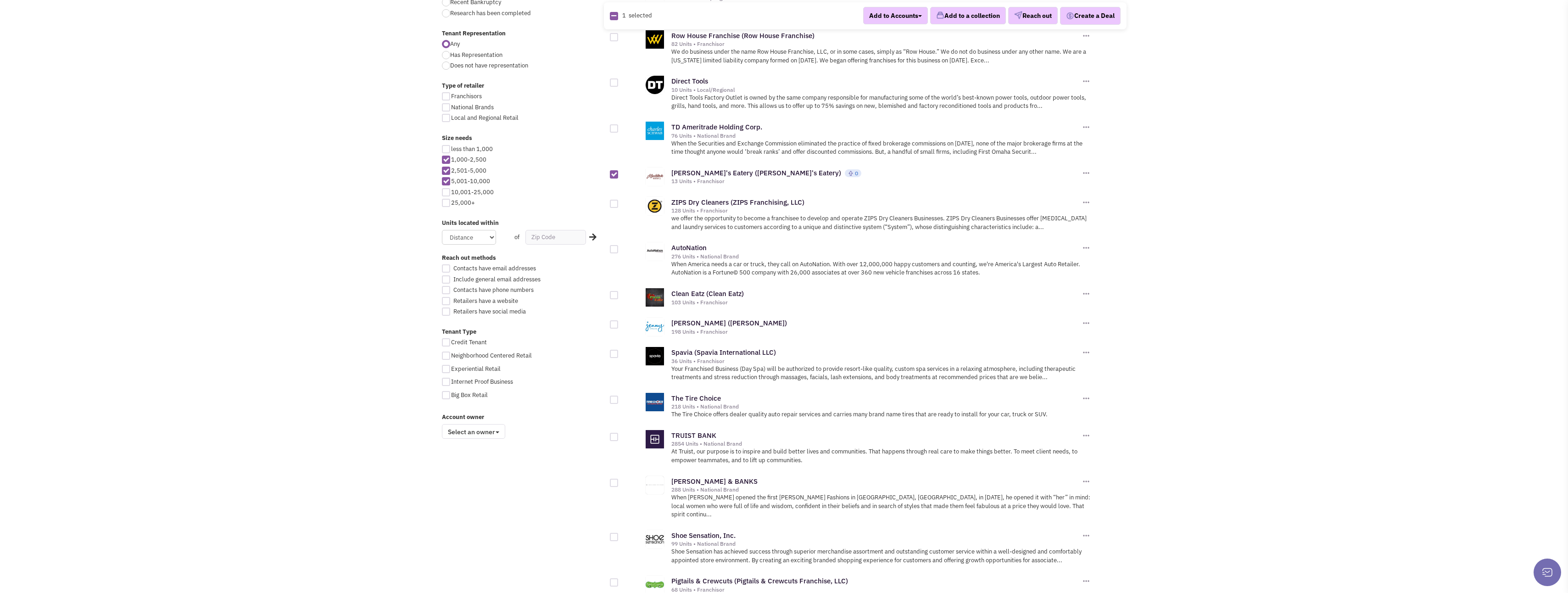
scroll to position [413, 0]
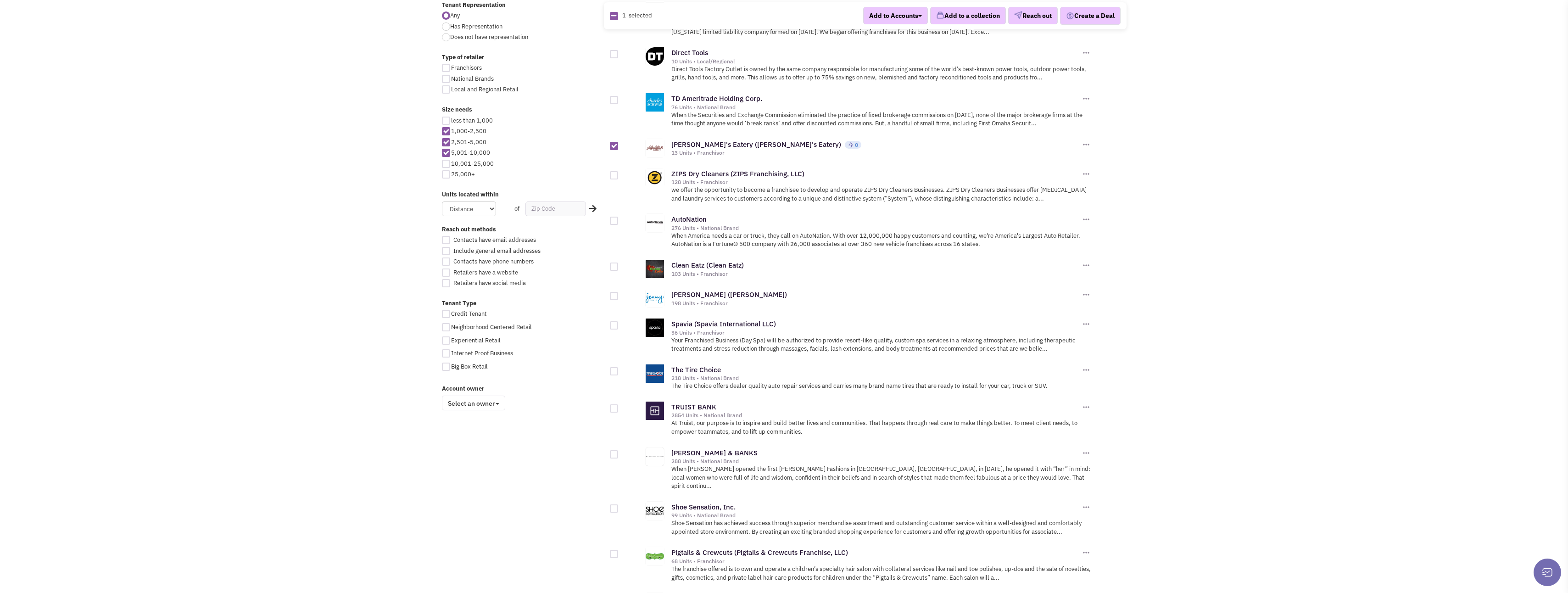
click at [616, 268] on div at bounding box center [614, 267] width 9 height 9
click at [619, 268] on input "checkbox" at bounding box center [622, 267] width 6 height 6
checkbox input "true"
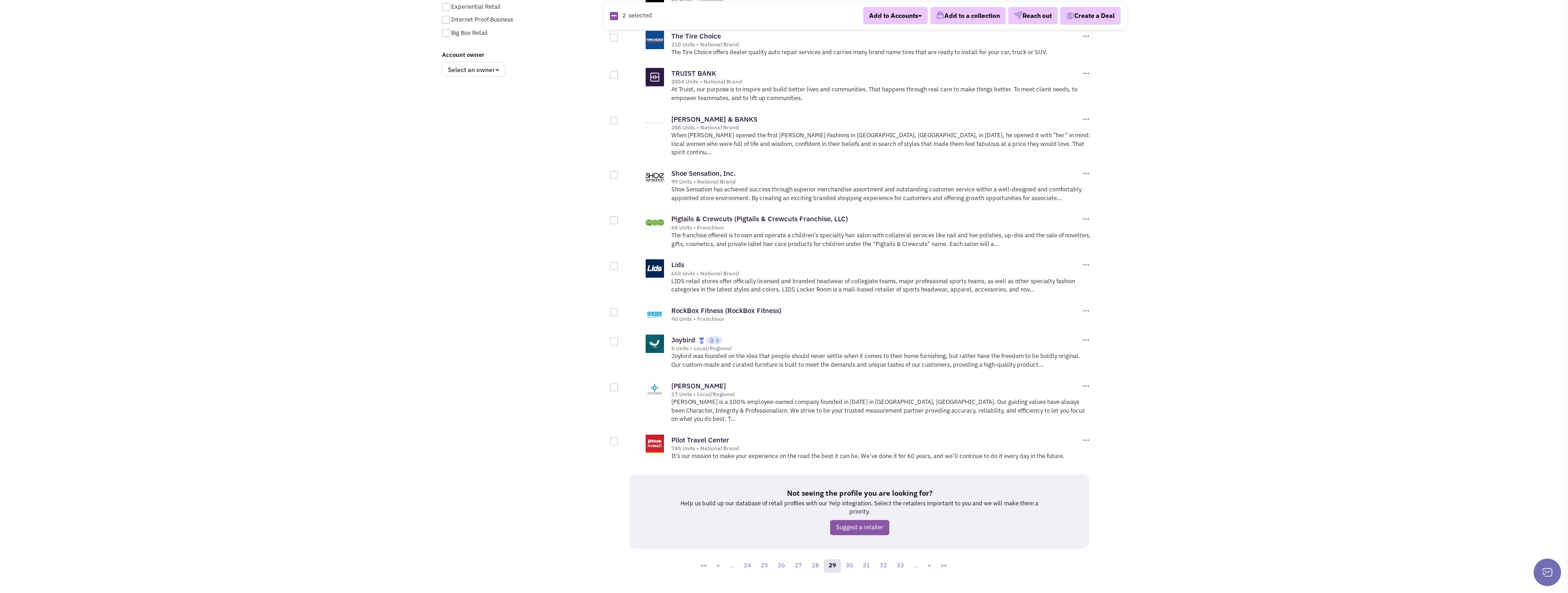
scroll to position [750, 0]
click at [852, 555] on link "30" at bounding box center [849, 562] width 18 height 14
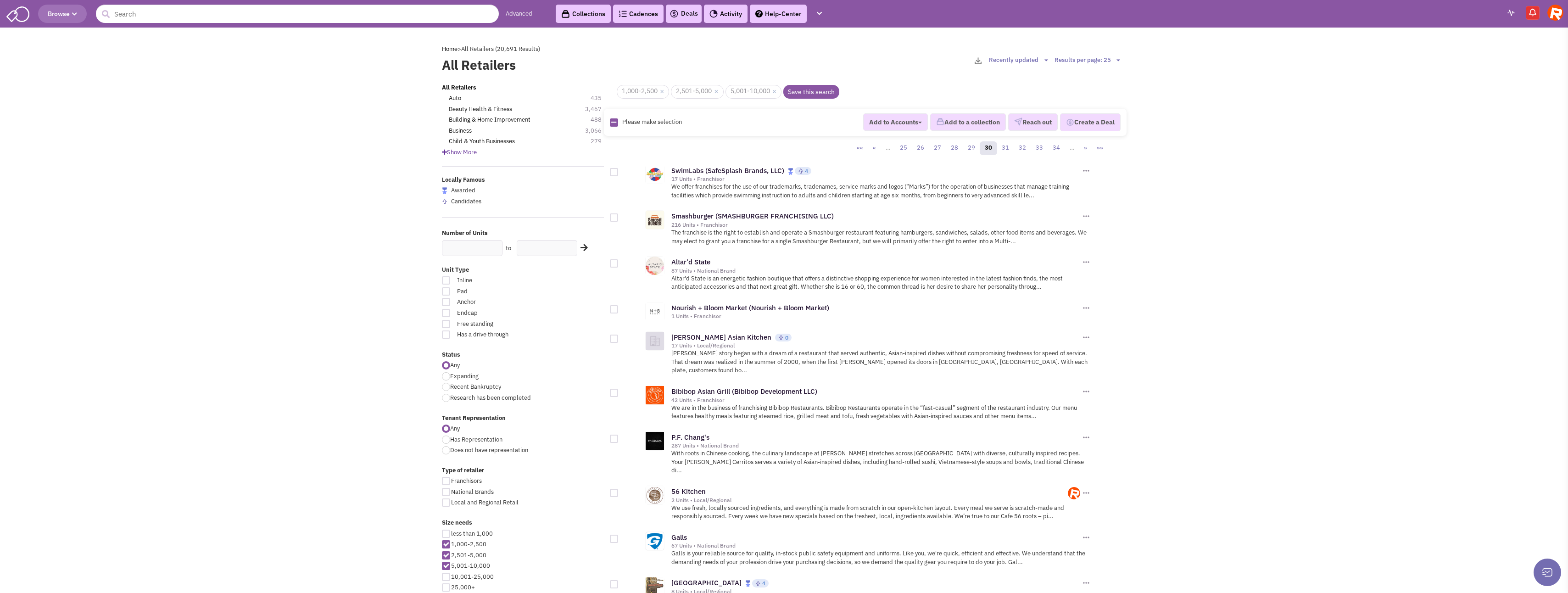
click at [614, 389] on div at bounding box center [614, 393] width 9 height 9
click at [619, 391] on input "checkbox" at bounding box center [622, 394] width 6 height 6
checkbox input "true"
click at [614, 340] on div at bounding box center [614, 339] width 9 height 9
click at [619, 340] on input "checkbox" at bounding box center [622, 339] width 6 height 6
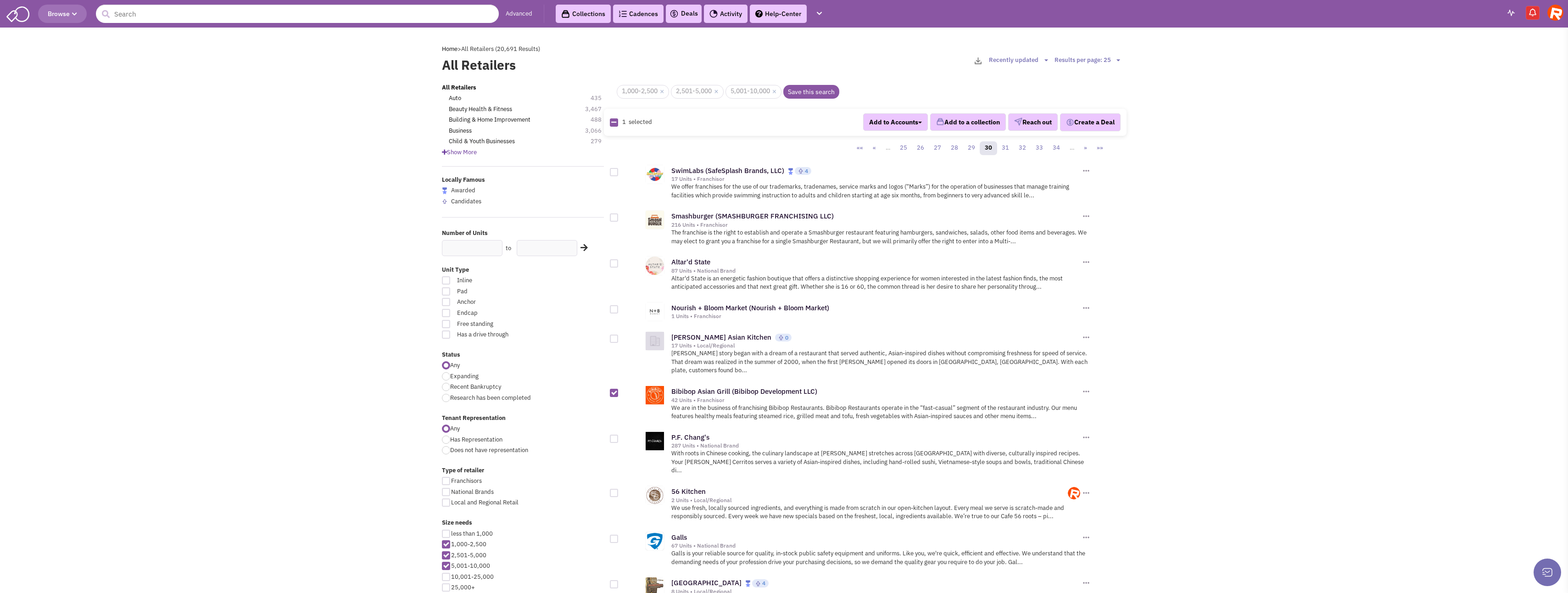
checkbox input "true"
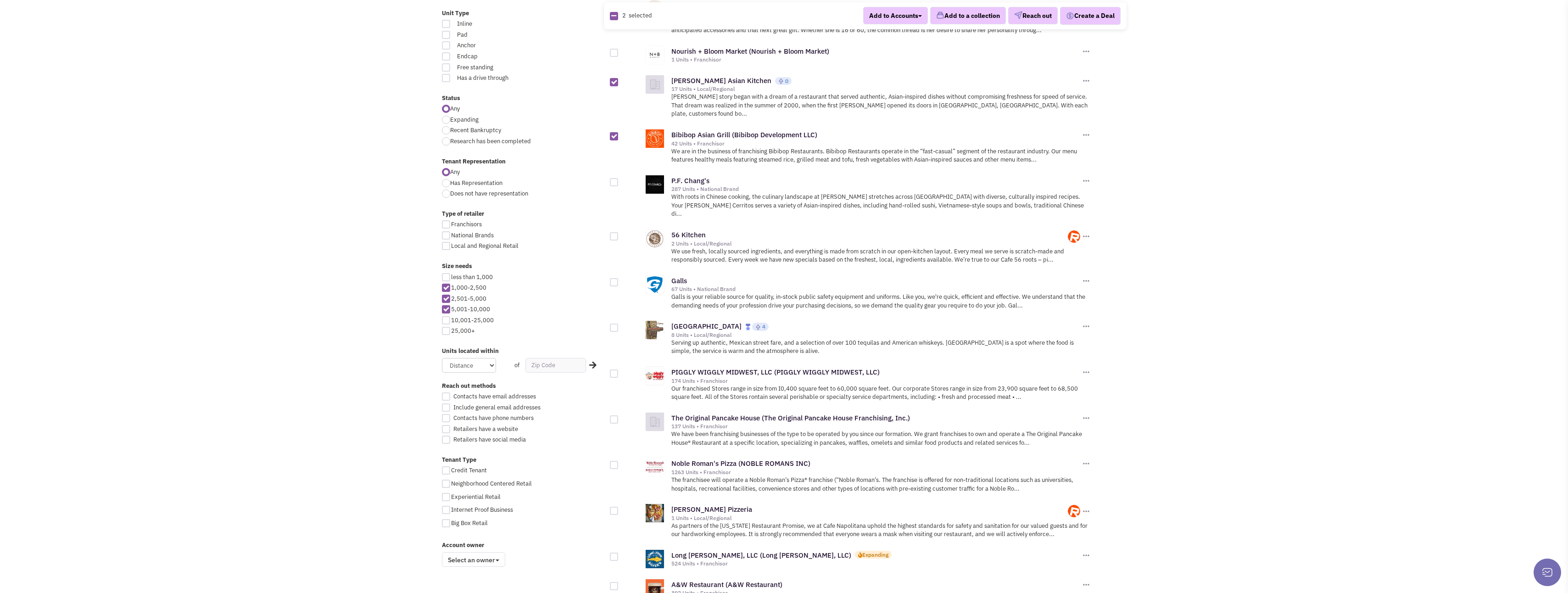
scroll to position [275, 0]
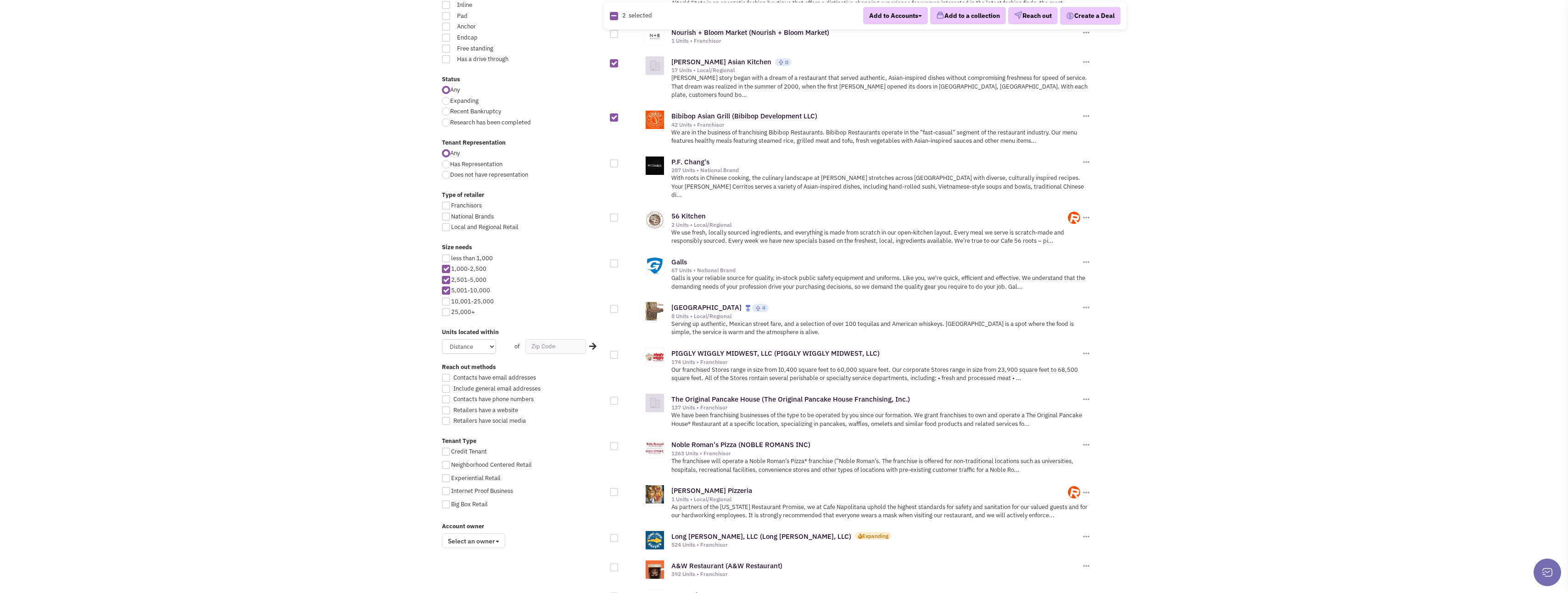
click at [614, 304] on div at bounding box center [614, 309] width 9 height 9
click at [619, 306] on input "checkbox" at bounding box center [622, 309] width 6 height 6
checkbox input "true"
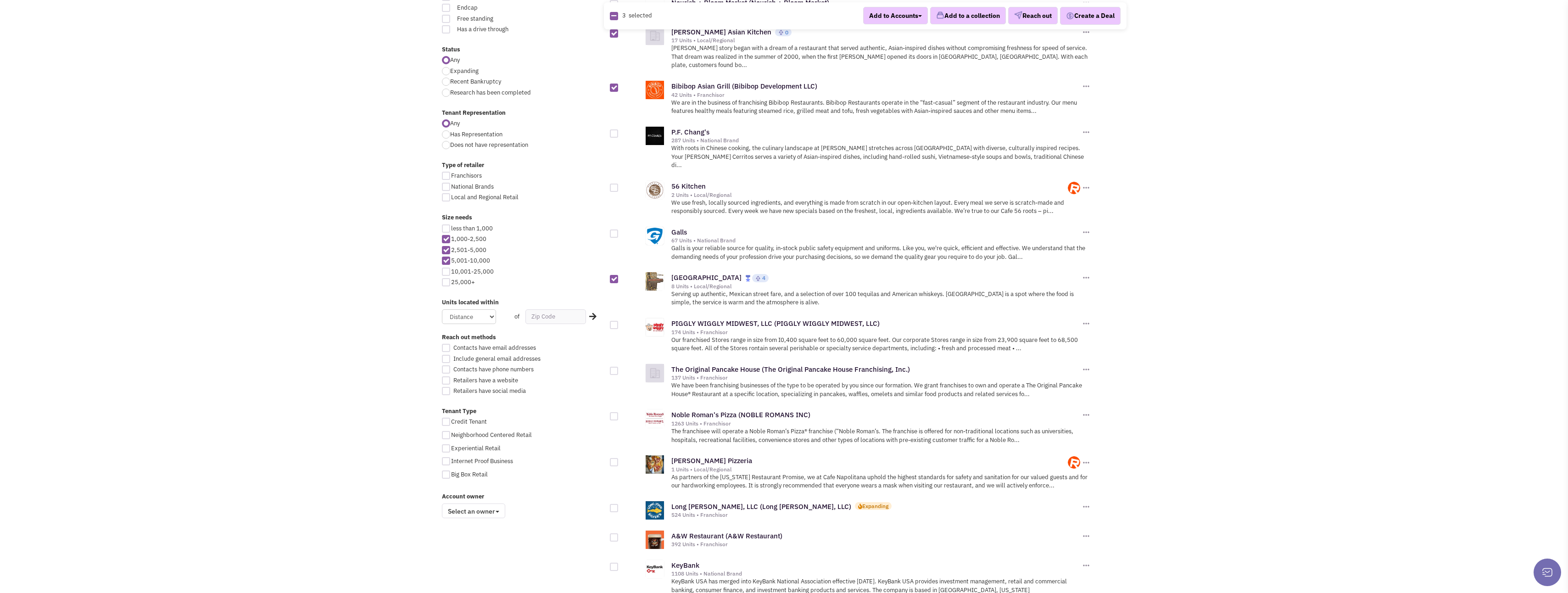
scroll to position [321, 0]
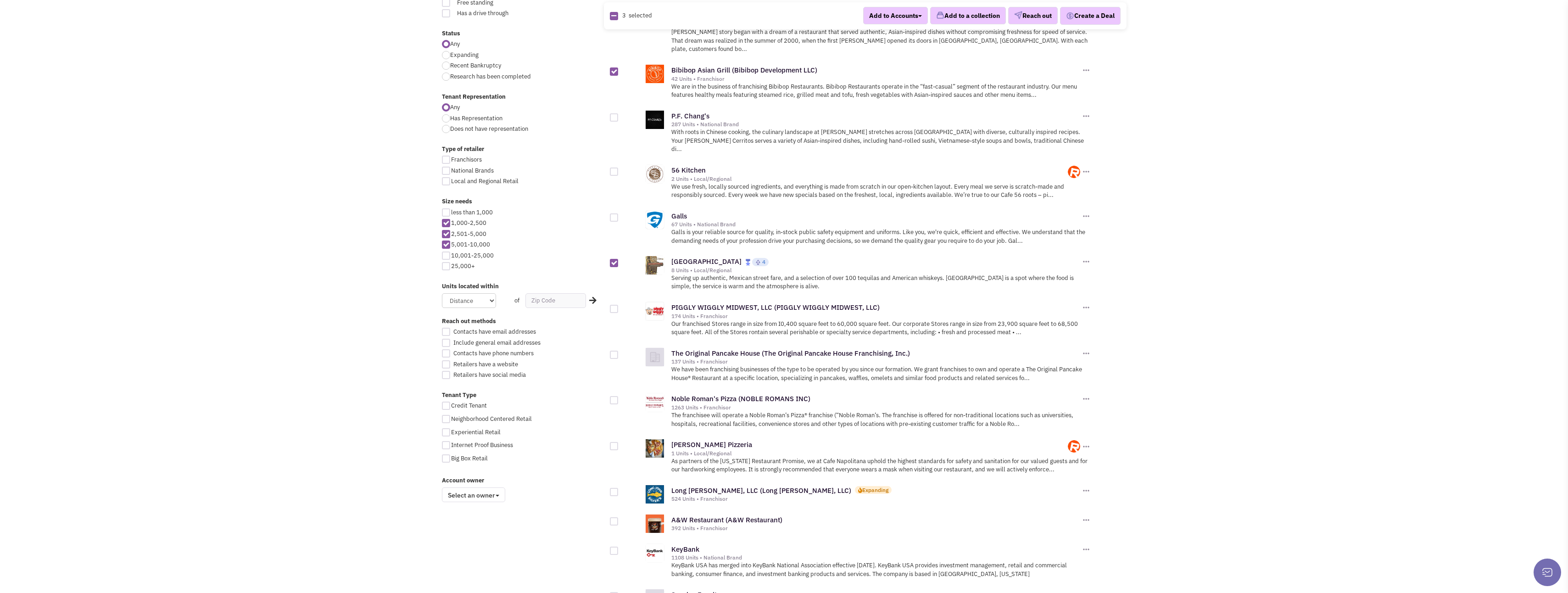
click at [614, 350] on div at bounding box center [614, 355] width 9 height 9
click at [619, 352] on input "checkbox" at bounding box center [622, 355] width 6 height 6
checkbox input "true"
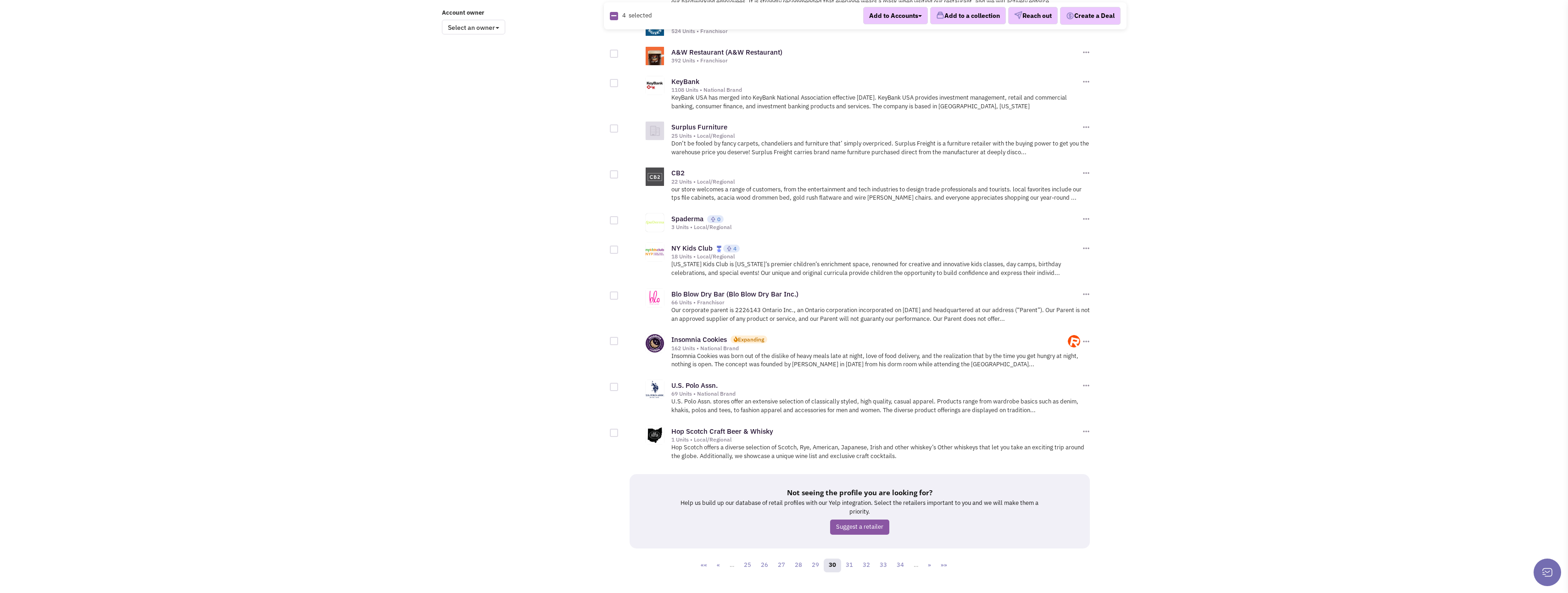
scroll to position [792, 0]
click at [616, 334] on div at bounding box center [614, 338] width 9 height 9
click at [619, 336] on input "checkbox" at bounding box center [622, 339] width 6 height 6
checkbox input "true"
click at [850, 555] on link "31" at bounding box center [849, 562] width 18 height 14
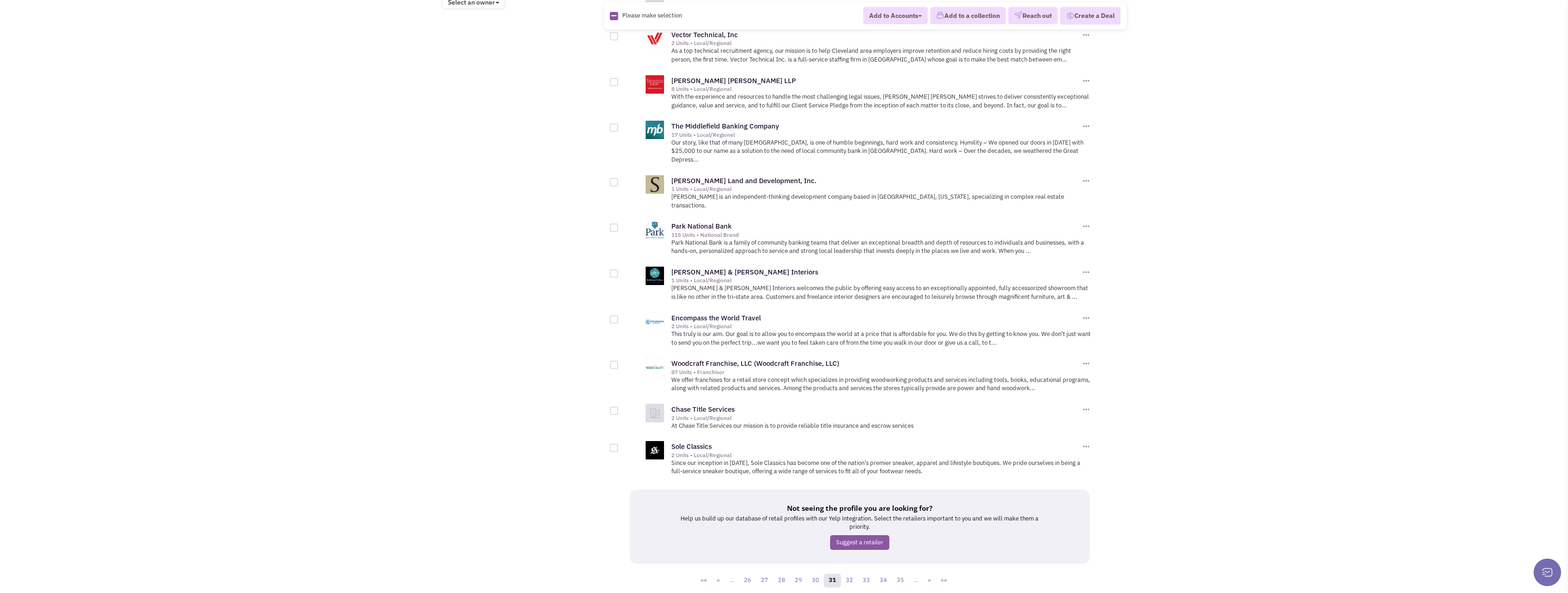
scroll to position [824, 0]
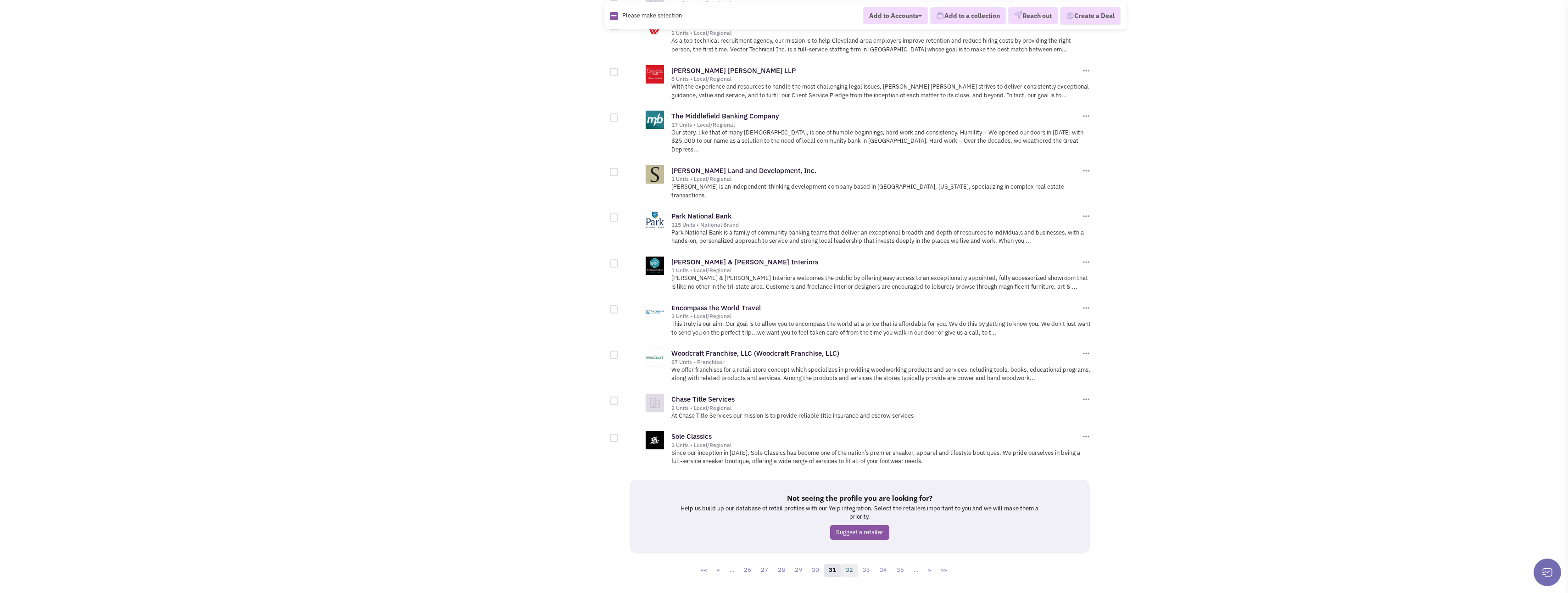
click at [851, 564] on link "32" at bounding box center [849, 570] width 18 height 14
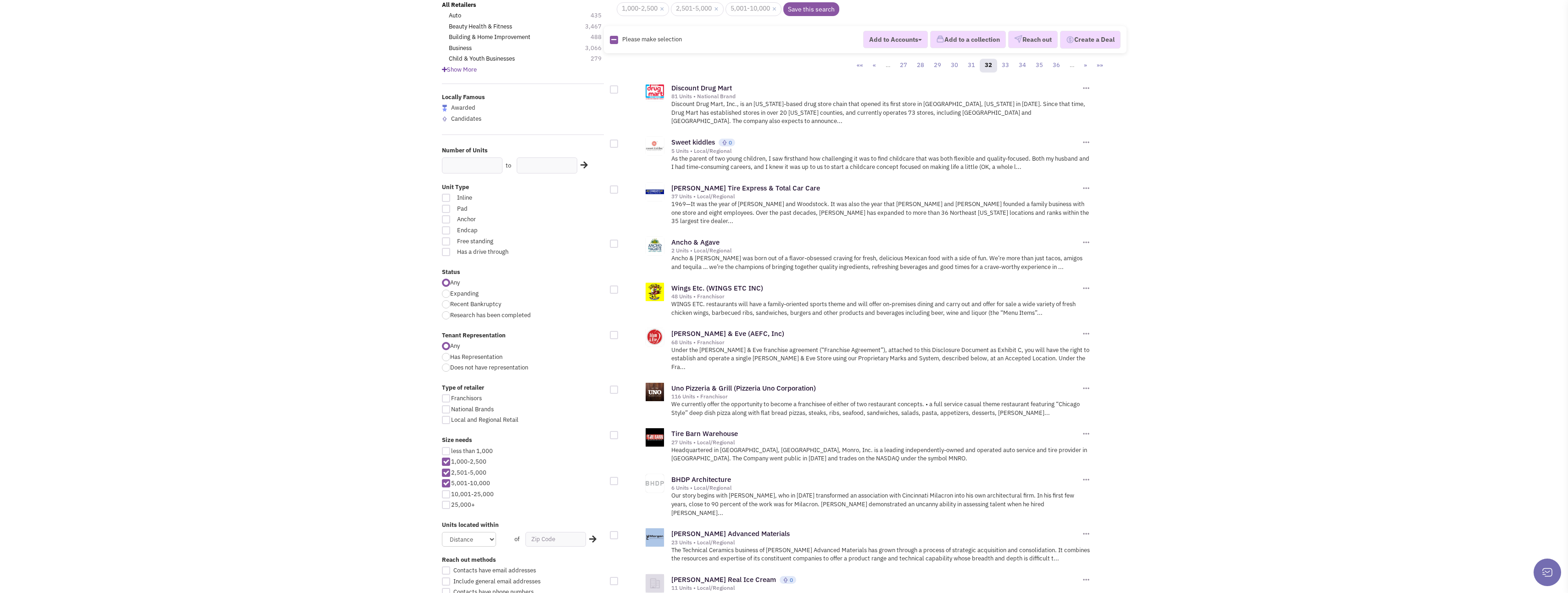
scroll to position [92, 0]
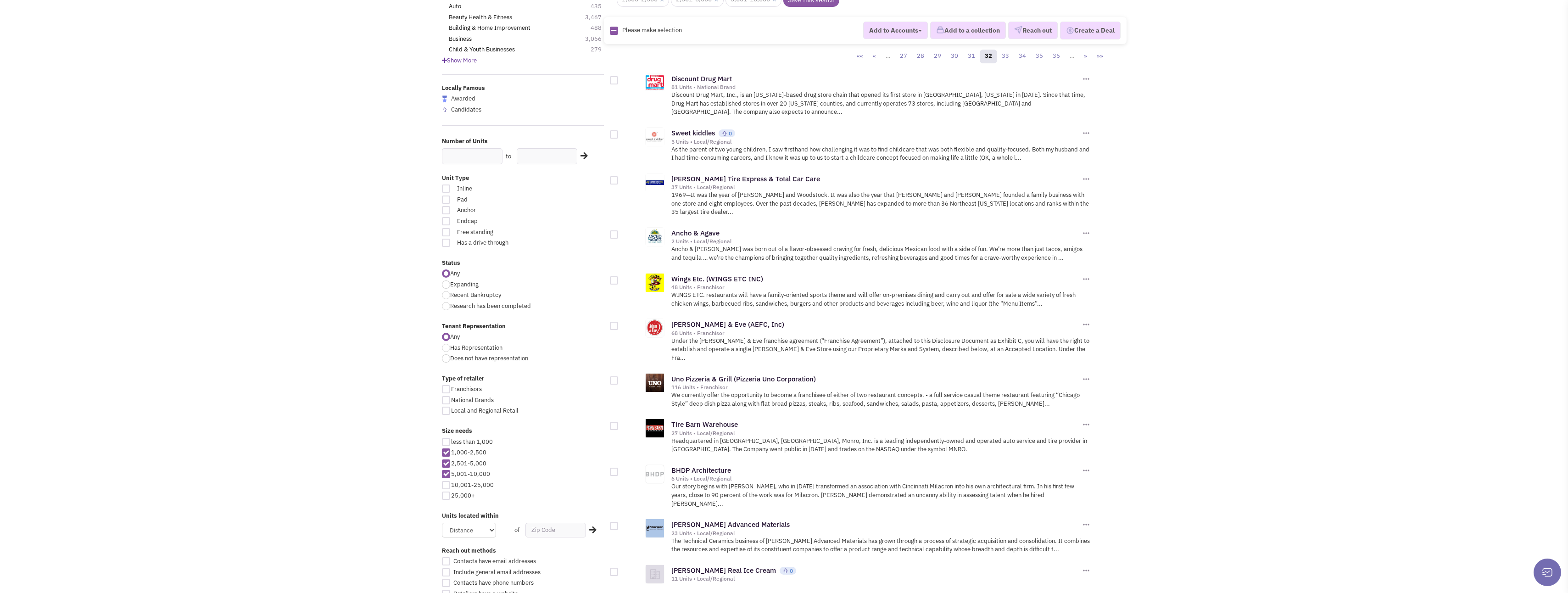
click at [614, 276] on div at bounding box center [614, 281] width 9 height 9
click at [619, 278] on input "checkbox" at bounding box center [622, 281] width 6 height 6
checkbox input "true"
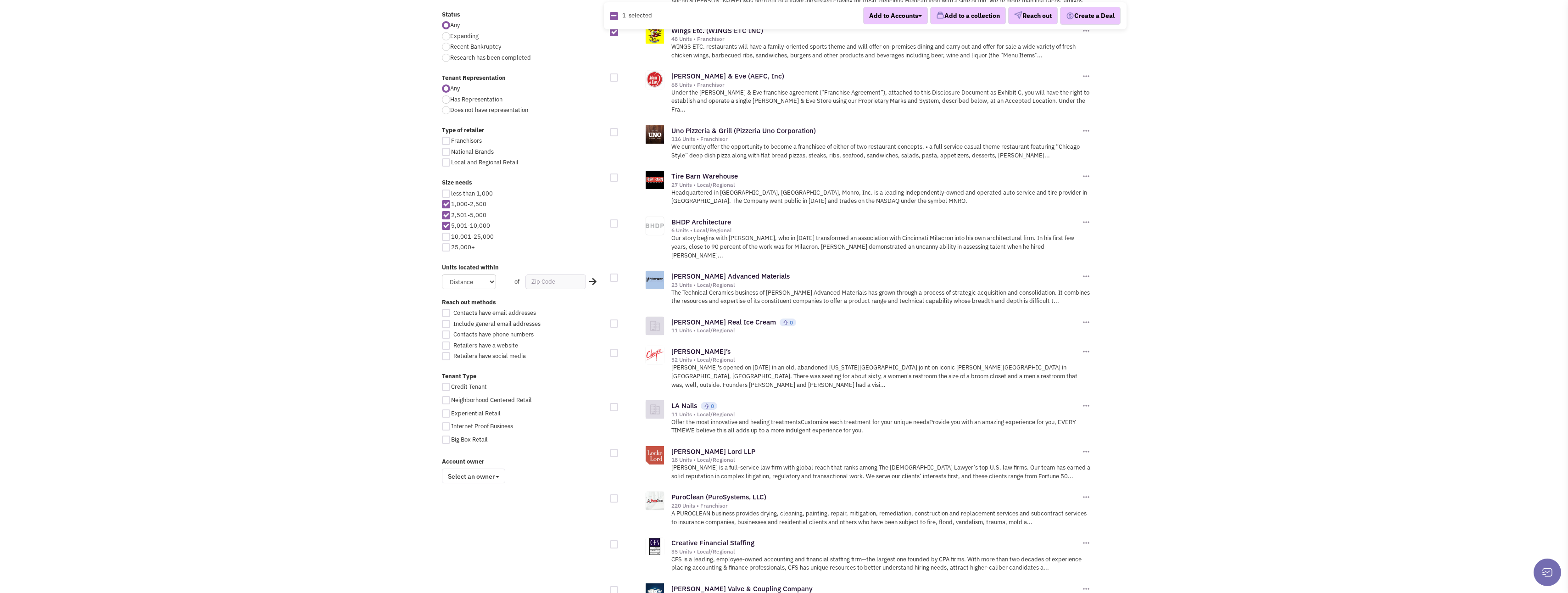
scroll to position [367, 0]
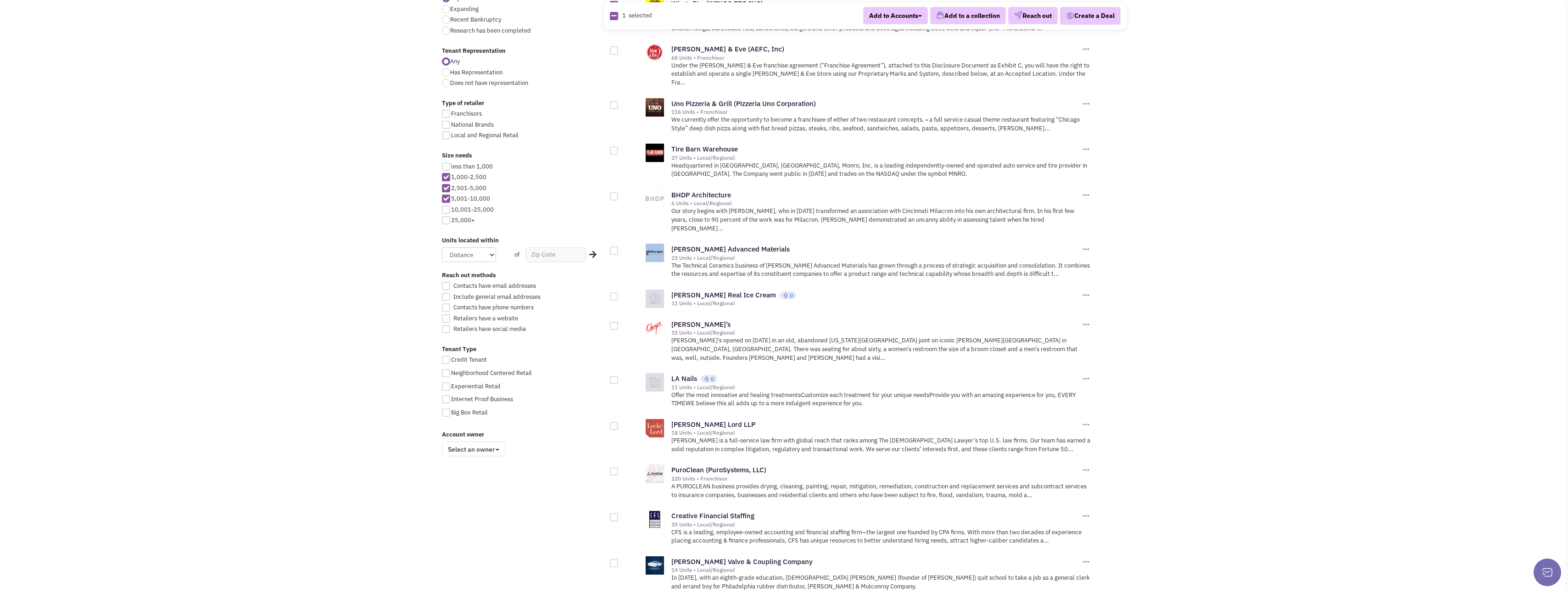
click at [616, 322] on div at bounding box center [614, 326] width 9 height 9
click at [619, 323] on input "checkbox" at bounding box center [622, 326] width 6 height 6
checkbox input "true"
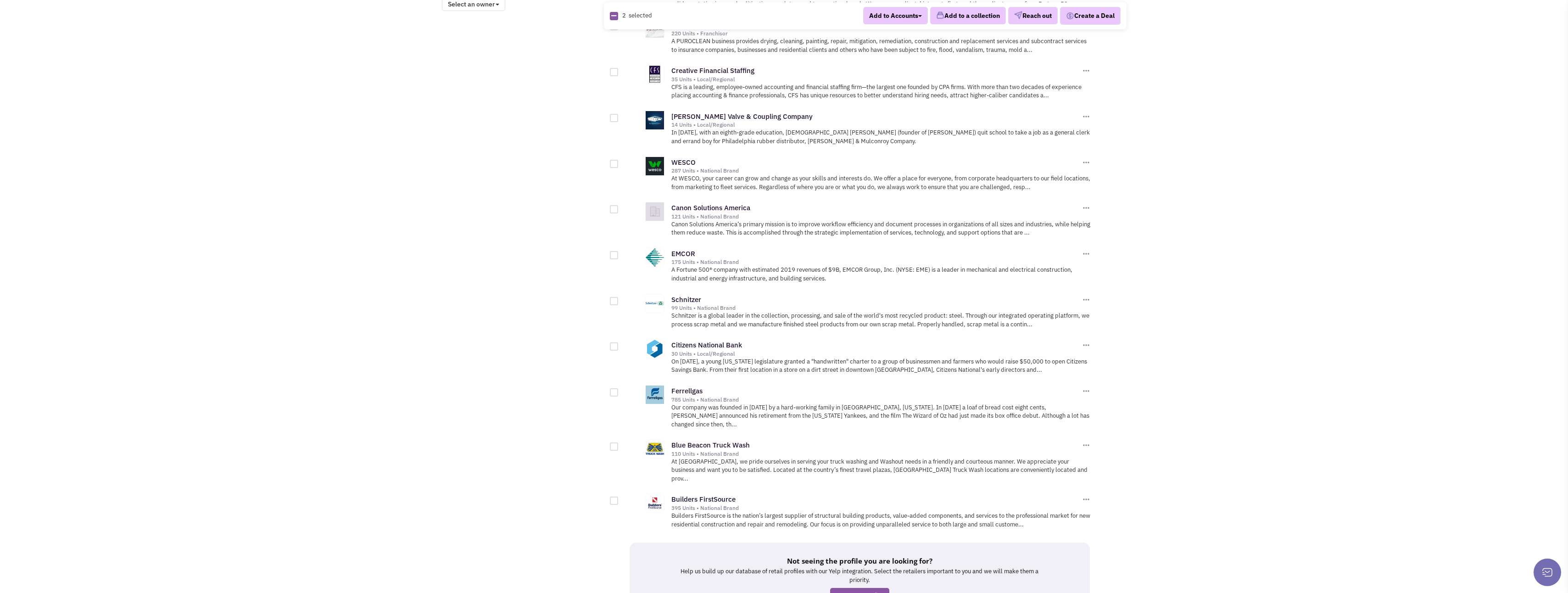
scroll to position [841, 0]
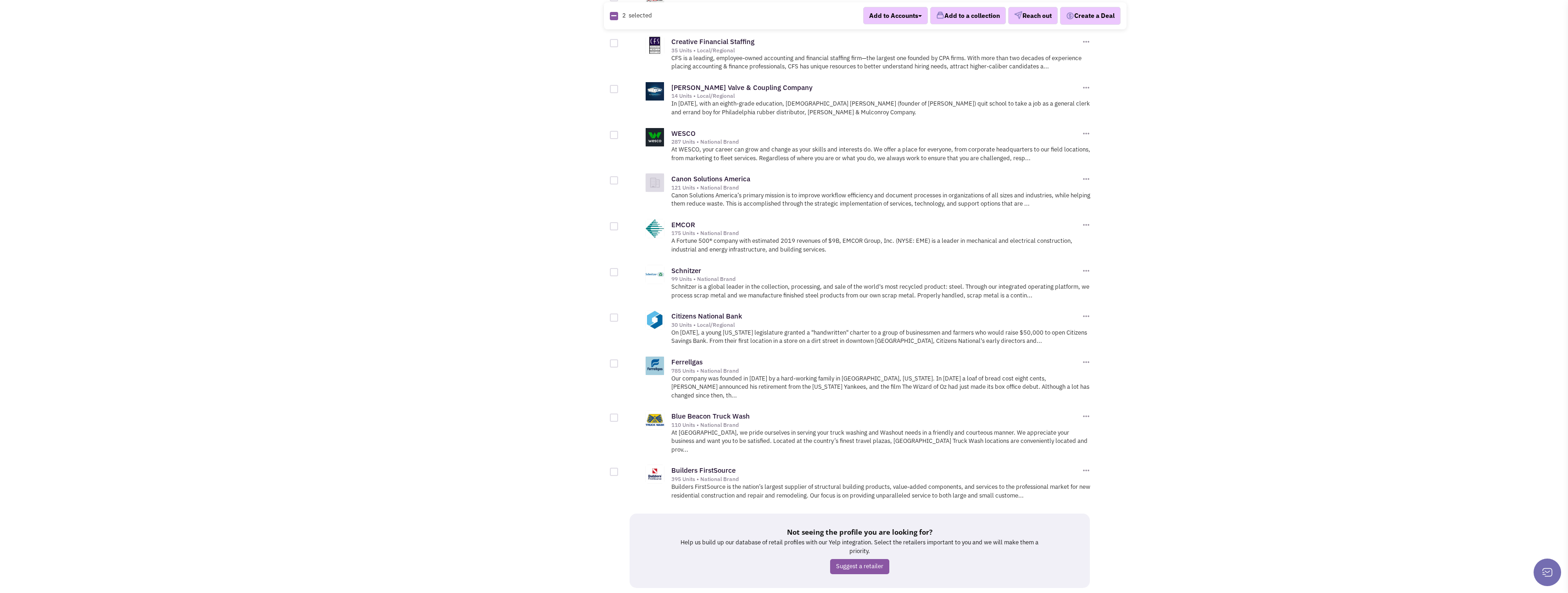
click at [852, 592] on link "33" at bounding box center [849, 605] width 18 height 14
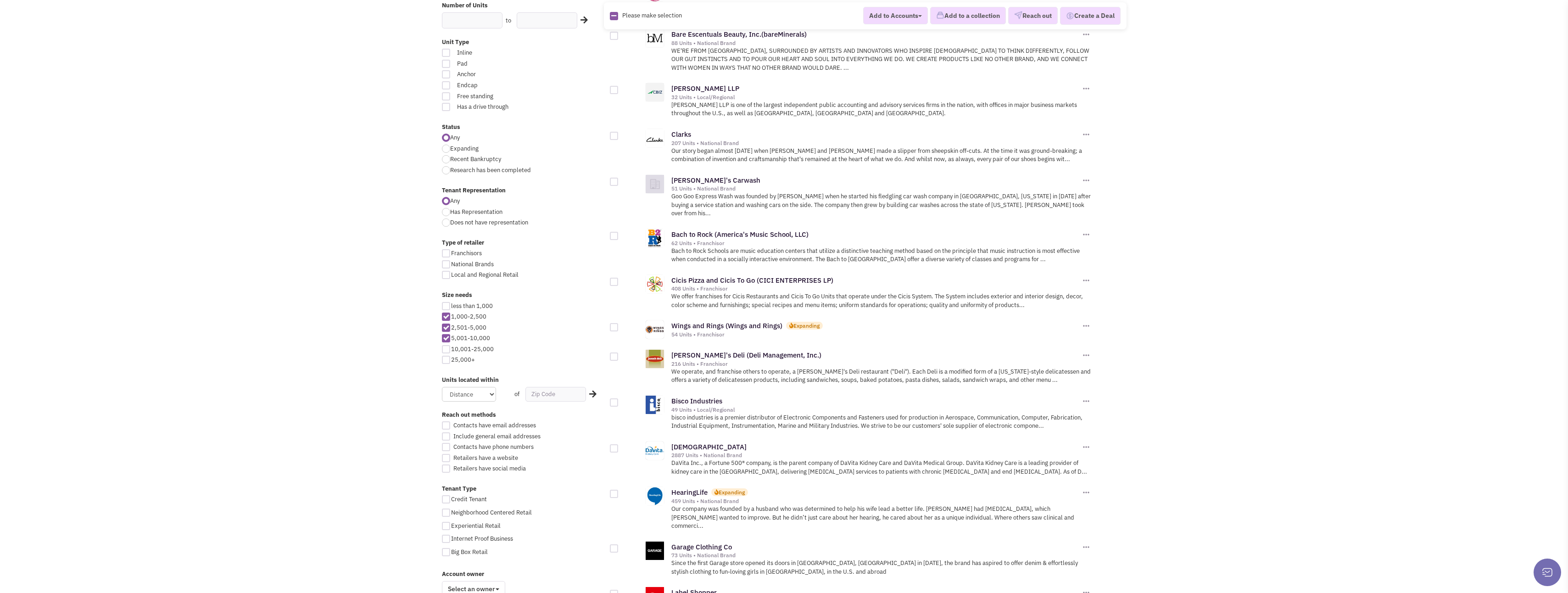
scroll to position [229, 0]
click at [616, 321] on div at bounding box center [614, 325] width 9 height 9
click at [619, 323] on input "checkbox" at bounding box center [622, 326] width 6 height 6
checkbox input "true"
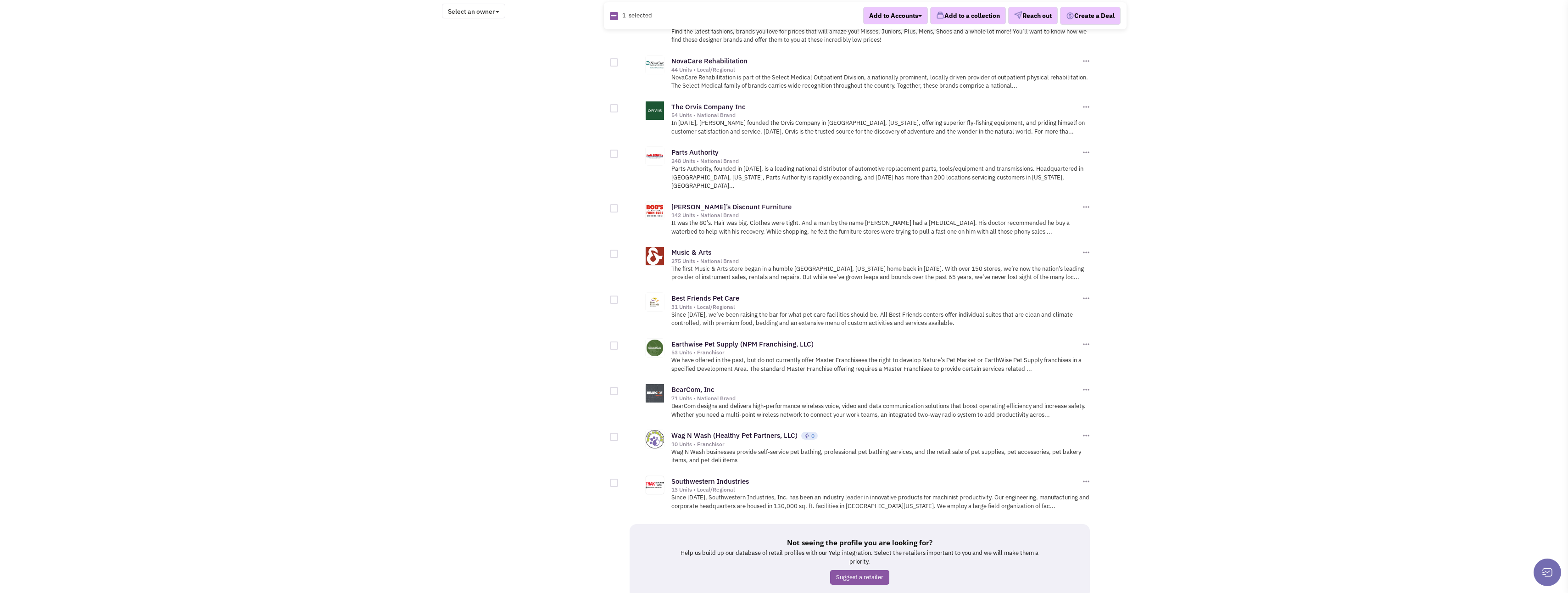
scroll to position [850, 0]
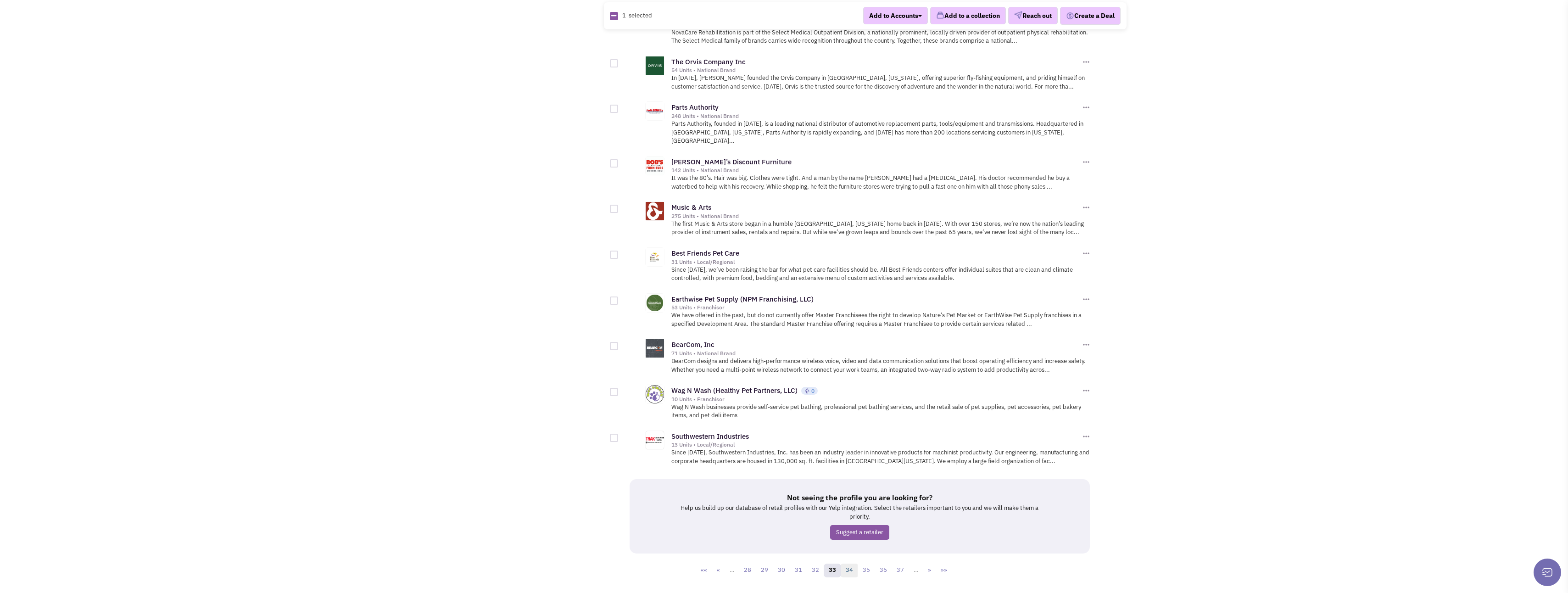
click at [852, 564] on link "34" at bounding box center [849, 570] width 18 height 14
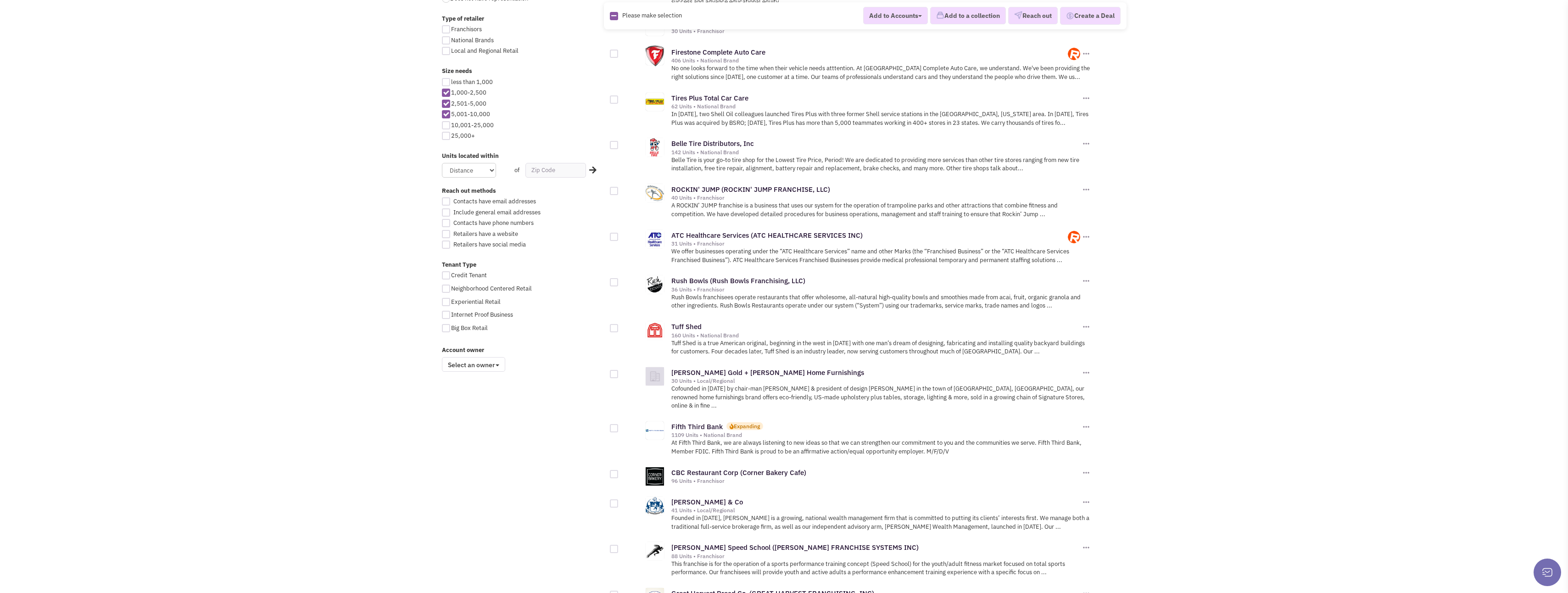
scroll to position [459, 0]
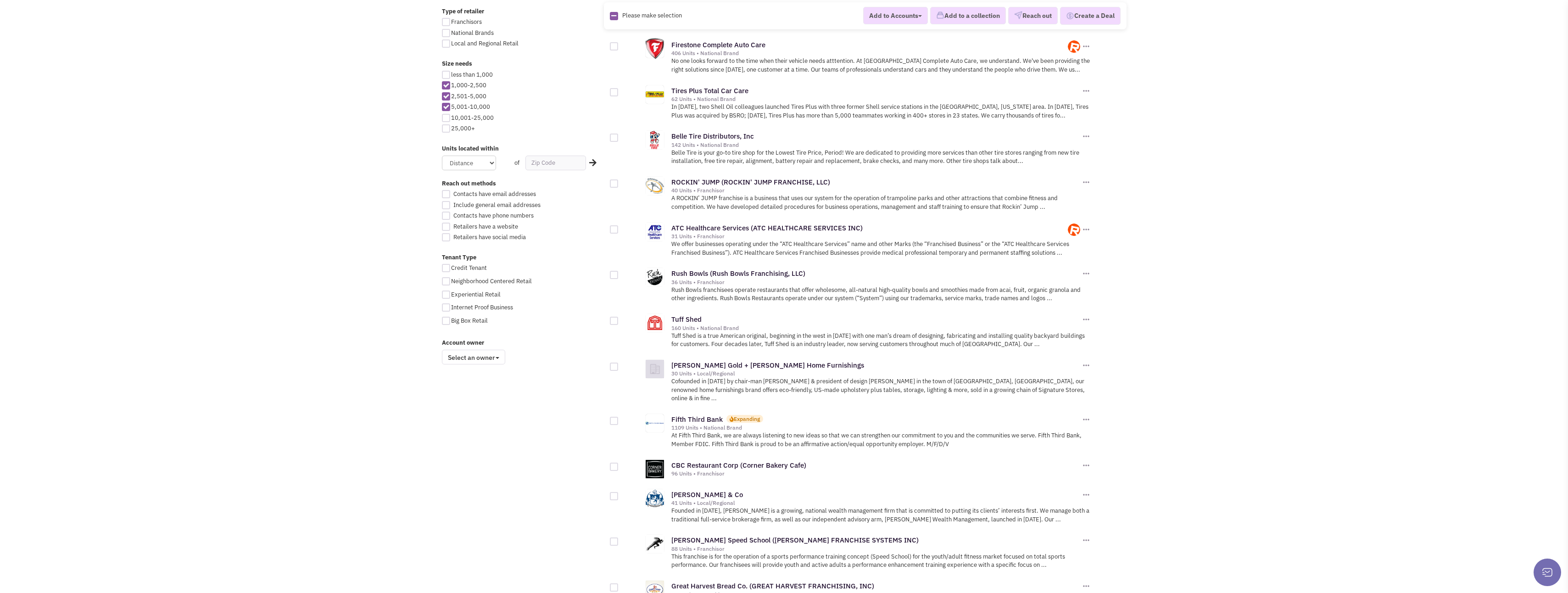
click at [615, 272] on div at bounding box center [614, 275] width 9 height 9
click at [619, 273] on input "checkbox" at bounding box center [622, 276] width 6 height 6
checkbox input "true"
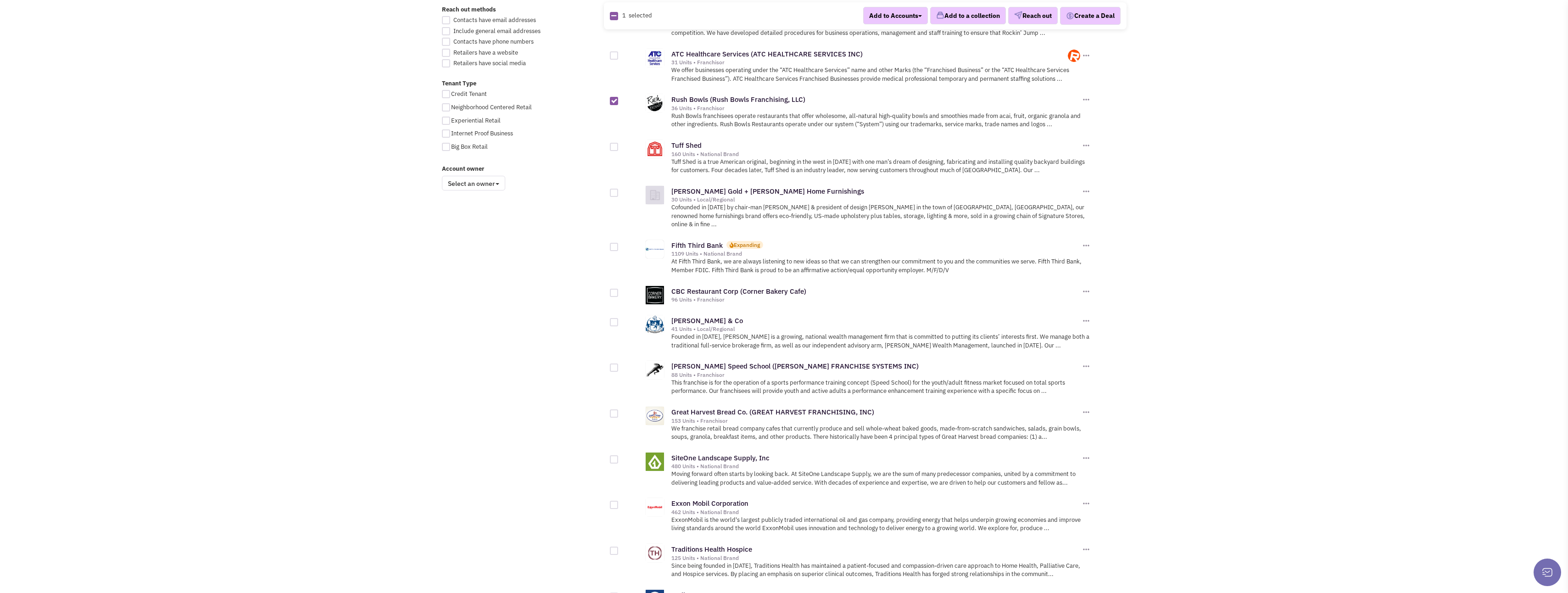
scroll to position [643, 0]
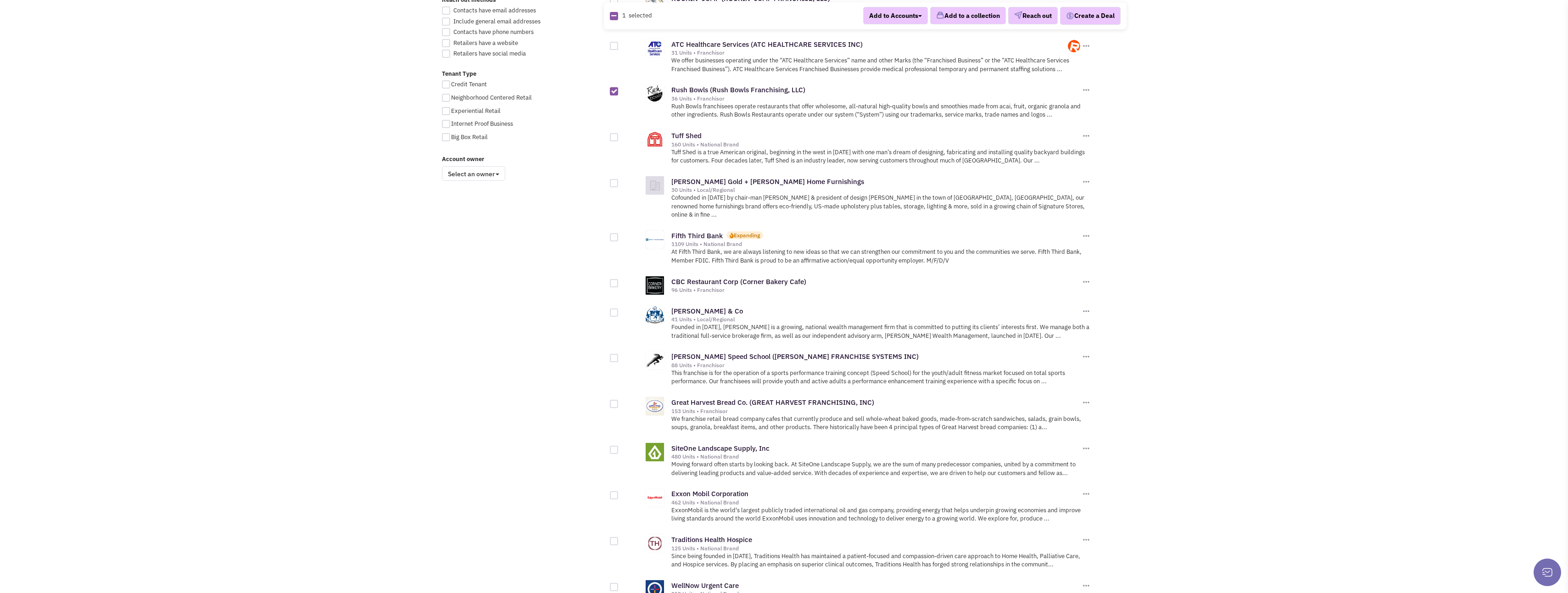
click at [614, 279] on div at bounding box center [614, 283] width 9 height 9
click at [619, 281] on input "checkbox" at bounding box center [622, 284] width 6 height 6
checkbox input "true"
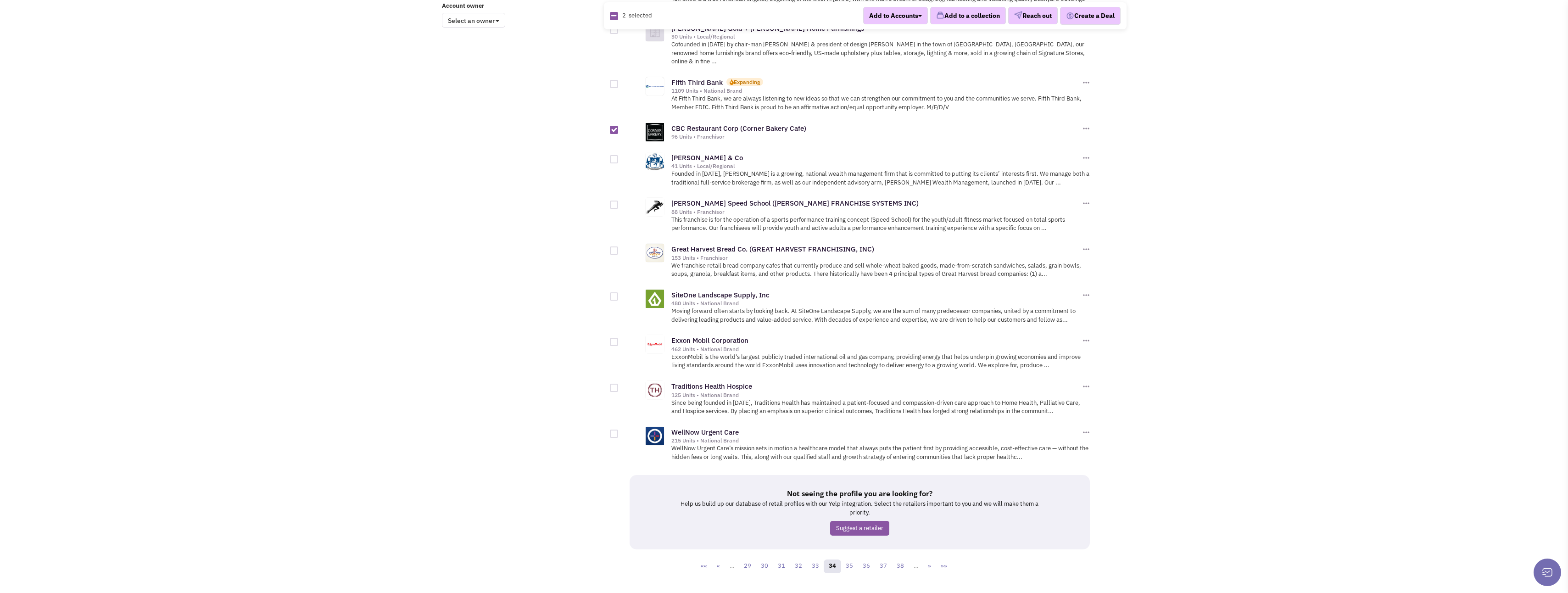
scroll to position [809, 0]
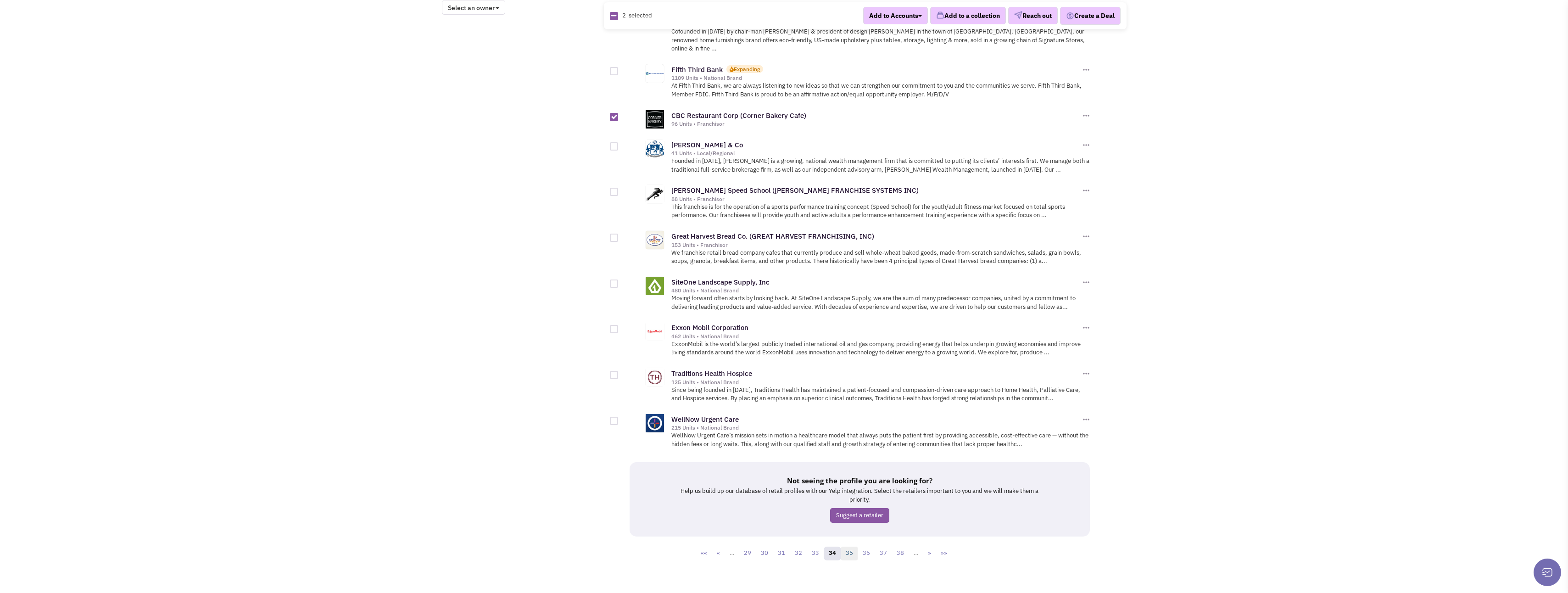
click at [851, 547] on link "35" at bounding box center [849, 553] width 18 height 14
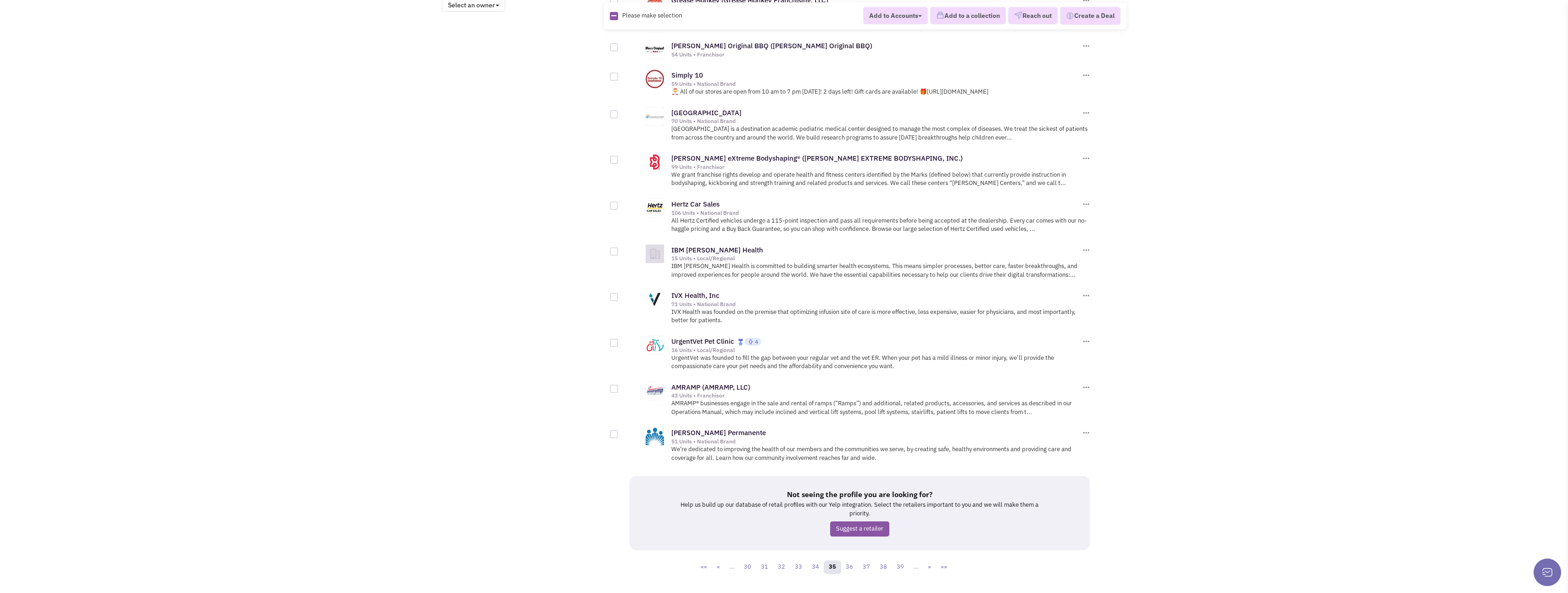
scroll to position [816, 0]
click at [850, 555] on link "36" at bounding box center [849, 562] width 18 height 14
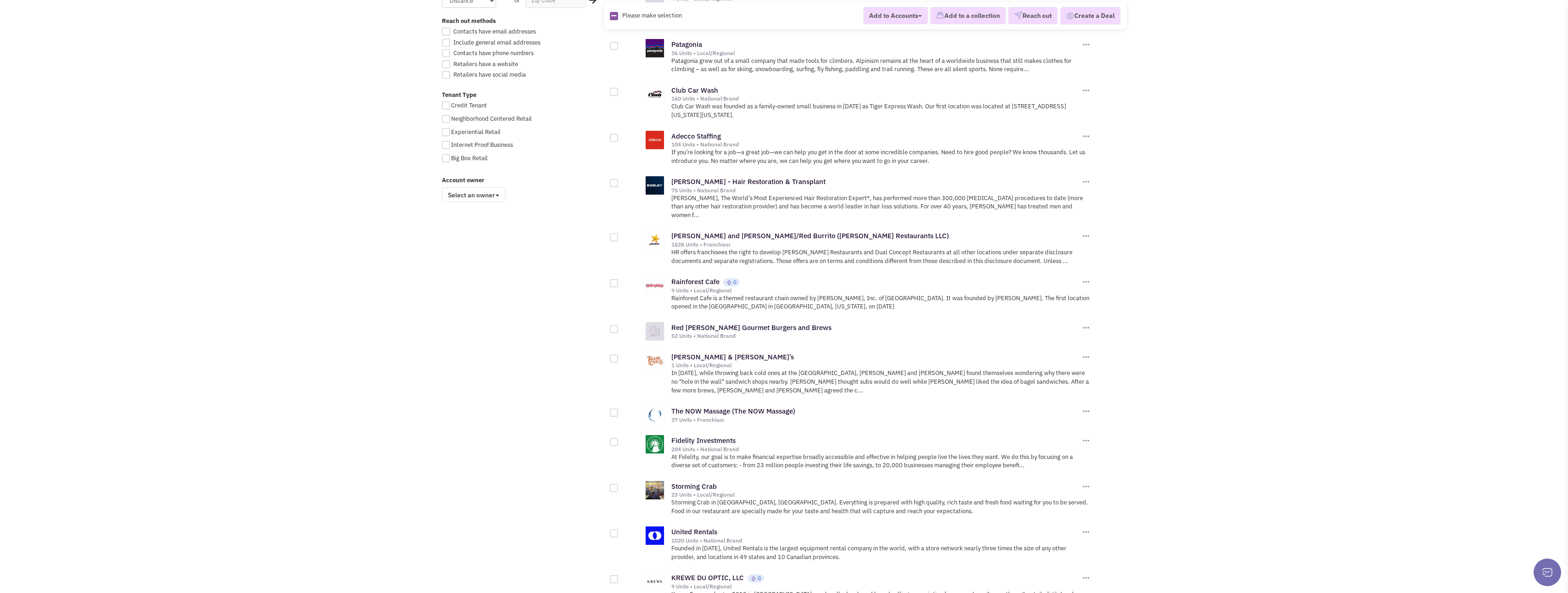
scroll to position [643, 0]
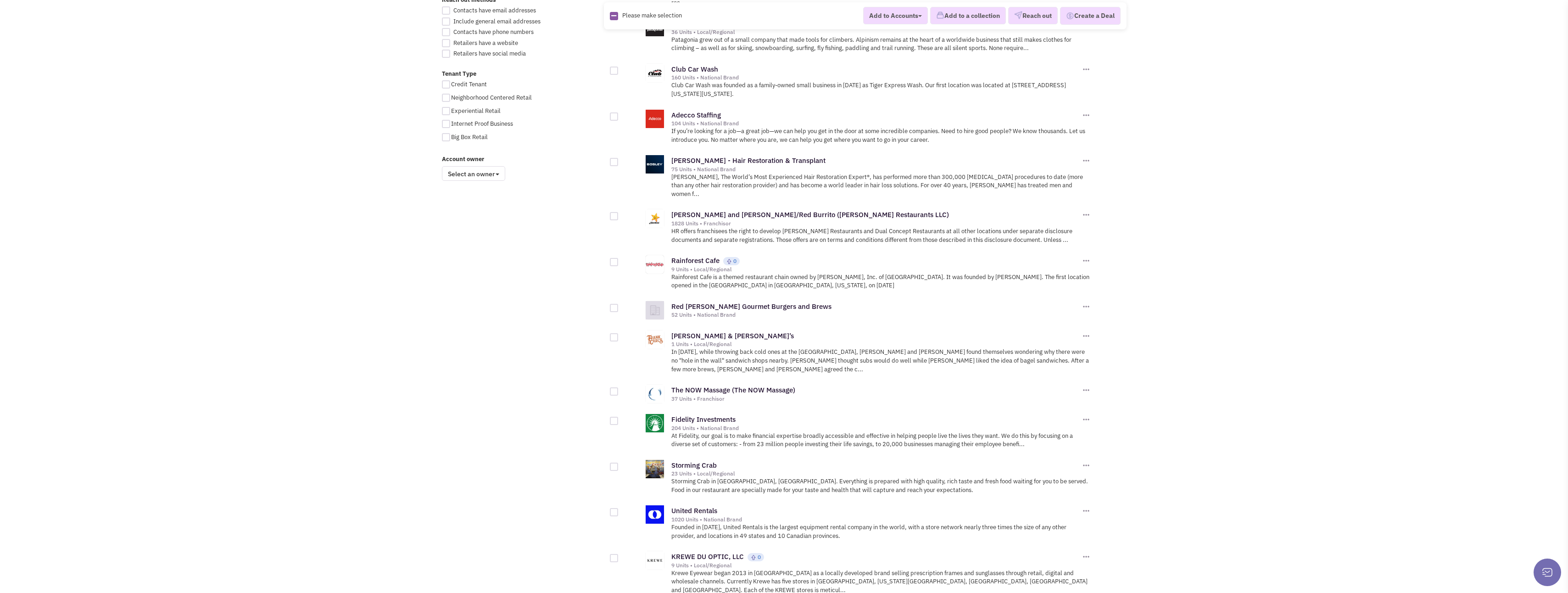
click at [616, 333] on div at bounding box center [614, 337] width 9 height 9
click at [619, 335] on input "checkbox" at bounding box center [622, 338] width 6 height 6
checkbox input "true"
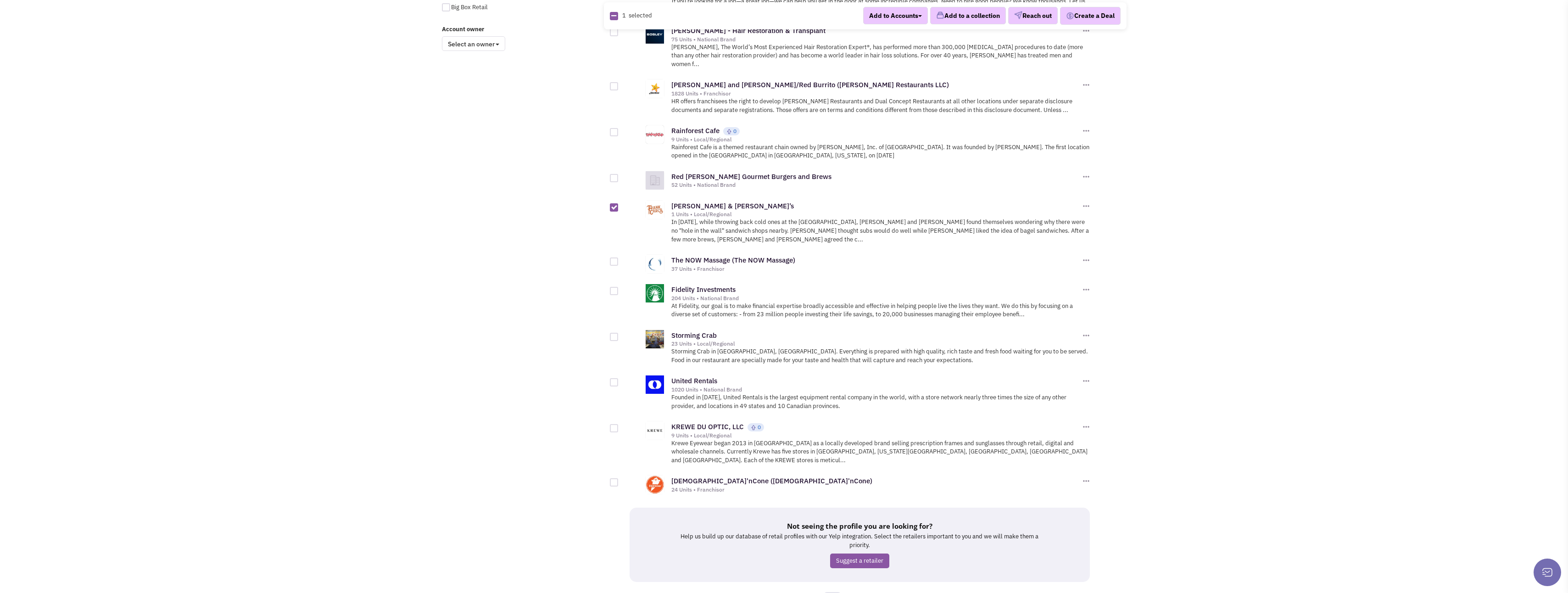
scroll to position [780, 0]
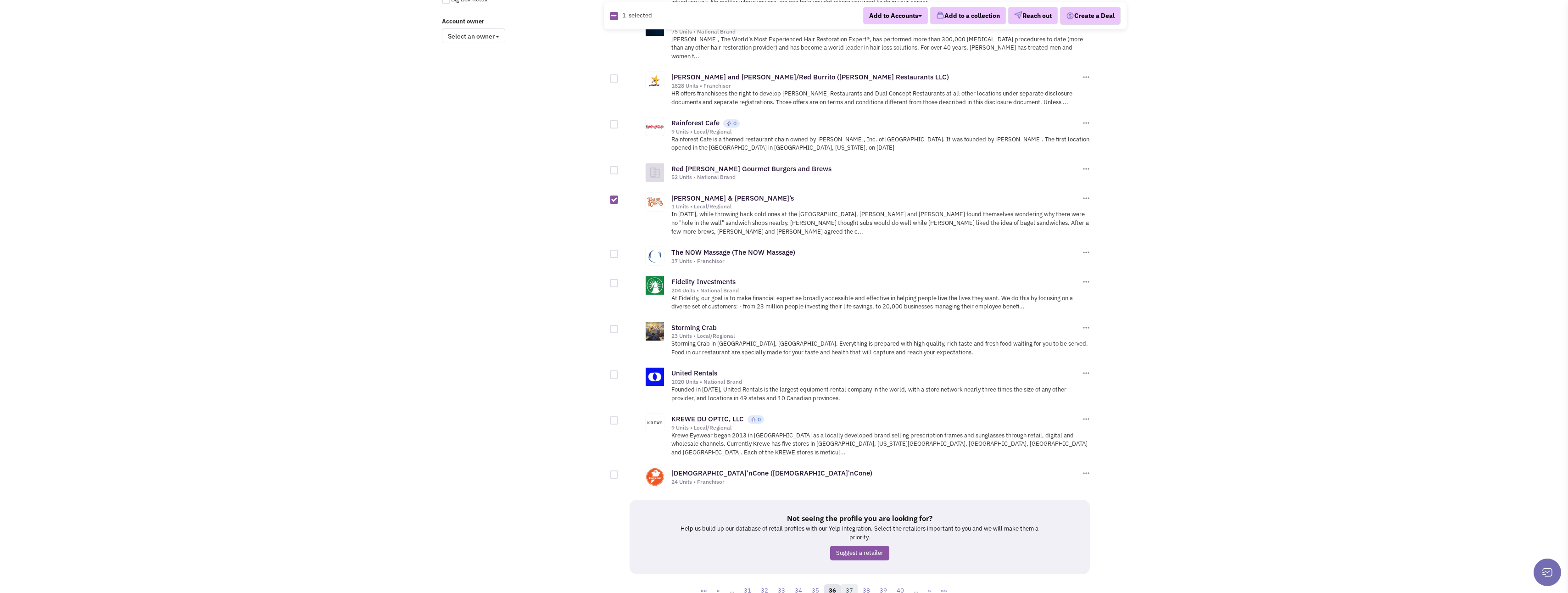
click at [849, 584] on link "37" at bounding box center [849, 591] width 18 height 14
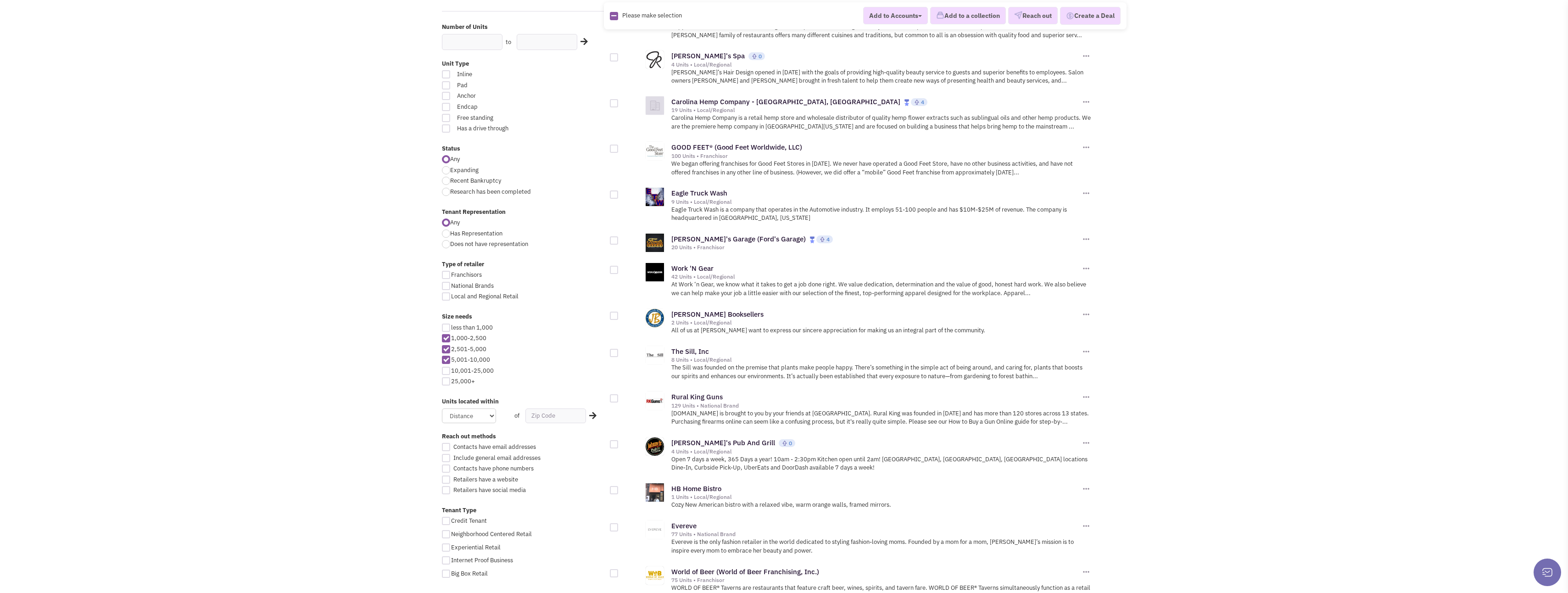
scroll to position [275, 0]
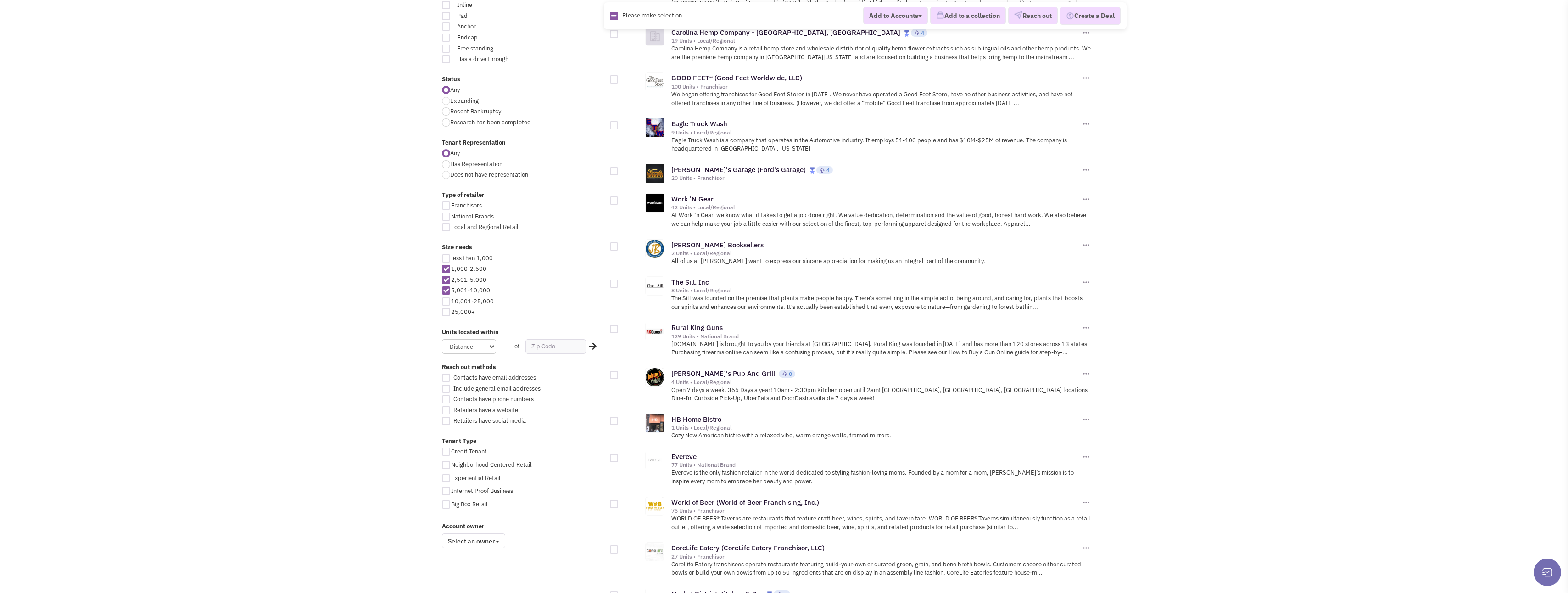
click at [611, 172] on div at bounding box center [614, 171] width 9 height 9
click at [619, 172] on input "checkbox" at bounding box center [622, 172] width 6 height 6
checkbox input "true"
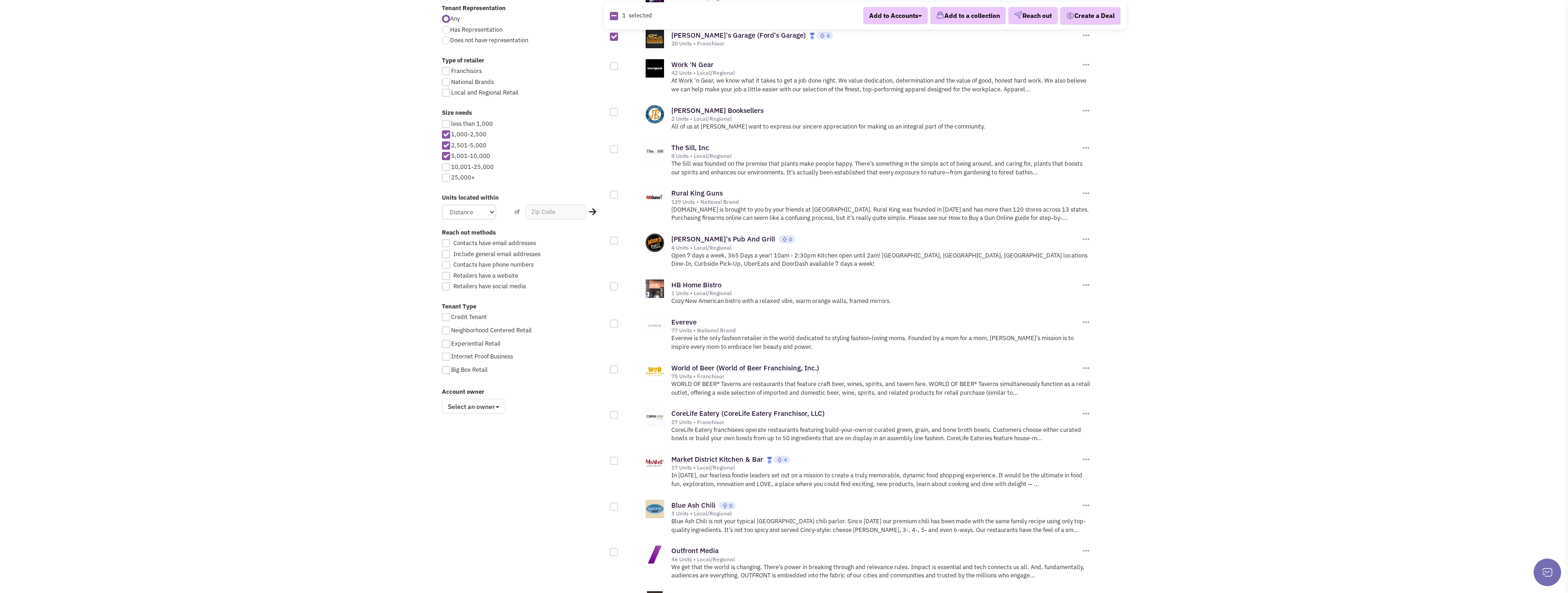
scroll to position [413, 0]
click at [616, 235] on div at bounding box center [614, 237] width 9 height 9
click at [619, 235] on input "checkbox" at bounding box center [622, 238] width 6 height 6
checkbox input "true"
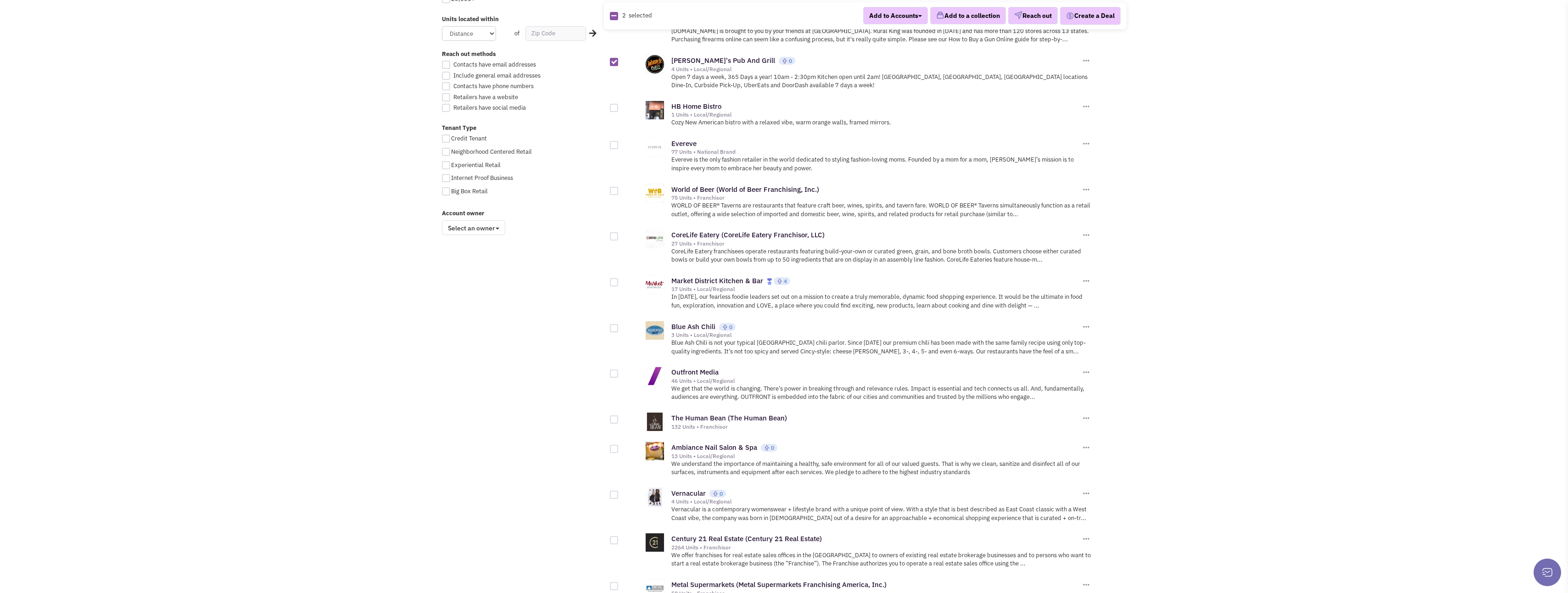
scroll to position [597, 0]
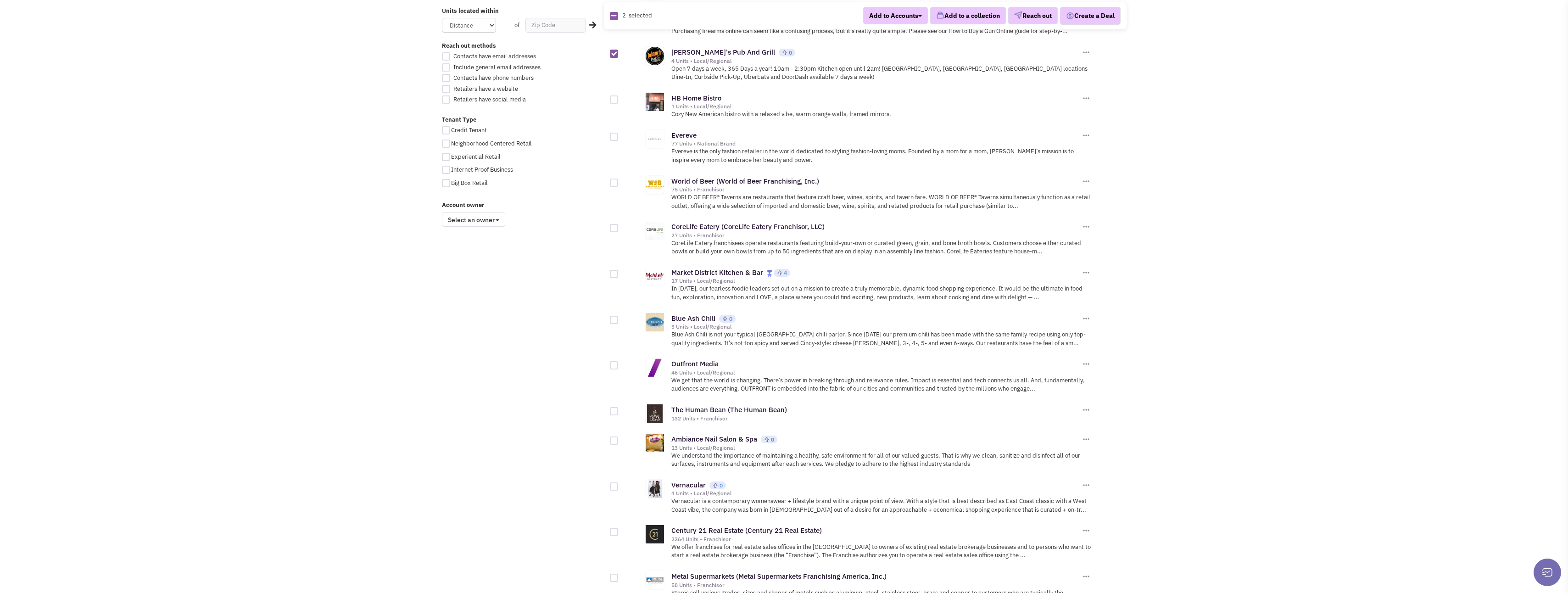
click at [615, 320] on div at bounding box center [614, 320] width 9 height 9
click at [619, 320] on input "checkbox" at bounding box center [622, 320] width 6 height 6
checkbox input "true"
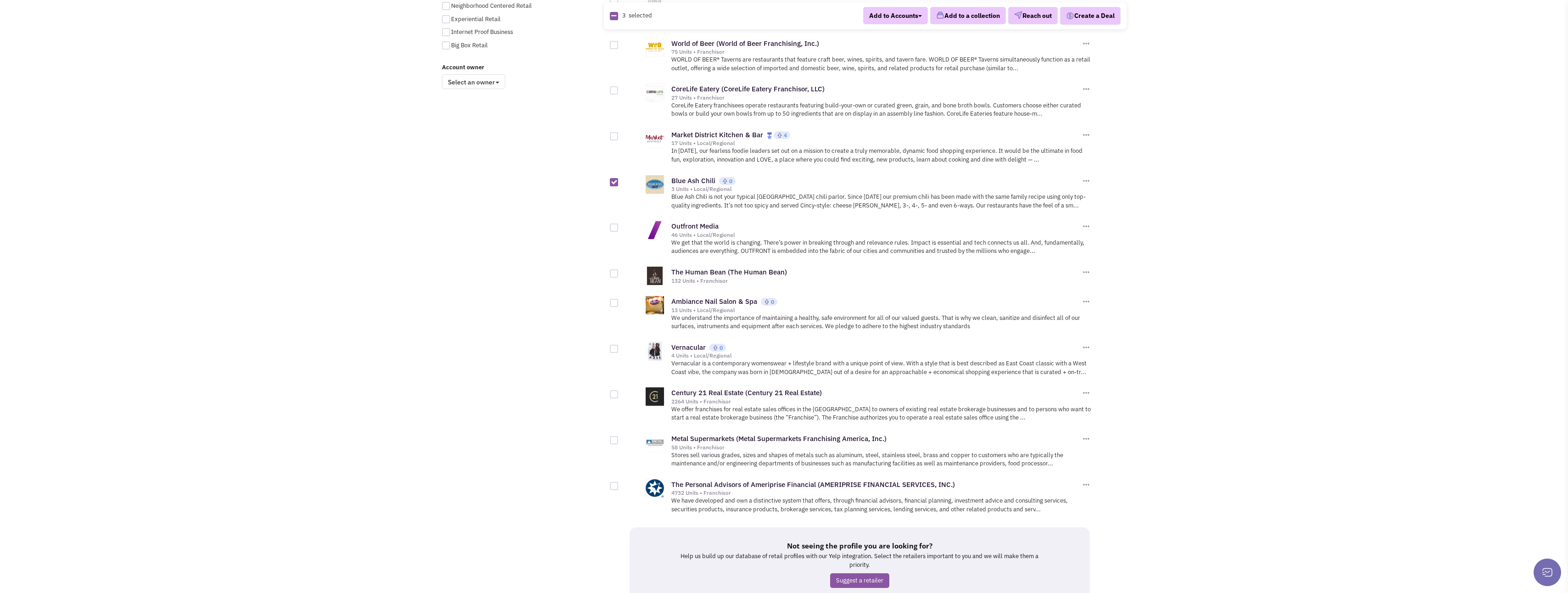
scroll to position [808, 0]
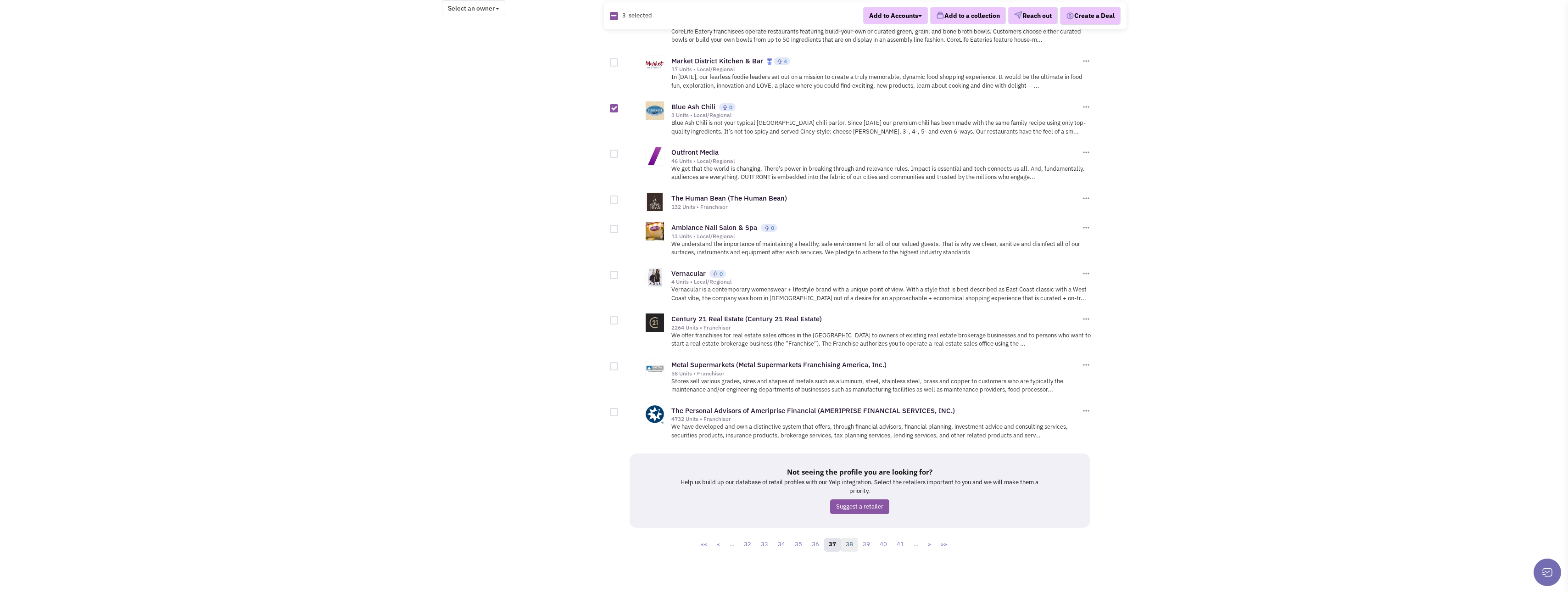
click at [852, 543] on link "38" at bounding box center [849, 545] width 18 height 14
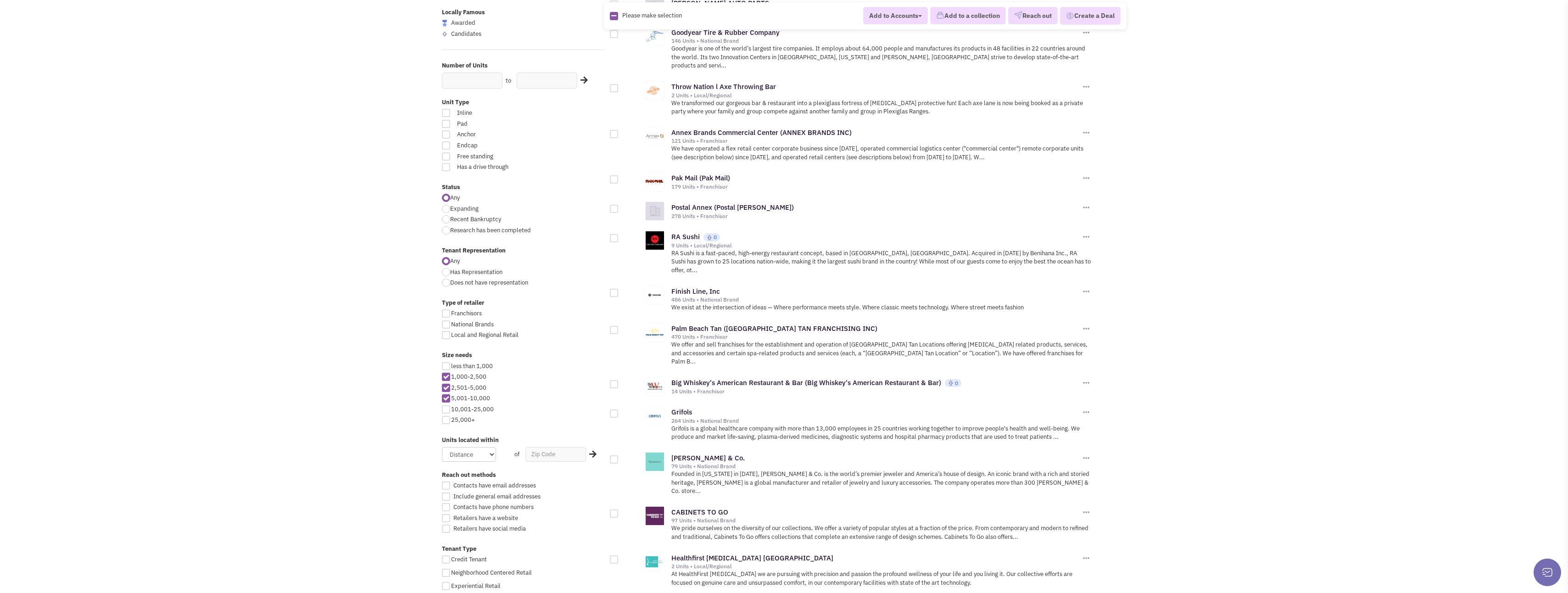
scroll to position [183, 0]
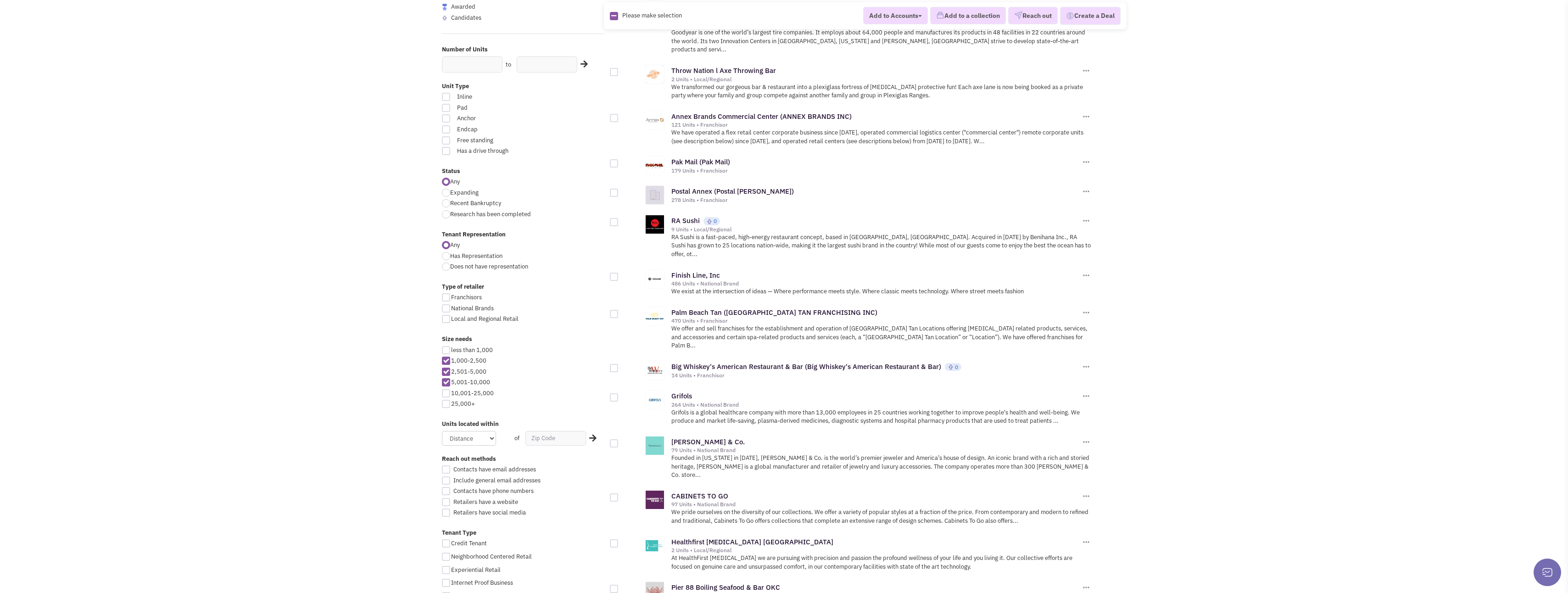
click at [612, 218] on div at bounding box center [614, 223] width 9 height 9
click at [619, 220] on input "checkbox" at bounding box center [622, 223] width 6 height 6
checkbox input "true"
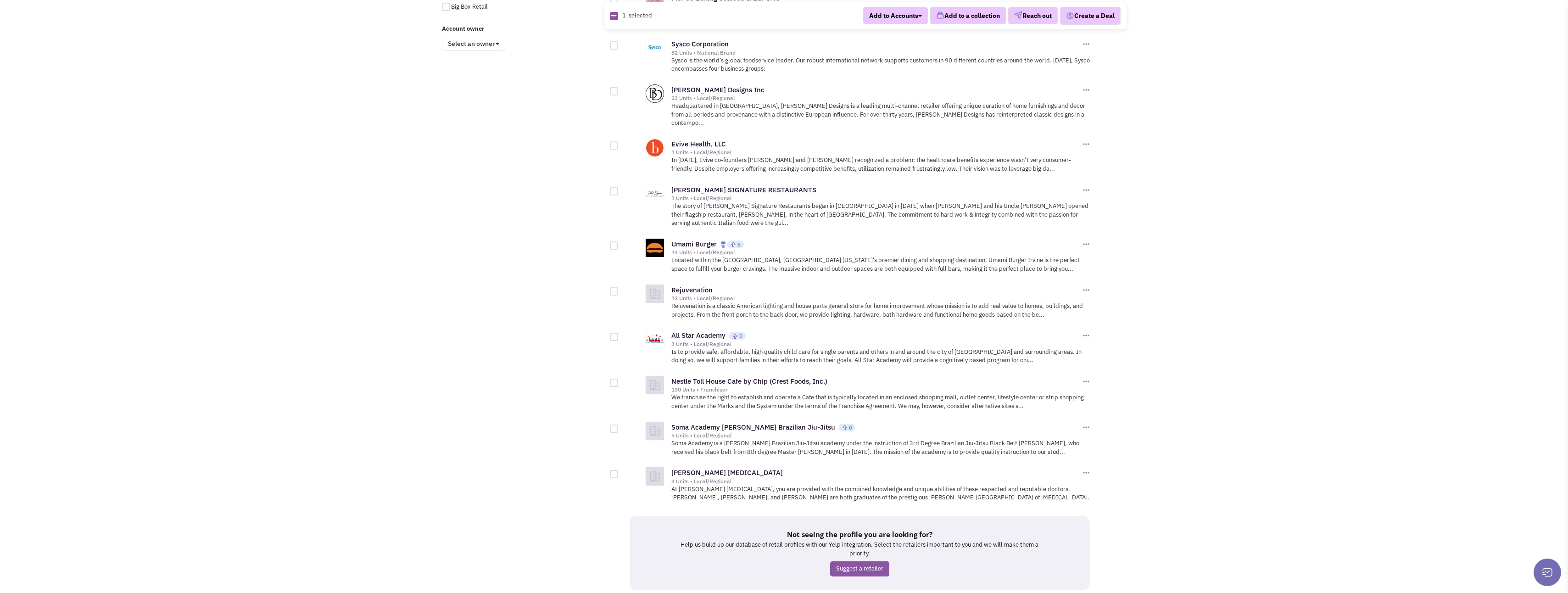
scroll to position [784, 0]
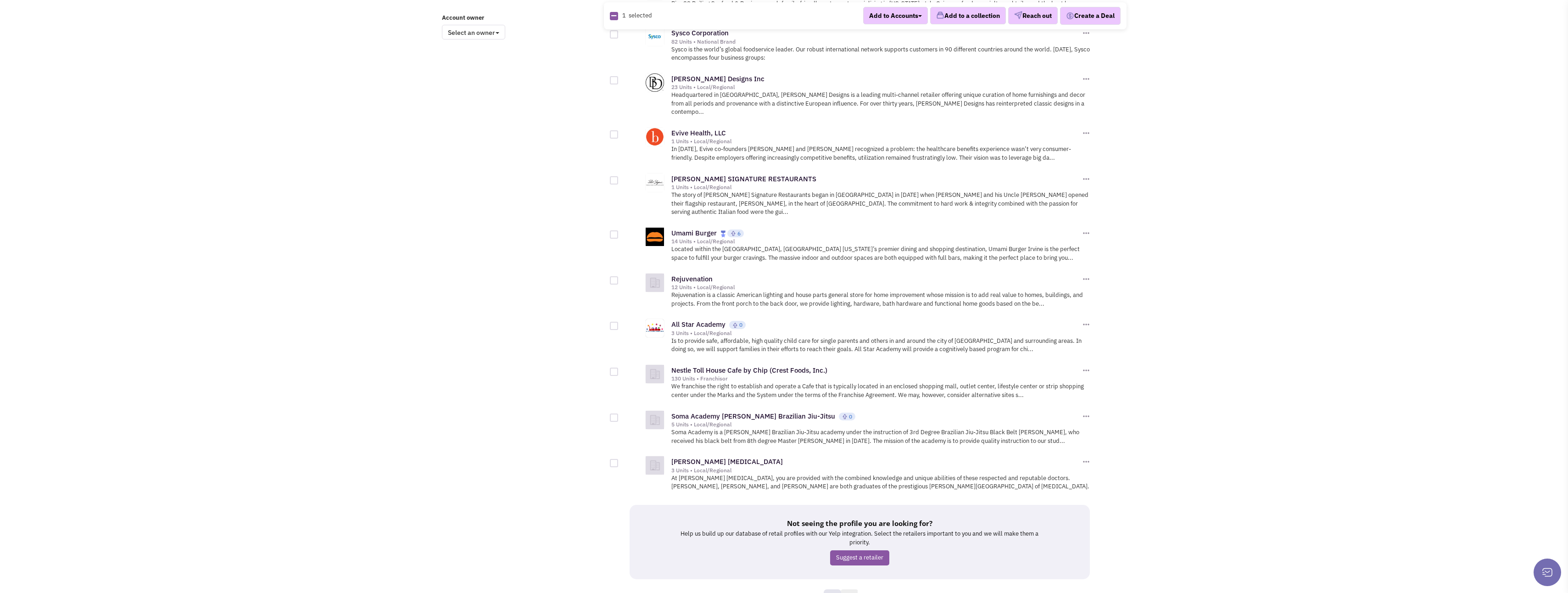
click at [854, 589] on link "39" at bounding box center [849, 596] width 18 height 14
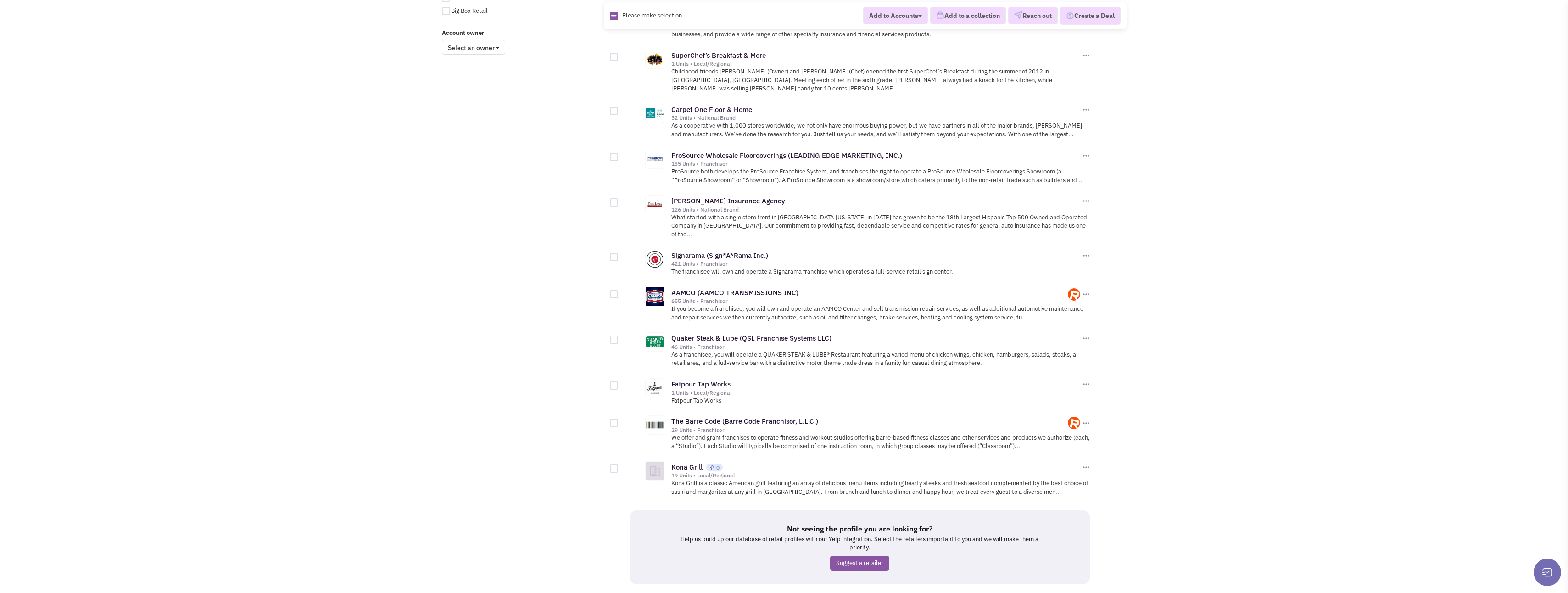
scroll to position [800, 0]
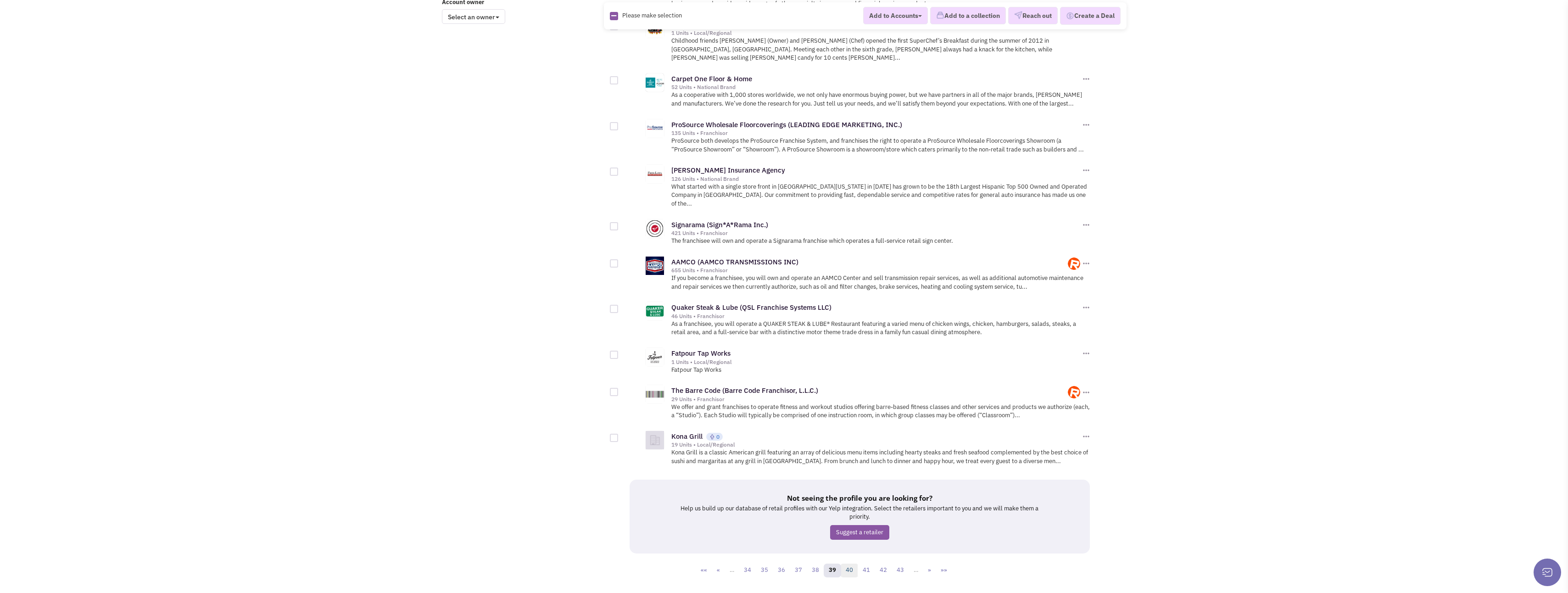
click at [853, 564] on link "40" at bounding box center [849, 570] width 18 height 14
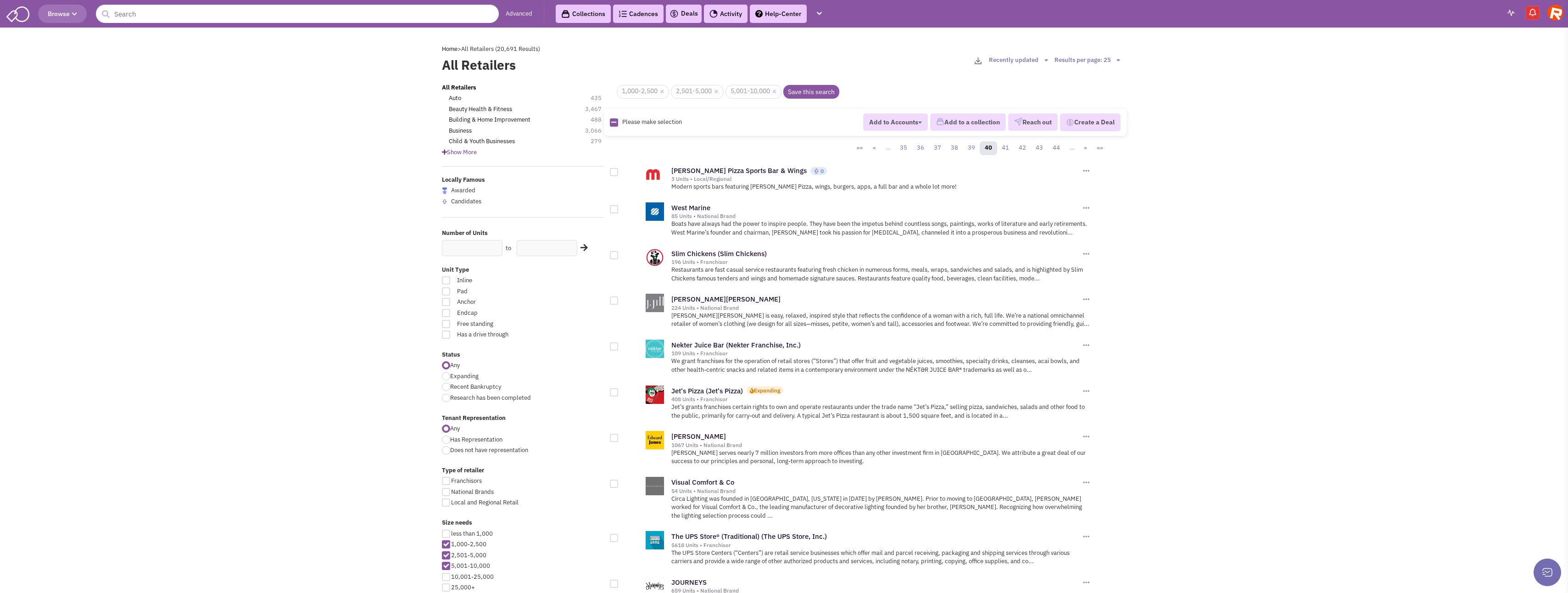
click at [613, 174] on div at bounding box center [614, 172] width 9 height 9
click at [619, 174] on input "checkbox" at bounding box center [622, 173] width 6 height 6
checkbox input "true"
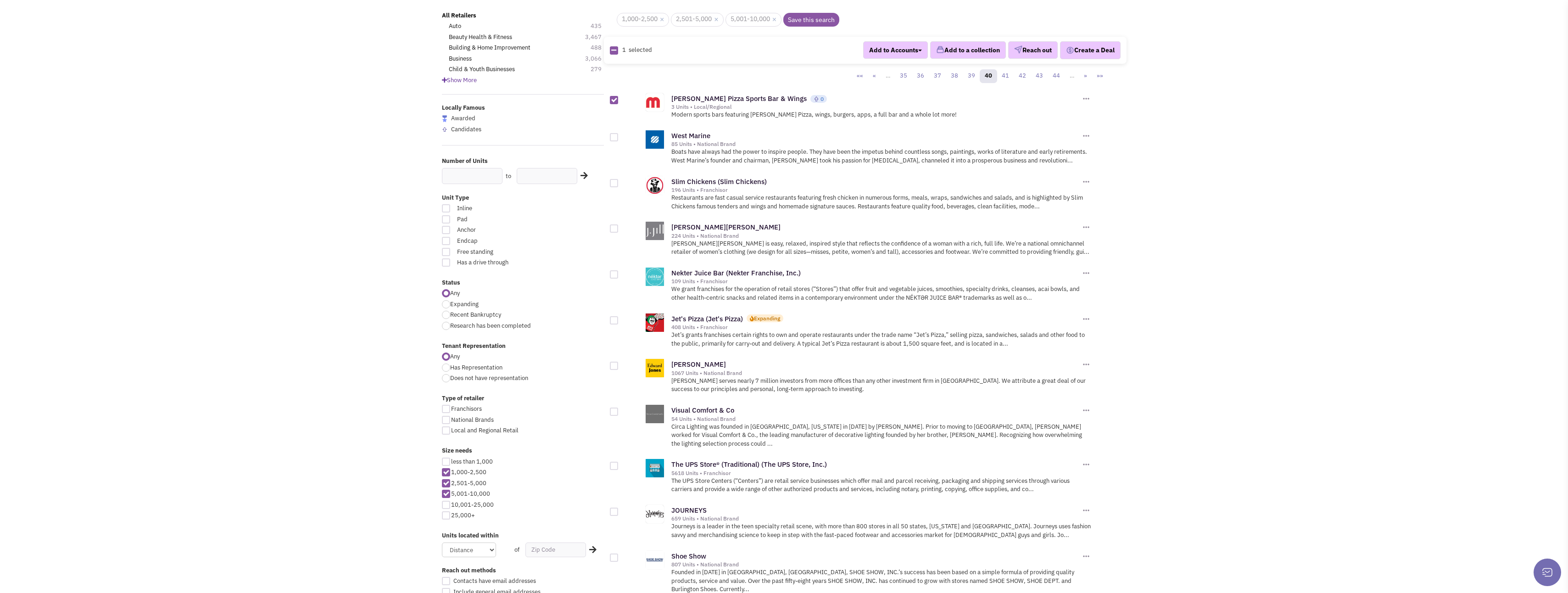
scroll to position [92, 0]
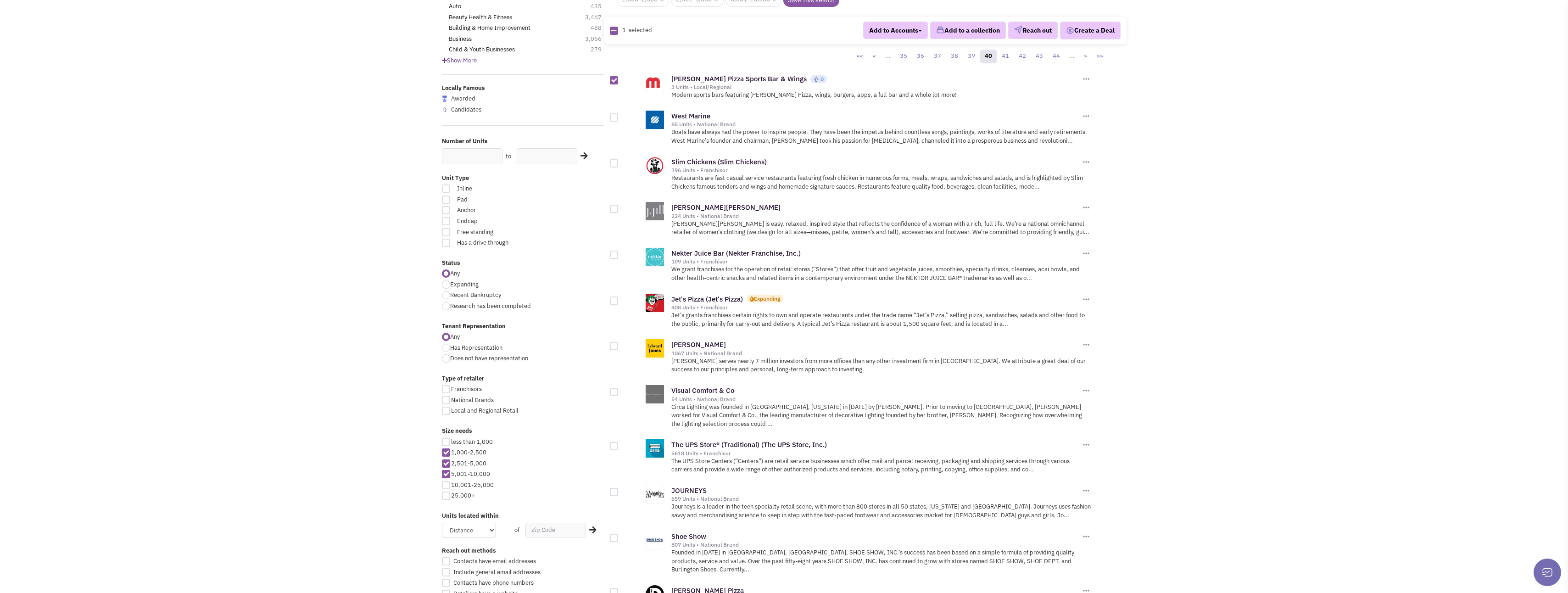
click at [618, 300] on div at bounding box center [631, 296] width 42 height 18
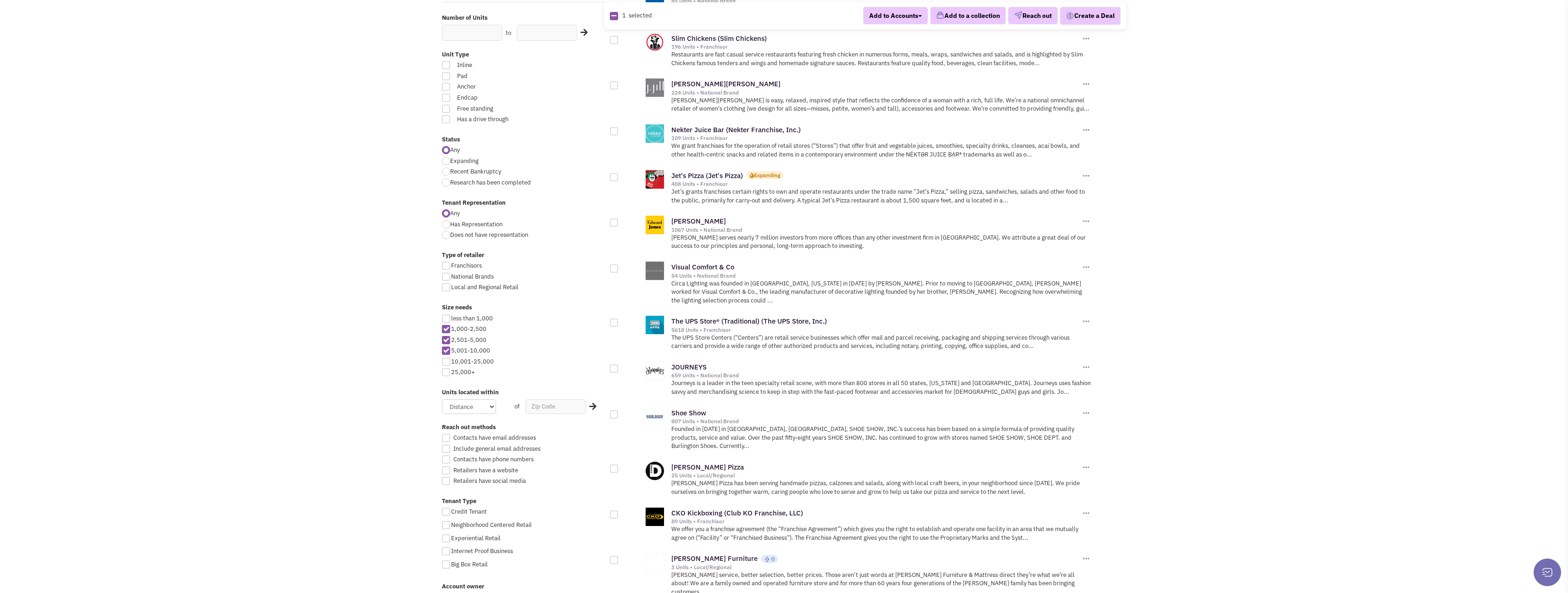
scroll to position [229, 0]
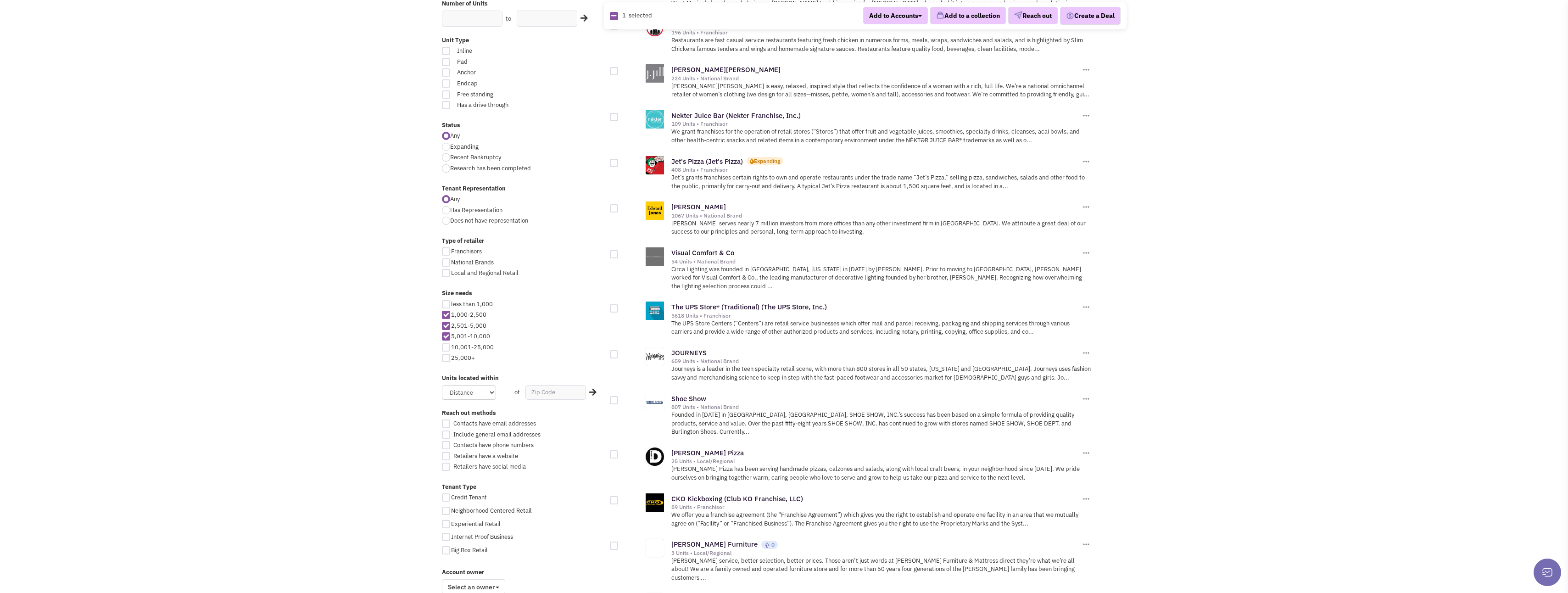
click at [615, 164] on div at bounding box center [614, 163] width 9 height 9
click at [619, 164] on input "checkbox" at bounding box center [622, 164] width 6 height 6
checkbox input "true"
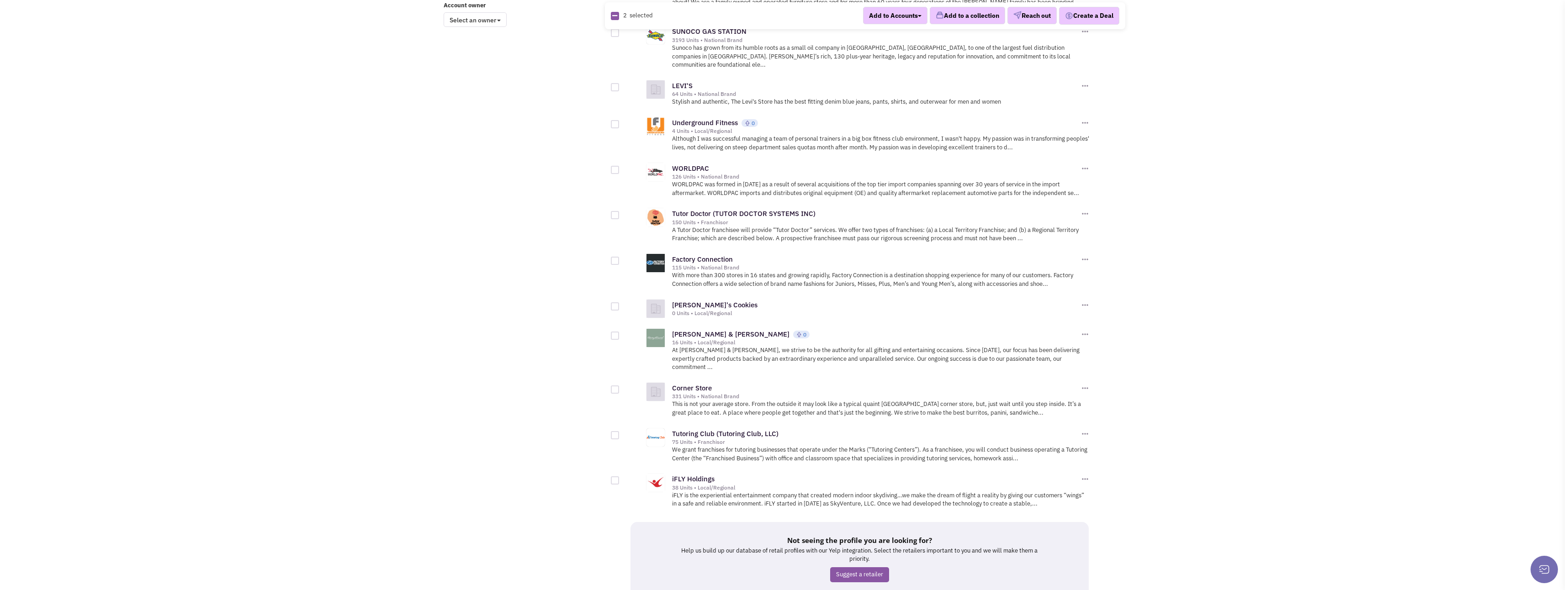
scroll to position [820, 0]
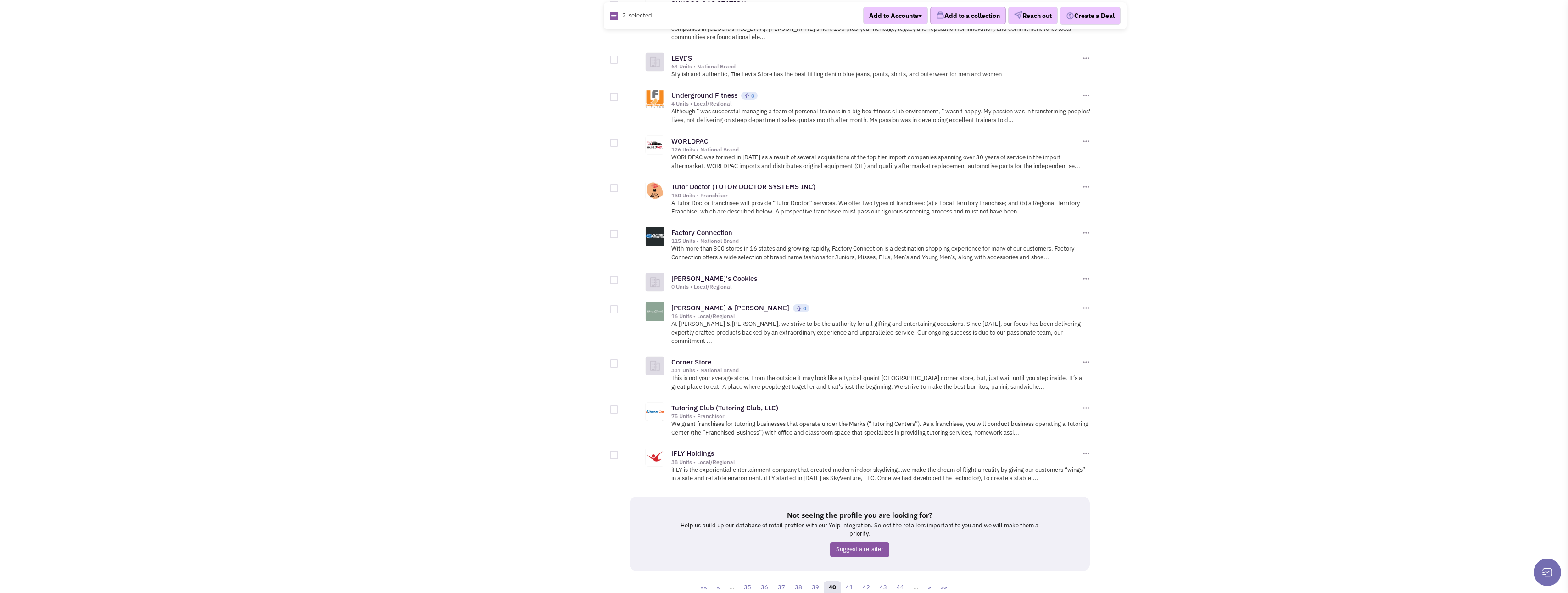
click at [955, 14] on button "Add to a collection" at bounding box center [968, 16] width 76 height 18
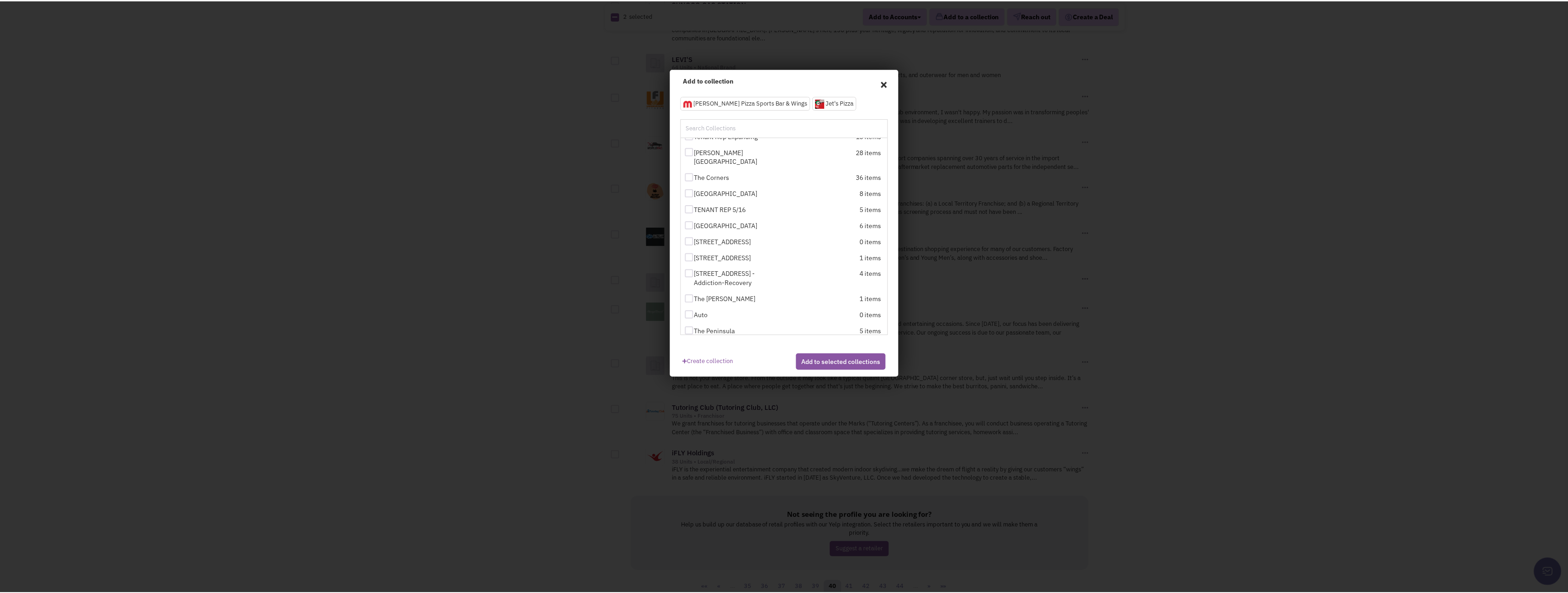
scroll to position [65, 0]
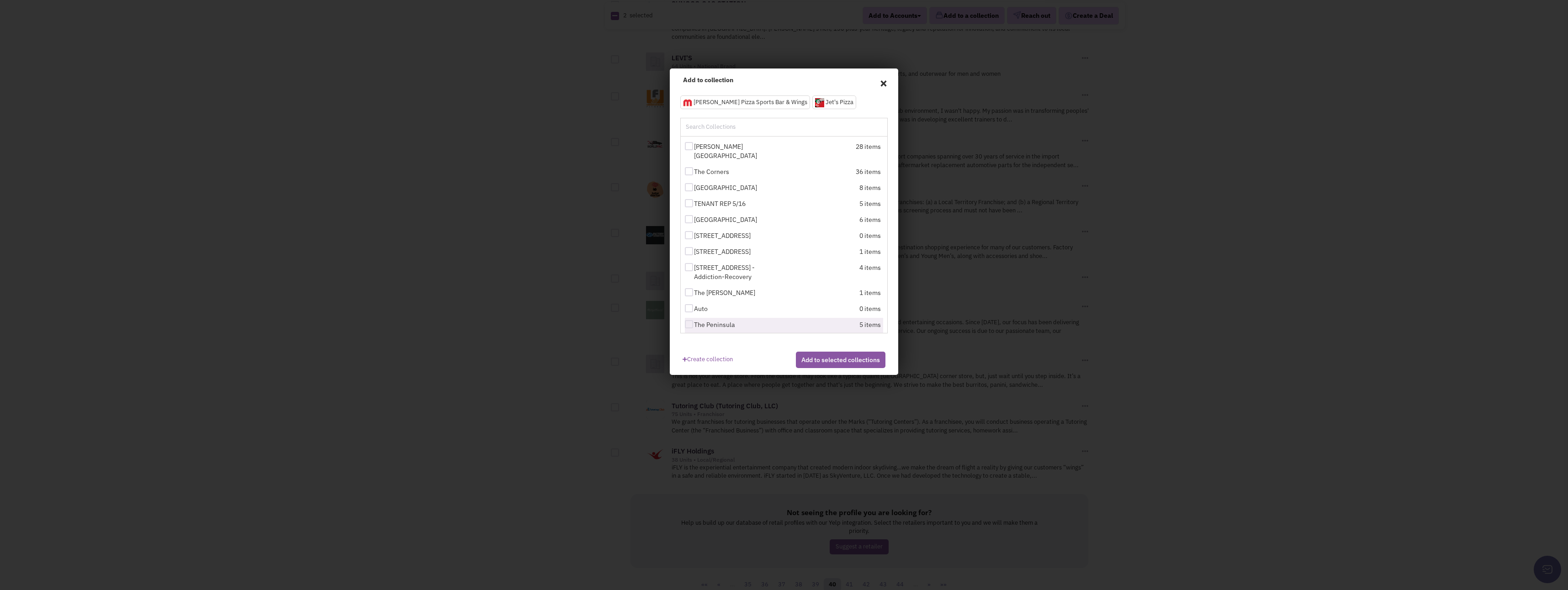
click at [688, 320] on div at bounding box center [689, 324] width 9 height 9
click at [694, 322] on input "The Peninsula" at bounding box center [697, 325] width 6 height 6
checkbox input "true"
click at [840, 368] on button "Add to selected collections" at bounding box center [841, 359] width 89 height 16
checkbox input "false"
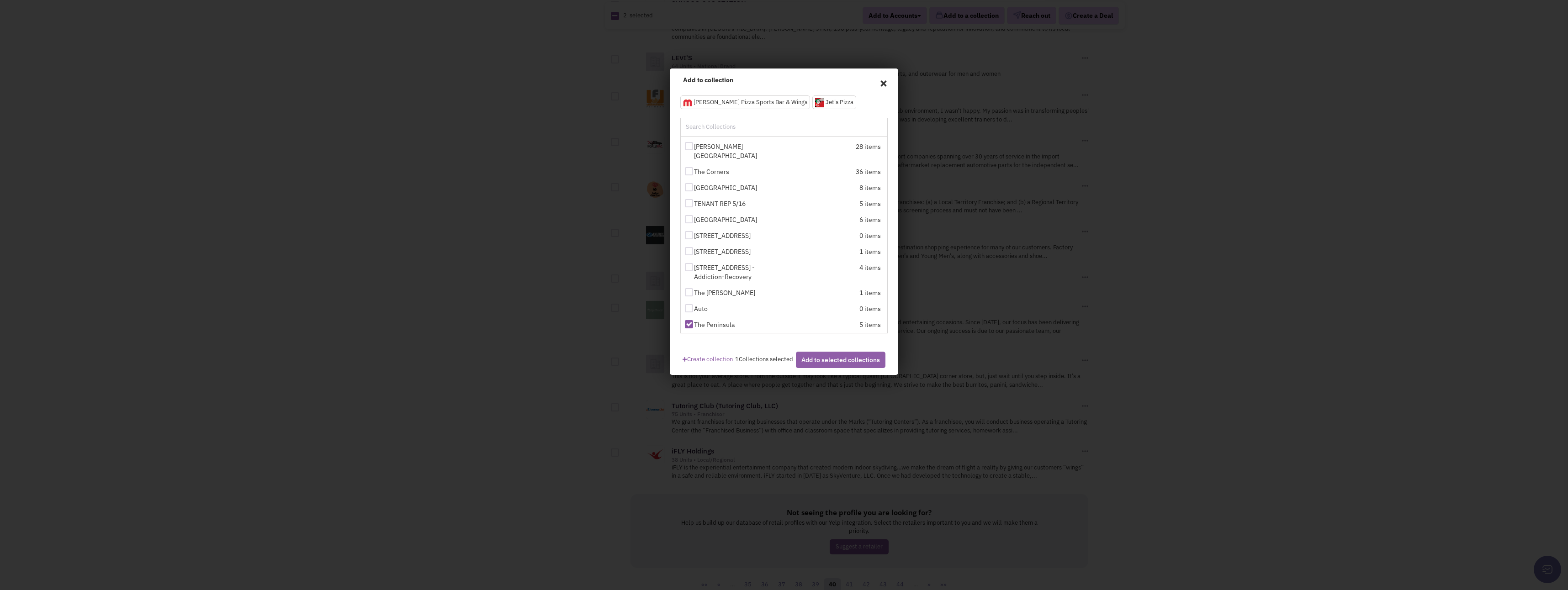
checkbox input "false"
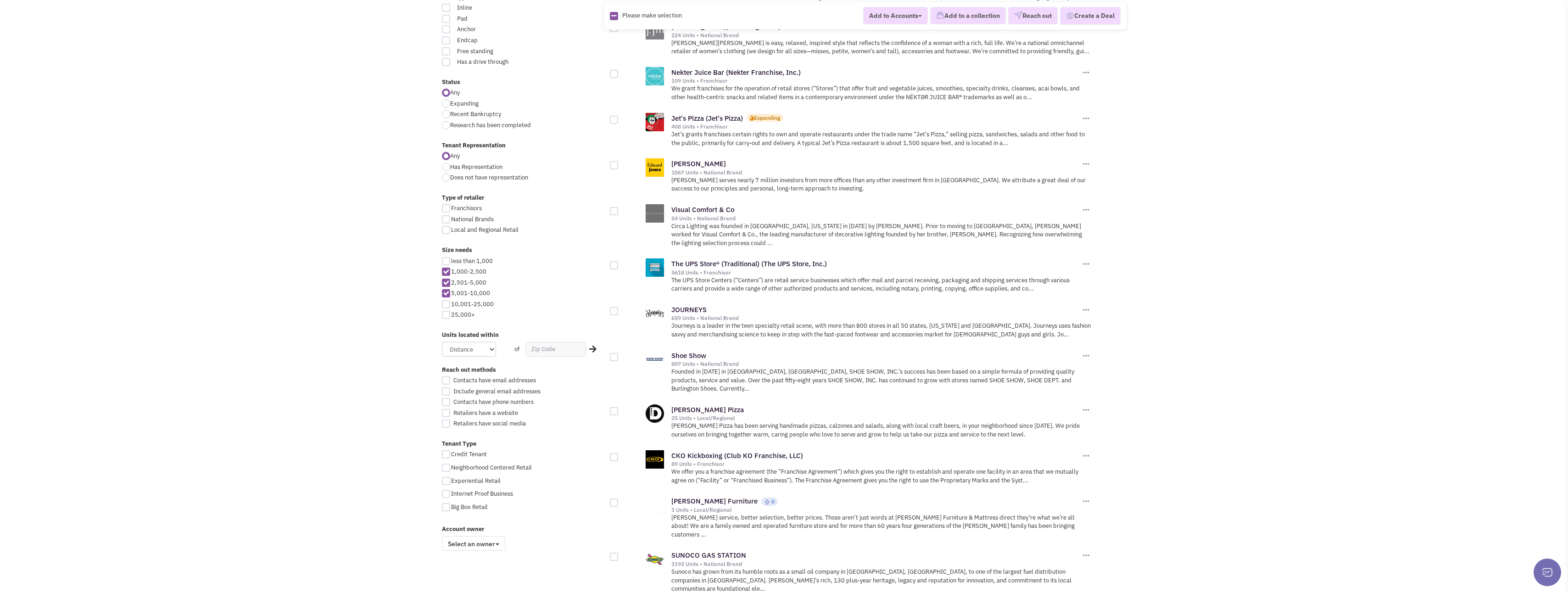
scroll to position [273, 0]
click at [445, 378] on div at bounding box center [446, 380] width 9 height 9
click at [451, 378] on input "Contacts have email addresses" at bounding box center [454, 380] width 6 height 6
checkbox input "true"
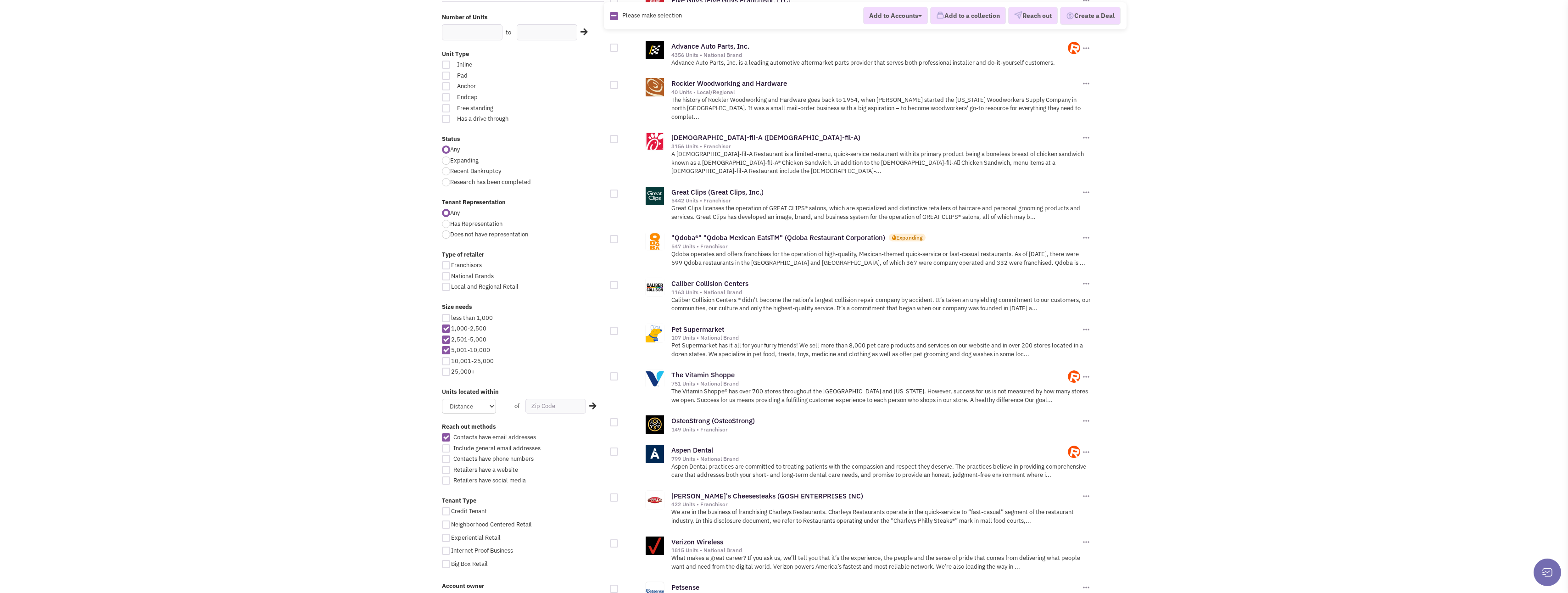
scroll to position [229, 0]
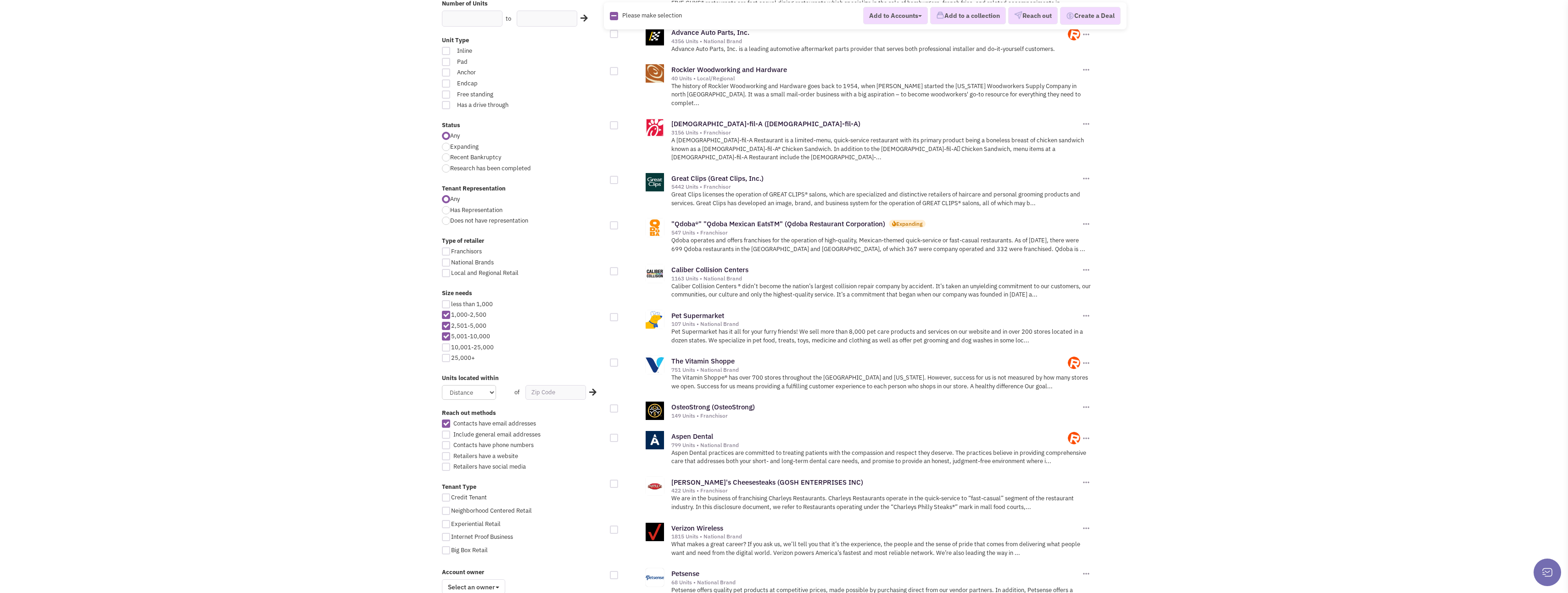
click at [445, 434] on div at bounding box center [446, 435] width 9 height 9
click at [451, 434] on input "Include general email addresses" at bounding box center [454, 435] width 6 height 6
checkbox input "true"
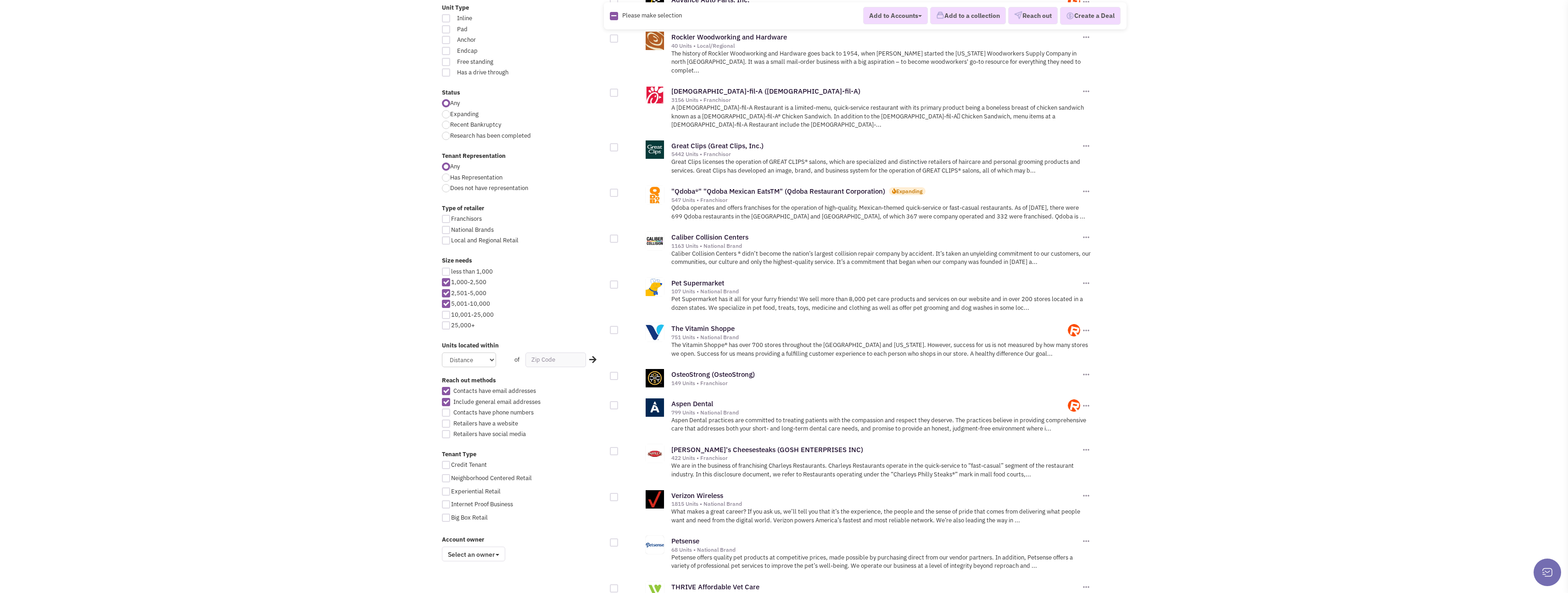
scroll to position [275, 0]
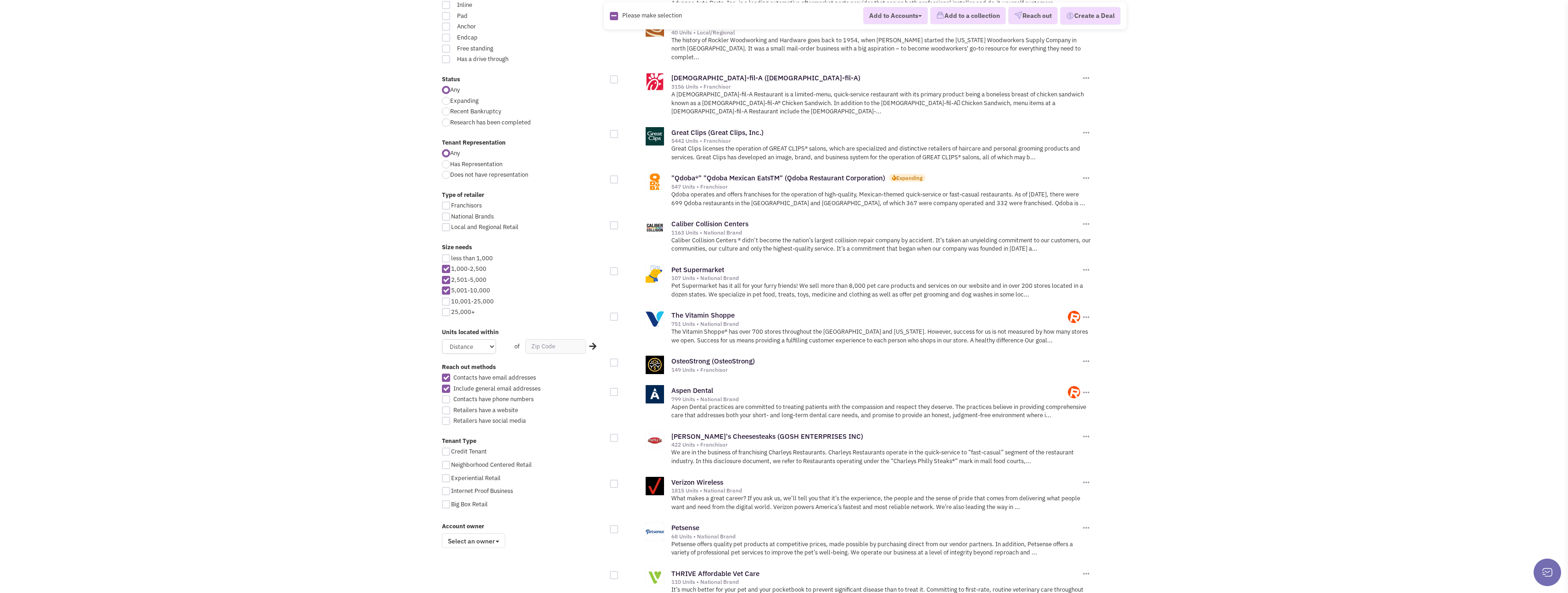
click at [443, 399] on div at bounding box center [446, 399] width 9 height 9
click at [451, 399] on input "Contacts have phone numbers" at bounding box center [454, 400] width 6 height 6
checkbox input "true"
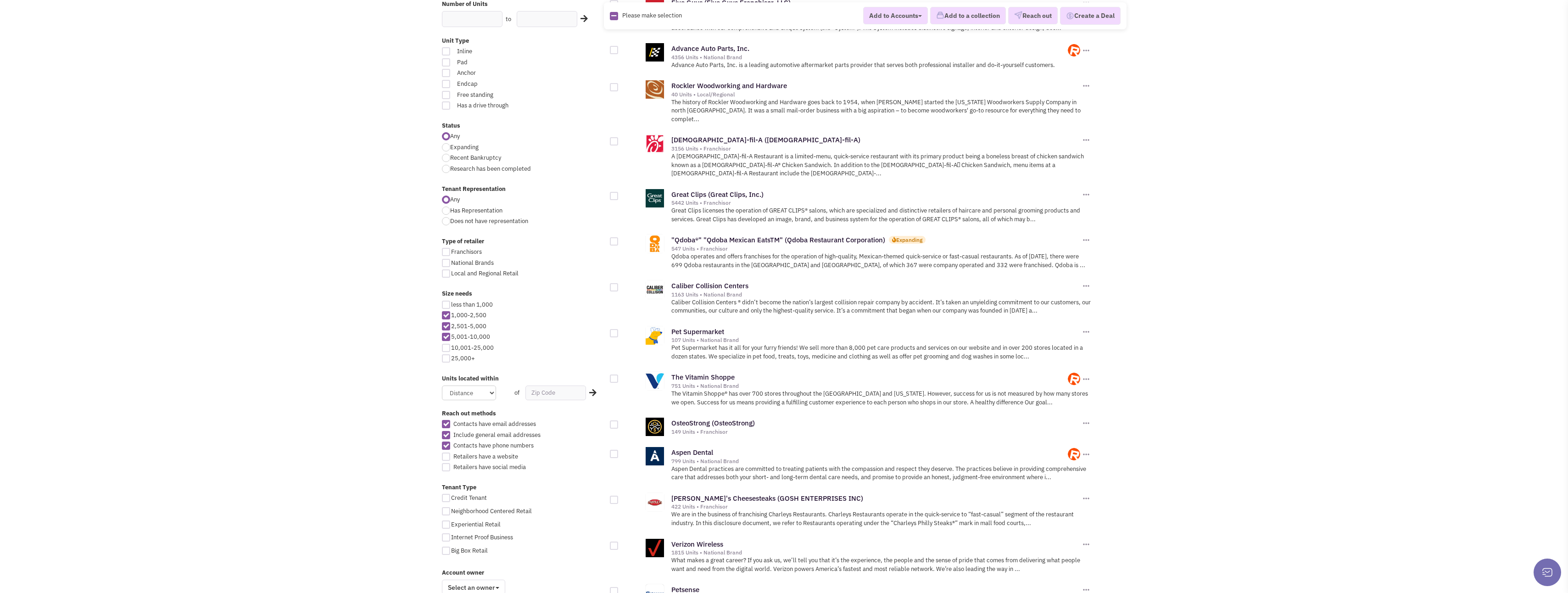
scroll to position [229, 0]
click at [443, 455] on div at bounding box center [446, 456] width 9 height 9
click at [451, 455] on input "Retailers have a website" at bounding box center [454, 457] width 6 height 6
checkbox input "true"
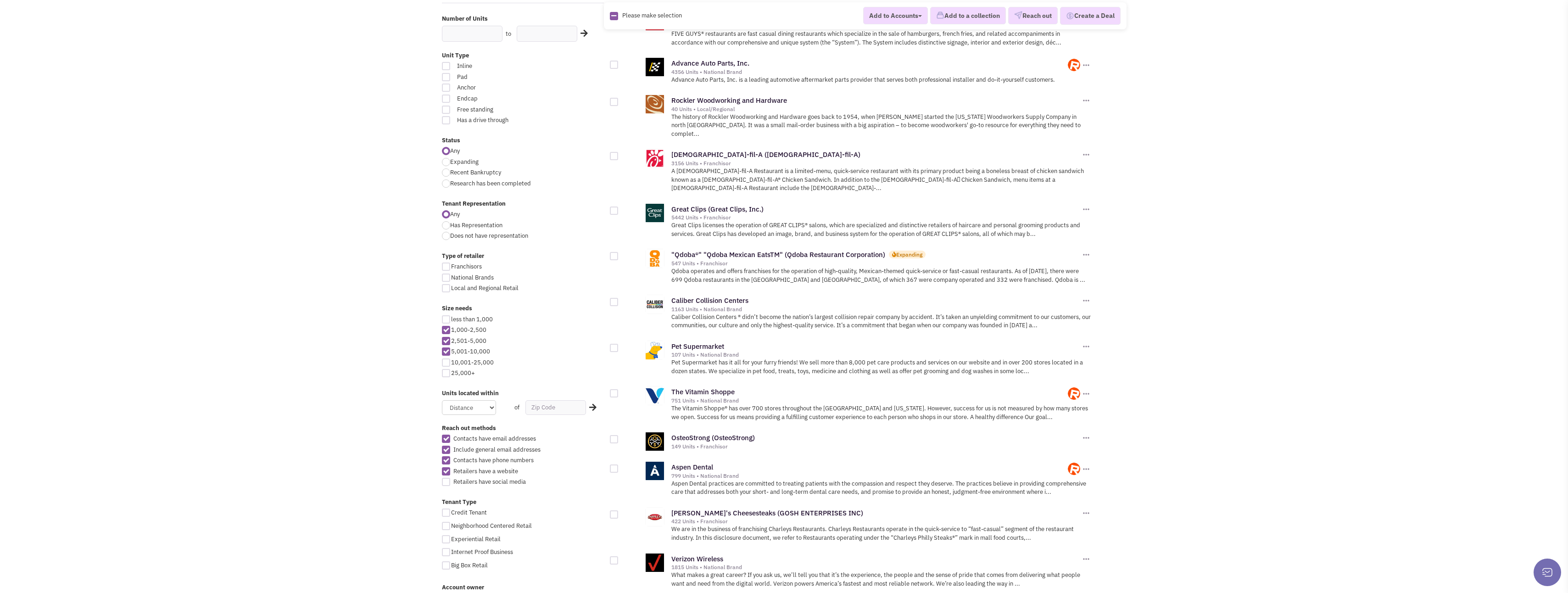
scroll to position [321, 0]
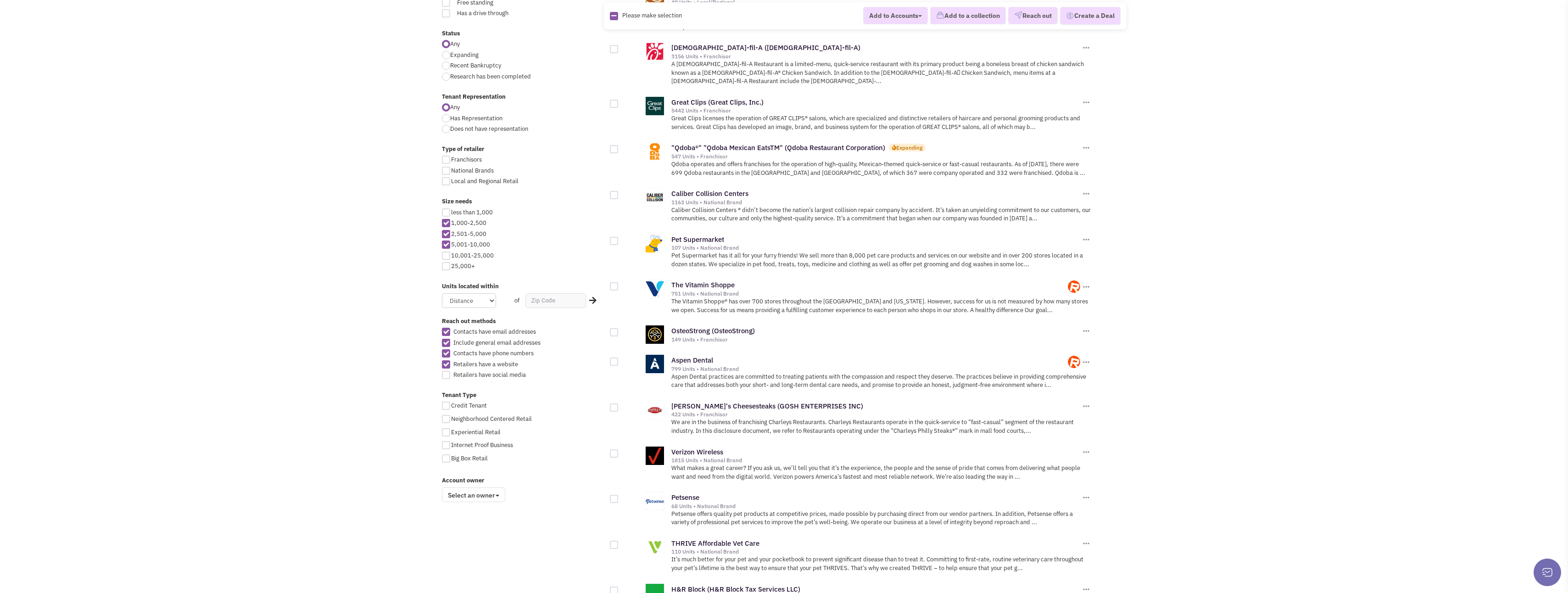
click at [446, 375] on div at bounding box center [446, 375] width 9 height 9
click at [451, 375] on input "Retailers have social media" at bounding box center [454, 375] width 6 height 6
checkbox input "true"
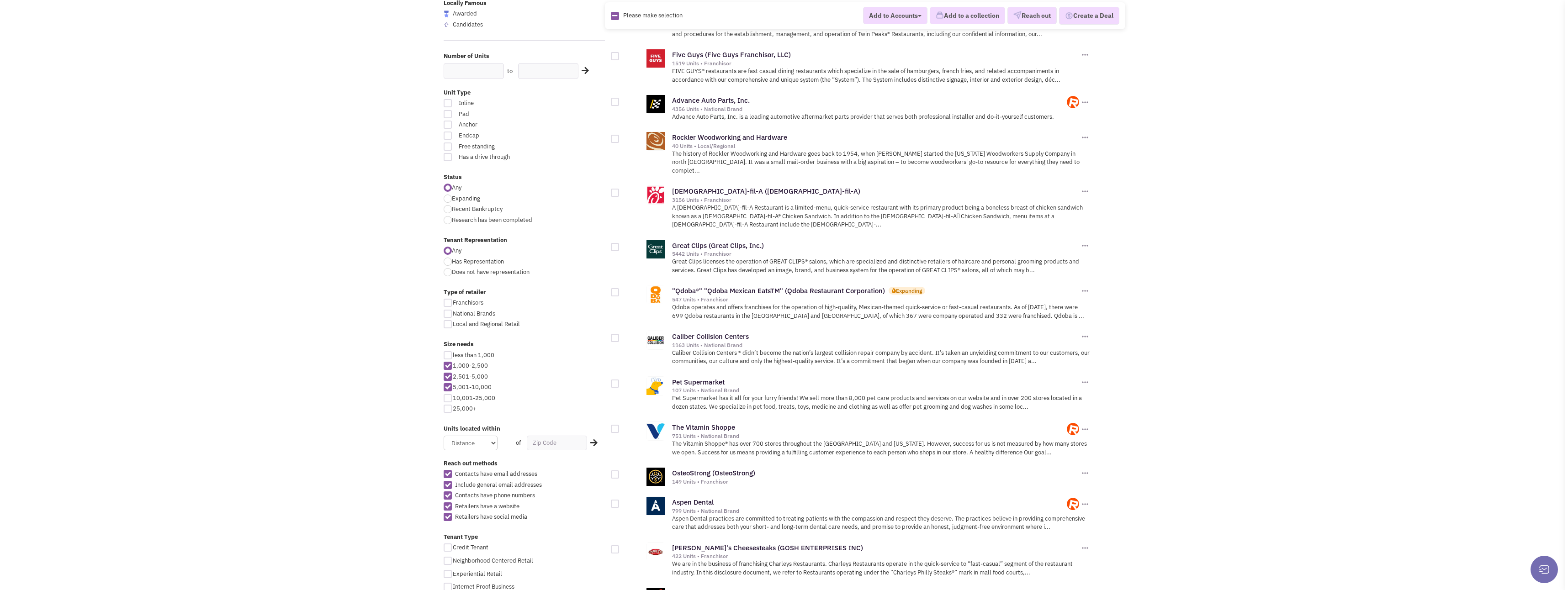
scroll to position [228, 0]
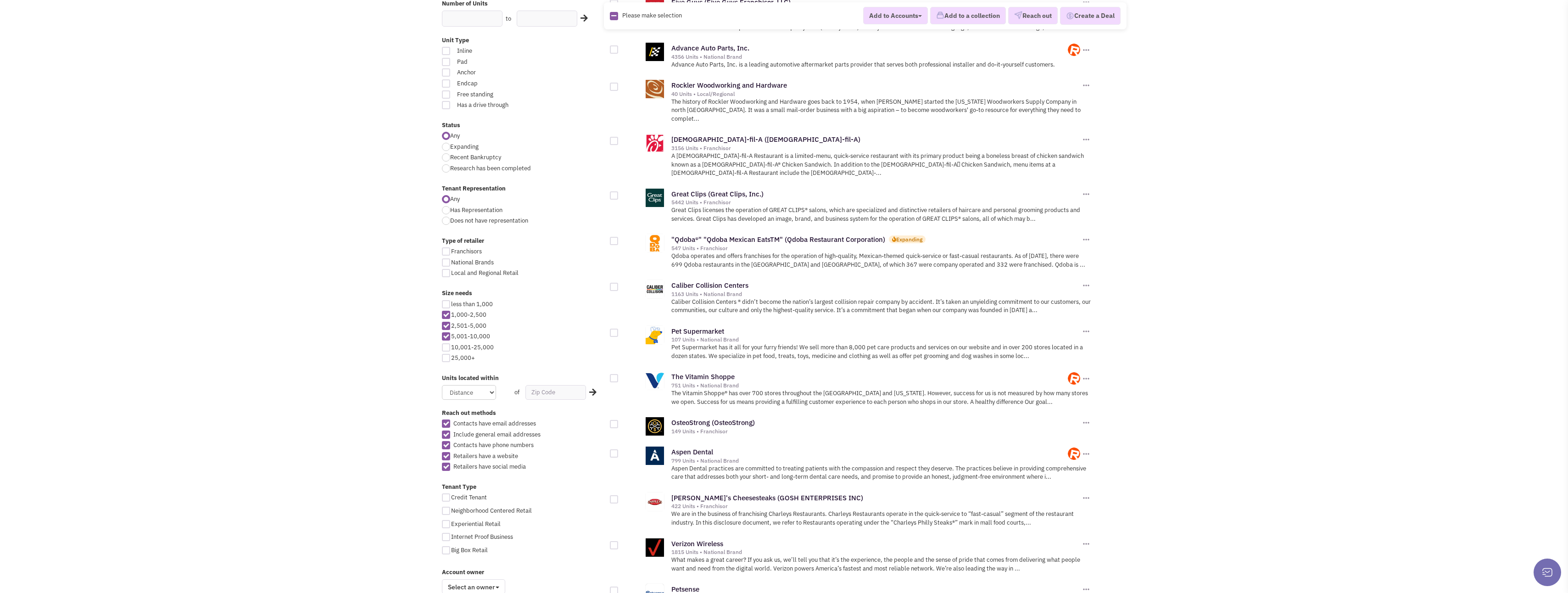
click at [615, 237] on div at bounding box center [614, 241] width 9 height 9
click at [619, 238] on input "checkbox" at bounding box center [622, 241] width 6 height 6
checkbox input "true"
click at [952, 17] on button "Add to a collection" at bounding box center [968, 16] width 76 height 18
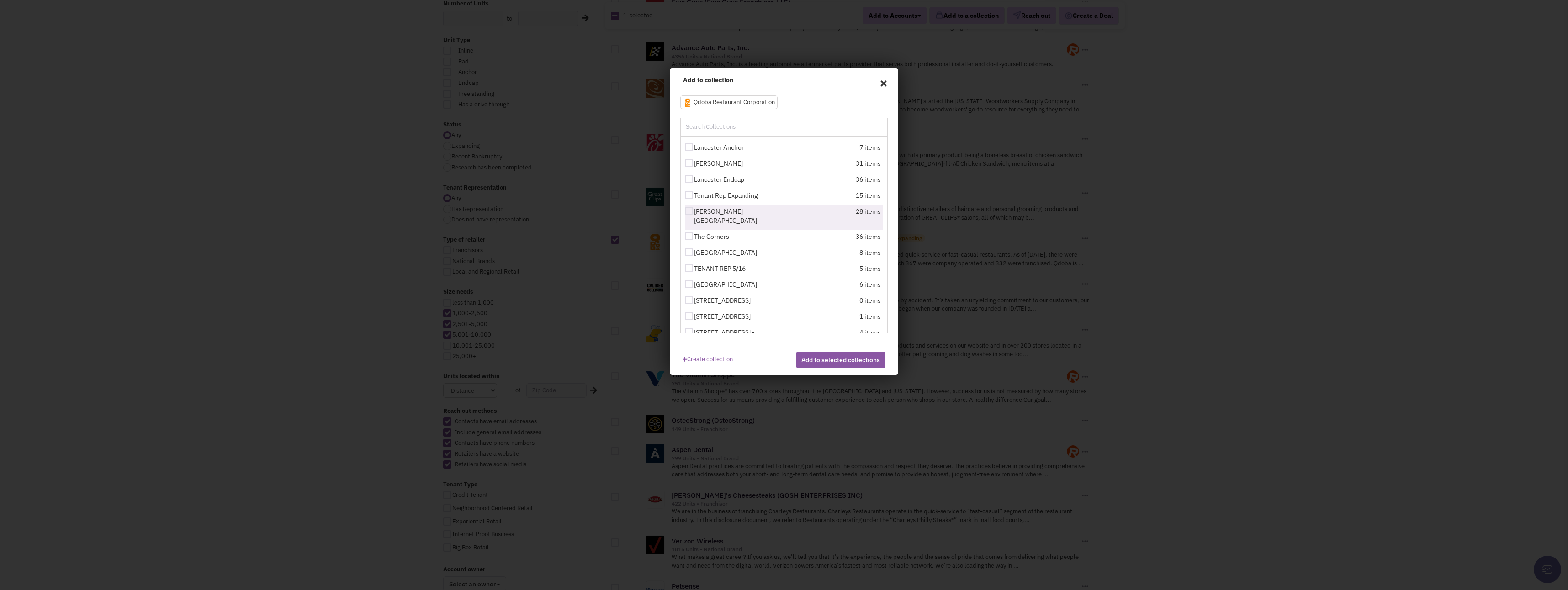
click at [688, 212] on div at bounding box center [689, 211] width 9 height 9
click at [694, 212] on input "Jaeger Square" at bounding box center [697, 212] width 6 height 6
checkbox input "true"
click at [691, 232] on div at bounding box center [689, 236] width 9 height 9
click at [694, 234] on input "The Corners" at bounding box center [697, 237] width 6 height 6
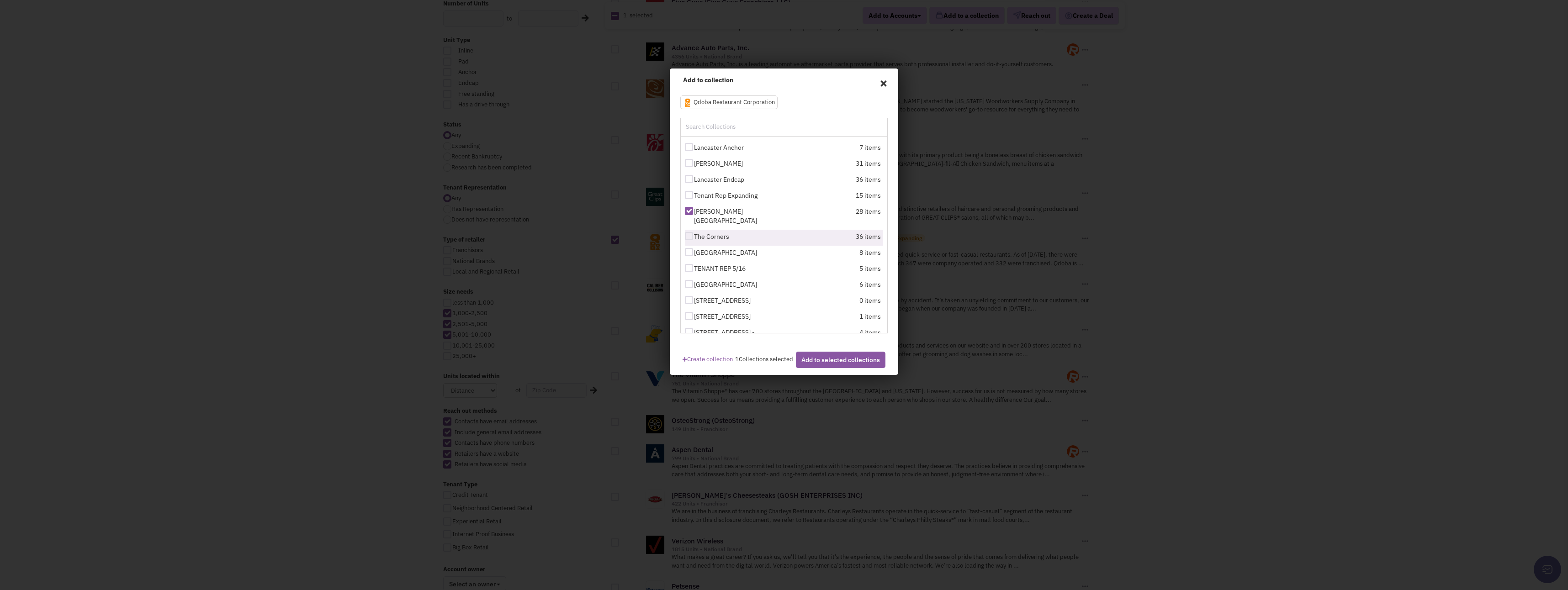
checkbox input "true"
click at [690, 320] on div at bounding box center [689, 324] width 9 height 9
click at [694, 322] on input "The Peninsula" at bounding box center [697, 325] width 6 height 6
checkbox input "true"
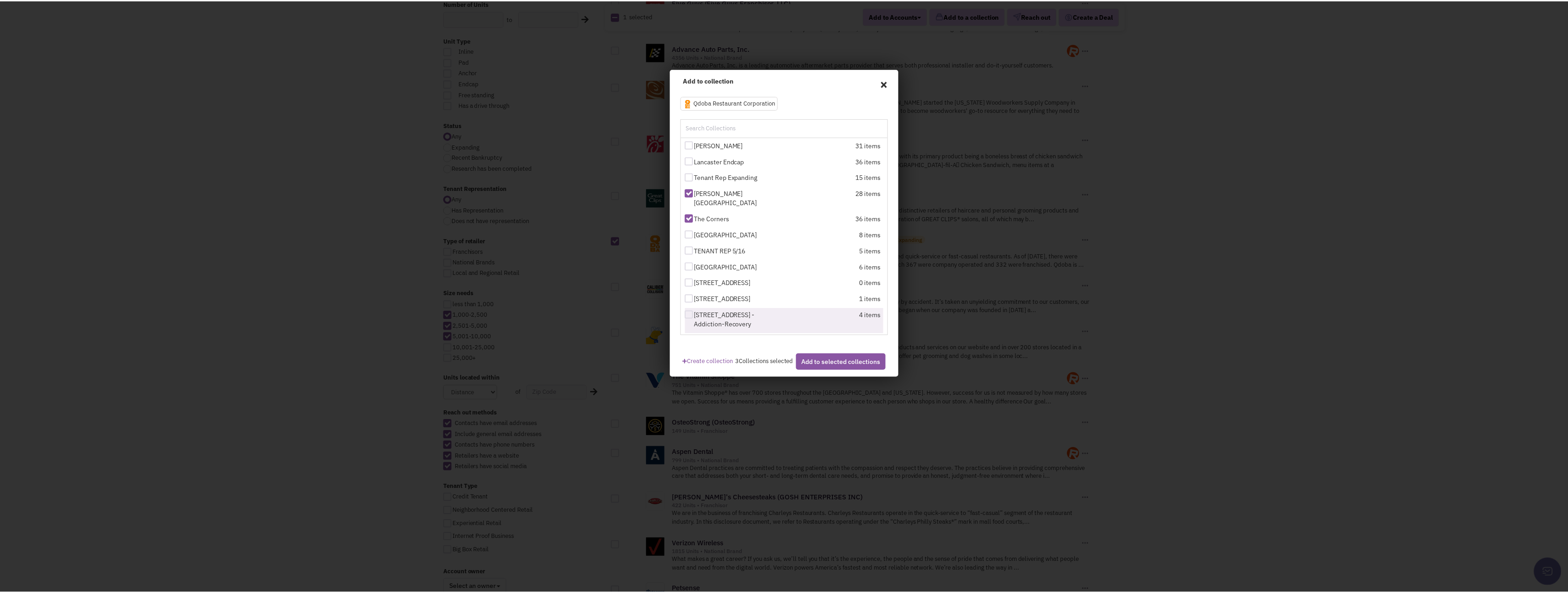
scroll to position [0, 0]
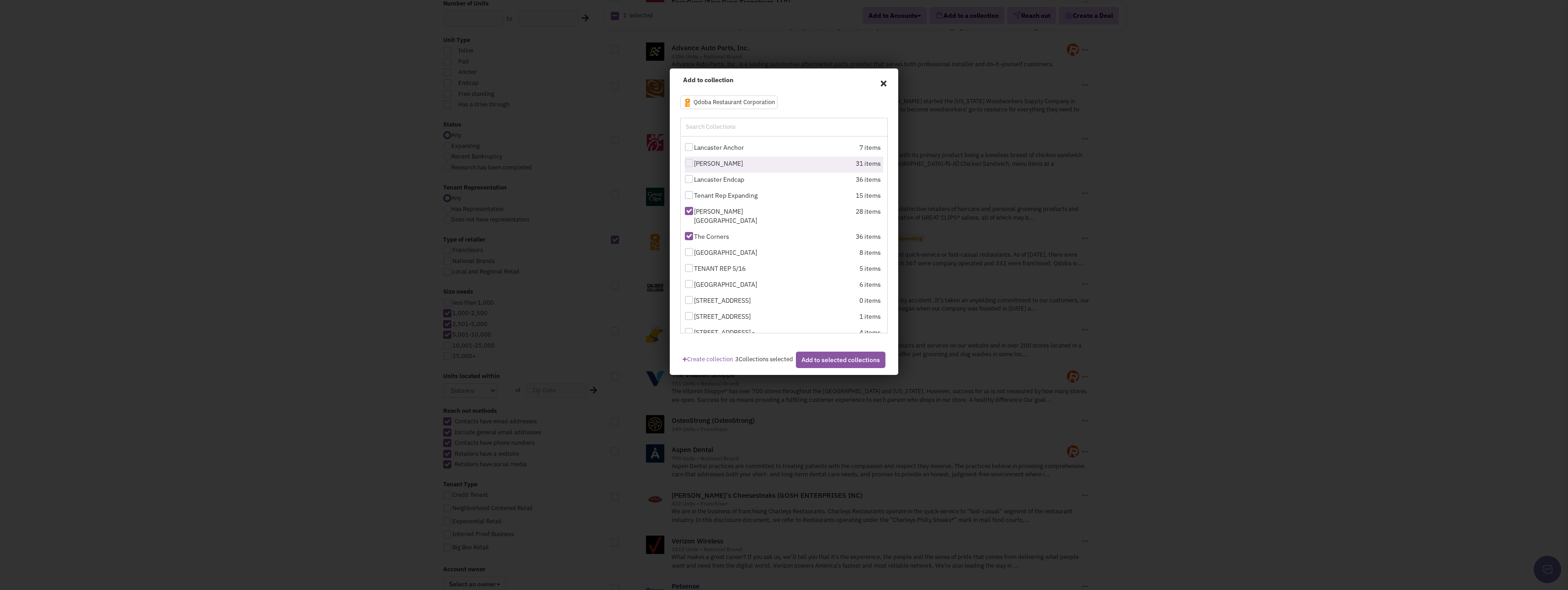
click at [690, 164] on div at bounding box center [689, 163] width 9 height 9
click at [694, 164] on input "[PERSON_NAME]" at bounding box center [697, 164] width 6 height 6
checkbox input "true"
click at [810, 368] on button "Add to selected collections" at bounding box center [841, 359] width 89 height 16
checkbox input "false"
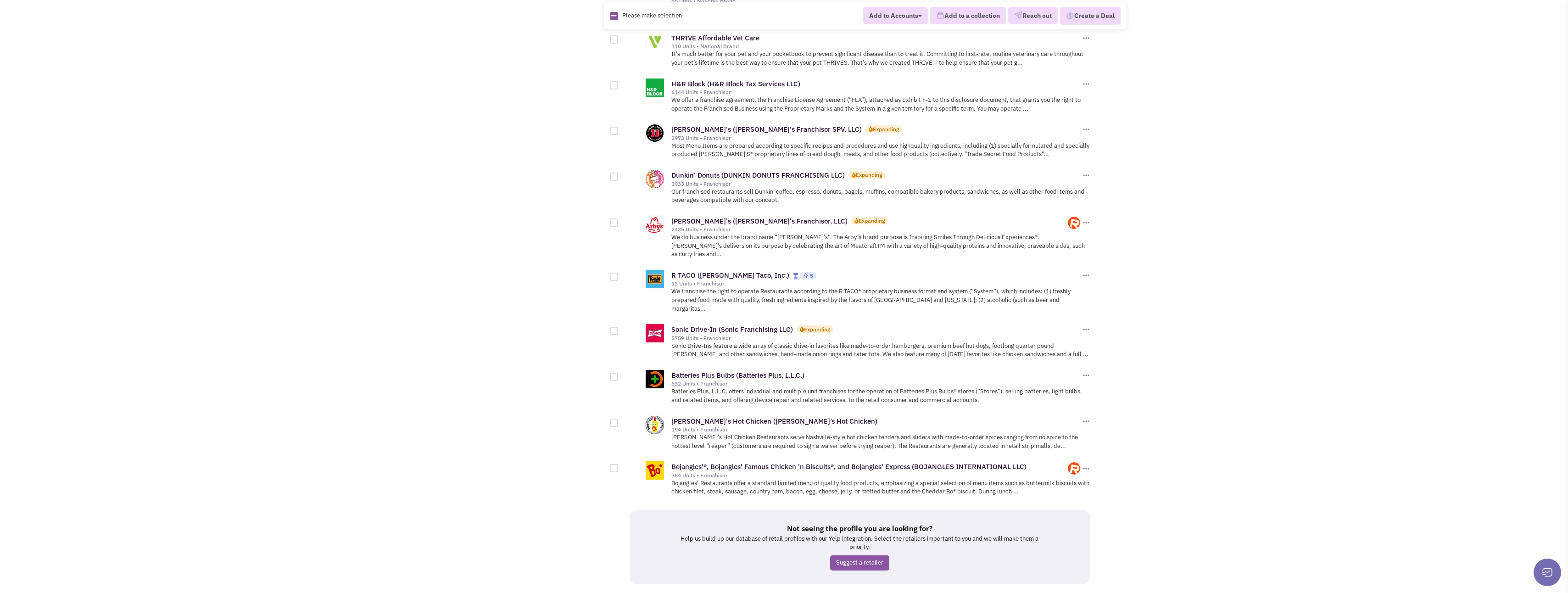
scroll to position [849, 0]
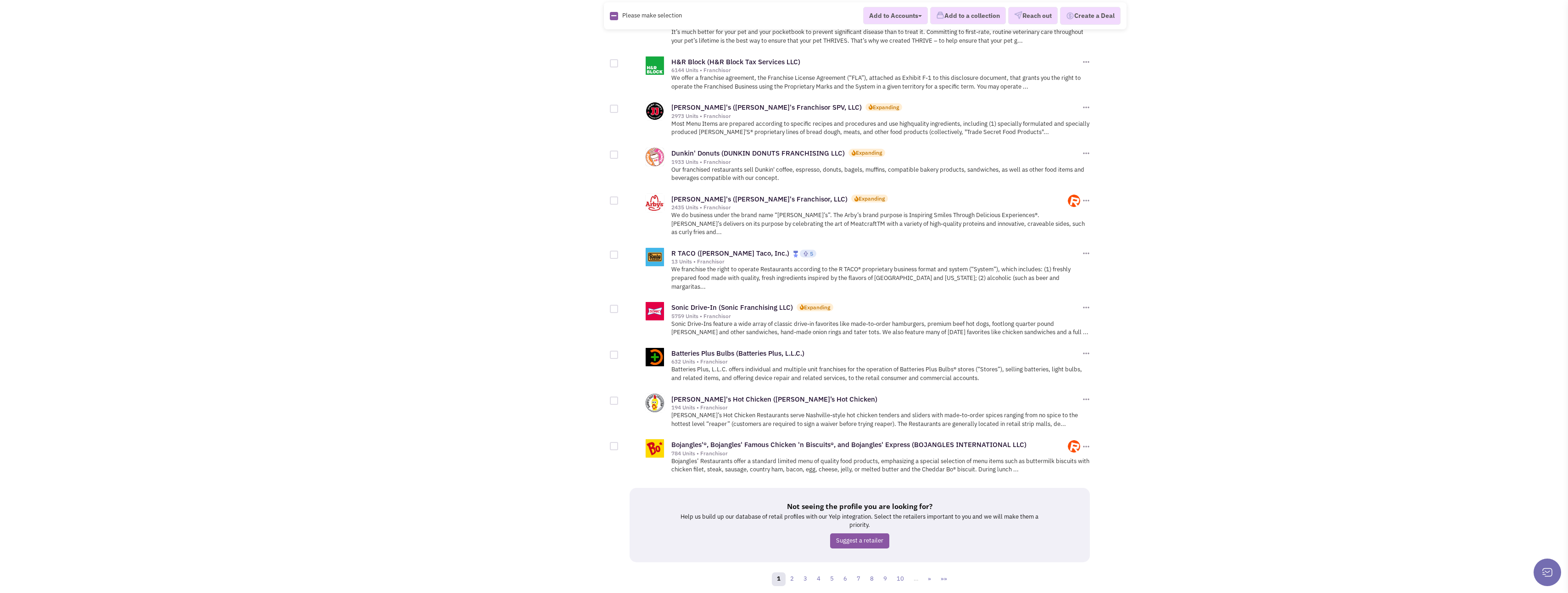
click at [611, 397] on div at bounding box center [614, 401] width 9 height 9
click at [619, 399] on input "checkbox" at bounding box center [622, 402] width 6 height 6
checkbox input "true"
click at [616, 251] on div at bounding box center [614, 255] width 9 height 9
click at [619, 252] on input "checkbox" at bounding box center [622, 256] width 6 height 6
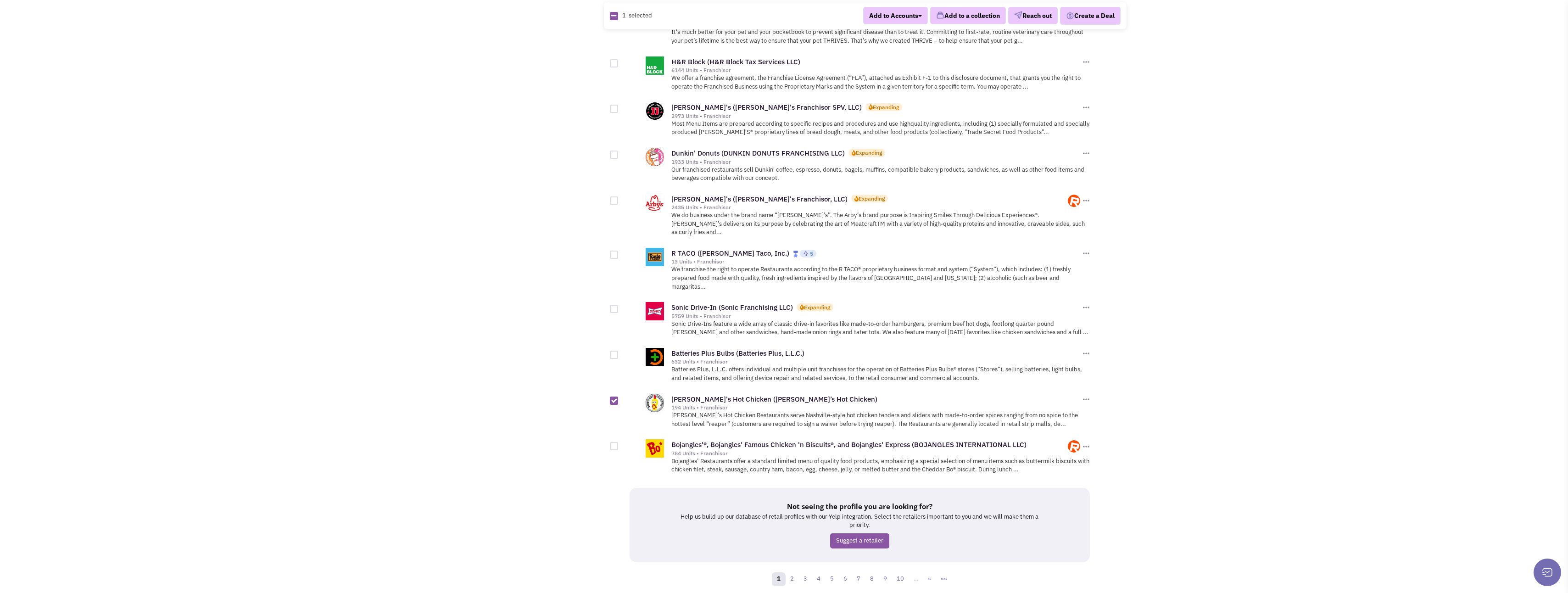
checkbox input "true"
click at [793, 572] on link "2" at bounding box center [792, 579] width 14 height 14
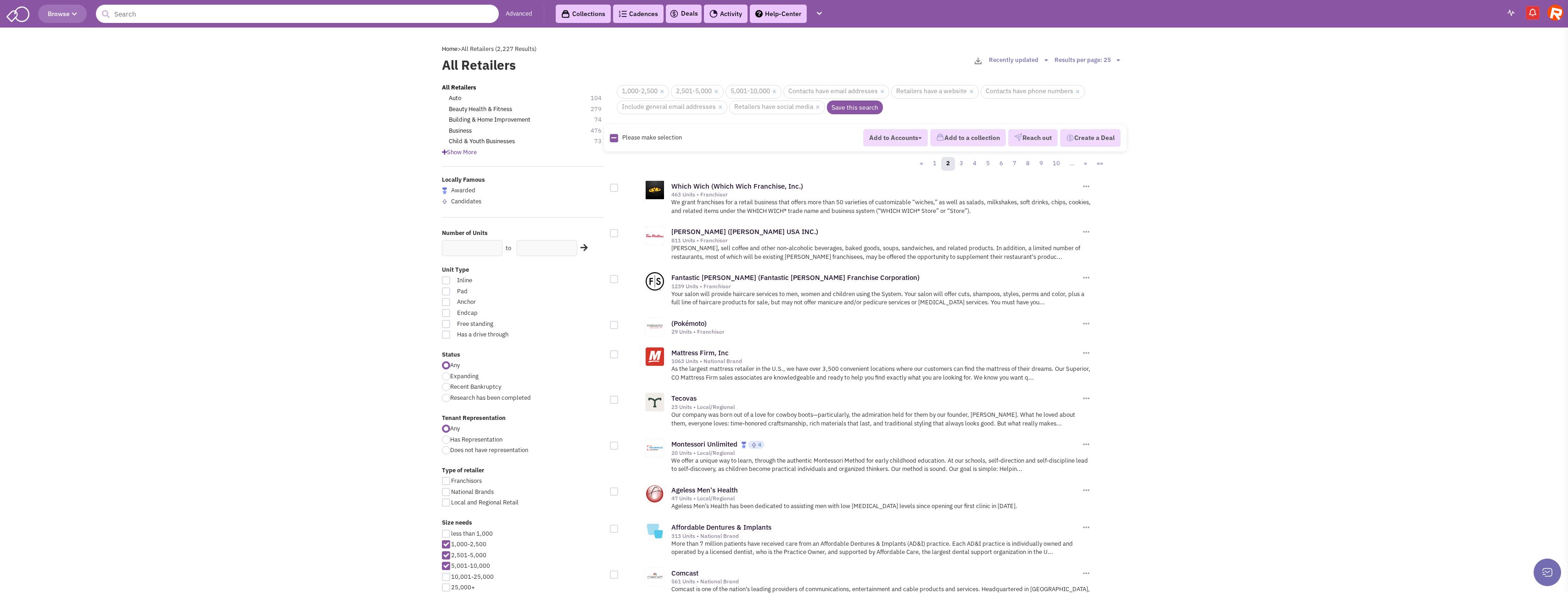
click at [612, 188] on div at bounding box center [614, 188] width 9 height 9
click at [619, 188] on input "checkbox" at bounding box center [622, 188] width 6 height 6
checkbox input "true"
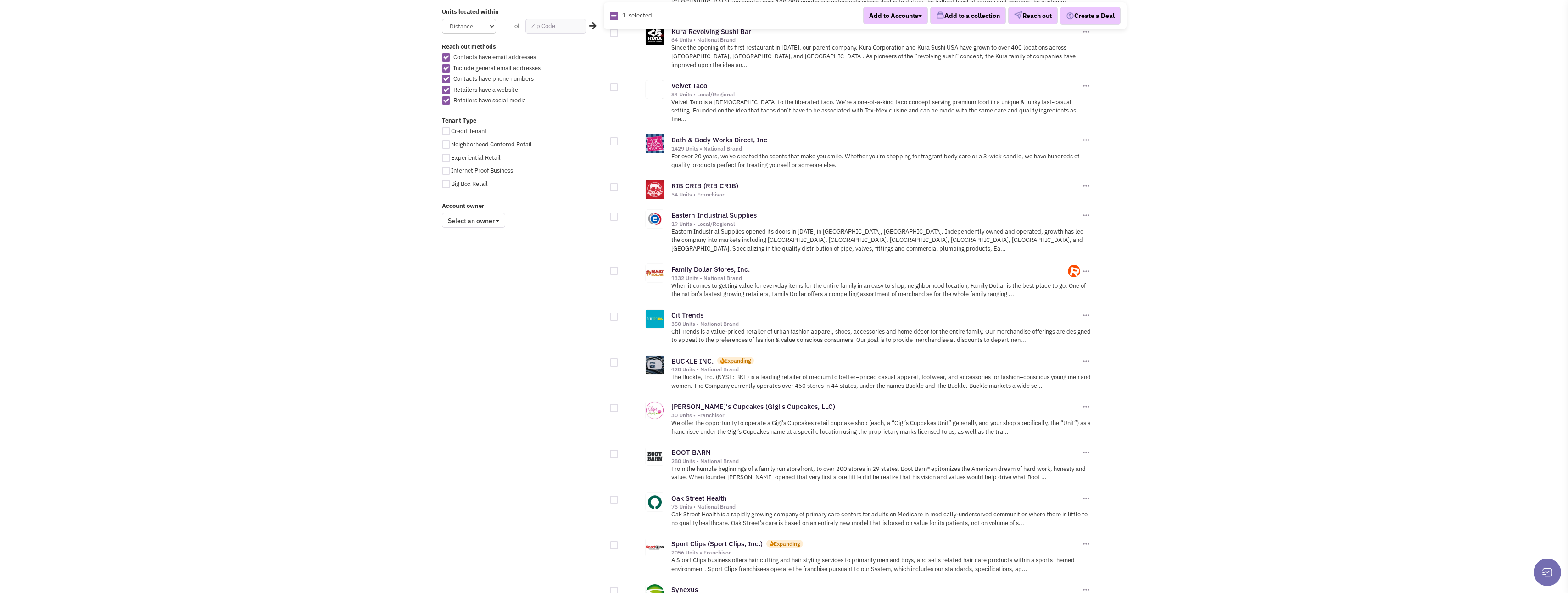
scroll to position [597, 0]
click at [617, 403] on div at bounding box center [614, 407] width 9 height 9
click at [619, 405] on input "checkbox" at bounding box center [622, 408] width 6 height 6
checkbox input "true"
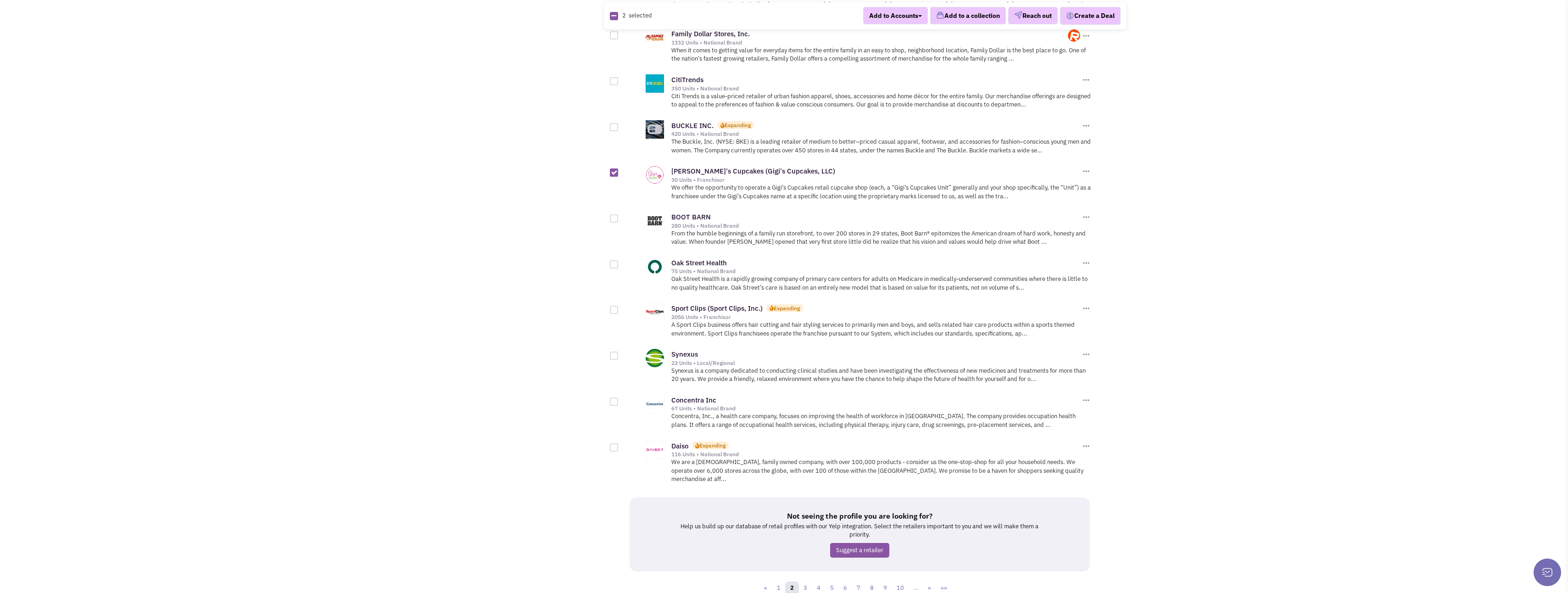
scroll to position [832, 0]
click at [809, 580] on link "3" at bounding box center [805, 587] width 14 height 14
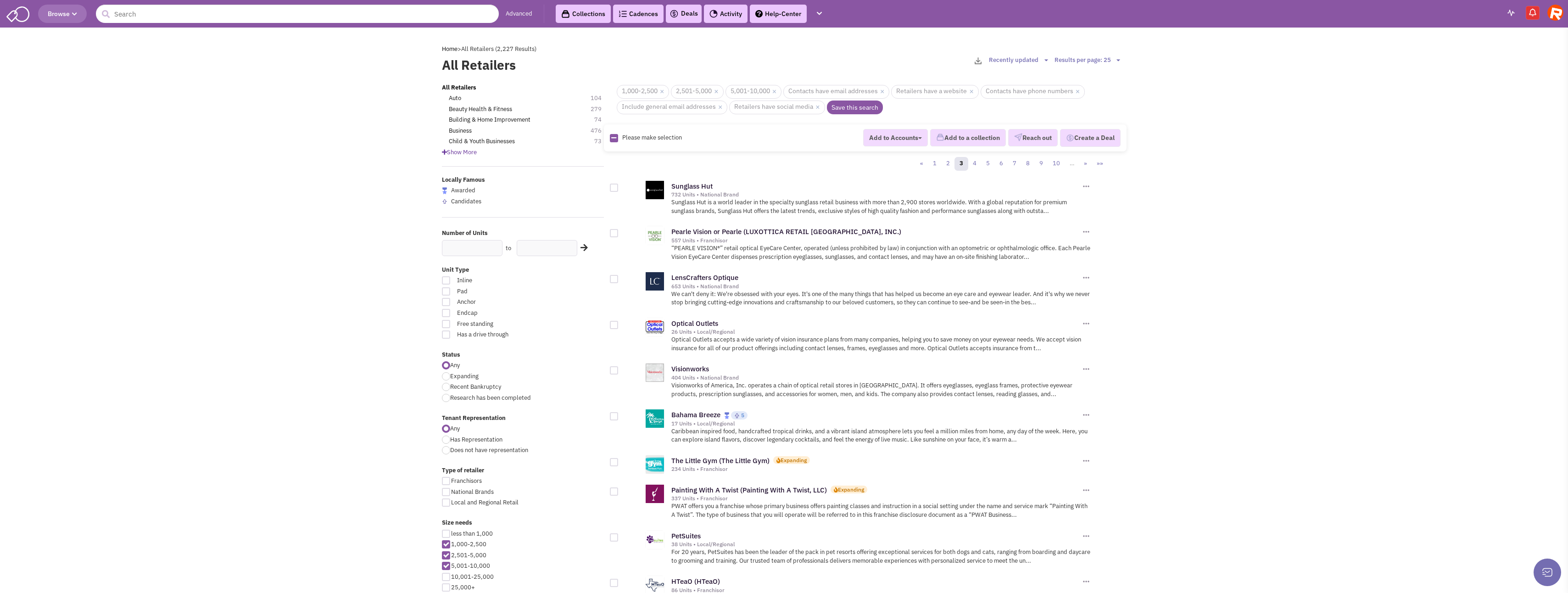
click at [446, 377] on div at bounding box center [446, 377] width 9 height 9
click at [450, 377] on input "Expanding" at bounding box center [453, 377] width 6 height 6
radio input "true"
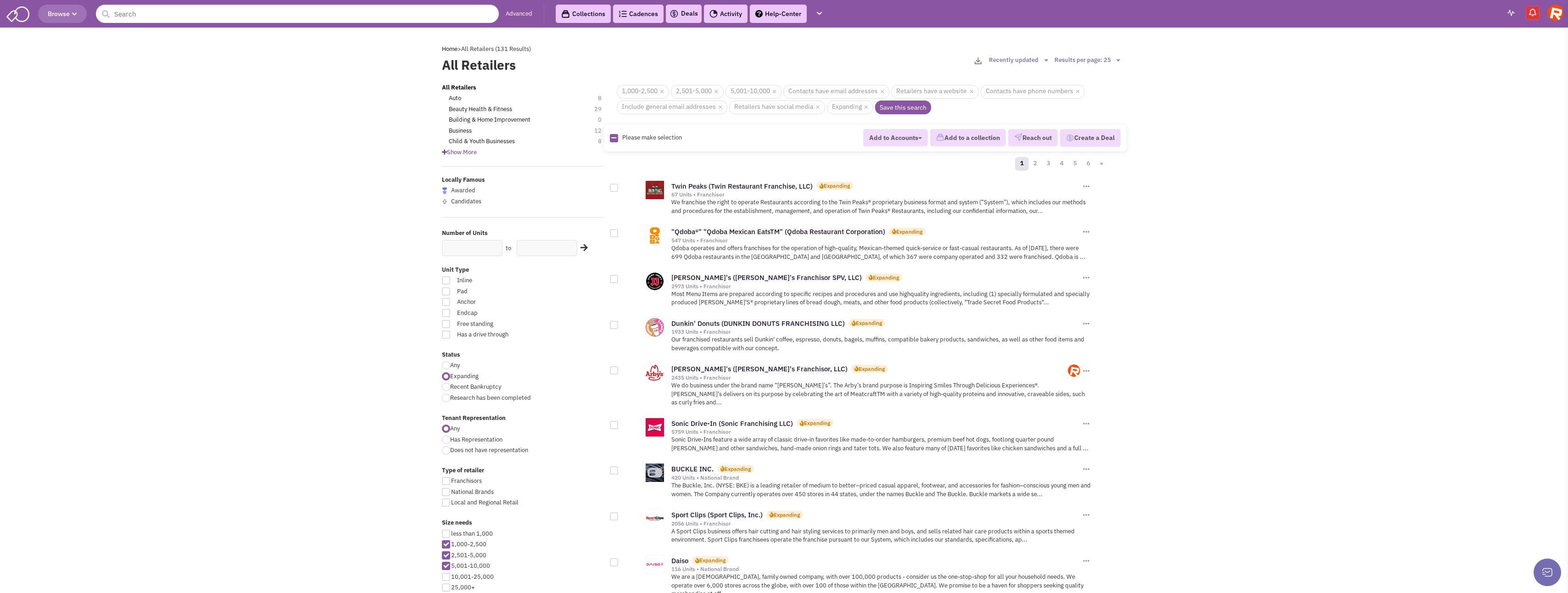
click at [613, 139] on icon at bounding box center [614, 138] width 5 height 6
checkbox input "true"
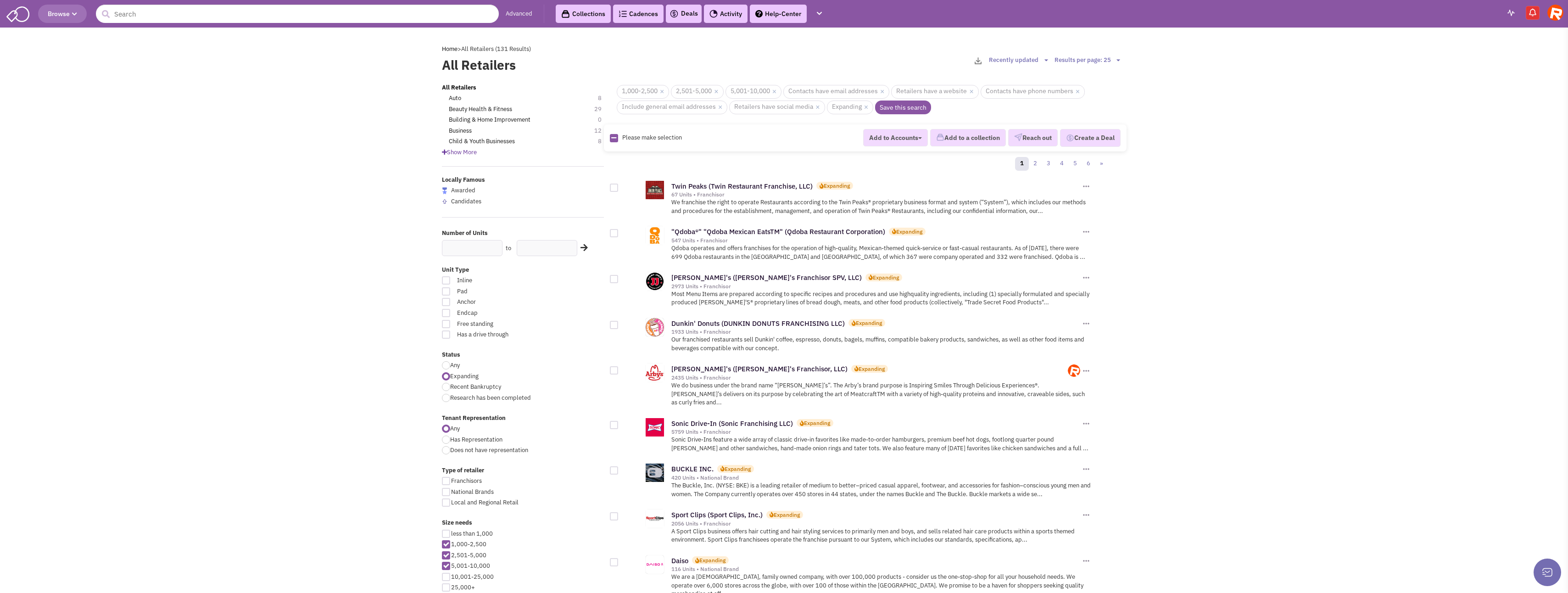
checkbox input "true"
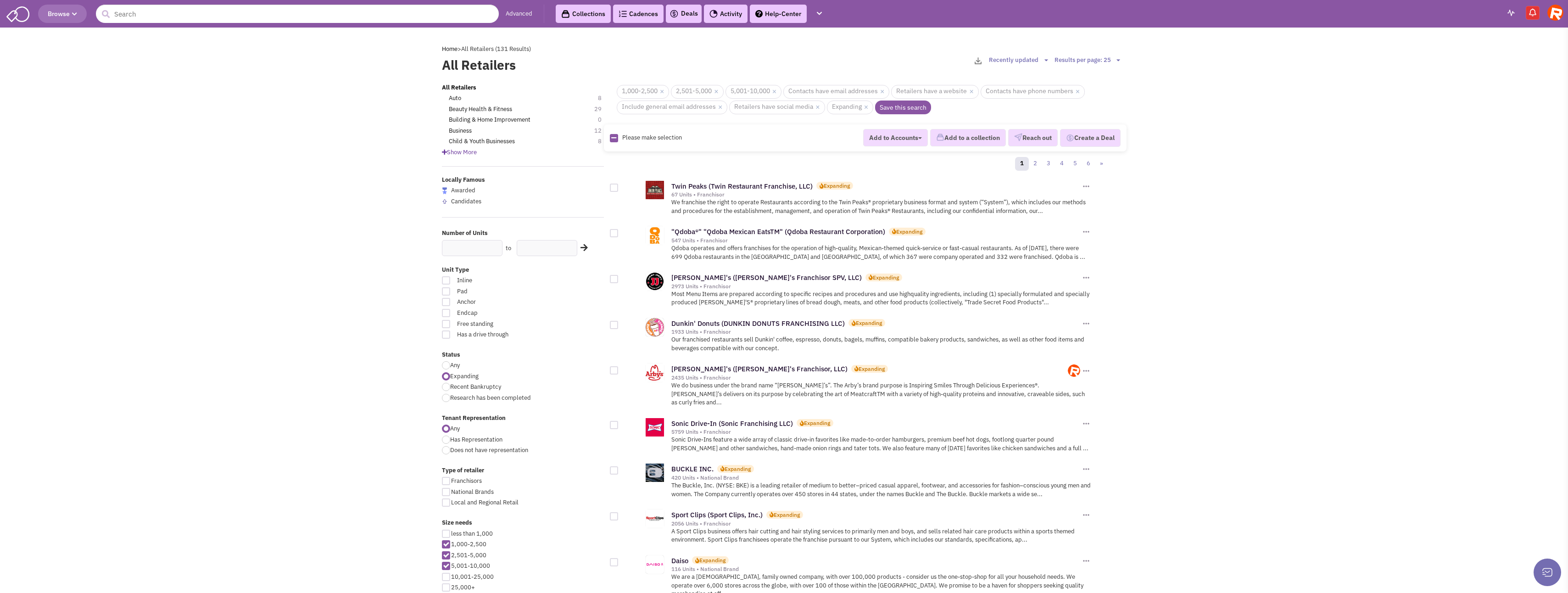
checkbox input "true"
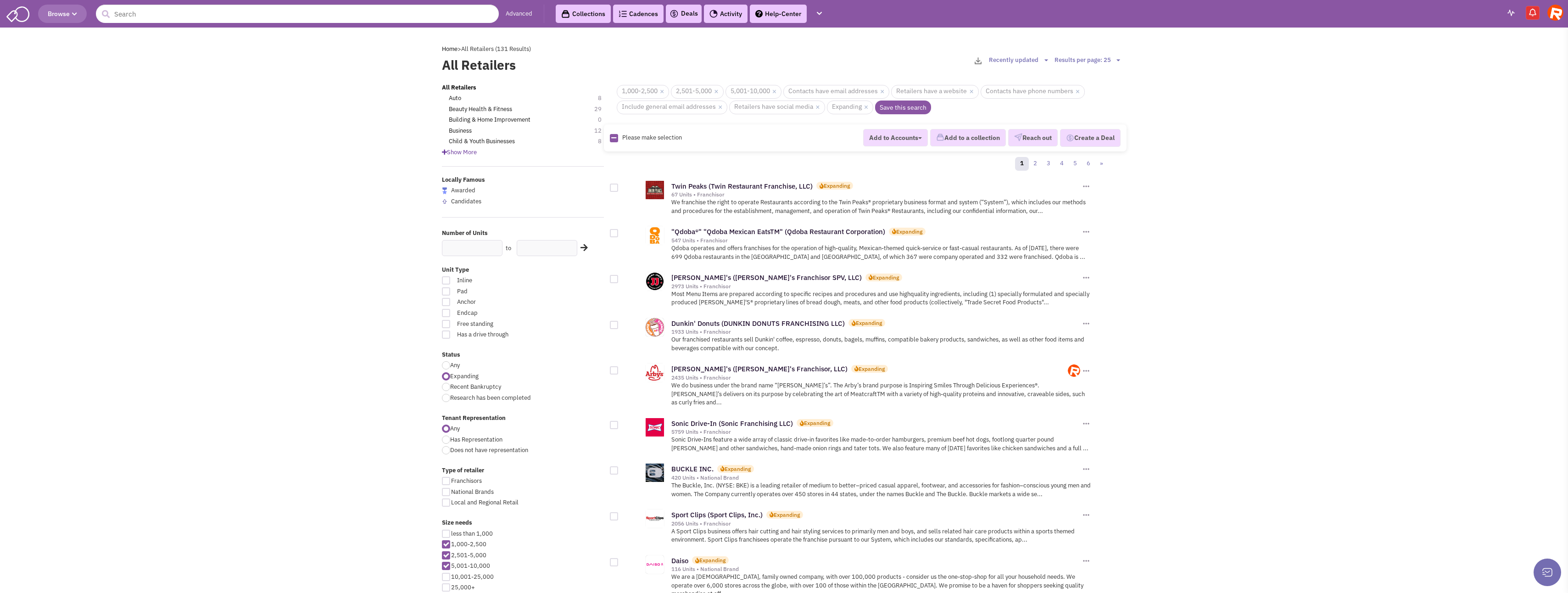
checkbox input "true"
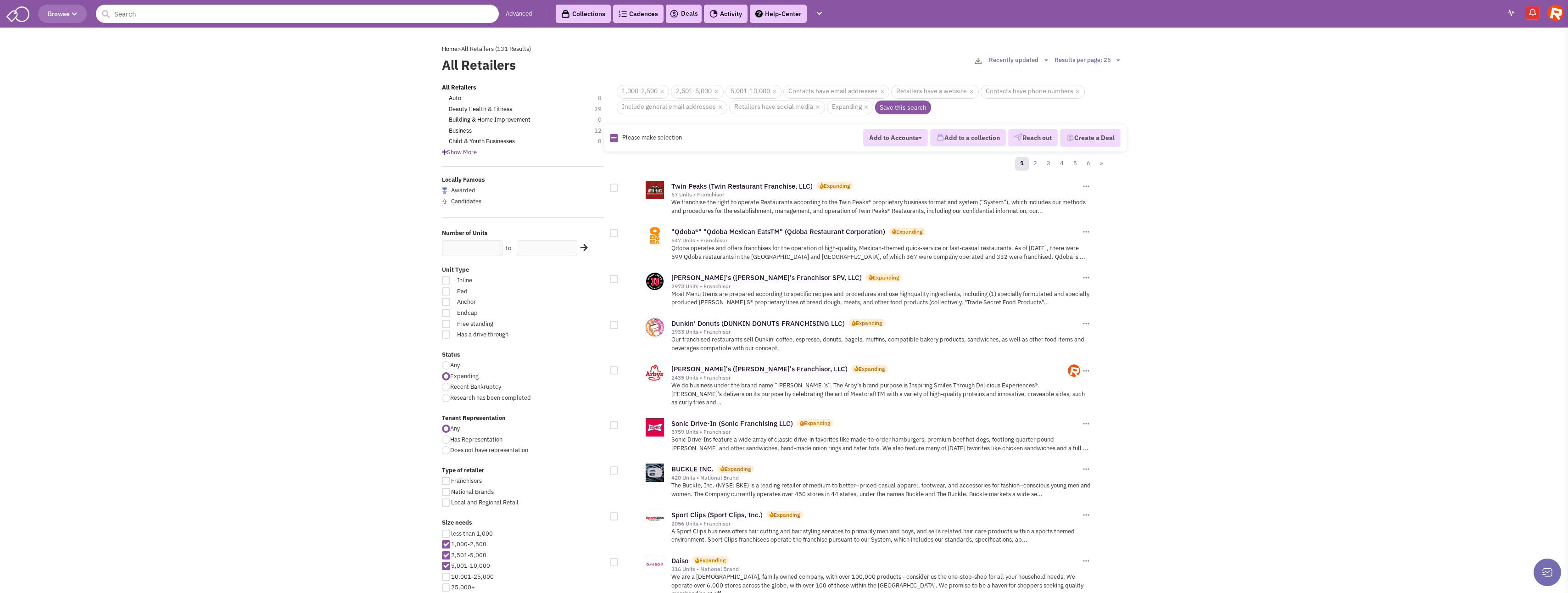
checkbox input "true"
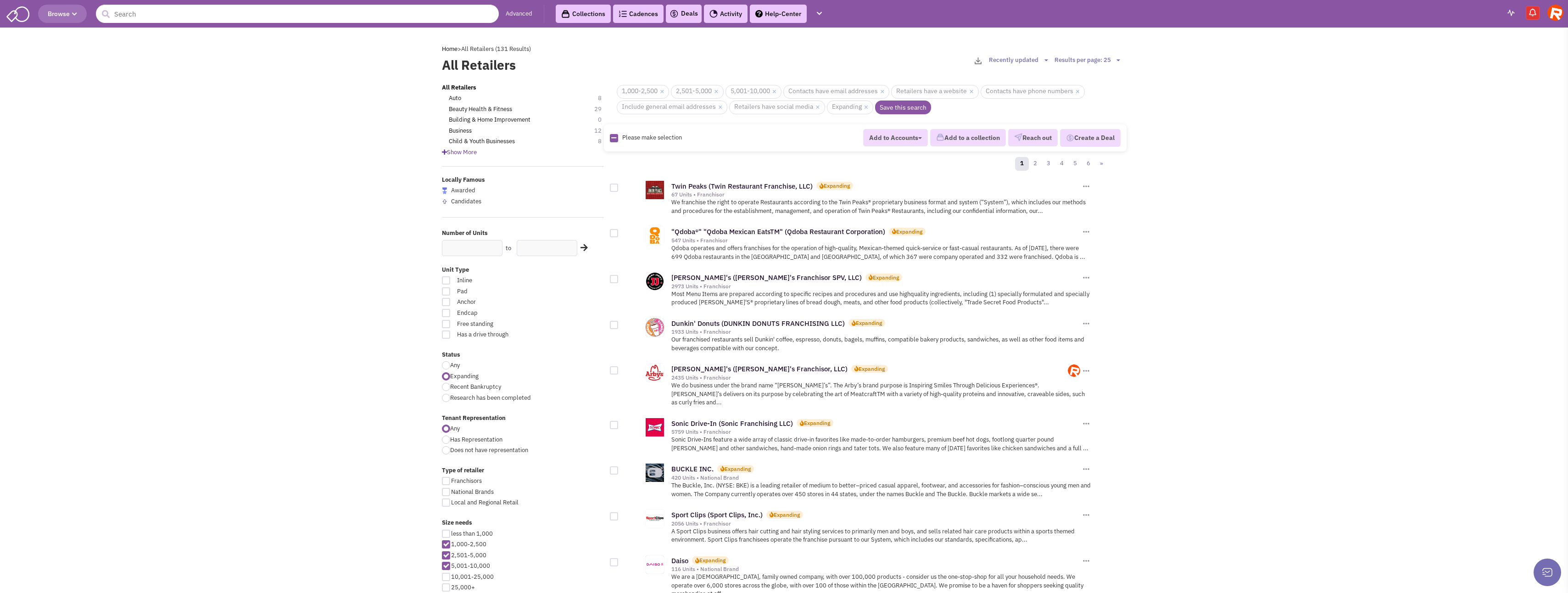
checkbox input "true"
click at [962, 133] on button "Add to a collection" at bounding box center [968, 138] width 76 height 18
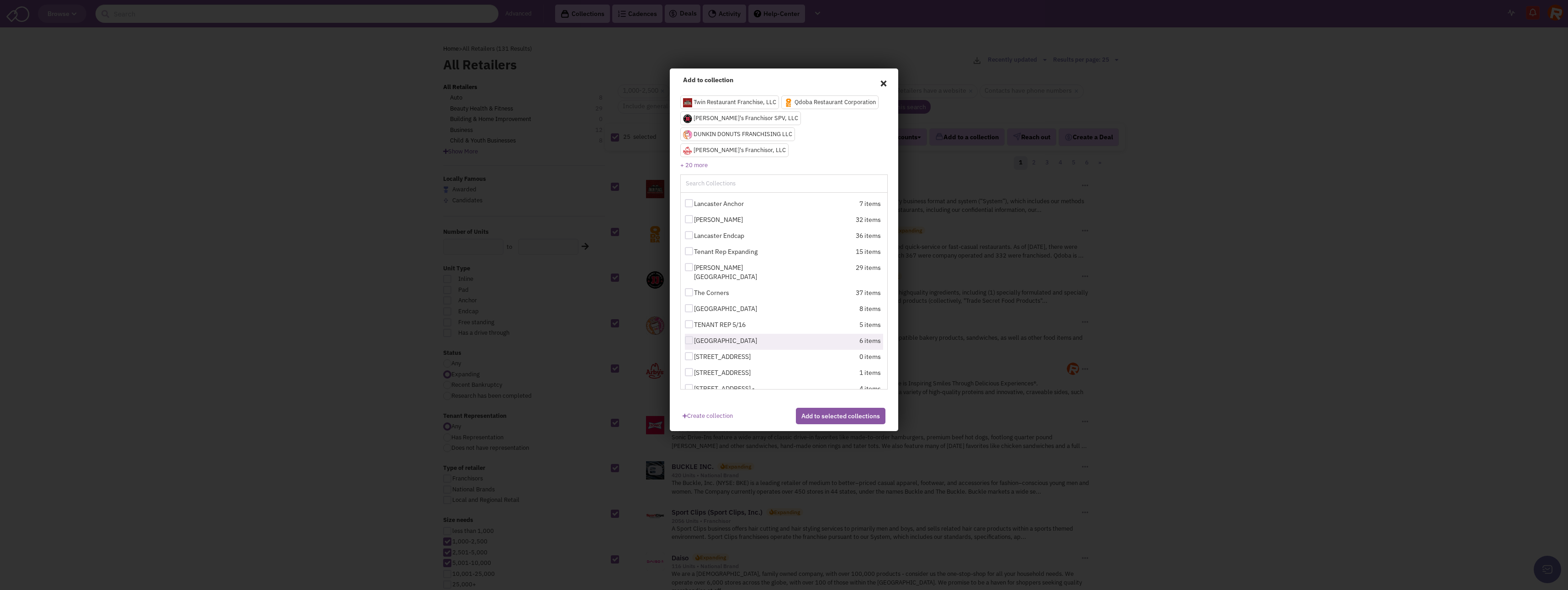
scroll to position [46, 0]
click at [688, 243] on div at bounding box center [689, 247] width 9 height 9
click at [694, 245] on input "The Corners" at bounding box center [697, 248] width 6 height 6
checkbox input "true"
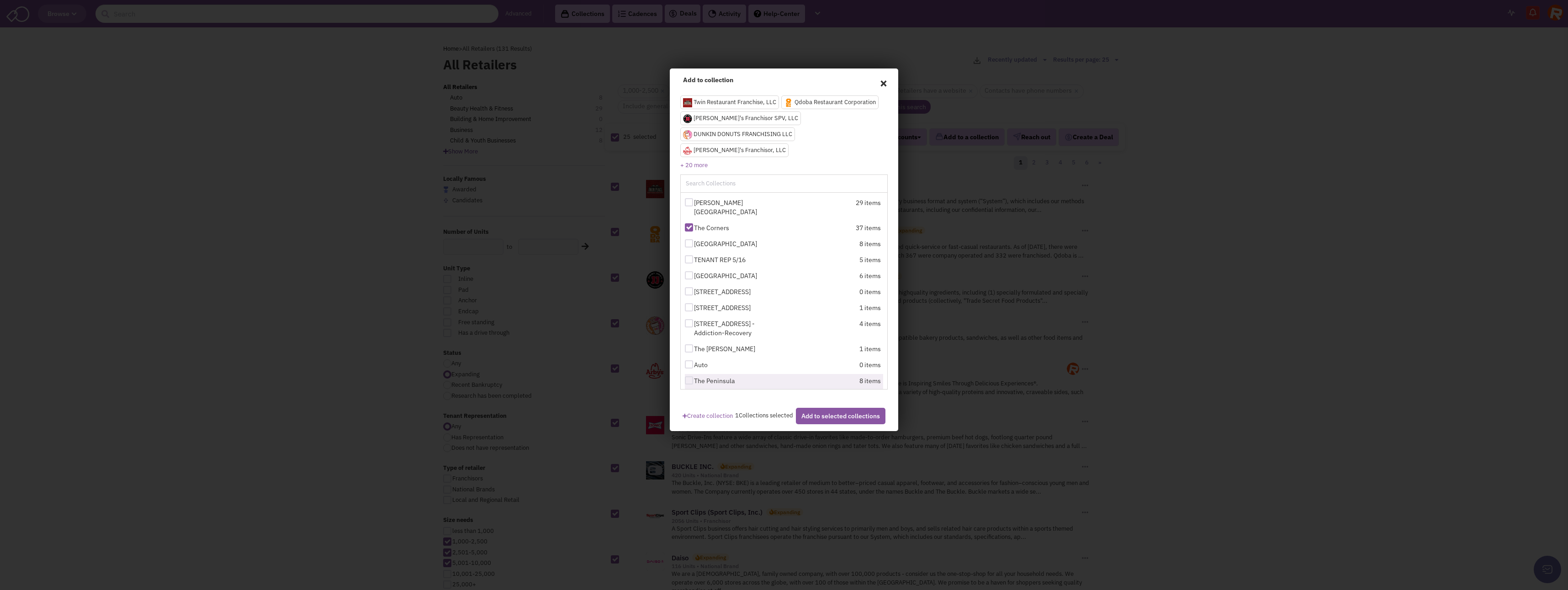
click at [688, 376] on div at bounding box center [689, 380] width 9 height 9
click at [694, 378] on input "The Peninsula" at bounding box center [697, 381] width 6 height 6
checkbox input "true"
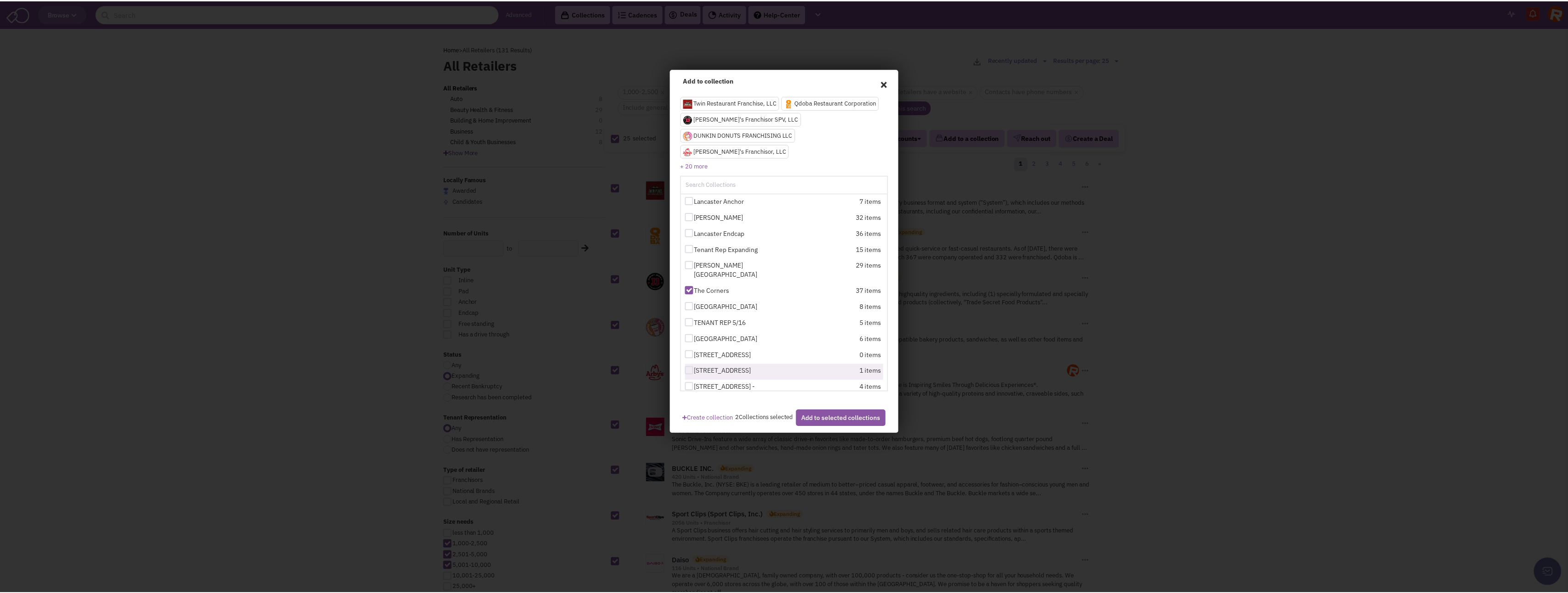
scroll to position [0, 0]
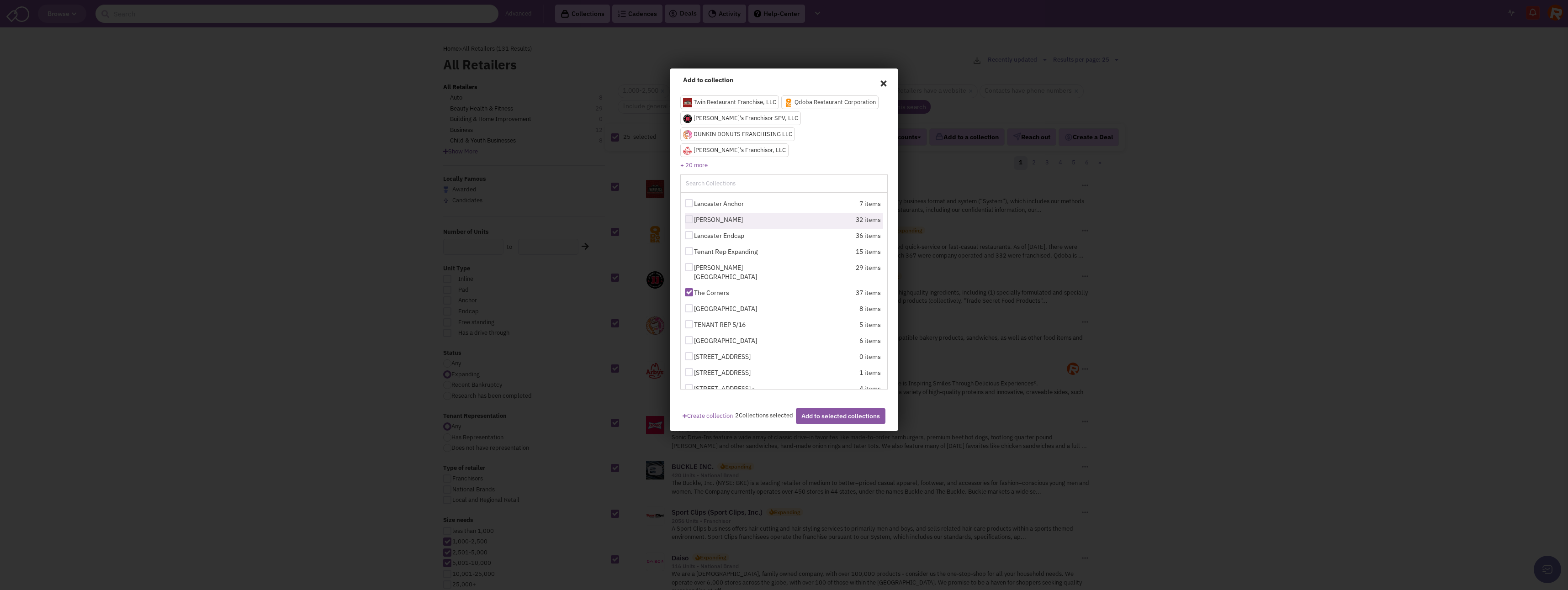
click at [690, 215] on div at bounding box center [689, 220] width 9 height 9
click at [694, 217] on input "[PERSON_NAME]" at bounding box center [697, 220] width 6 height 6
checkbox input "true"
click at [840, 412] on button "Add to selected collections" at bounding box center [841, 415] width 89 height 16
checkbox input "false"
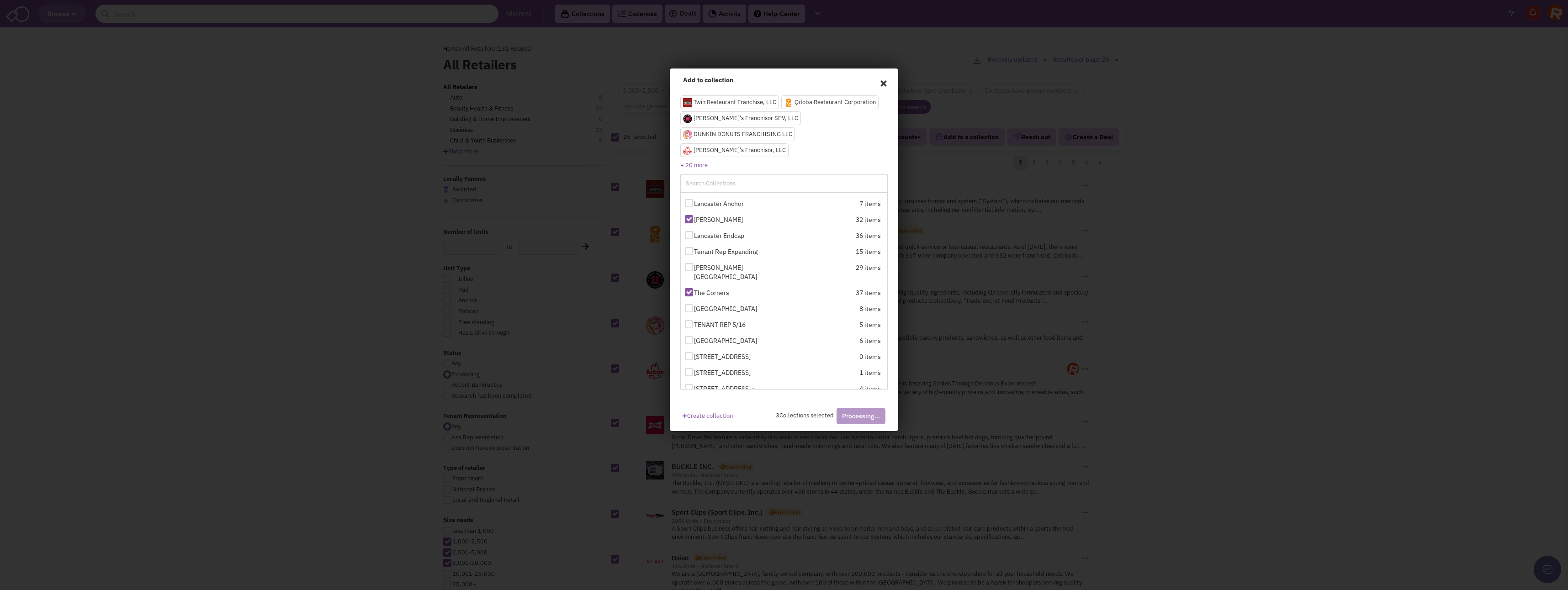
checkbox input "false"
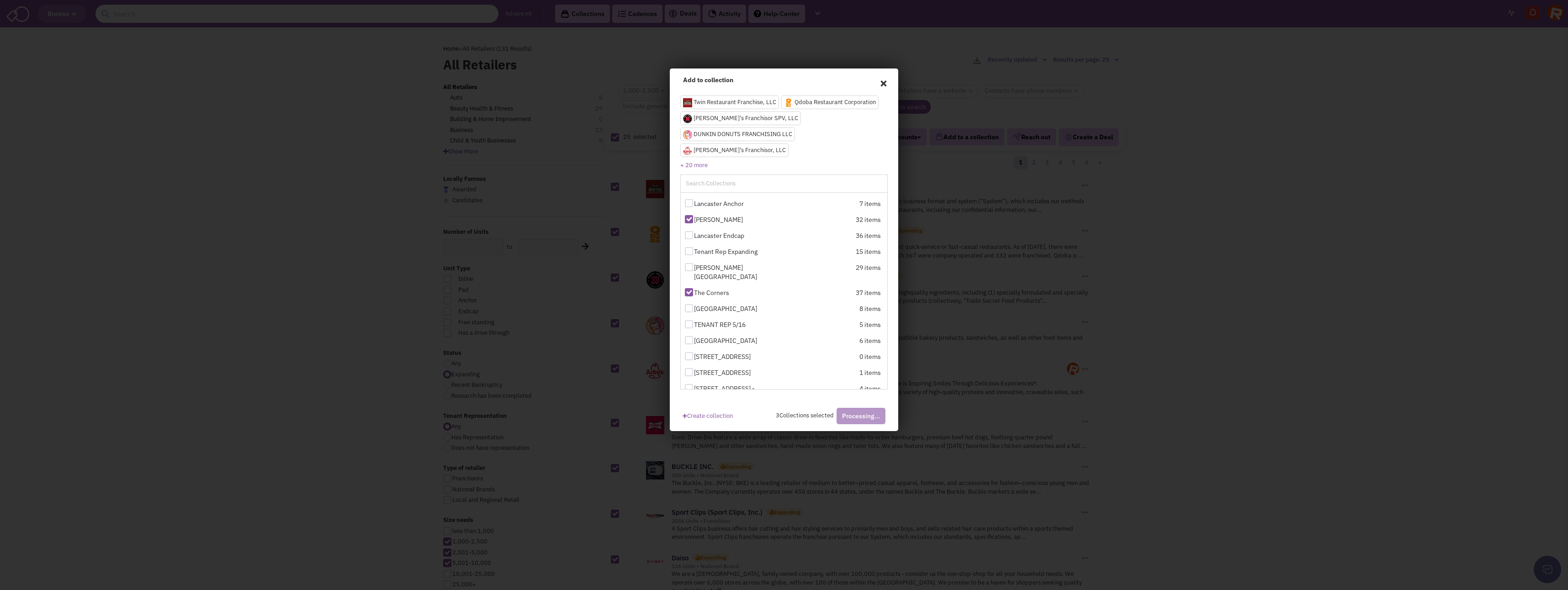
checkbox input "false"
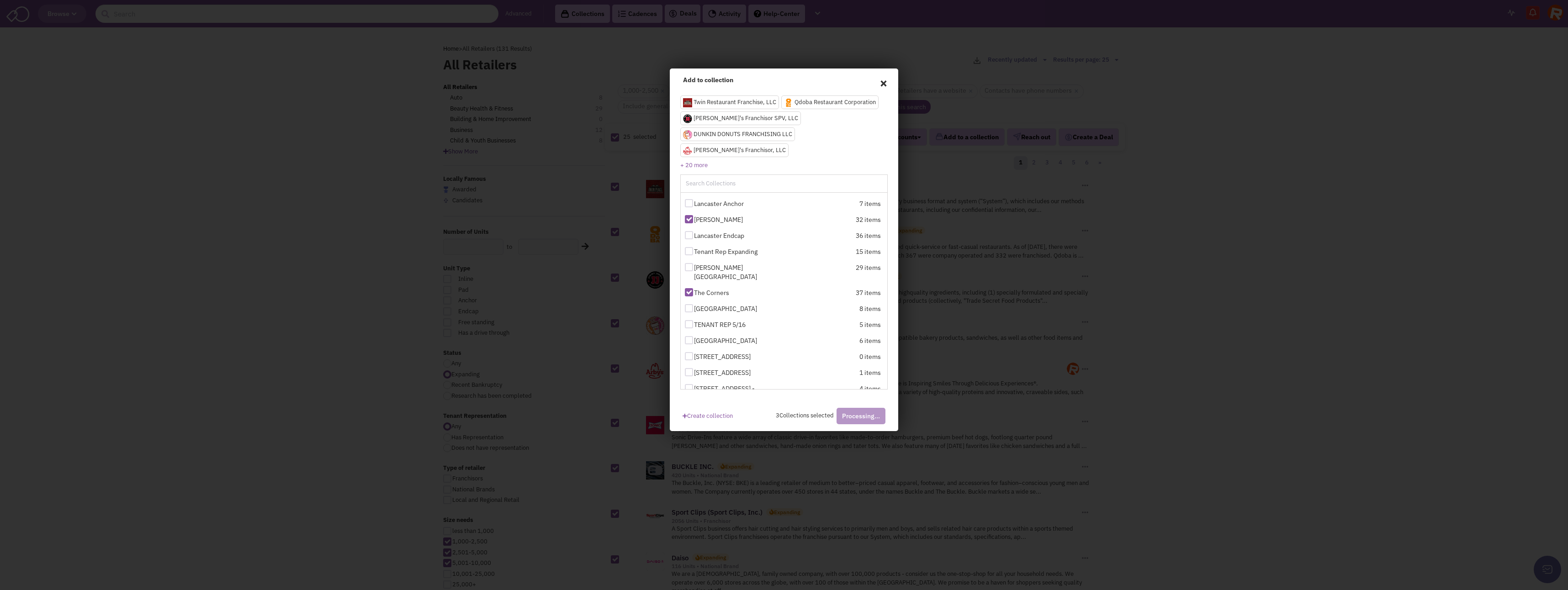
checkbox input "false"
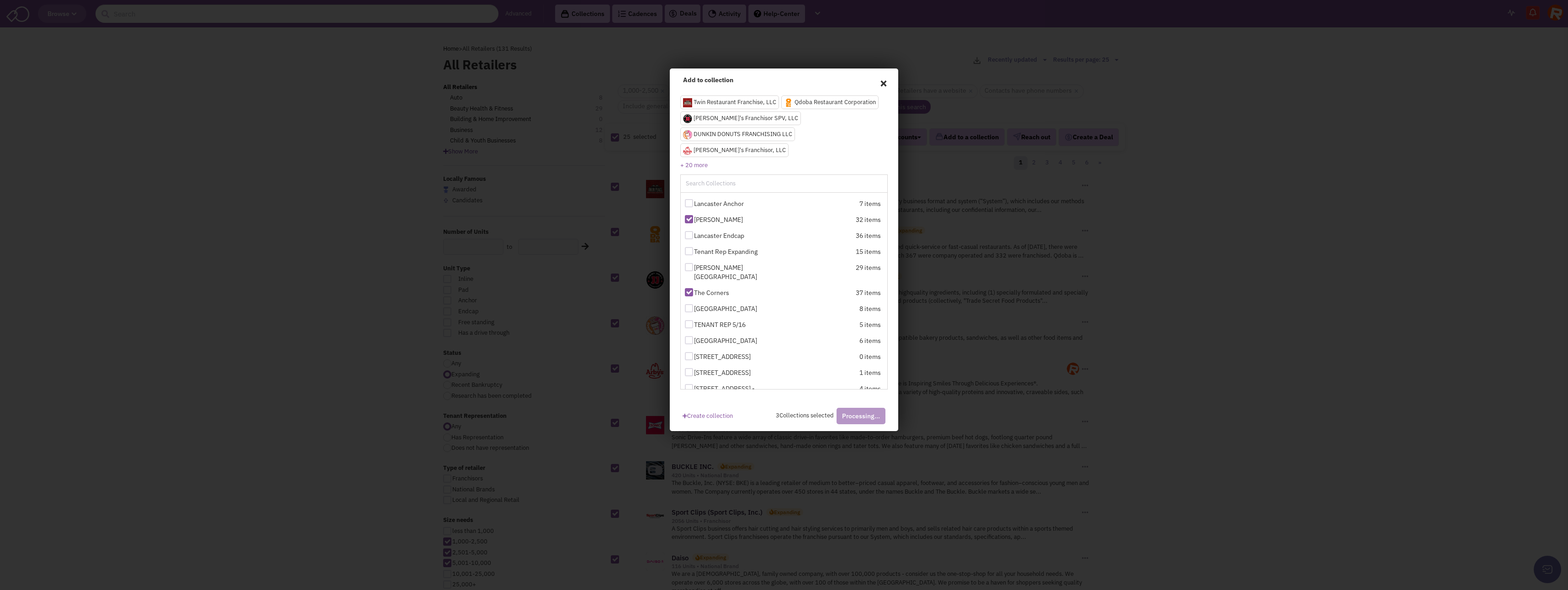
checkbox input "false"
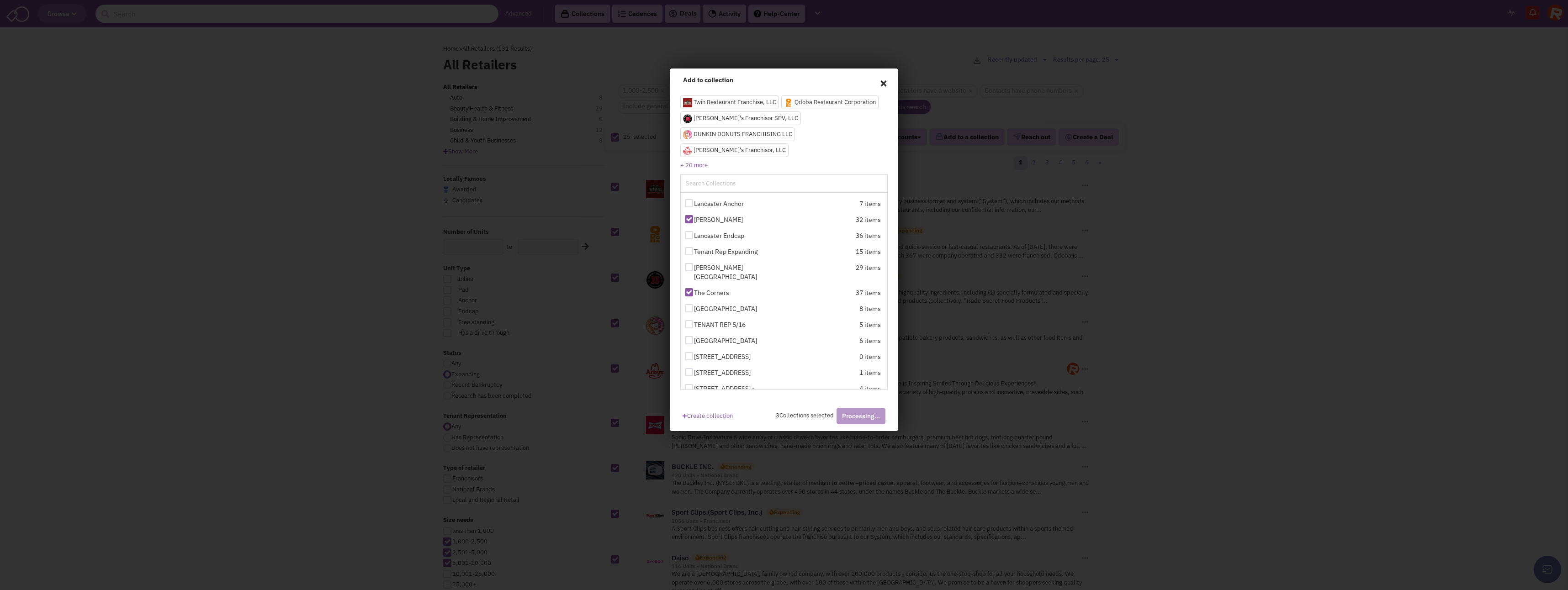
checkbox input "false"
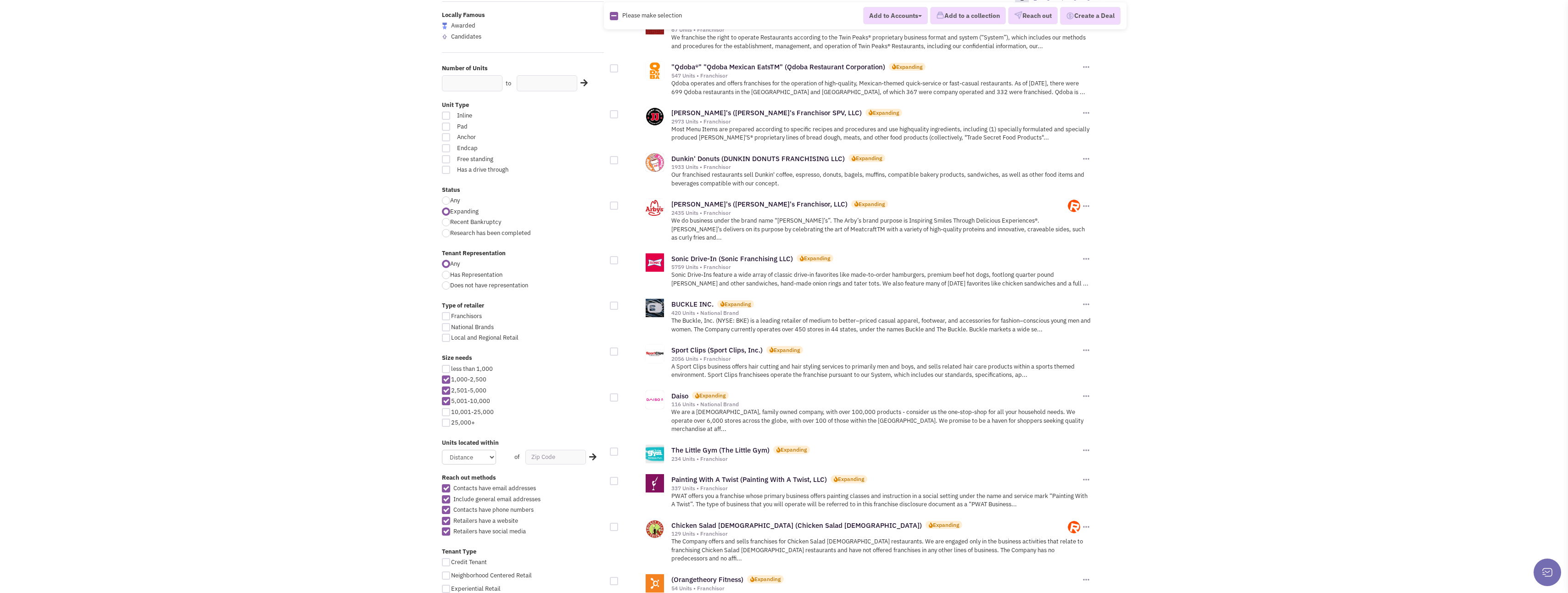
scroll to position [229, 0]
